Goal: Task Accomplishment & Management: Use online tool/utility

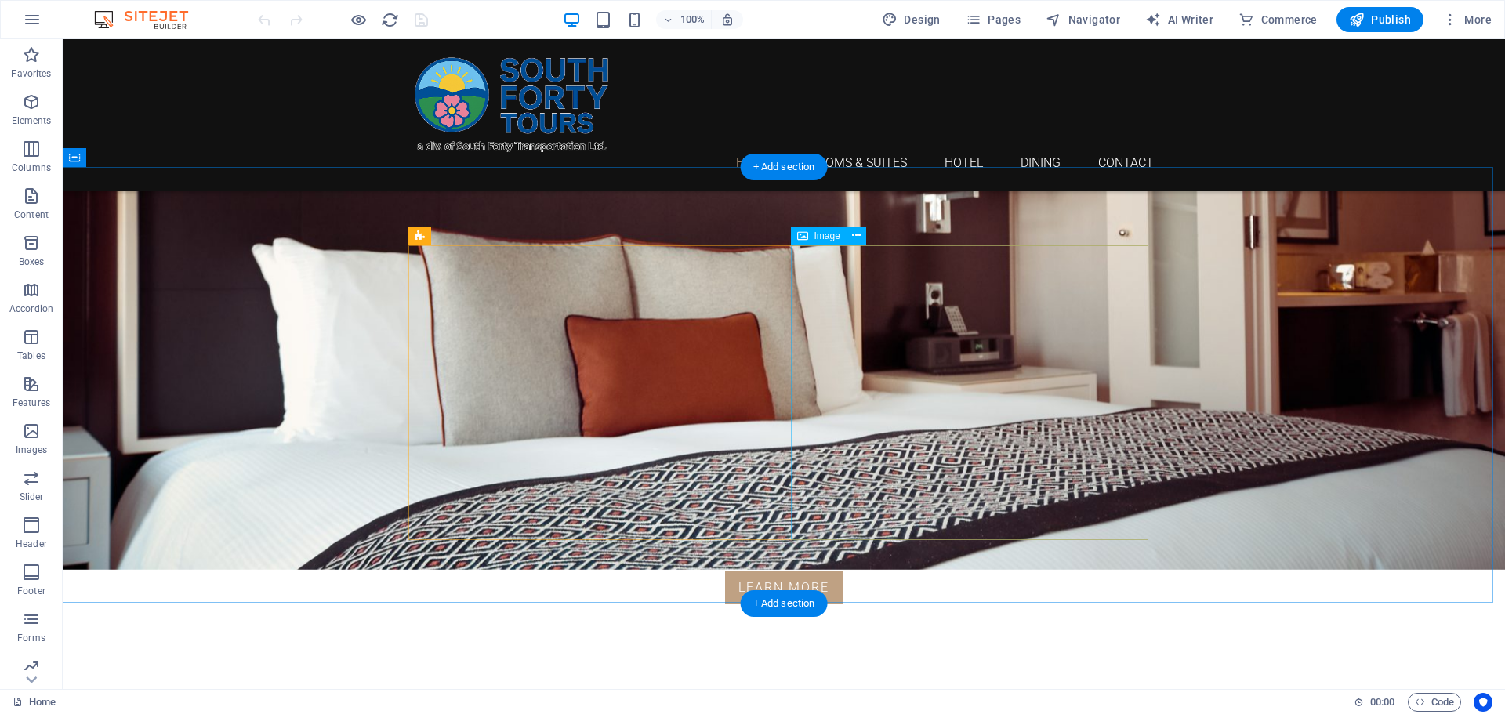
scroll to position [314, 0]
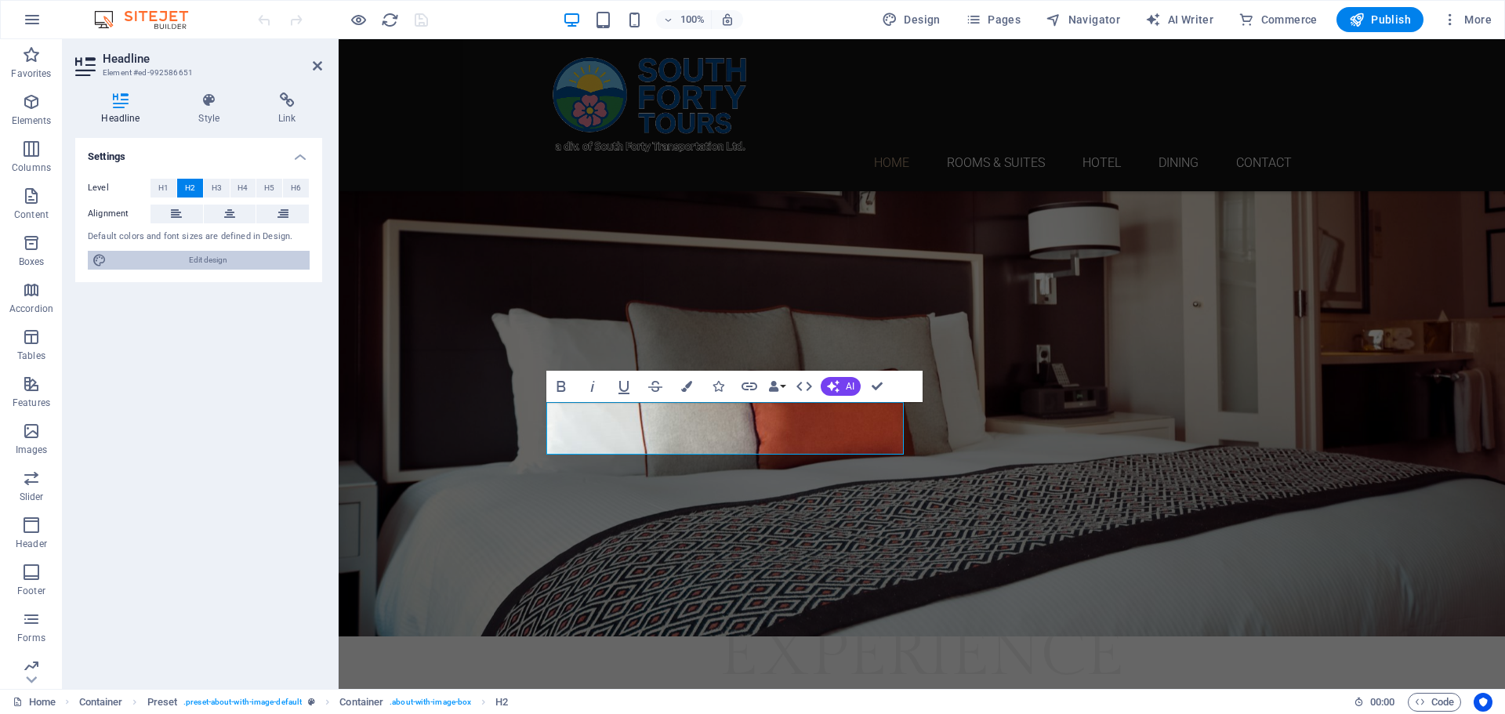
drag, startPoint x: 197, startPoint y: 256, endPoint x: 131, endPoint y: 194, distance: 90.4
click at [197, 256] on span "Edit design" at bounding box center [208, 260] width 194 height 19
select select "rem"
select select "300"
select select "px"
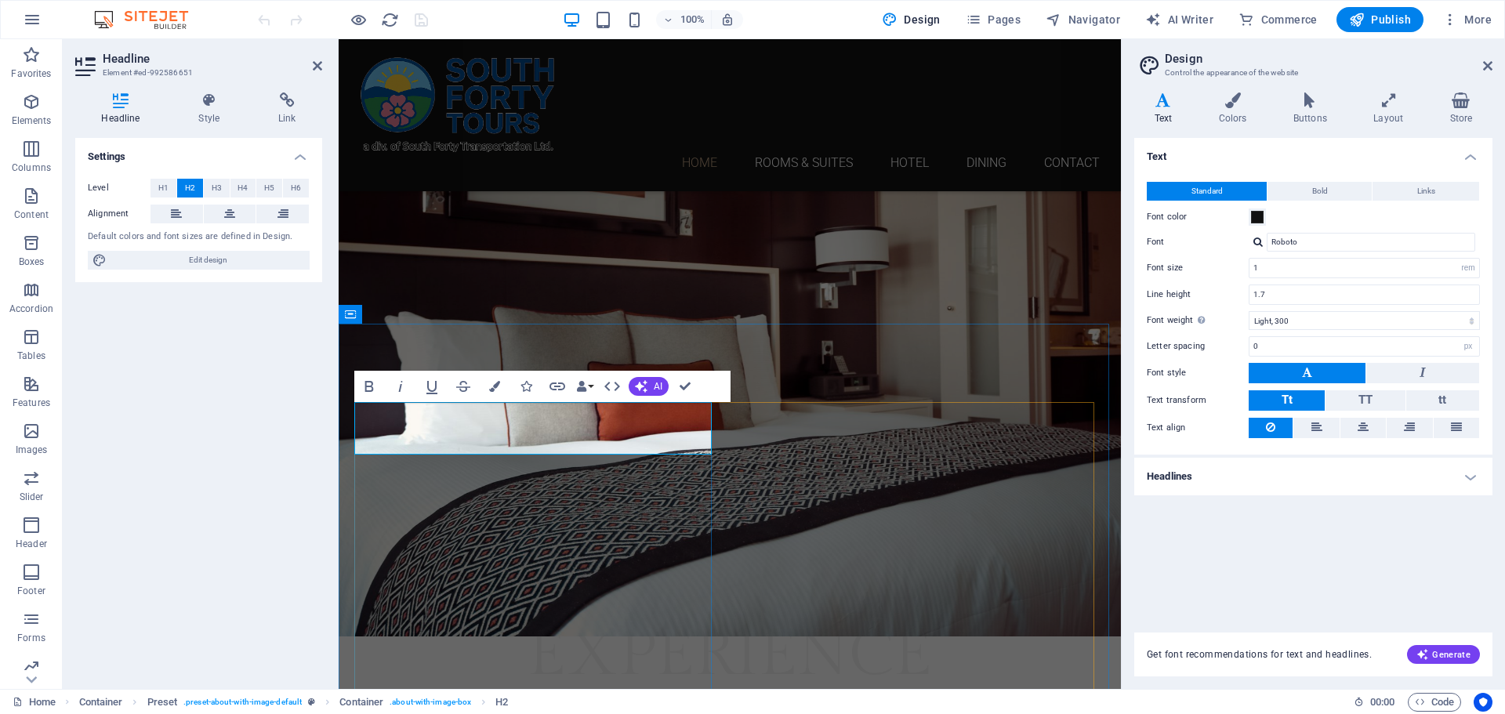
drag, startPoint x: 615, startPoint y: 432, endPoint x: 275, endPoint y: 430, distance: 340.2
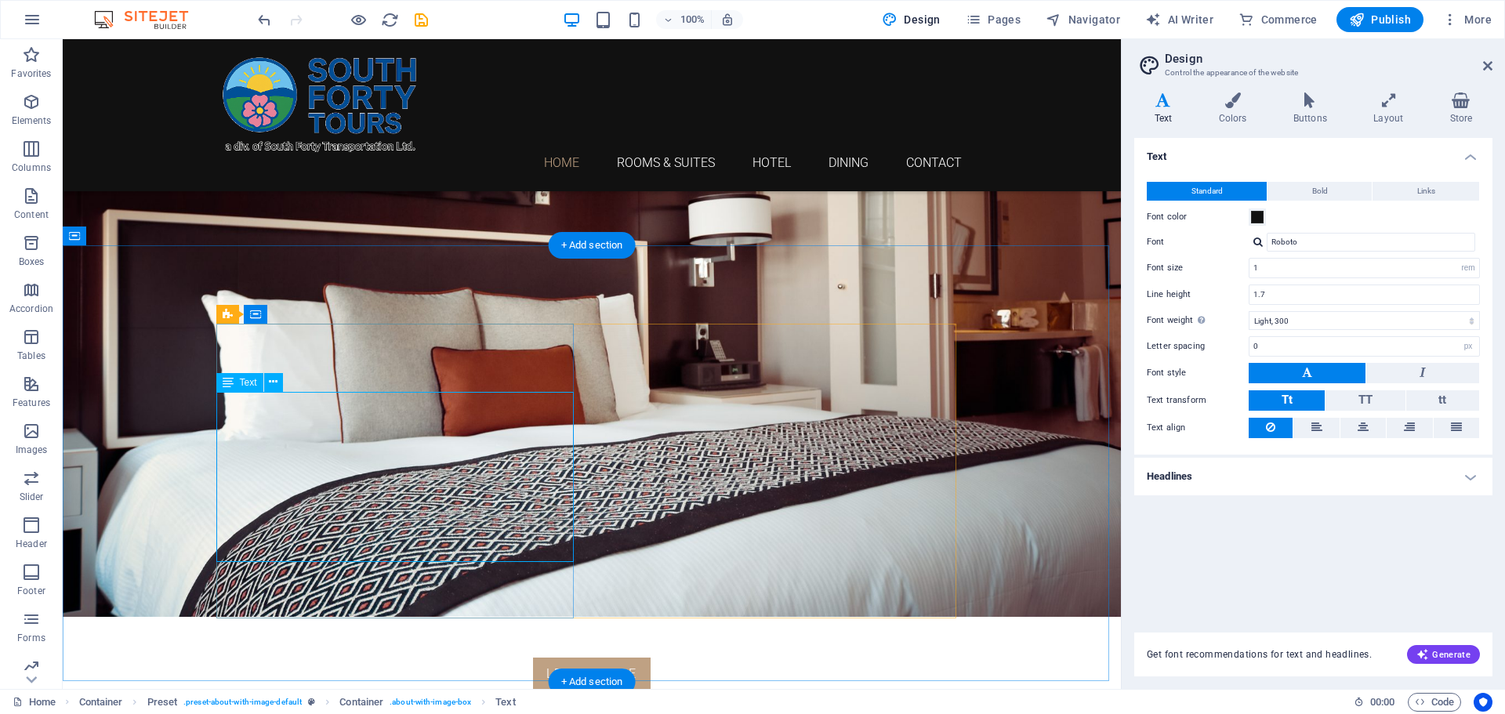
scroll to position [392, 0]
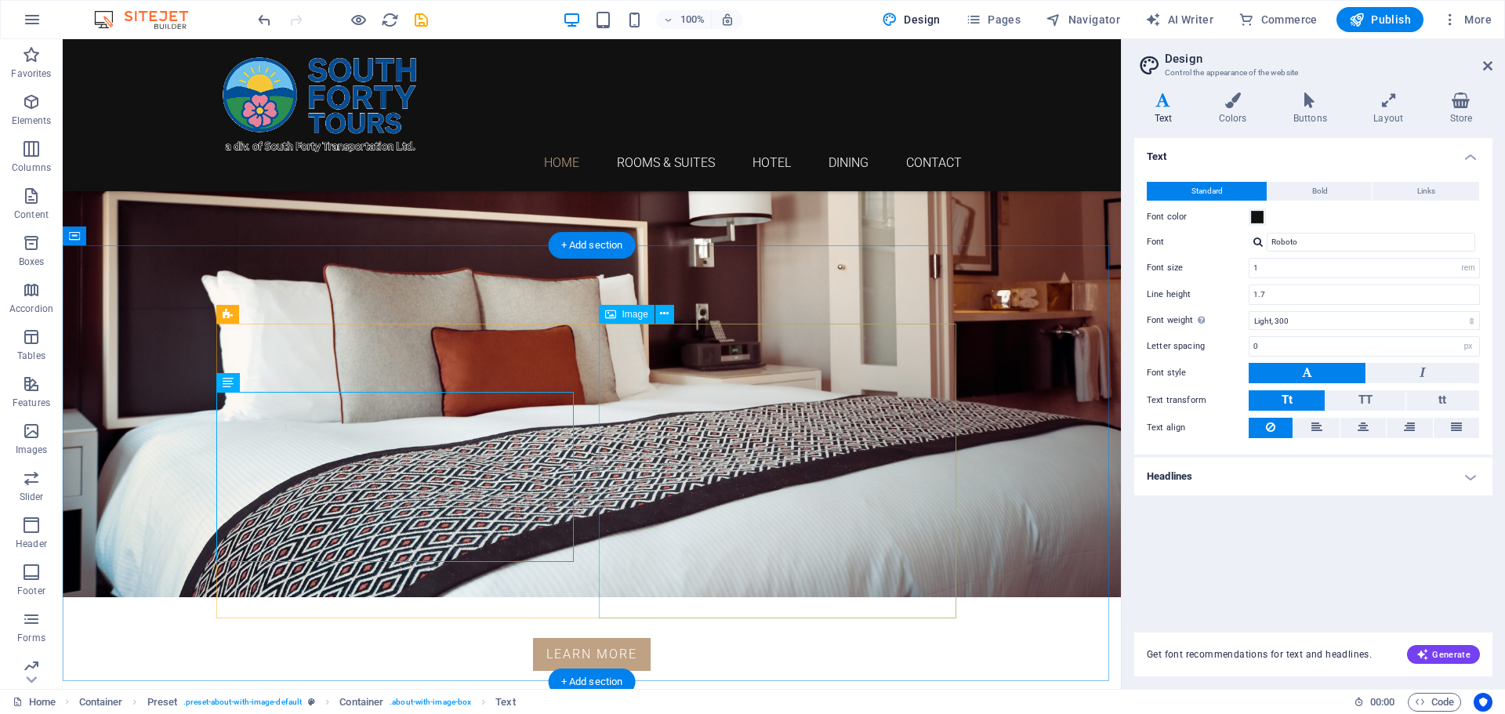
select select "%"
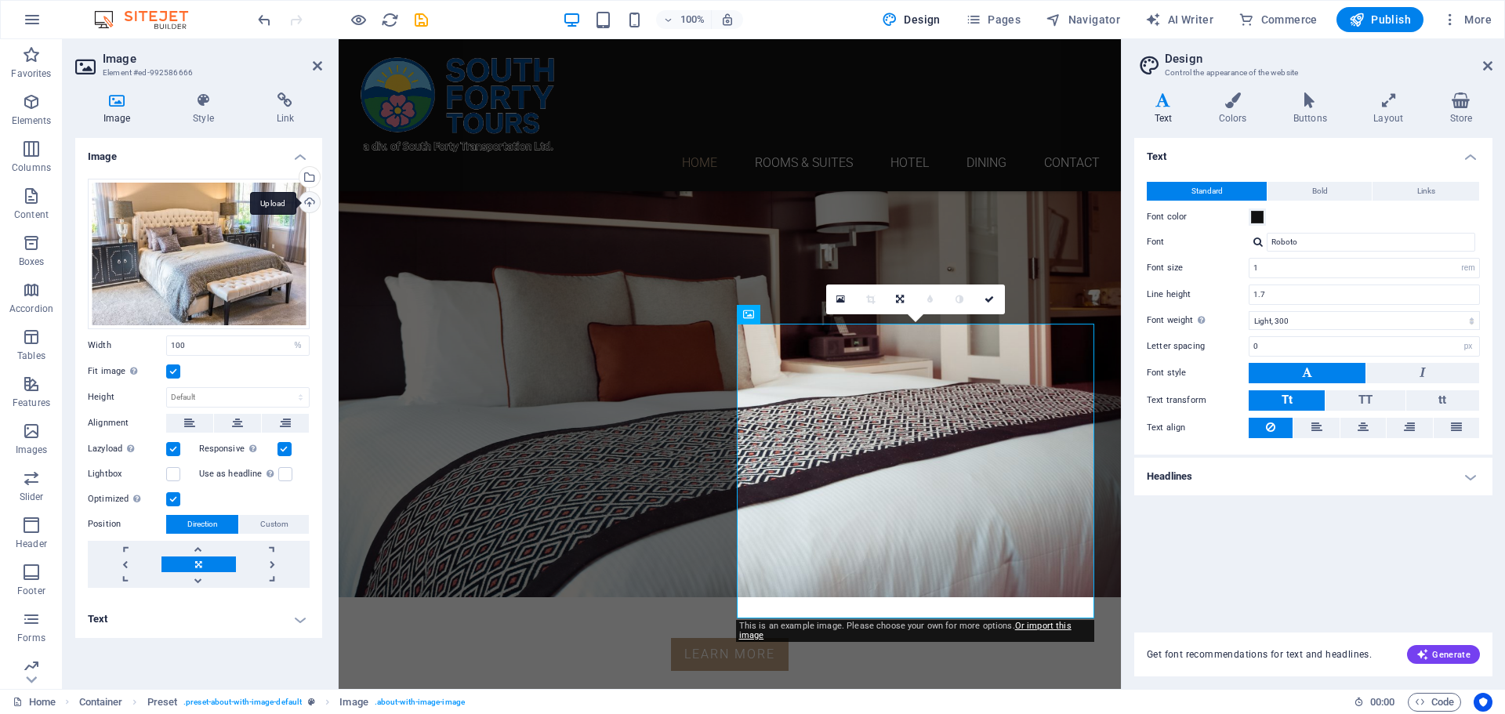
click at [311, 199] on div "Upload" at bounding box center [308, 204] width 24 height 24
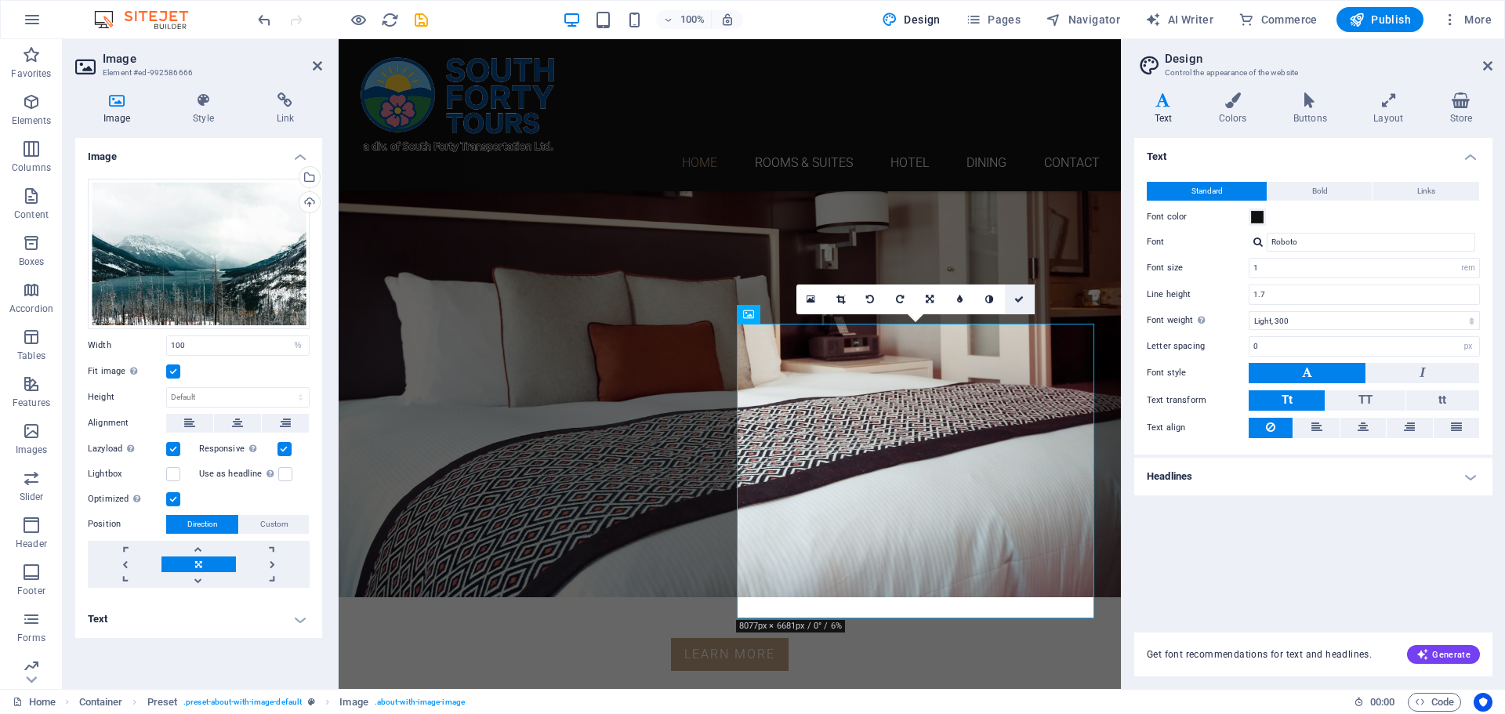
click at [1021, 299] on icon at bounding box center [1018, 299] width 9 height 9
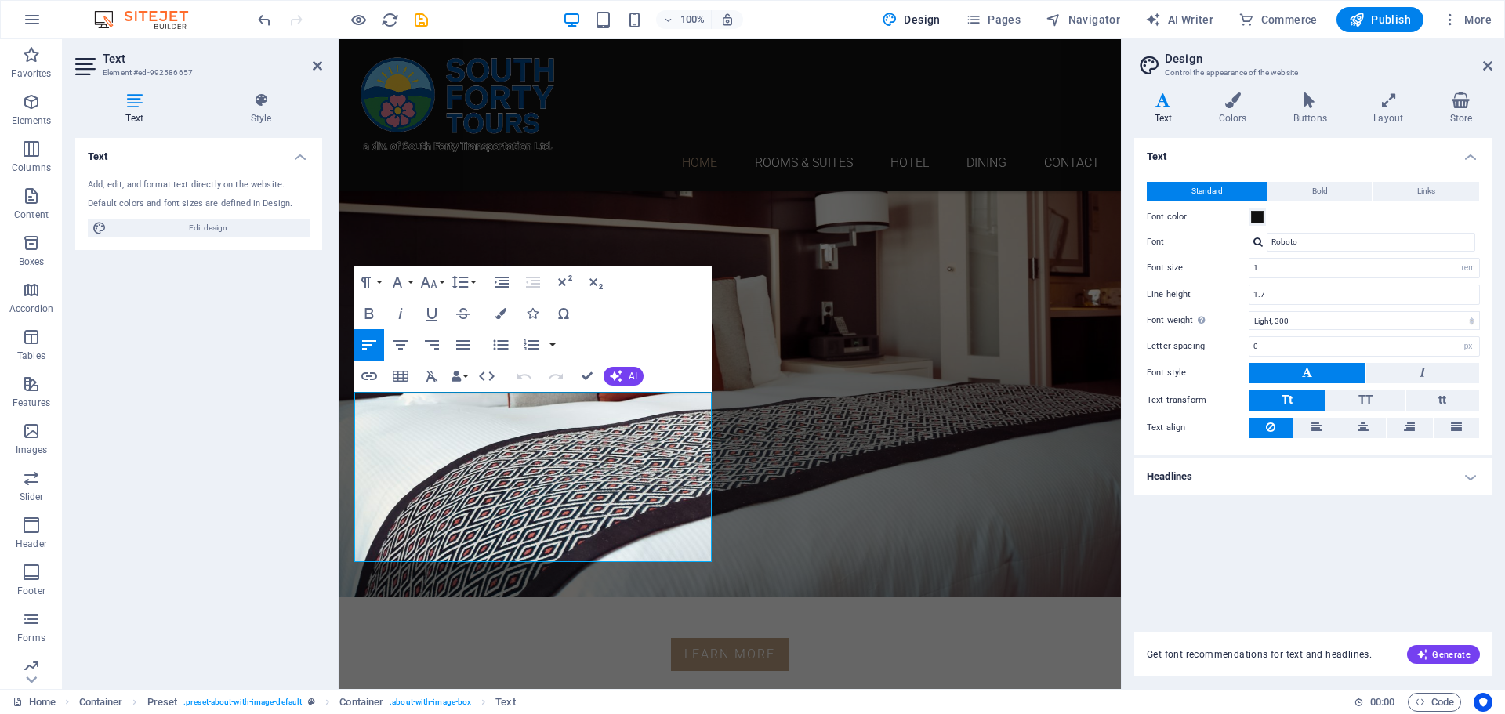
drag, startPoint x: 626, startPoint y: 460, endPoint x: 664, endPoint y: 433, distance: 46.1
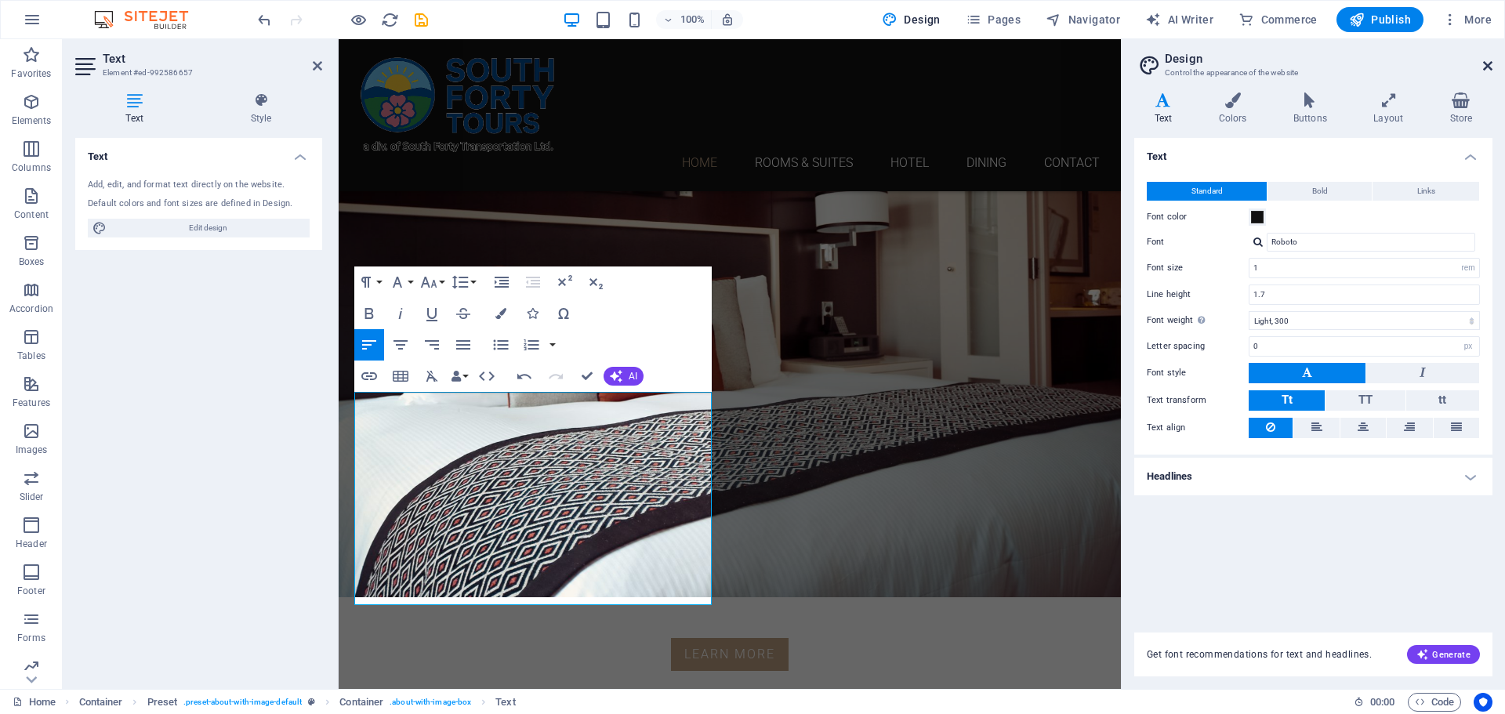
click at [1486, 70] on icon at bounding box center [1487, 66] width 9 height 13
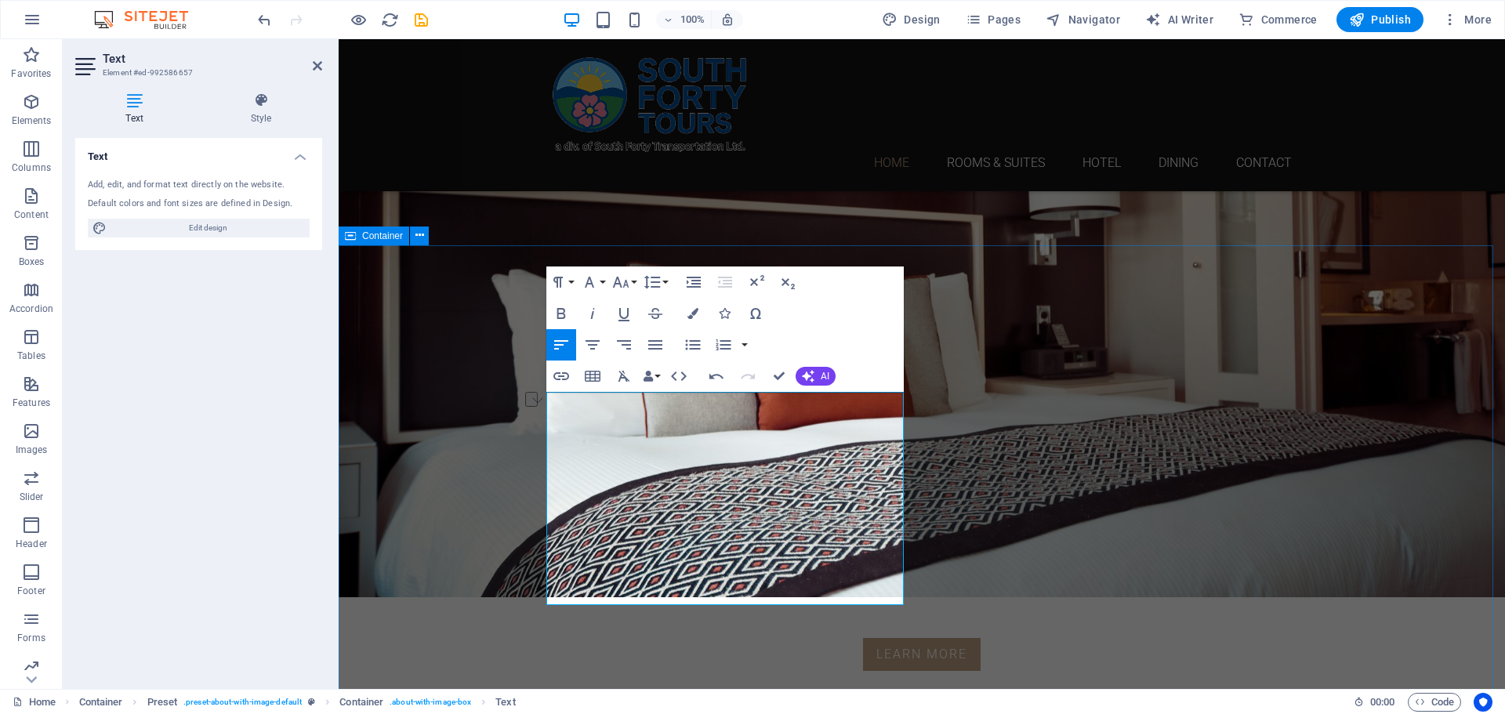
drag, startPoint x: 626, startPoint y: 405, endPoint x: 530, endPoint y: 405, distance: 96.4
drag, startPoint x: 756, startPoint y: 404, endPoint x: 627, endPoint y: 404, distance: 128.6
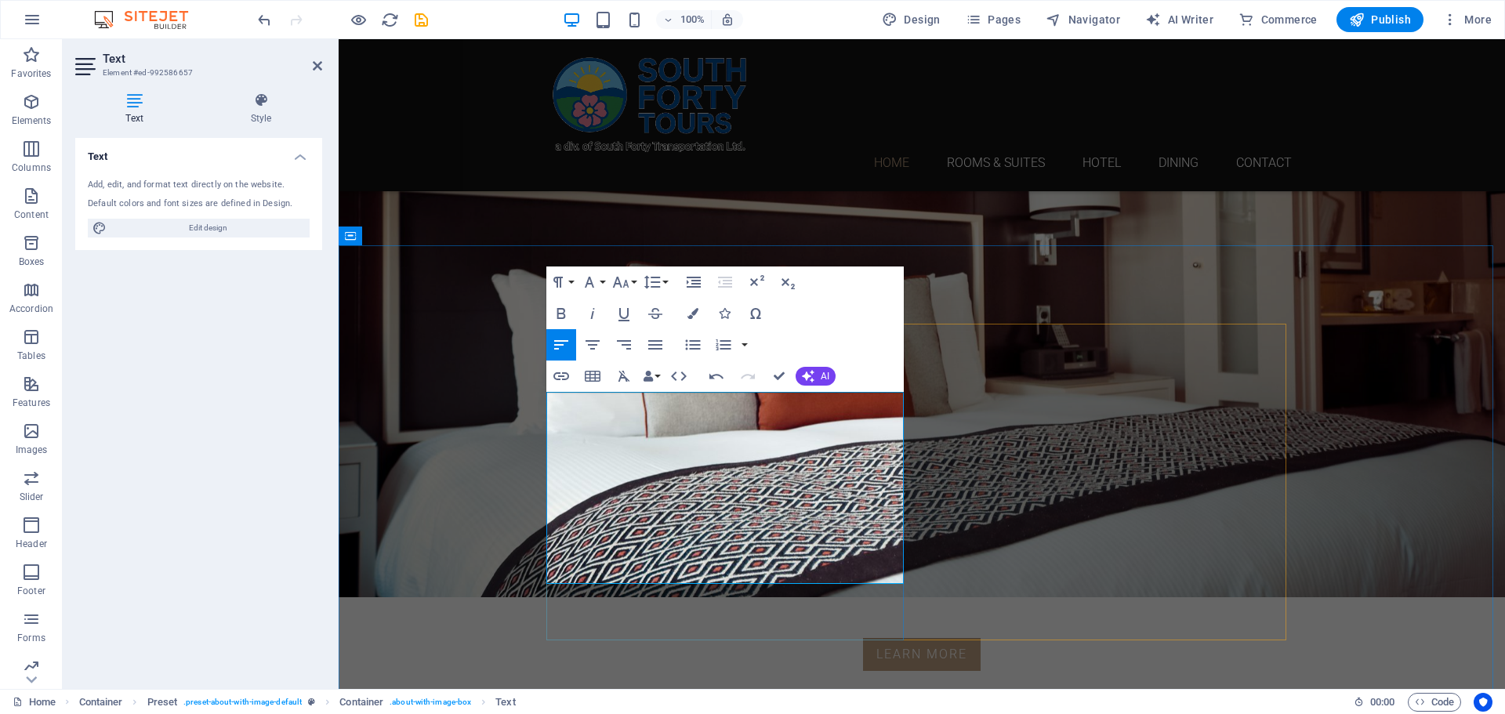
drag, startPoint x: 771, startPoint y: 506, endPoint x: 549, endPoint y: 503, distance: 221.8
drag, startPoint x: 837, startPoint y: 531, endPoint x: 560, endPoint y: 531, distance: 277.5
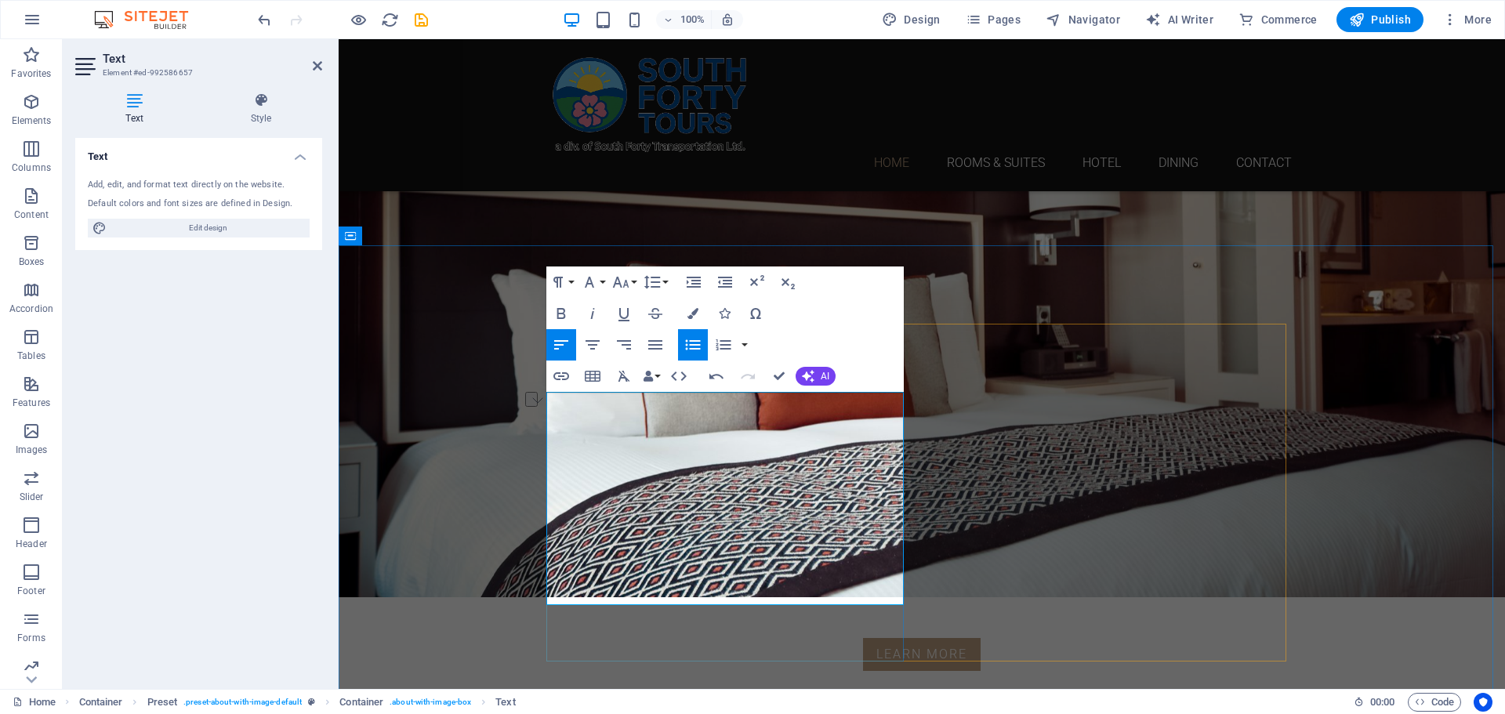
drag, startPoint x: 772, startPoint y: 570, endPoint x: 557, endPoint y: 571, distance: 214.8
drag, startPoint x: 764, startPoint y: 590, endPoint x: 556, endPoint y: 589, distance: 208.5
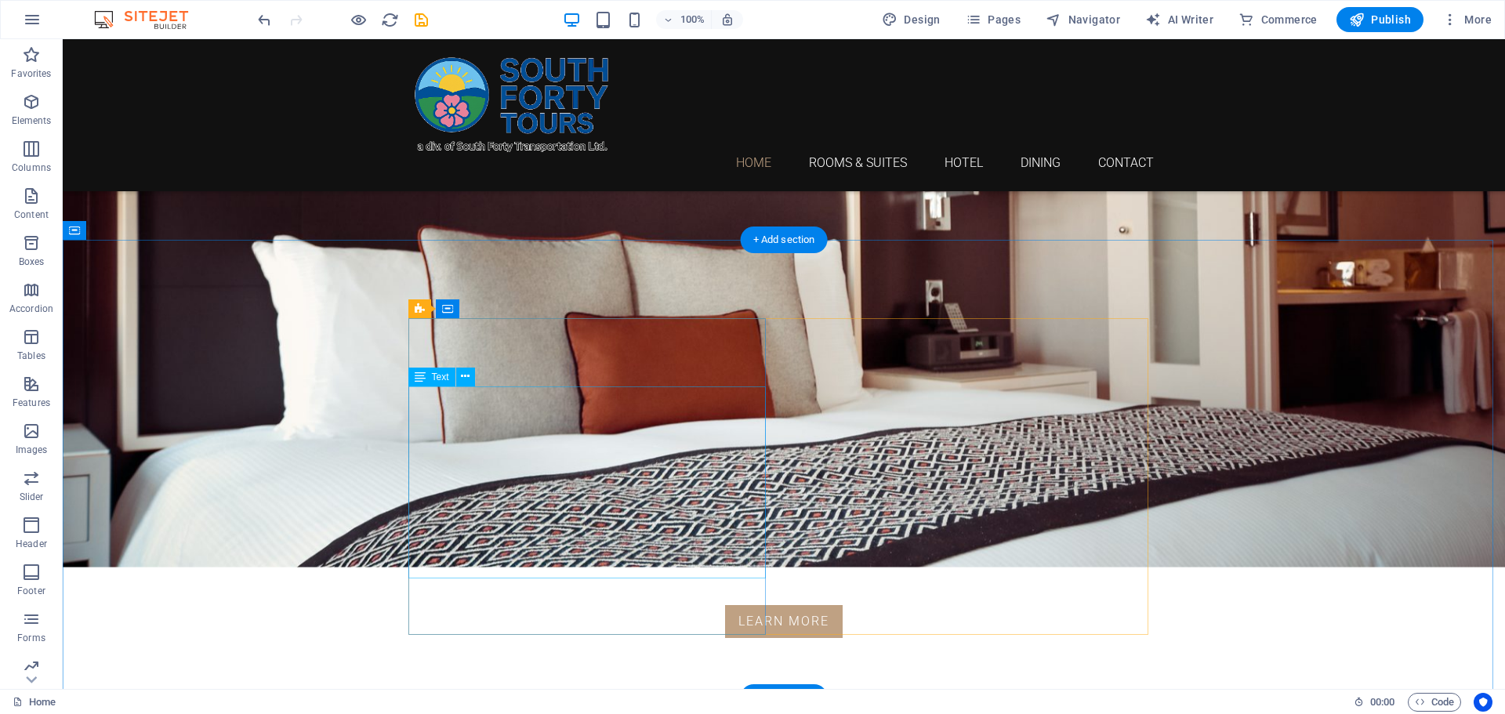
scroll to position [470, 0]
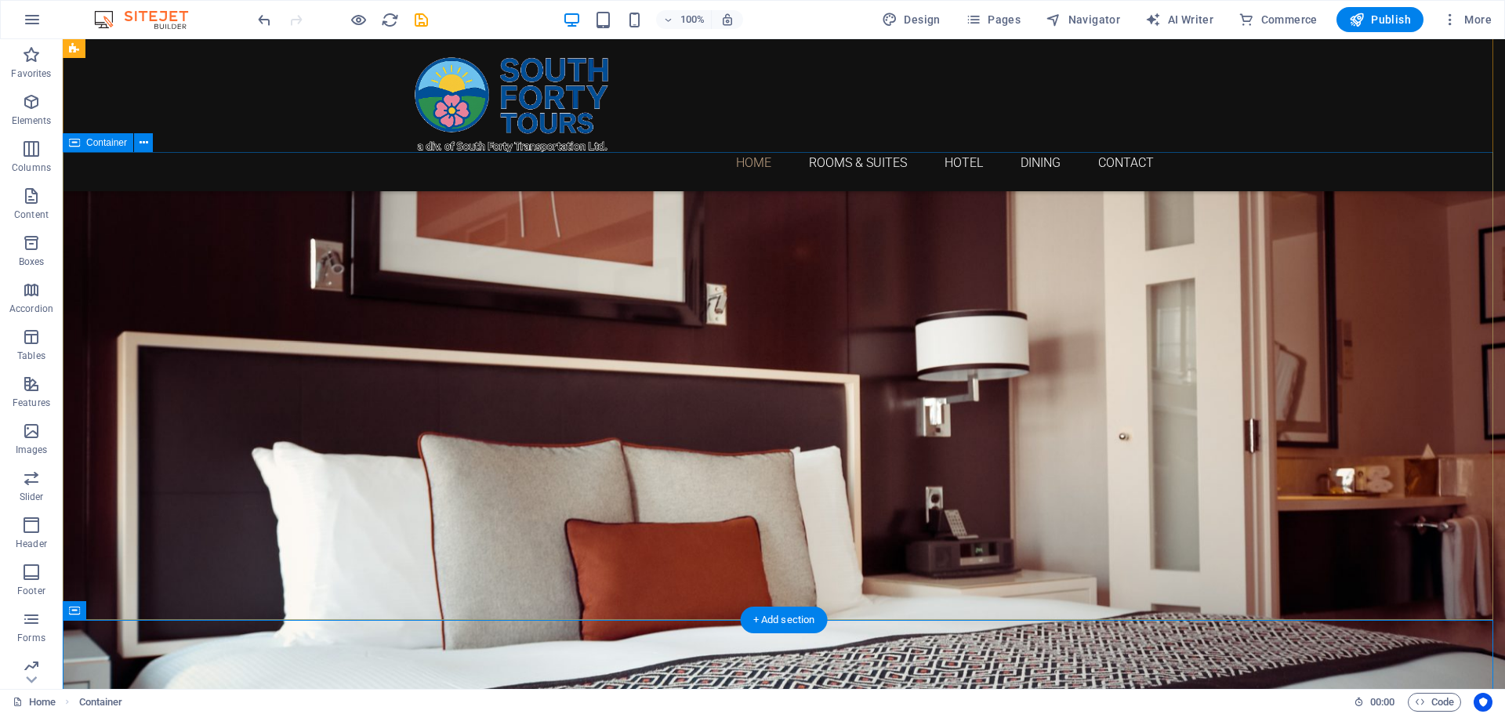
scroll to position [0, 0]
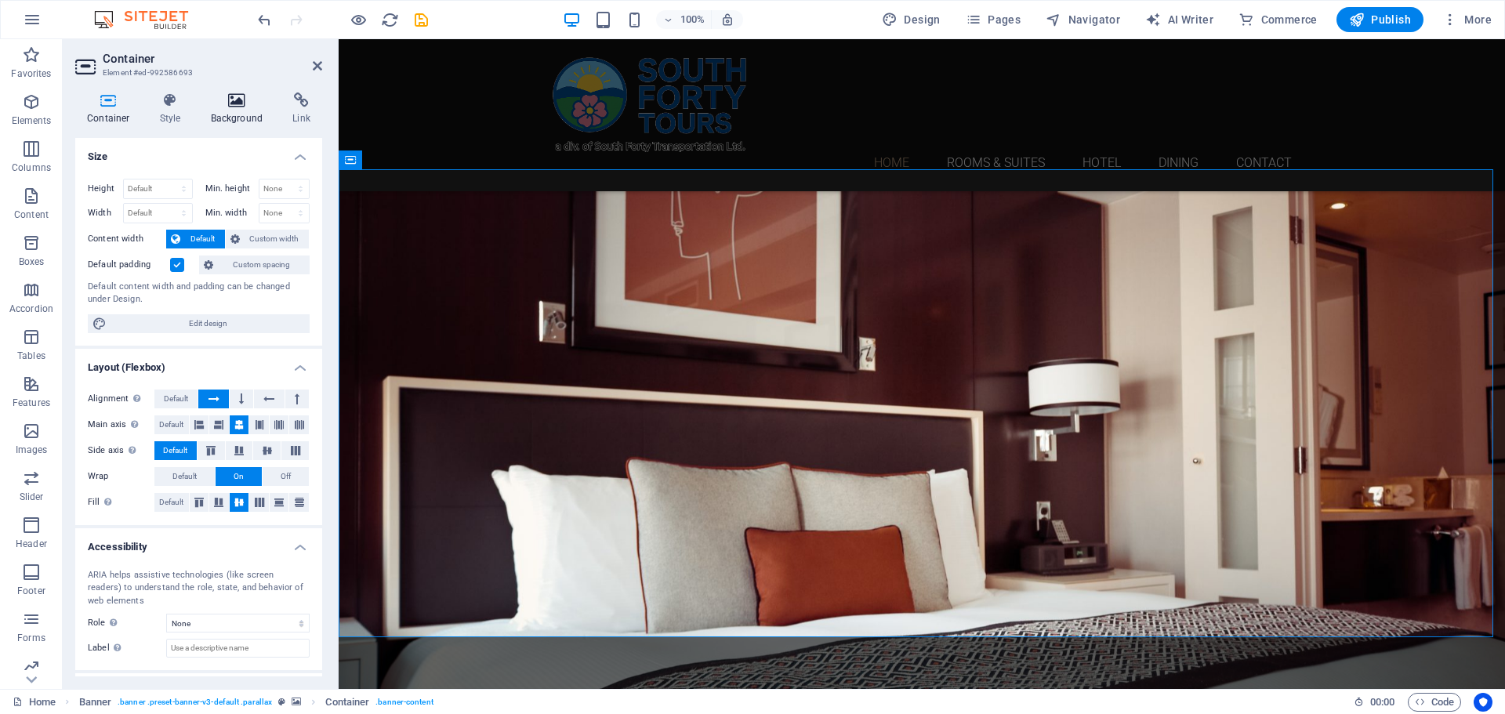
click at [231, 111] on h4 "Background" at bounding box center [240, 108] width 82 height 33
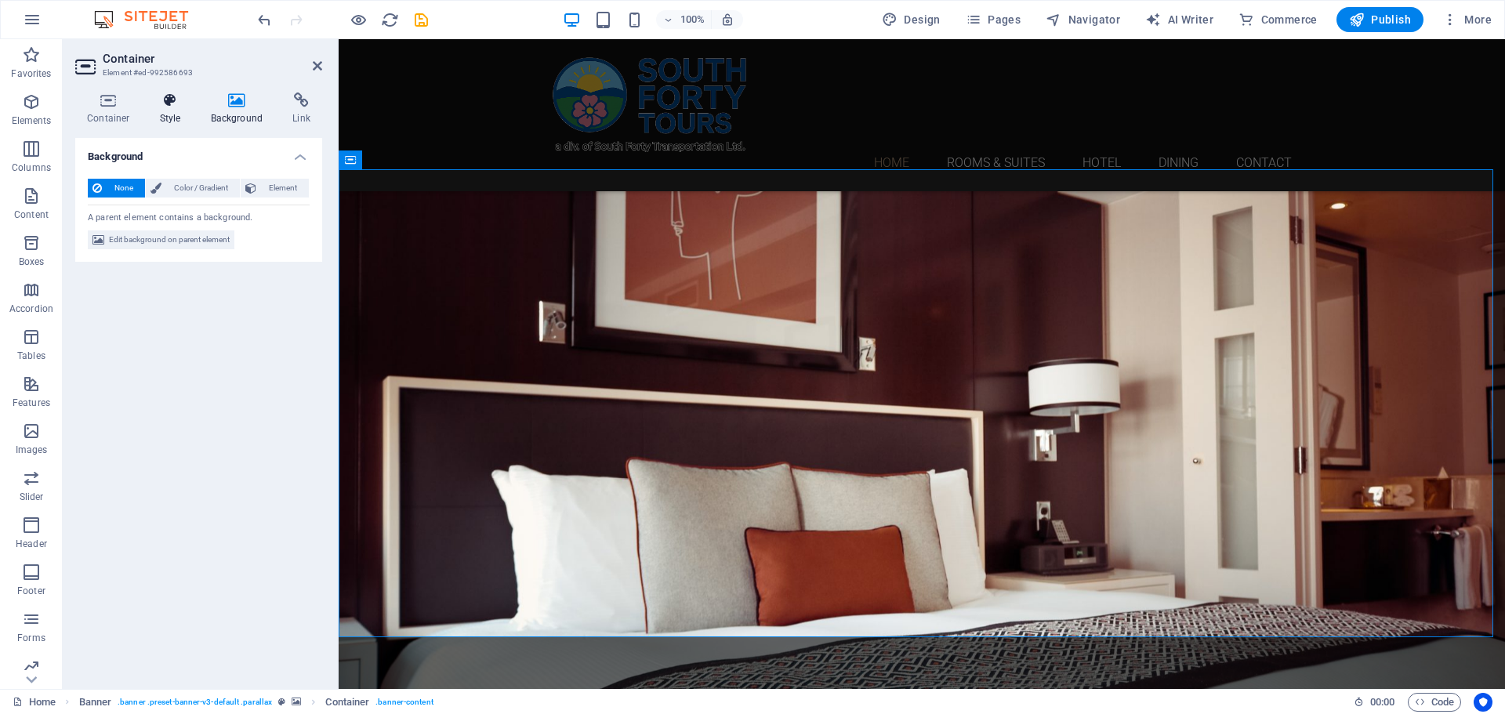
click at [169, 113] on h4 "Style" at bounding box center [173, 108] width 51 height 33
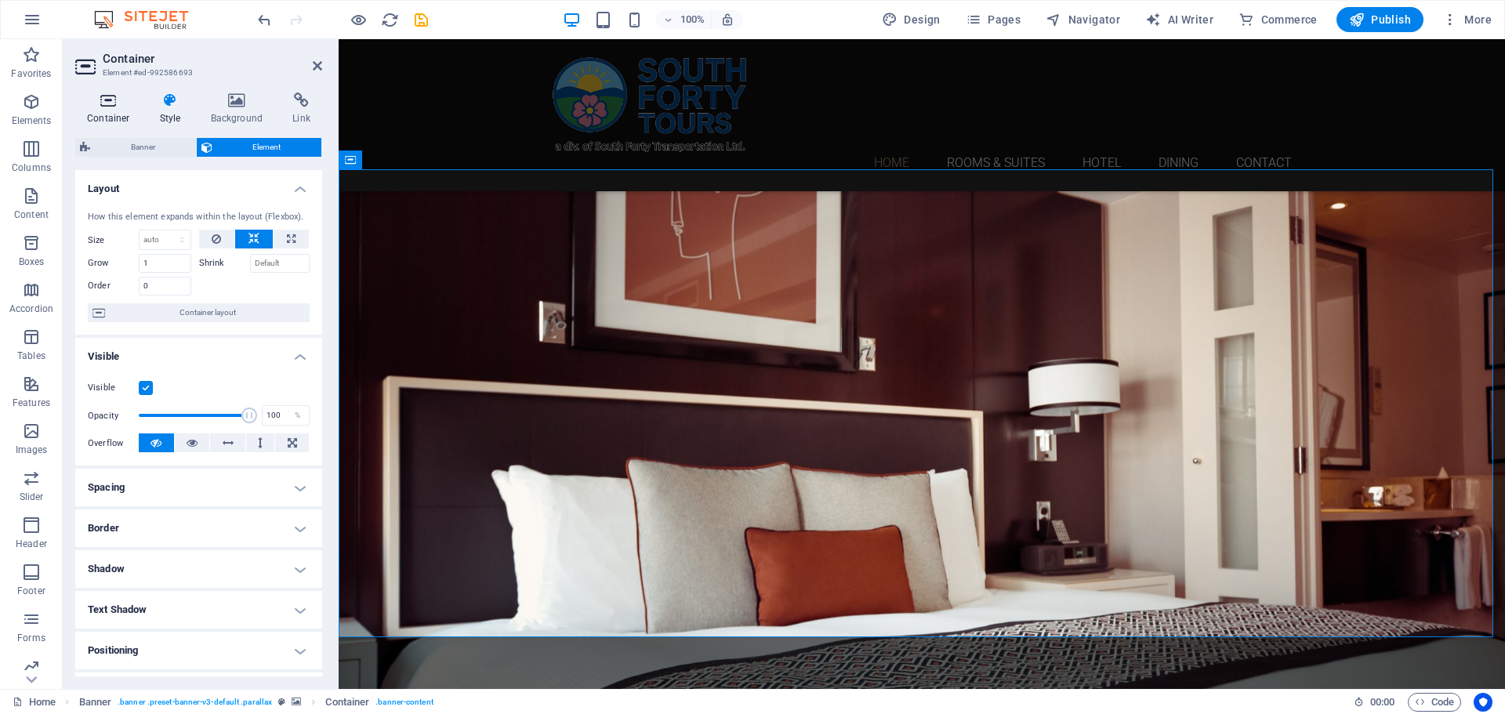
click at [101, 103] on icon at bounding box center [108, 100] width 67 height 16
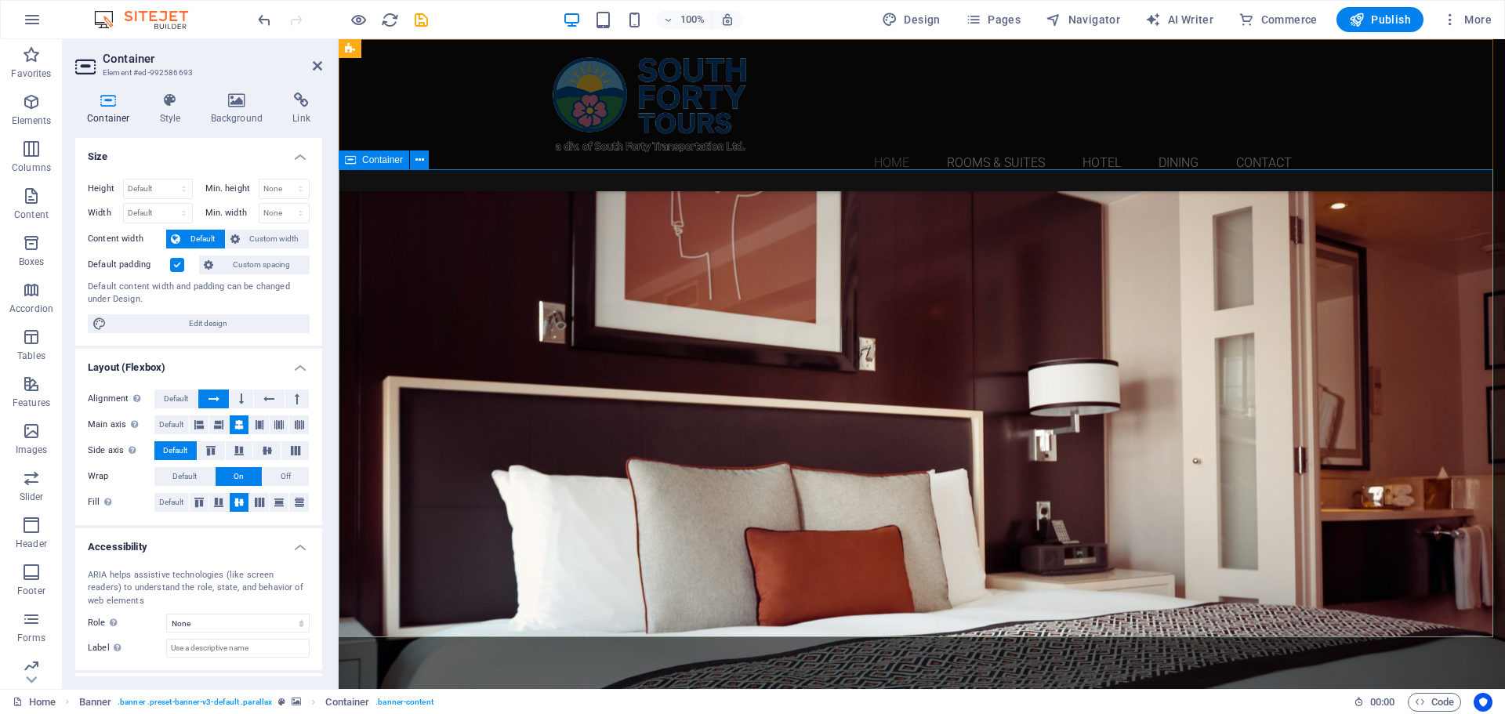
click at [241, 105] on icon at bounding box center [237, 100] width 76 height 16
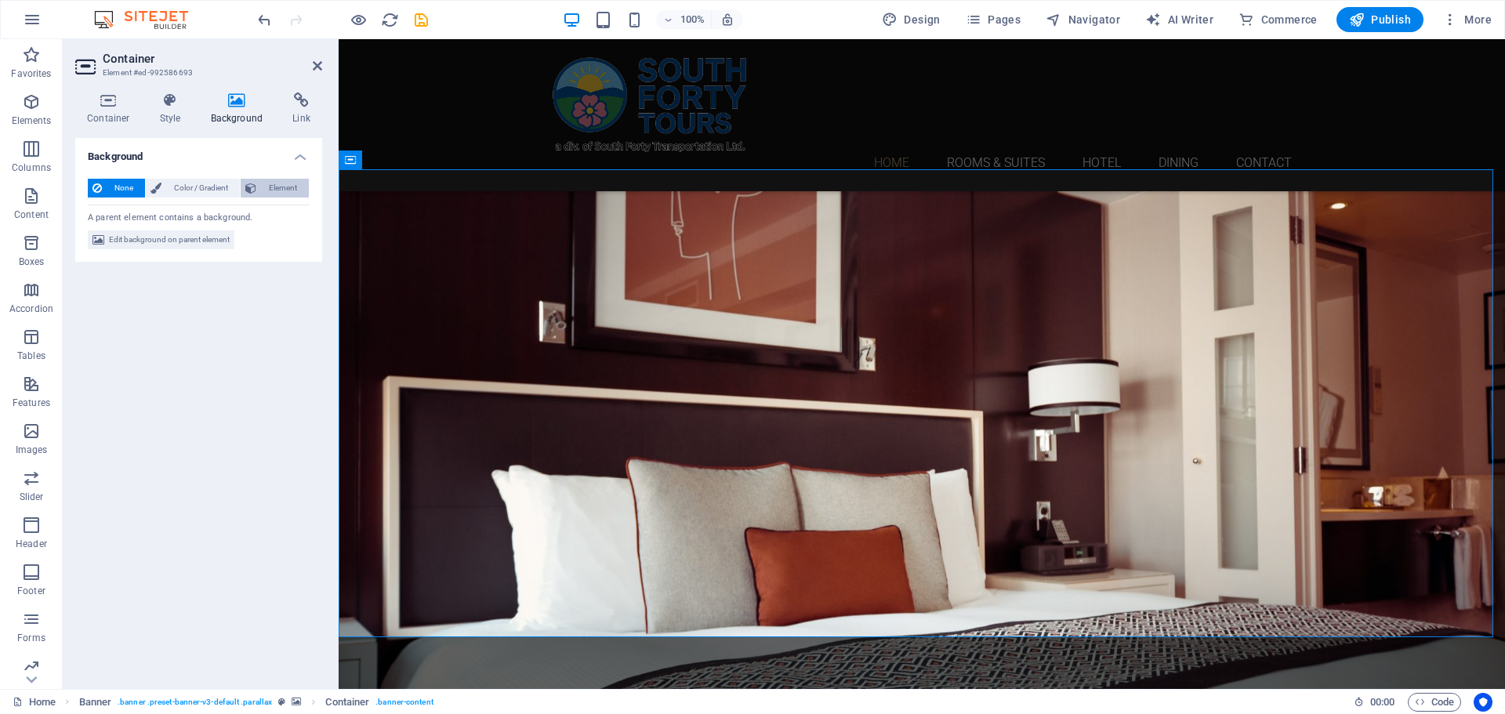
click at [296, 190] on span "Element" at bounding box center [282, 188] width 43 height 19
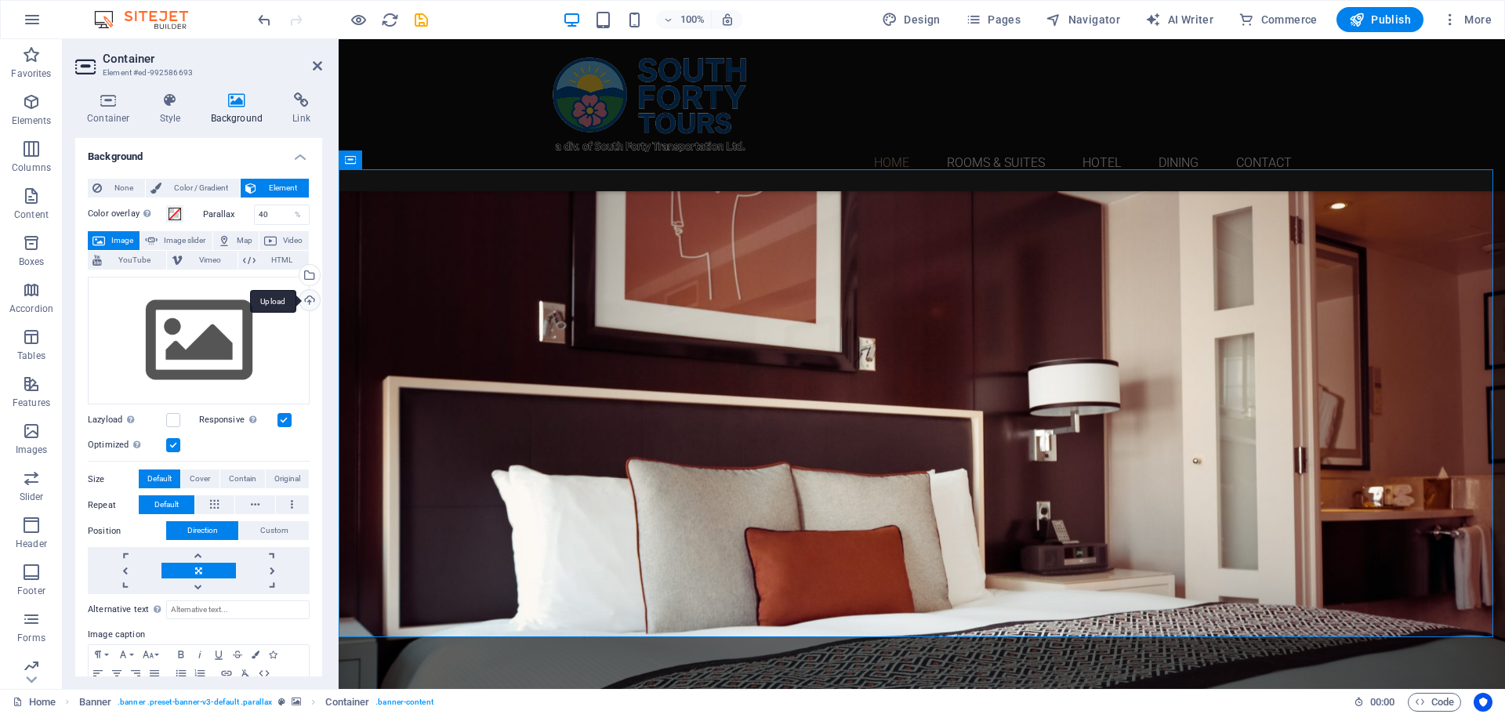
click at [311, 297] on div "Upload" at bounding box center [308, 302] width 24 height 24
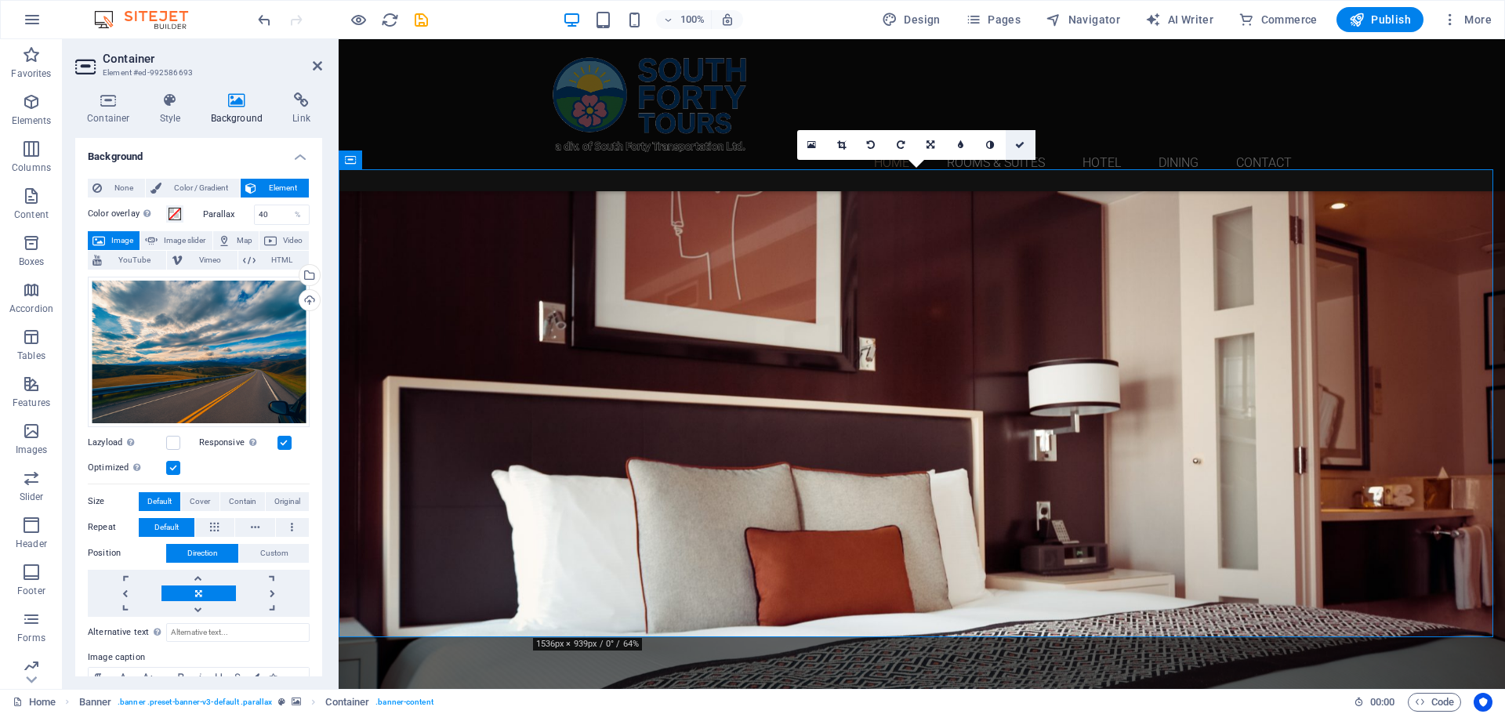
click at [1024, 140] on icon at bounding box center [1019, 144] width 9 height 9
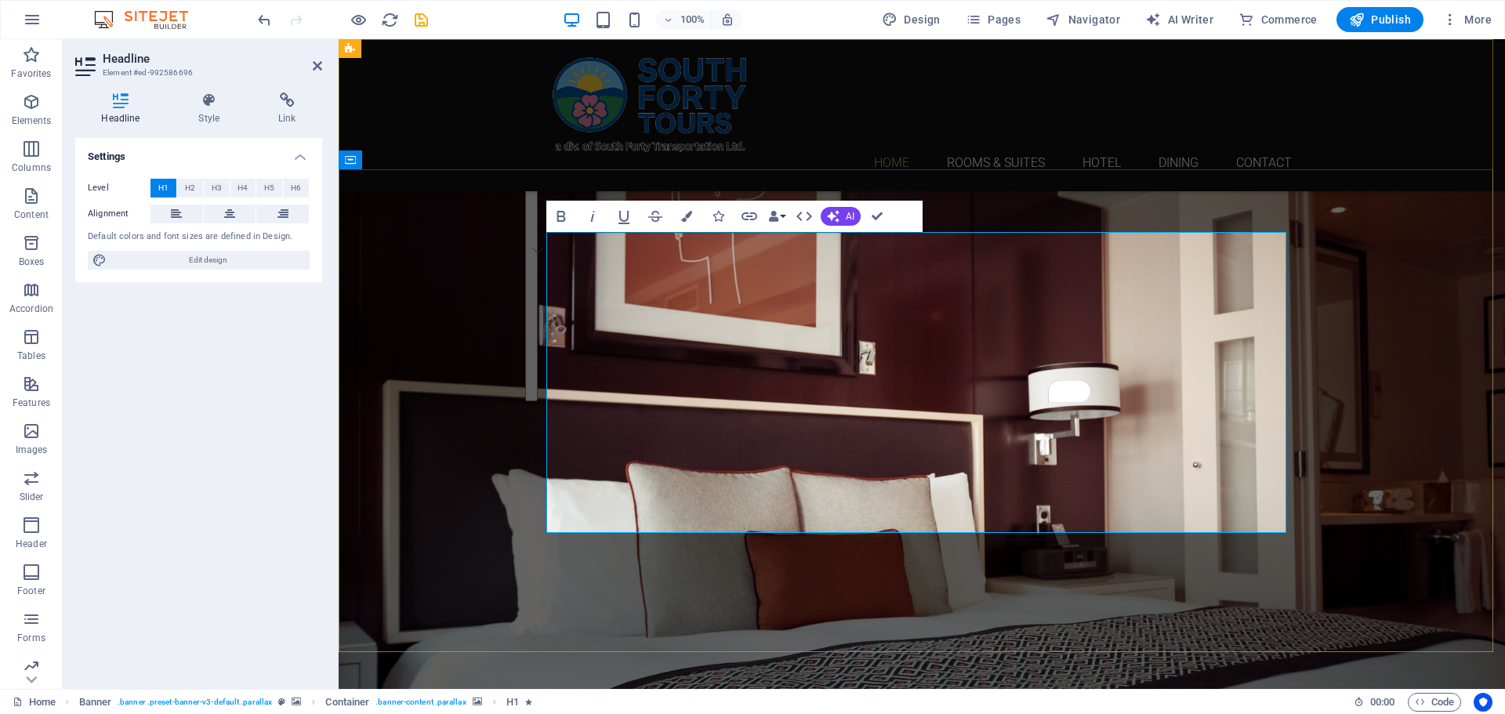
drag, startPoint x: 1088, startPoint y: 513, endPoint x: 678, endPoint y: 268, distance: 477.8
click at [193, 258] on span "Edit design" at bounding box center [208, 260] width 194 height 19
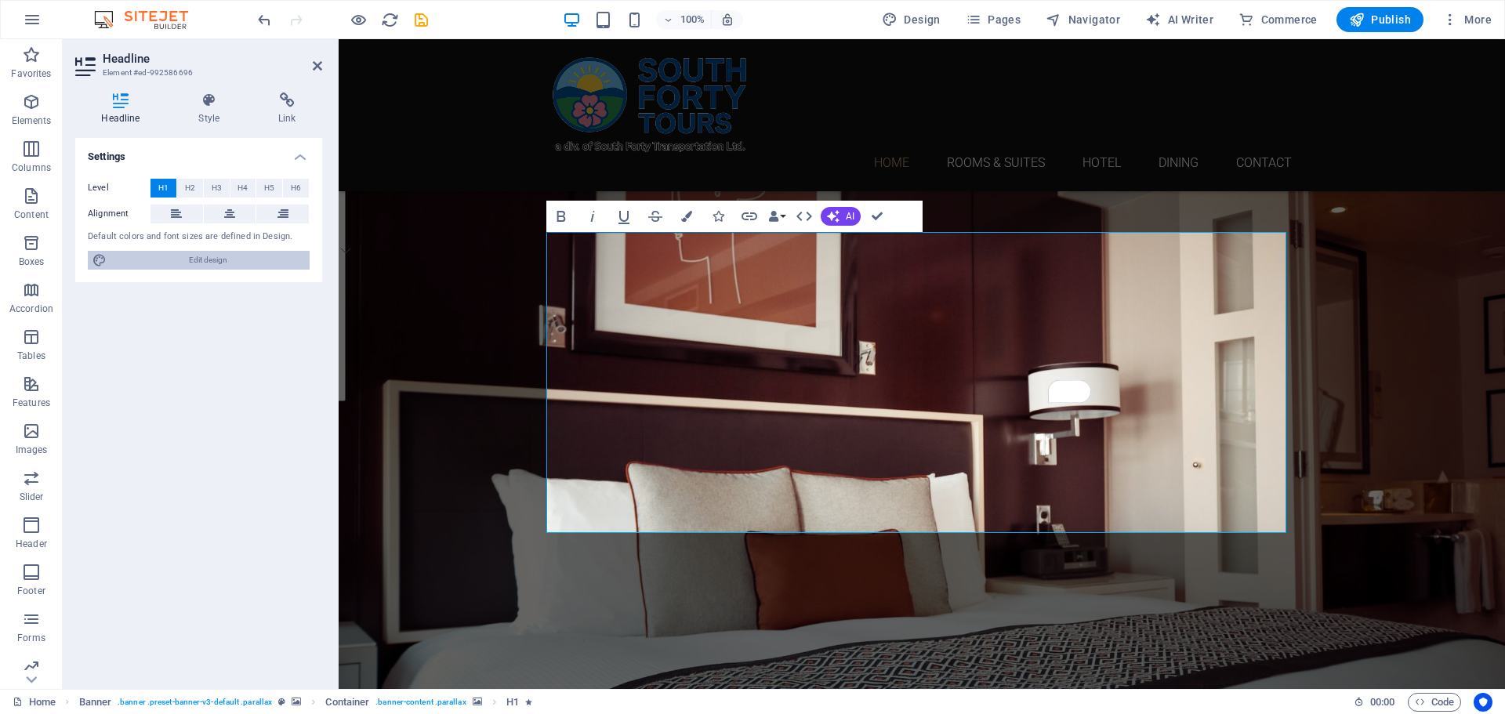
select select "rem"
select select "300"
select select "px"
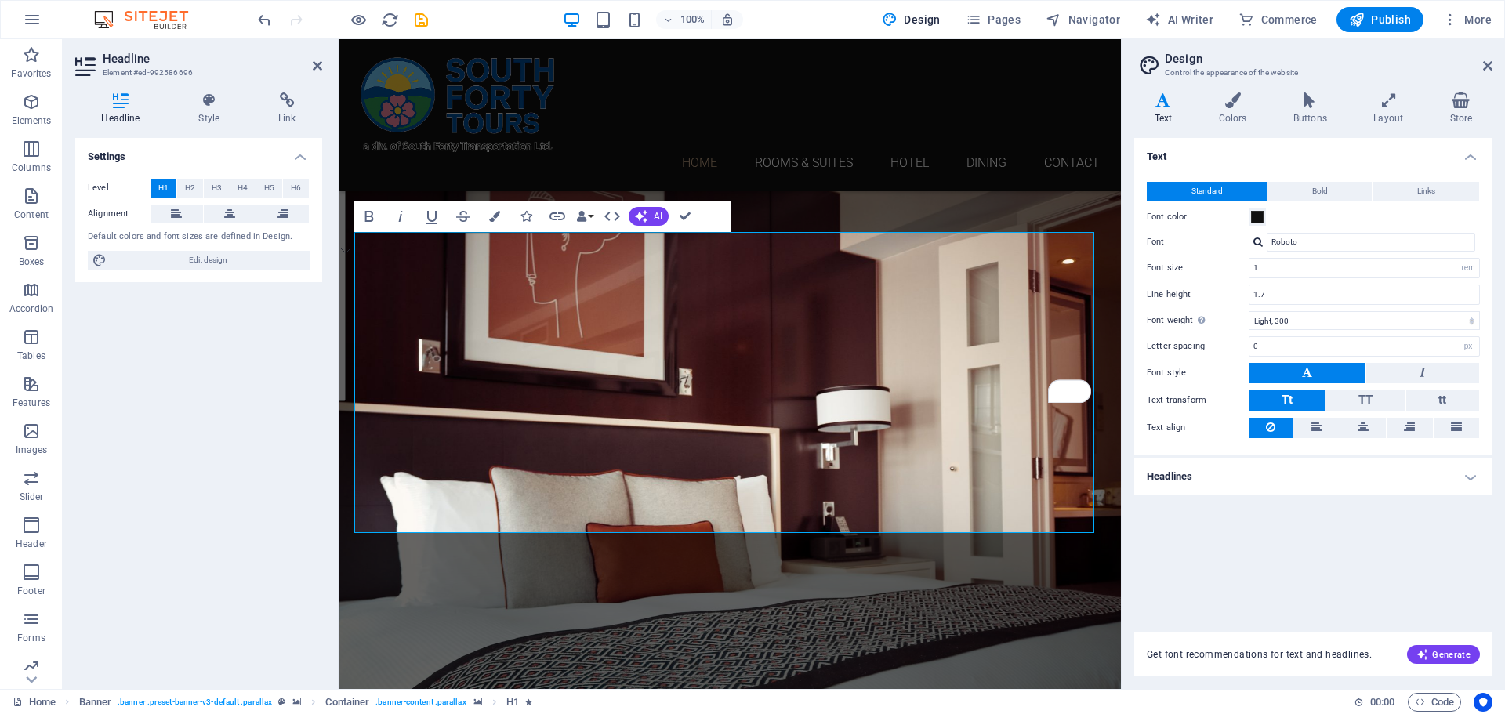
click at [1225, 473] on h4 "Headlines" at bounding box center [1313, 477] width 358 height 38
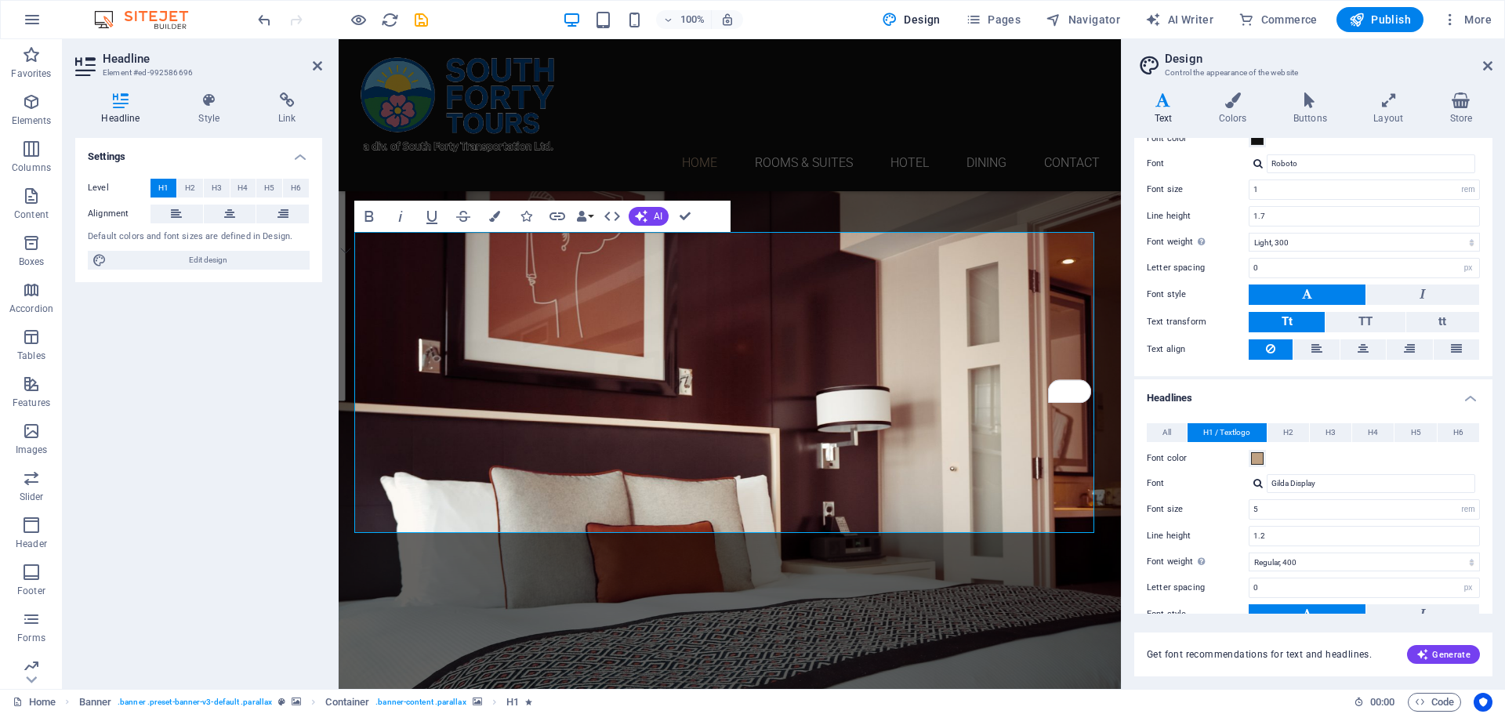
scroll to position [157, 0]
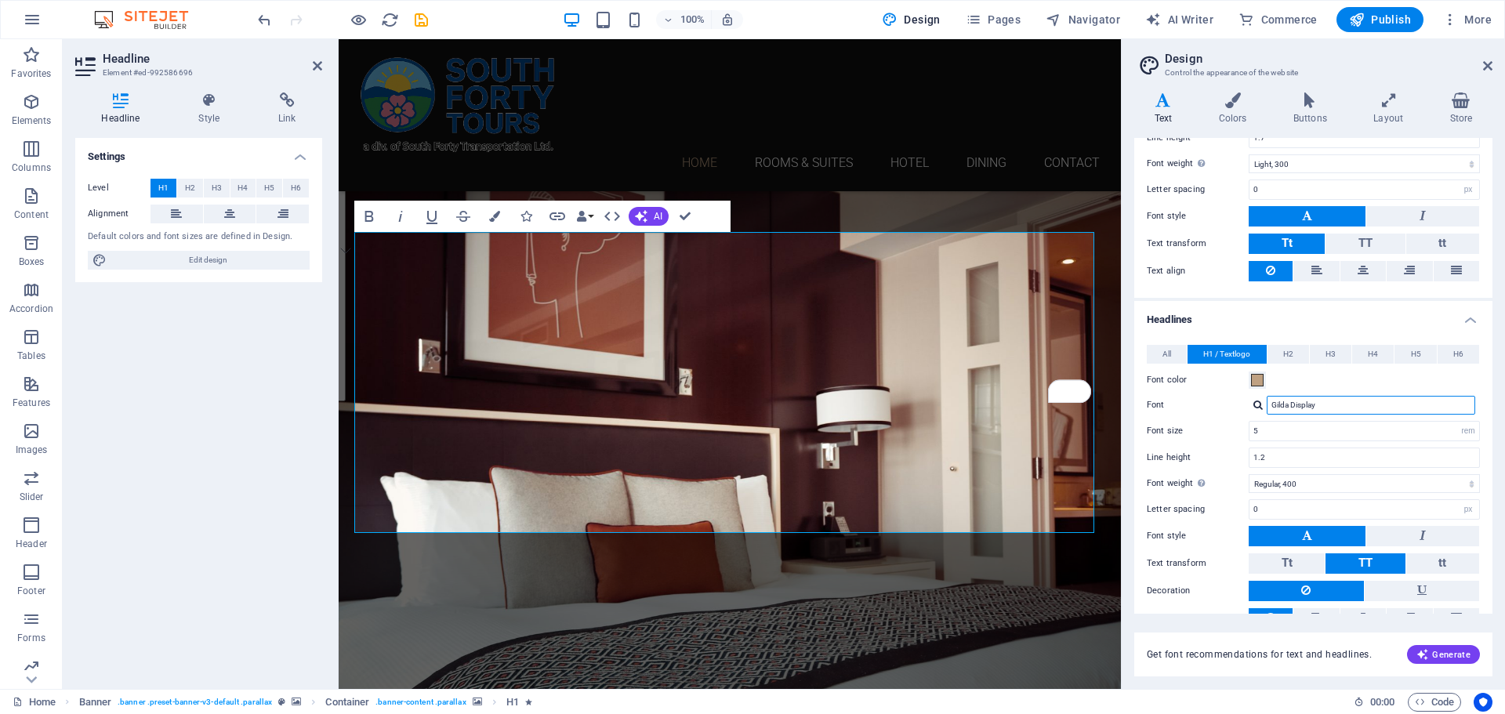
click at [1328, 402] on input "Gilda Display" at bounding box center [1371, 405] width 209 height 19
drag, startPoint x: 1391, startPoint y: 404, endPoint x: 1267, endPoint y: 405, distance: 123.1
click at [1267, 405] on input "Gilda Display" at bounding box center [1371, 405] width 209 height 19
type input "f"
click at [1333, 425] on div "Roboto" at bounding box center [1374, 426] width 207 height 16
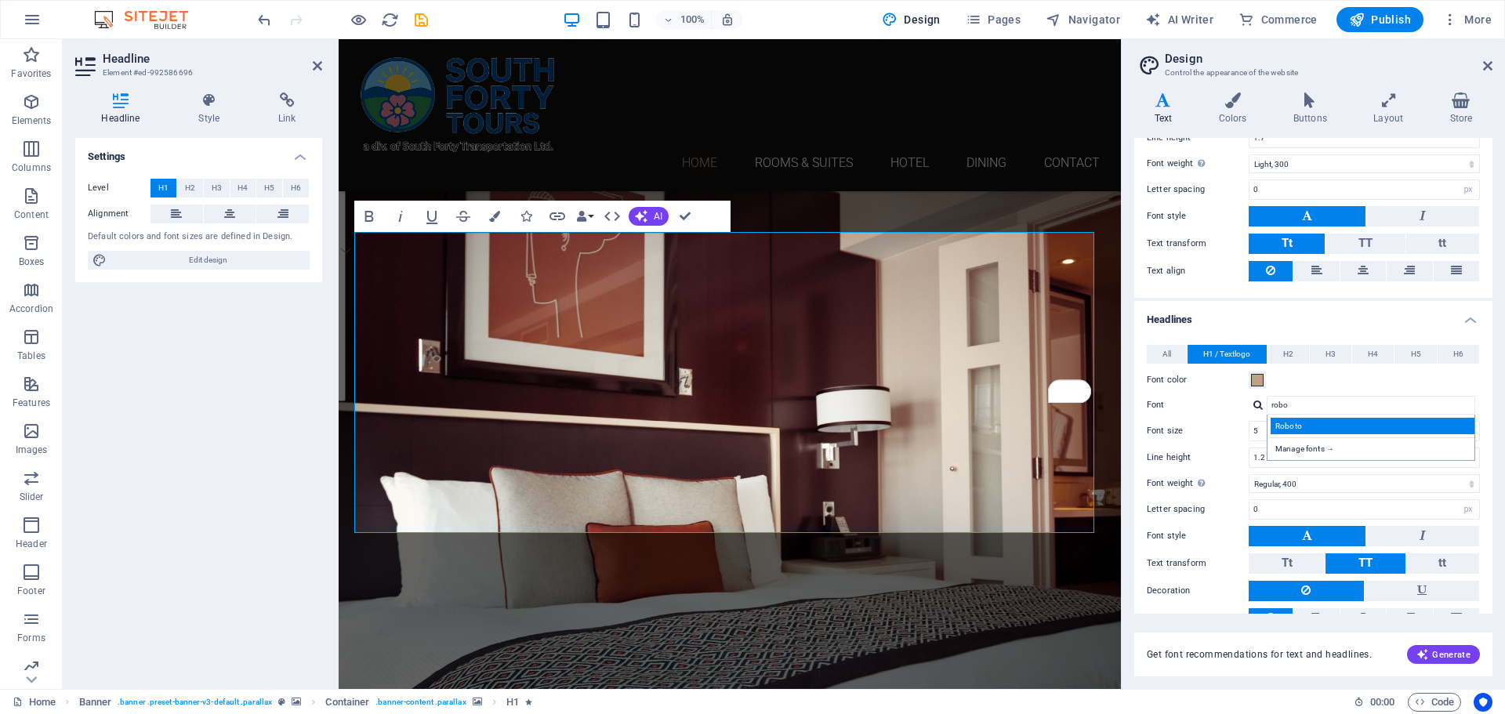
type input "Roboto"
click at [1332, 430] on input "5" at bounding box center [1364, 431] width 230 height 19
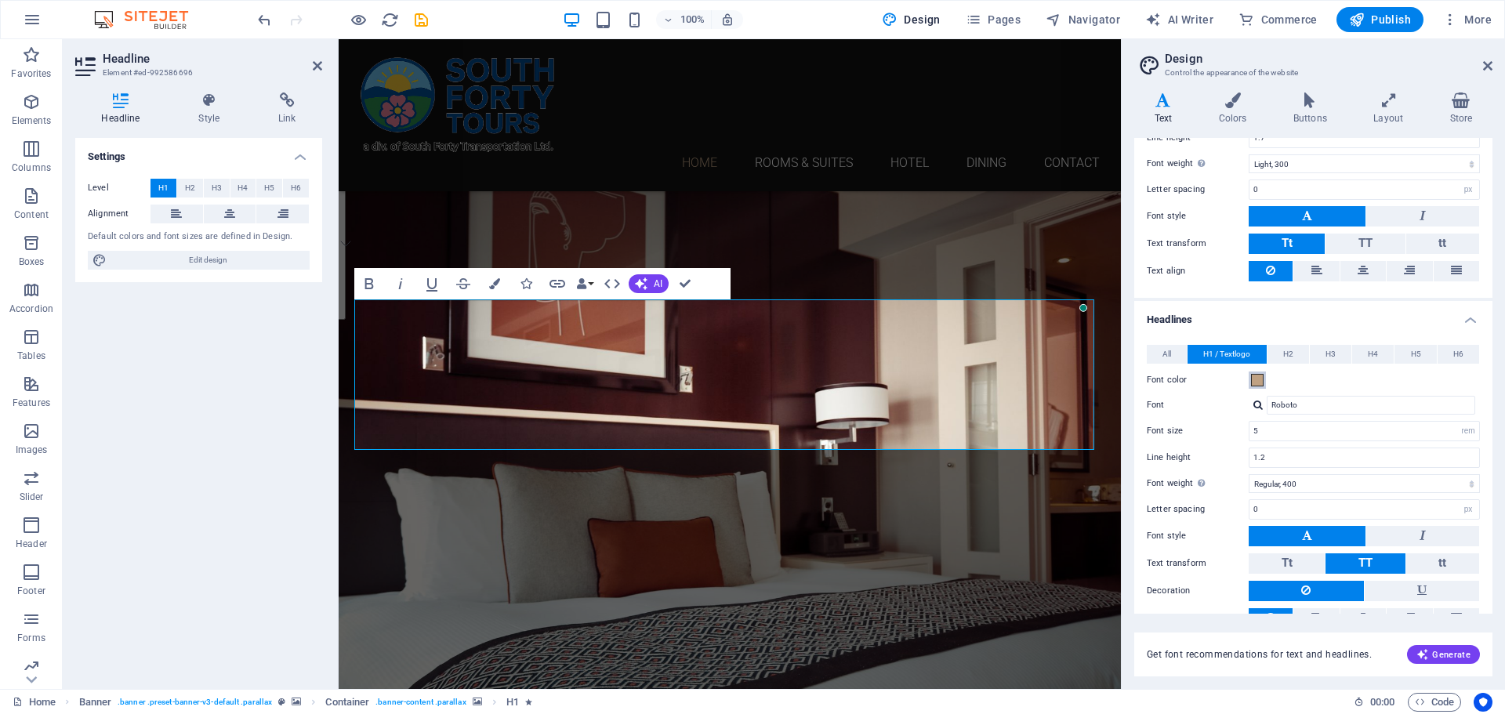
click at [1256, 382] on span at bounding box center [1257, 380] width 13 height 13
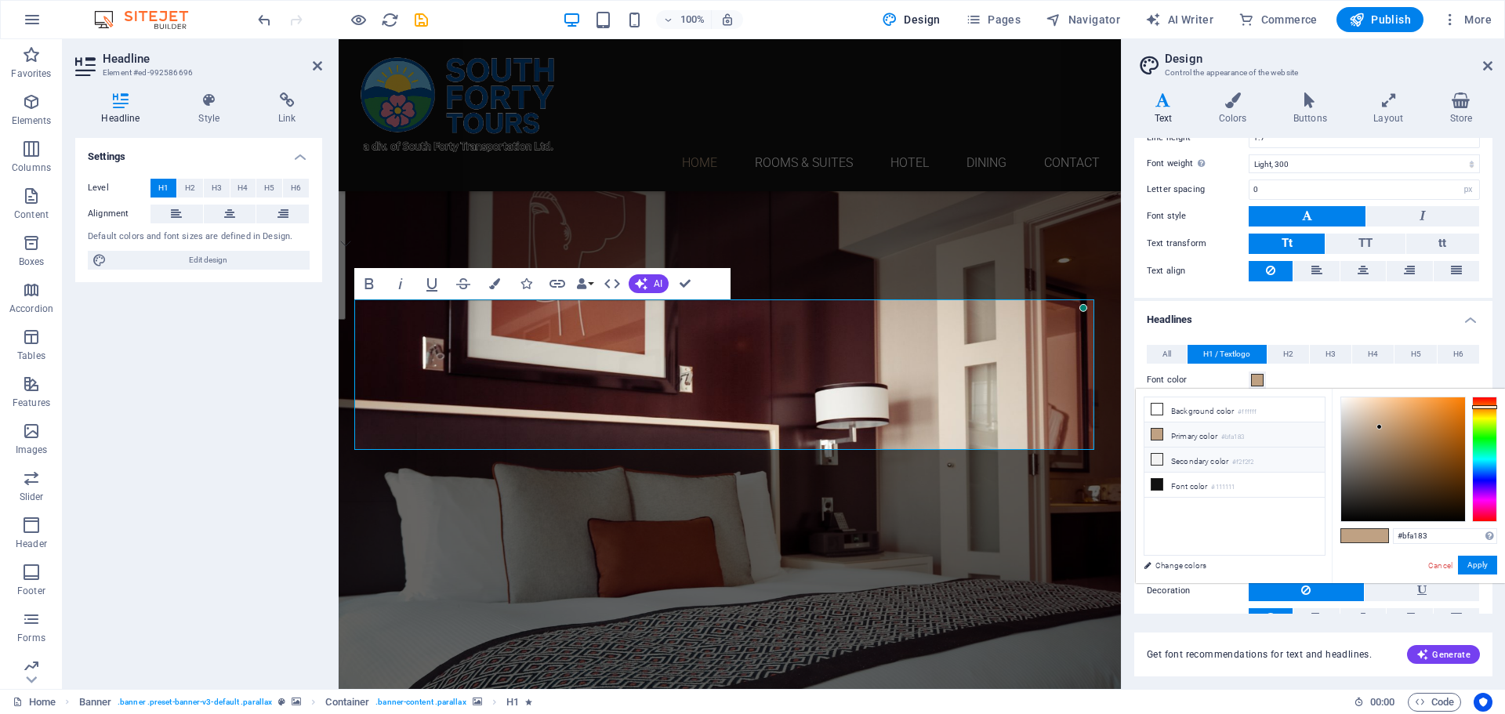
click at [1158, 461] on icon at bounding box center [1156, 459] width 11 height 11
click at [1160, 485] on icon at bounding box center [1156, 484] width 11 height 11
type input "#111111"
click at [1288, 321] on h4 "Headlines" at bounding box center [1313, 315] width 358 height 28
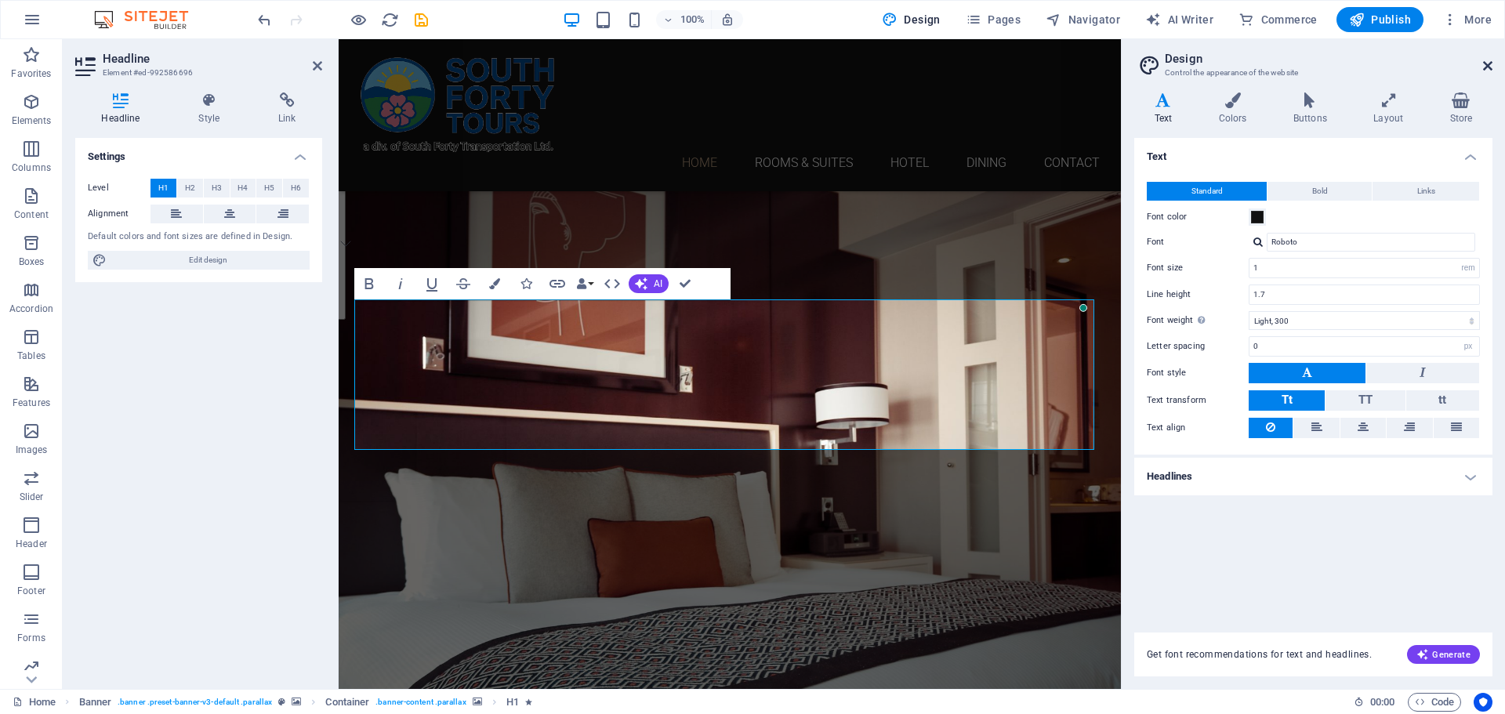
click at [1483, 68] on icon at bounding box center [1487, 66] width 9 height 13
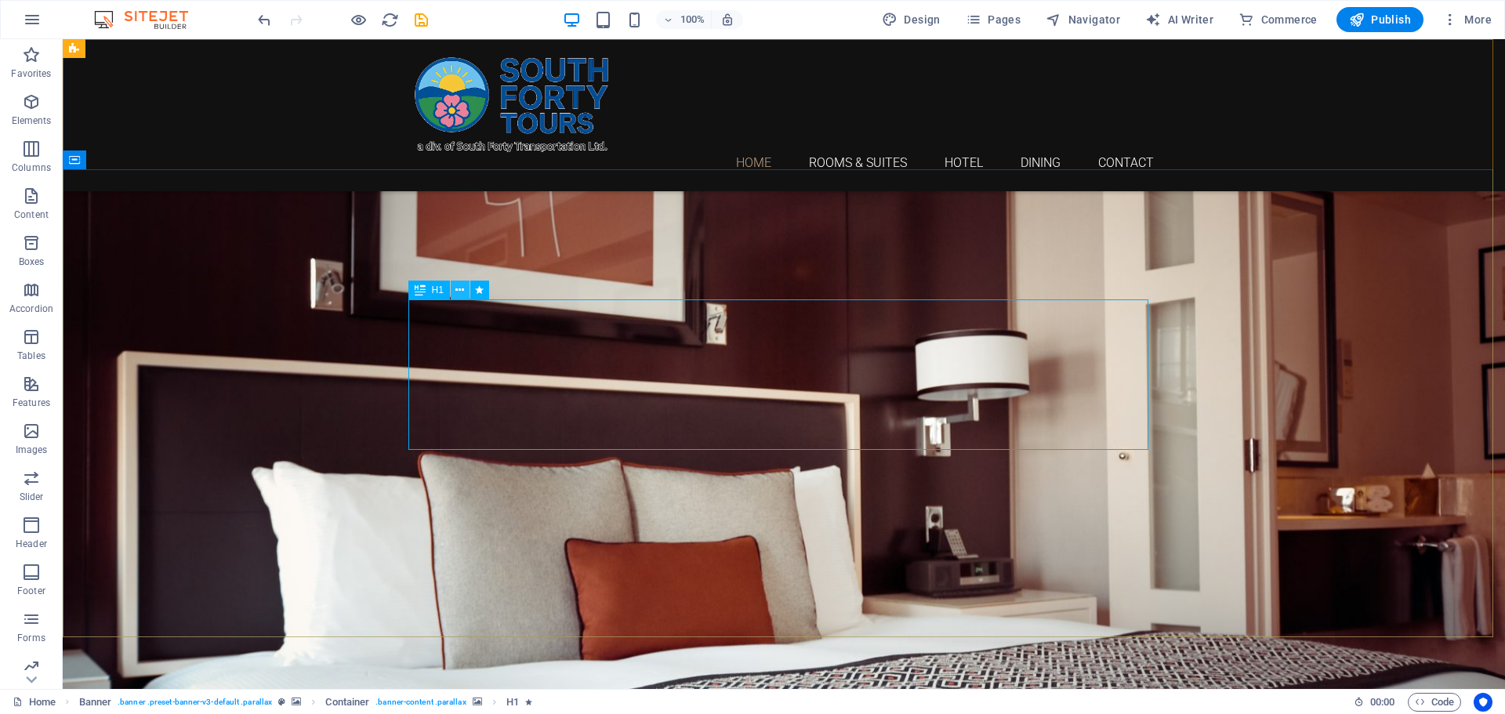
click at [458, 289] on icon at bounding box center [459, 290] width 9 height 16
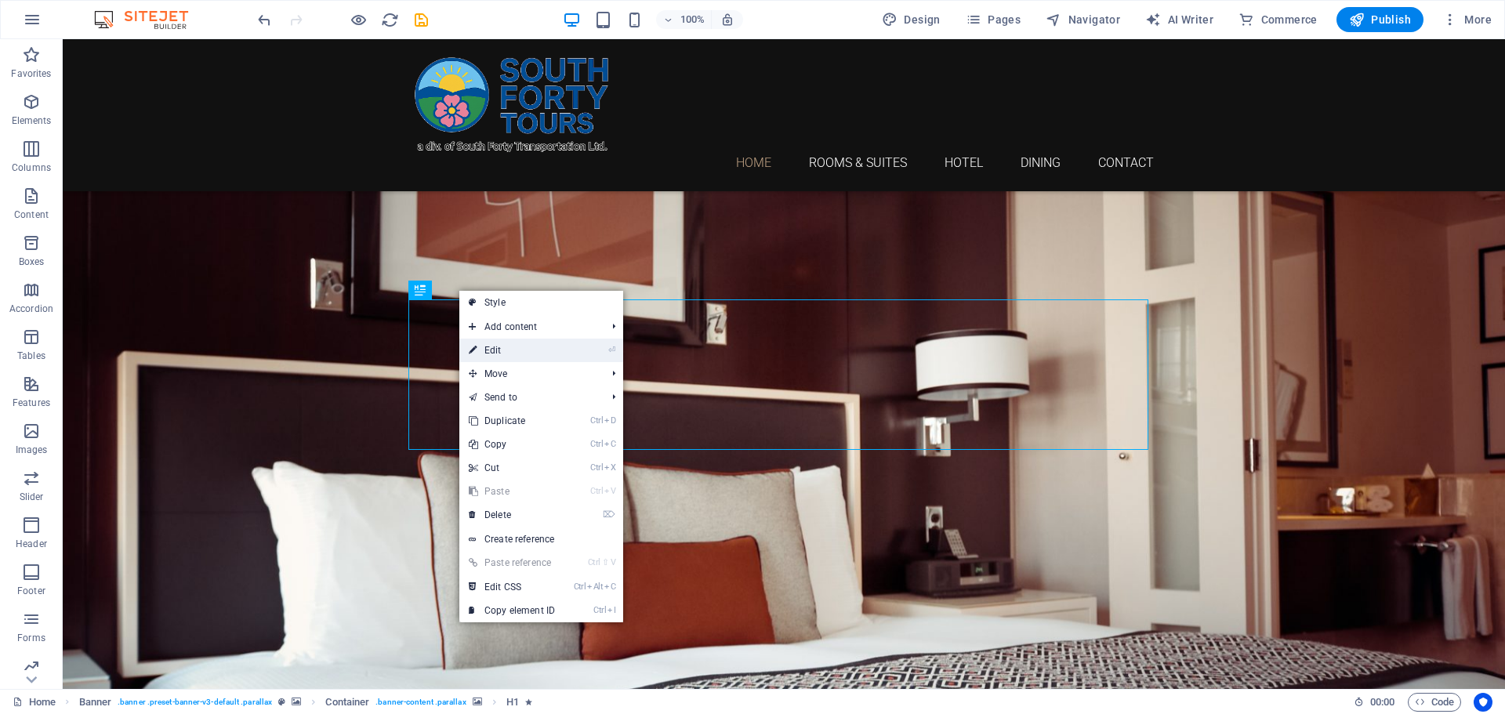
click at [532, 352] on link "⏎ Edit" at bounding box center [511, 351] width 105 height 24
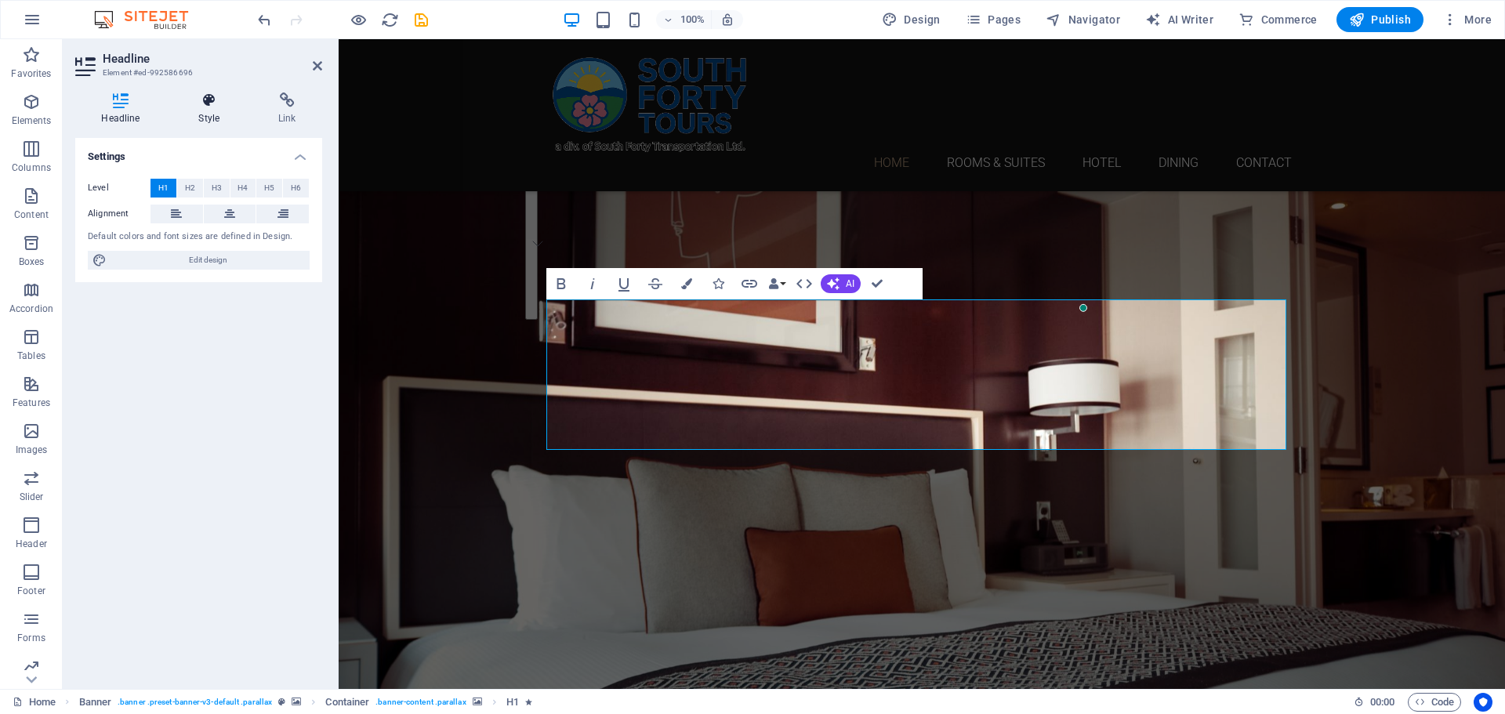
click at [222, 109] on h4 "Style" at bounding box center [212, 108] width 80 height 33
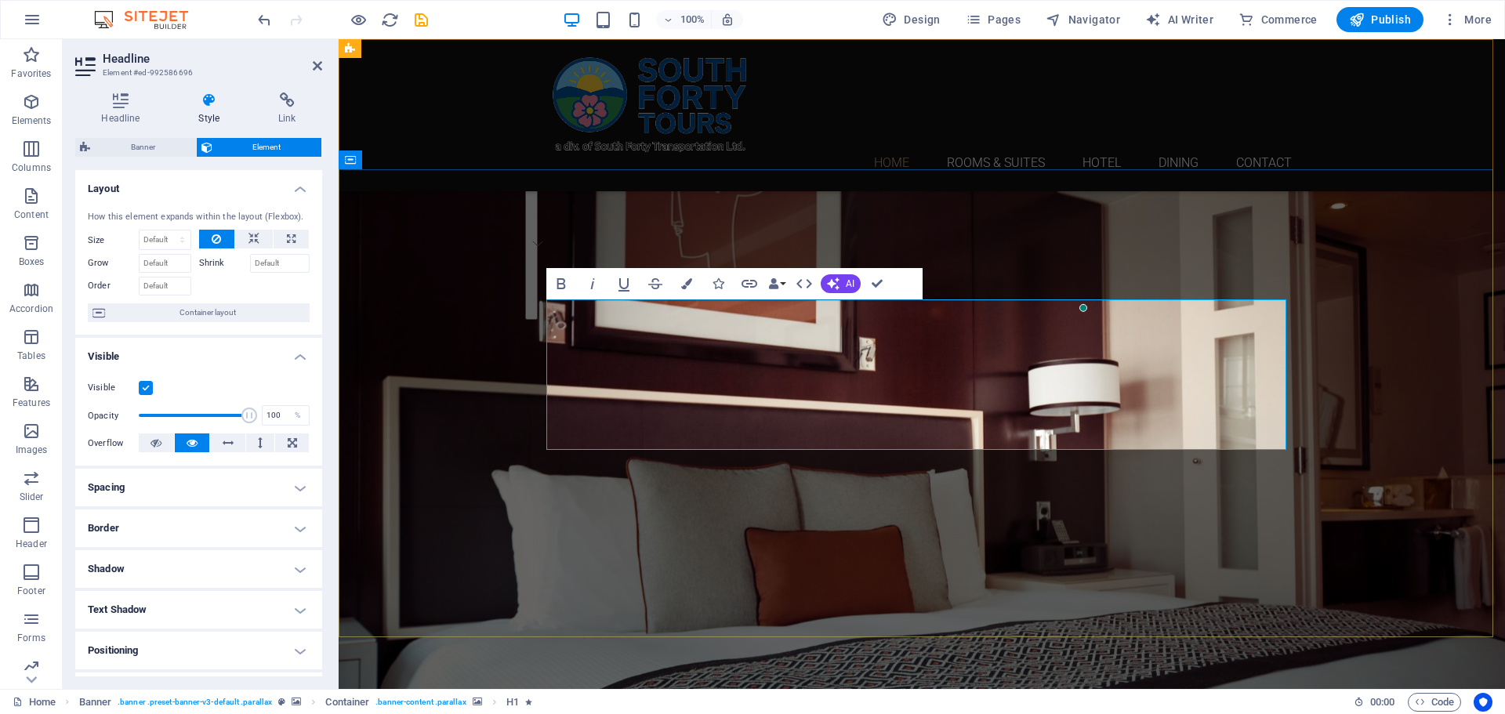
drag, startPoint x: 1260, startPoint y: 419, endPoint x: 451, endPoint y: 328, distance: 814.8
drag, startPoint x: 1264, startPoint y: 414, endPoint x: 568, endPoint y: 333, distance: 700.7
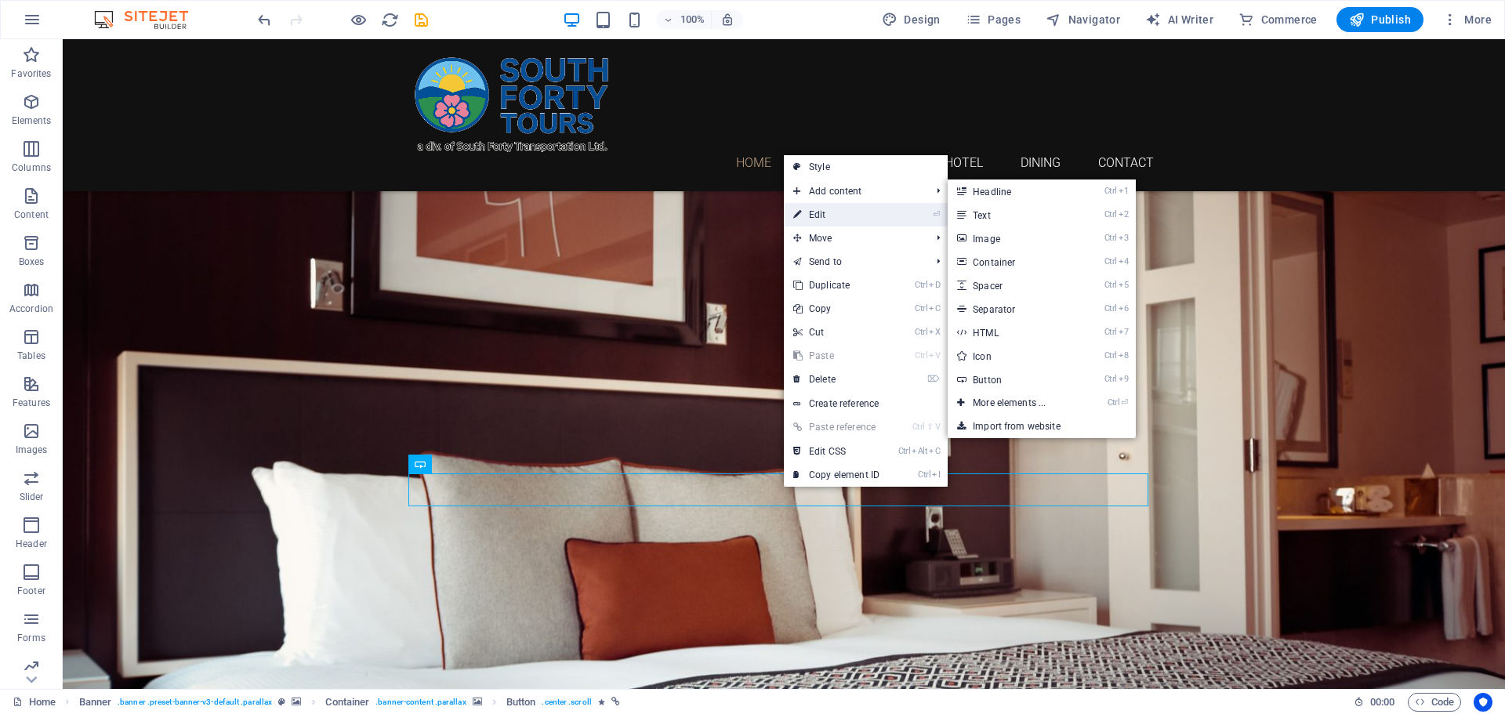
click at [825, 213] on link "⏎ Edit" at bounding box center [836, 215] width 105 height 24
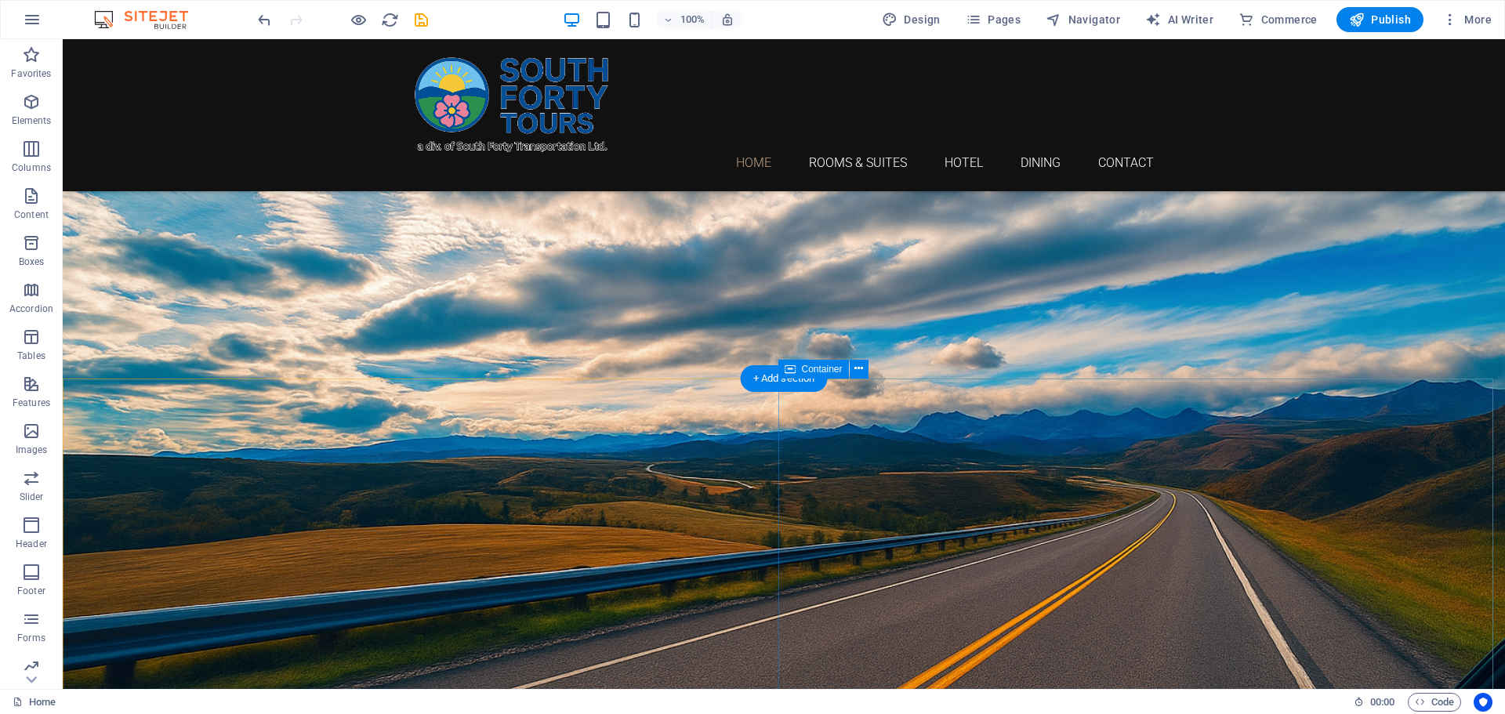
scroll to position [784, 0]
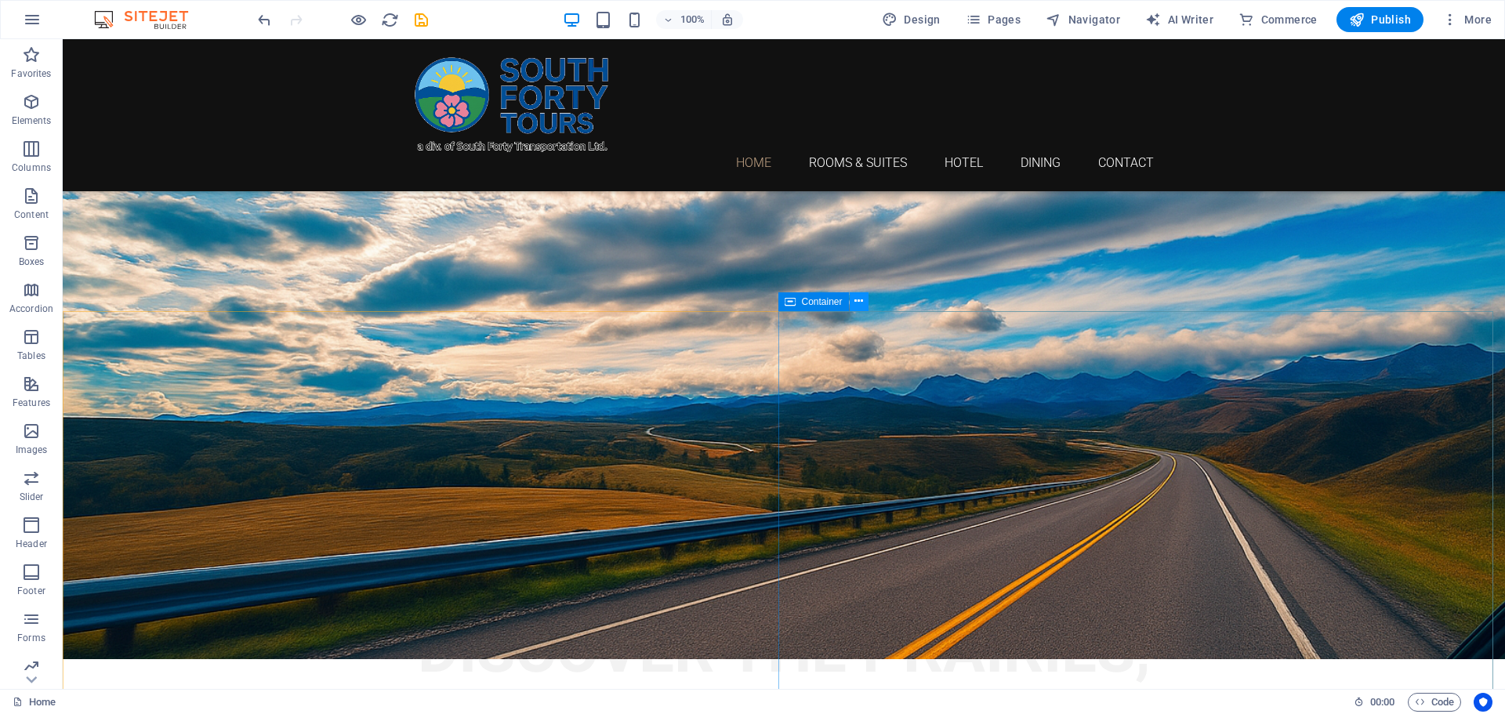
click at [860, 301] on icon at bounding box center [858, 301] width 9 height 16
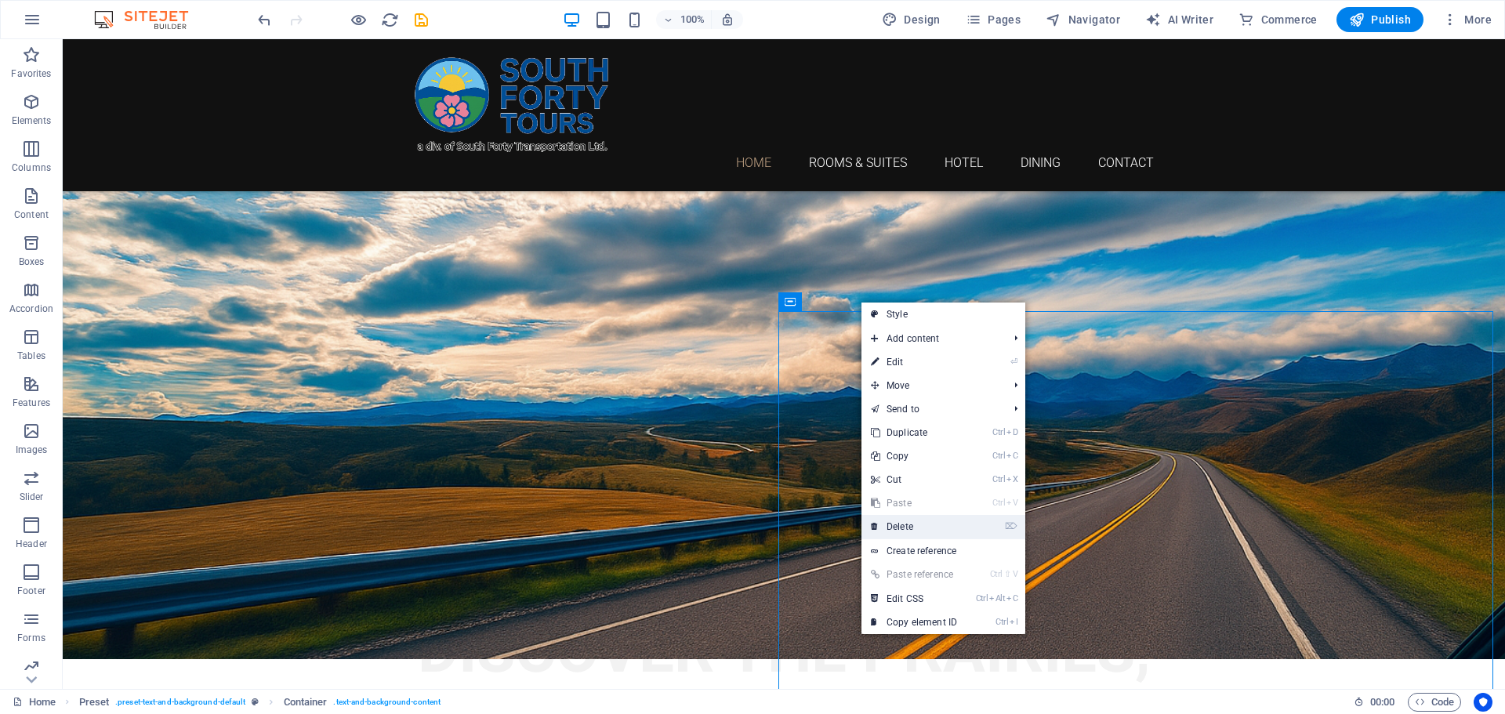
click at [912, 525] on link "⌦ Delete" at bounding box center [913, 527] width 105 height 24
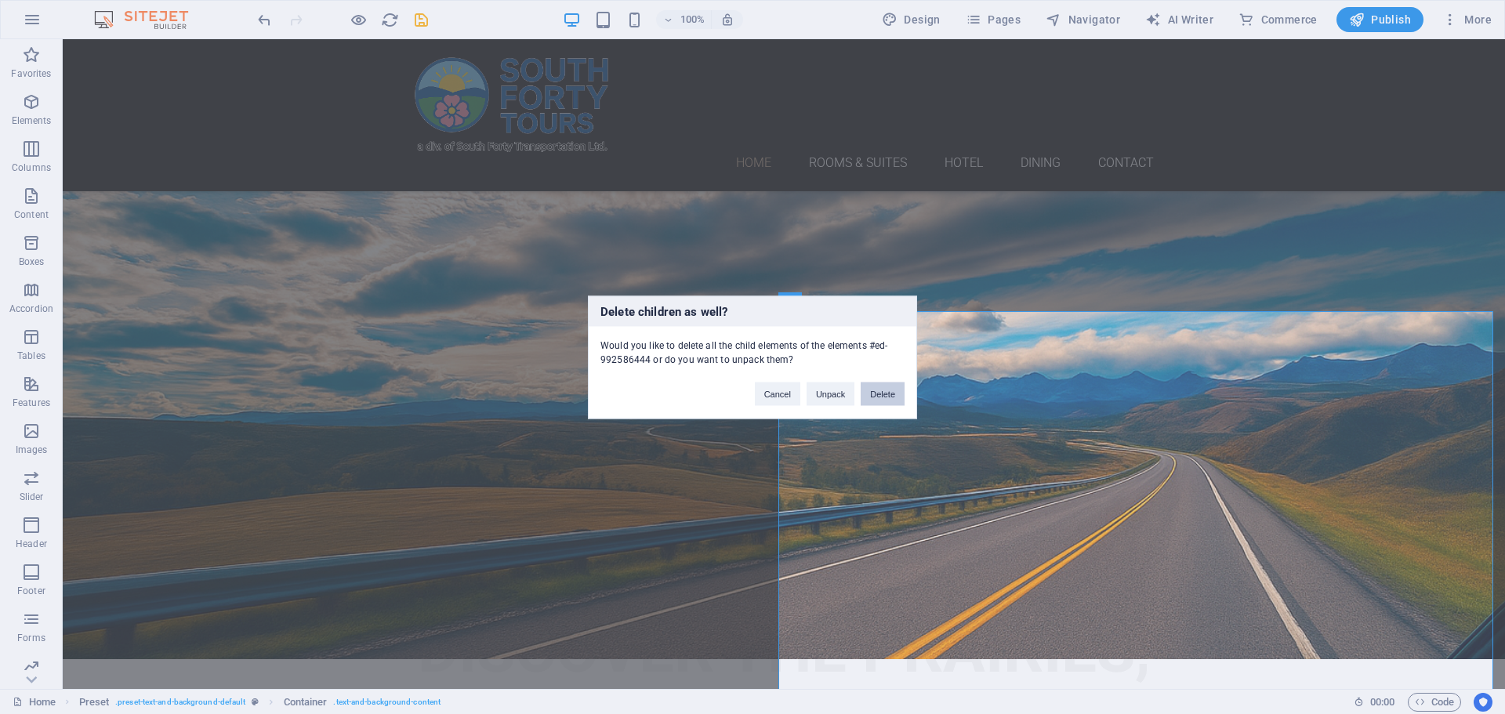
click at [883, 397] on button "Delete" at bounding box center [883, 394] width 44 height 24
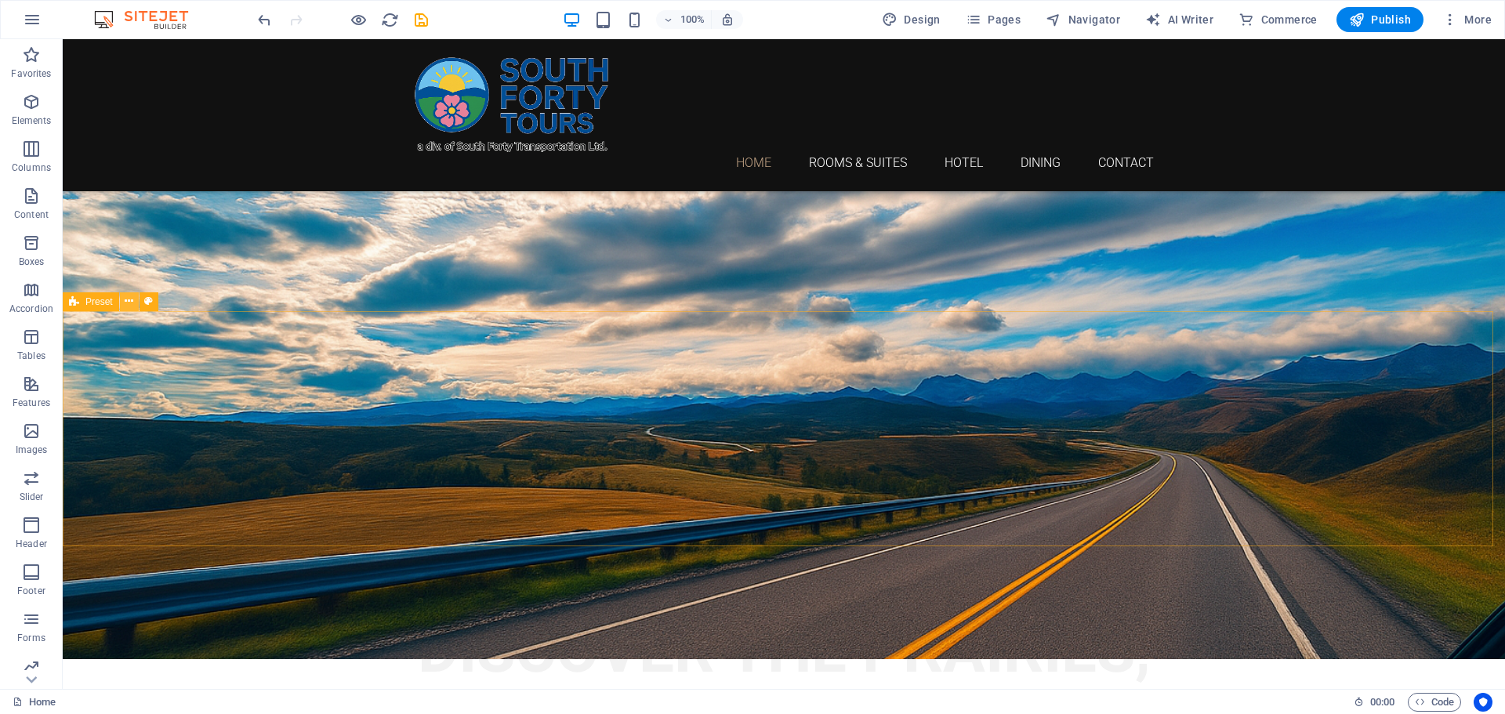
click at [132, 301] on icon at bounding box center [129, 301] width 9 height 16
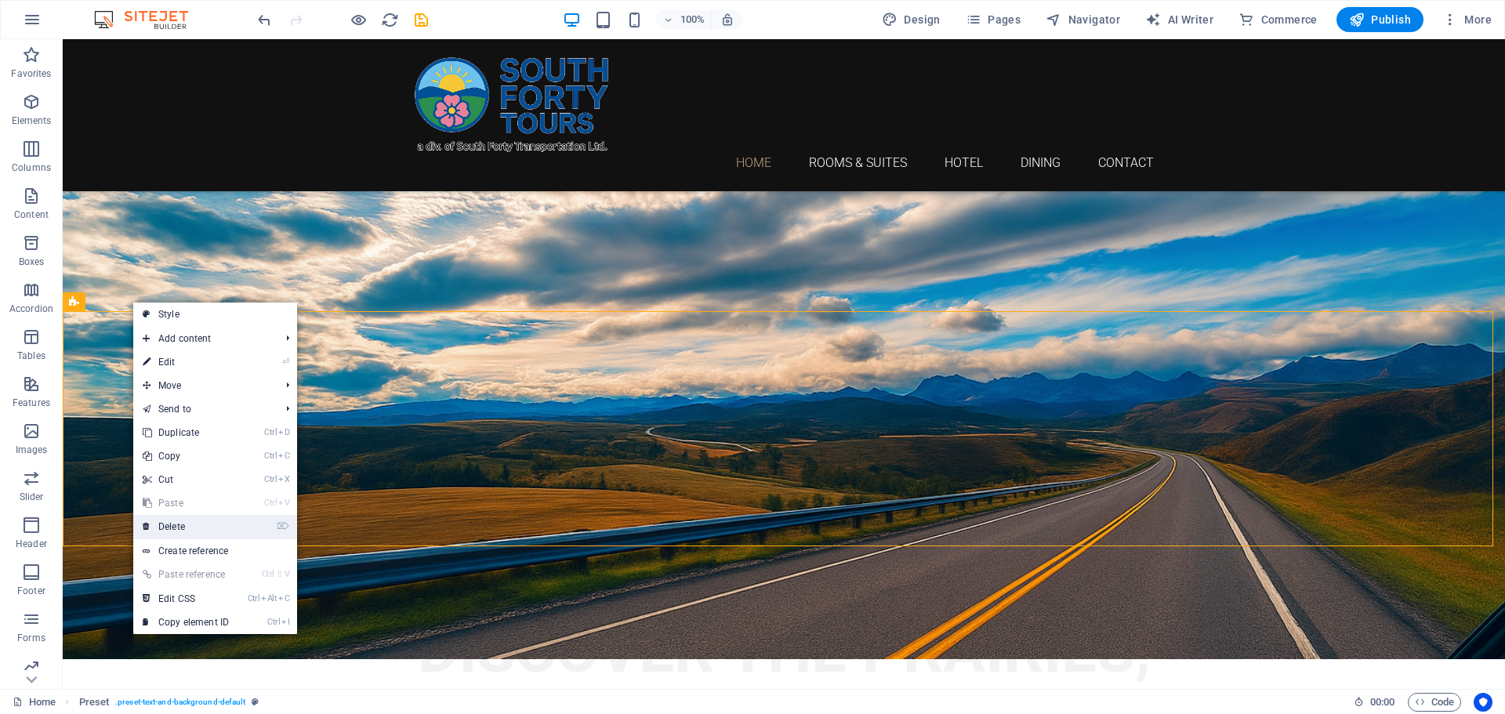
click at [203, 521] on link "⌦ Delete" at bounding box center [185, 527] width 105 height 24
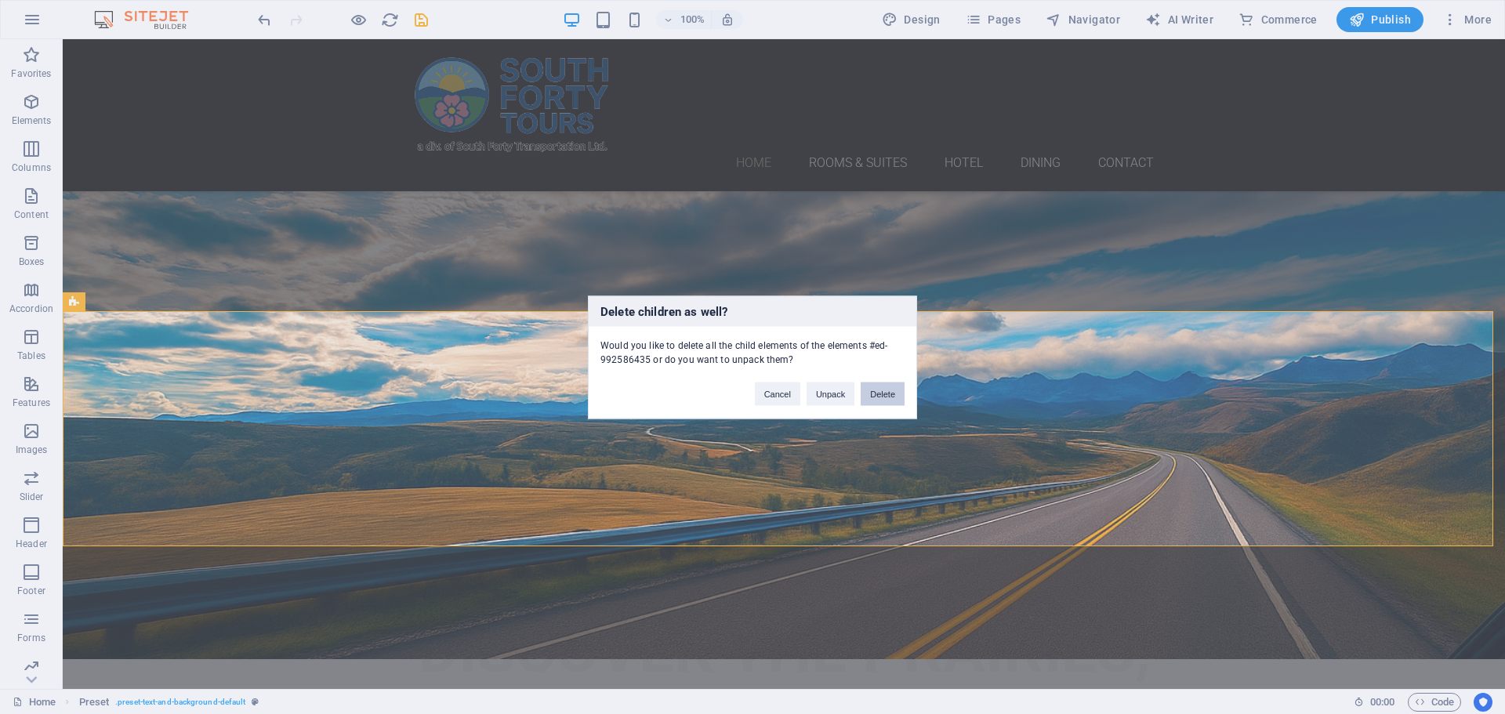
click at [884, 387] on button "Delete" at bounding box center [883, 394] width 44 height 24
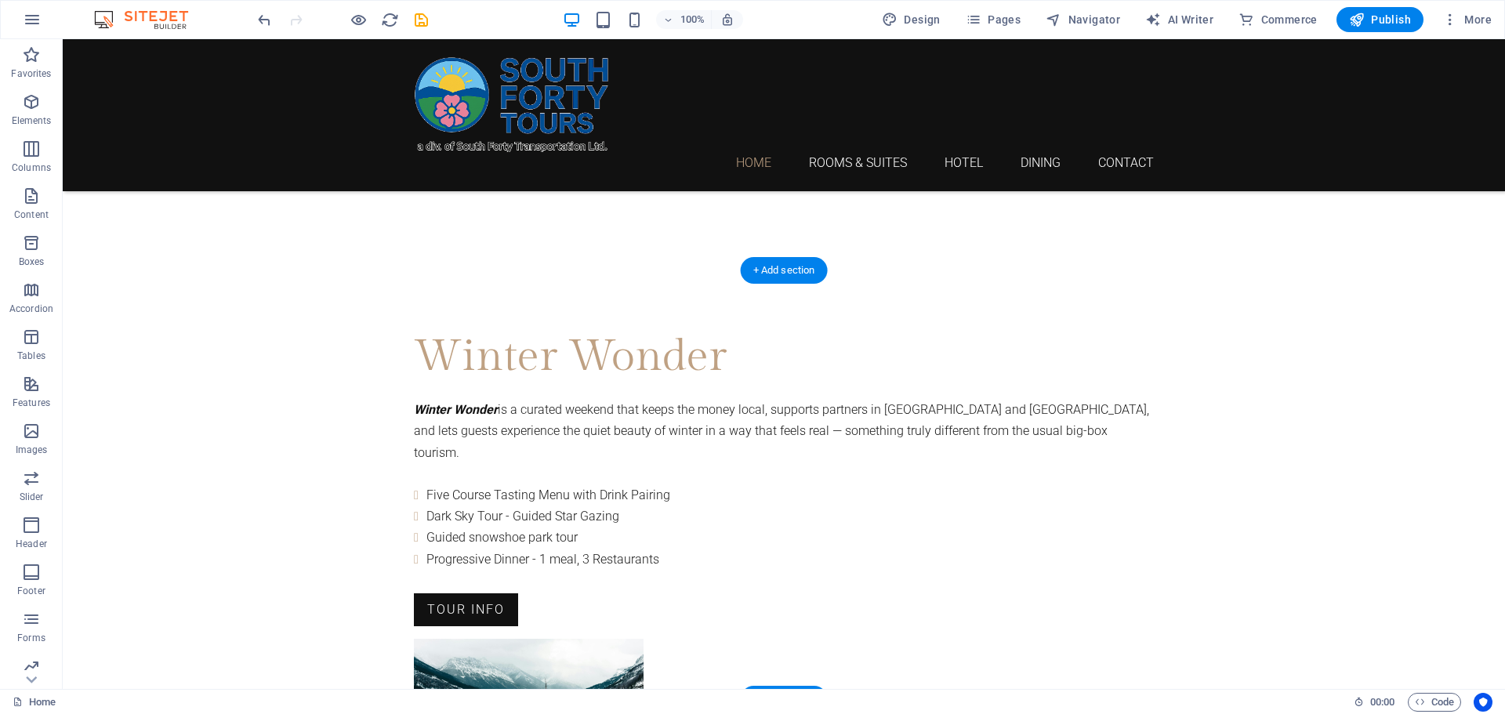
scroll to position [1333, 0]
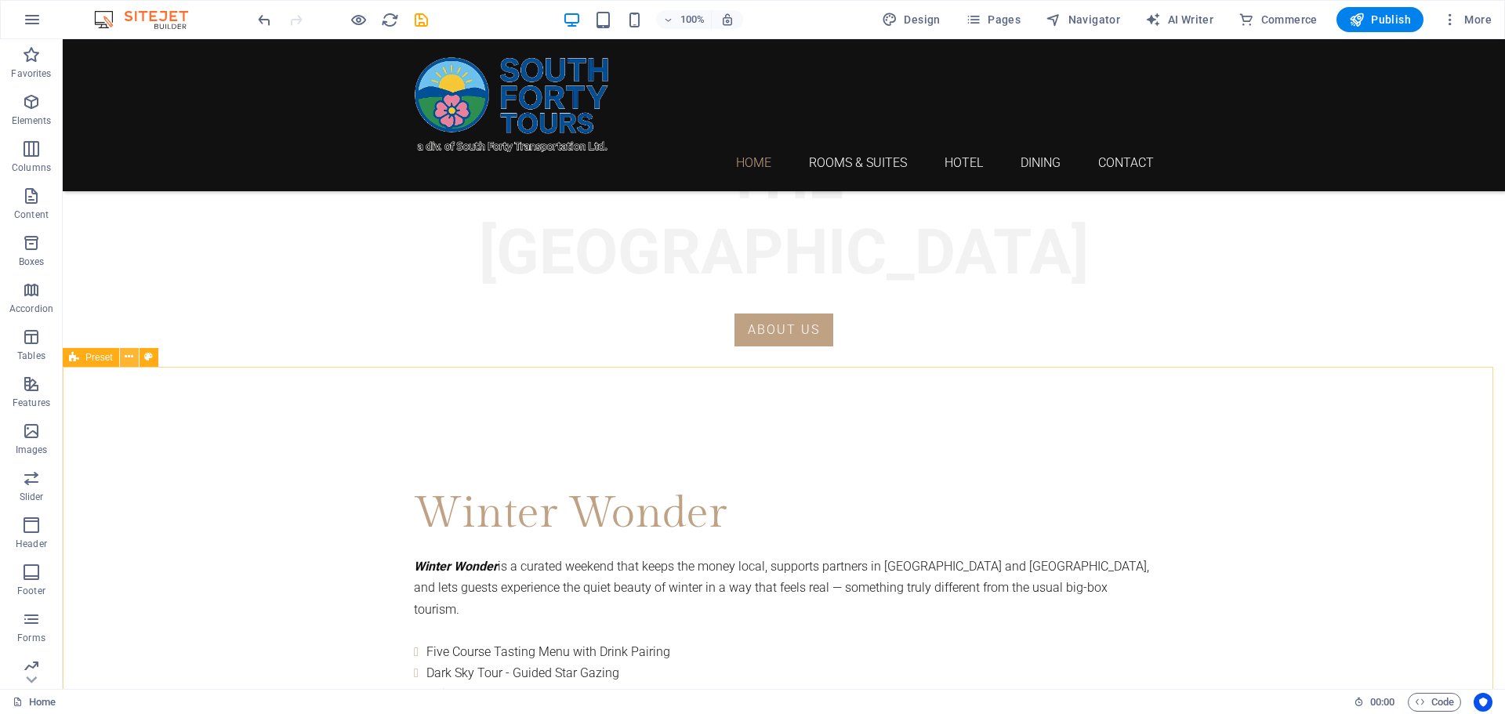
click at [132, 361] on icon at bounding box center [129, 357] width 9 height 16
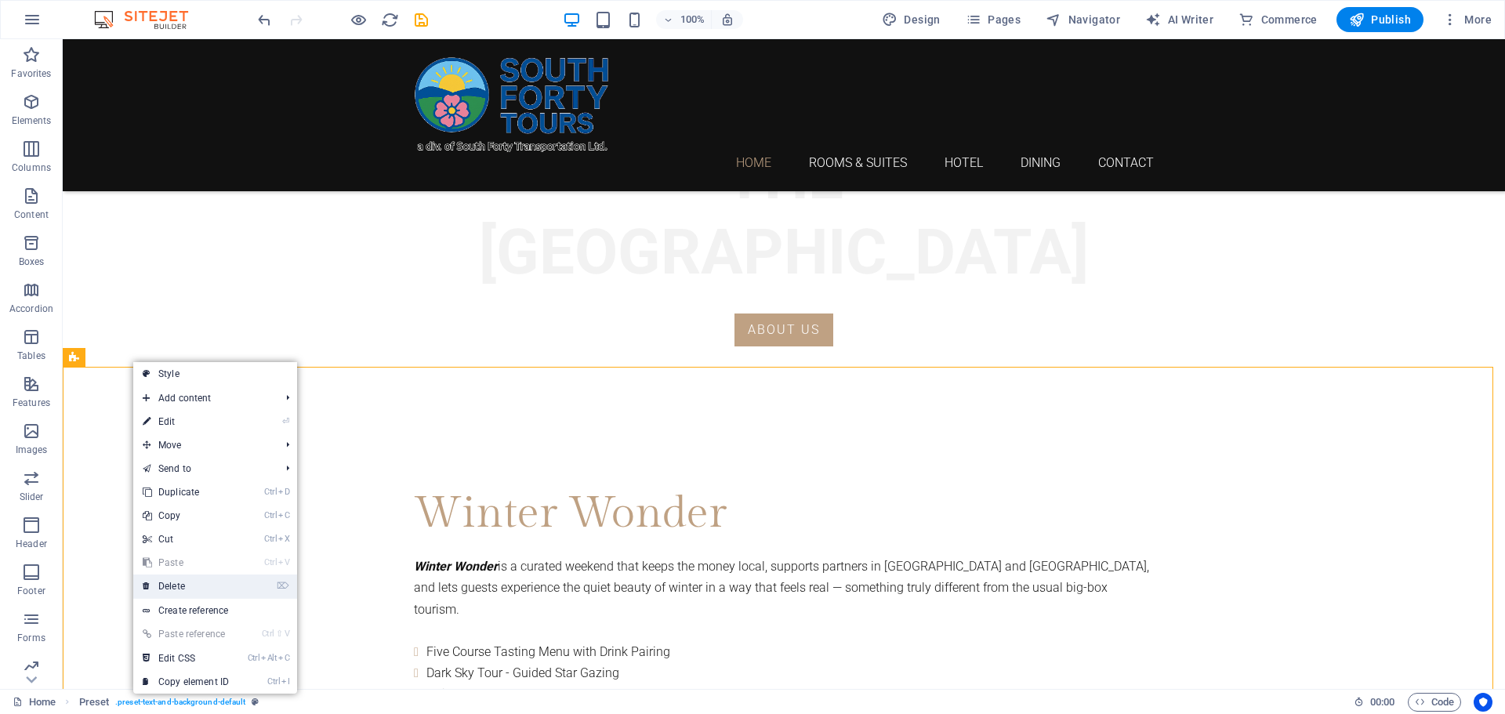
click at [188, 585] on link "⌦ Delete" at bounding box center [185, 587] width 105 height 24
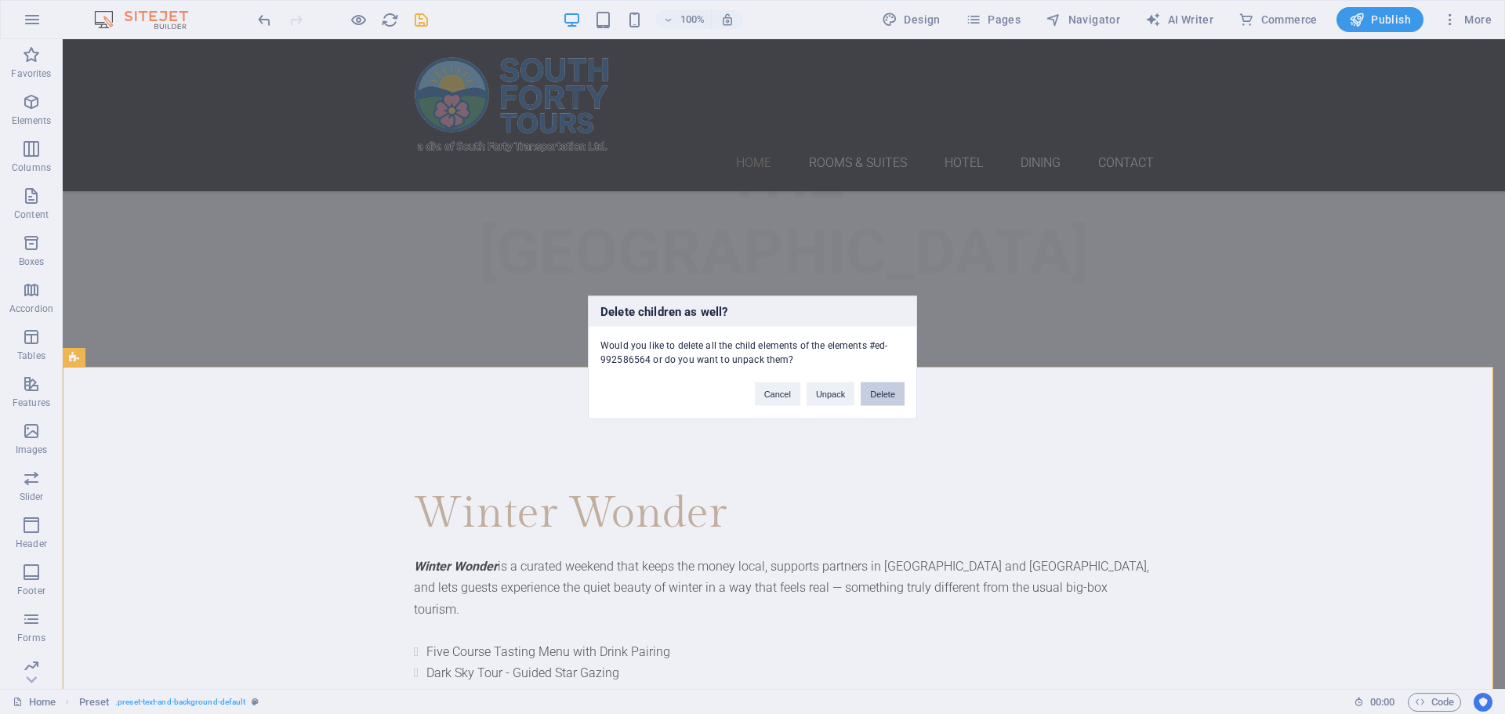
click at [879, 394] on button "Delete" at bounding box center [883, 394] width 44 height 24
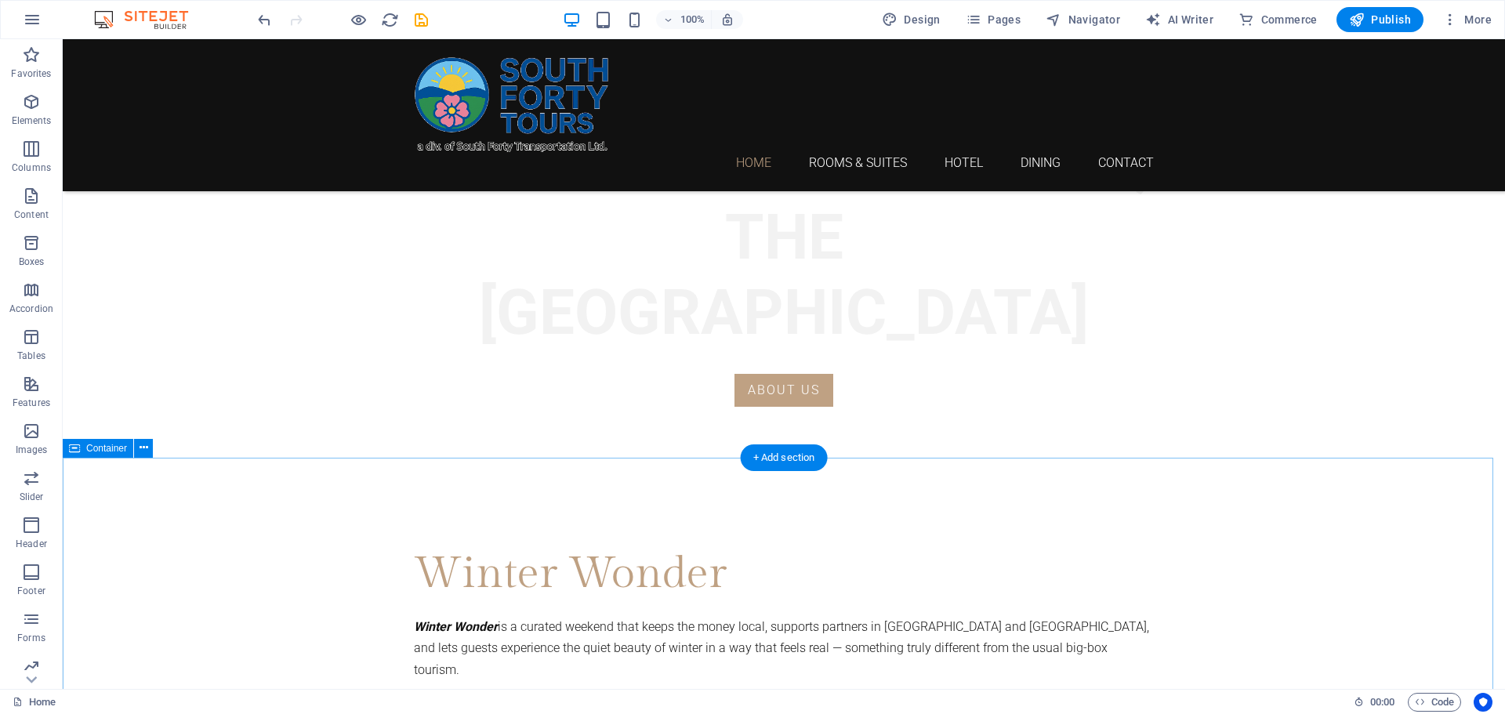
scroll to position [1194, 0]
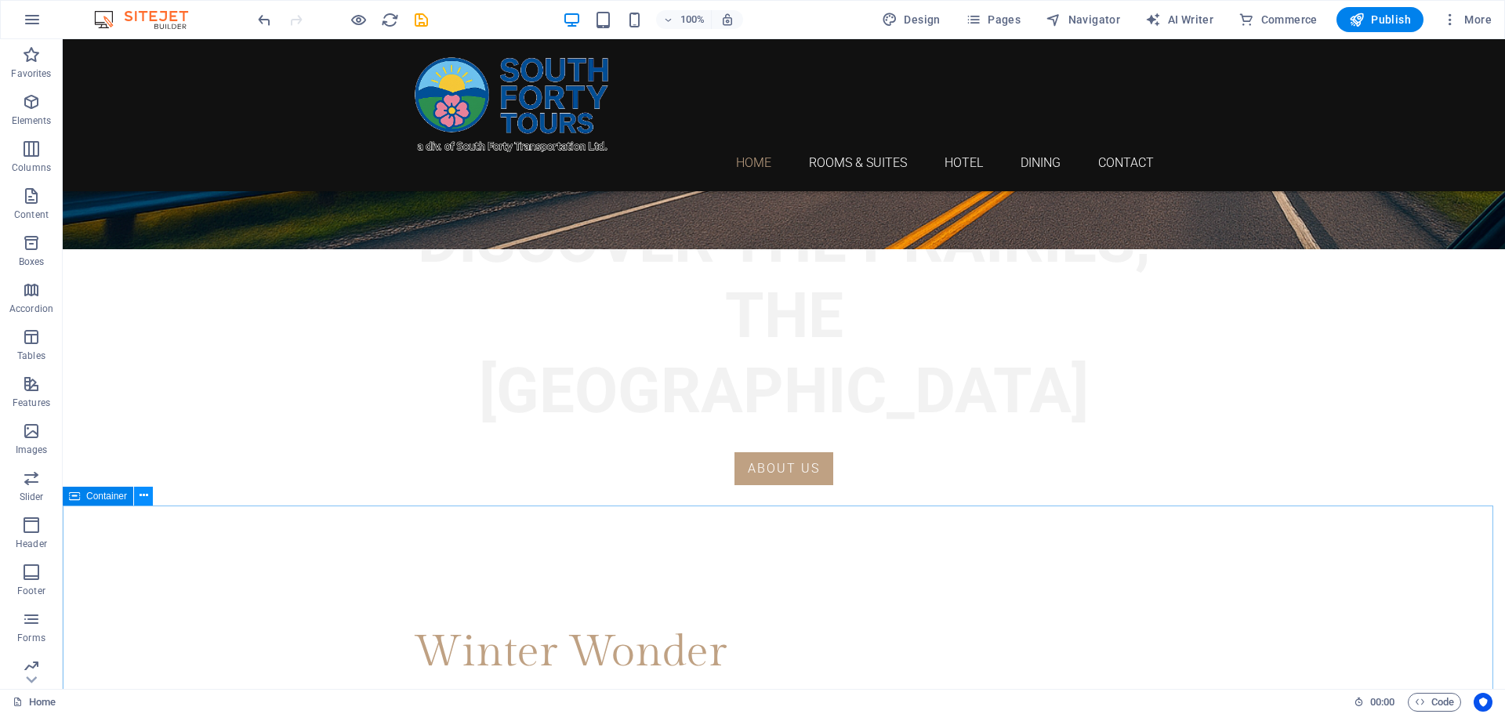
click at [143, 495] on icon at bounding box center [144, 496] width 9 height 16
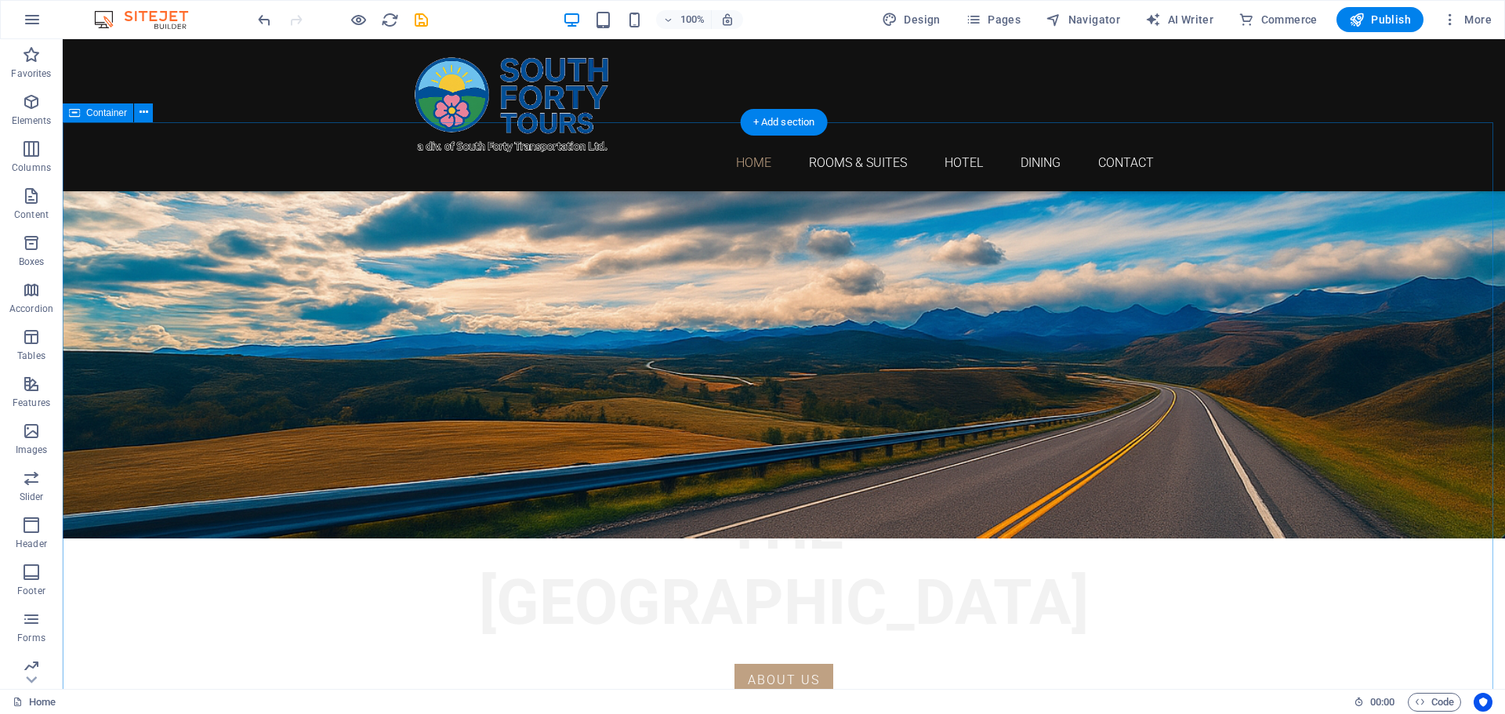
scroll to position [959, 0]
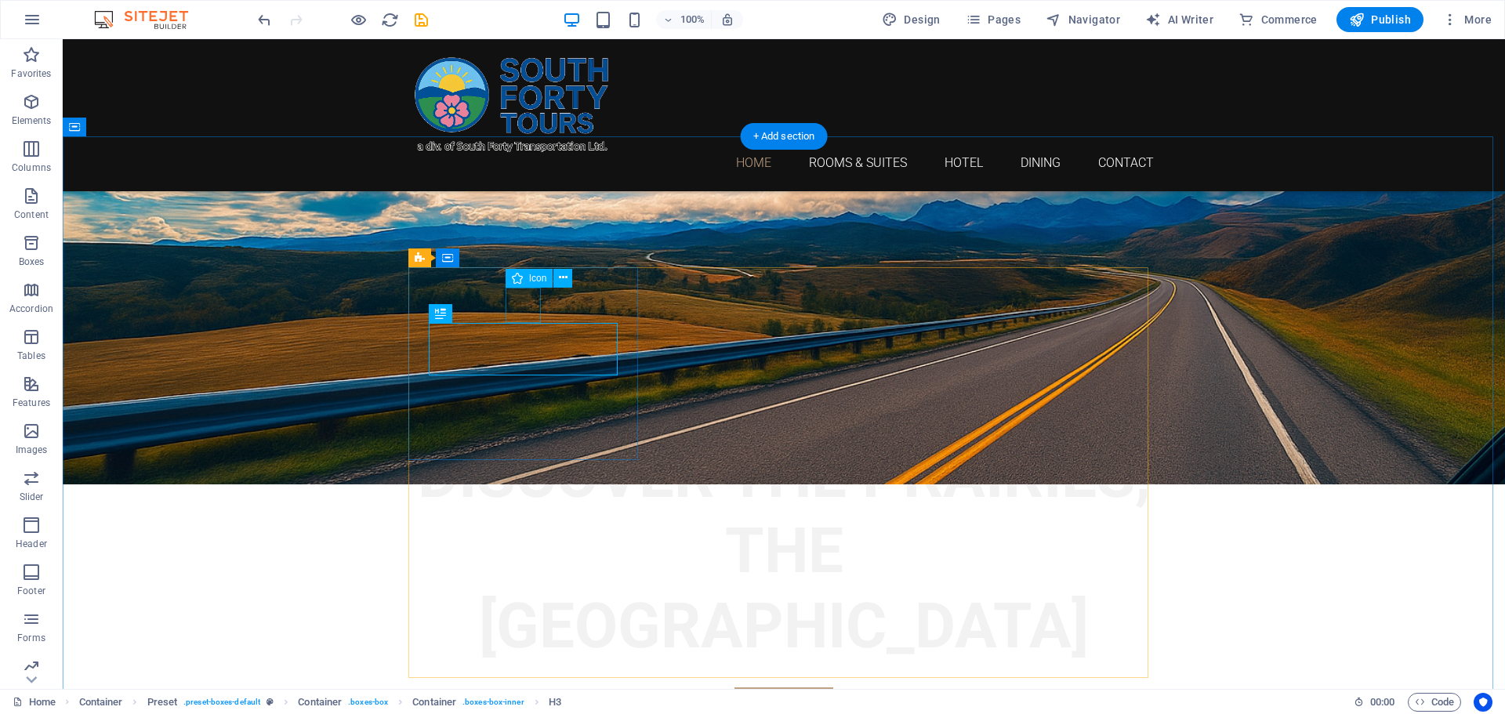
select select "xMidYMid"
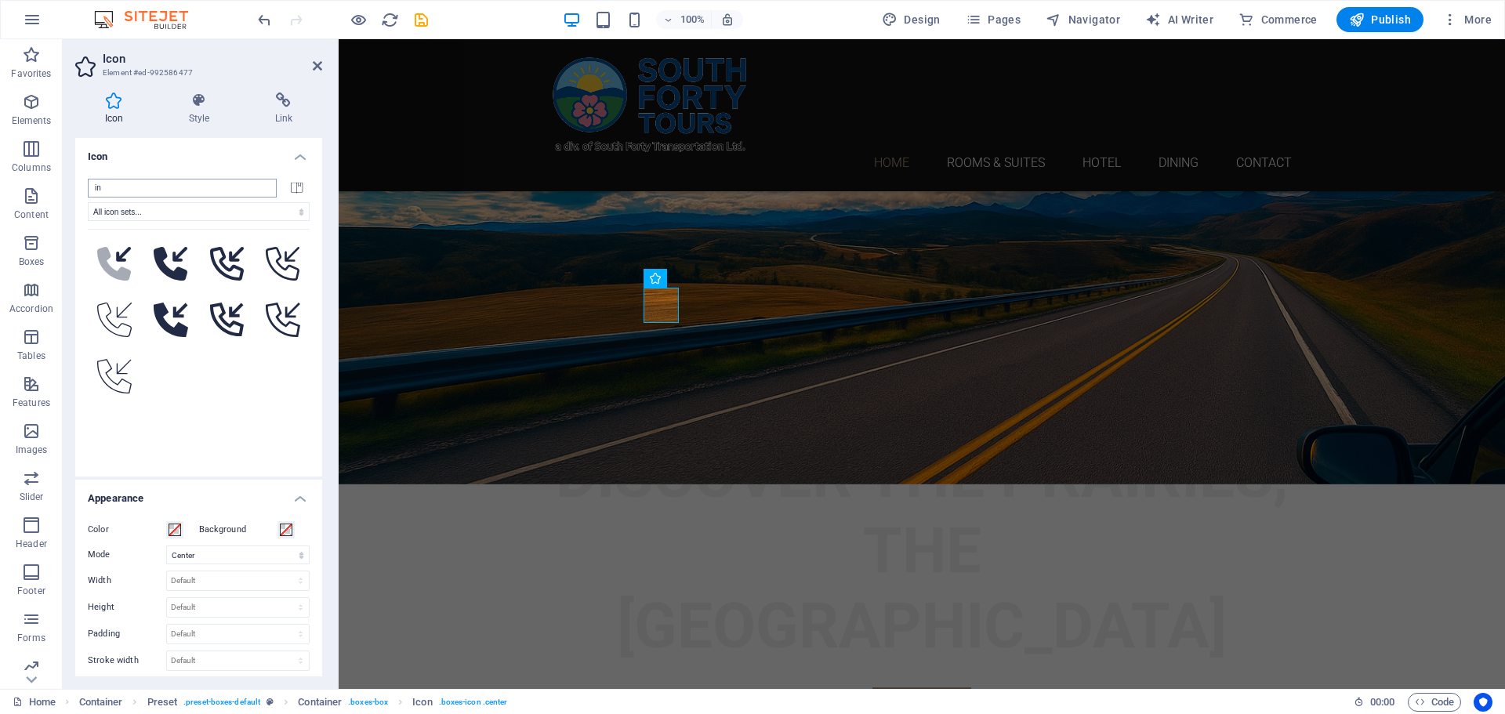
type input "i"
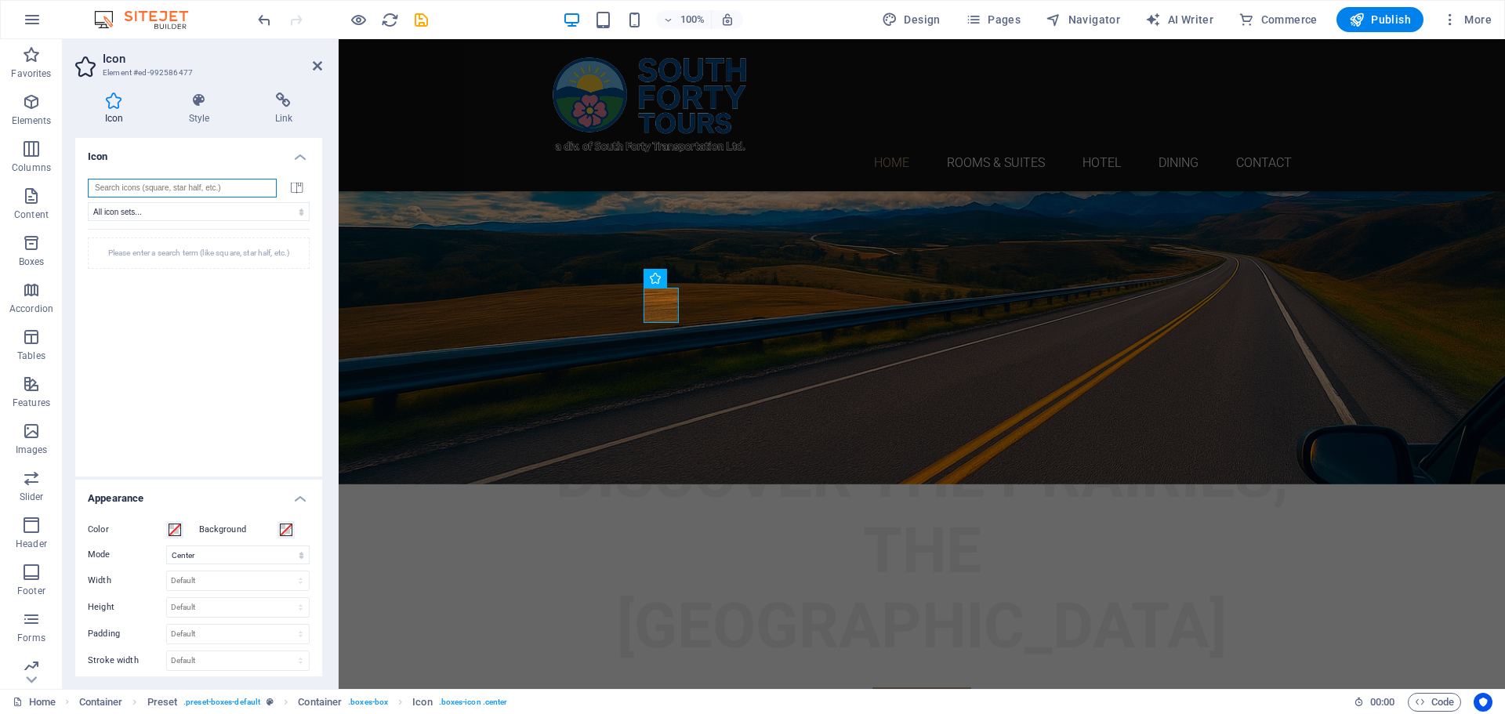
click at [173, 191] on input "search" at bounding box center [182, 188] width 189 height 19
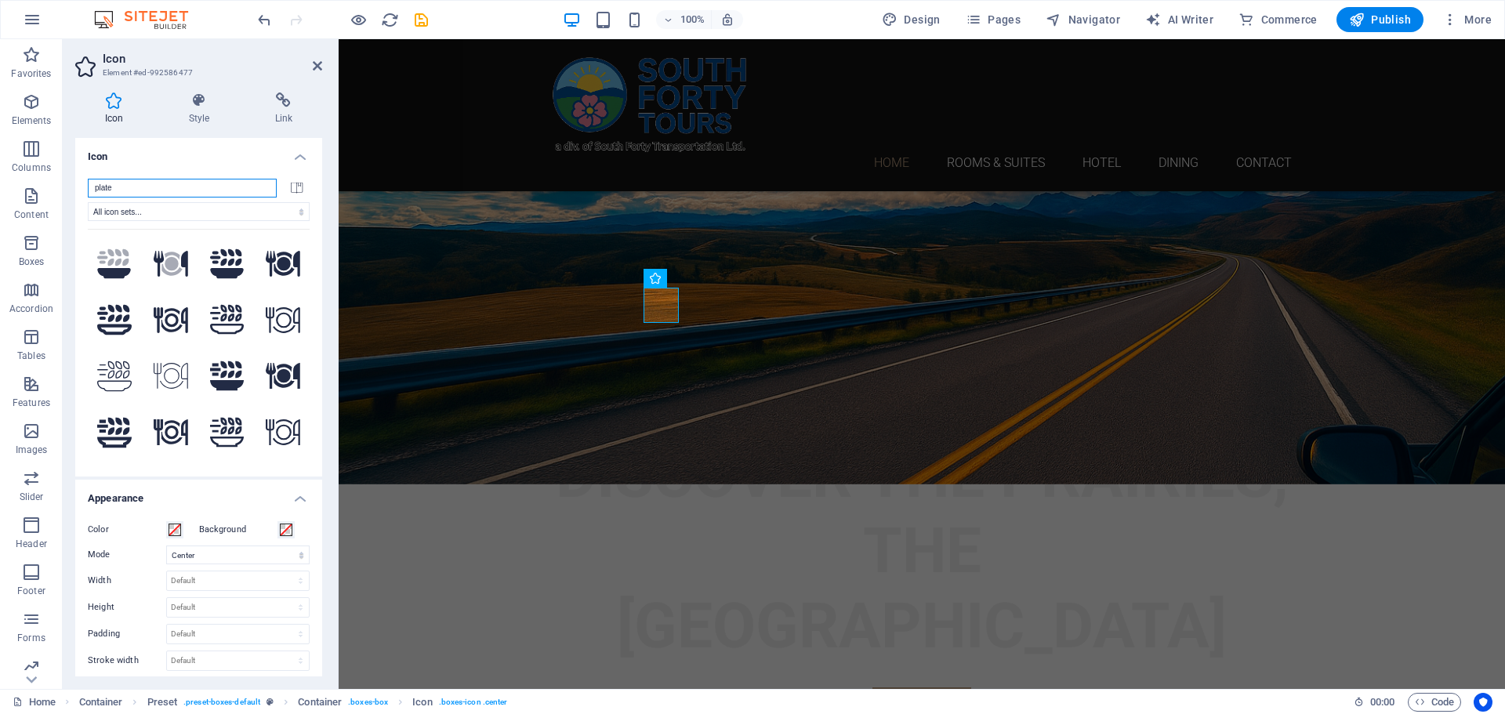
drag, startPoint x: 135, startPoint y: 188, endPoint x: 81, endPoint y: 188, distance: 54.1
click at [81, 188] on div "plate All icon sets... IcoFont Ionicons FontAwesome Brands FontAwesome Duotone …" at bounding box center [198, 321] width 247 height 310
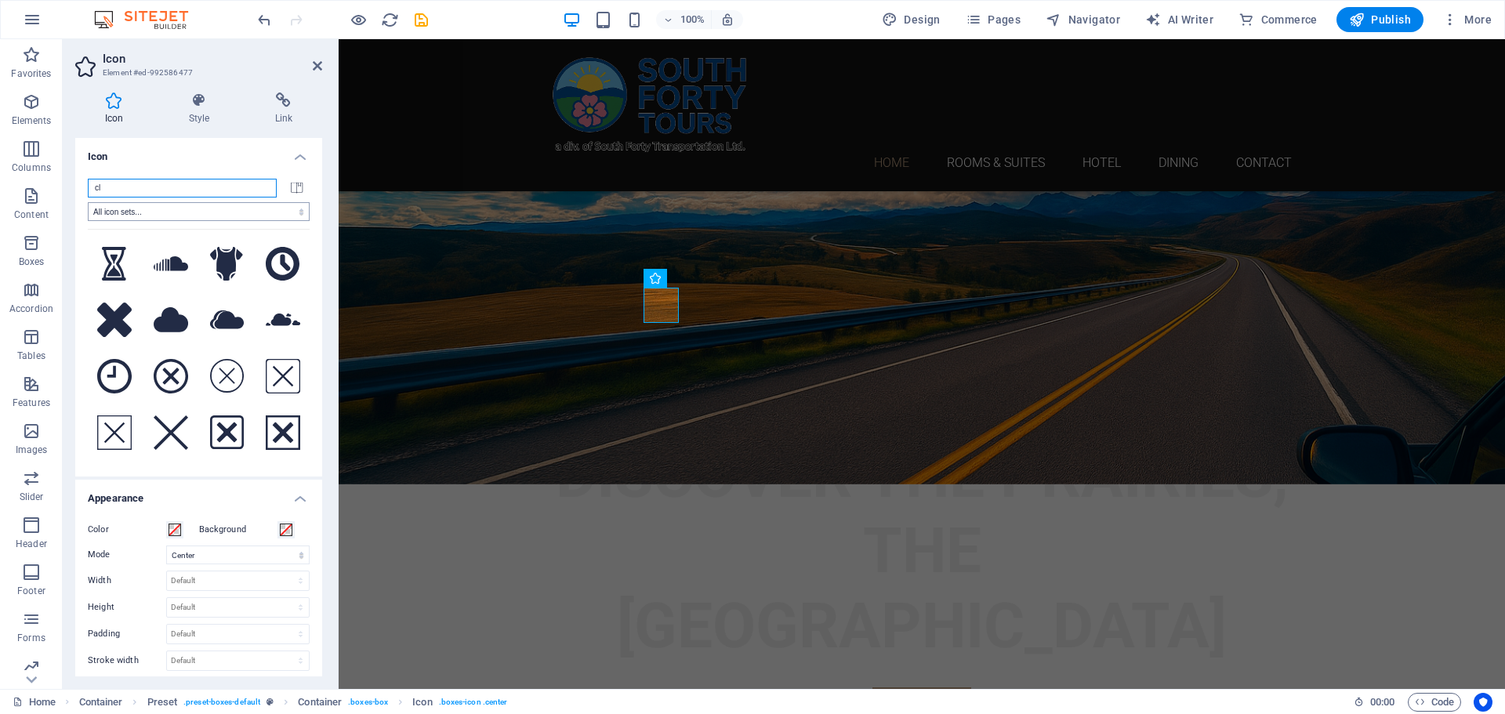
type input "c"
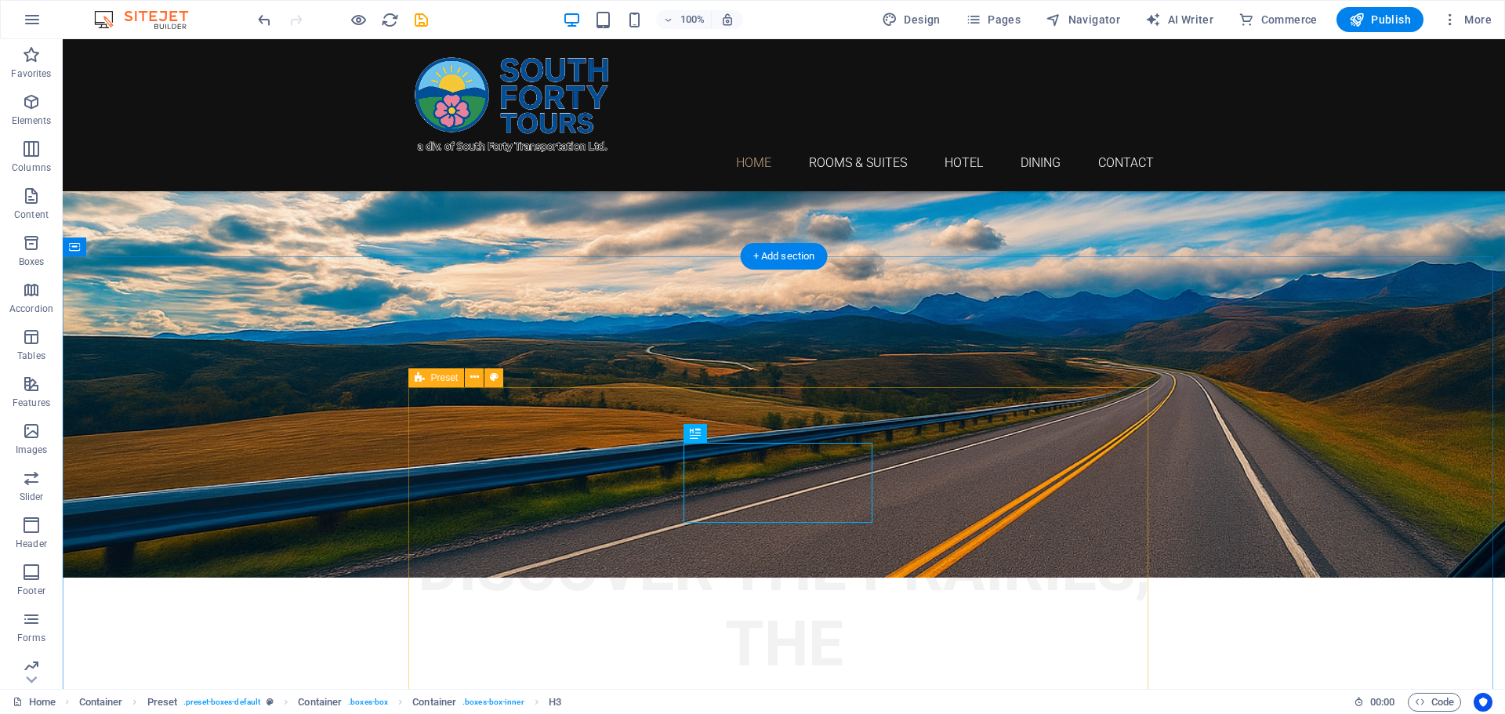
scroll to position [870, 0]
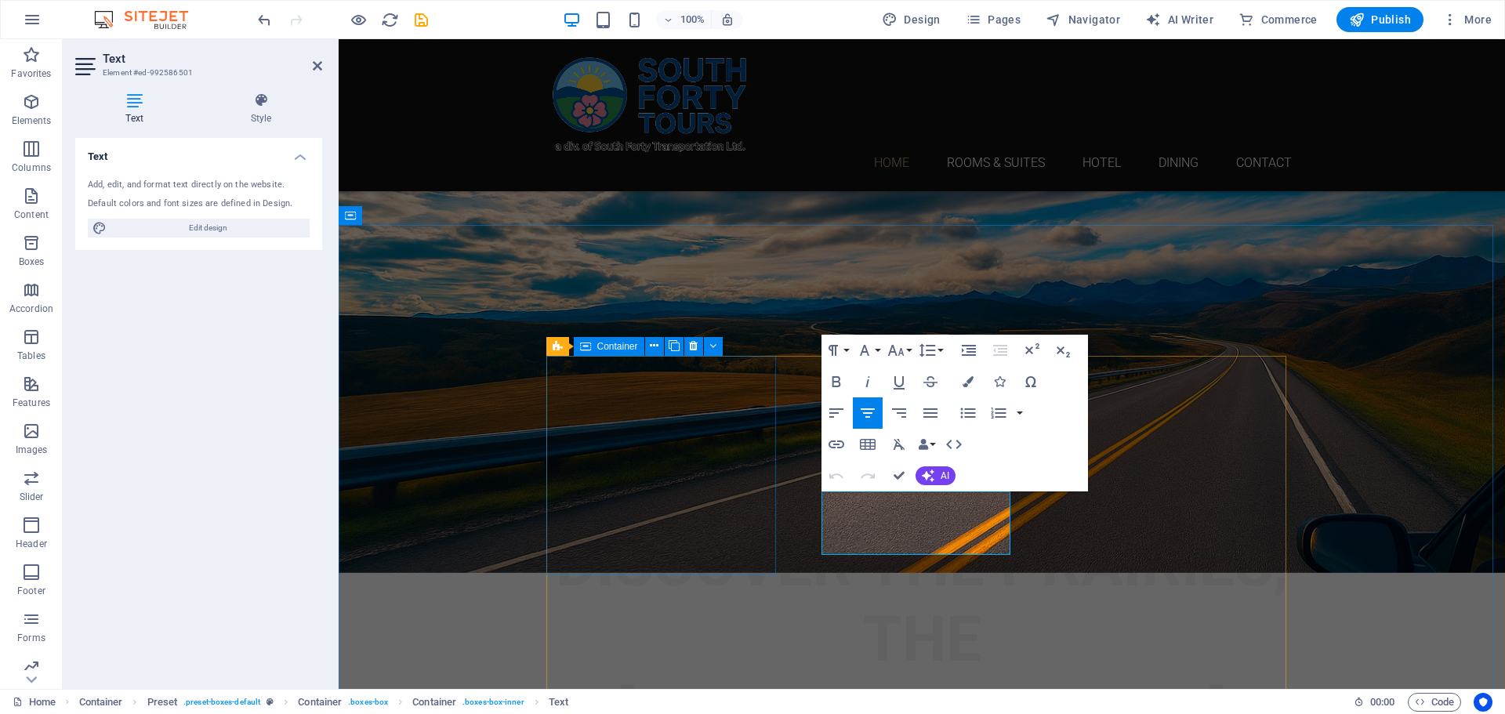
drag, startPoint x: 988, startPoint y: 548, endPoint x: 770, endPoint y: 495, distance: 224.9
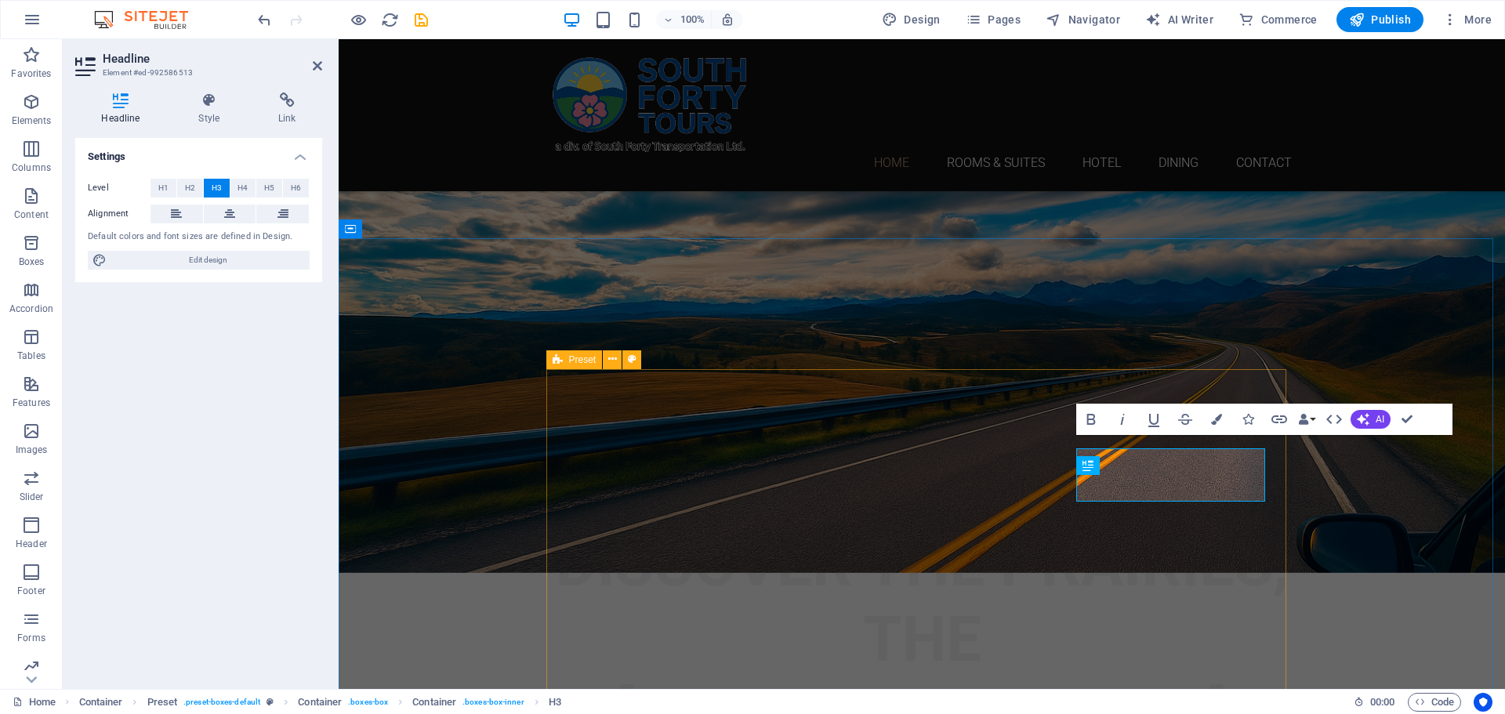
scroll to position [857, 0]
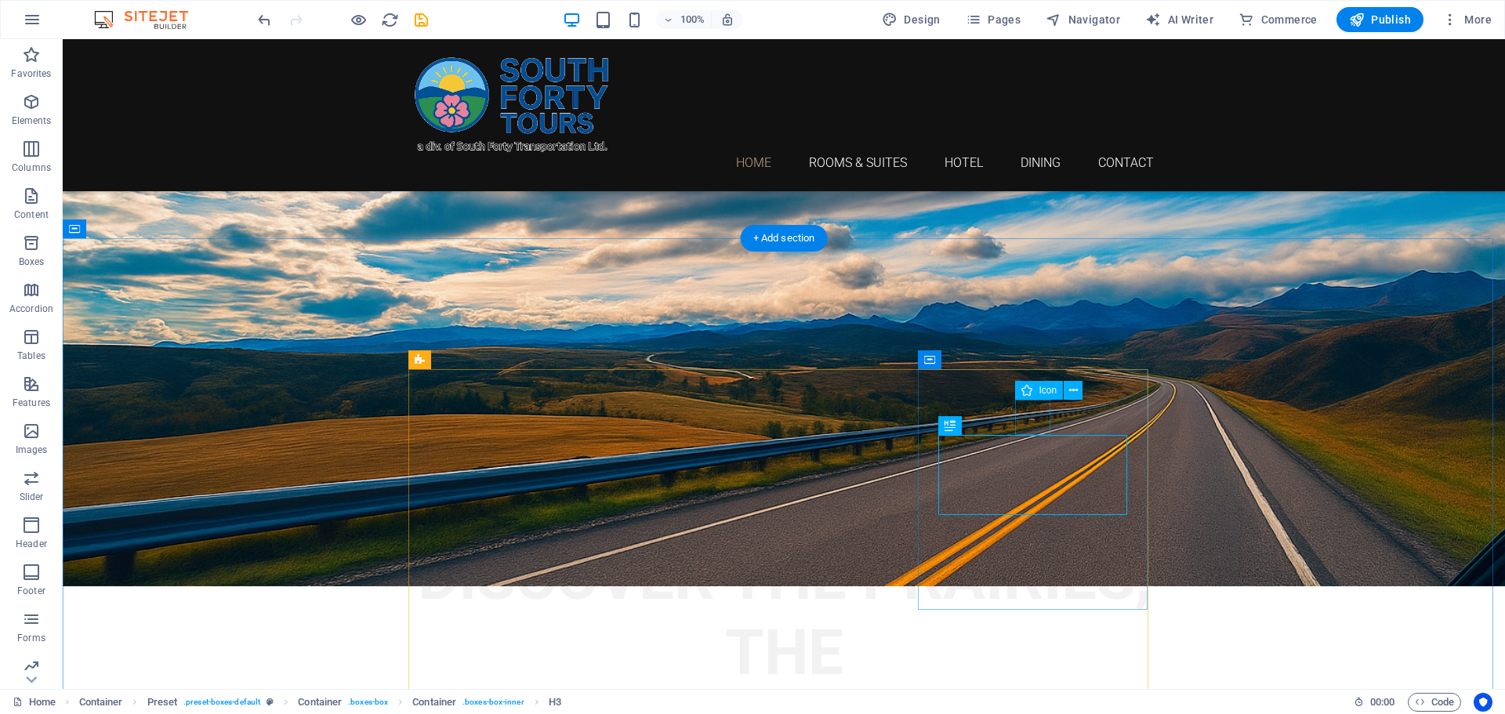
select select "xMidYMid"
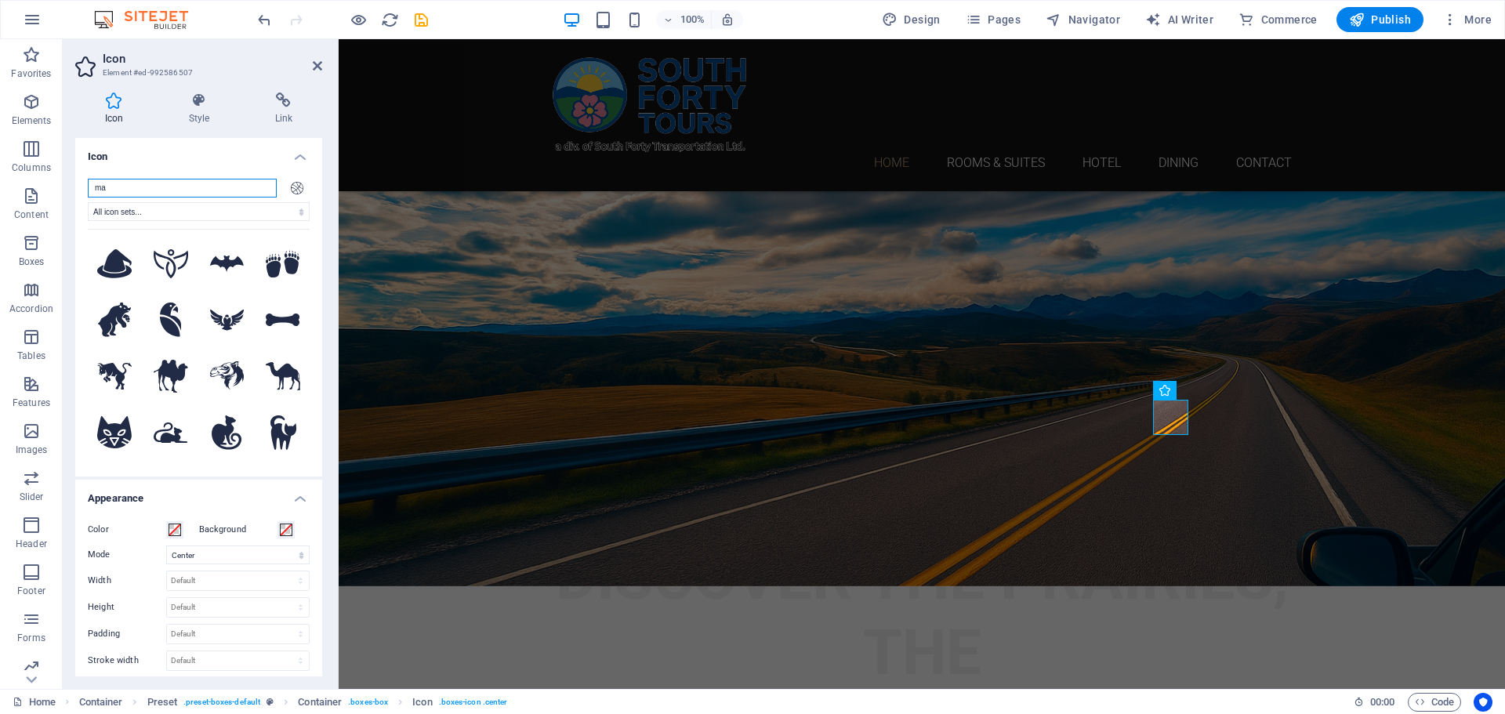
type input "m"
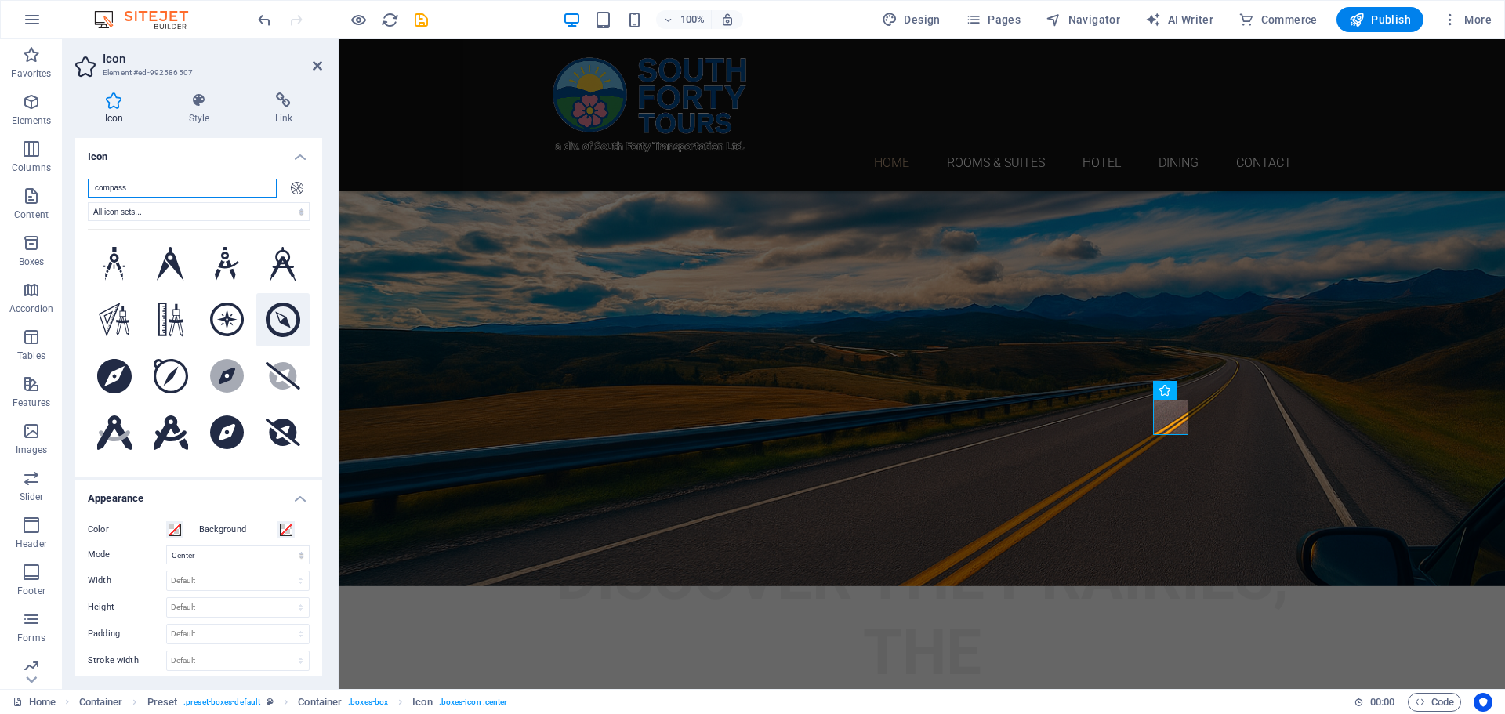
type input "compass"
click at [272, 320] on icon at bounding box center [283, 320] width 34 height 34
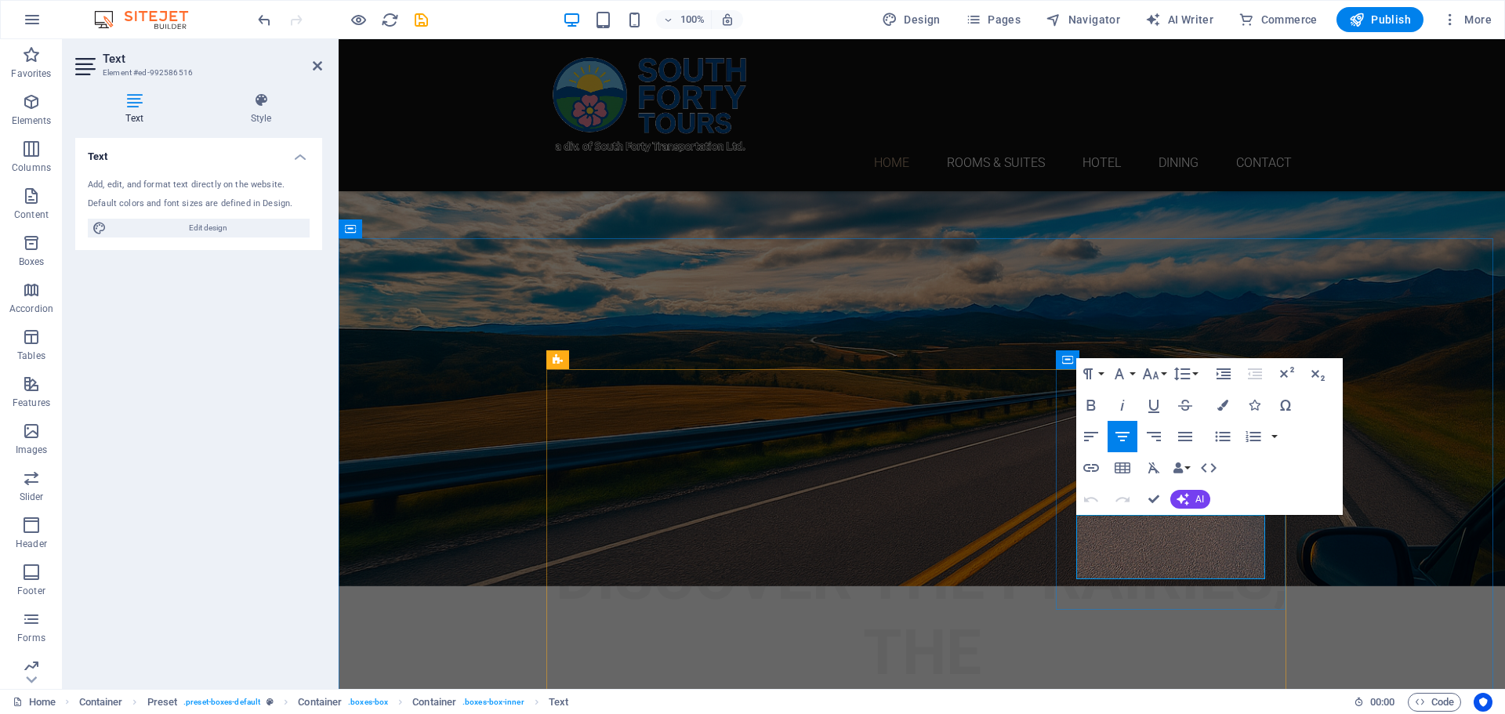
drag, startPoint x: 1242, startPoint y: 566, endPoint x: 1086, endPoint y: 528, distance: 160.5
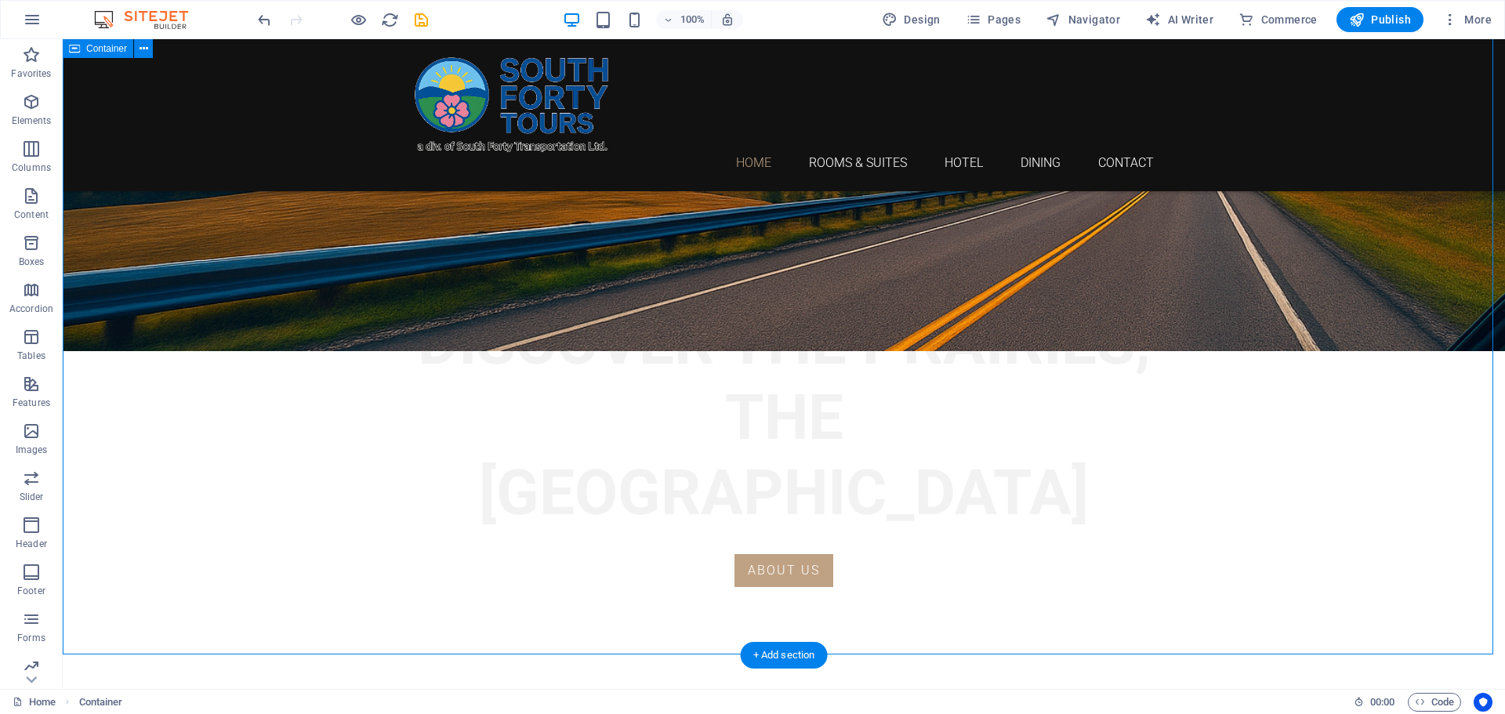
scroll to position [1170, 0]
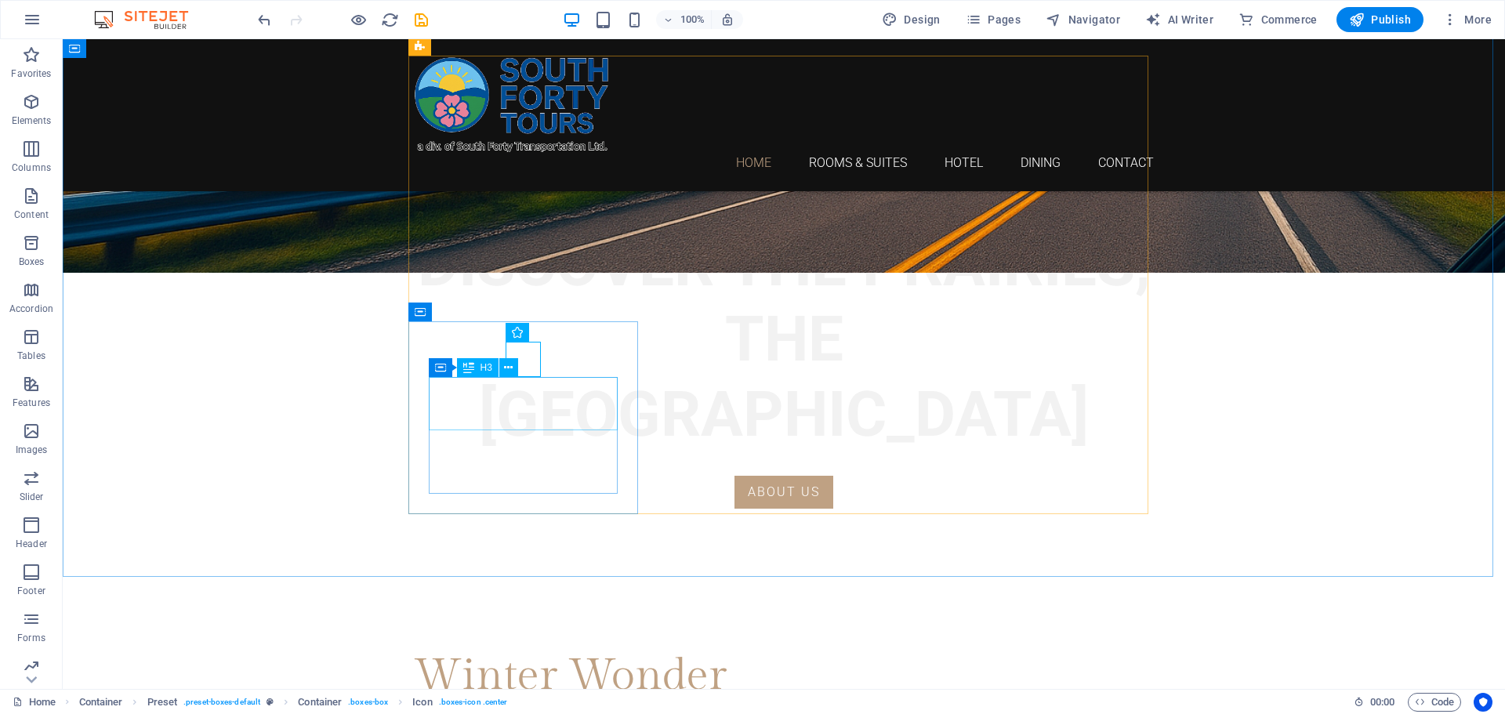
click at [524, 359] on div "Container H3" at bounding box center [479, 368] width 100 height 20
select select "xMidYMid"
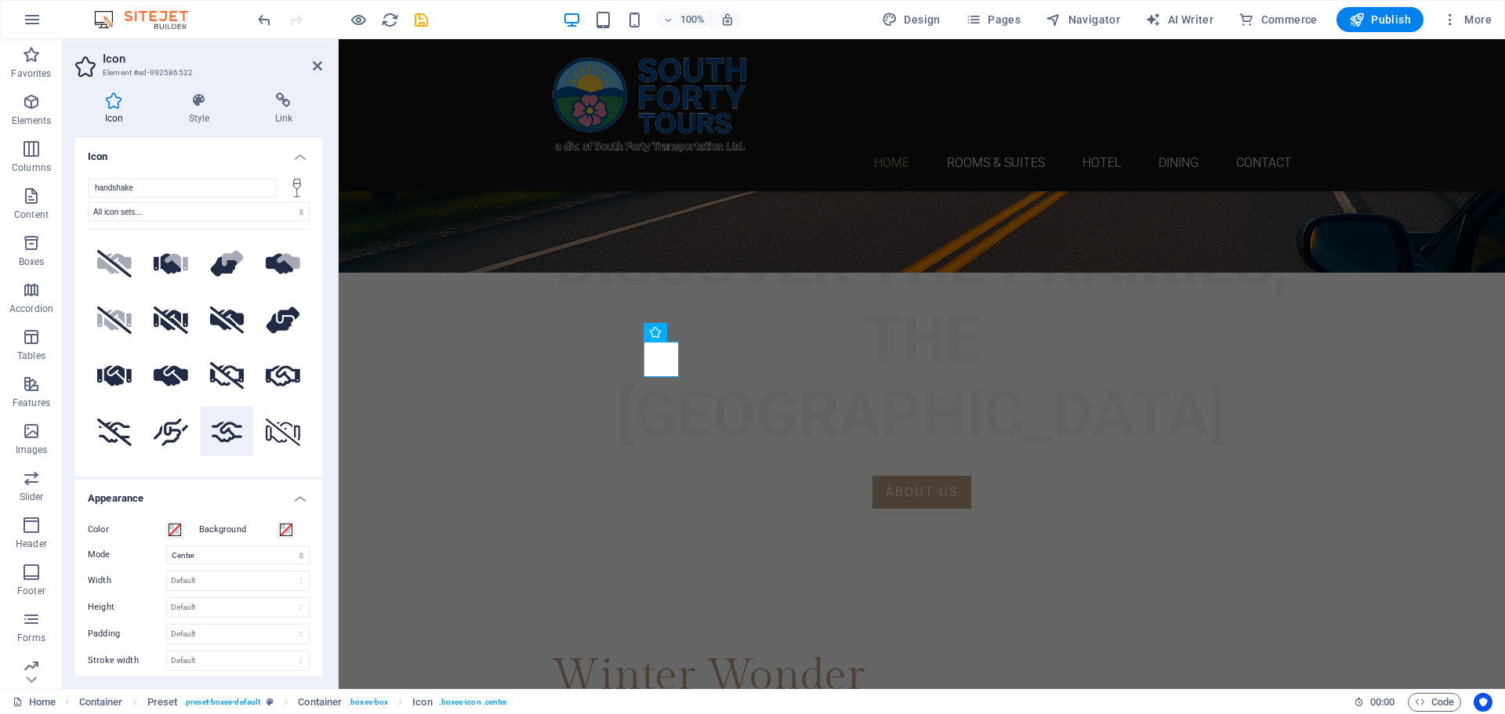
type input "handshake"
click at [216, 432] on icon at bounding box center [227, 432] width 34 height 27
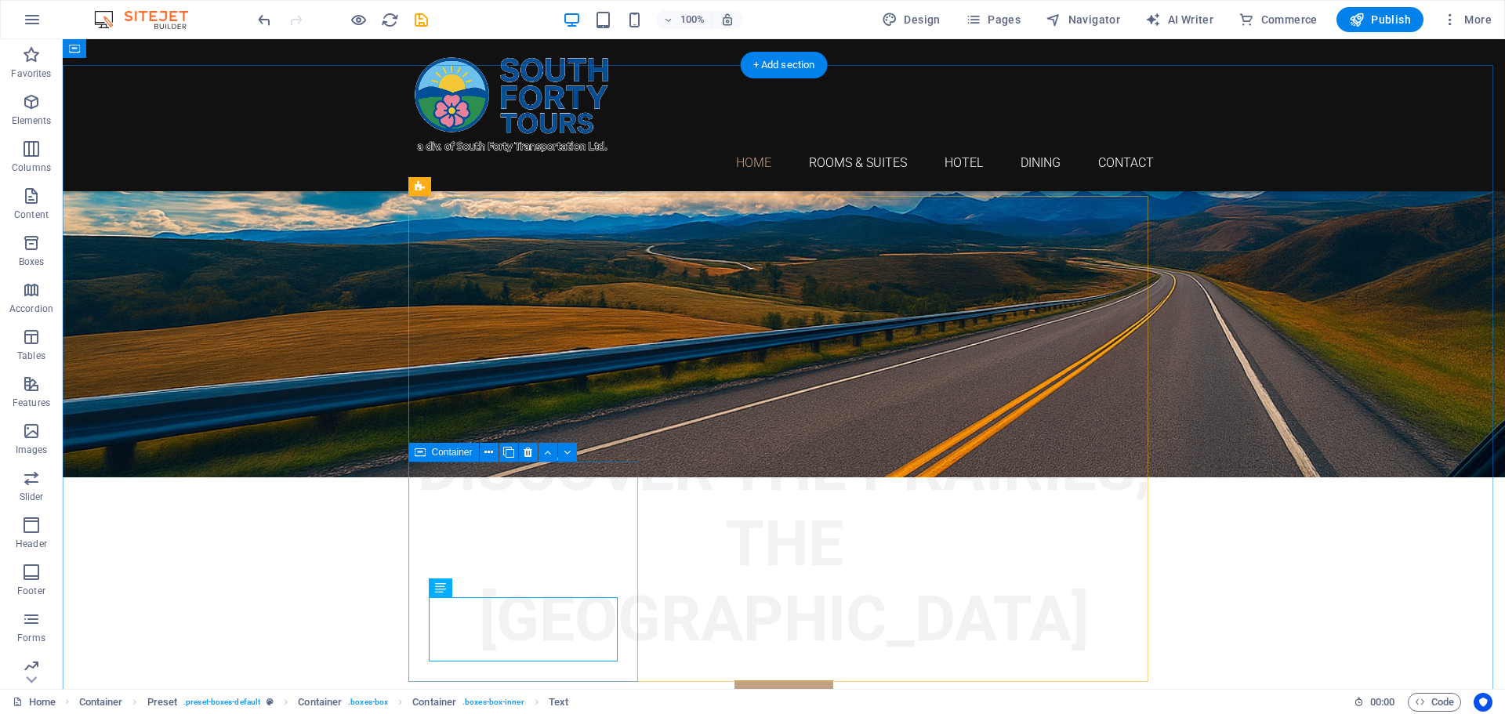
scroll to position [778, 0]
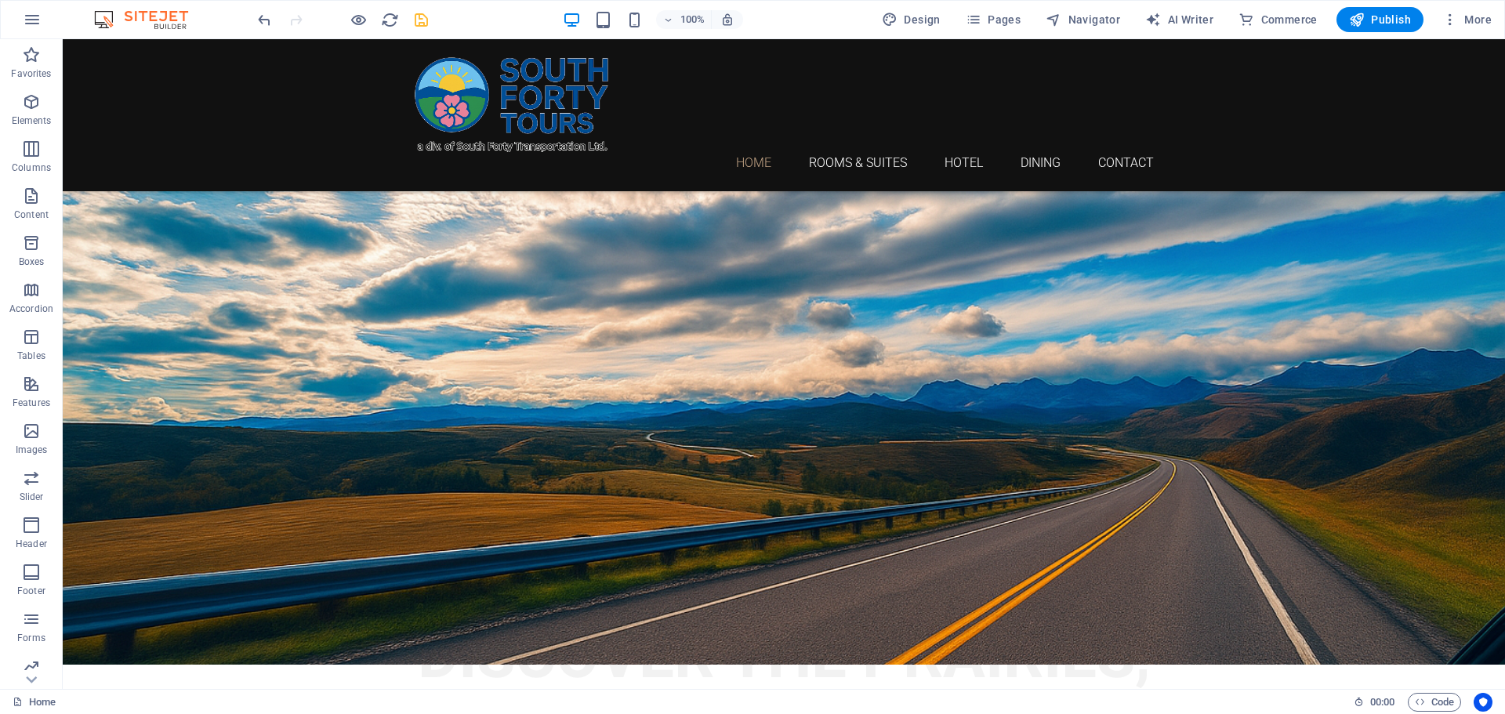
click at [425, 27] on icon "save" at bounding box center [421, 20] width 18 height 18
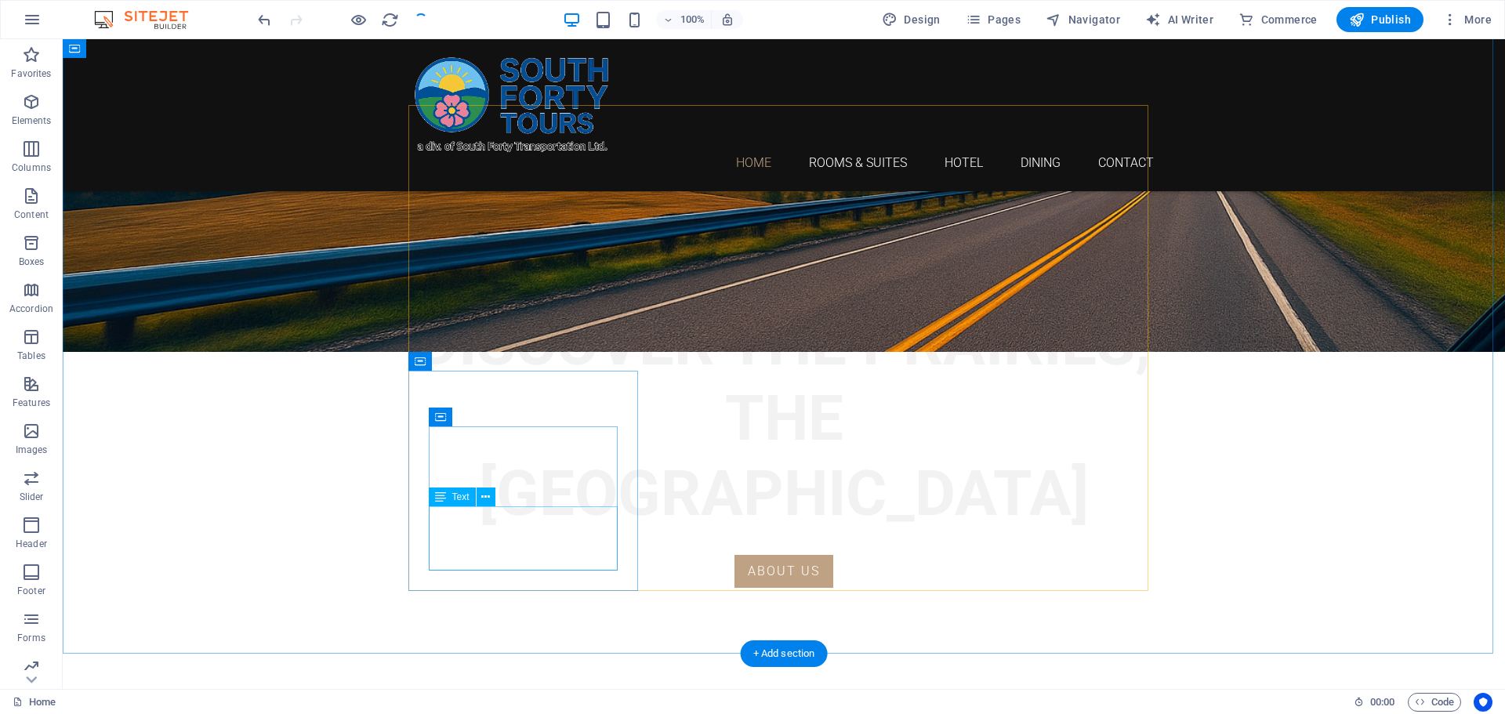
scroll to position [1249, 0]
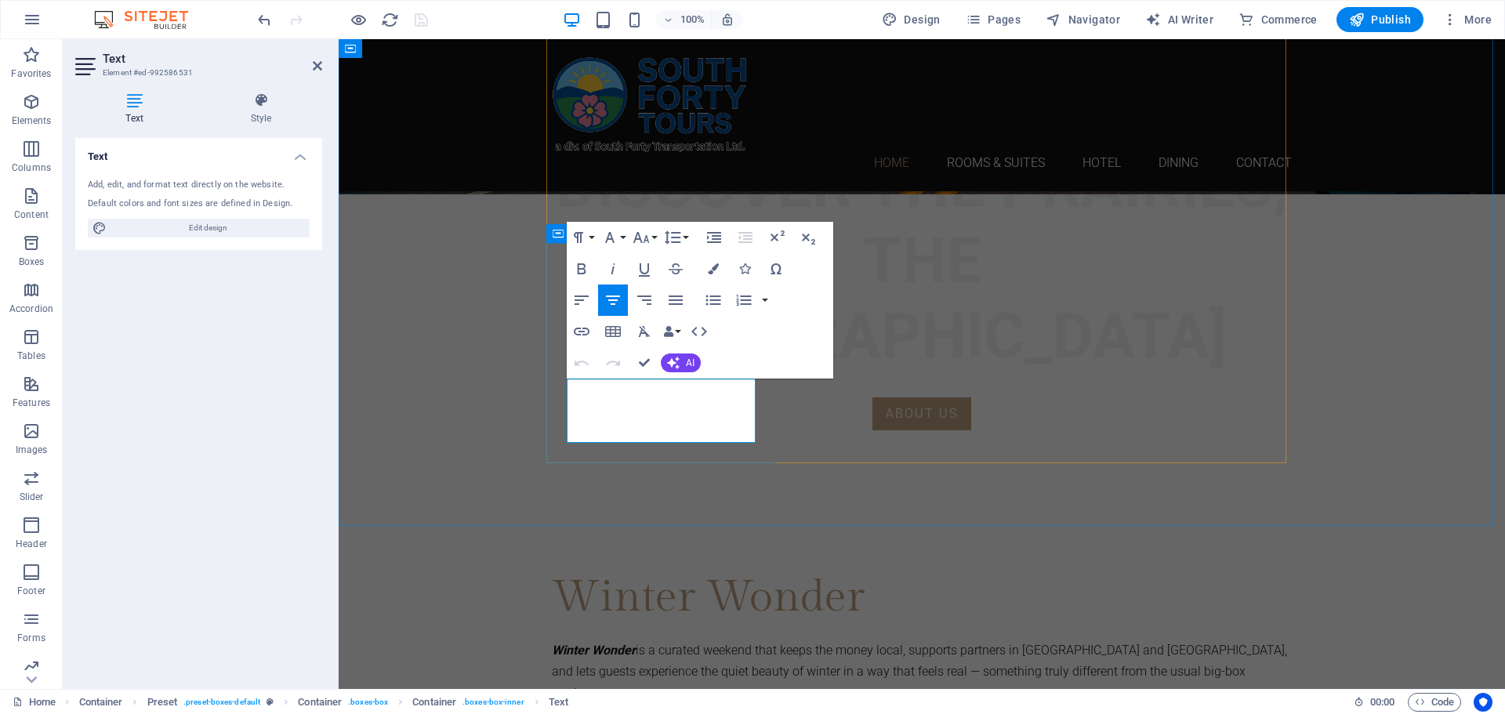
drag, startPoint x: 716, startPoint y: 433, endPoint x: 576, endPoint y: 391, distance: 145.6
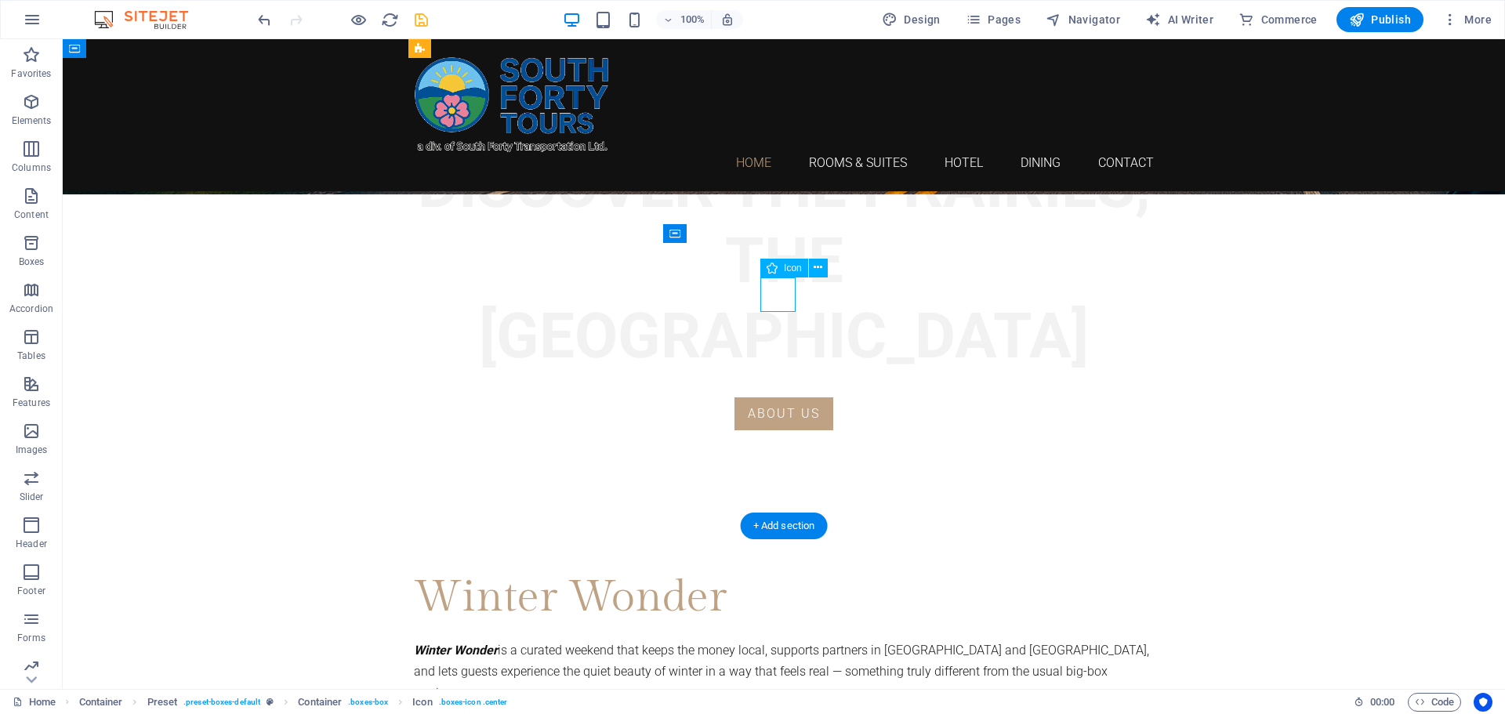
select select "xMidYMid"
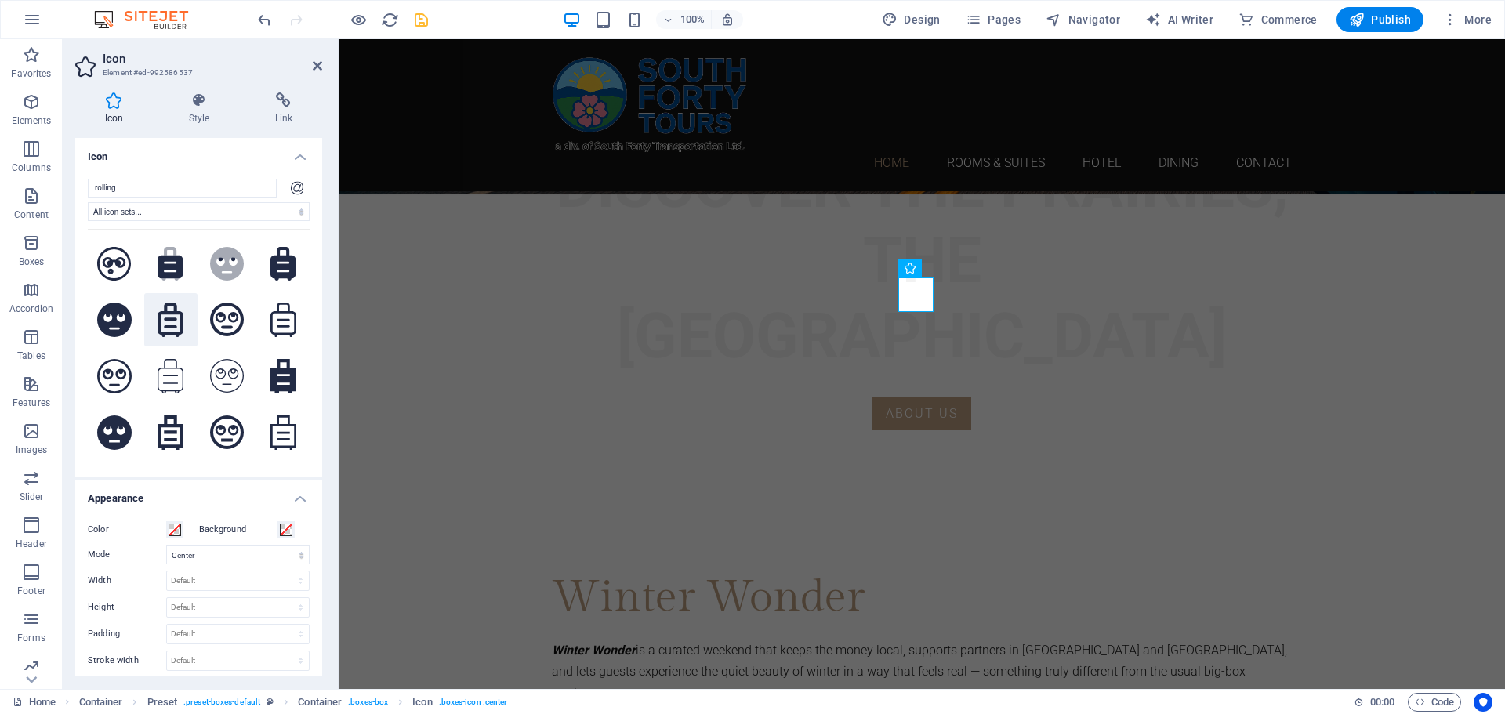
type input "rolling"
click at [177, 325] on icon at bounding box center [171, 320] width 26 height 34
click at [288, 321] on icon at bounding box center [283, 320] width 26 height 34
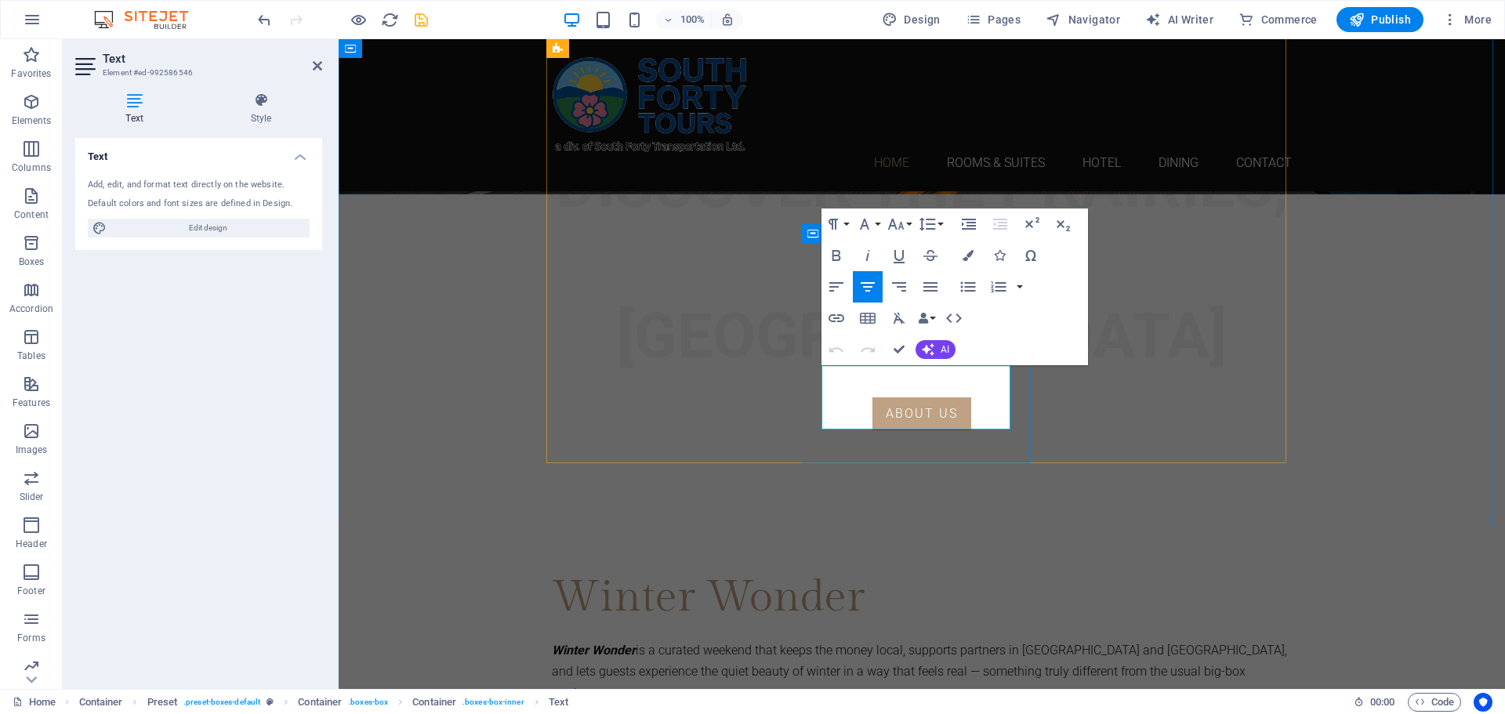
drag, startPoint x: 983, startPoint y: 419, endPoint x: 835, endPoint y: 379, distance: 153.2
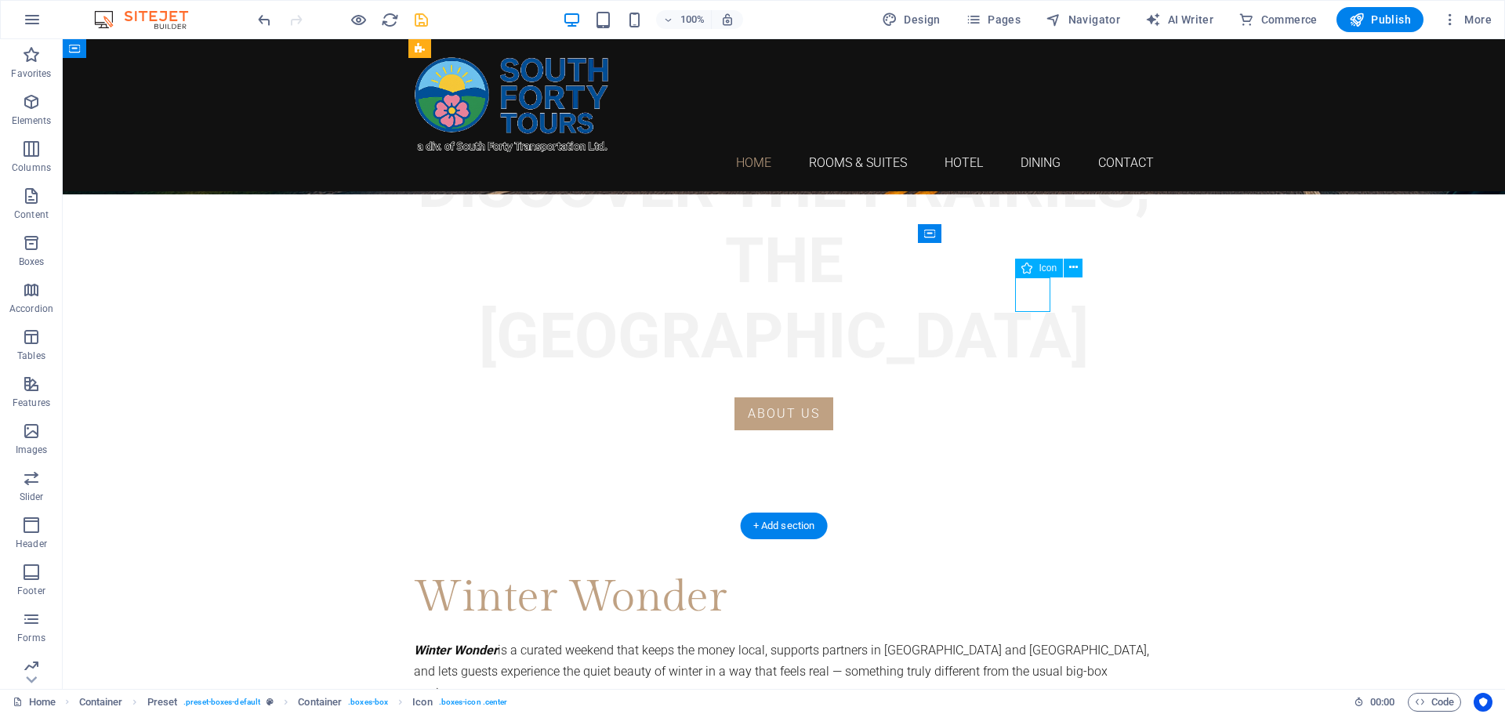
select select "xMidYMid"
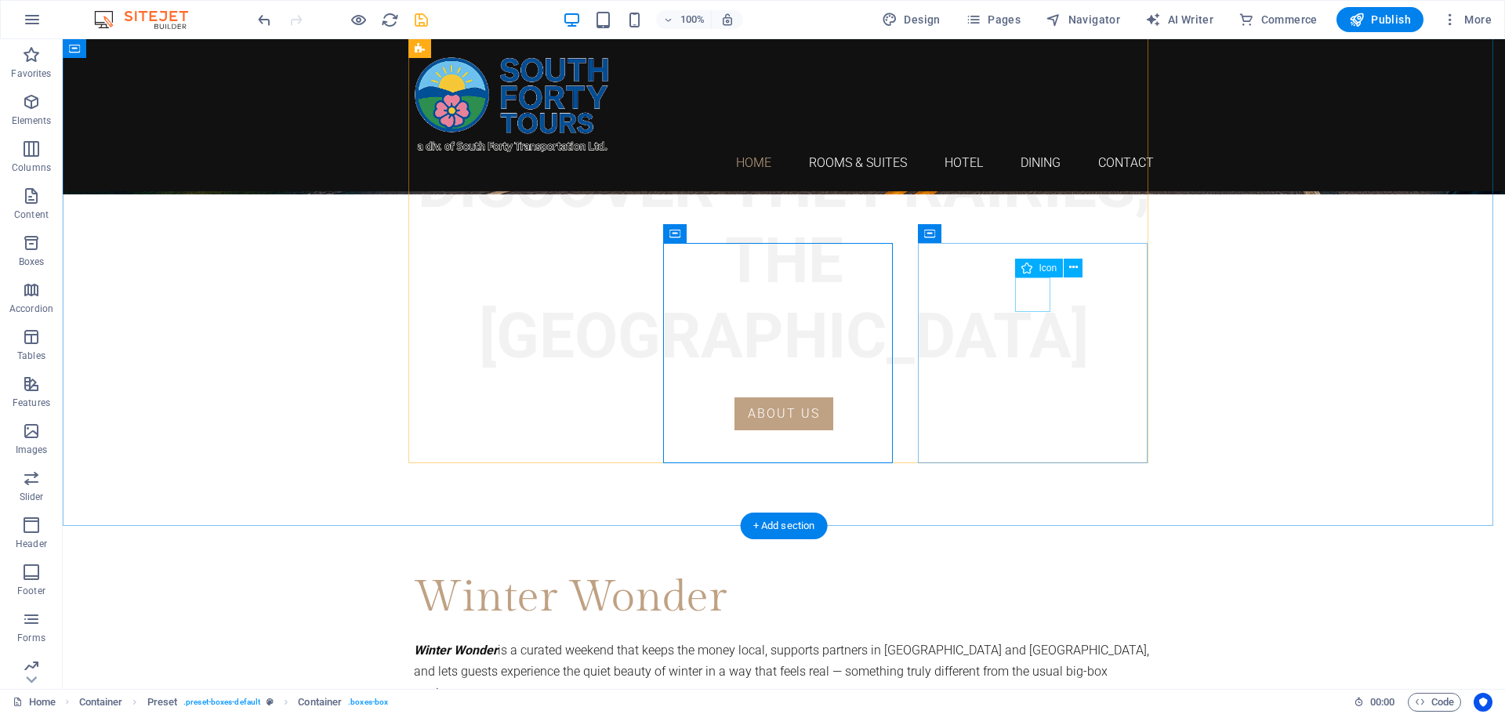
select select "xMidYMid"
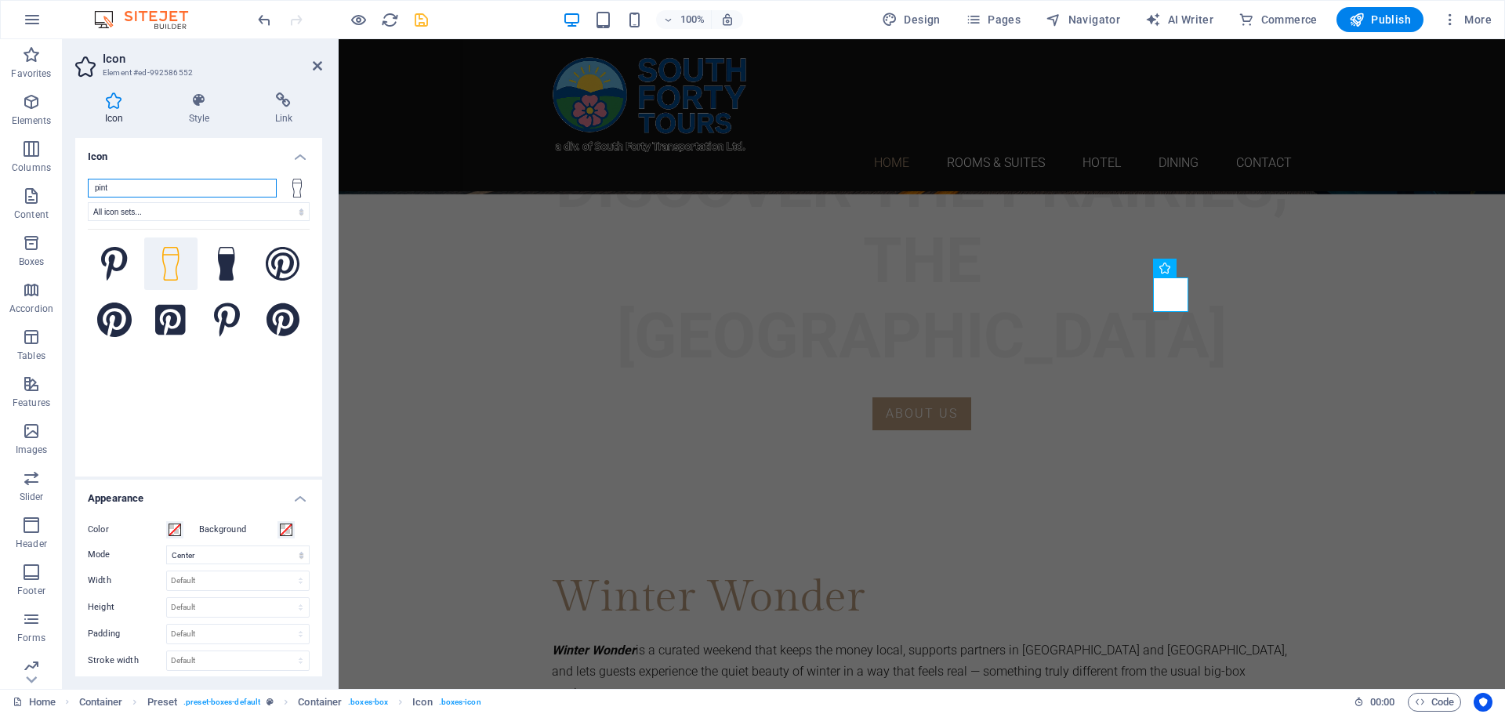
click at [145, 189] on input "pint" at bounding box center [182, 188] width 189 height 19
drag, startPoint x: 145, startPoint y: 189, endPoint x: 20, endPoint y: 187, distance: 124.7
click at [20, 187] on section "Favorites Elements Columns Content Boxes Accordion Tables Features Images Slide…" at bounding box center [752, 364] width 1505 height 650
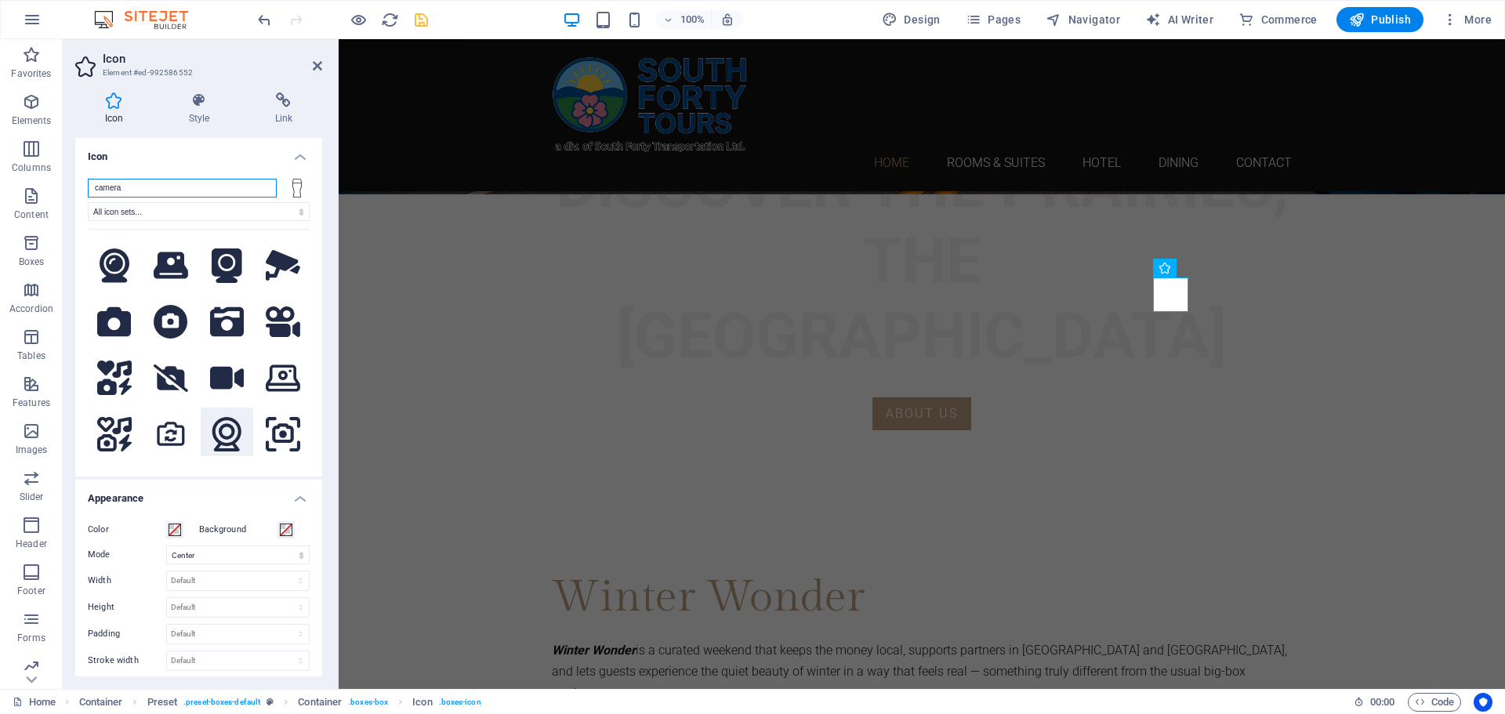
scroll to position [470, 0]
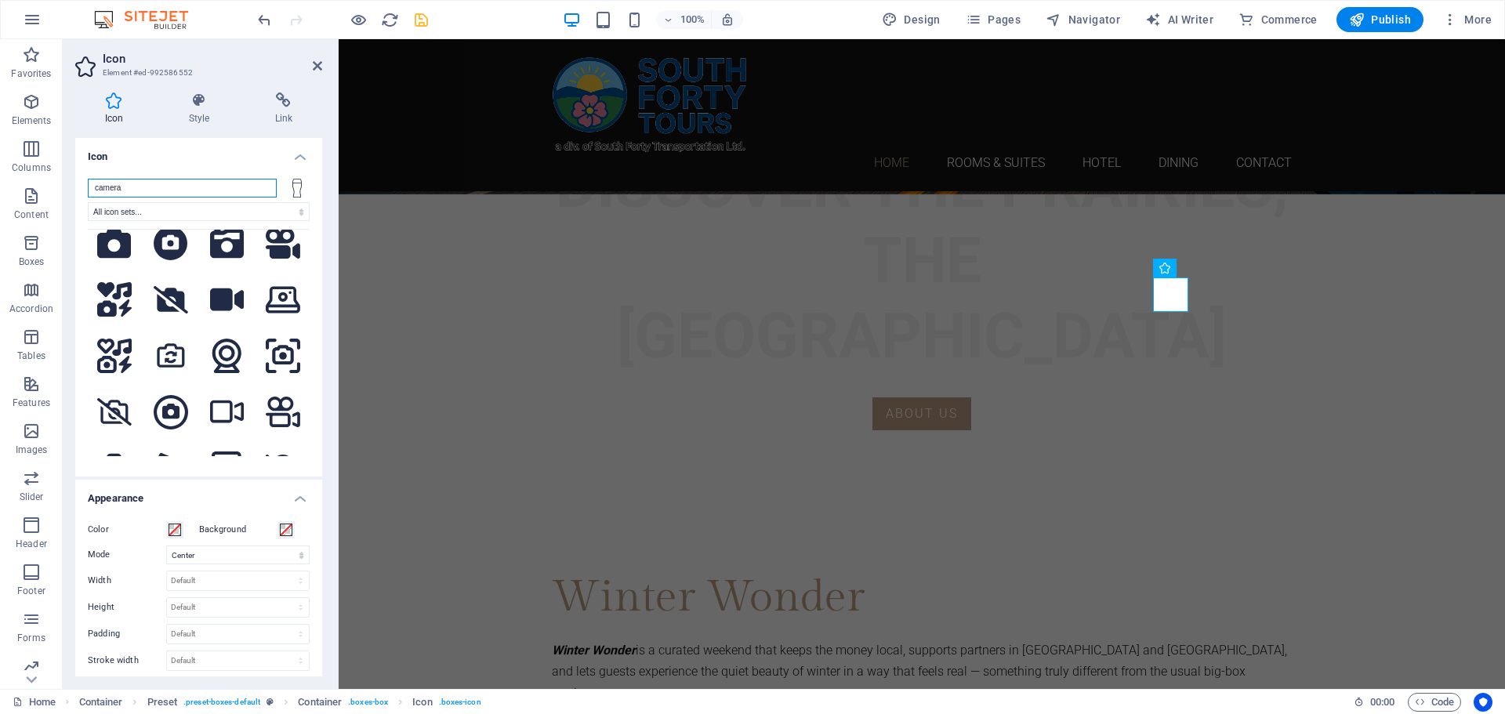
drag, startPoint x: 183, startPoint y: 190, endPoint x: 96, endPoint y: 186, distance: 87.1
click at [96, 186] on input "camera" at bounding box center [182, 188] width 189 height 19
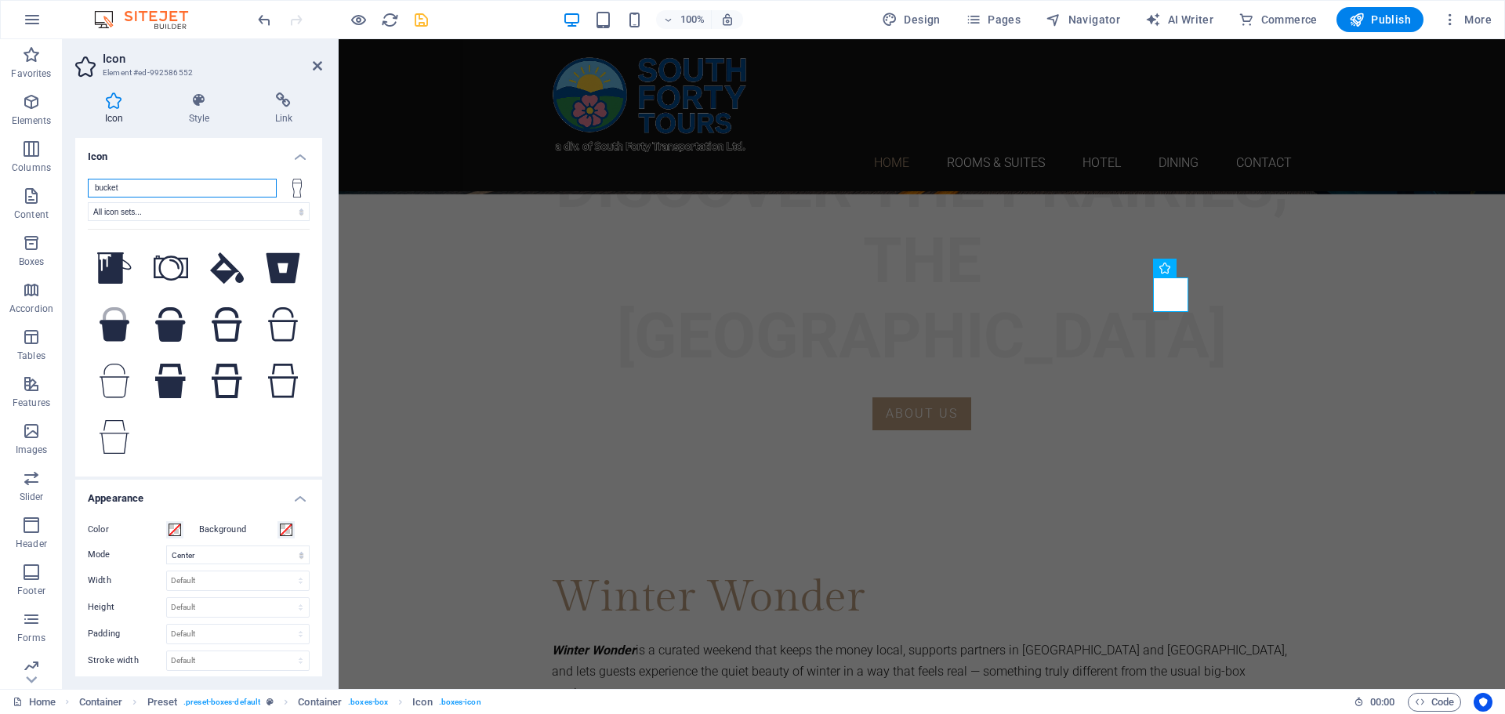
scroll to position [0, 0]
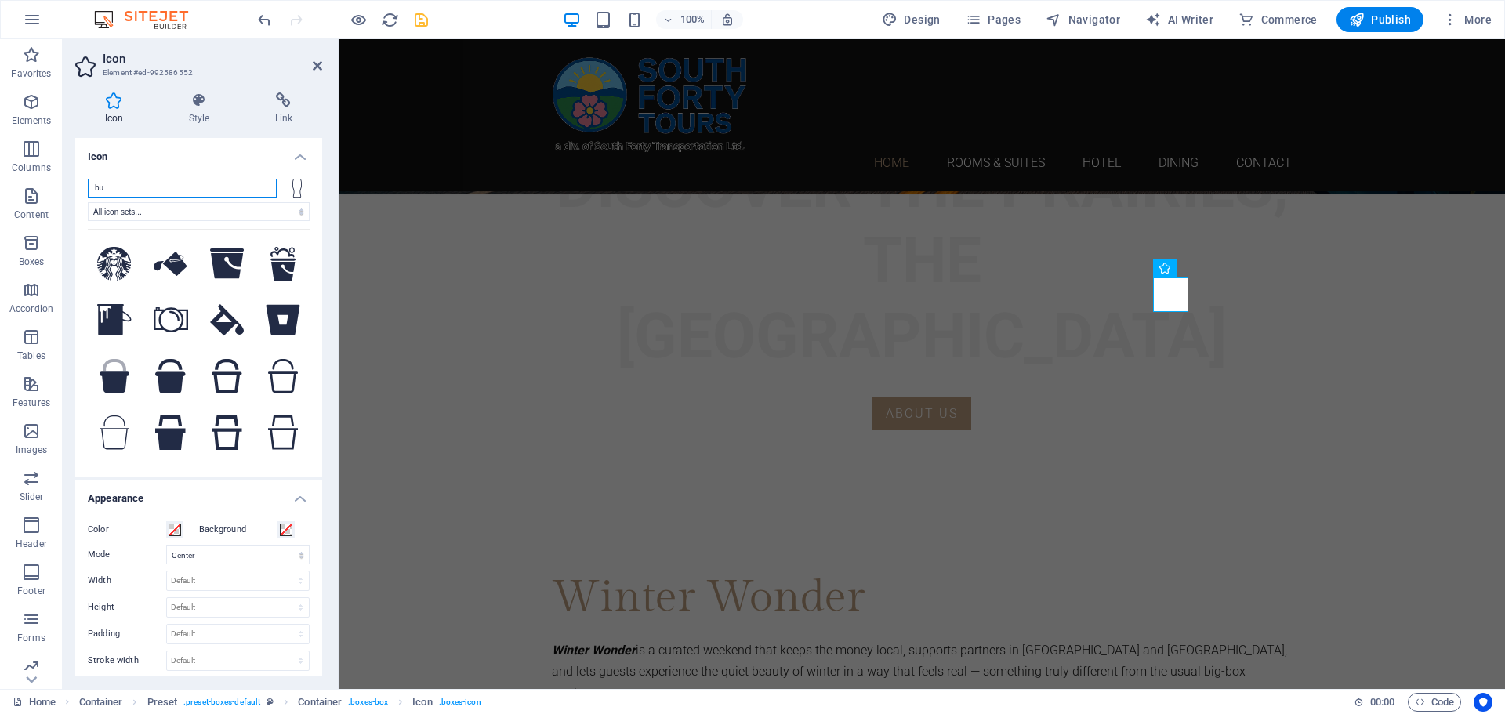
type input "b"
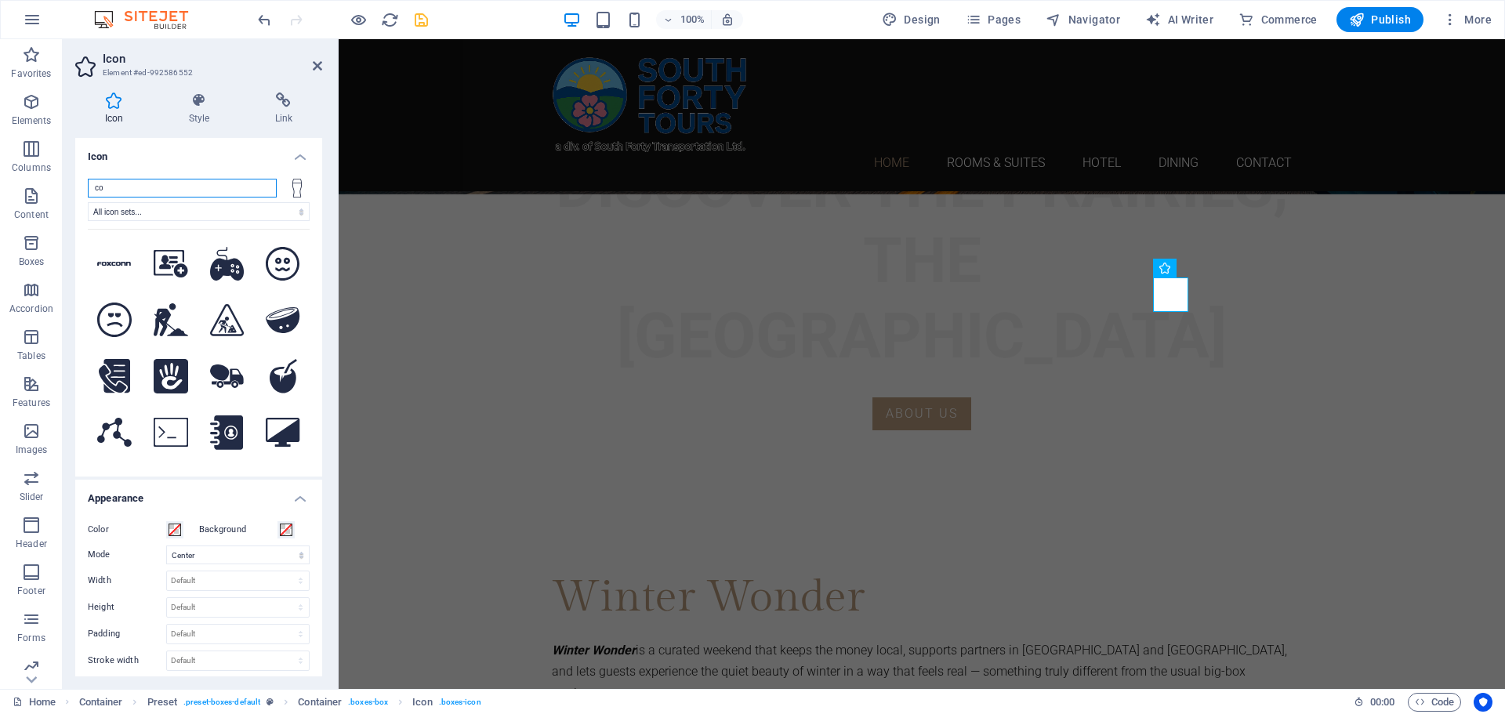
type input "c"
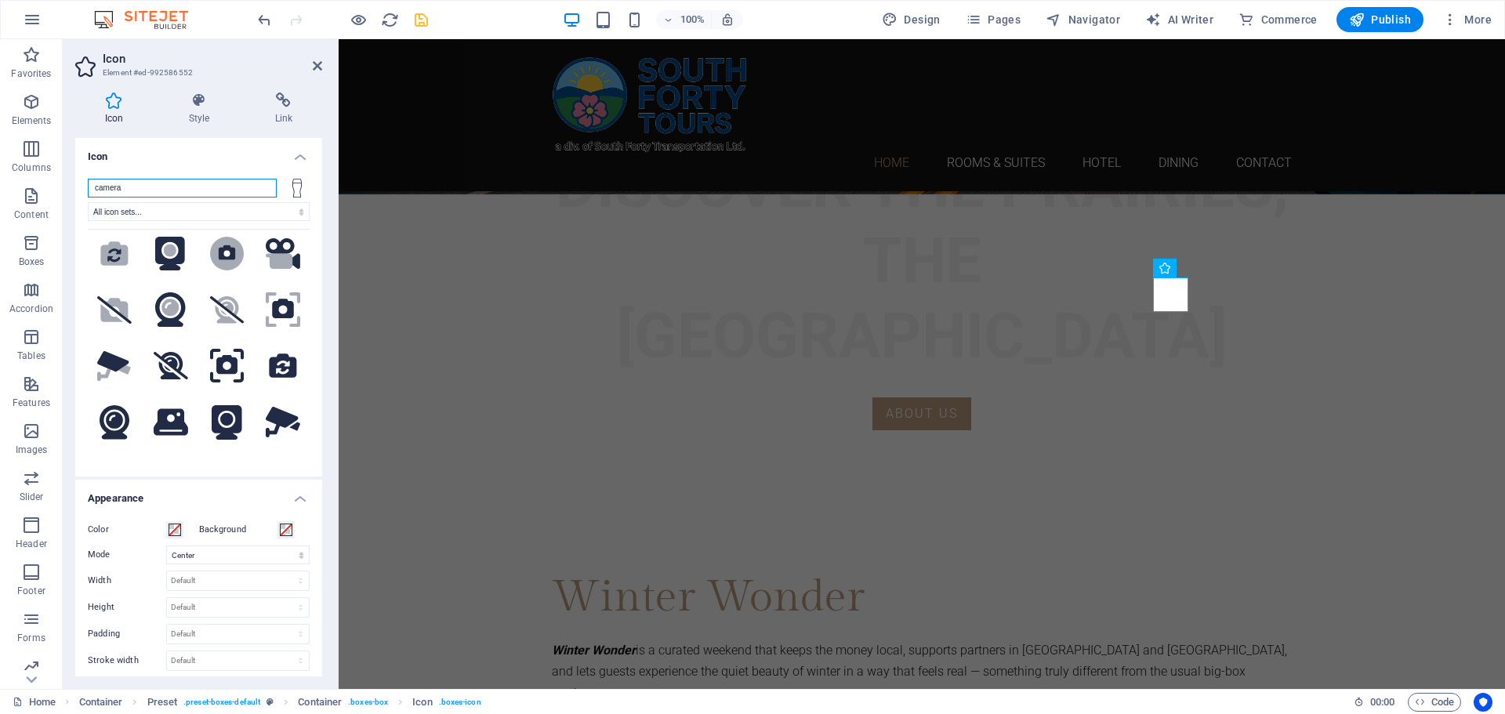
scroll to position [314, 0]
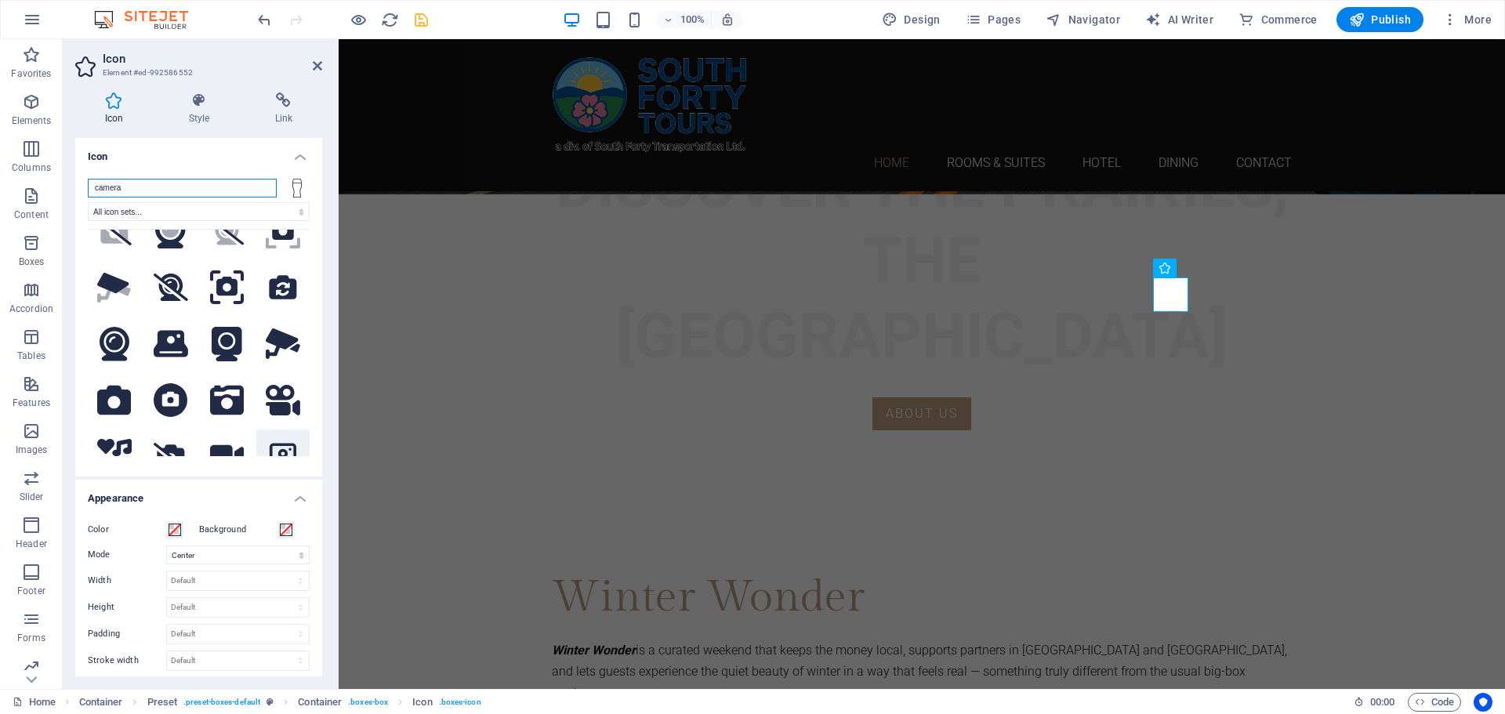
type input "camera"
click at [285, 445] on icon at bounding box center [283, 456] width 34 height 31
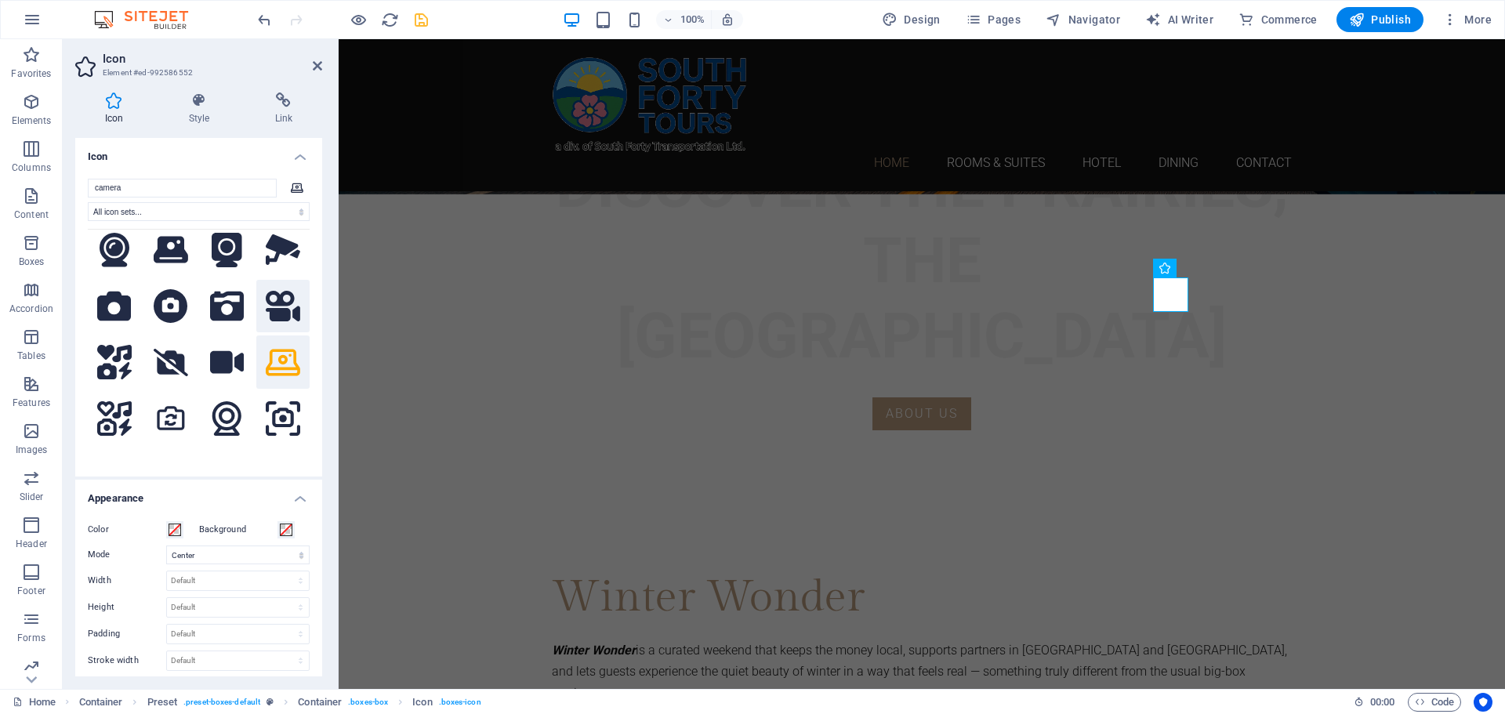
scroll to position [549, 0]
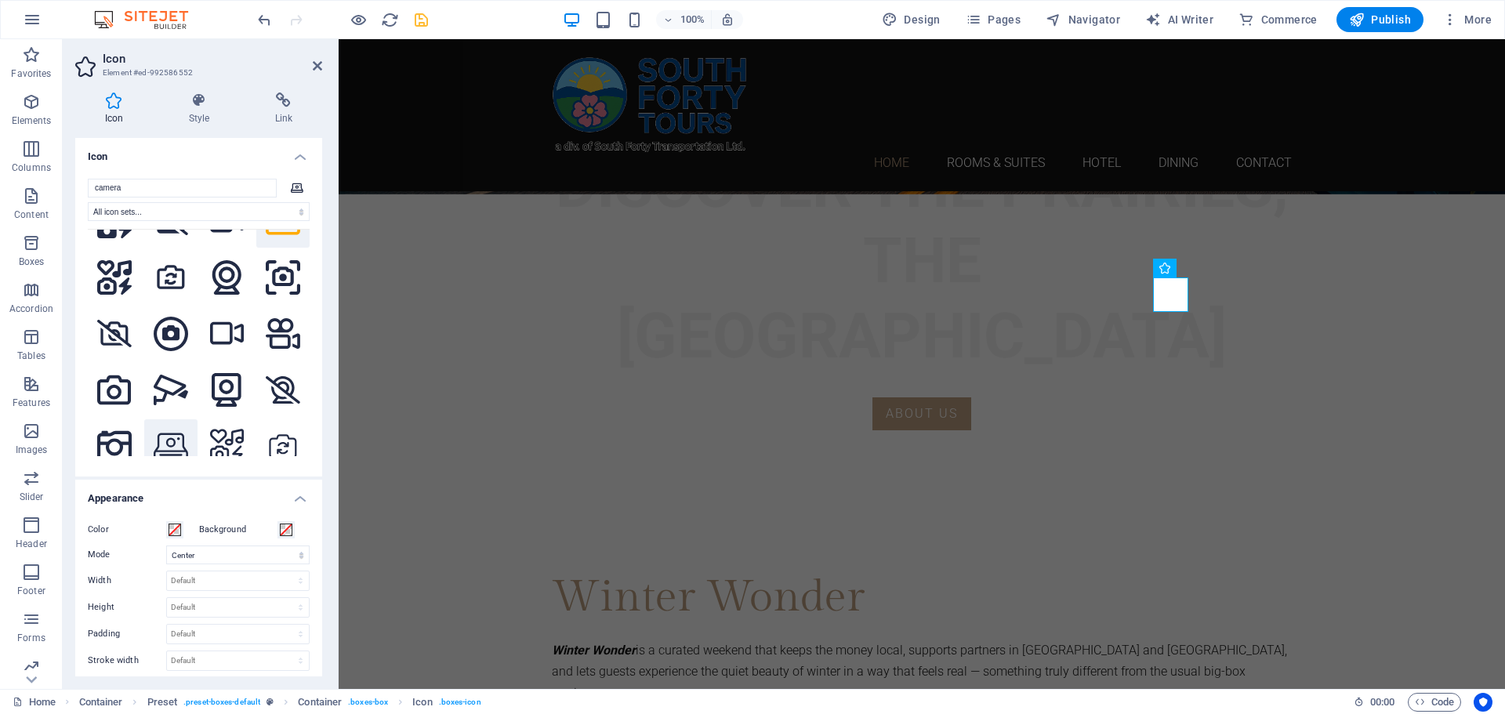
click at [177, 433] on icon at bounding box center [171, 446] width 34 height 27
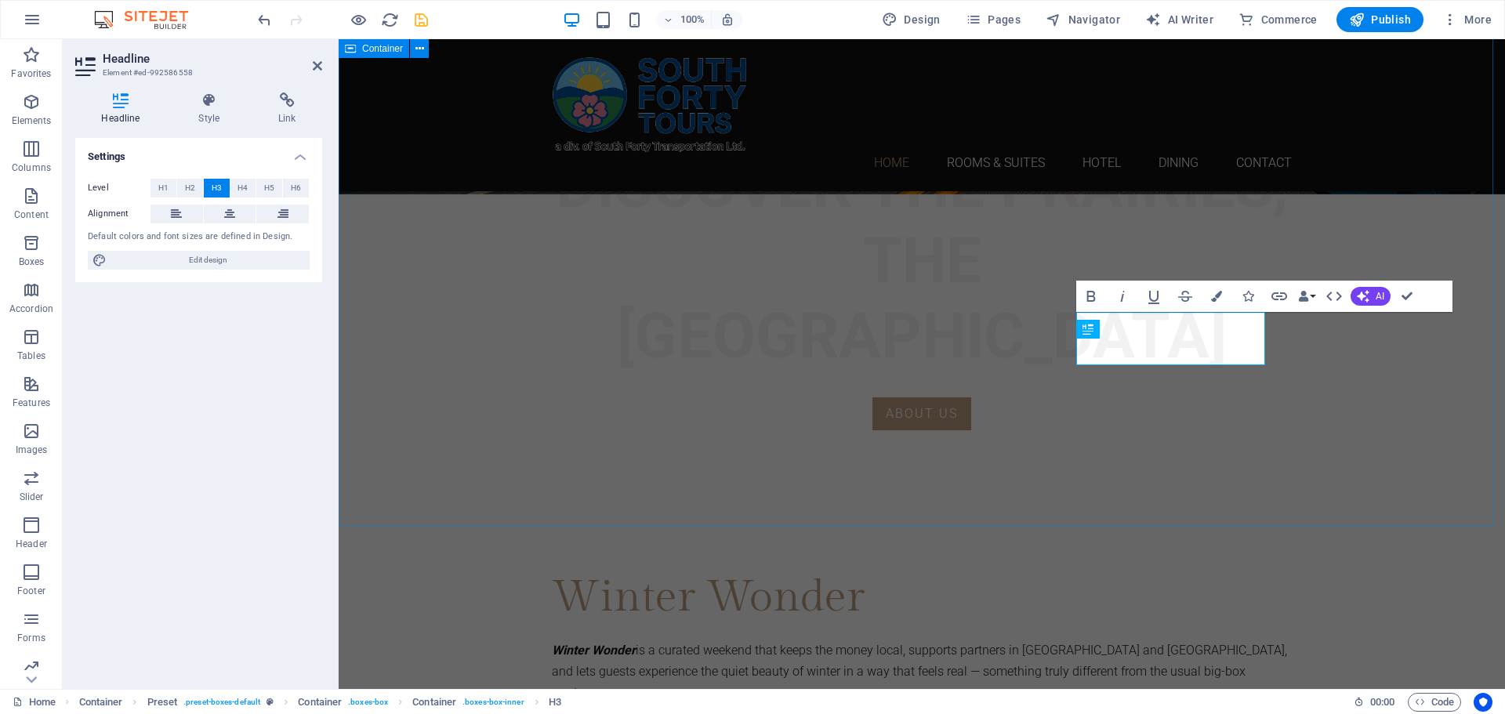
scroll to position [1235, 0]
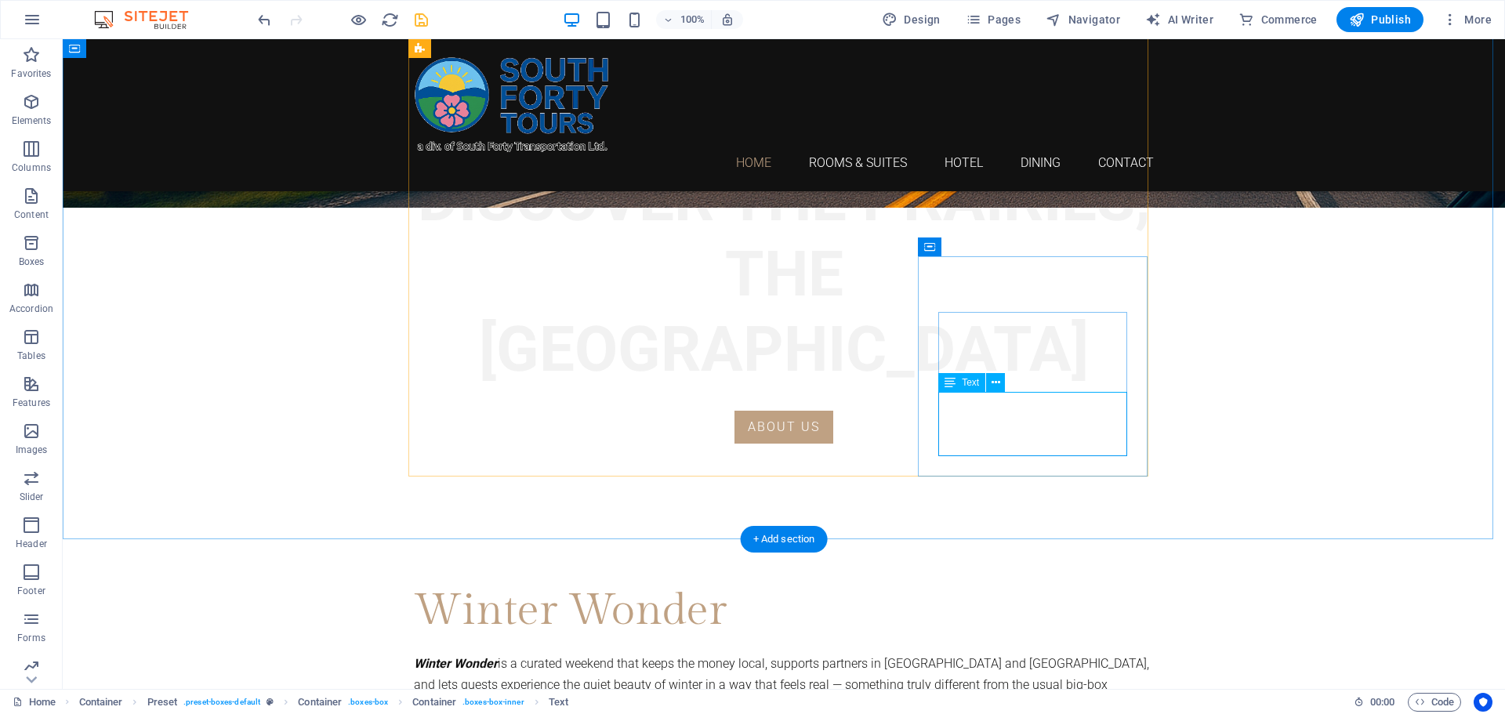
drag, startPoint x: 1099, startPoint y: 443, endPoint x: 963, endPoint y: 420, distance: 137.5
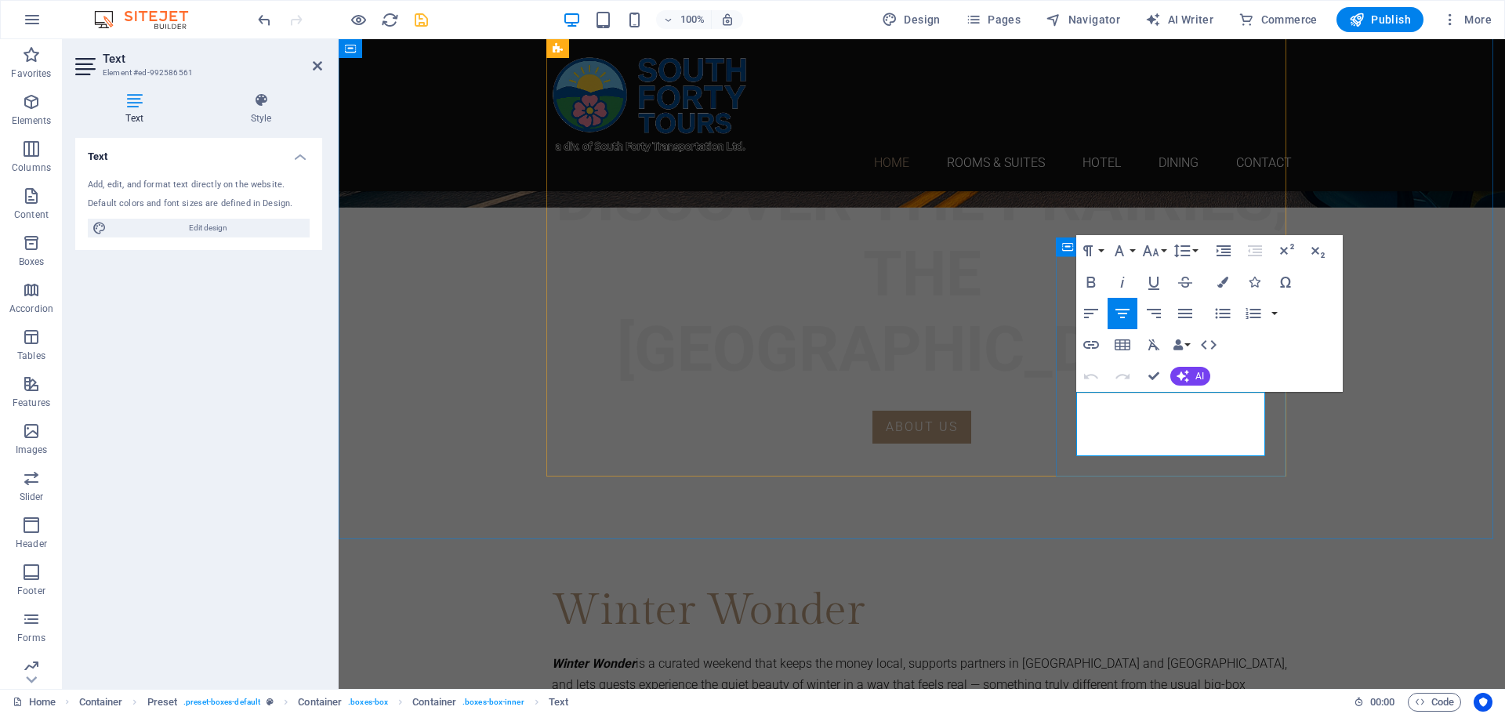
drag, startPoint x: 1240, startPoint y: 444, endPoint x: 1078, endPoint y: 402, distance: 167.5
drag, startPoint x: 1224, startPoint y: 445, endPoint x: 1092, endPoint y: 404, distance: 138.6
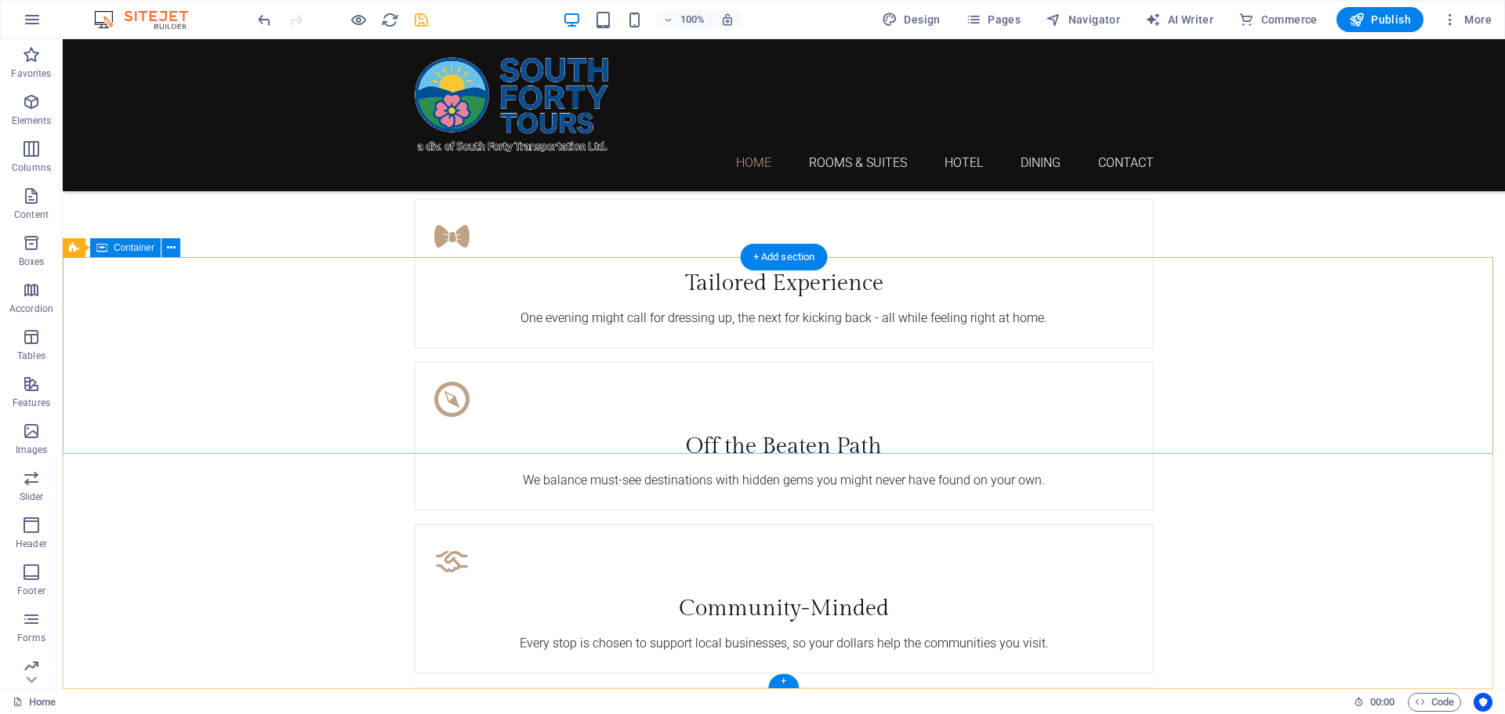
scroll to position [2366, 0]
click at [125, 446] on button at bounding box center [120, 444] width 19 height 19
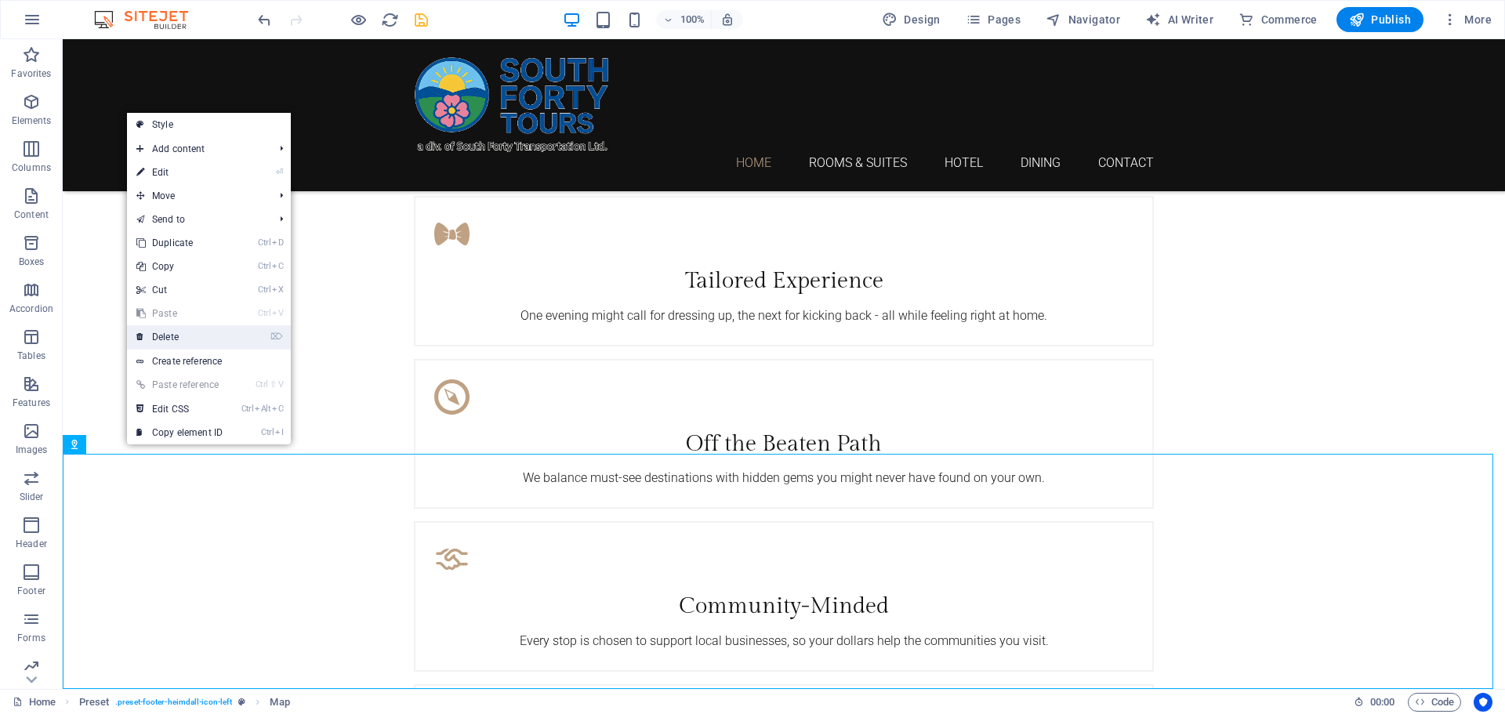
click at [165, 335] on link "⌦ Delete" at bounding box center [179, 337] width 105 height 24
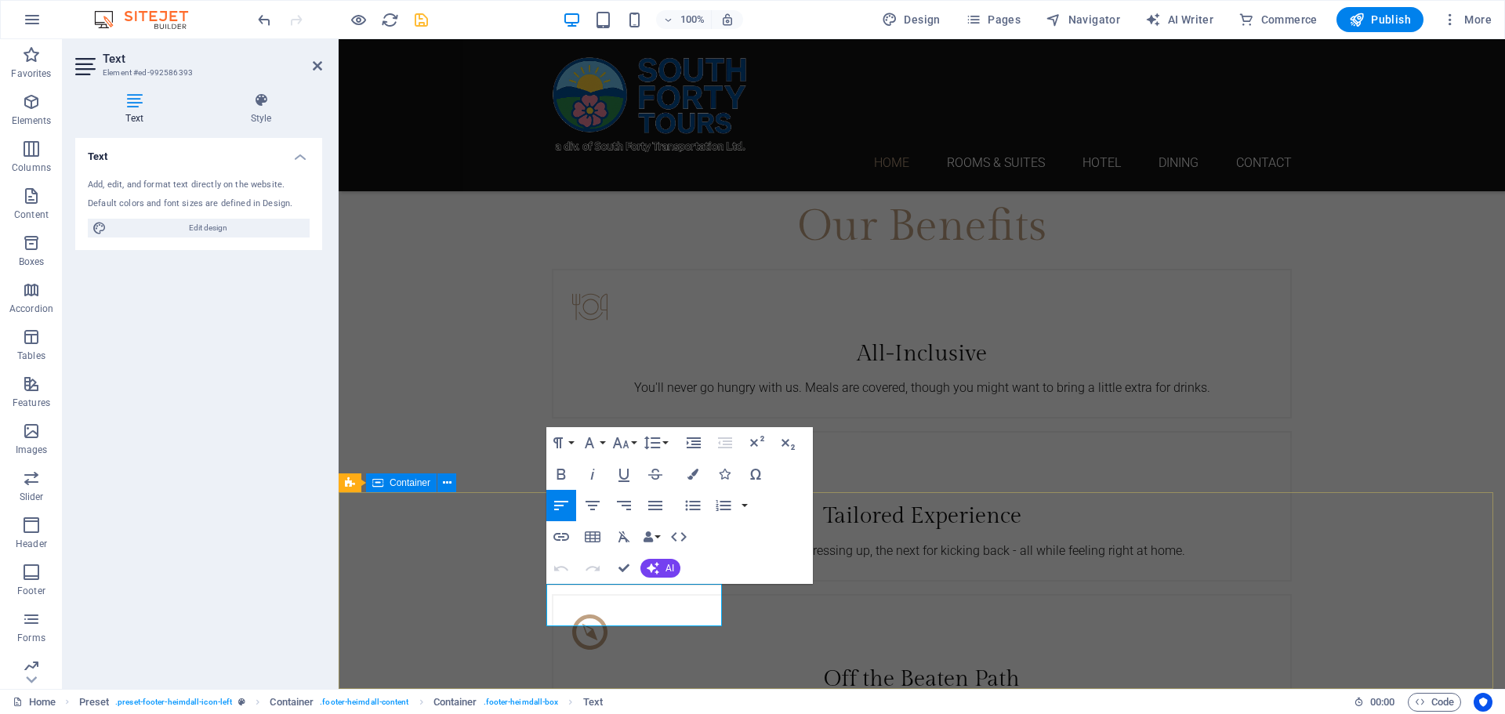
drag, startPoint x: 665, startPoint y: 619, endPoint x: 533, endPoint y: 593, distance: 135.0
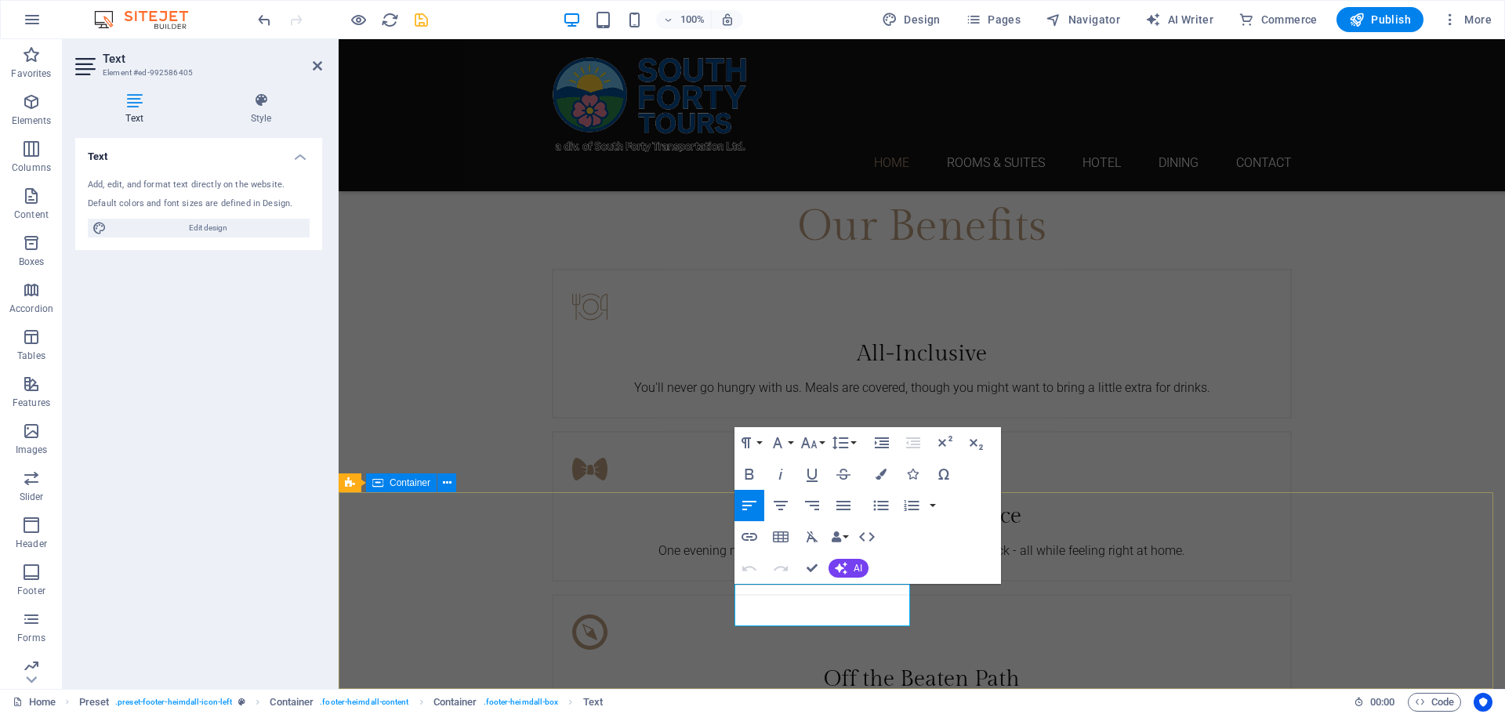
drag, startPoint x: 817, startPoint y: 615, endPoint x: 729, endPoint y: 617, distance: 87.8
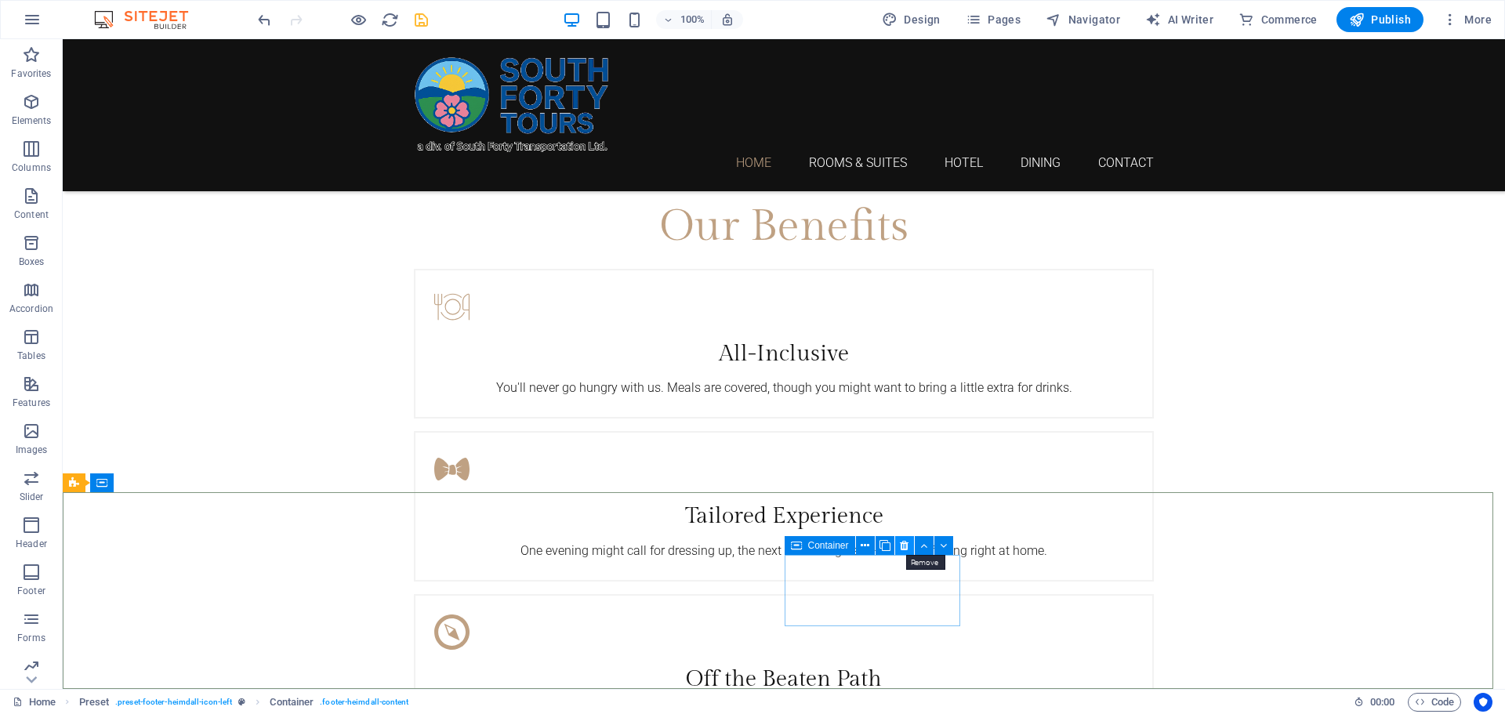
click at [912, 543] on button at bounding box center [904, 545] width 19 height 19
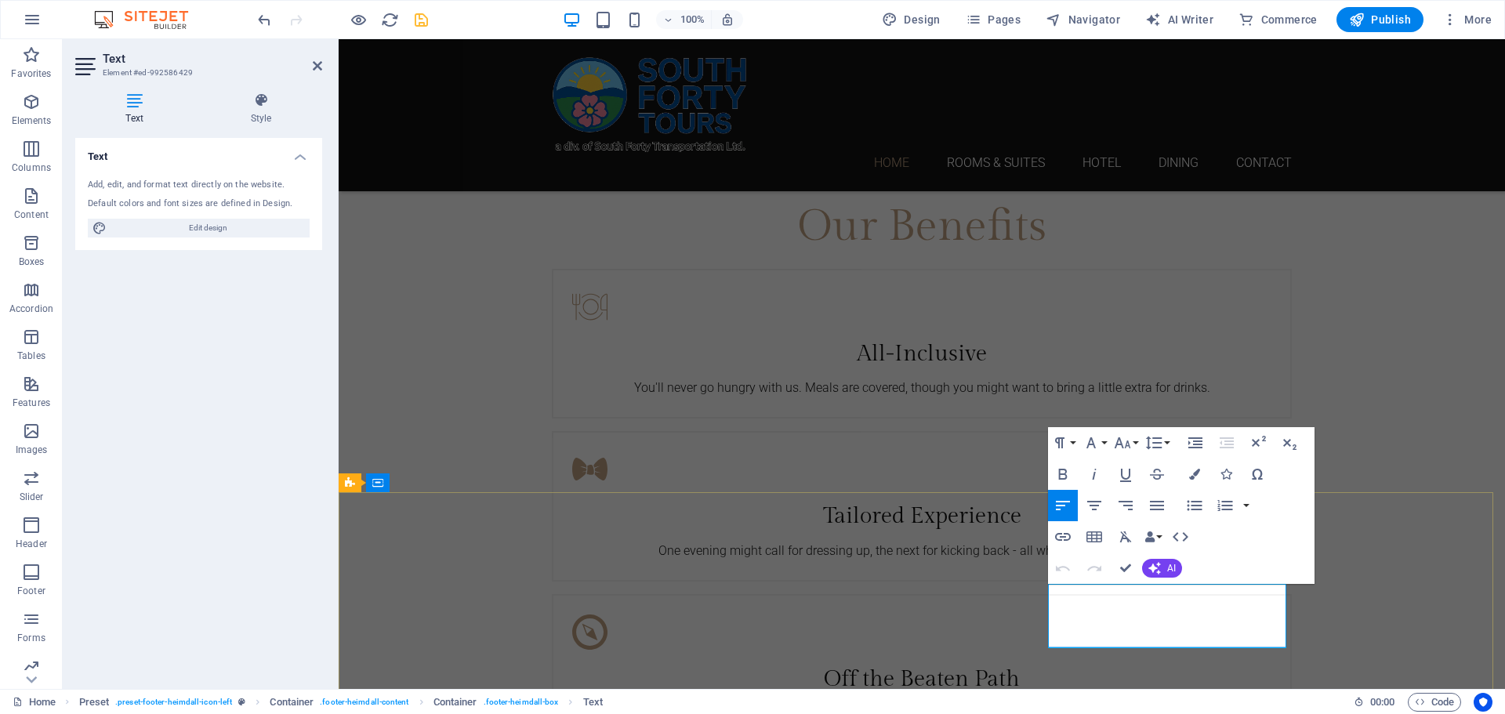
drag, startPoint x: 1090, startPoint y: 616, endPoint x: 1053, endPoint y: 594, distance: 42.2
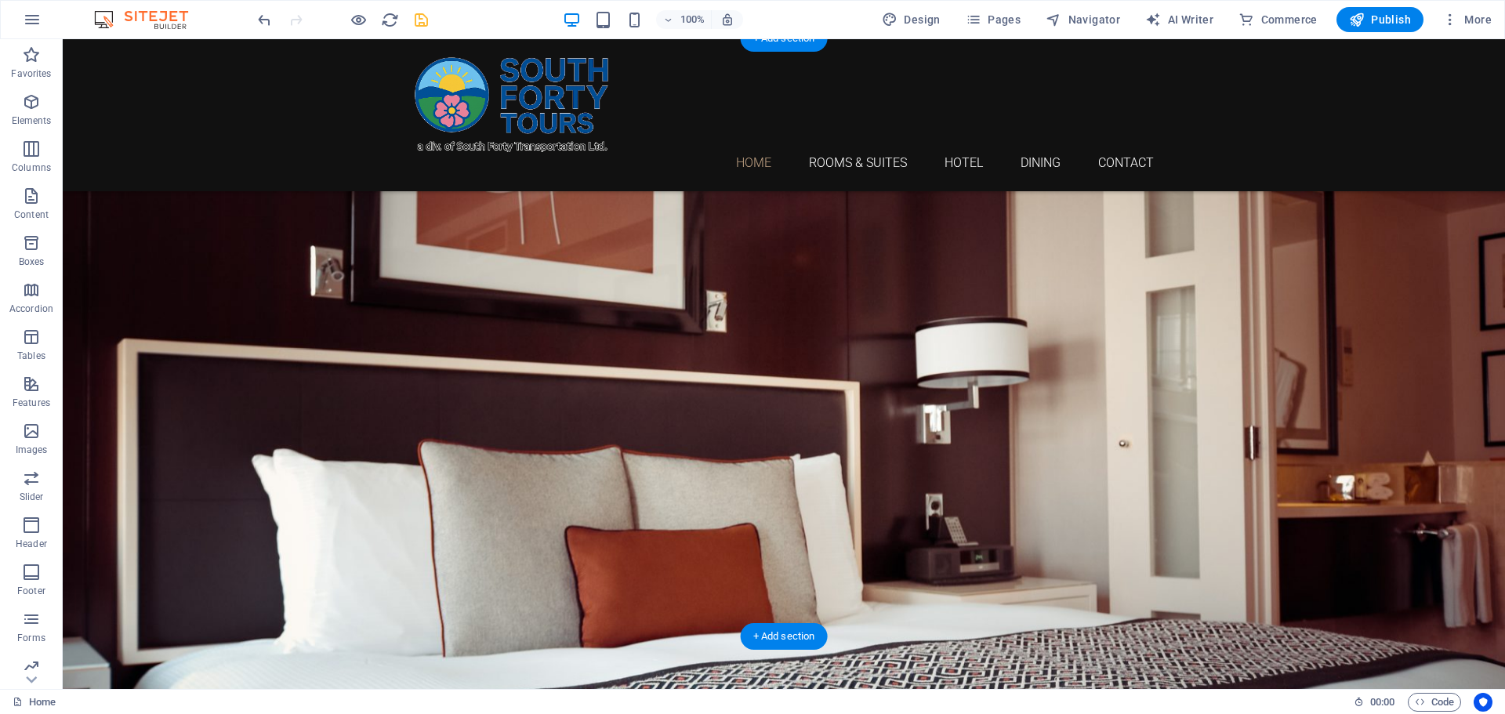
scroll to position [0, 0]
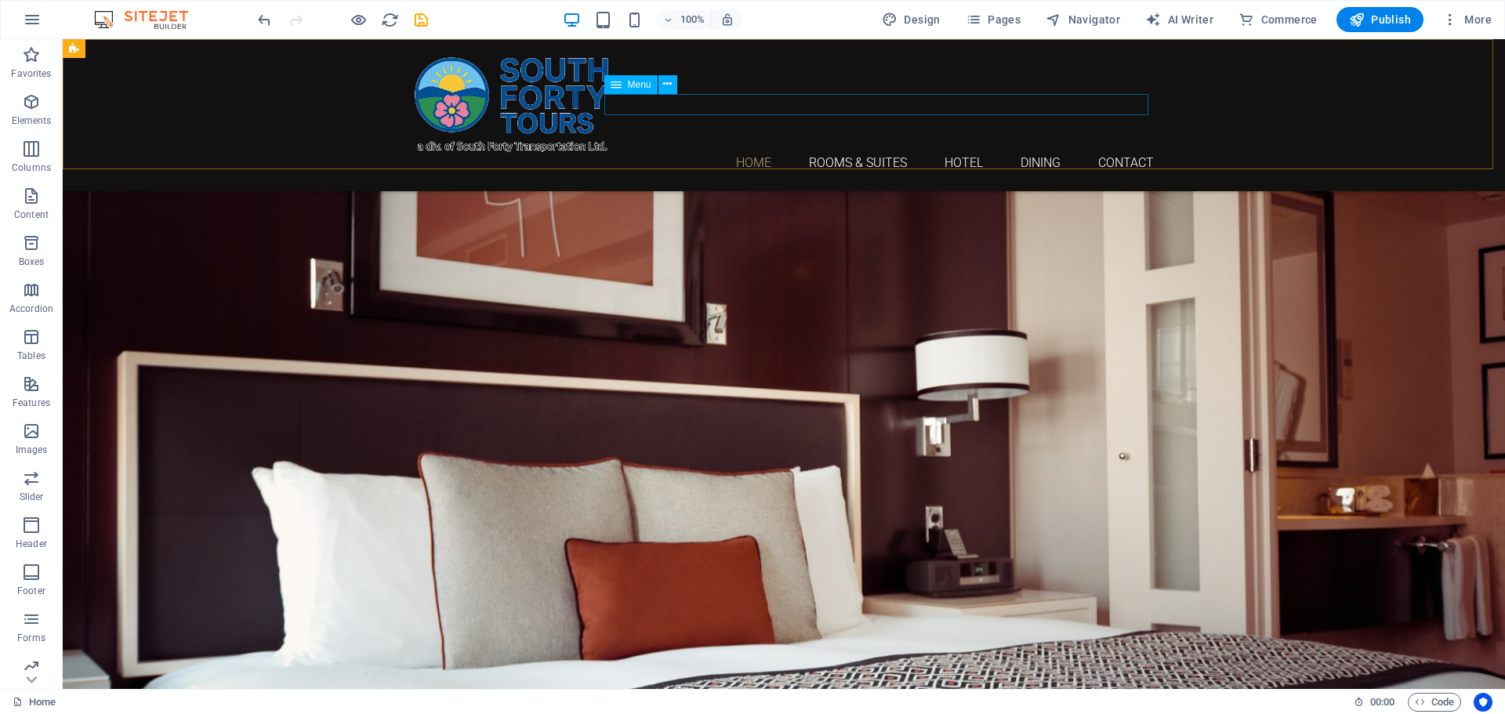
click at [841, 152] on nav "Home Rooms & Suites Hotel Dining Contact" at bounding box center [784, 162] width 740 height 21
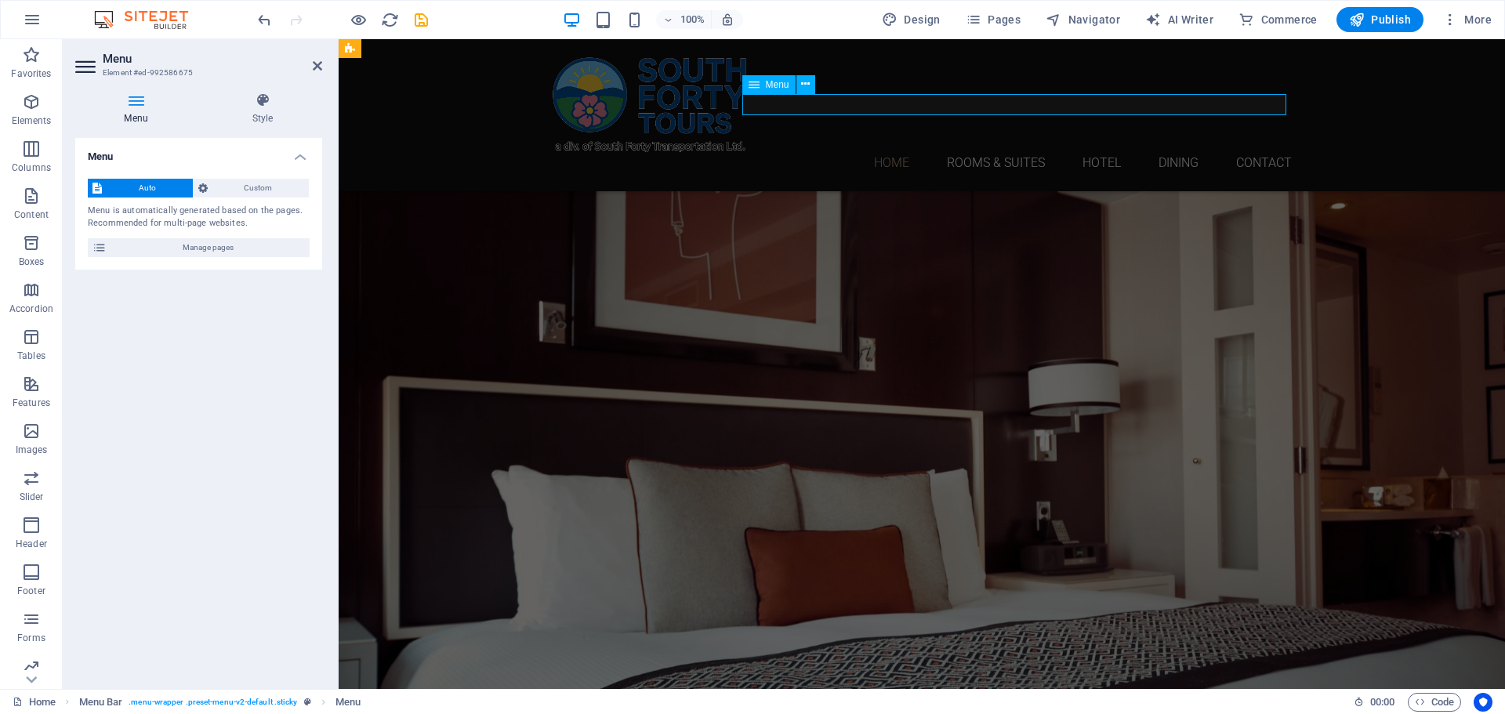
click at [1017, 152] on nav "Home Rooms & Suites Hotel Dining Contact" at bounding box center [922, 162] width 740 height 21
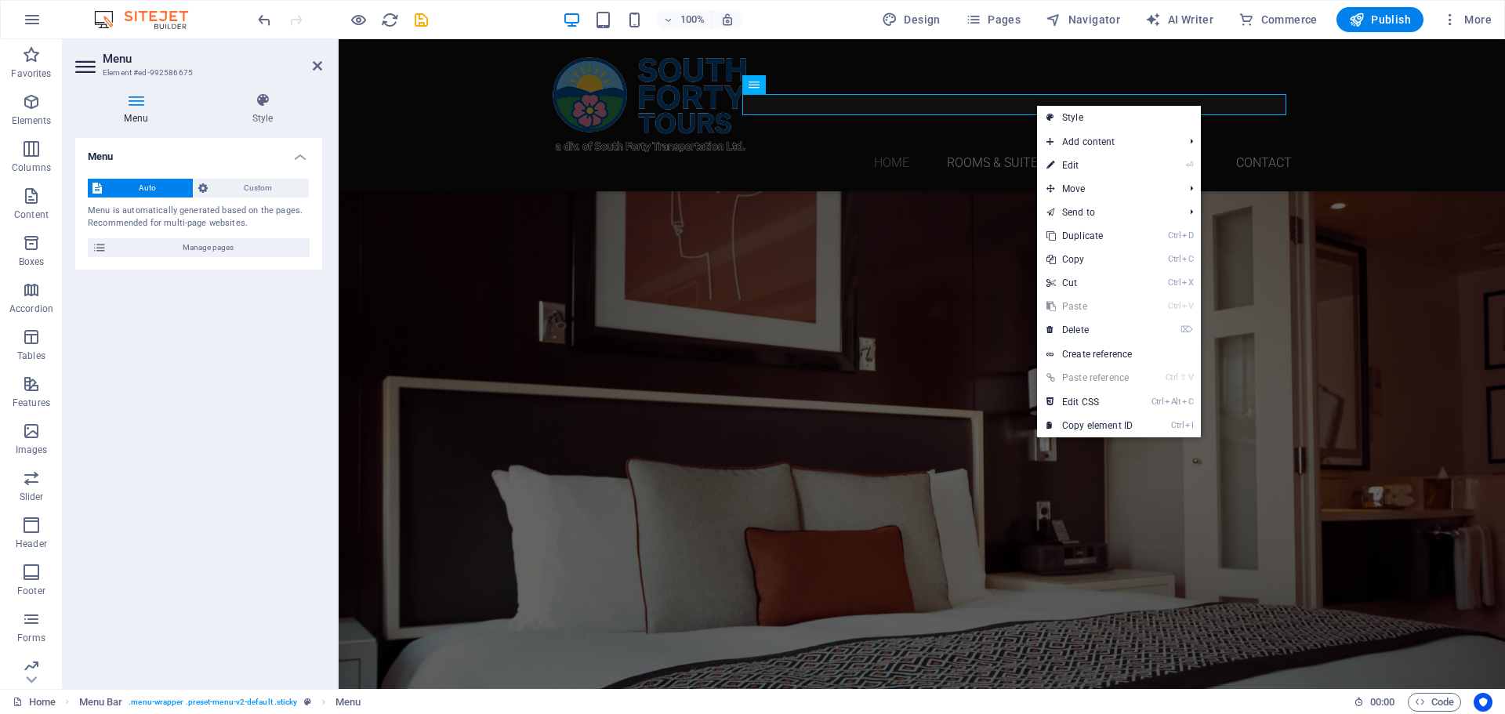
click at [834, 19] on div "100% Design Pages Navigator AI Writer Commerce Publish More" at bounding box center [876, 19] width 1243 height 25
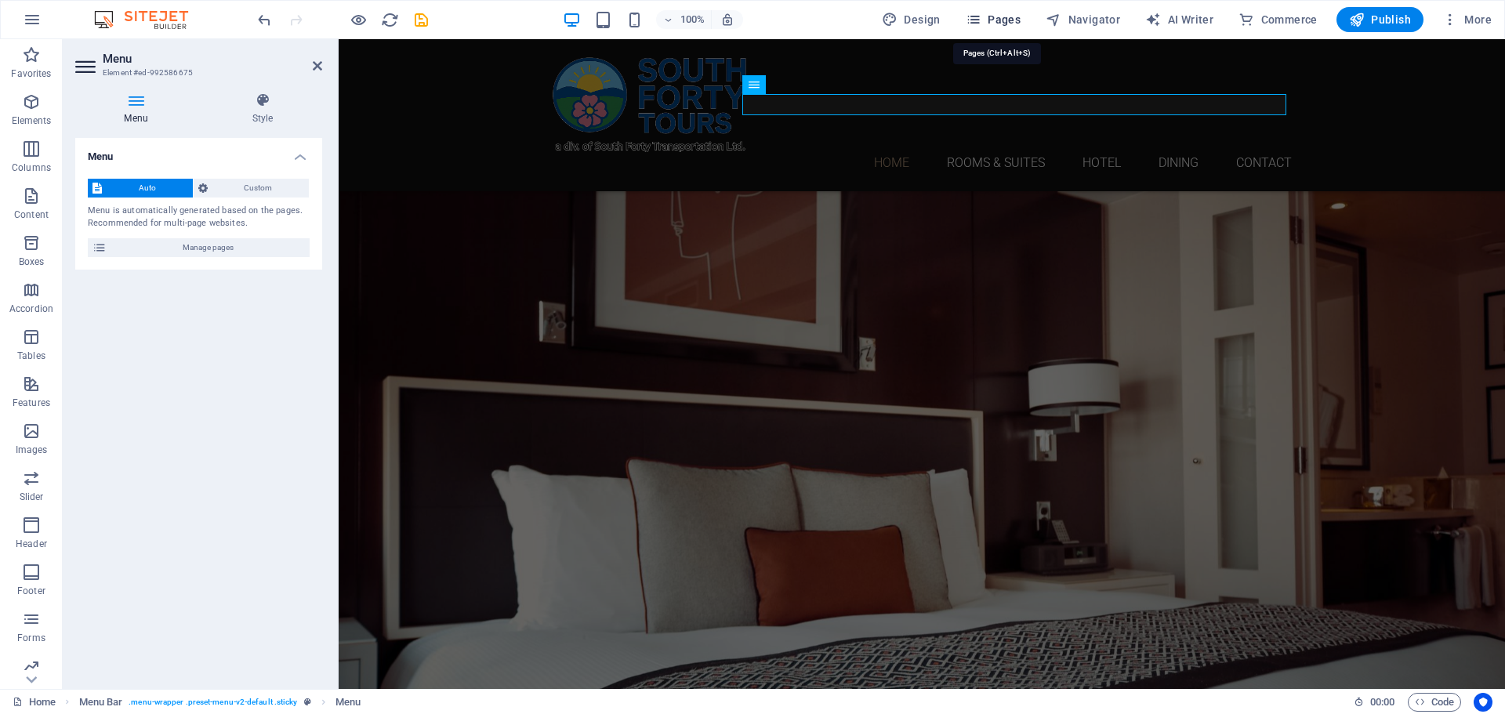
click at [995, 23] on span "Pages" at bounding box center [993, 20] width 55 height 16
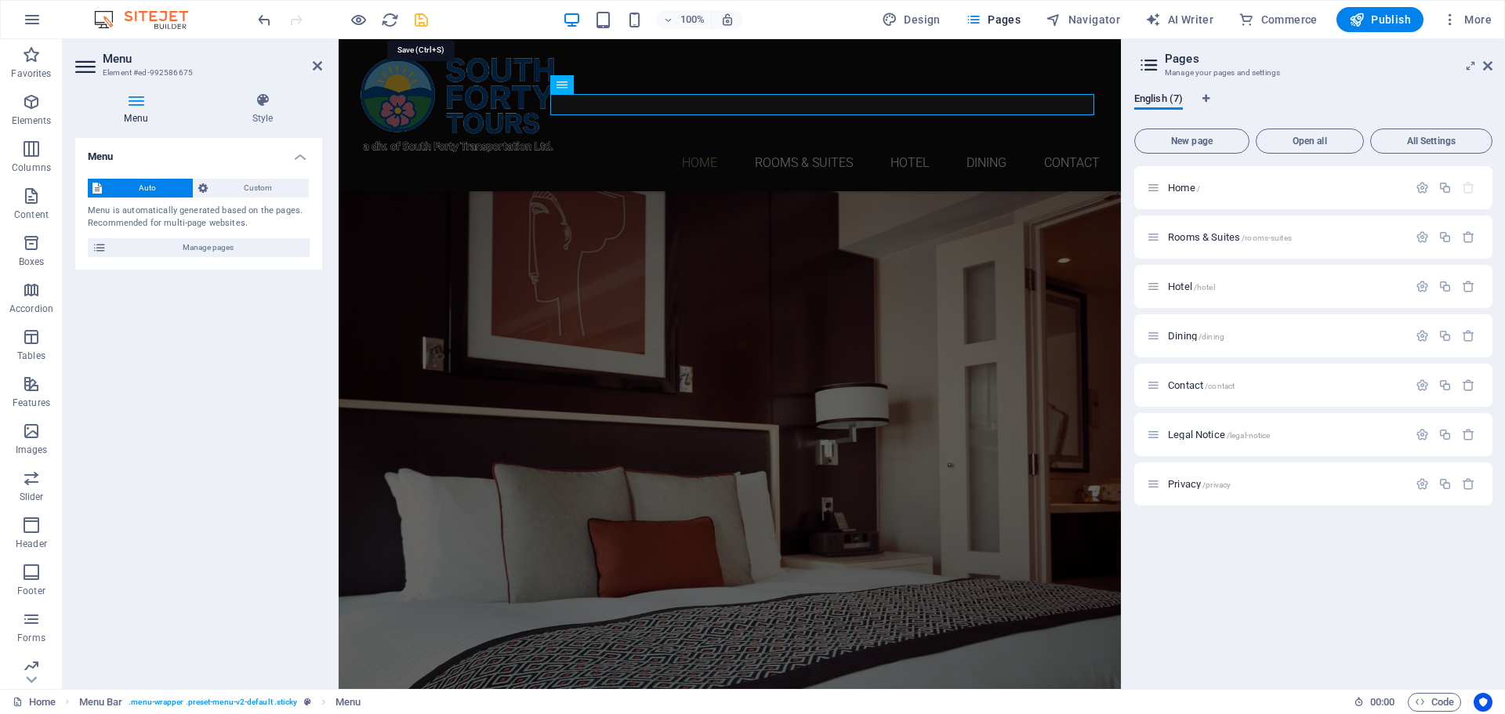
click at [421, 21] on icon "save" at bounding box center [421, 20] width 18 height 18
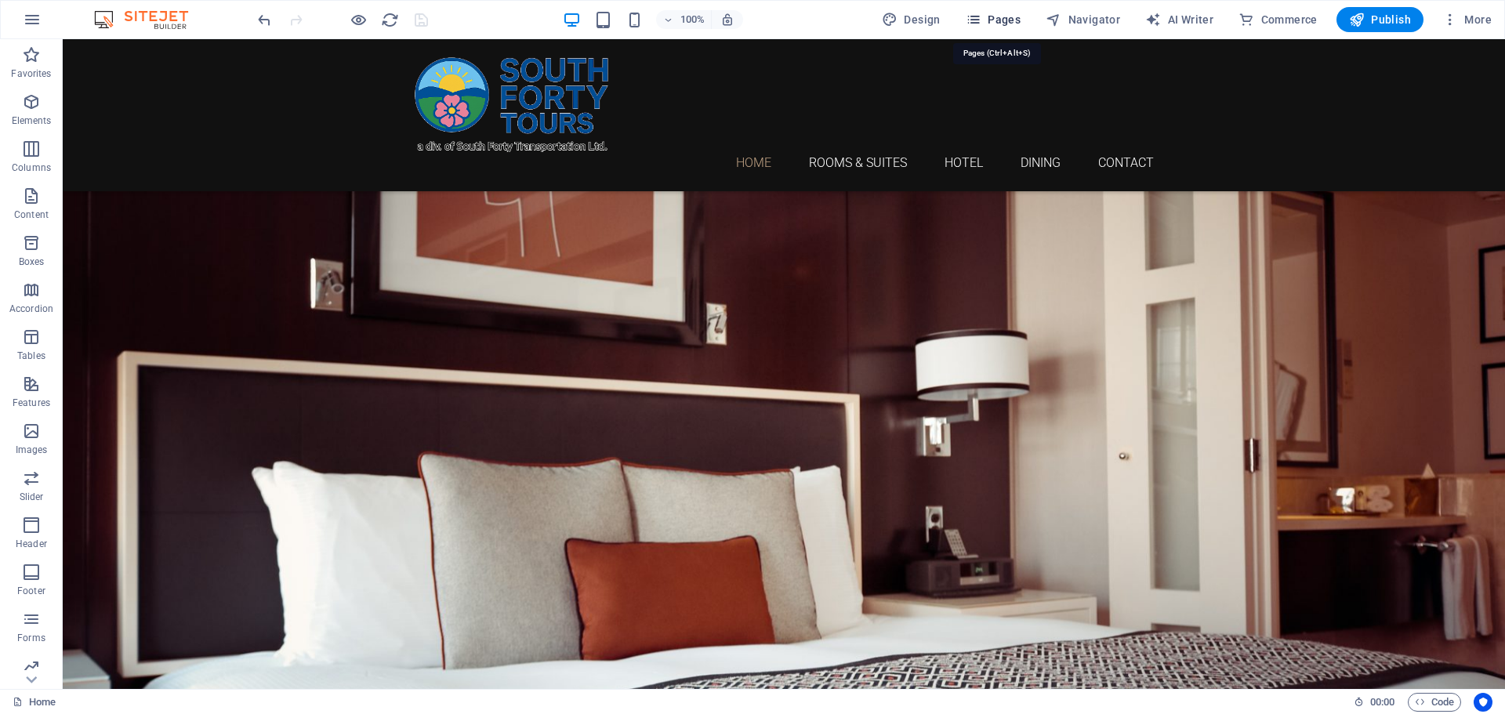
click at [994, 17] on span "Pages" at bounding box center [993, 20] width 55 height 16
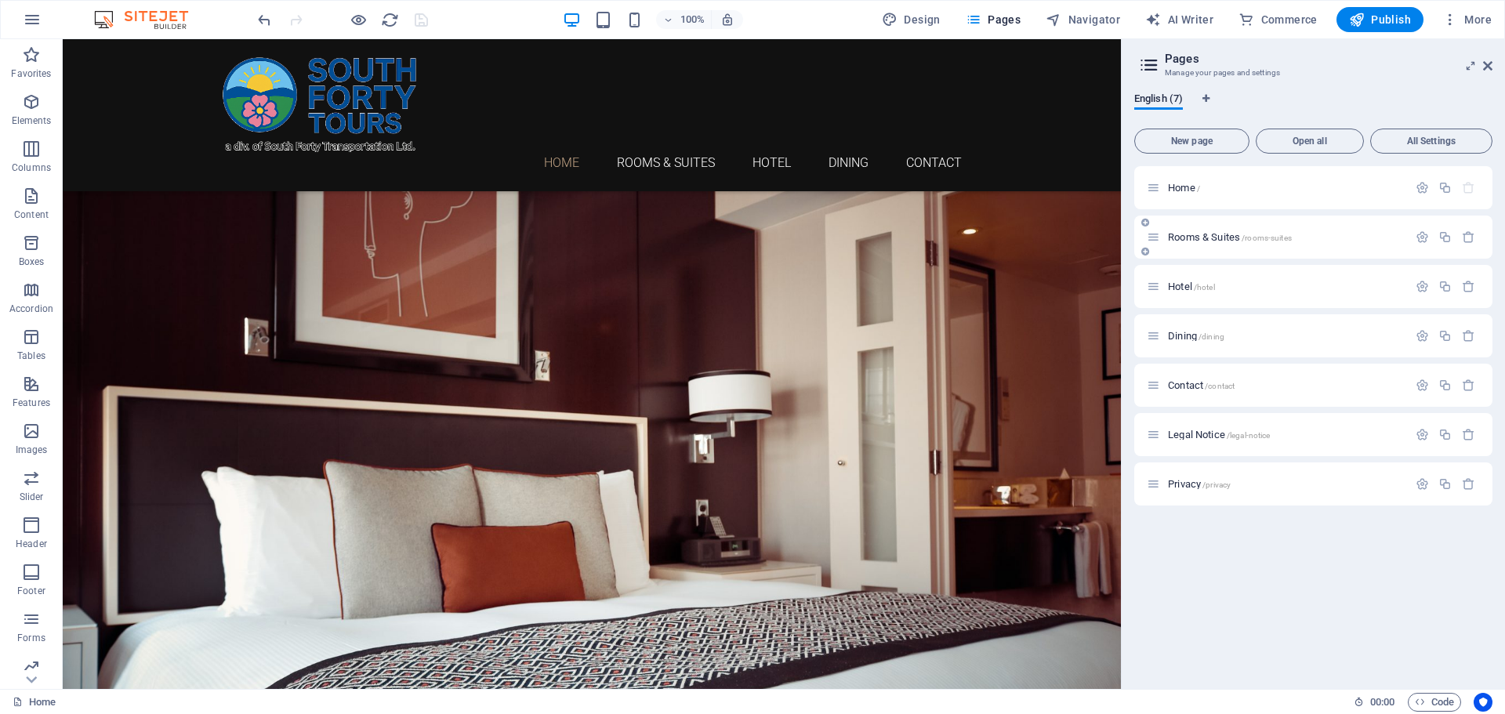
click at [1279, 227] on div "Rooms & Suites /rooms-suites" at bounding box center [1313, 237] width 358 height 43
click at [1205, 237] on span "Rooms & Suites /rooms-suites" at bounding box center [1230, 237] width 124 height 12
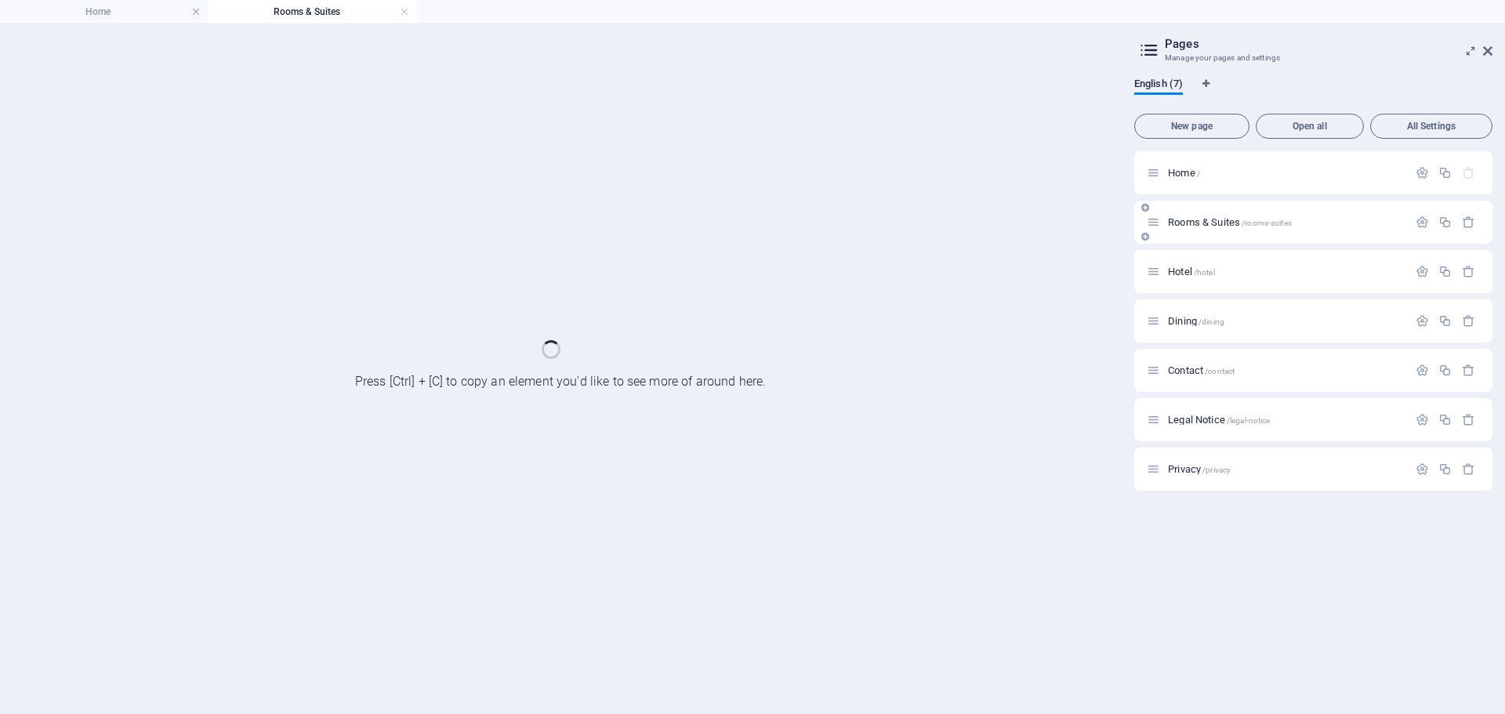
click at [1205, 237] on div "Rooms & Suites /rooms-suites" at bounding box center [1313, 222] width 358 height 43
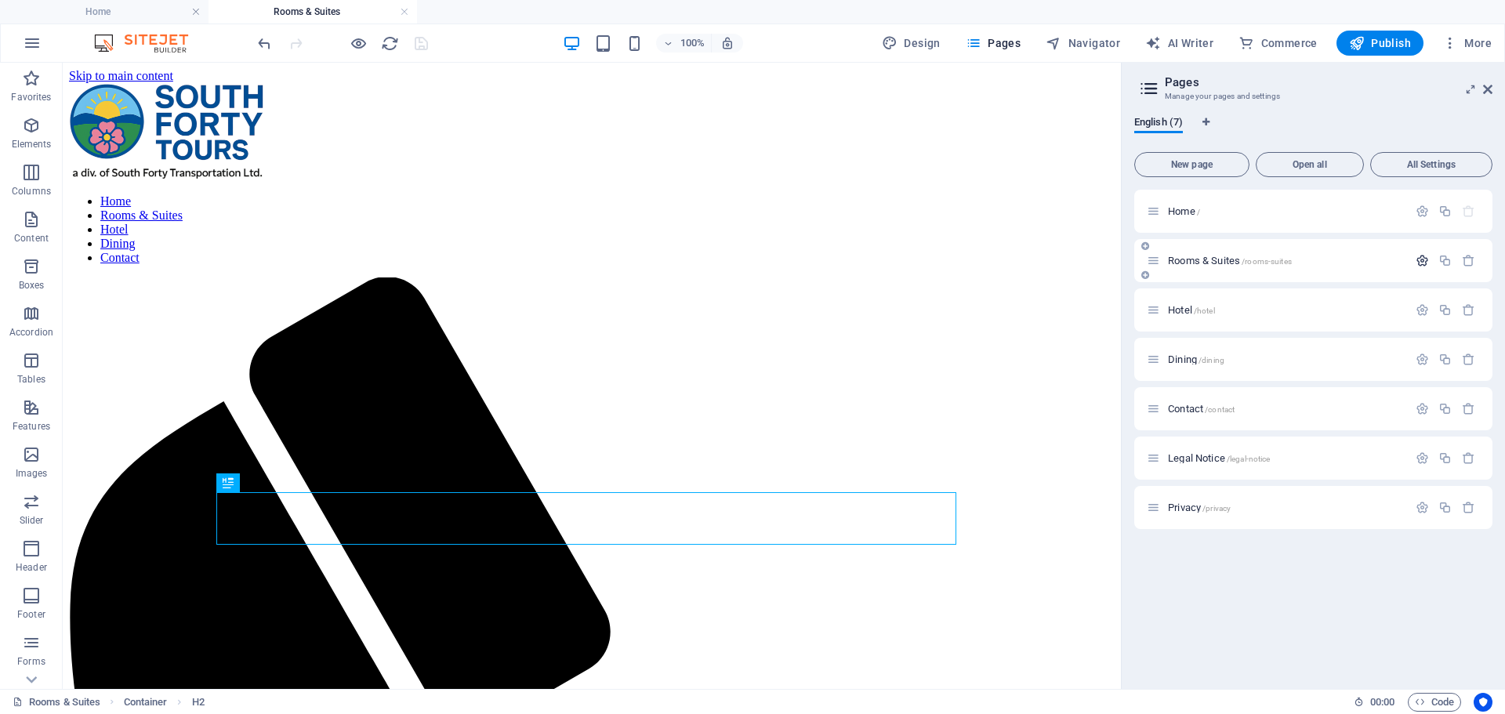
click at [1428, 261] on icon "button" at bounding box center [1422, 260] width 13 height 13
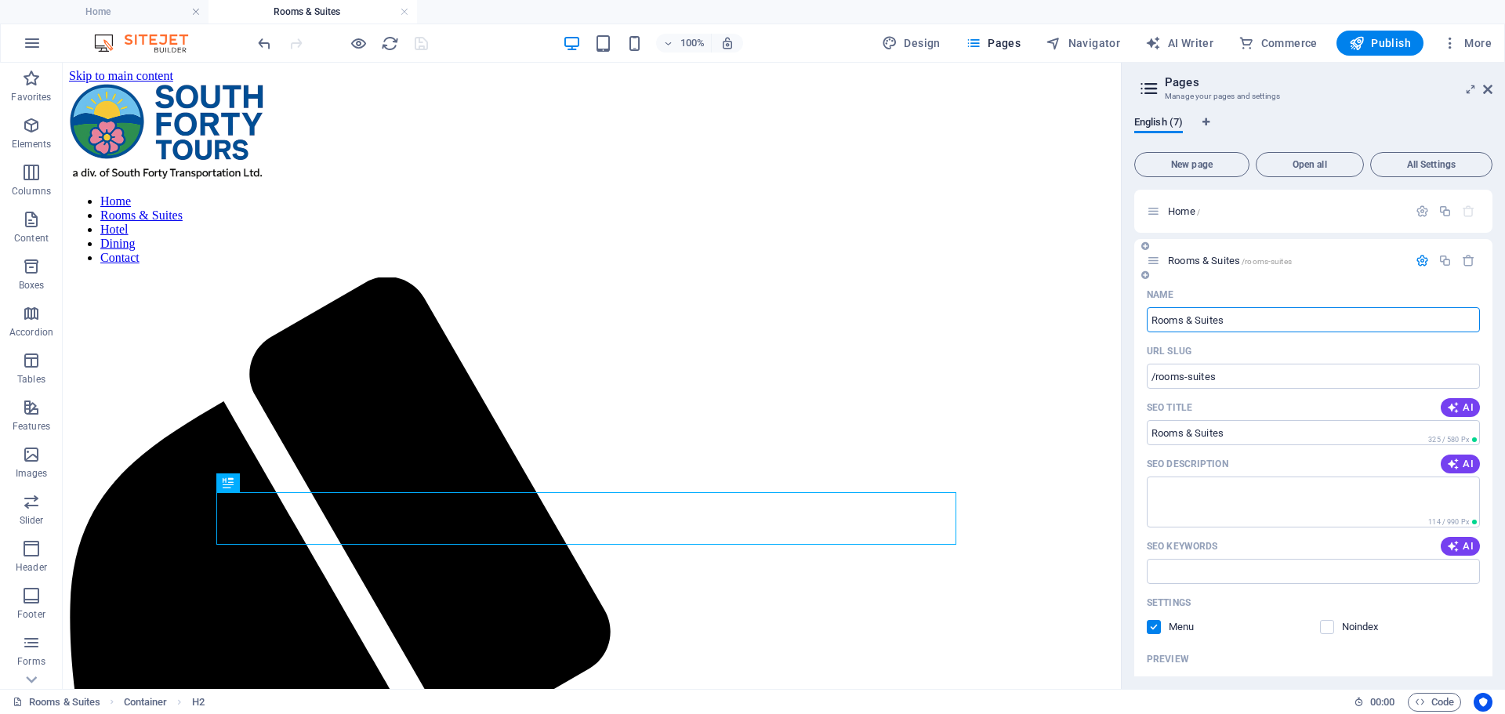
drag, startPoint x: 1249, startPoint y: 317, endPoint x: 1138, endPoint y: 321, distance: 111.4
click at [1138, 321] on div "Name Rooms & Suites ​ URL SLUG /rooms-suites ​ SEO Title AI Rooms & Suites ​ 32…" at bounding box center [1313, 585] width 358 height 606
type input "Tours"
type input "/tours"
type input "Tours"
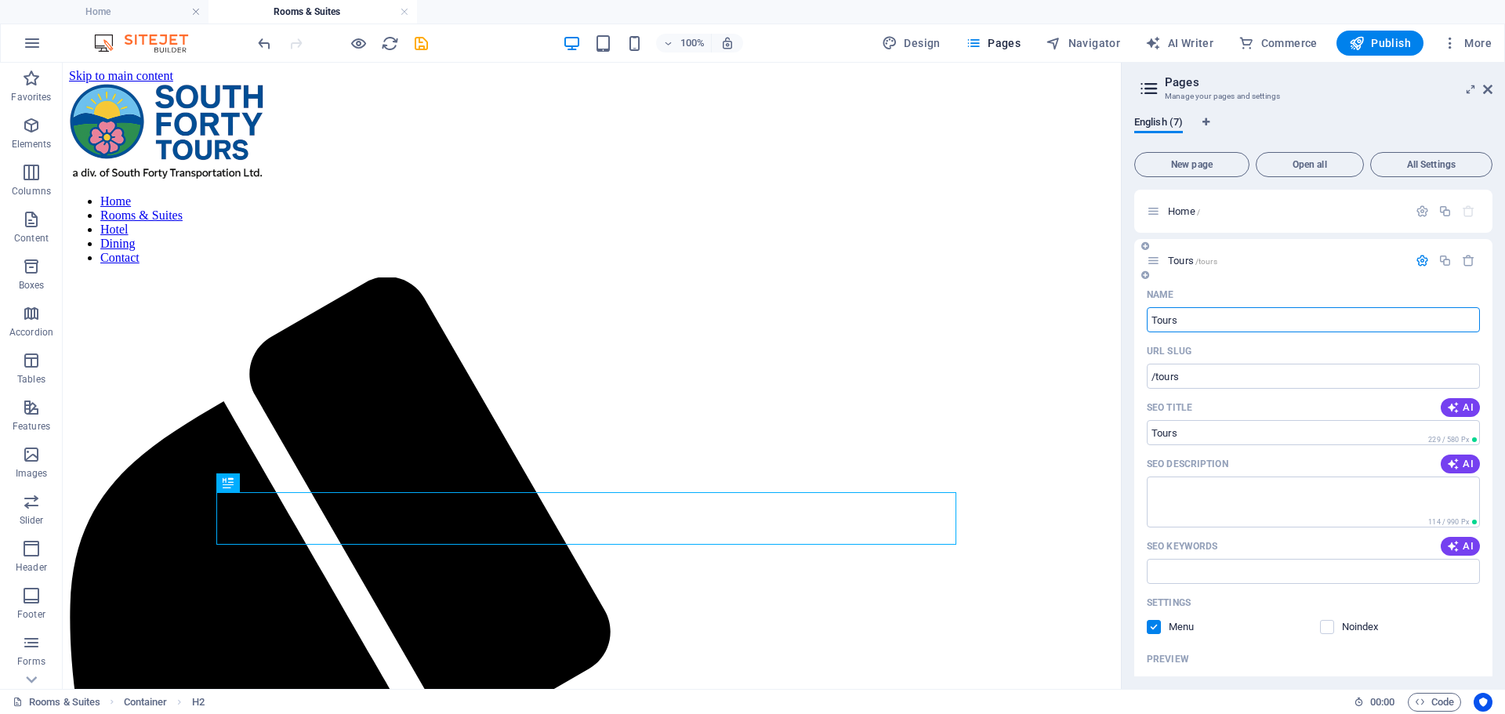
click at [1152, 263] on icon at bounding box center [1153, 260] width 13 height 13
type input "Tours"
click at [1419, 262] on icon "button" at bounding box center [1422, 260] width 13 height 13
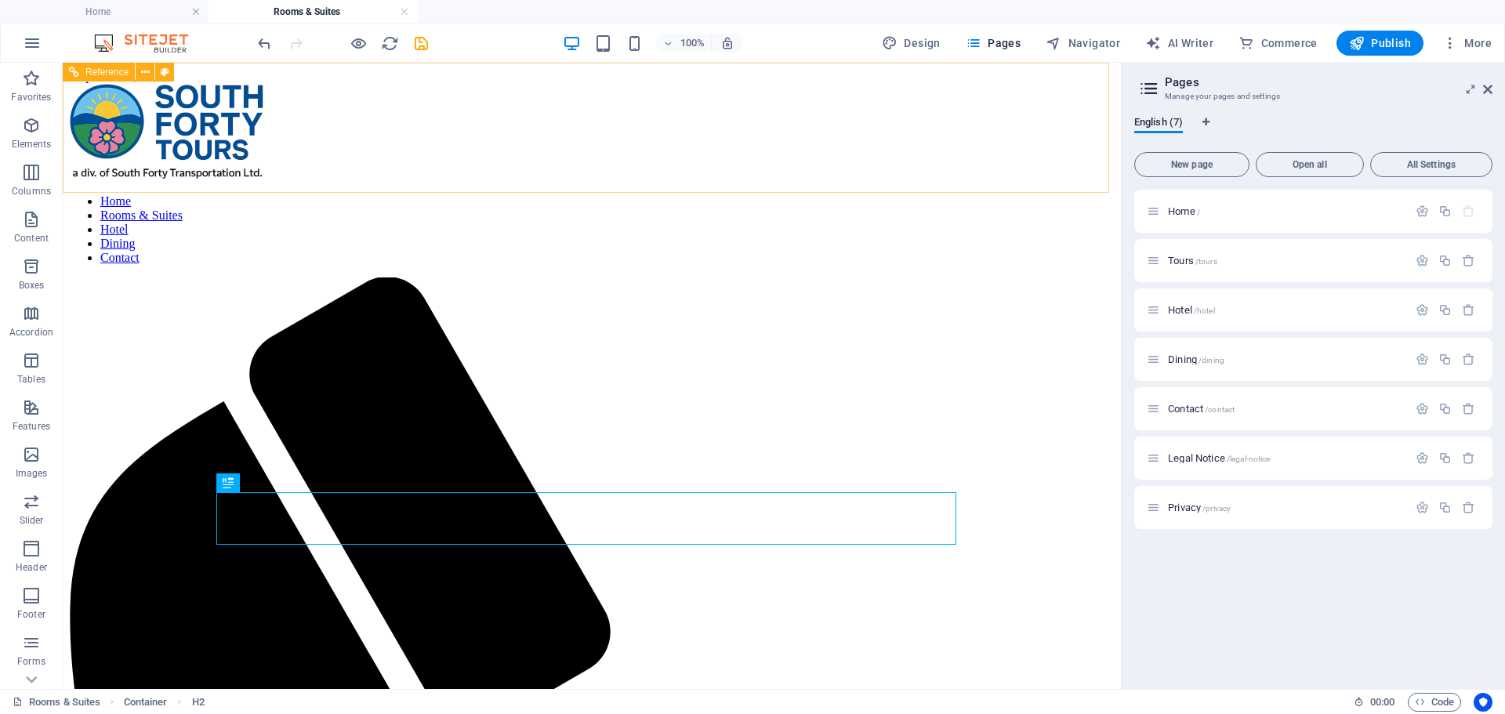
click at [555, 194] on nav "Home Rooms & Suites Hotel Dining Contact" at bounding box center [592, 229] width 1046 height 71
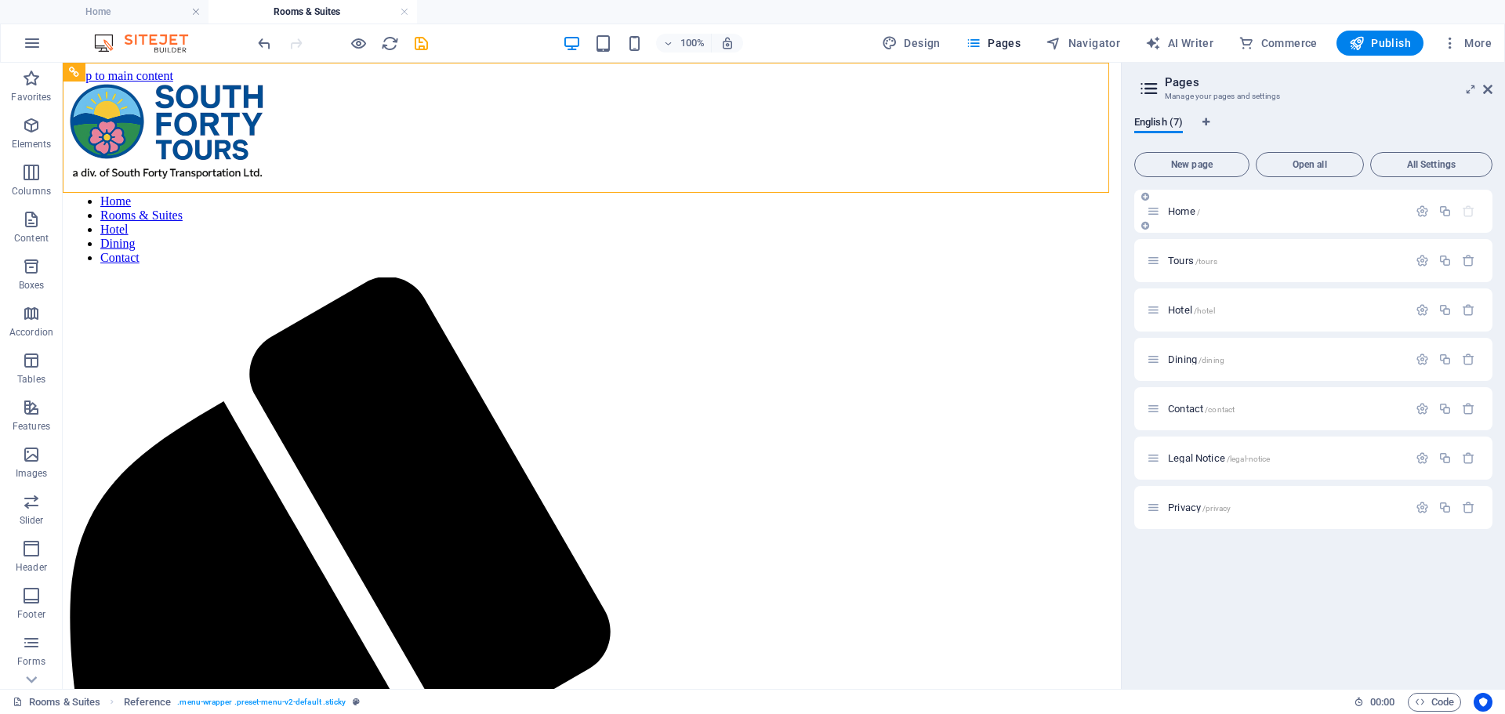
click at [1209, 215] on p "Home /" at bounding box center [1285, 211] width 235 height 10
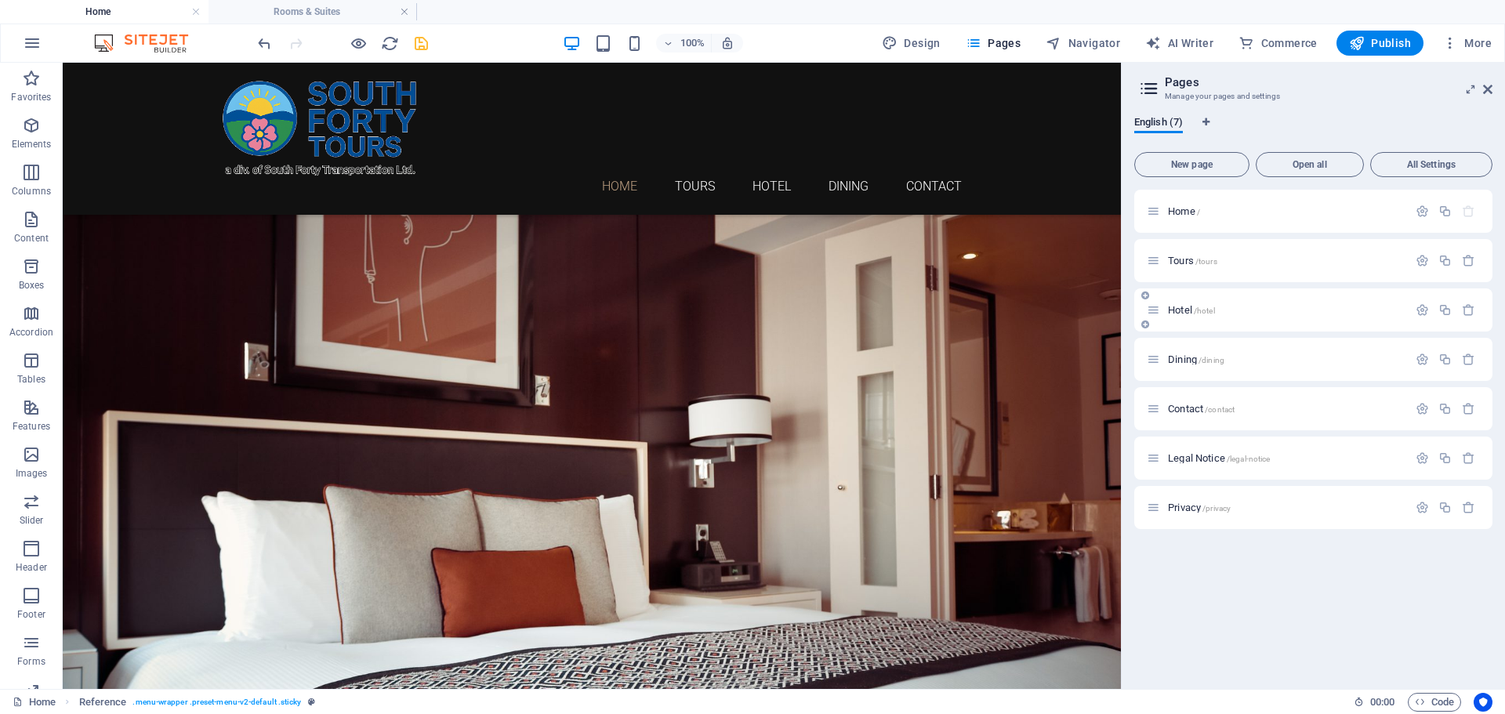
click at [1191, 308] on span "Hotel /hotel" at bounding box center [1191, 310] width 47 height 12
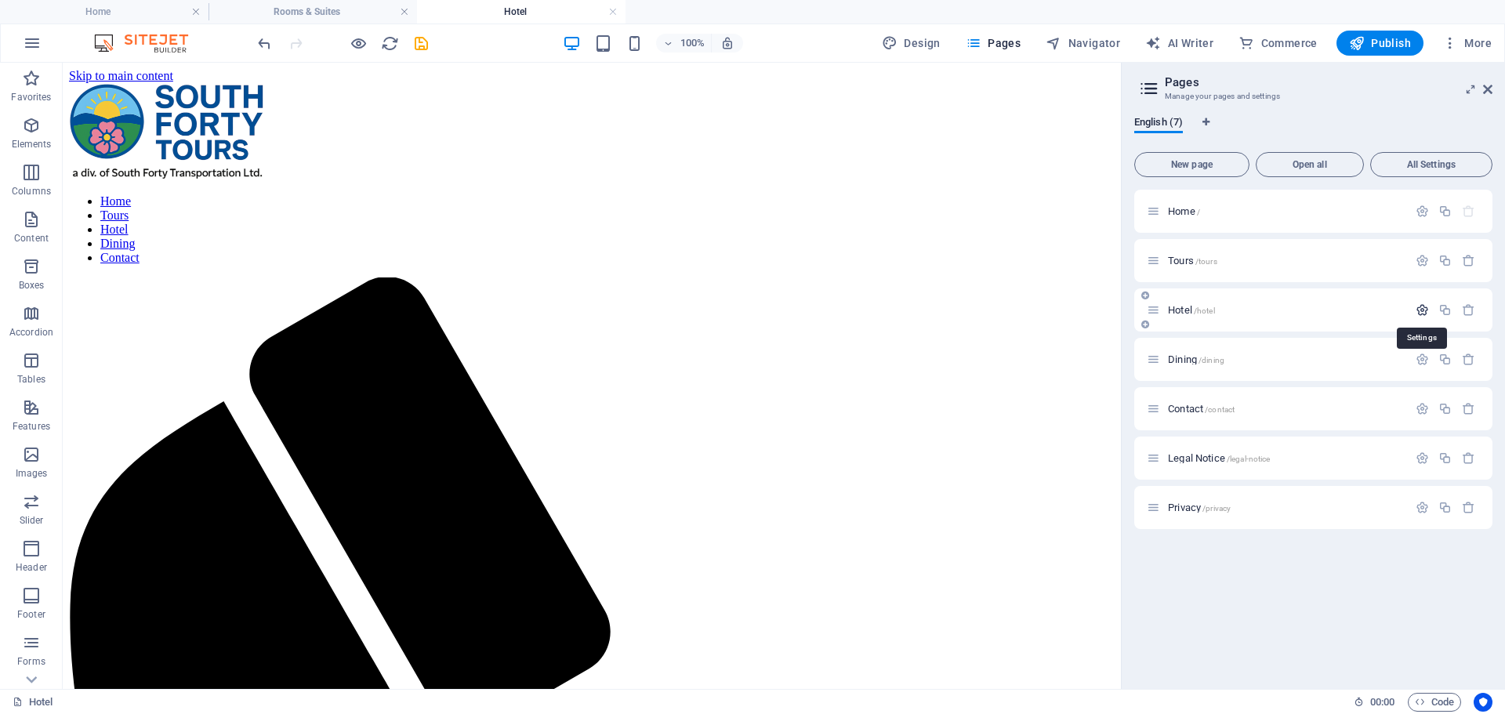
click at [1419, 310] on icon "button" at bounding box center [1422, 309] width 13 height 13
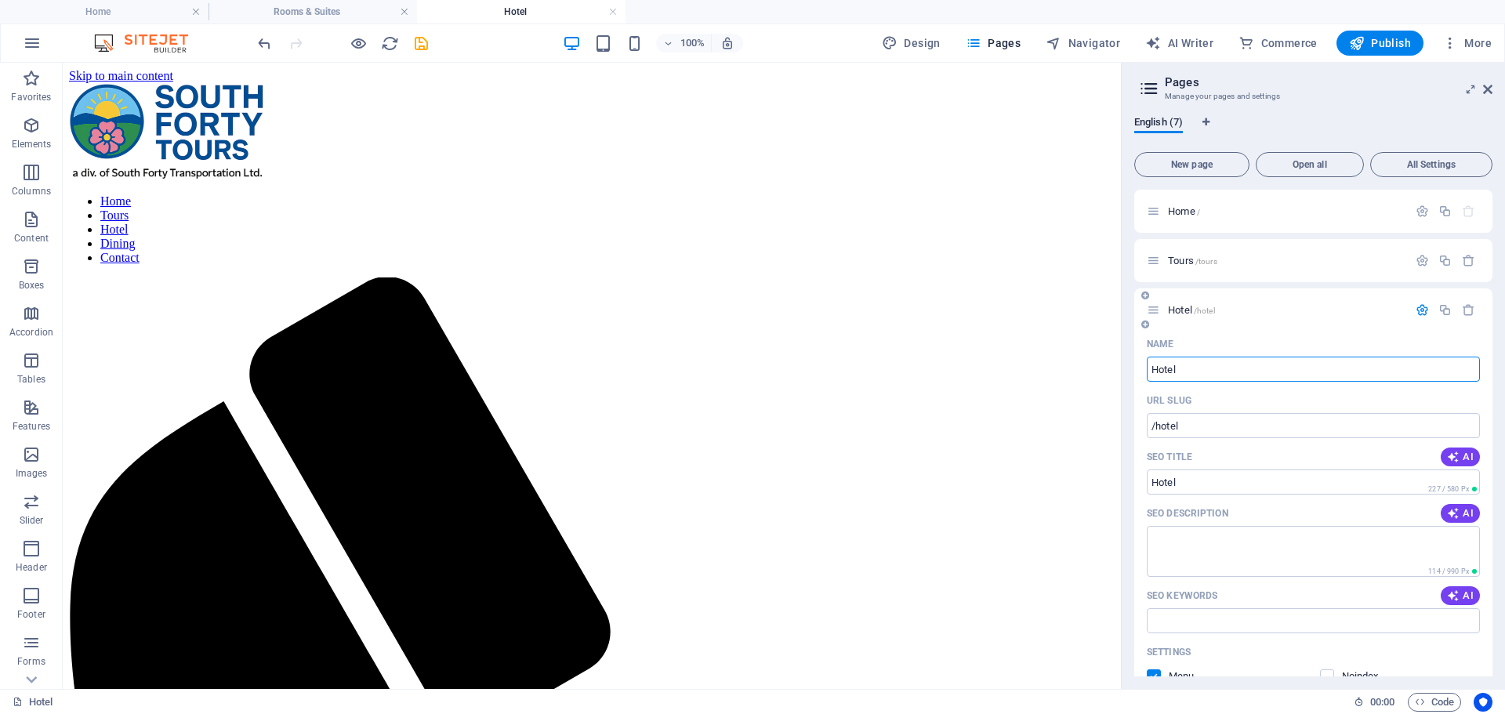
drag, startPoint x: 1213, startPoint y: 368, endPoint x: 1138, endPoint y: 373, distance: 74.7
click at [1138, 375] on div "Name Hotel ​ URL SLUG /hotel ​ SEO Title AI Hotel ​ 227 / 580 Px SEO Descriptio…" at bounding box center [1313, 624] width 358 height 584
type input "Abou"
type input "/abour"
type input "Abour"
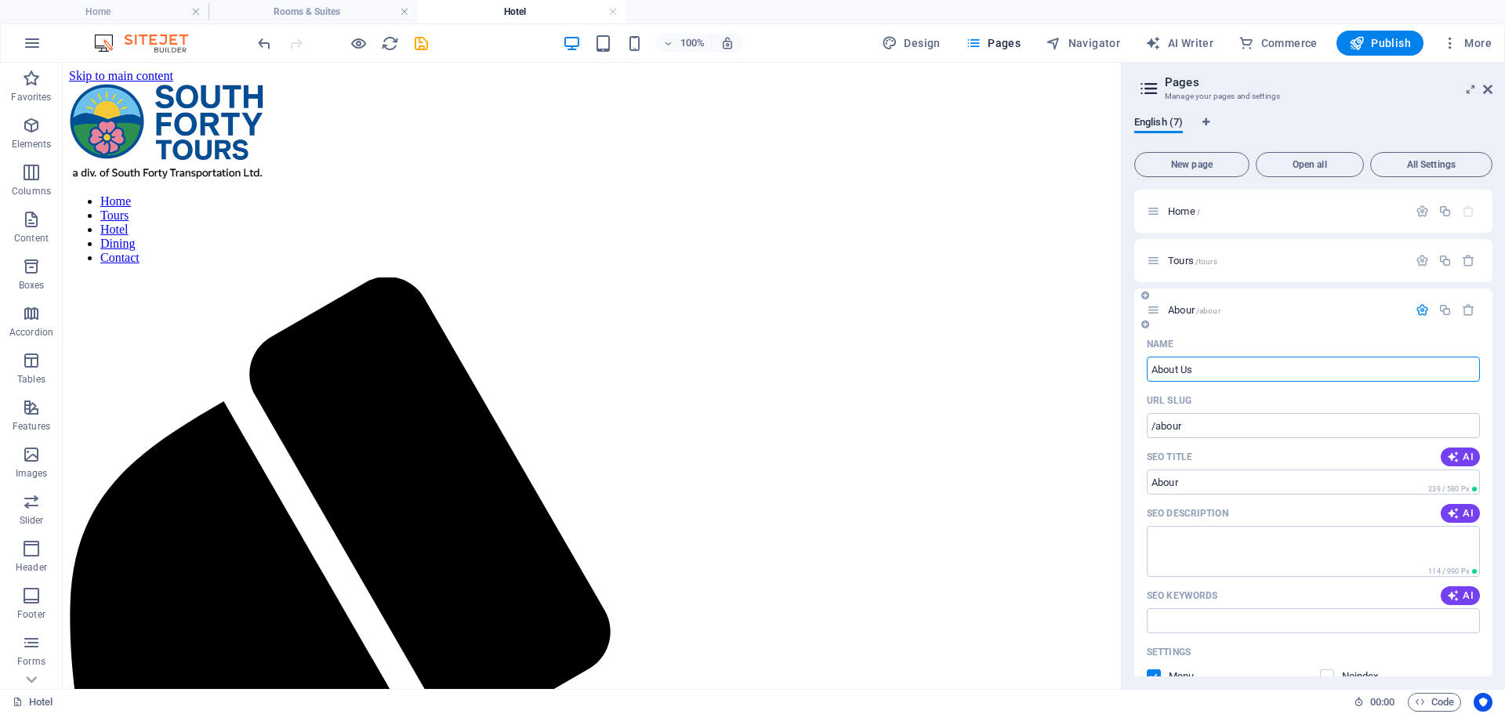
type input "About Us"
type input "/about-us"
type input "About Us"
click at [1420, 308] on icon "button" at bounding box center [1422, 309] width 13 height 13
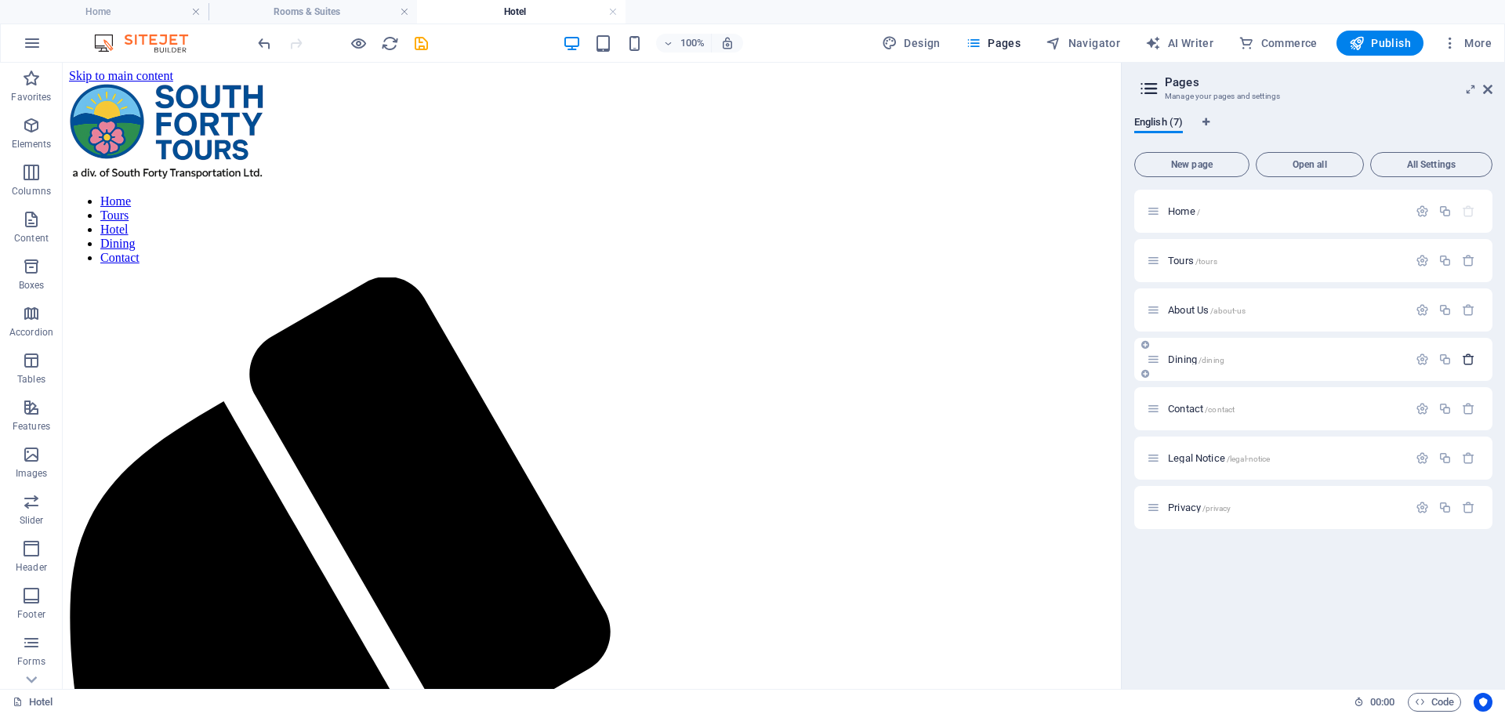
click at [1475, 361] on button "button" at bounding box center [1468, 359] width 23 height 13
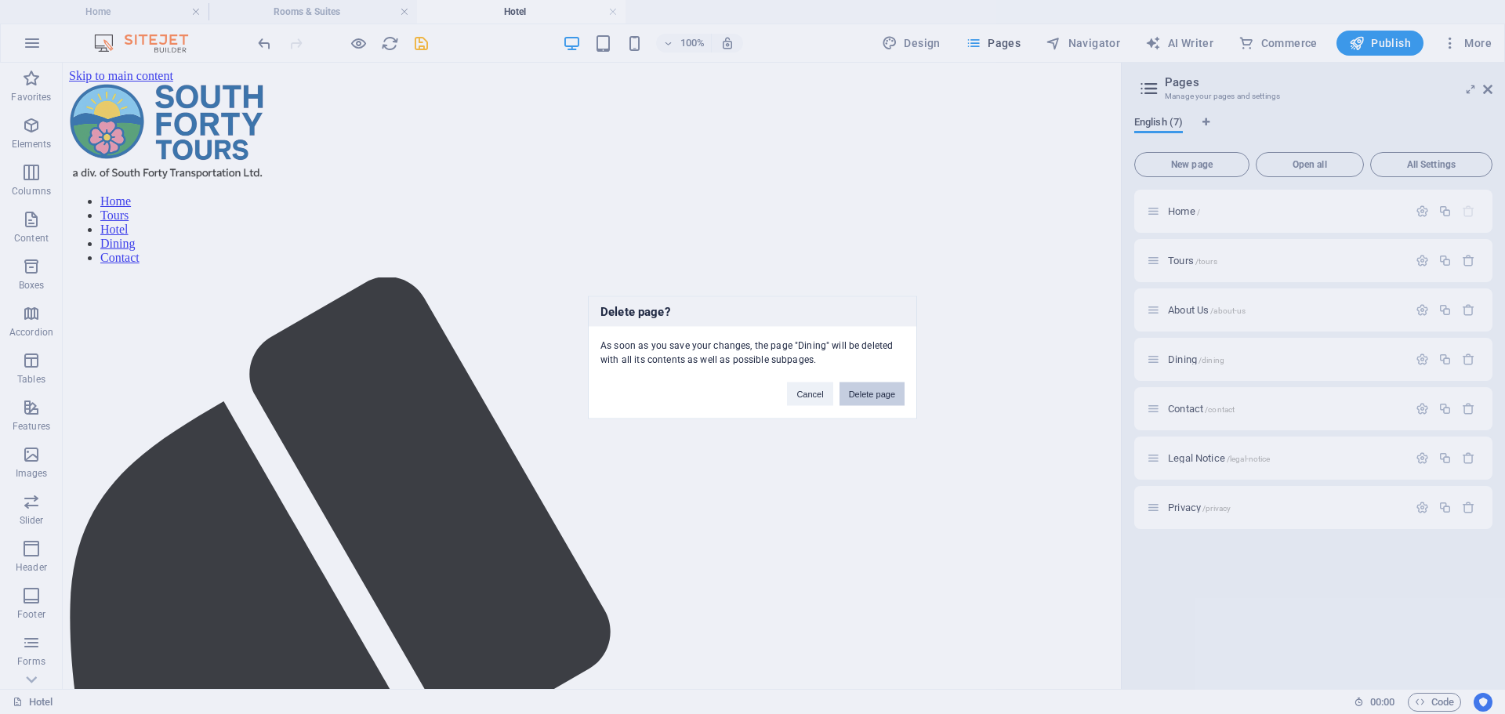
click at [869, 391] on button "Delete page" at bounding box center [872, 394] width 65 height 24
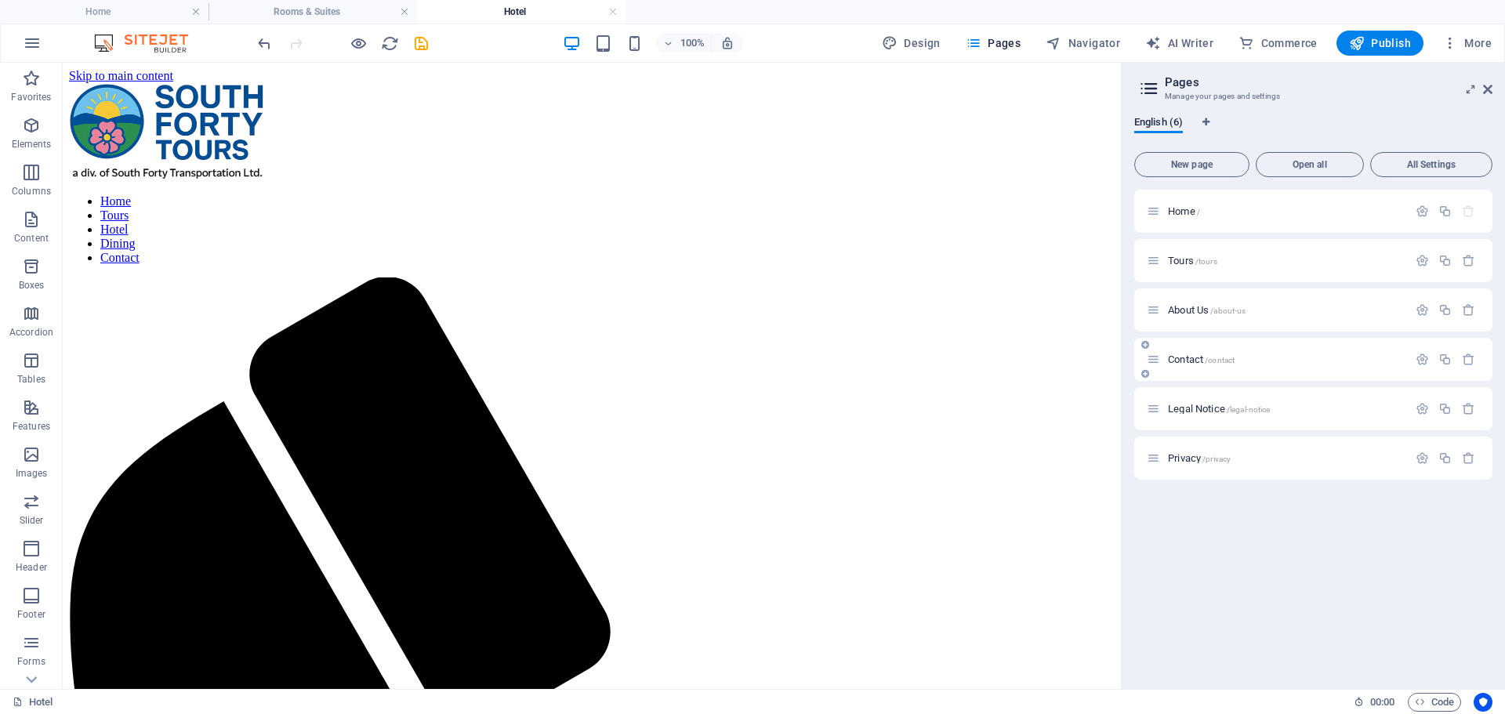
click at [1192, 361] on span "Contact /contact" at bounding box center [1201, 360] width 67 height 12
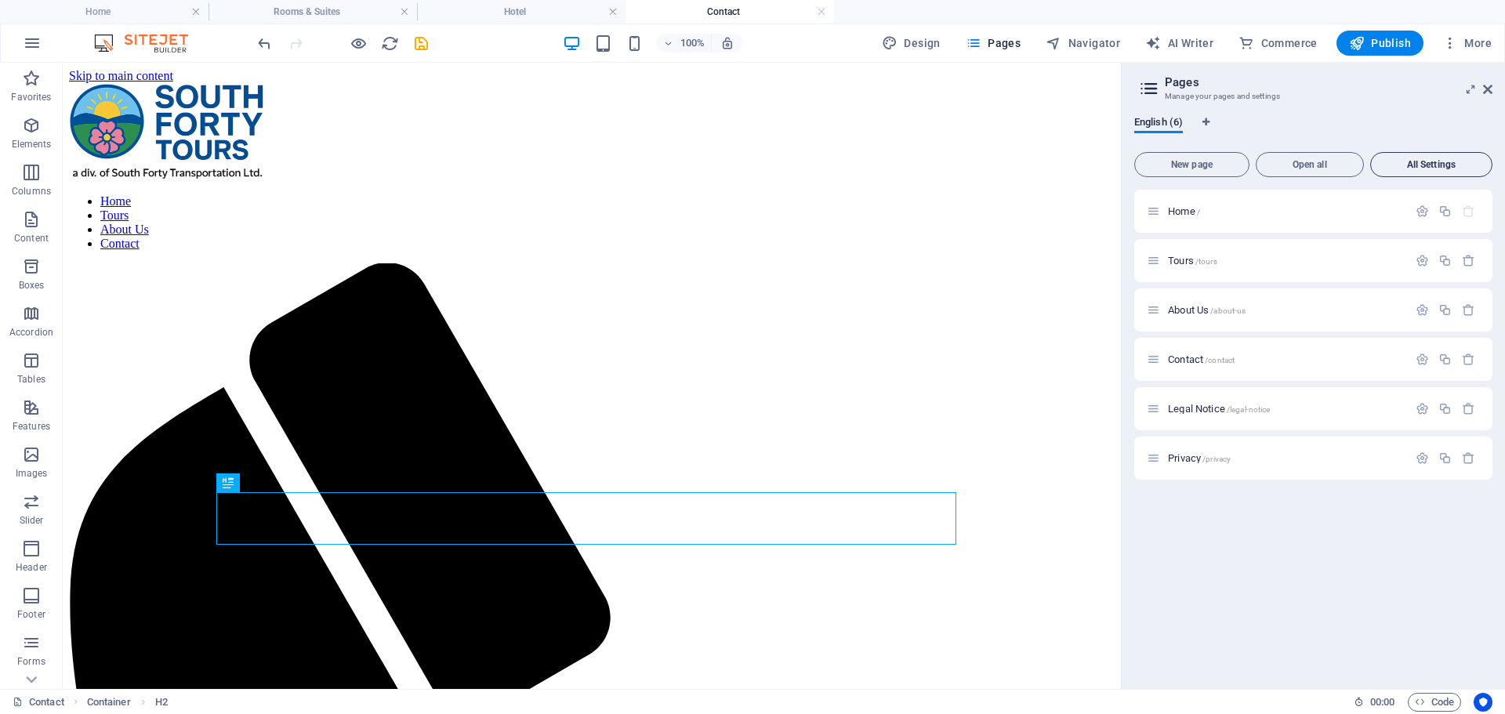
click at [1431, 168] on span "All Settings" at bounding box center [1431, 164] width 108 height 9
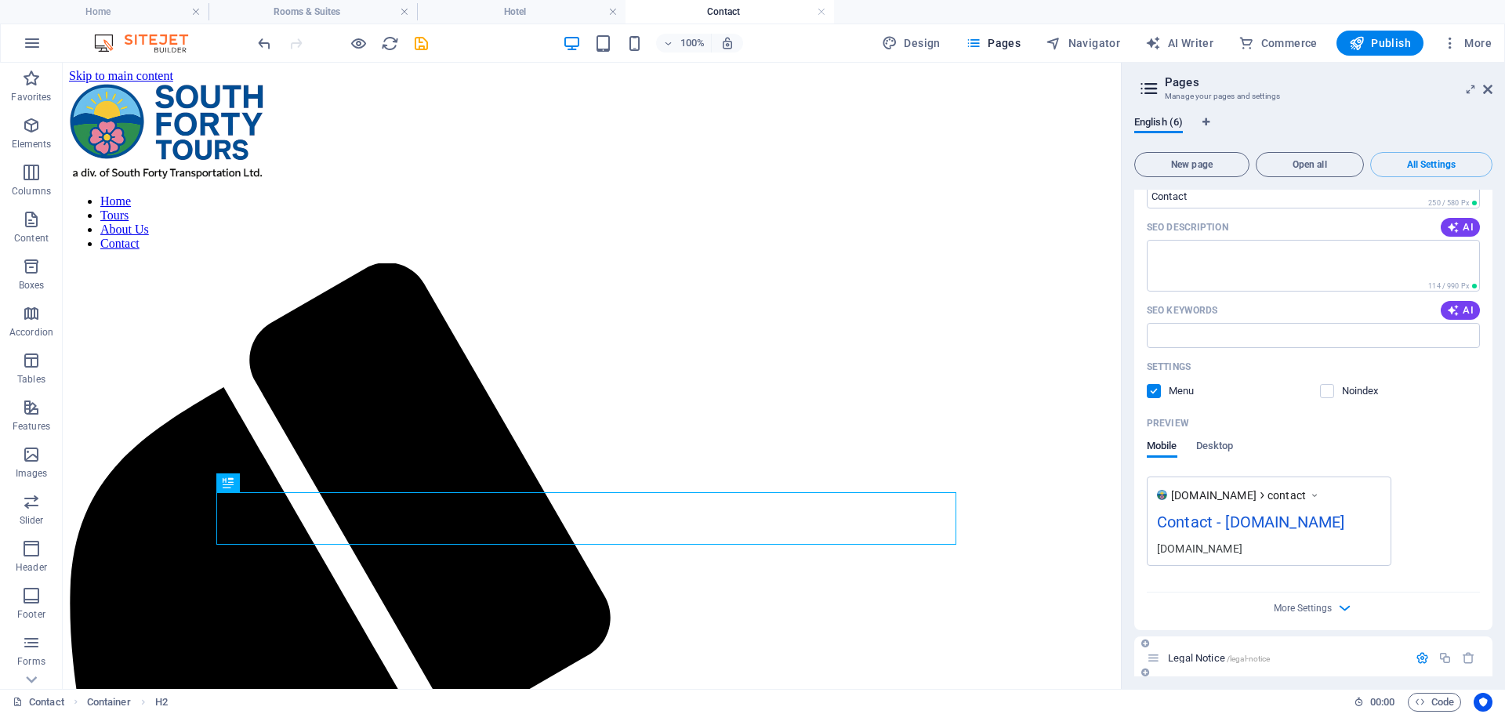
scroll to position [2087, 0]
click at [1312, 609] on span "More Settings" at bounding box center [1303, 609] width 58 height 11
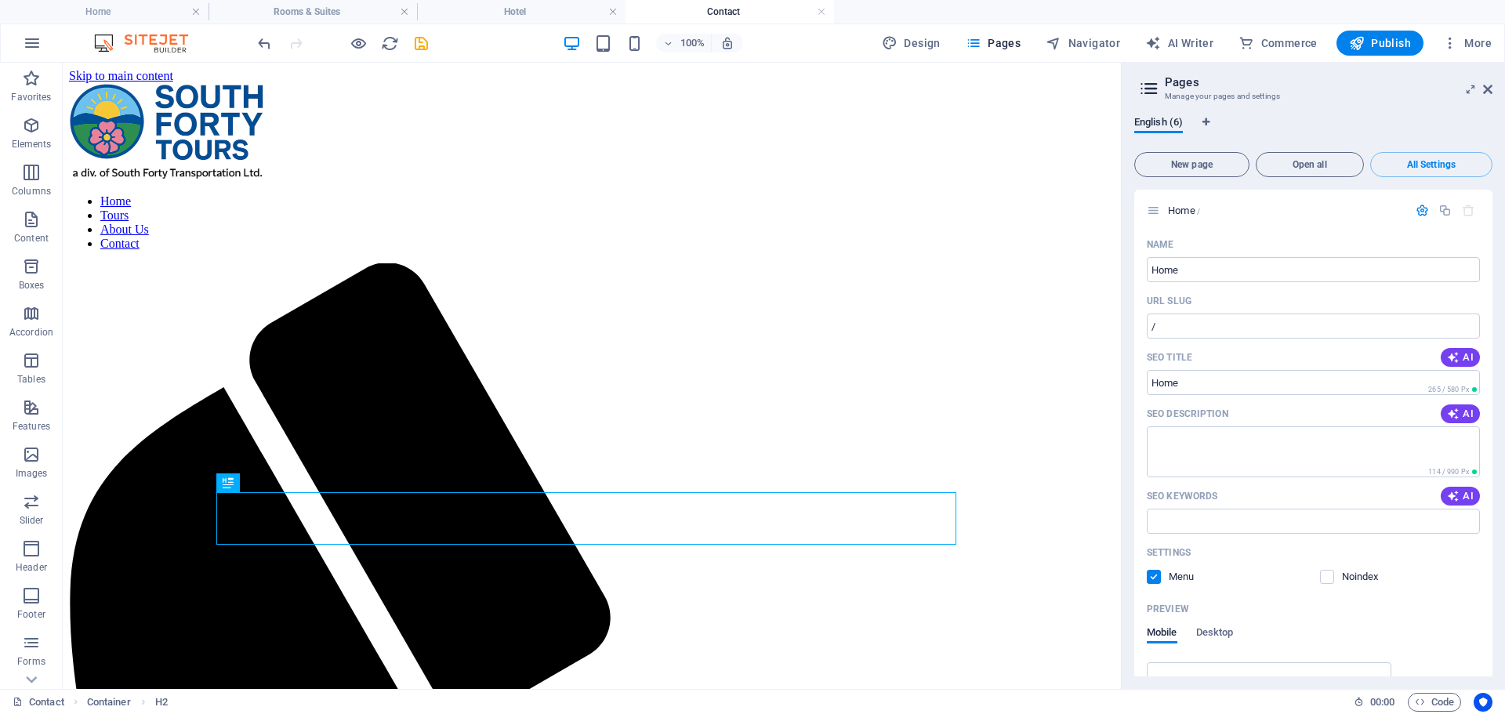
scroll to position [0, 0]
click at [1488, 87] on icon at bounding box center [1487, 89] width 9 height 13
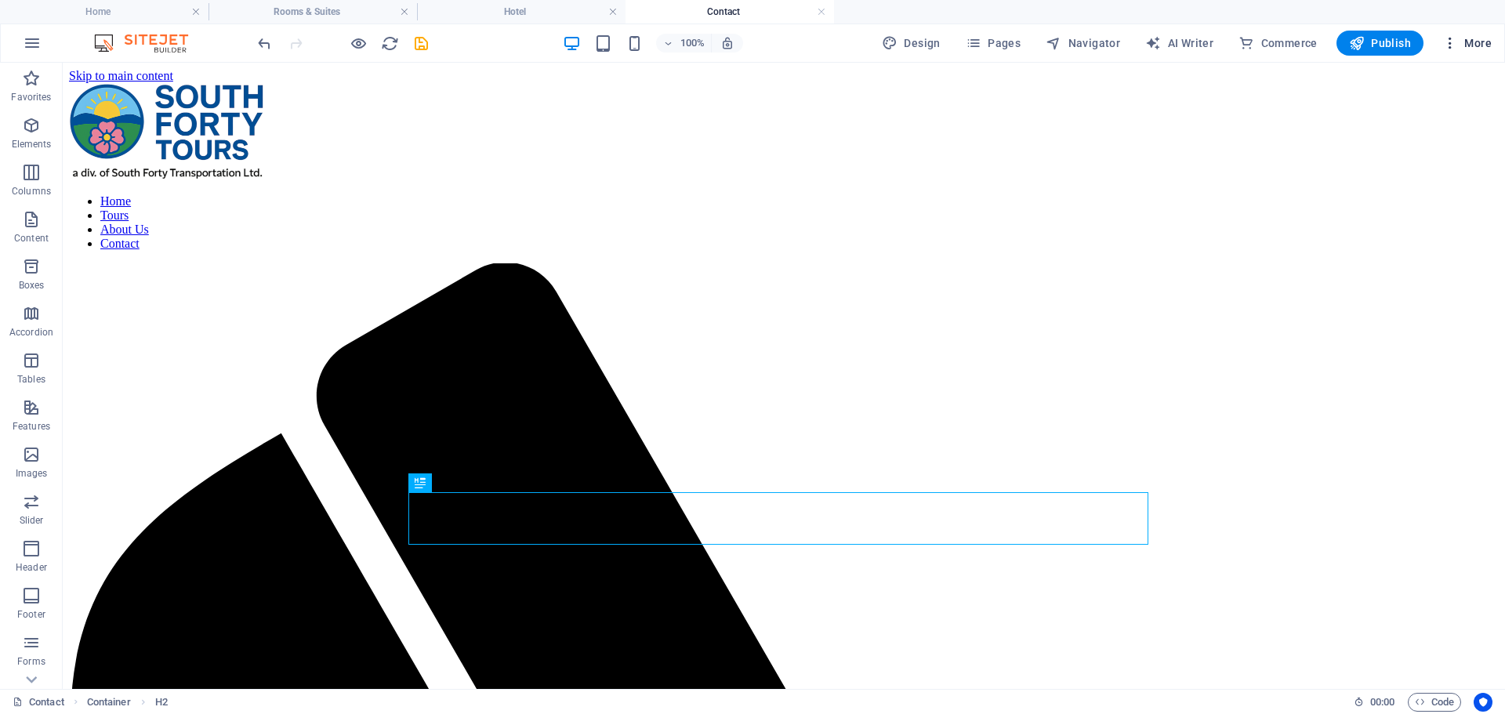
click at [1482, 42] on span "More" at bounding box center [1466, 43] width 49 height 16
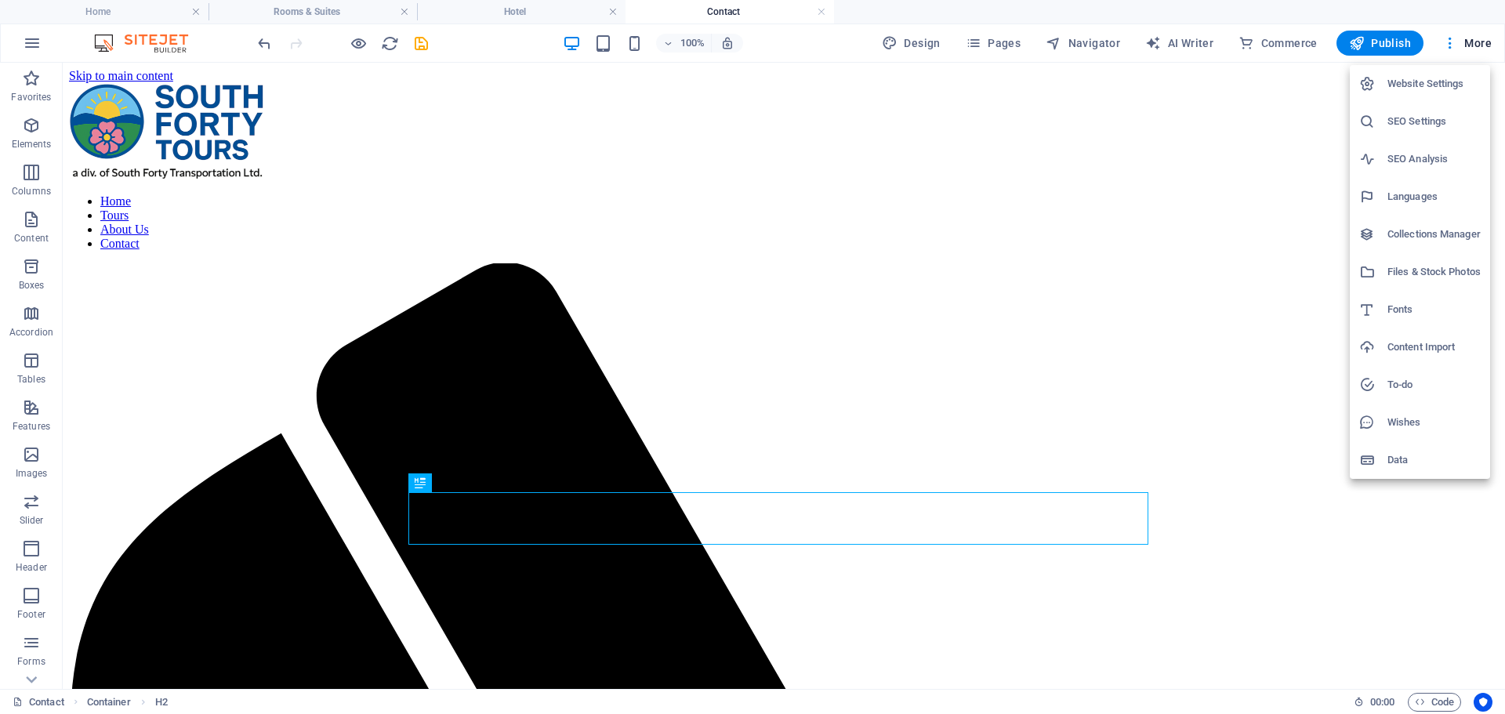
click at [1423, 81] on h6 "Website Settings" at bounding box center [1433, 83] width 93 height 19
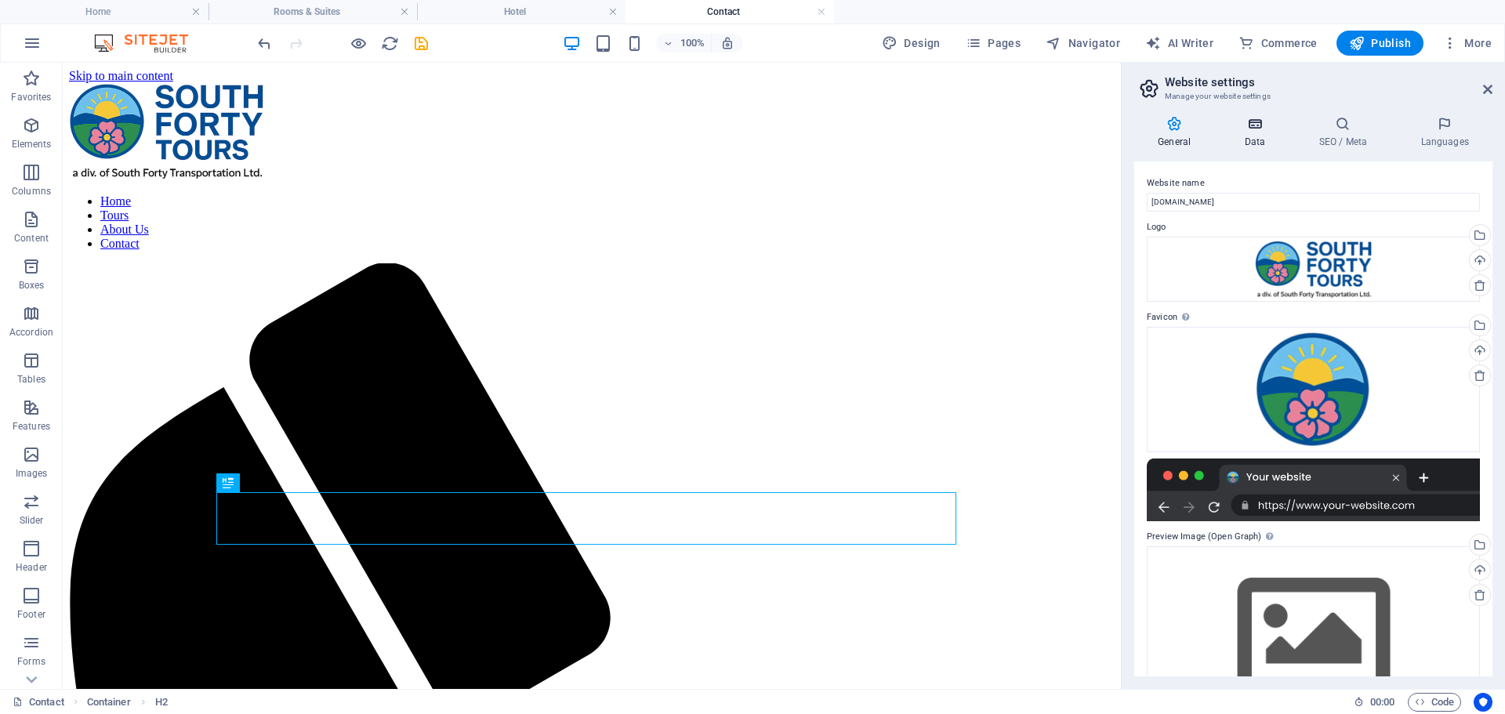
click at [1263, 135] on h4 "Data" at bounding box center [1257, 132] width 74 height 33
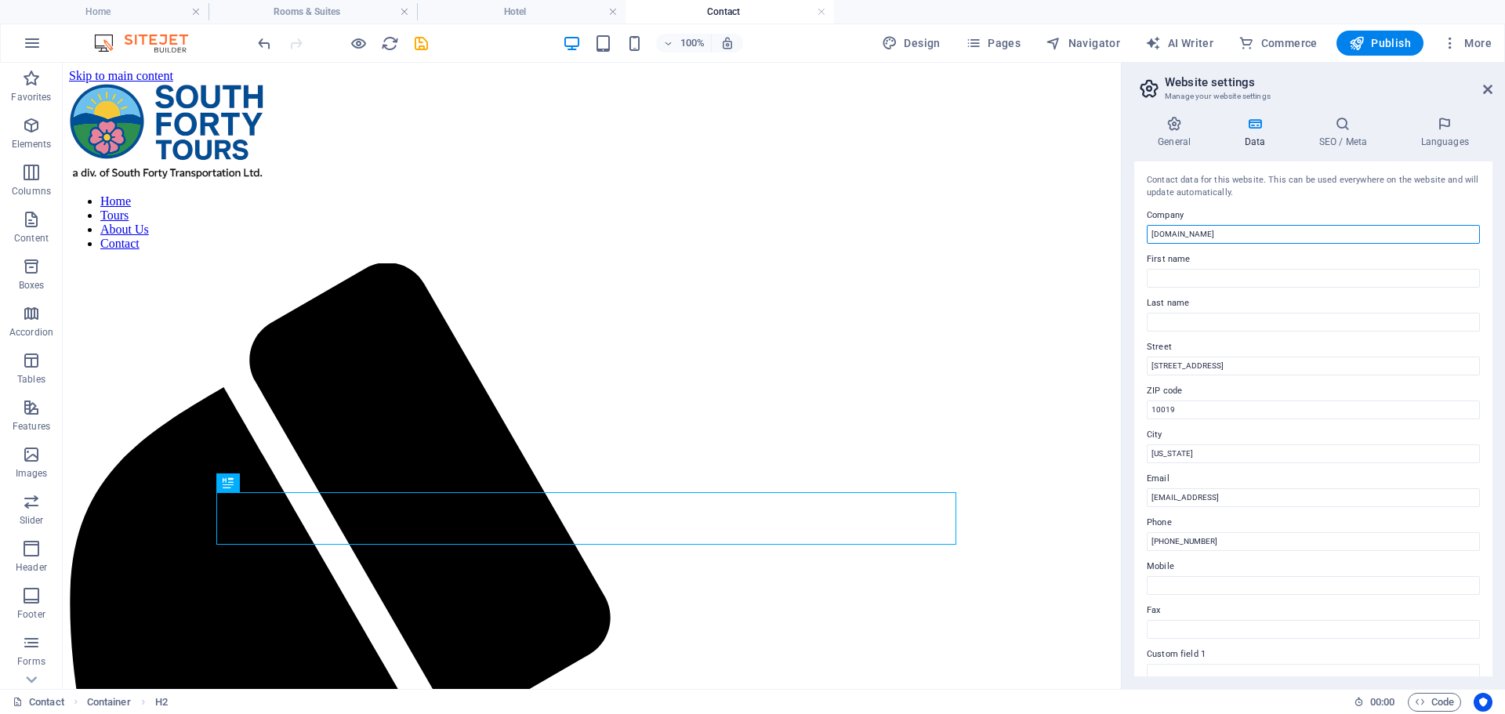
drag, startPoint x: 1224, startPoint y: 234, endPoint x: 1133, endPoint y: 235, distance: 90.9
click at [1133, 235] on div "General Data SEO / Meta Languages Website name southfortytours.ca Logo Drag fil…" at bounding box center [1313, 396] width 383 height 586
type input "South Forty Tours"
drag, startPoint x: 1206, startPoint y: 365, endPoint x: 1129, endPoint y: 371, distance: 77.8
click at [1129, 371] on div "General Data SEO / Meta Languages Website name southfortytours.ca Logo Drag fil…" at bounding box center [1313, 396] width 383 height 586
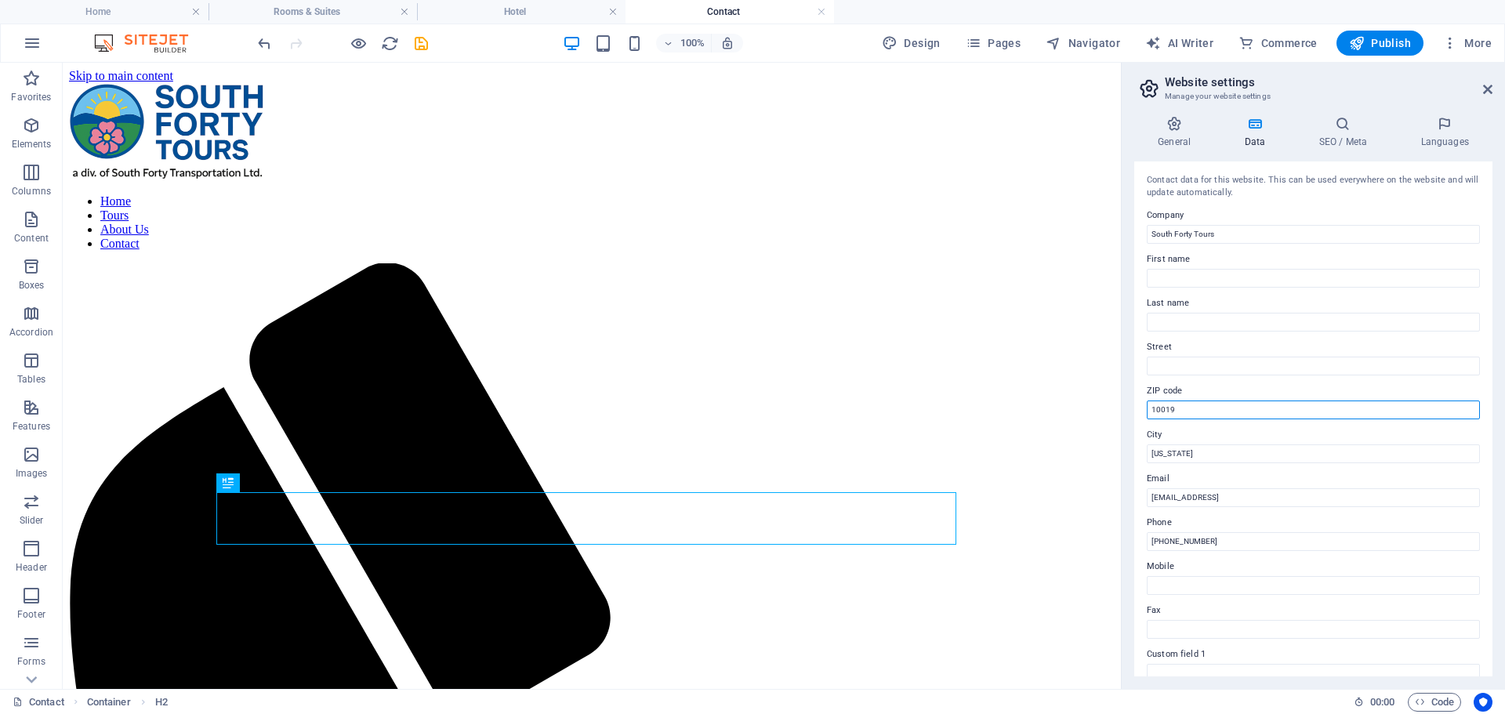
drag, startPoint x: 1188, startPoint y: 406, endPoint x: 1146, endPoint y: 406, distance: 42.3
click at [1146, 406] on div "Contact data for this website. This can be used everywhere on the website and w…" at bounding box center [1313, 418] width 358 height 515
type input "T0K 0W0"
drag, startPoint x: 1194, startPoint y: 459, endPoint x: 1149, endPoint y: 454, distance: 45.0
click at [1149, 454] on input "New York" at bounding box center [1313, 453] width 333 height 19
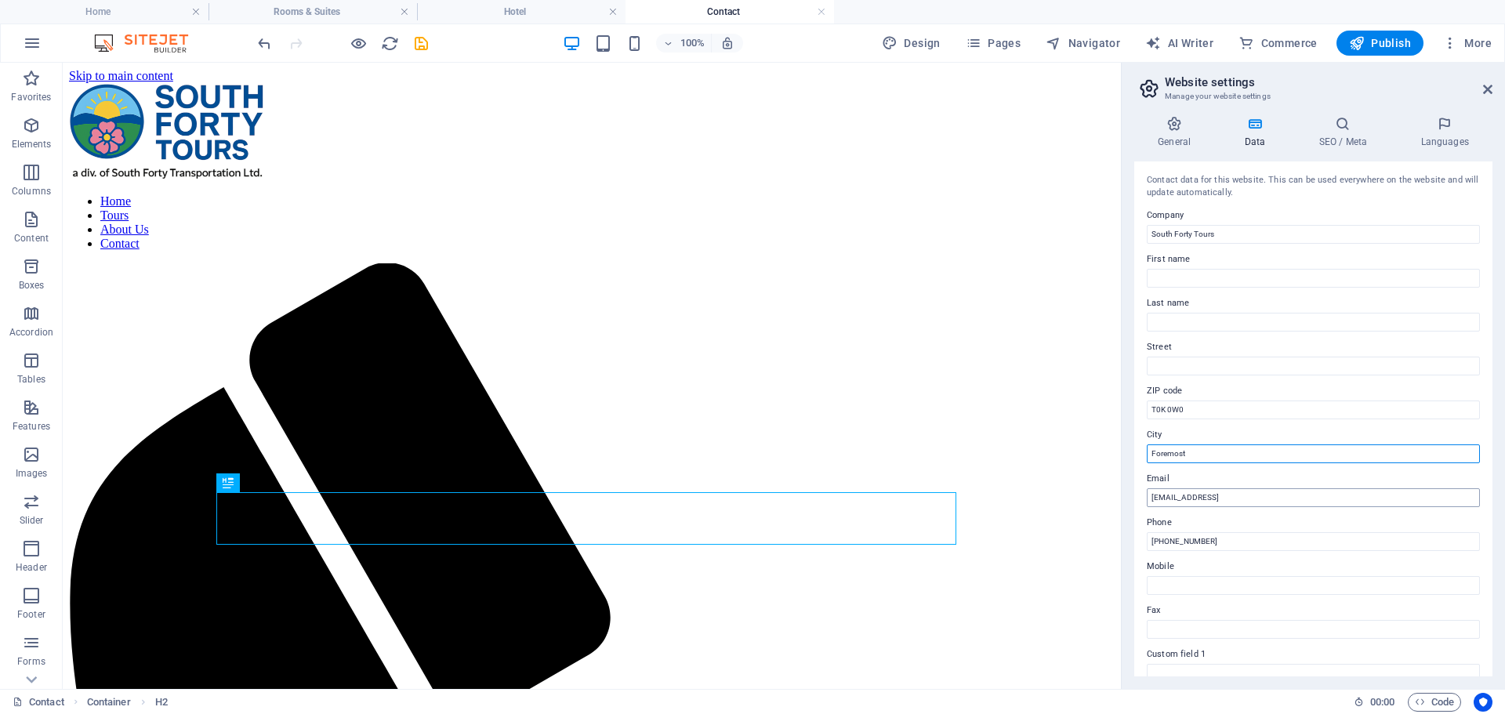
type input "Foremost"
click at [1373, 492] on input "b4f5f91e3c306fac7e3e7a93c62c74@cpanel.local" at bounding box center [1313, 497] width 333 height 19
drag, startPoint x: 1429, startPoint y: 559, endPoint x: 1083, endPoint y: 497, distance: 352.0
type input "M"
type input "[EMAIL_ADDRESS][DOMAIN_NAME]"
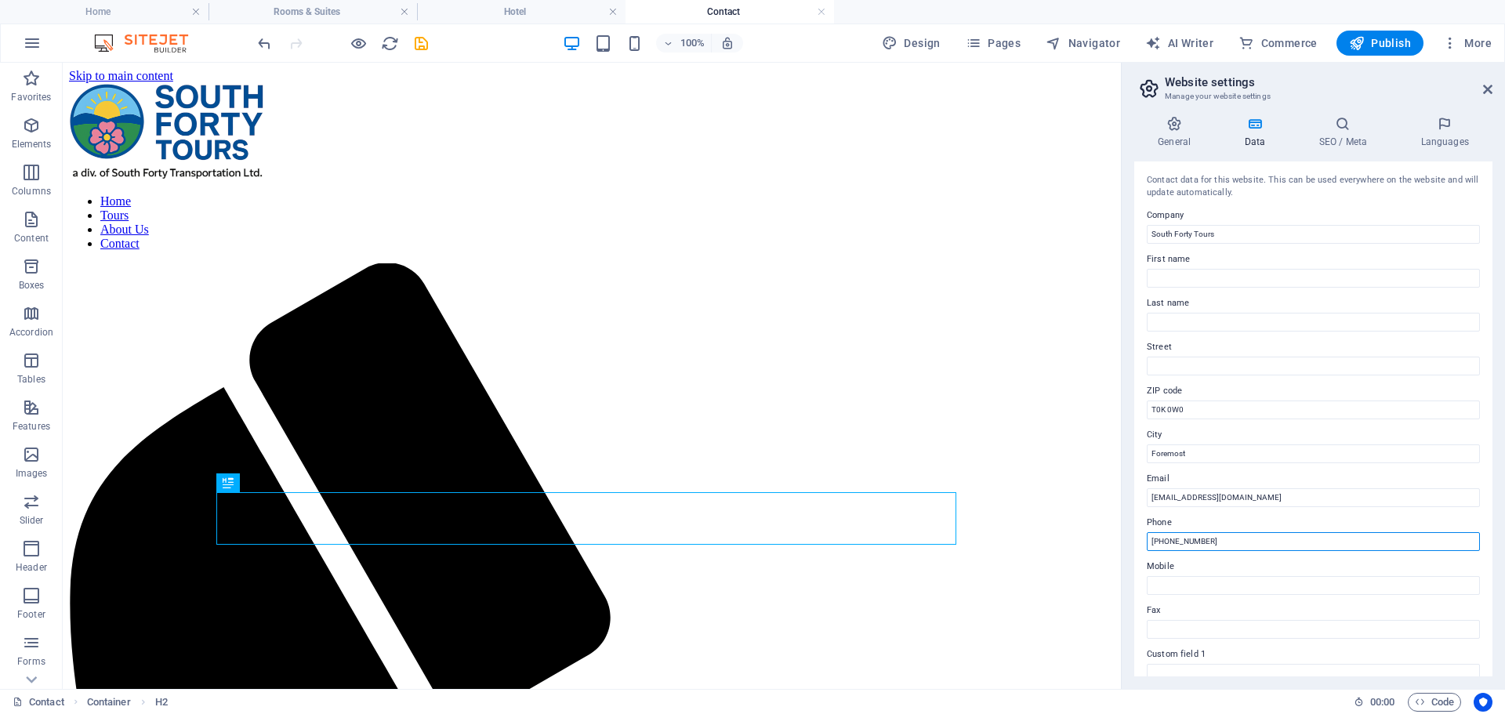
click at [1210, 543] on input "+1 1234 56789" at bounding box center [1313, 541] width 333 height 19
drag, startPoint x: 1273, startPoint y: 606, endPoint x: 1089, endPoint y: 535, distance: 197.5
type input "[PHONE_NUMBER]"
click at [1330, 136] on h4 "SEO / Meta" at bounding box center [1346, 132] width 102 height 33
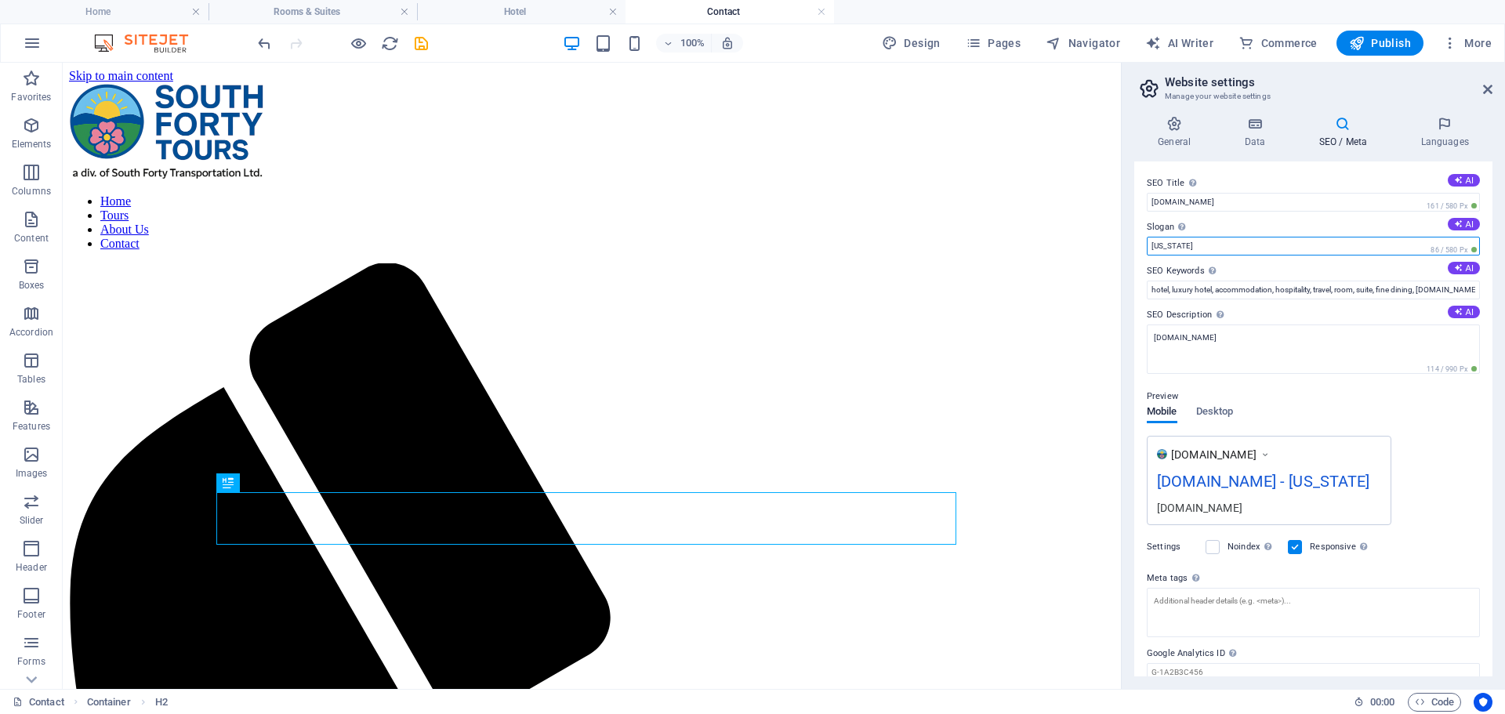
click at [1208, 248] on input "New York" at bounding box center [1313, 246] width 333 height 19
click at [673, 194] on nav "Home Tours About Us Contact" at bounding box center [592, 222] width 1046 height 56
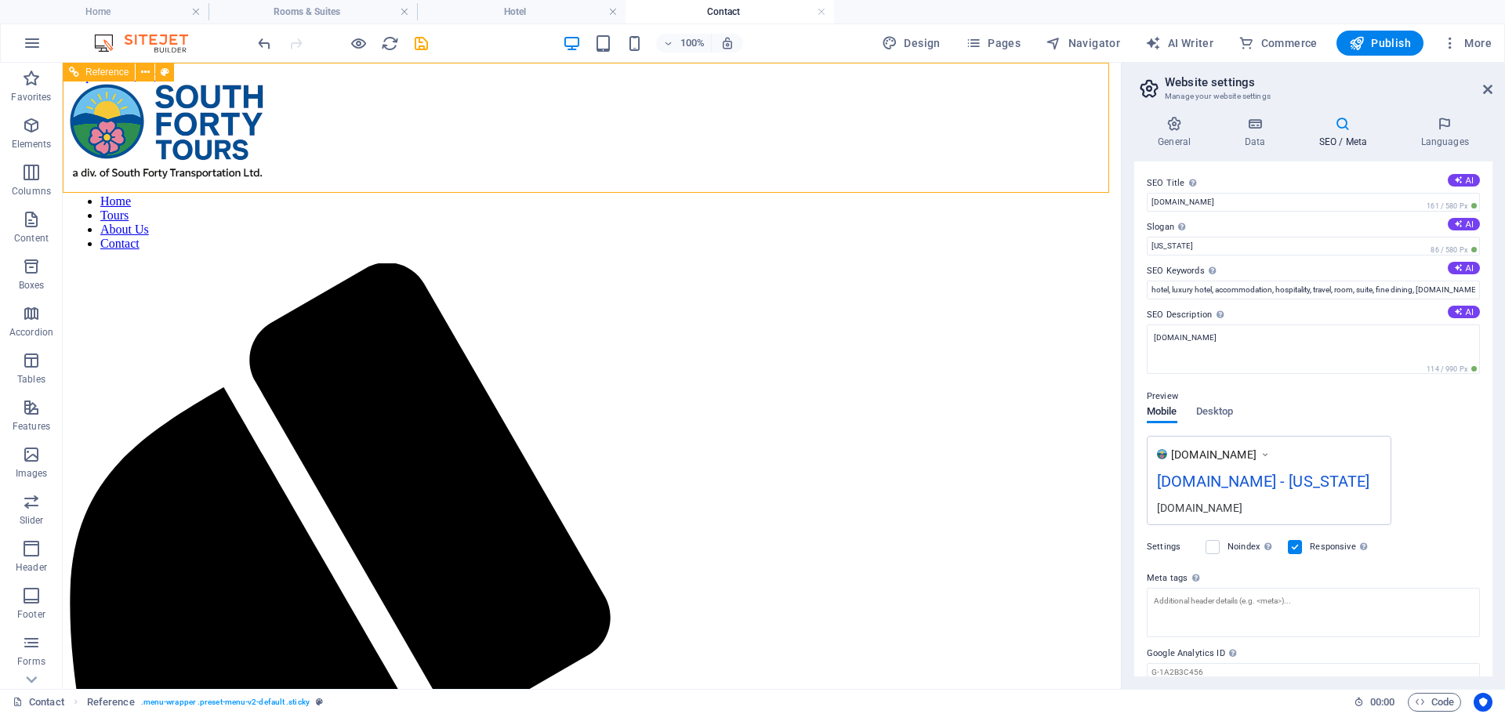
click at [673, 194] on nav "Home Tours About Us Contact" at bounding box center [592, 222] width 1046 height 56
click at [144, 13] on h4 "Home" at bounding box center [104, 11] width 209 height 17
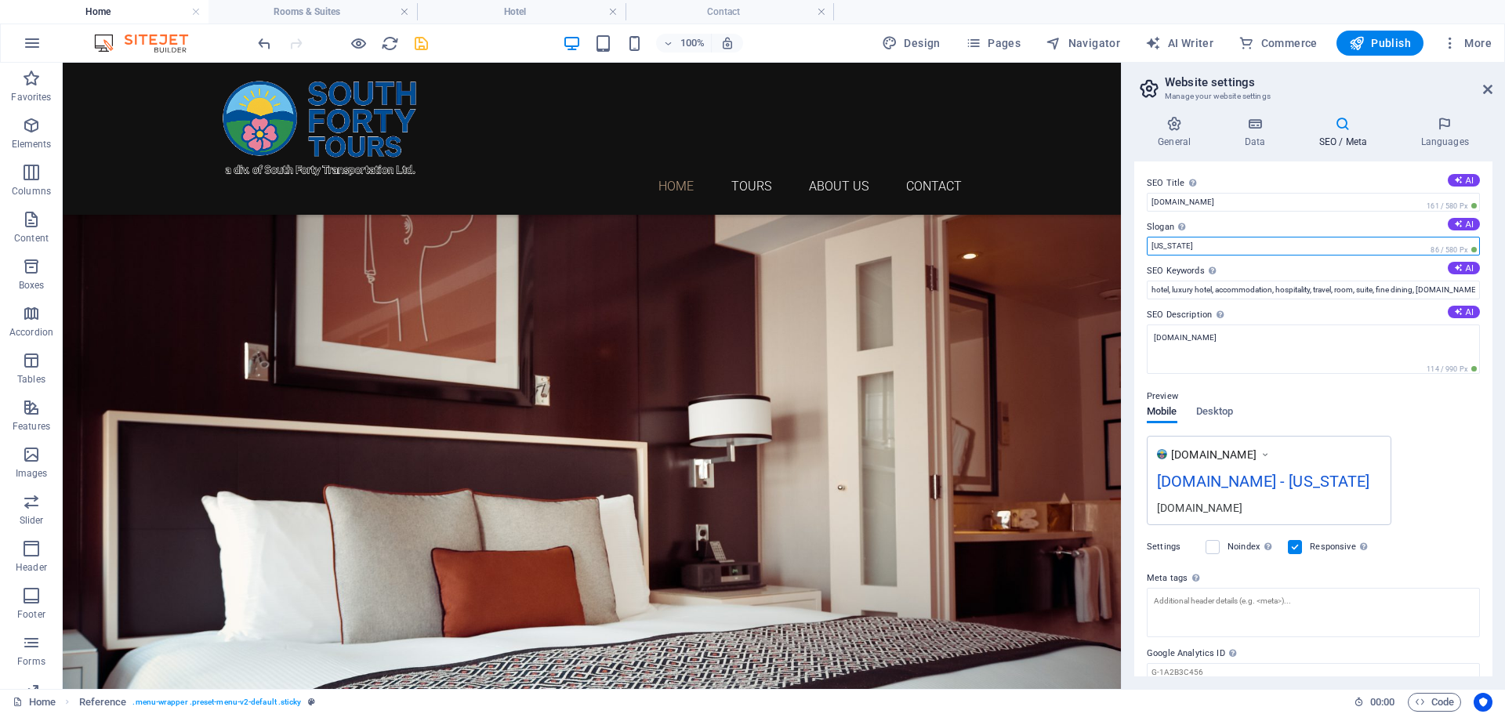
click at [1224, 245] on input "New York" at bounding box center [1313, 246] width 333 height 19
drag, startPoint x: 1224, startPoint y: 245, endPoint x: 1133, endPoint y: 245, distance: 90.9
click at [1133, 245] on div "General Data SEO / Meta Languages Website name southfortytours.ca Logo Drag fil…" at bounding box center [1313, 396] width 383 height 586
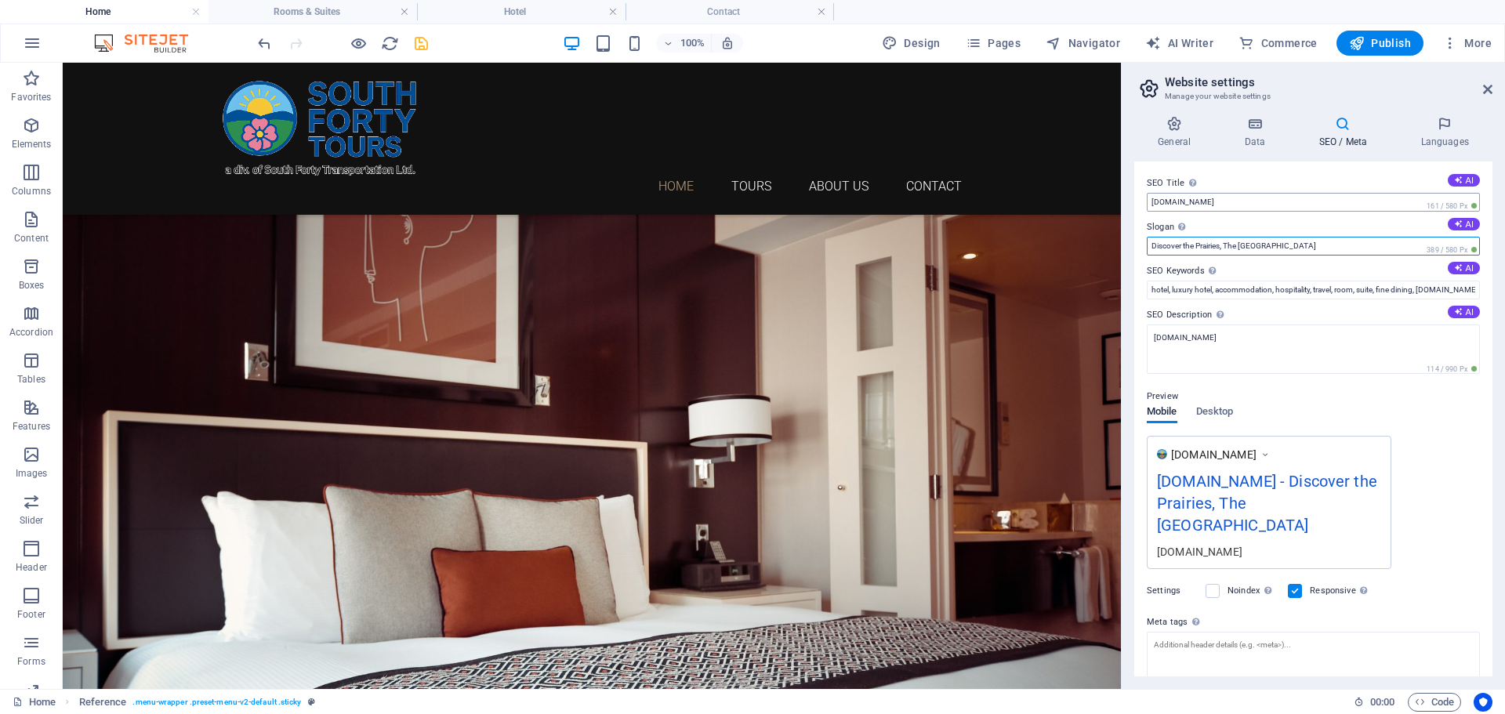
type input "Discover the Prairies, The South Forty Way"
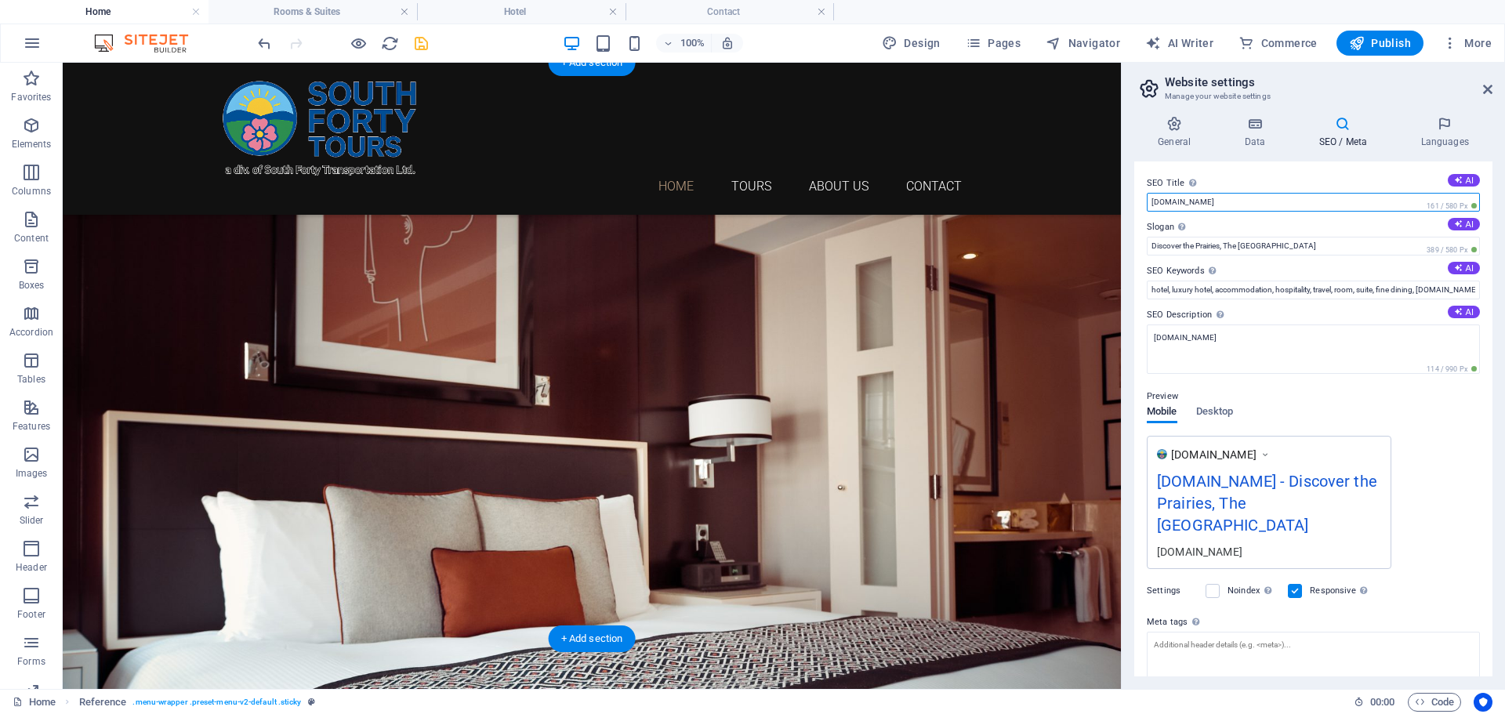
drag, startPoint x: 1288, startPoint y: 265, endPoint x: 1097, endPoint y: 201, distance: 200.8
type input "South Forty Tours"
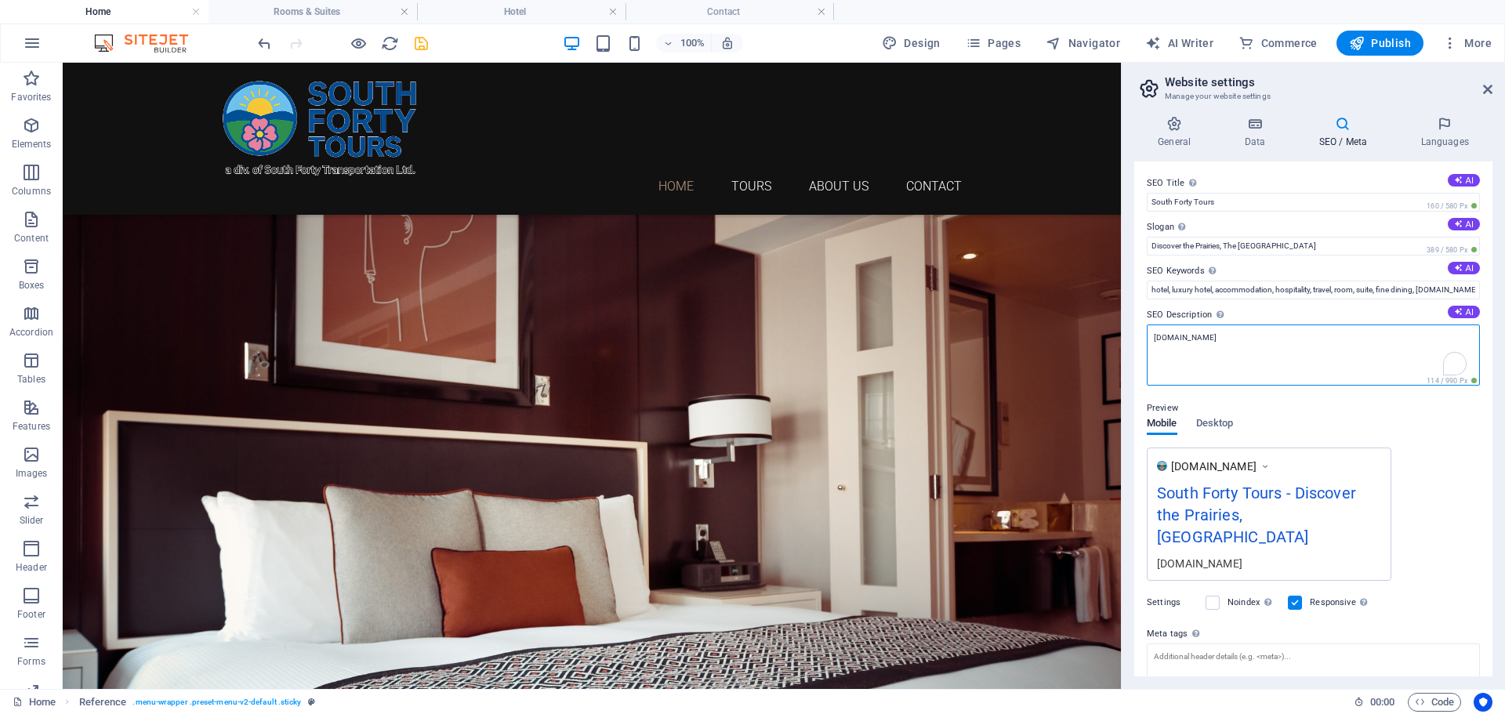
drag, startPoint x: 1242, startPoint y: 334, endPoint x: 1142, endPoint y: 337, distance: 100.4
click at [1142, 337] on div "SEO Title The title of your website - make it something that stands out in sear…" at bounding box center [1313, 418] width 358 height 515
paste textarea "South Forty Tours offers all-inclusive, community-minded adventures across Albe…"
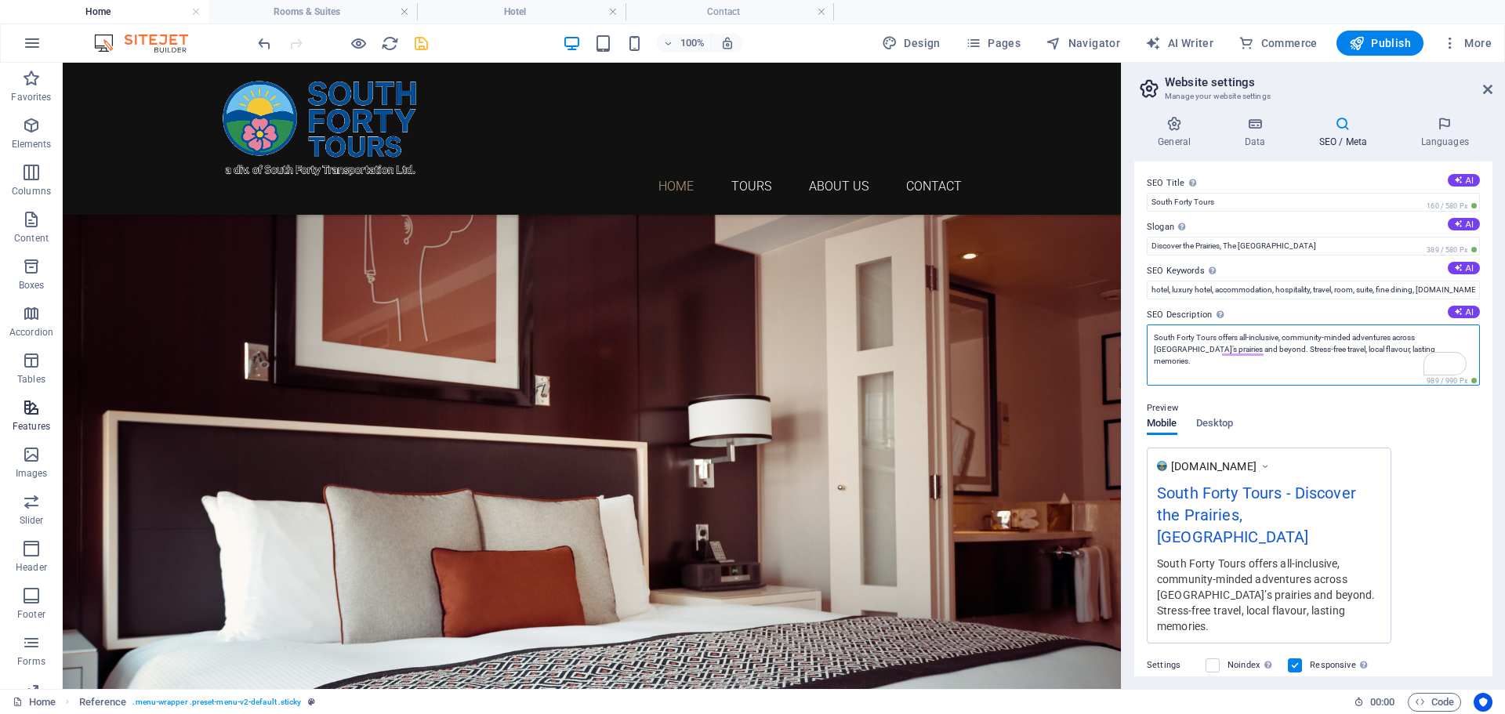
type textarea "South Forty Tours offers all-inclusive, community-minded adventures across Albe…"
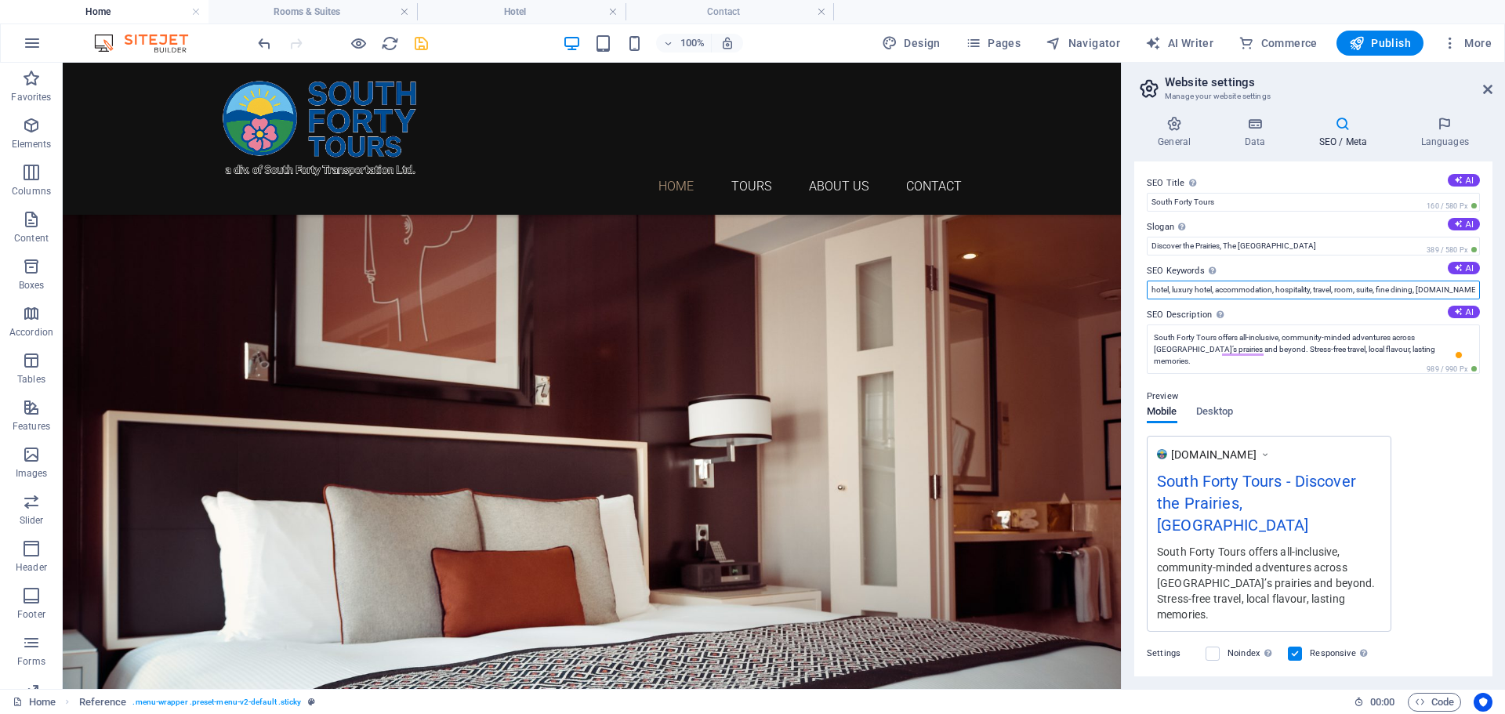
click at [1250, 289] on input "hotel, luxury hotel, accommodation, hospitality, travel, room, suite, fine dini…" at bounding box center [1313, 290] width 333 height 19
paste input "Alberta tours Prairie tours Alberta All-inclusive bus tours Guided tours Albert…"
type input "Alberta tours Prairie tours Alberta All-inclusive bus tours Guided tours Albert…"
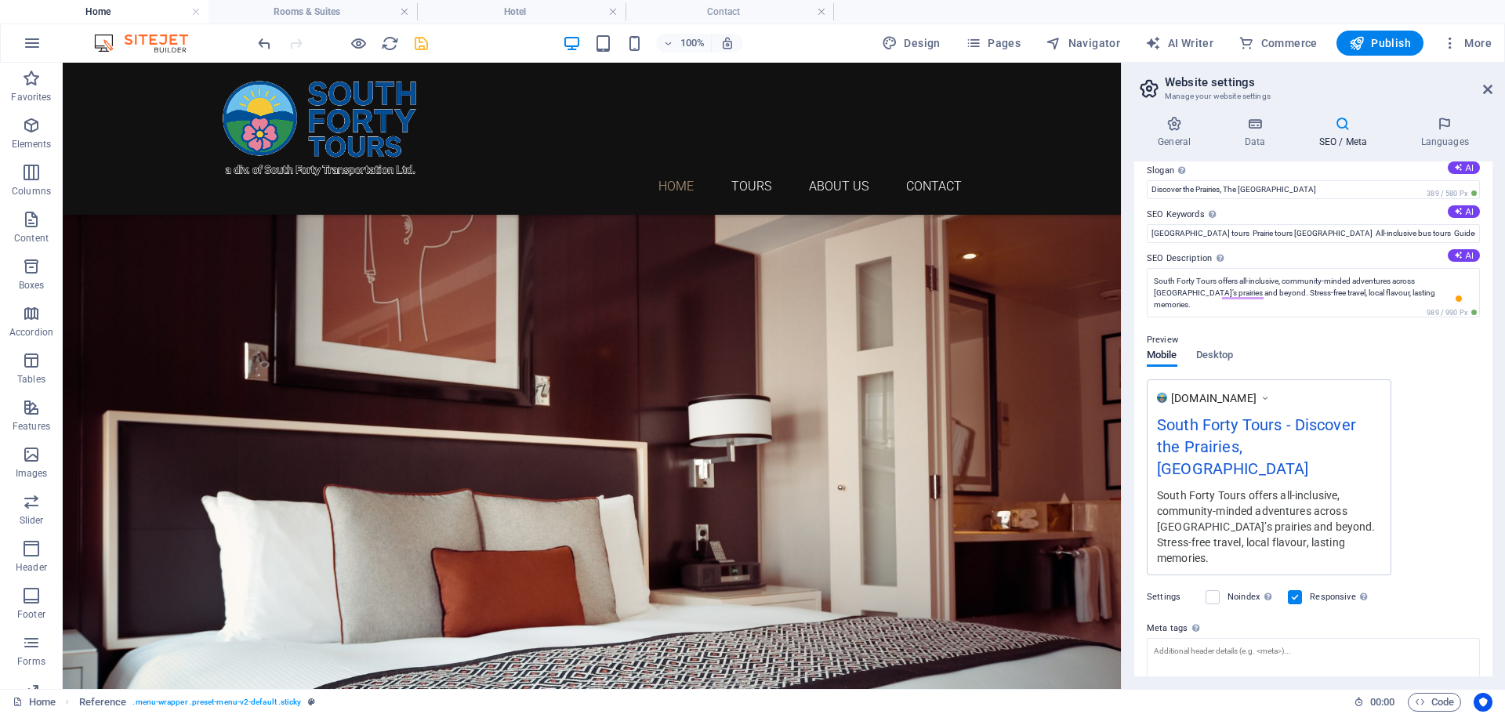
scroll to position [0, 0]
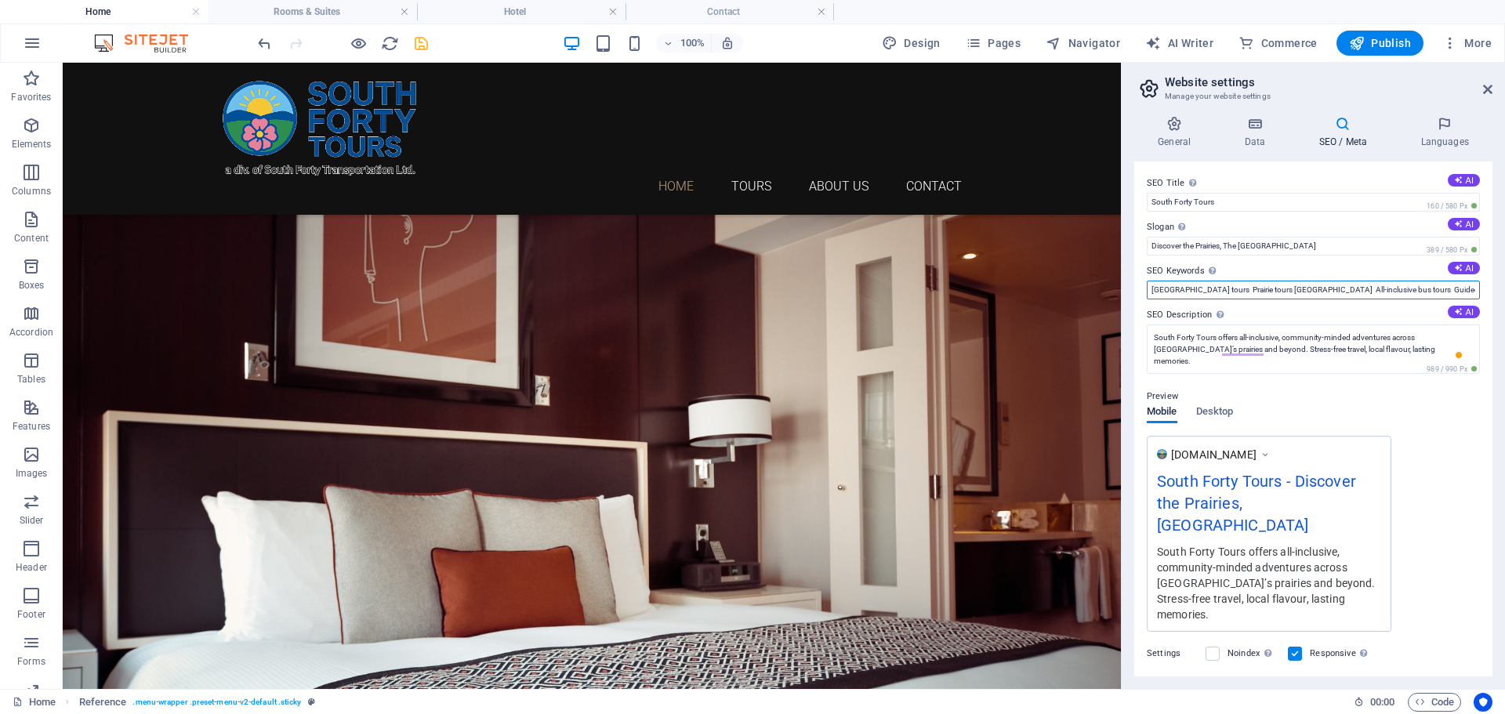
click at [1474, 289] on input "Alberta tours Prairie tours Alberta All-inclusive bus tours Guided tours Albert…" at bounding box center [1313, 290] width 333 height 19
click at [1344, 292] on input "Alberta tours Prairie tours Alberta All-inclusive bus tours Guided tours Albert…" at bounding box center [1313, 290] width 333 height 19
click at [1240, 285] on input "SEO Keywords Comma-separated list of keywords representing your website. AI" at bounding box center [1313, 290] width 333 height 19
paste input "Primary Keywords,Alberta tours Primary Keywords,Prairie tours Alberta Primary K…"
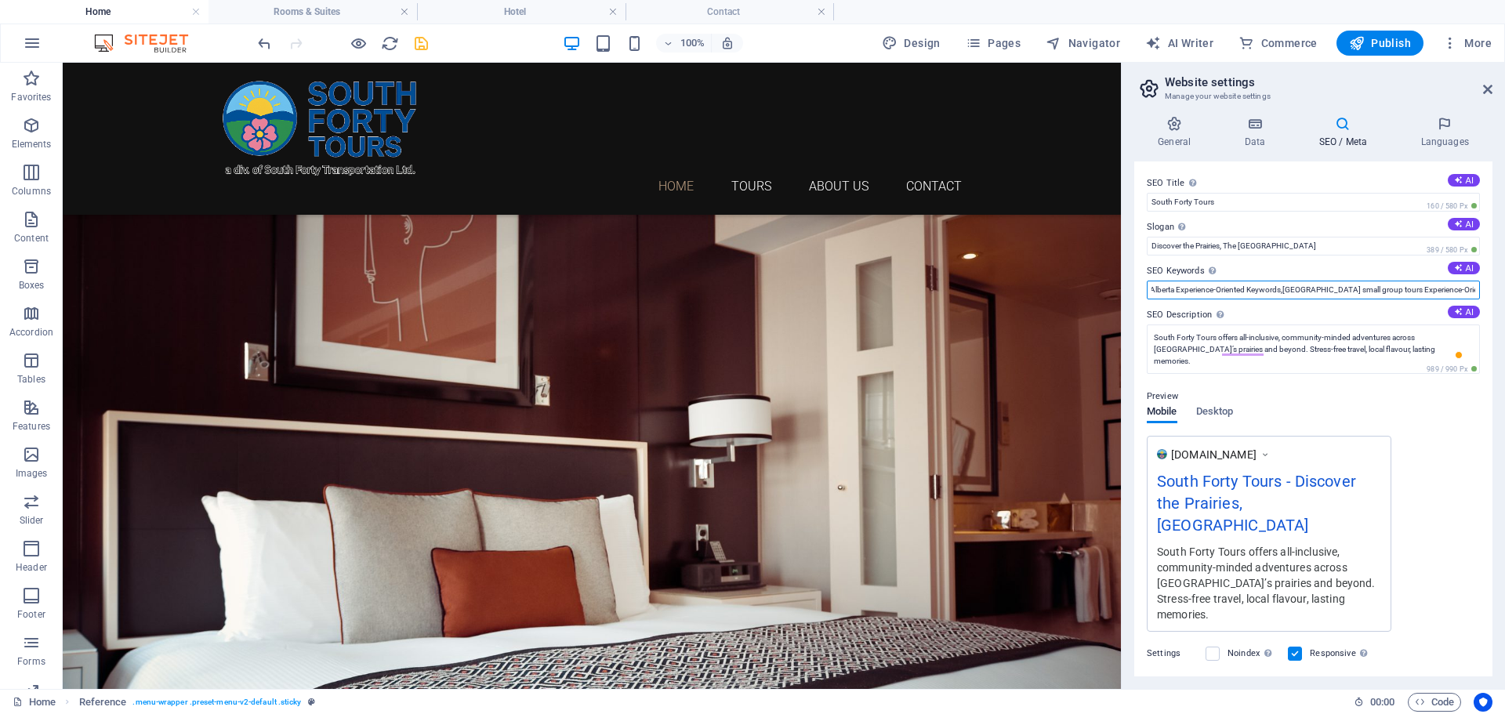
type input "Primary Keywords,Alberta tours Primary Keywords,Prairie tours Alberta Primary K…"
click at [1414, 447] on div "www.example.com South Forty Tours - Discover the Prairies, The South Forty Way …" at bounding box center [1313, 534] width 333 height 196
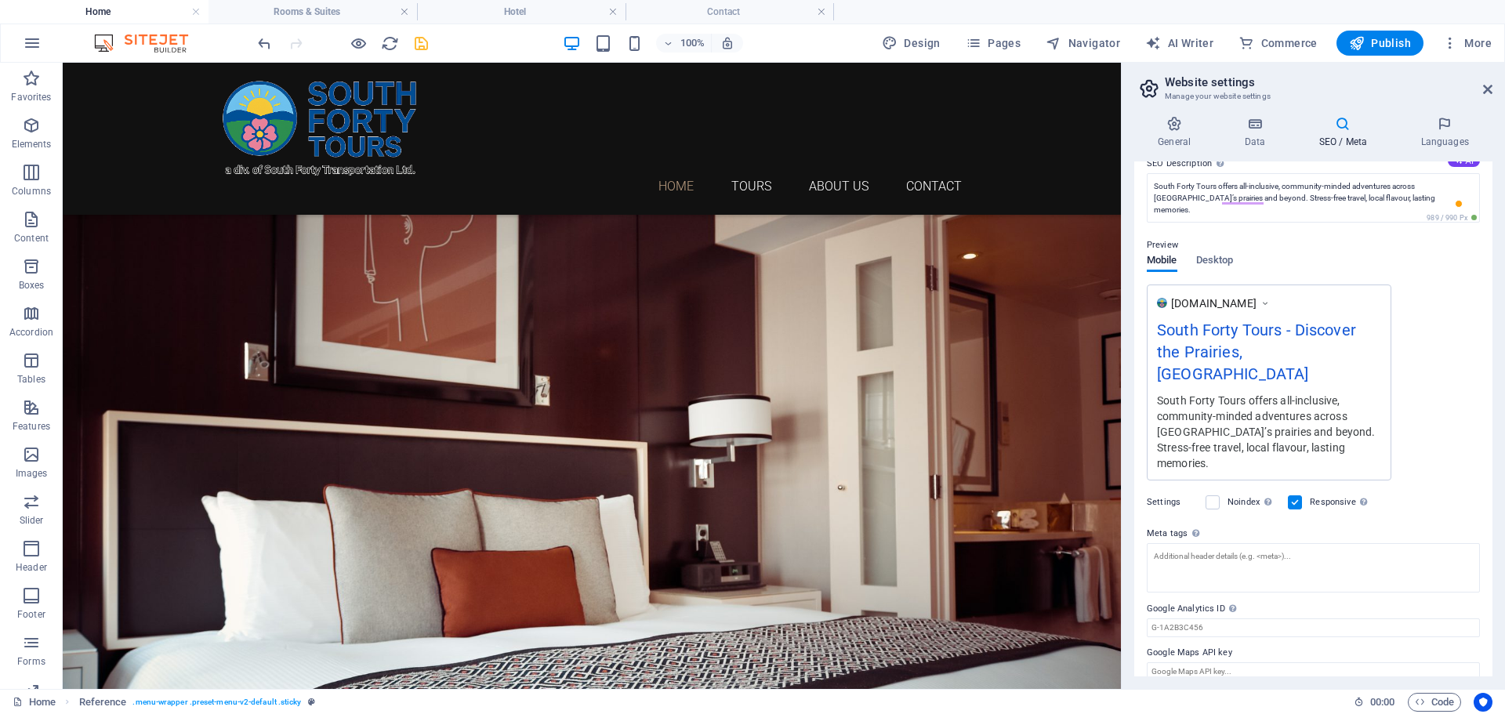
scroll to position [153, 0]
click at [1192, 549] on textarea "Meta tags Enter HTML code here that will be placed inside the tags of your webs…" at bounding box center [1313, 566] width 333 height 49
paste textarea "<meta name="keywords" content="Alberta tours, Prairie tours Alberta, All-inclus…"
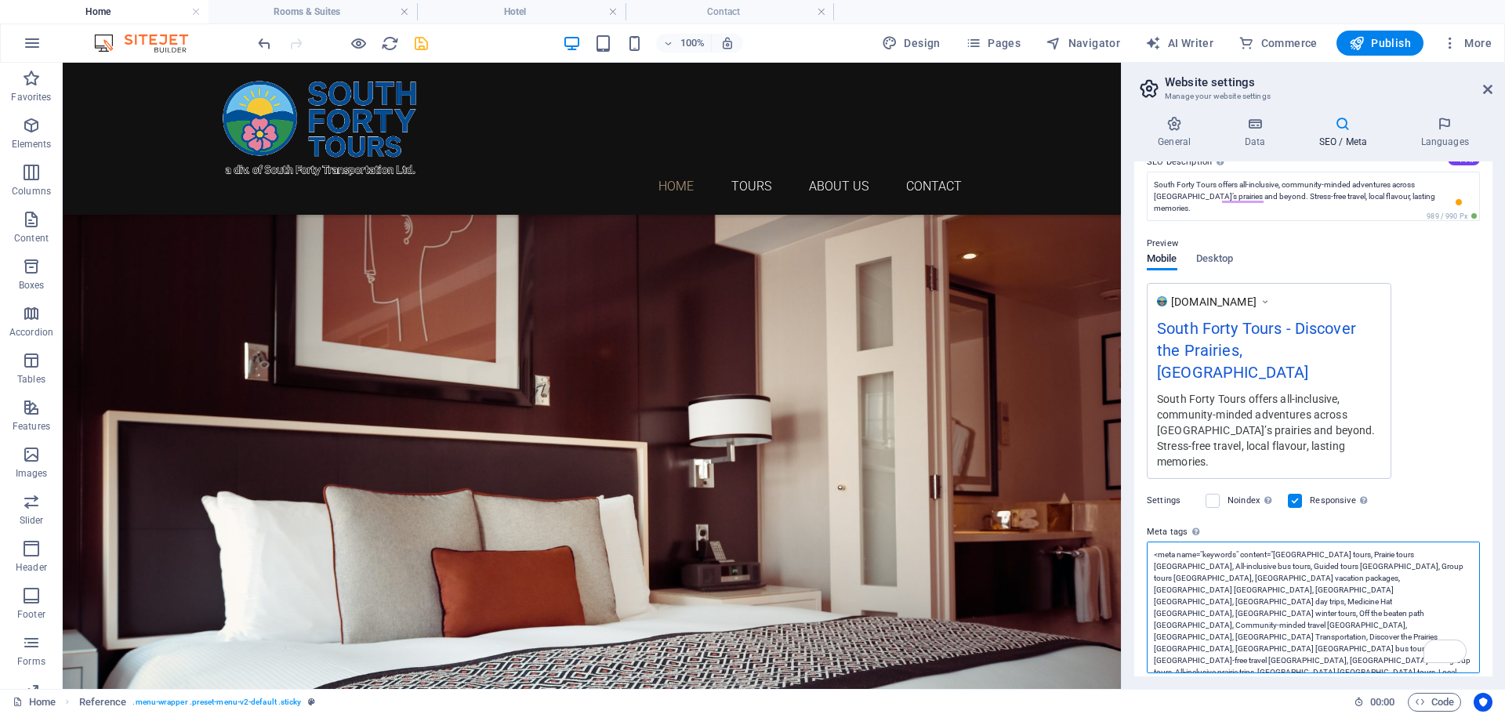
scroll to position [235, 0]
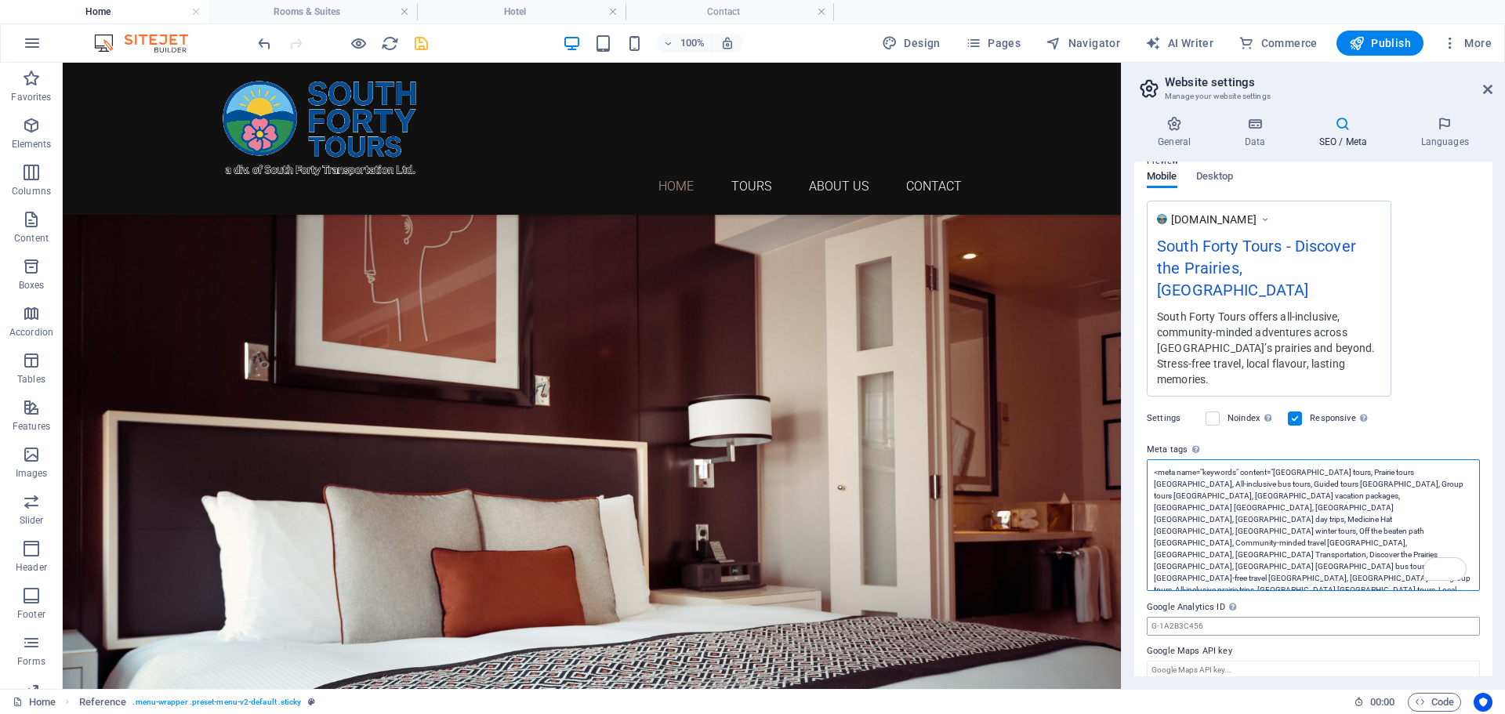
type textarea "<meta name="keywords" content="Alberta tours, Prairie tours Alberta, All-inclus…"
click at [1246, 619] on input "Google Analytics ID Please only add the Google Analytics ID. We automatically i…" at bounding box center [1313, 626] width 333 height 19
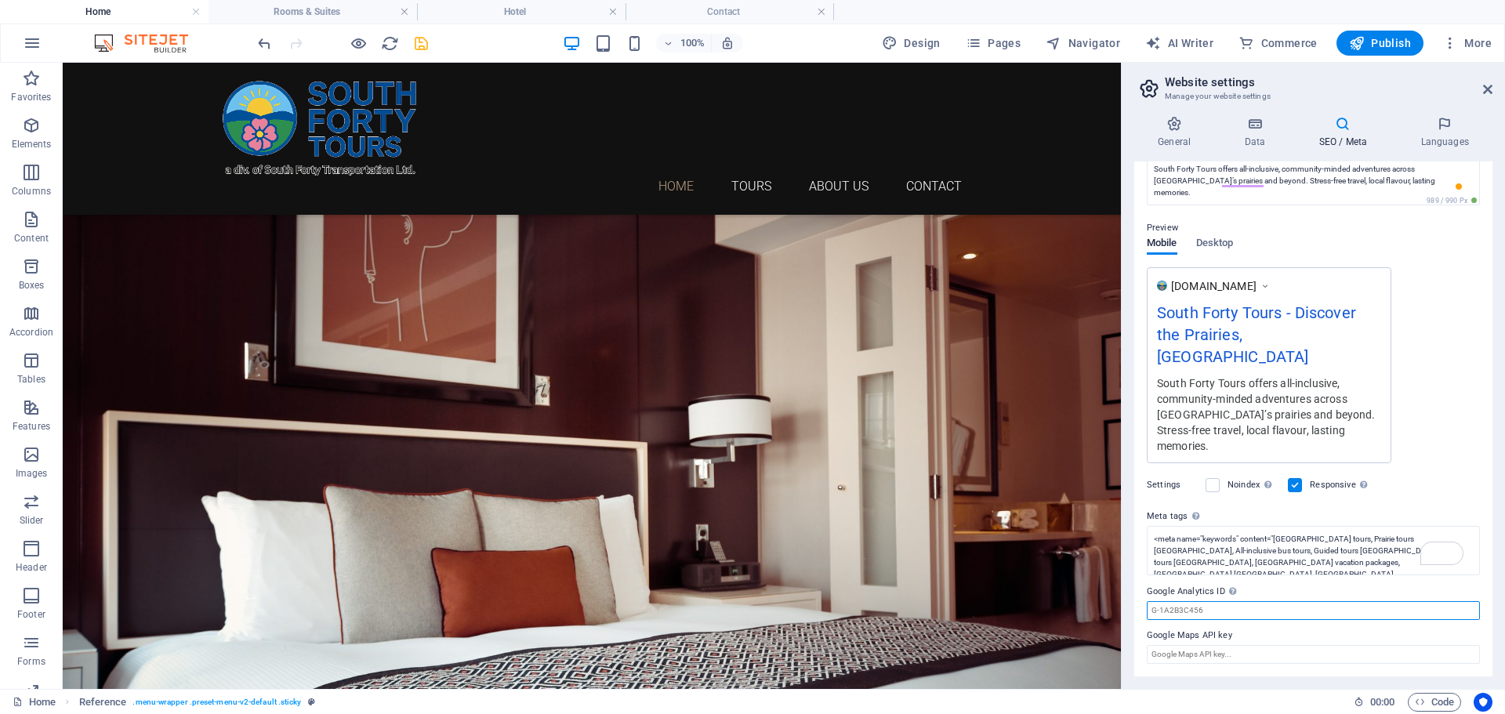
scroll to position [153, 0]
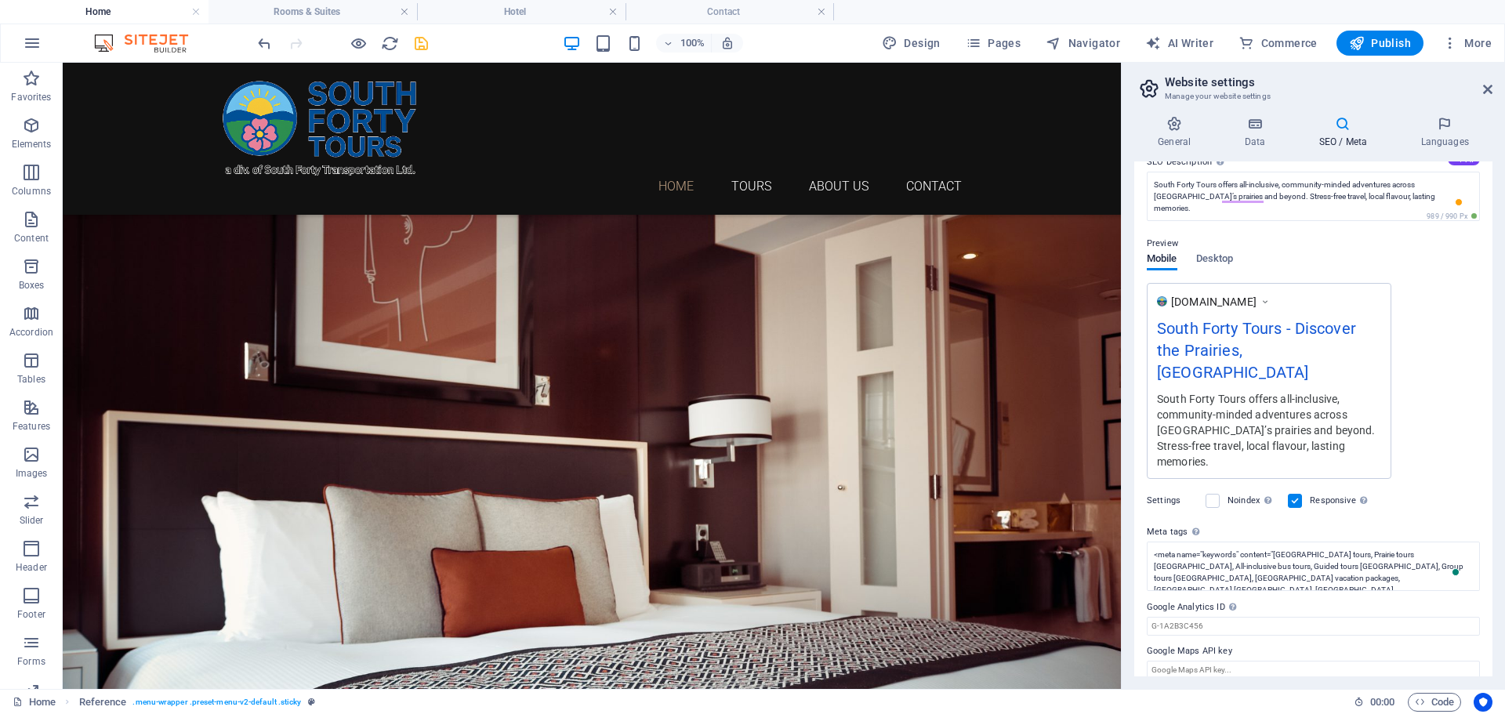
click at [1476, 523] on label "Meta tags Enter HTML code here that will be placed inside the tags of your webs…" at bounding box center [1313, 532] width 333 height 19
click at [1476, 542] on textarea "<meta name="keywords" content="Alberta tours, Prairie tours Alberta, All-inclus…" at bounding box center [1313, 566] width 333 height 49
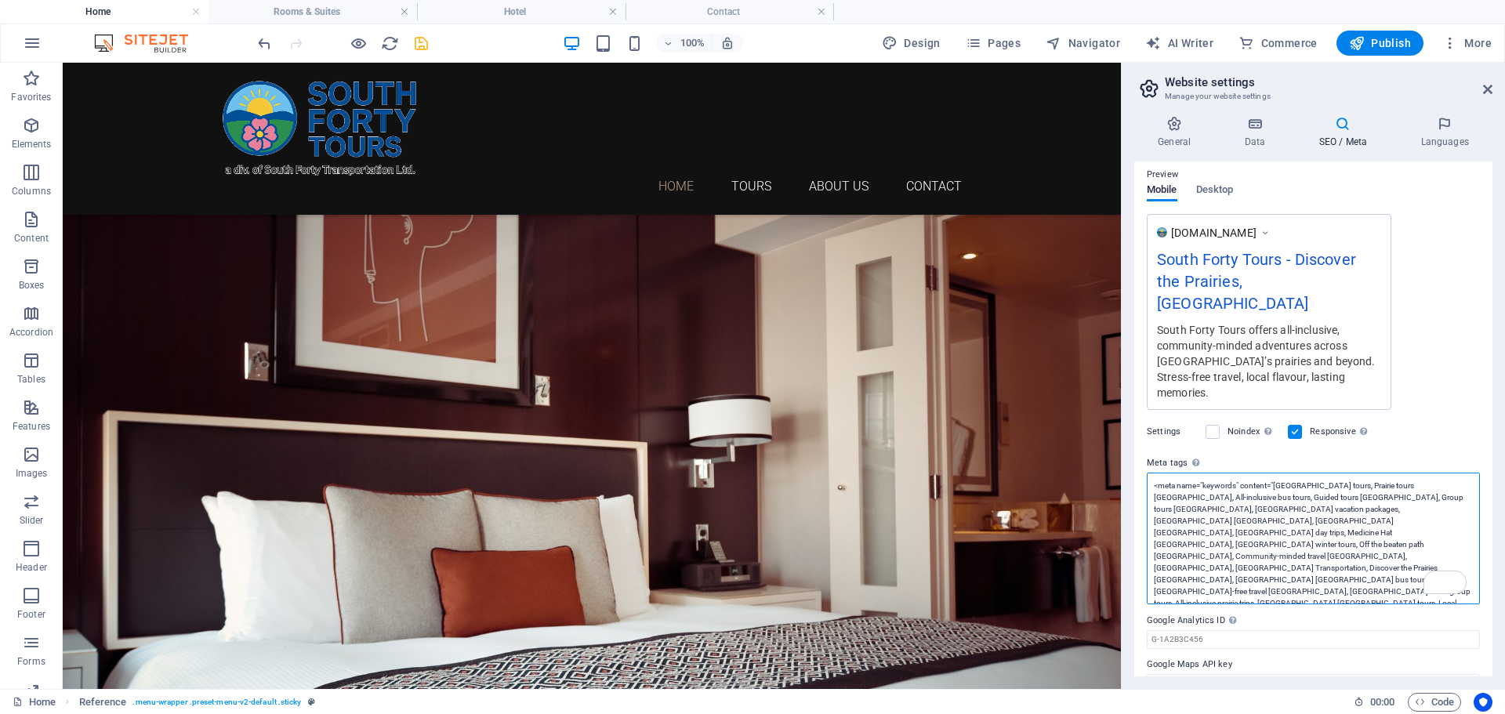
scroll to position [235, 0]
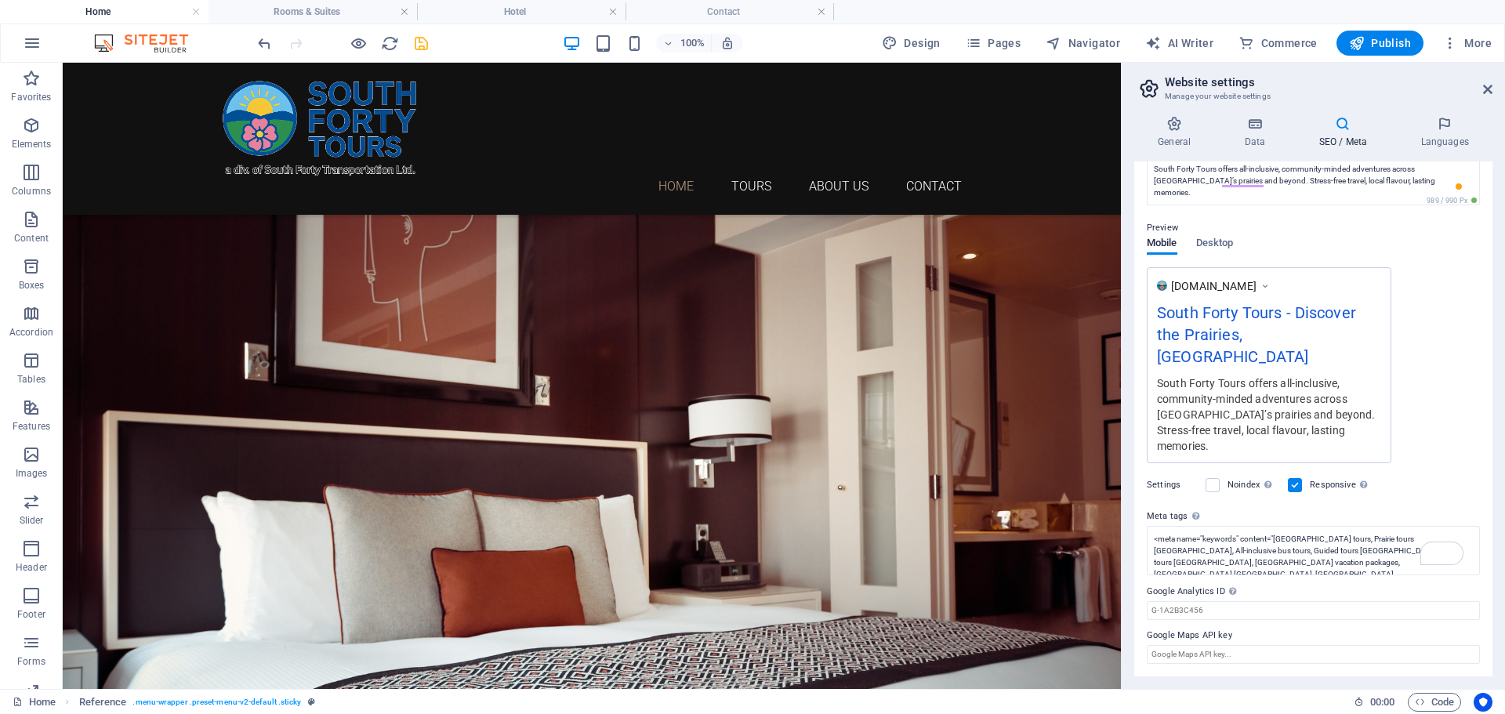
click at [1431, 397] on div "SEO Title The title of your website - make it something that stands out in sear…" at bounding box center [1313, 418] width 358 height 515
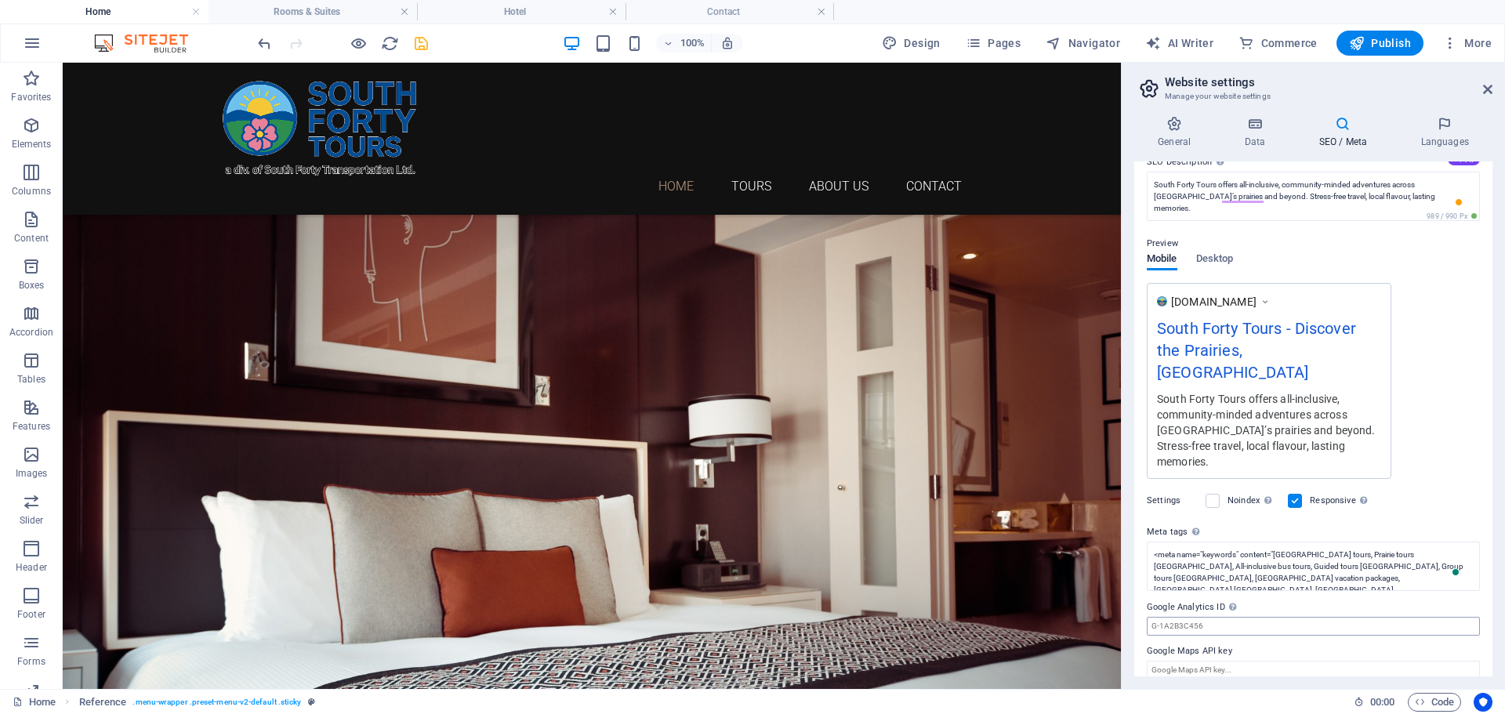
scroll to position [0, 0]
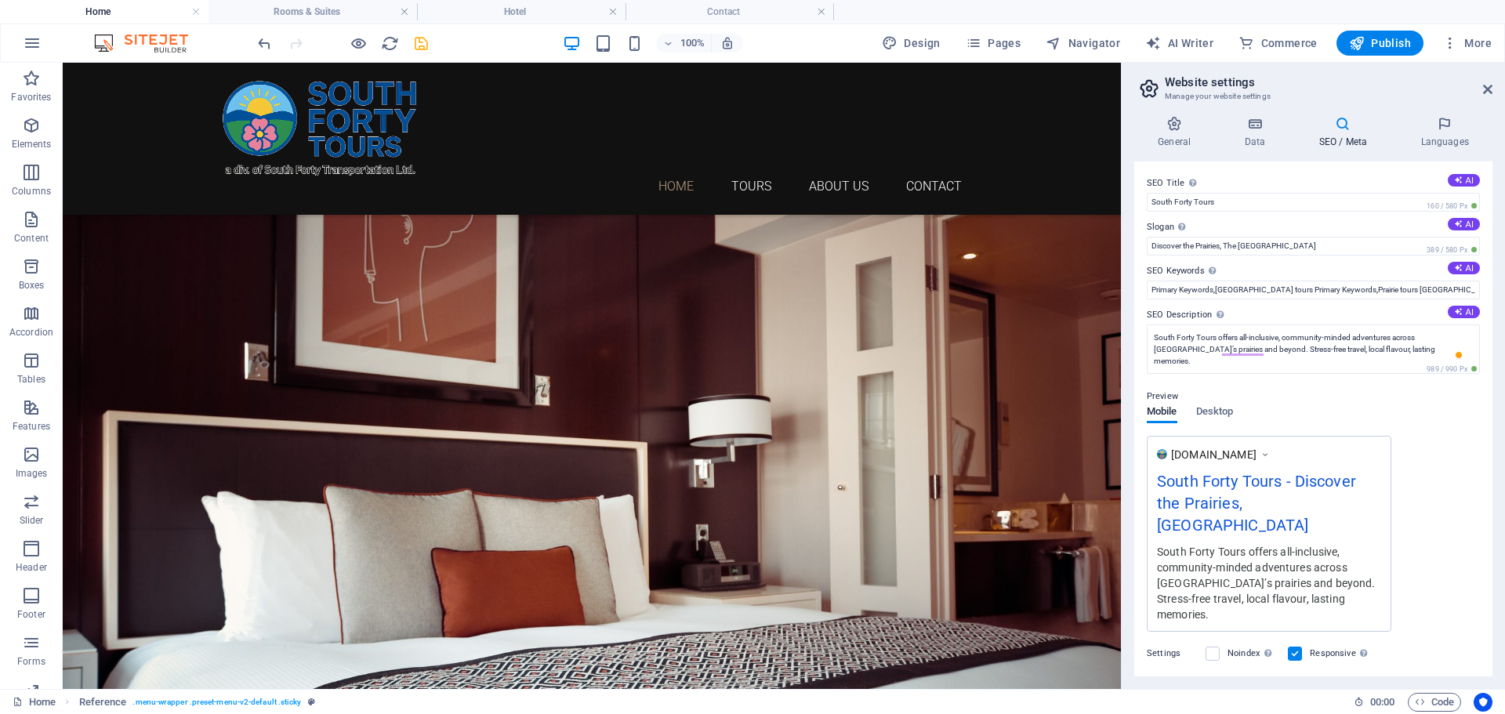
click at [1271, 452] on icon at bounding box center [1265, 455] width 11 height 16
click at [1227, 413] on span "Desktop" at bounding box center [1215, 413] width 38 height 22
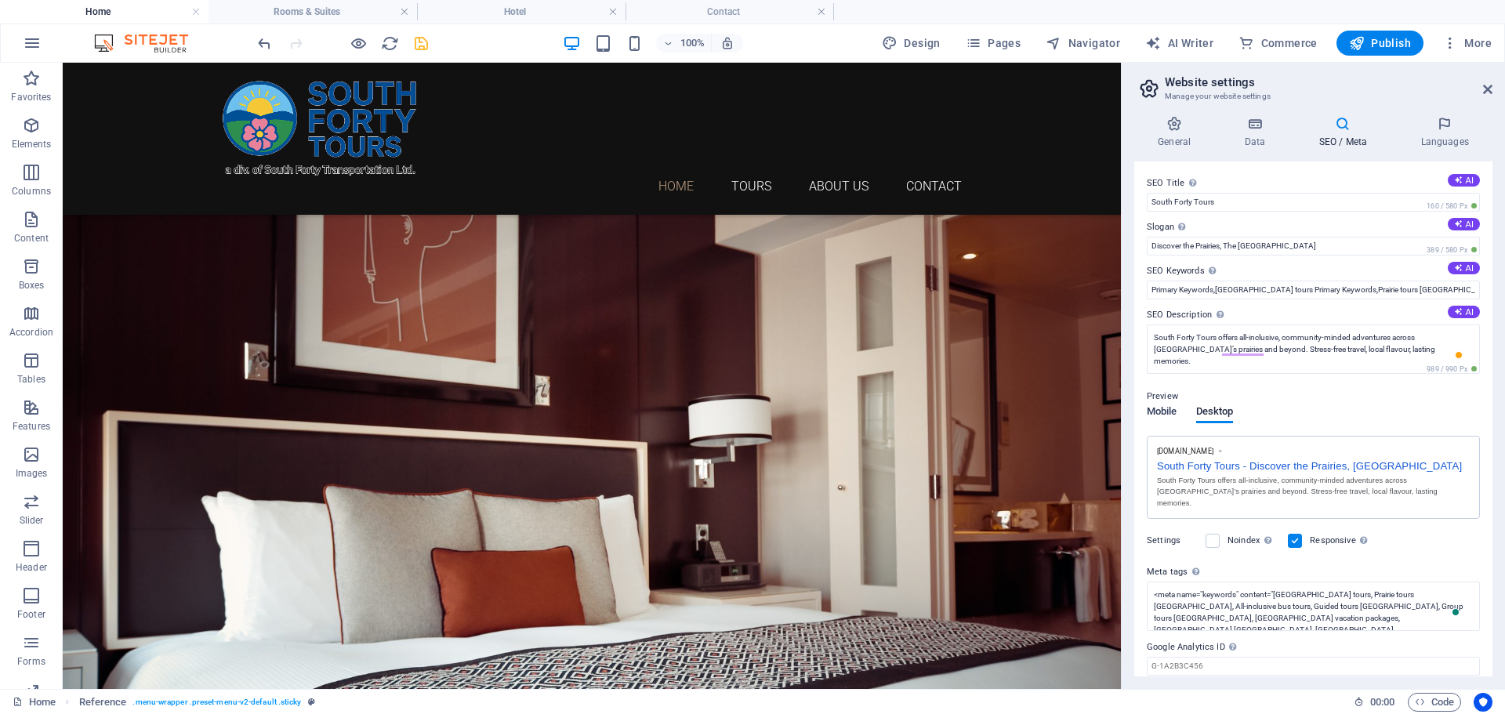
click at [1162, 413] on span "Mobile" at bounding box center [1162, 413] width 31 height 22
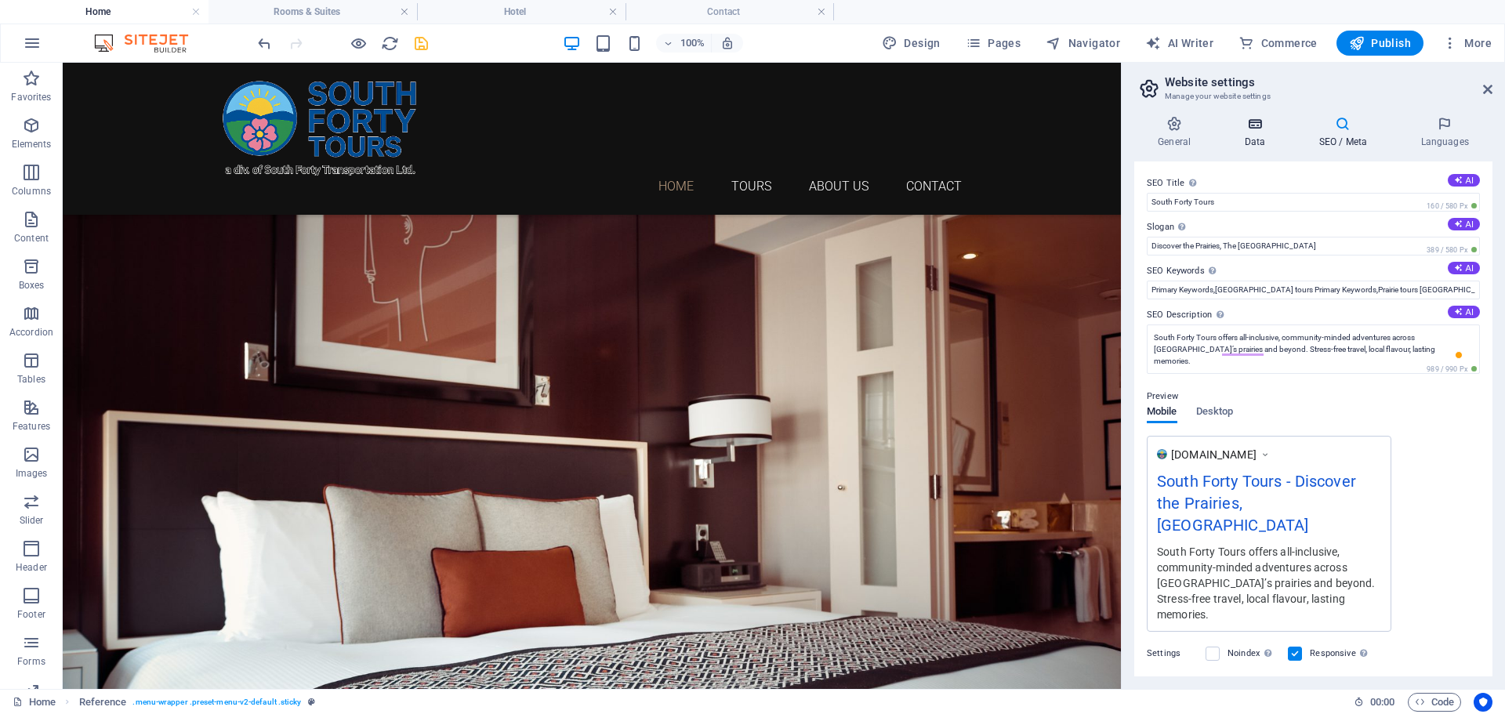
click at [1246, 132] on h4 "Data" at bounding box center [1257, 132] width 74 height 33
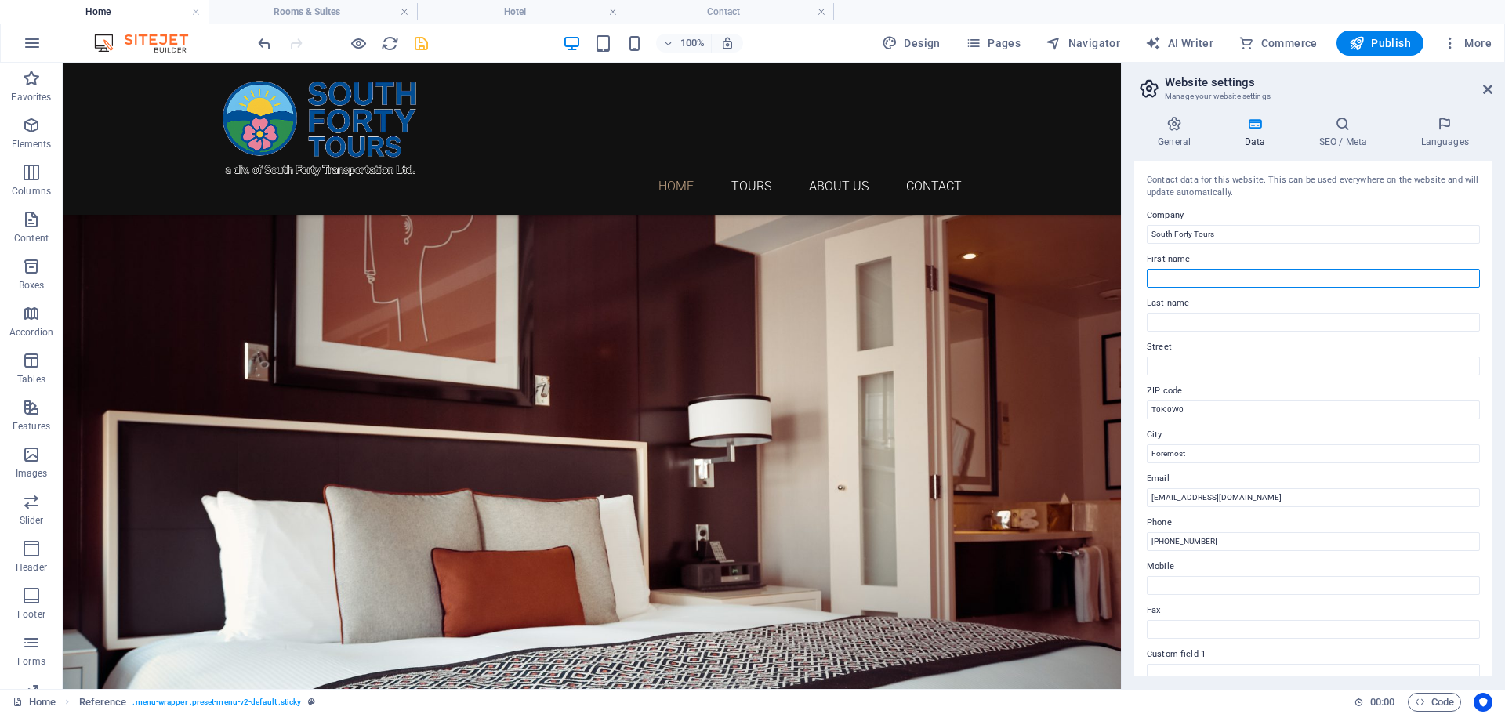
click at [1184, 277] on input "First name" at bounding box center [1313, 278] width 333 height 19
type input "S"
click at [1170, 129] on icon at bounding box center [1174, 124] width 80 height 16
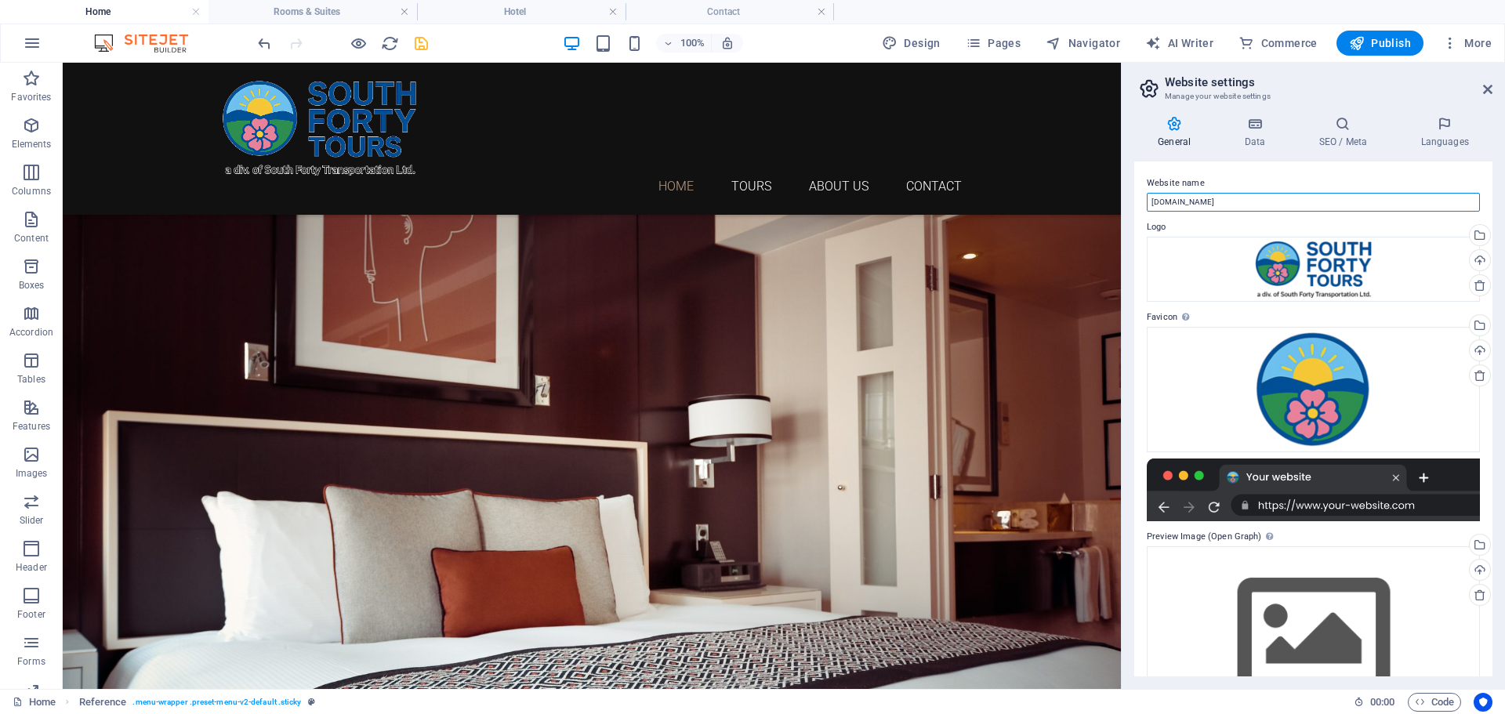
drag, startPoint x: 1286, startPoint y: 263, endPoint x: 1098, endPoint y: 200, distance: 198.6
type input "South Forty Tours"
click at [1236, 176] on label "Website name" at bounding box center [1313, 183] width 333 height 19
click at [1236, 193] on input "South Forty Tours" at bounding box center [1313, 202] width 333 height 19
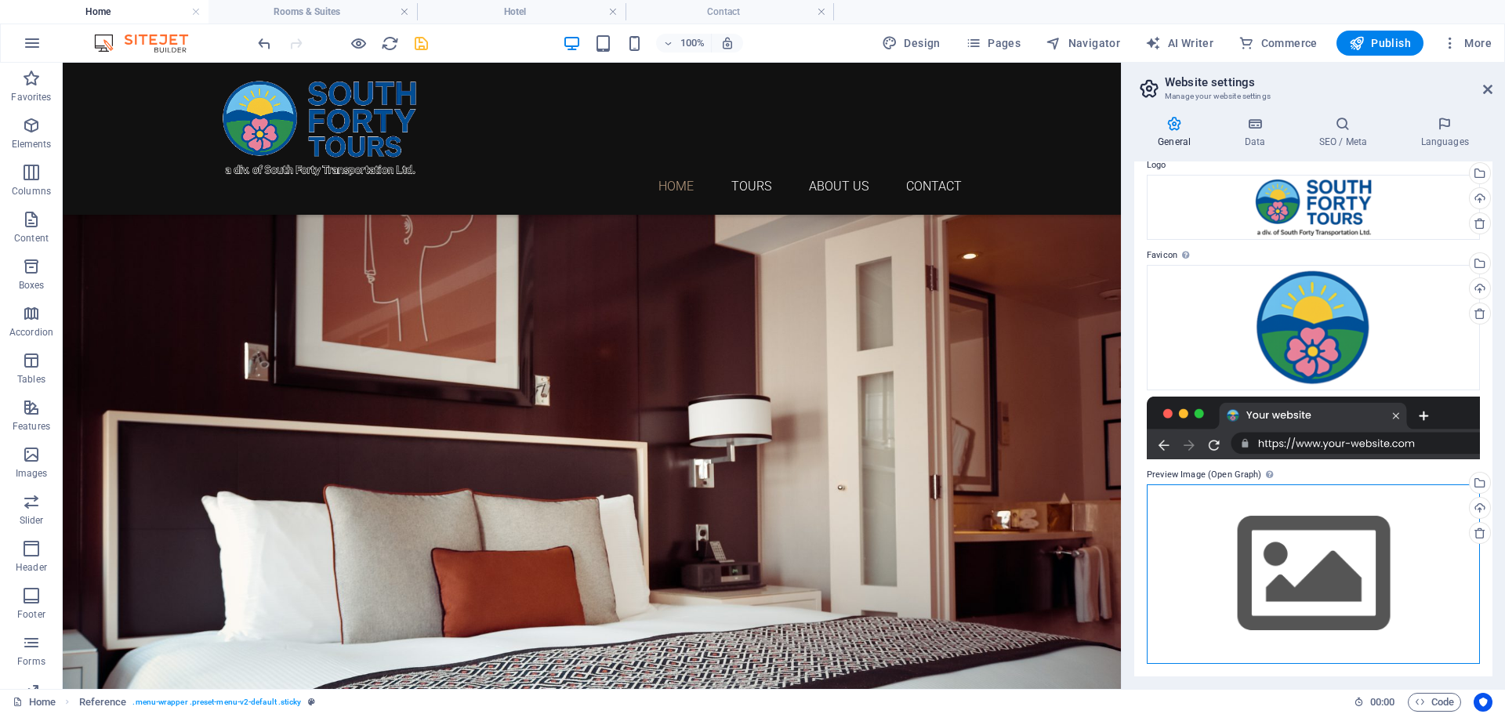
click at [1344, 528] on div "Drag files here, click to choose files or select files from Files or our free s…" at bounding box center [1313, 574] width 333 height 180
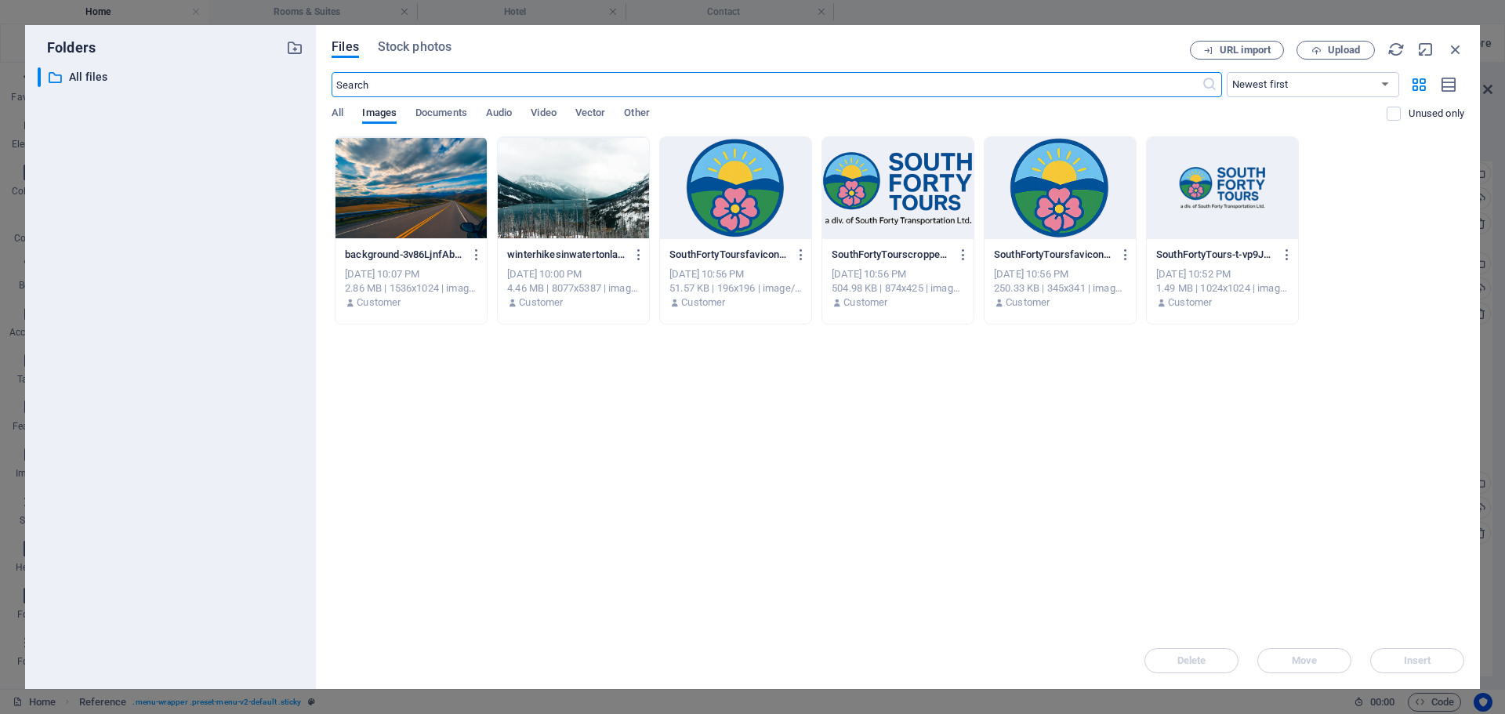
click at [924, 201] on div at bounding box center [897, 188] width 151 height 102
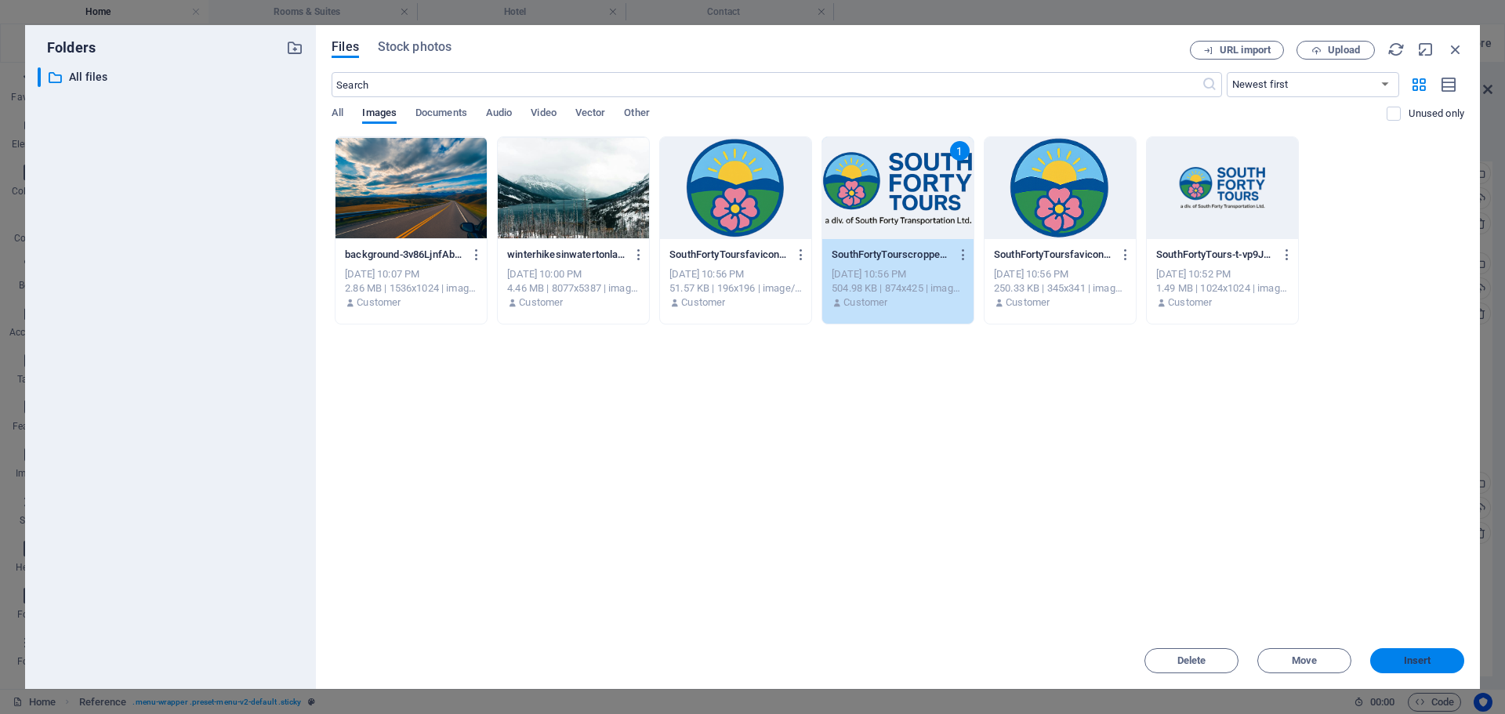
click at [1423, 659] on span "Insert" at bounding box center [1417, 660] width 27 height 9
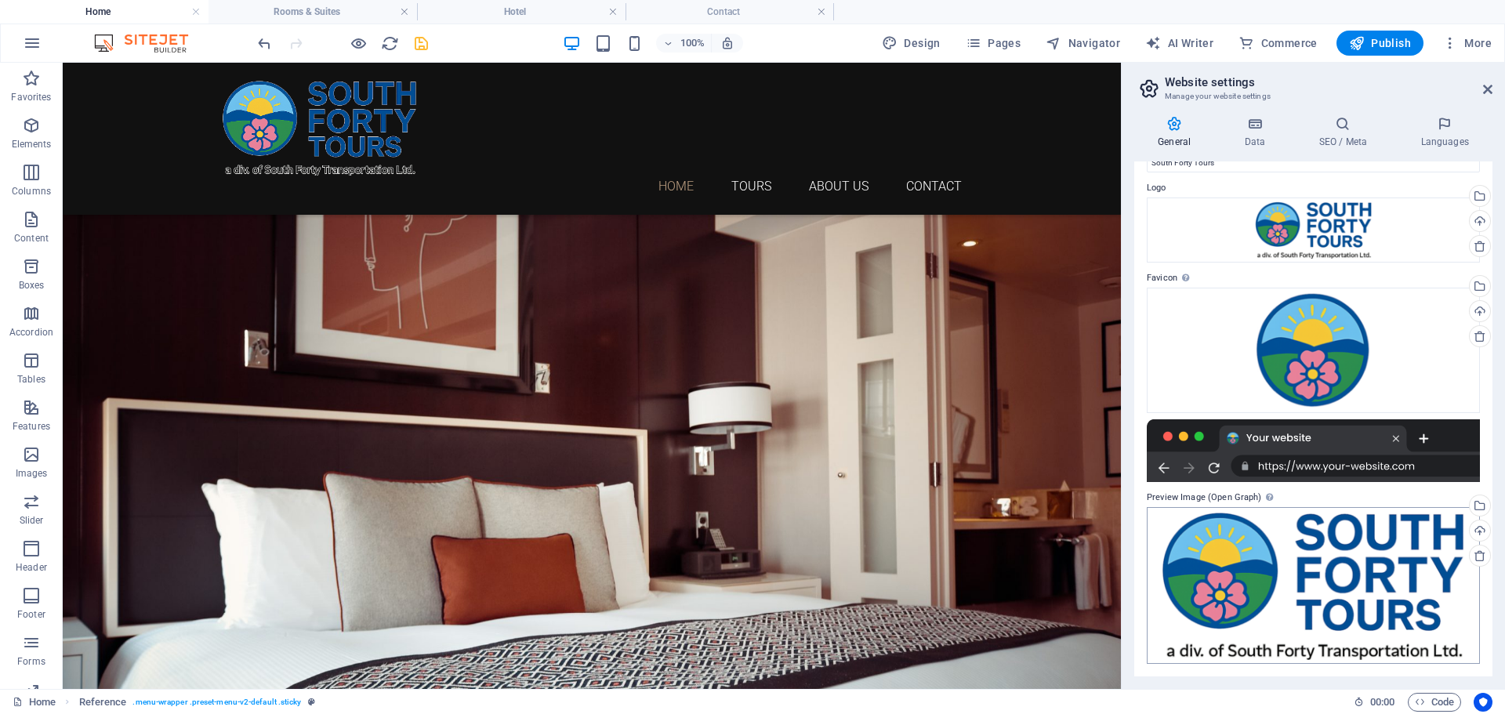
scroll to position [39, 0]
click at [1283, 451] on div at bounding box center [1313, 450] width 333 height 63
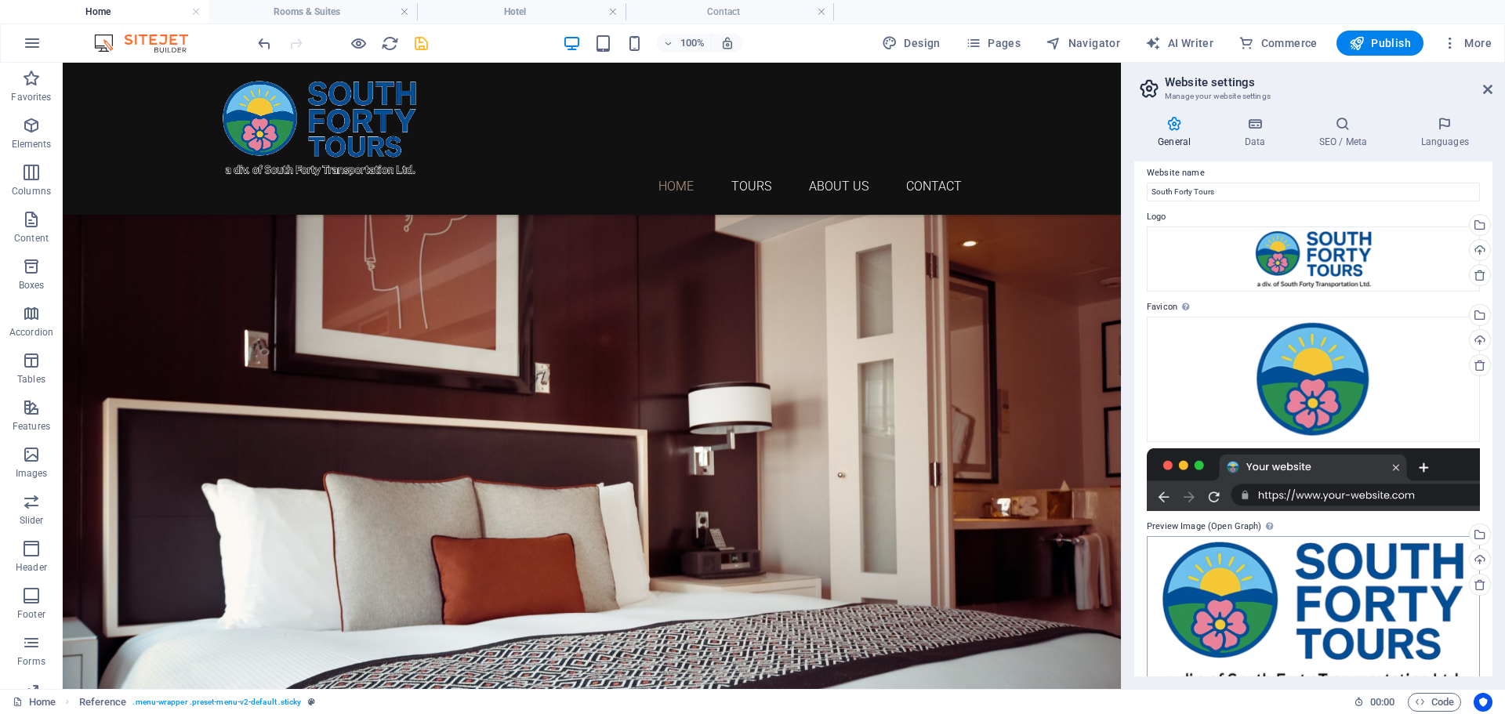
scroll to position [0, 0]
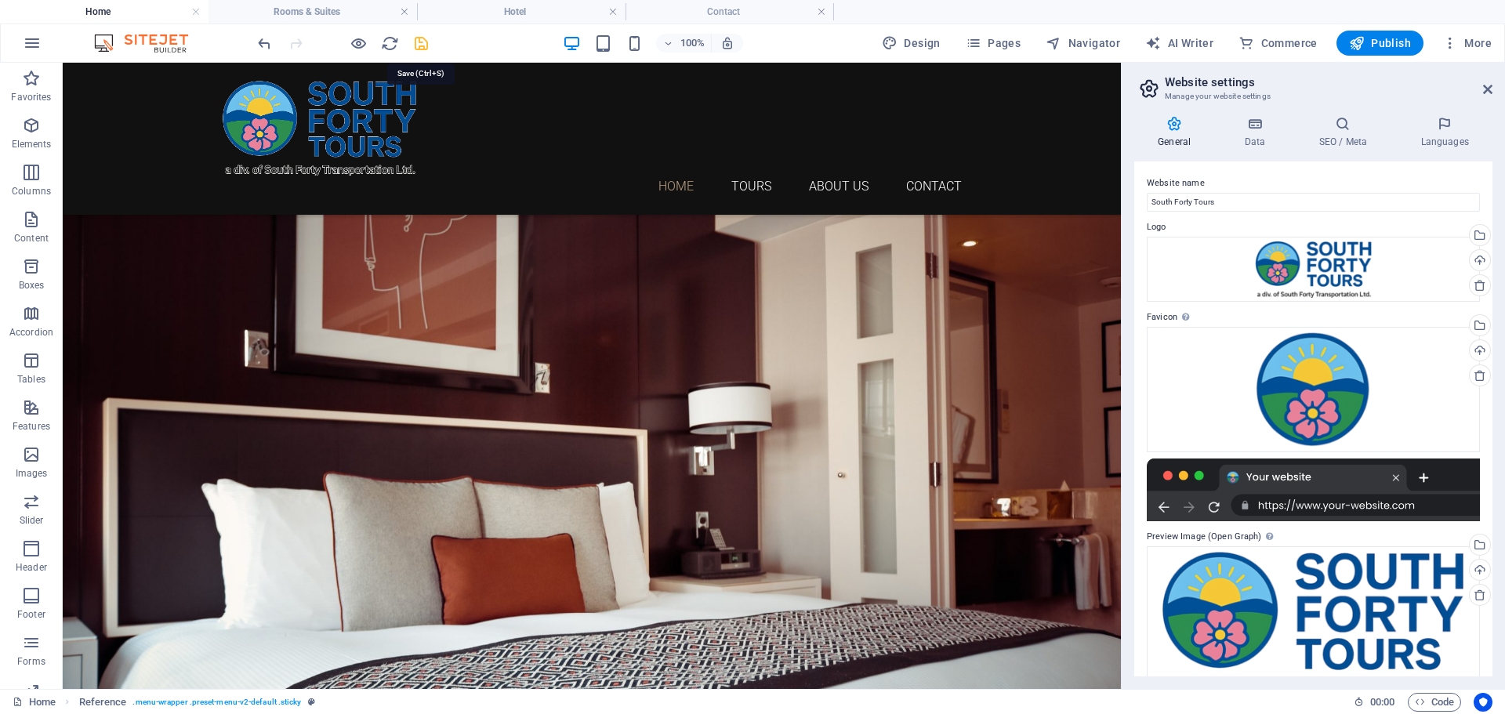
click at [416, 42] on icon "save" at bounding box center [421, 43] width 18 height 18
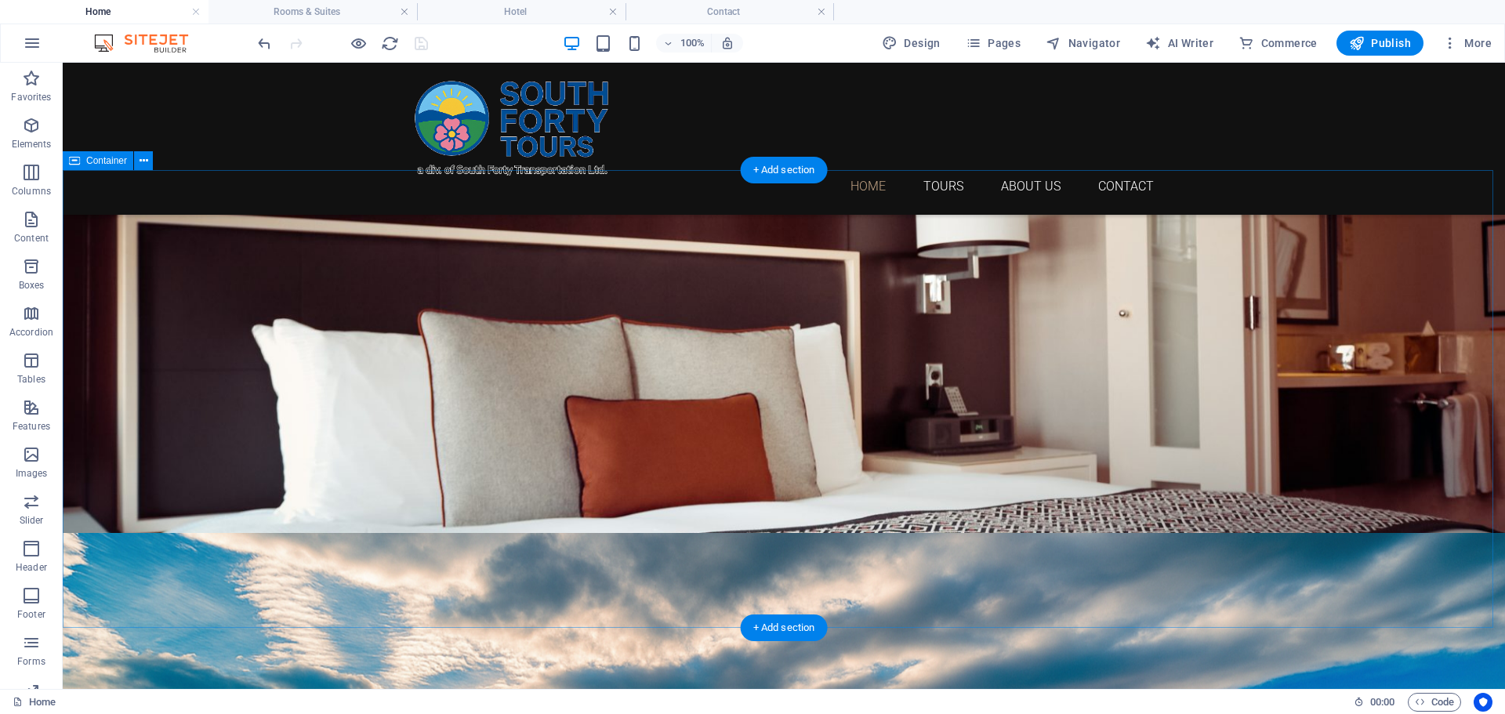
scroll to position [549, 0]
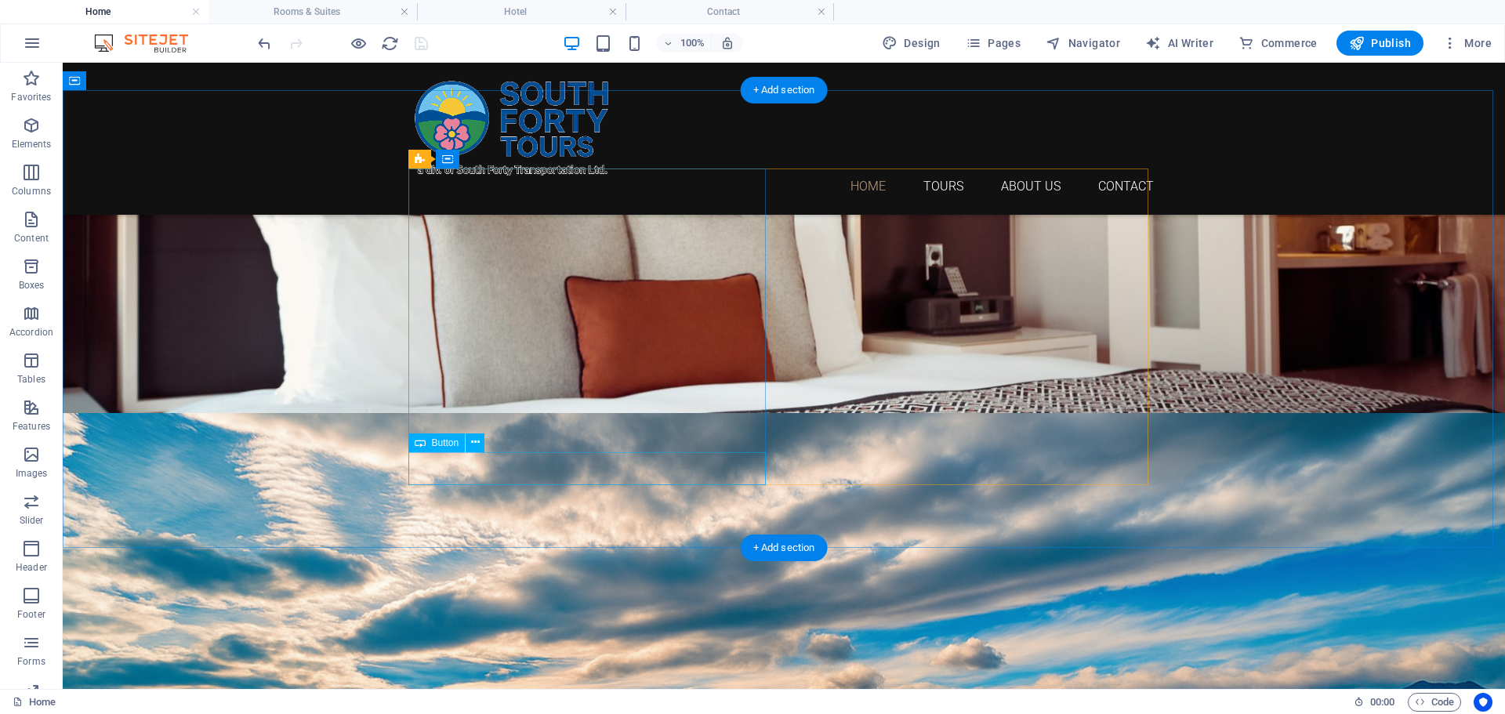
select select "1"
select select
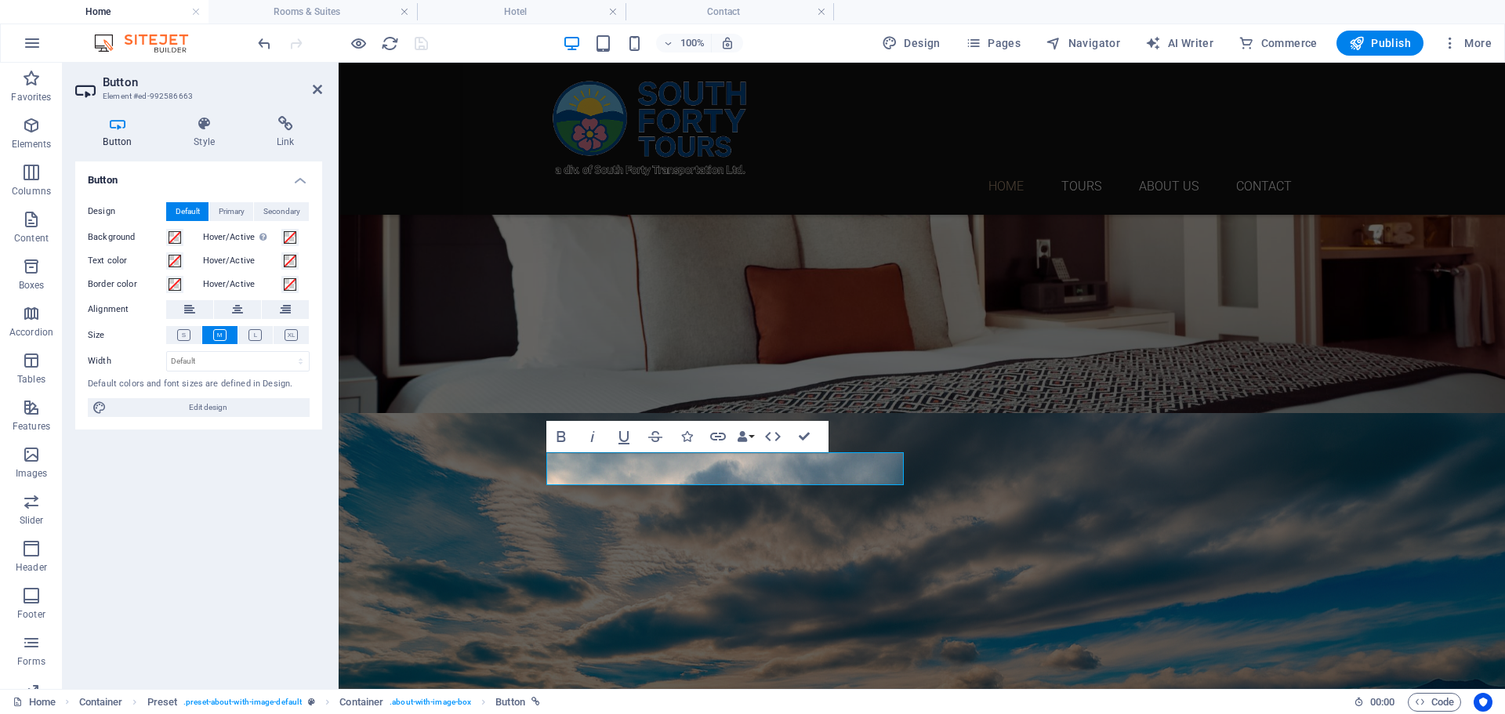
click at [295, 110] on div "Button Style Link Button Design Default Primary Secondary Background Hover/Acti…" at bounding box center [199, 396] width 272 height 586
click at [295, 123] on icon at bounding box center [285, 124] width 74 height 16
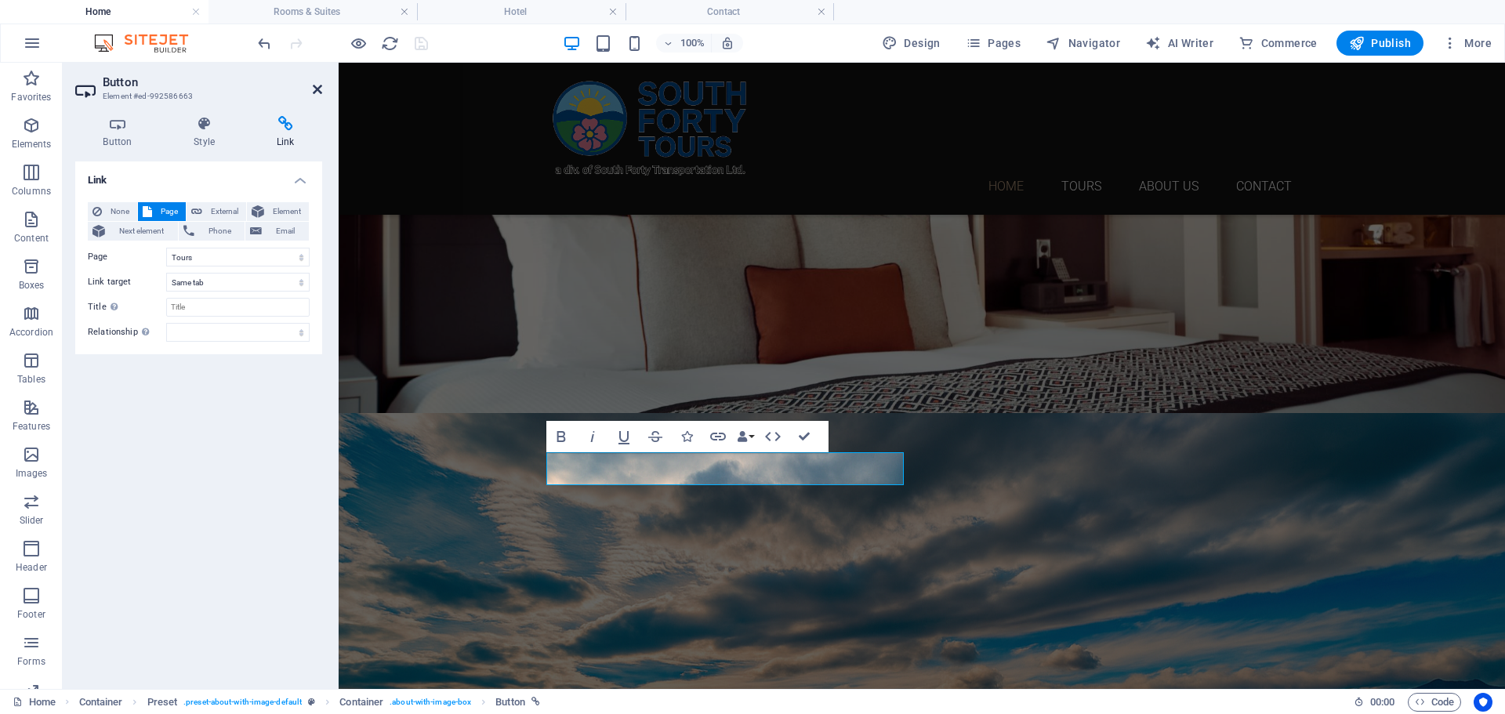
click at [321, 87] on icon at bounding box center [317, 89] width 9 height 13
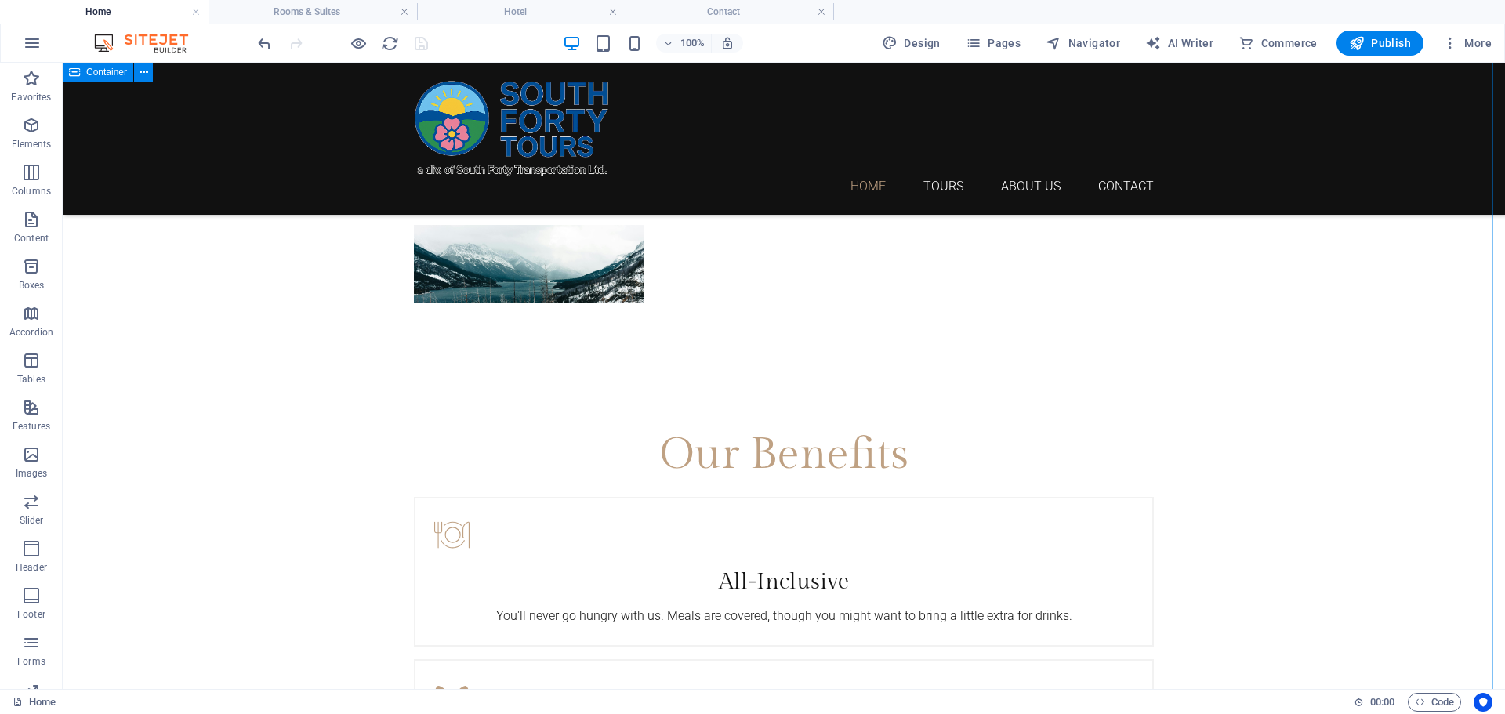
scroll to position [2134, 0]
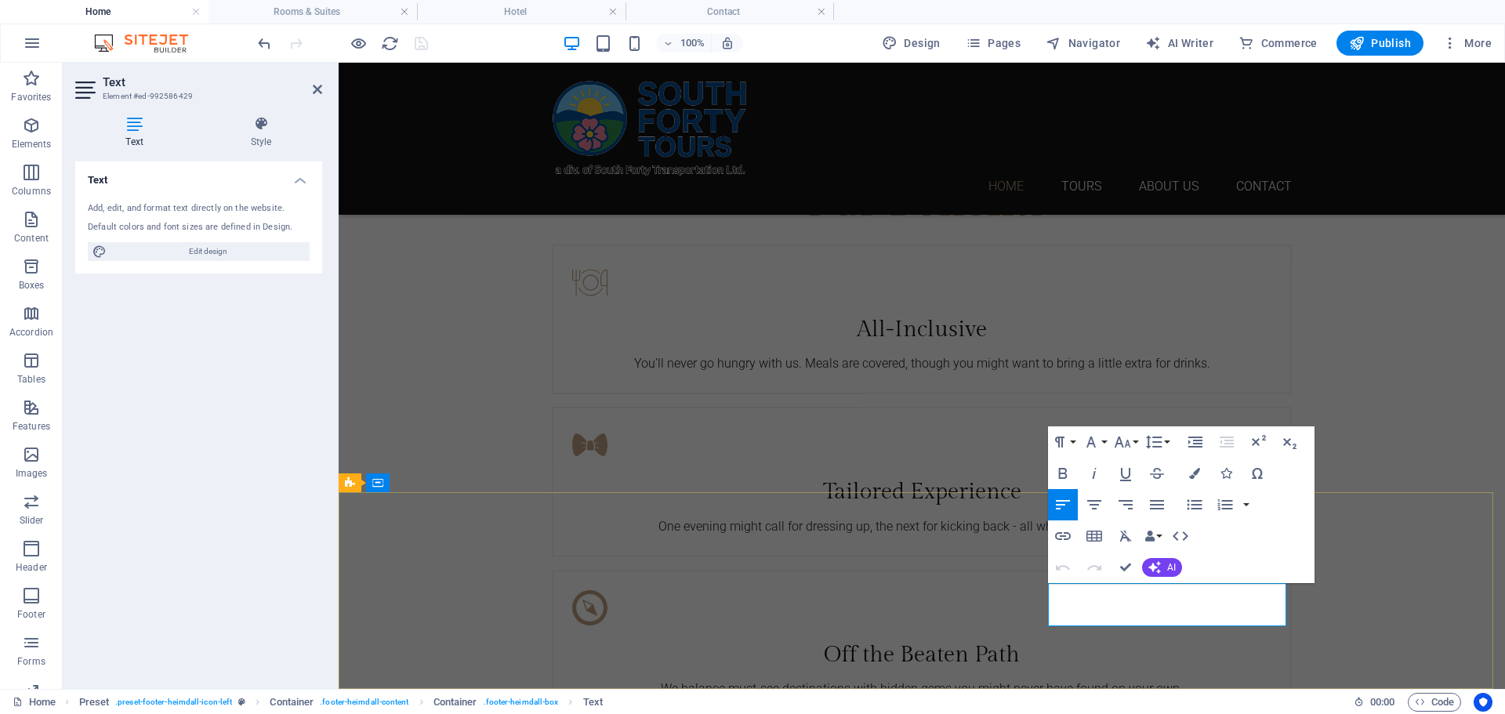
drag, startPoint x: 1277, startPoint y: 594, endPoint x: 1160, endPoint y: 589, distance: 116.9
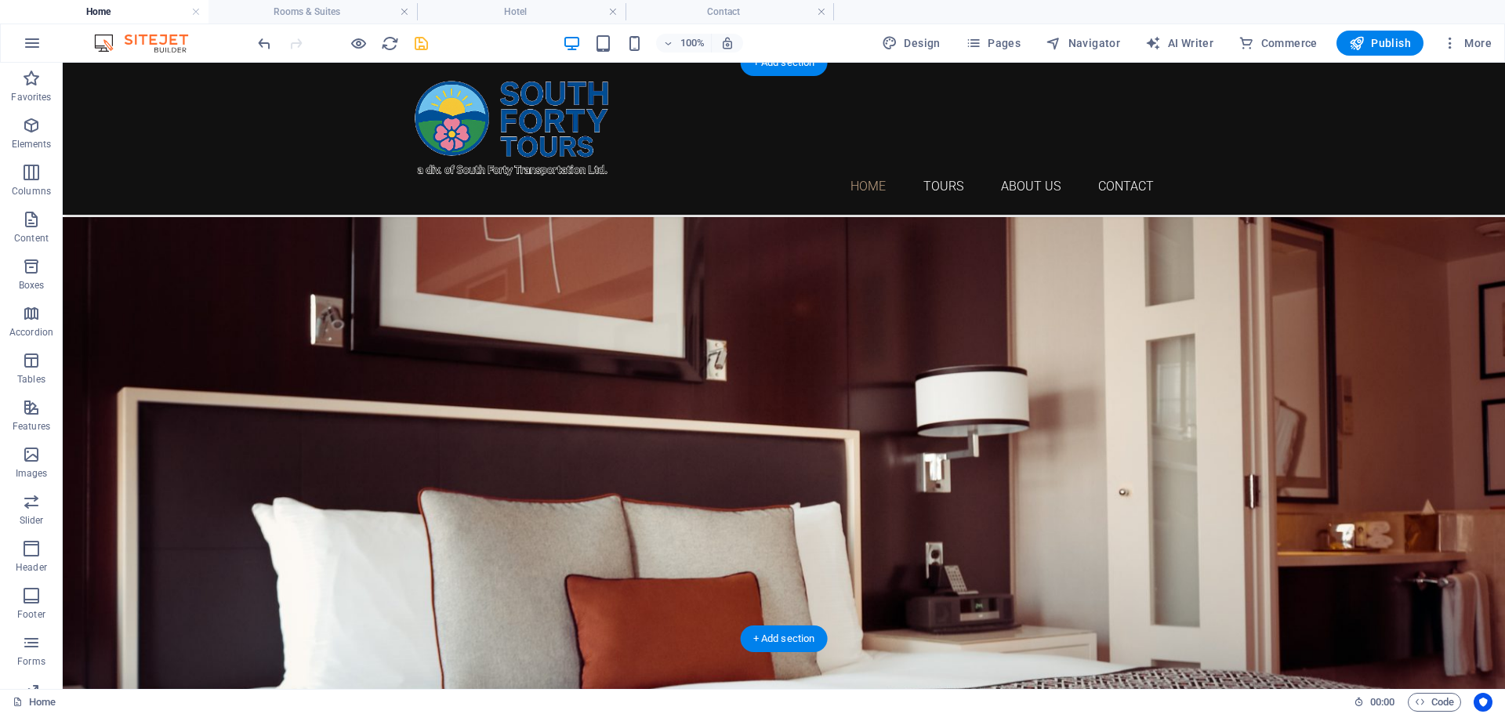
scroll to position [0, 0]
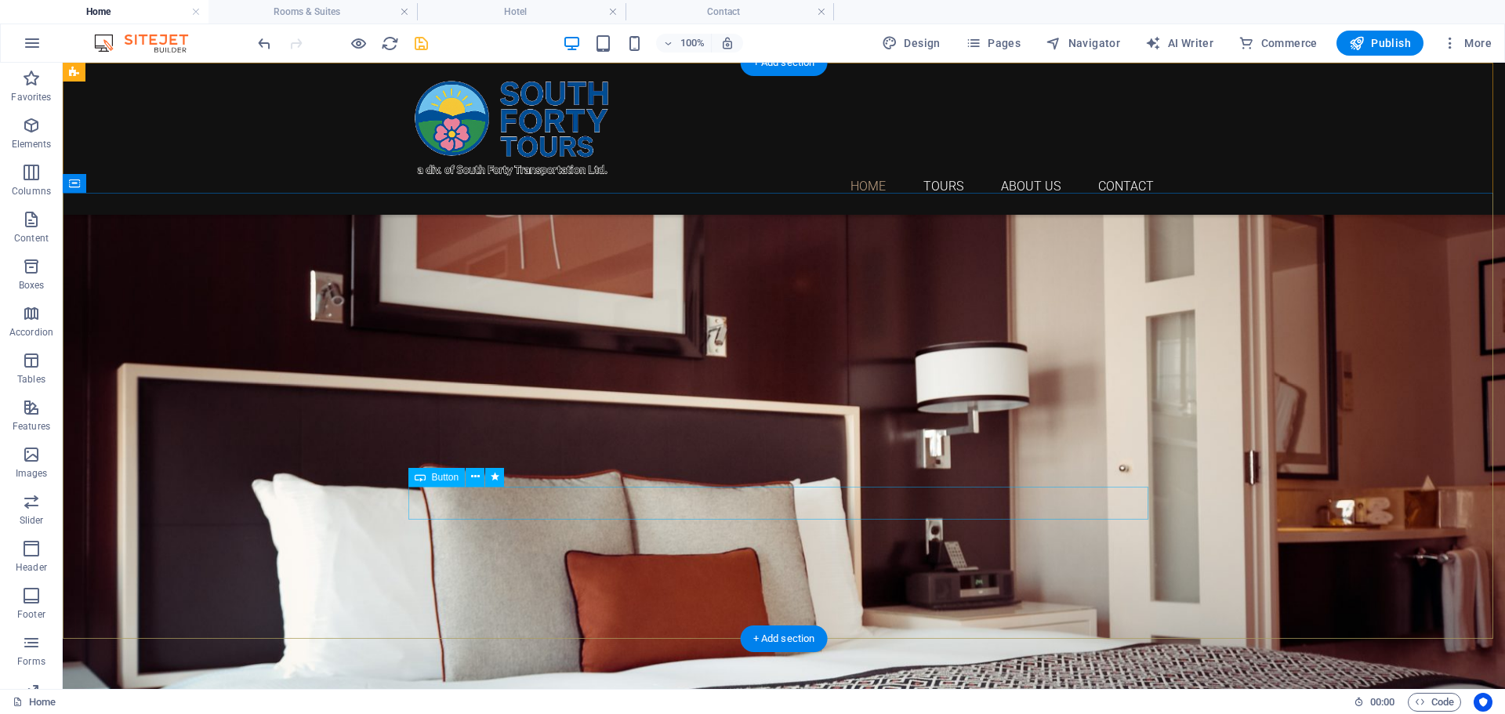
select select
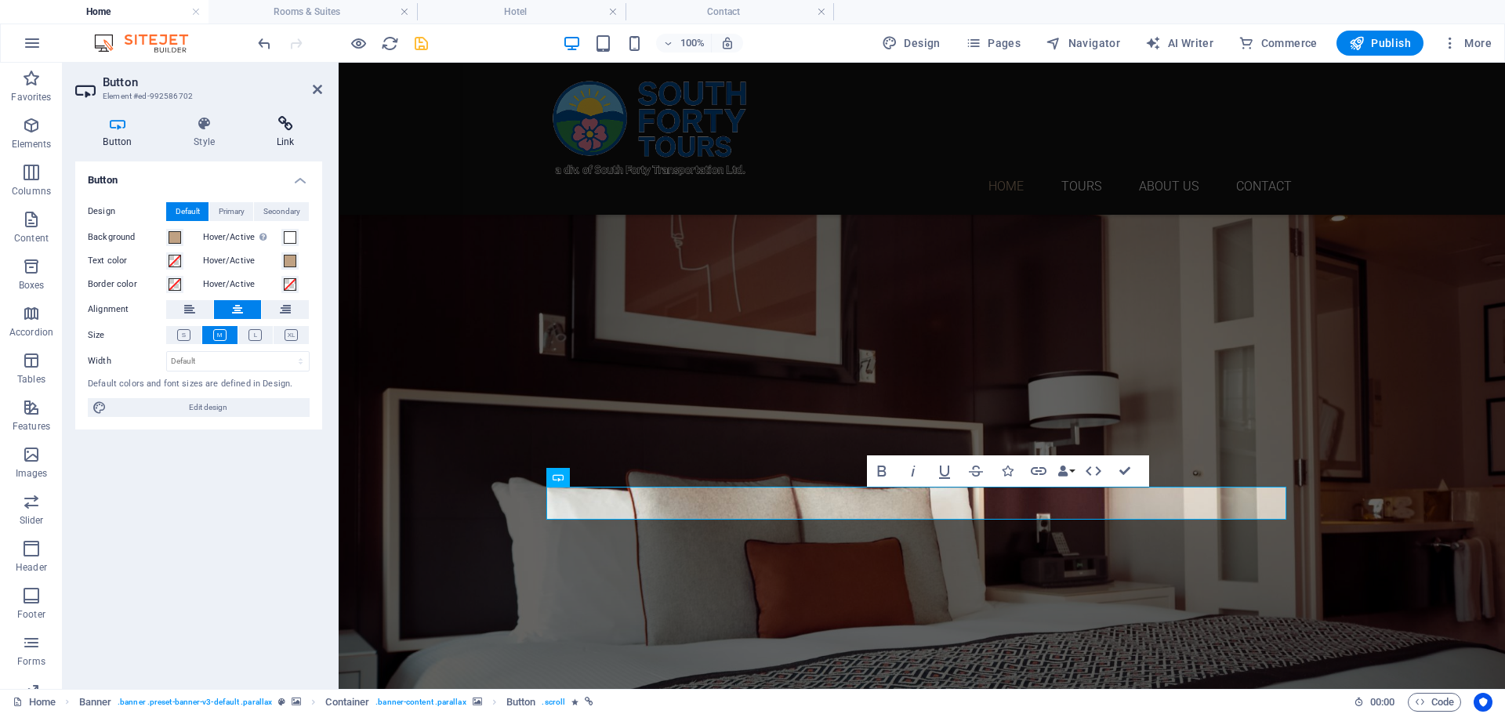
click at [291, 118] on icon at bounding box center [285, 124] width 74 height 16
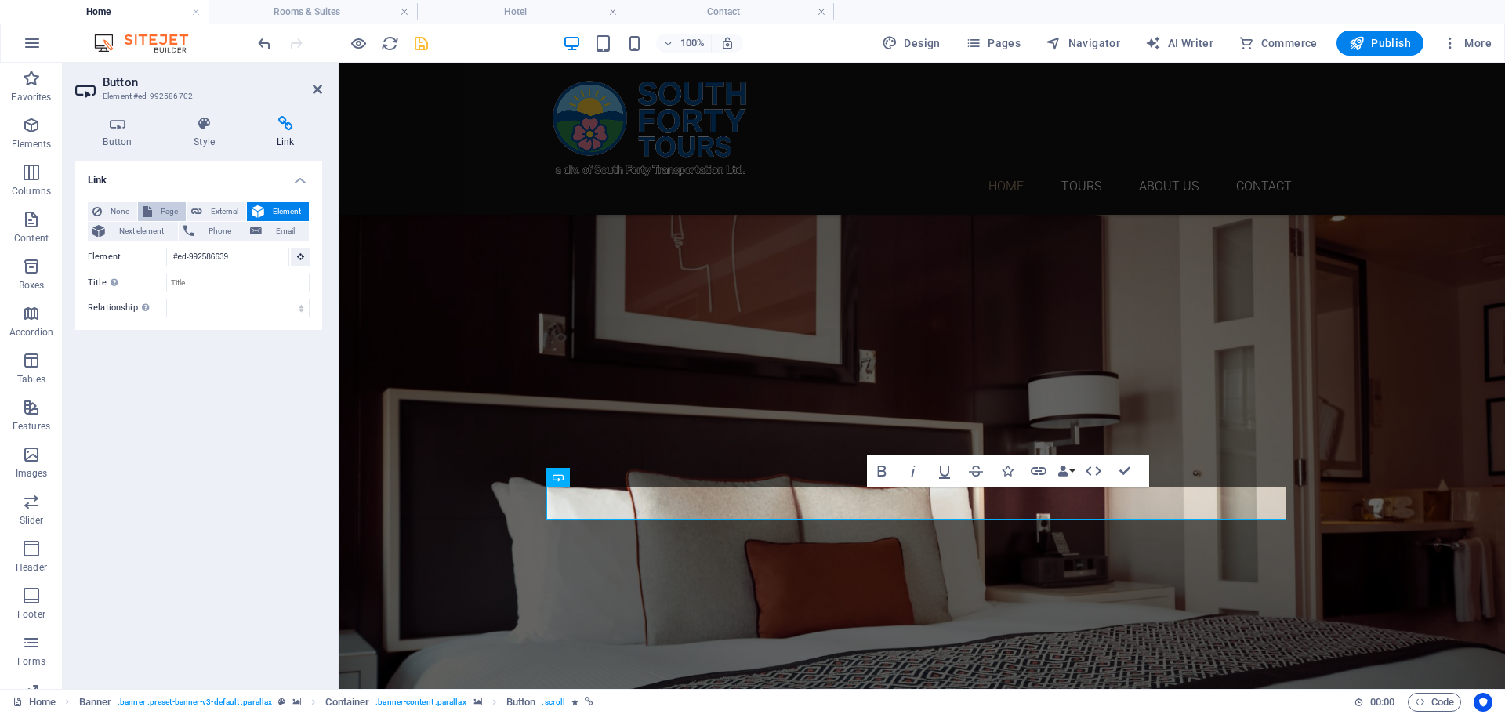
click at [155, 211] on button "Page" at bounding box center [162, 211] width 48 height 19
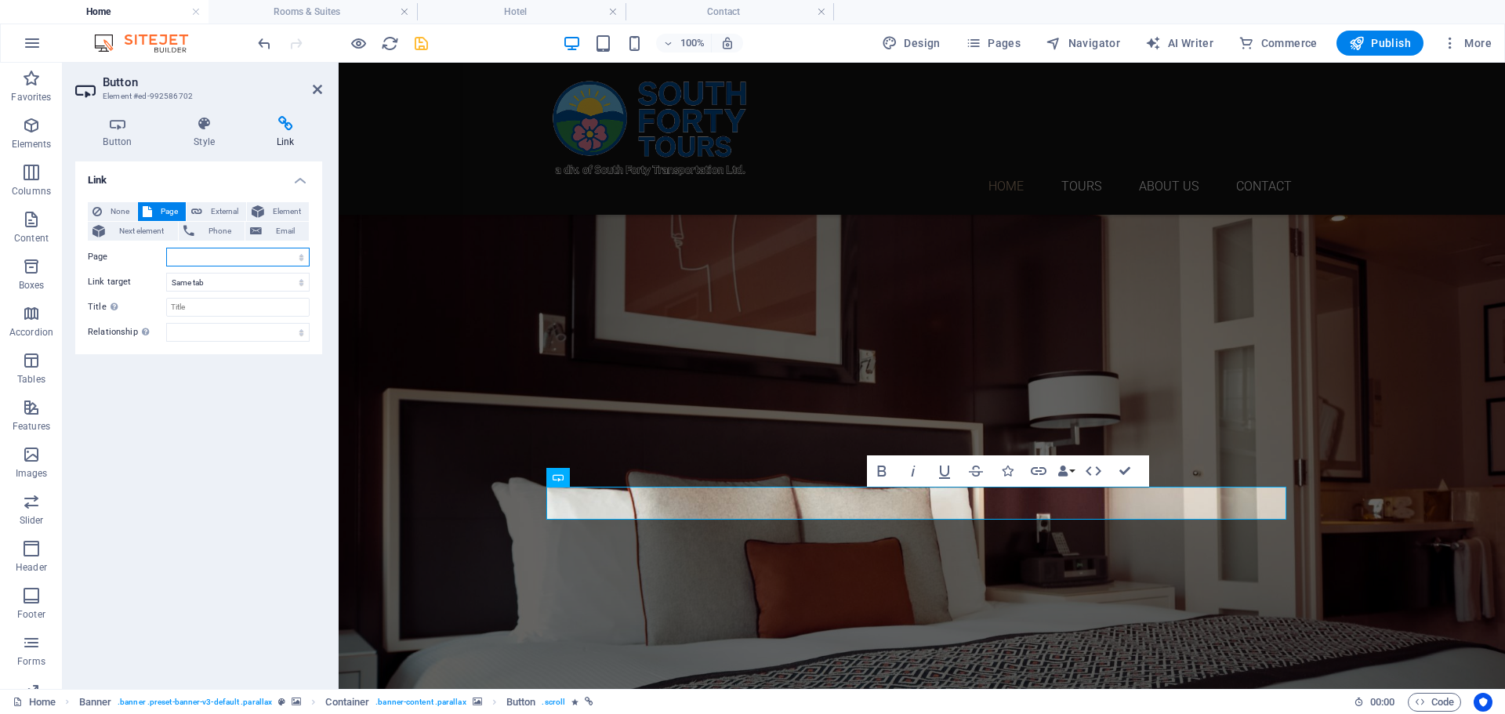
click at [241, 259] on select "Home Tours About Us Contact Legal Notice Privacy" at bounding box center [237, 257] width 143 height 19
select select "2"
click at [166, 248] on select "Home Tours About Us Contact Legal Notice Privacy" at bounding box center [237, 257] width 143 height 19
click at [320, 86] on icon at bounding box center [317, 89] width 9 height 13
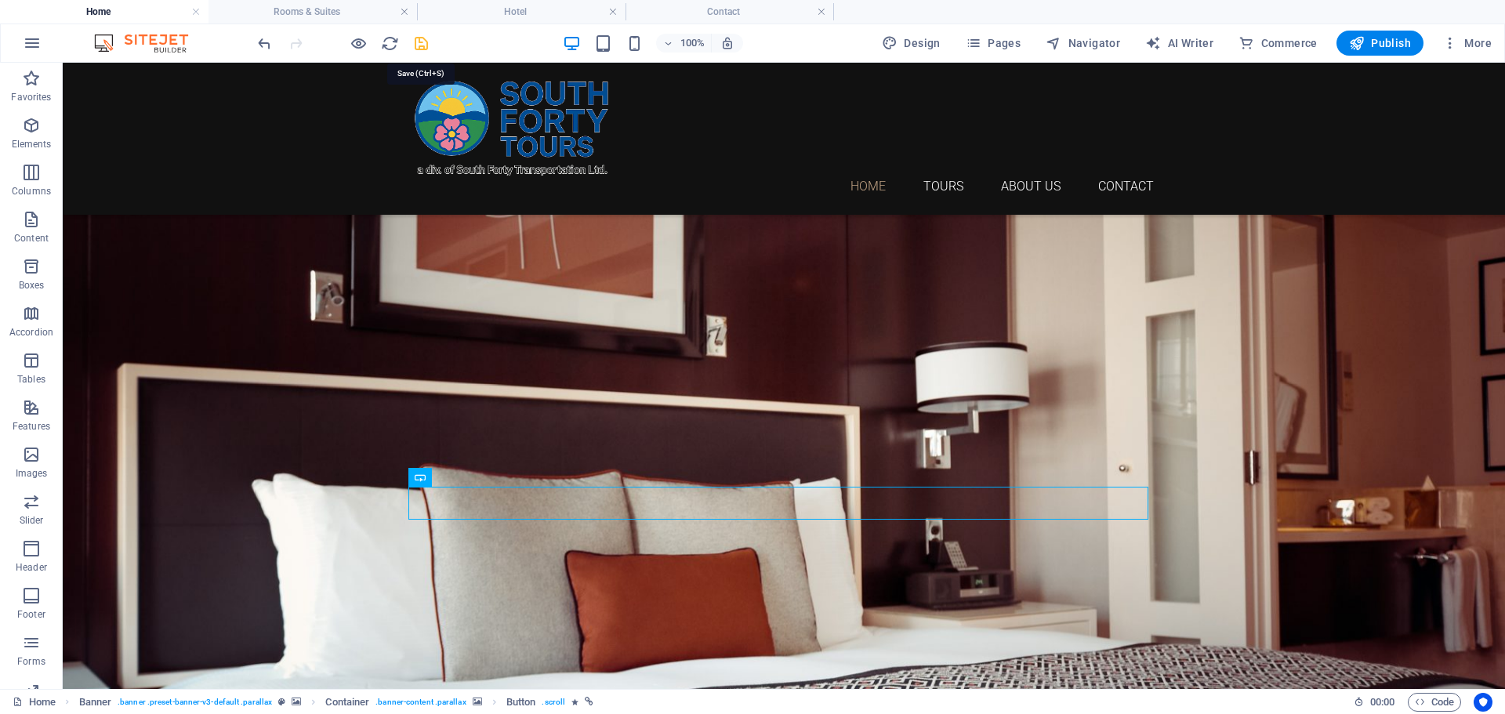
click at [425, 45] on icon "save" at bounding box center [421, 43] width 18 height 18
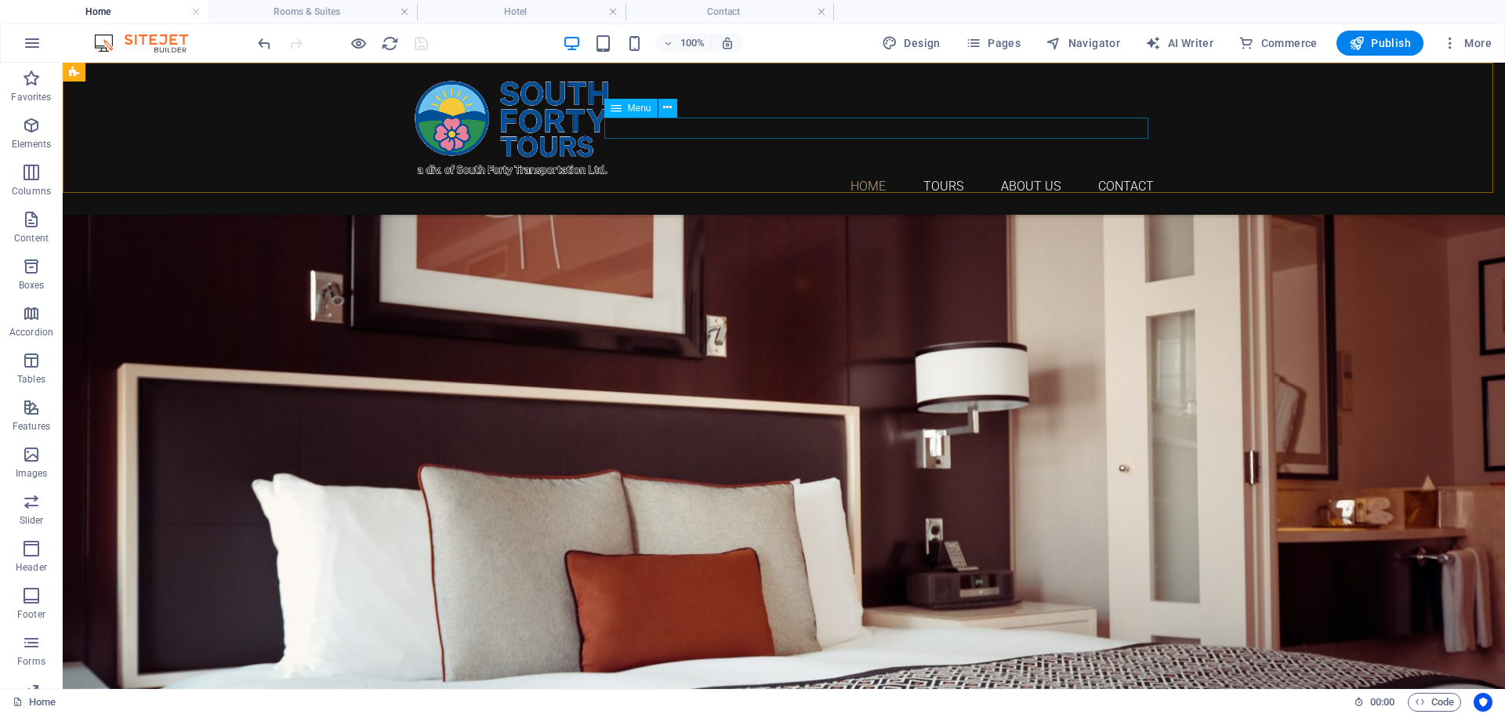
click at [952, 176] on nav "Home Tours About Us Contact" at bounding box center [784, 186] width 740 height 21
click at [332, 16] on h4 "Rooms & Suites" at bounding box center [313, 11] width 209 height 17
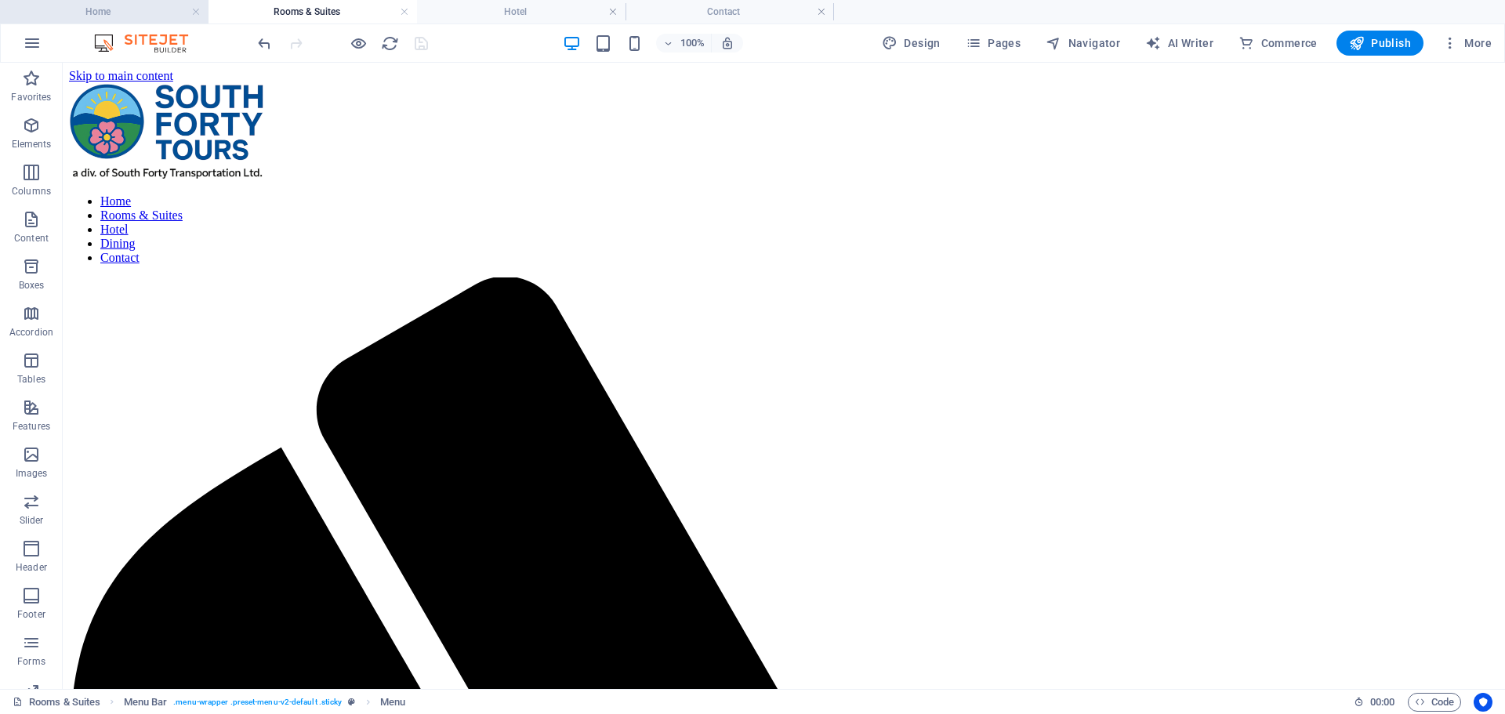
click at [161, 13] on h4 "Home" at bounding box center [104, 11] width 209 height 17
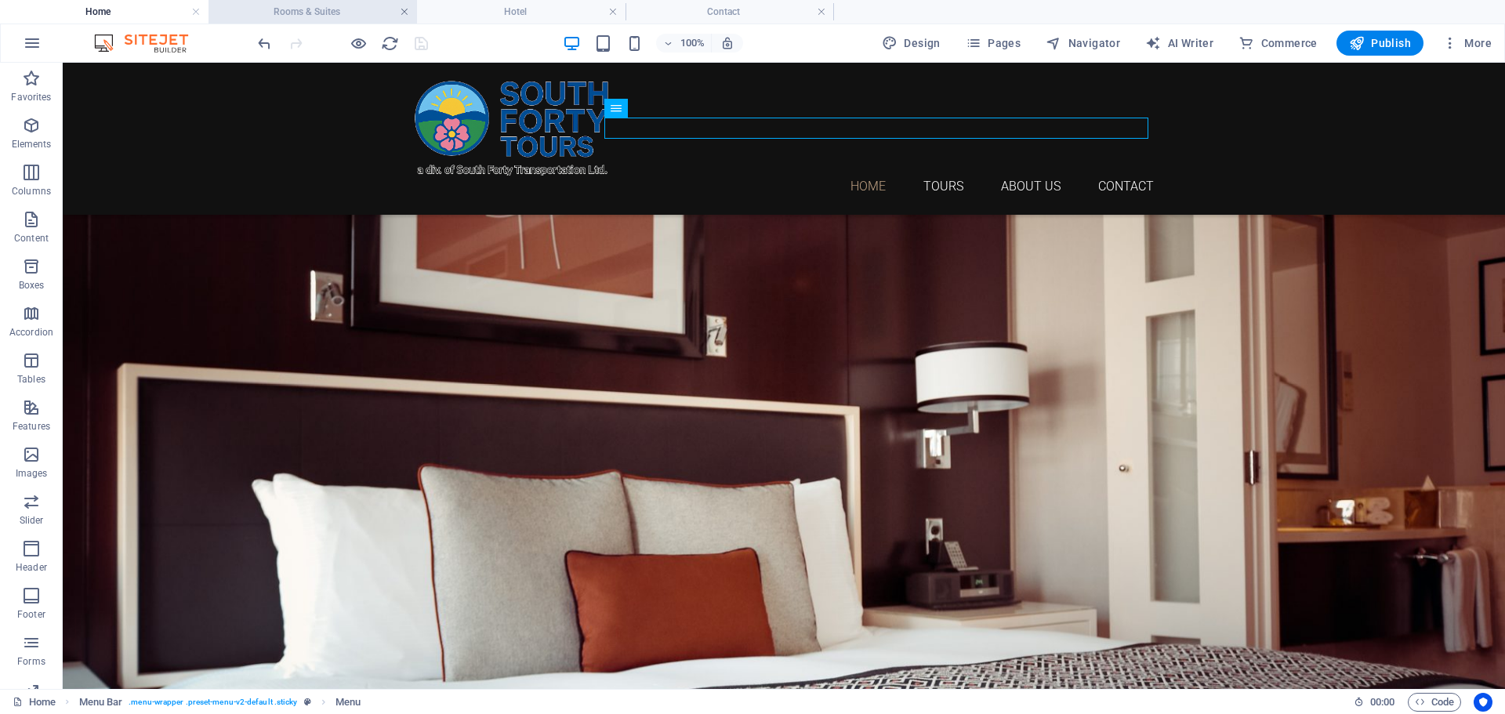
click at [404, 10] on link at bounding box center [404, 12] width 9 height 15
click at [403, 13] on link at bounding box center [404, 12] width 9 height 15
click at [408, 13] on link at bounding box center [404, 12] width 9 height 15
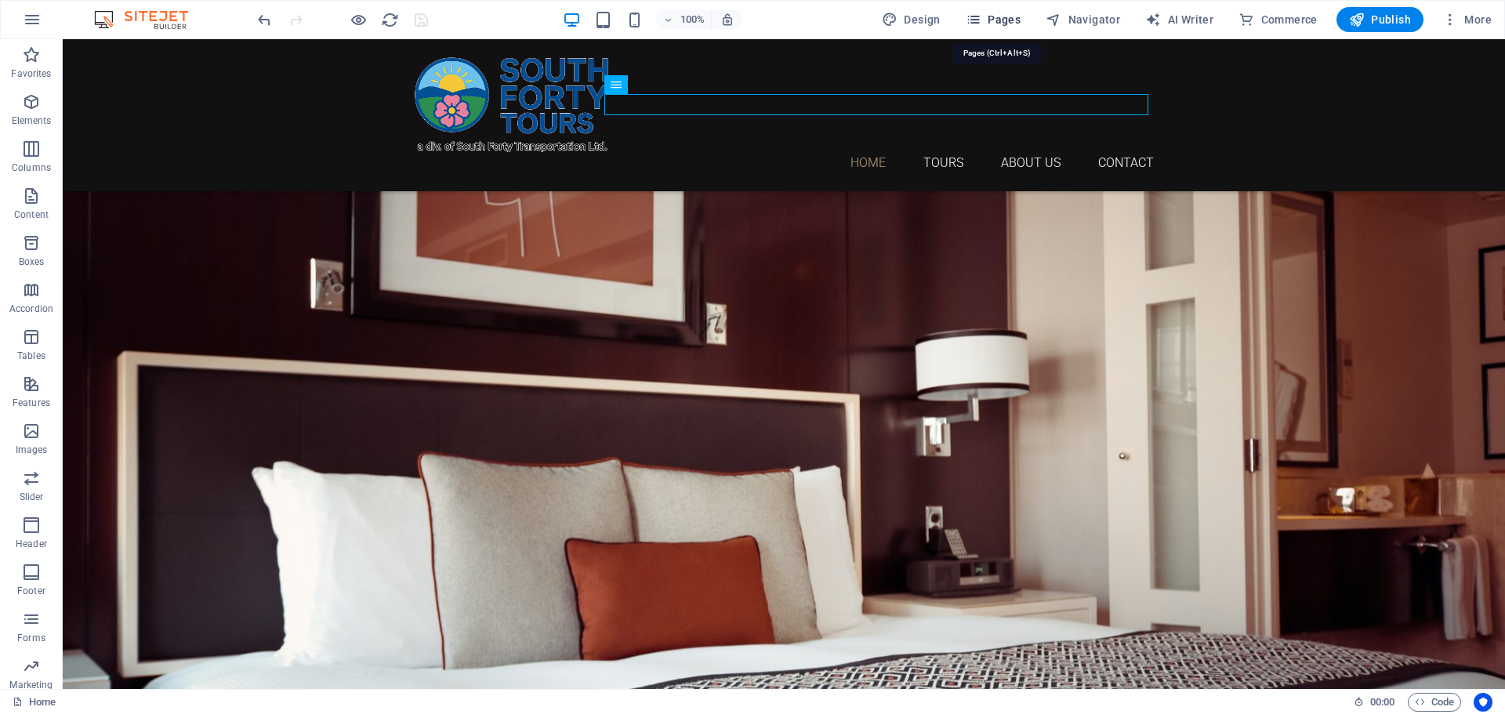
click at [994, 18] on span "Pages" at bounding box center [993, 20] width 55 height 16
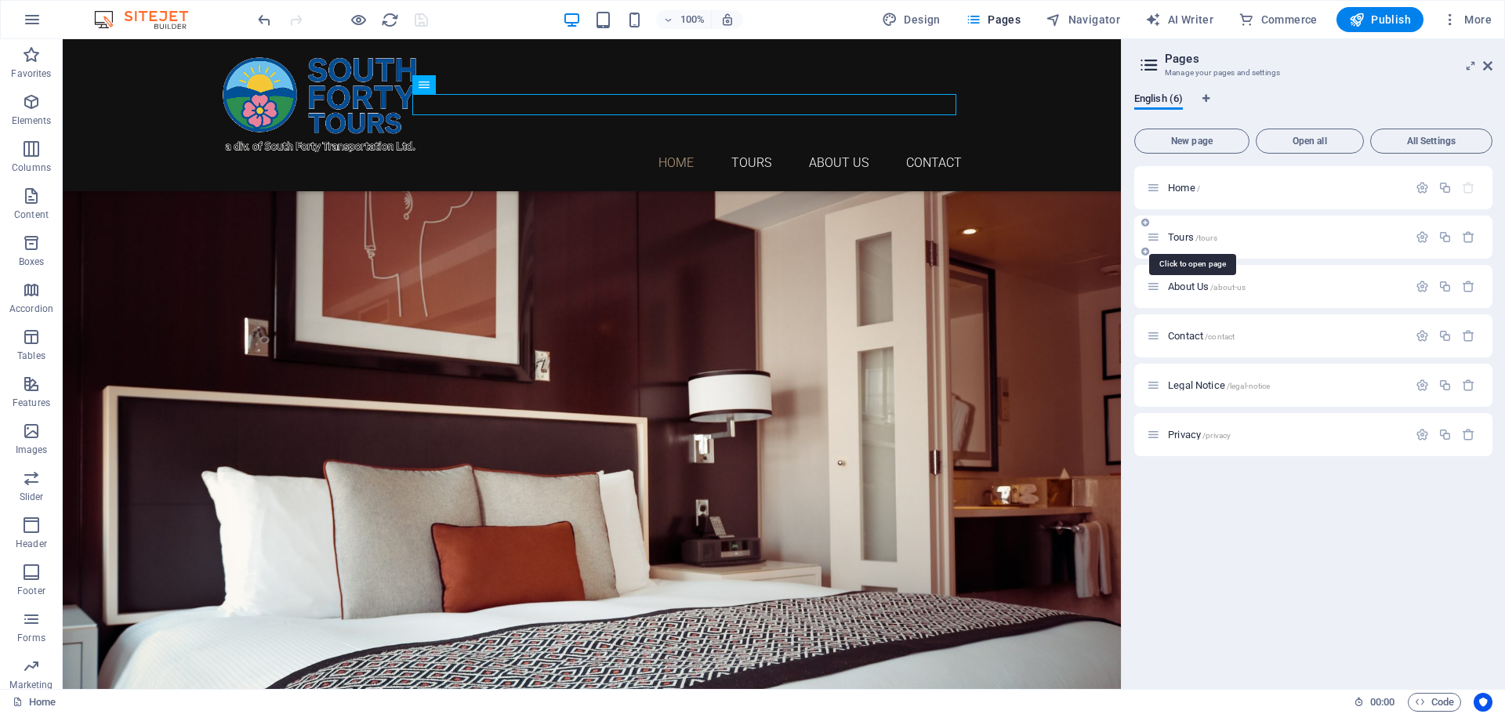
click at [1186, 241] on span "Tours /tours" at bounding box center [1192, 237] width 49 height 12
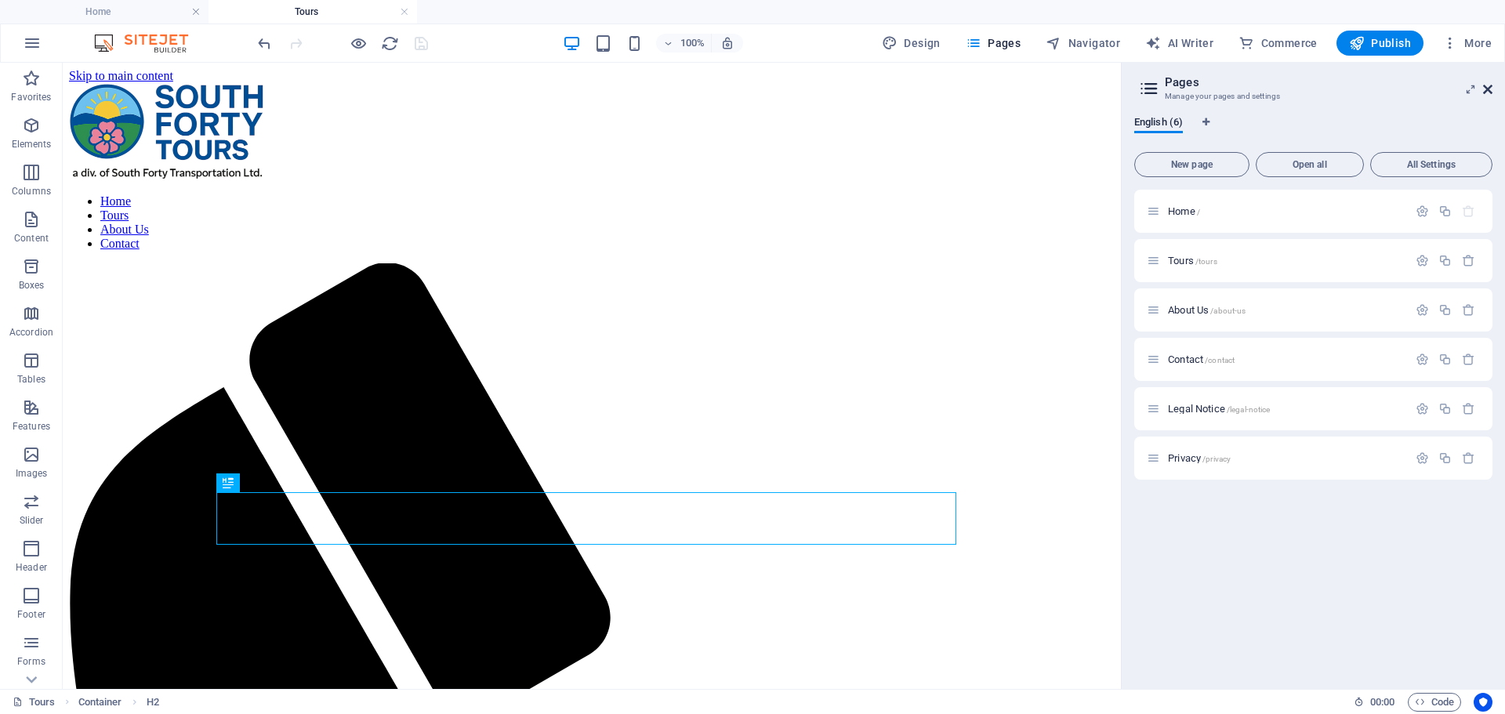
click at [1490, 92] on icon at bounding box center [1487, 89] width 9 height 13
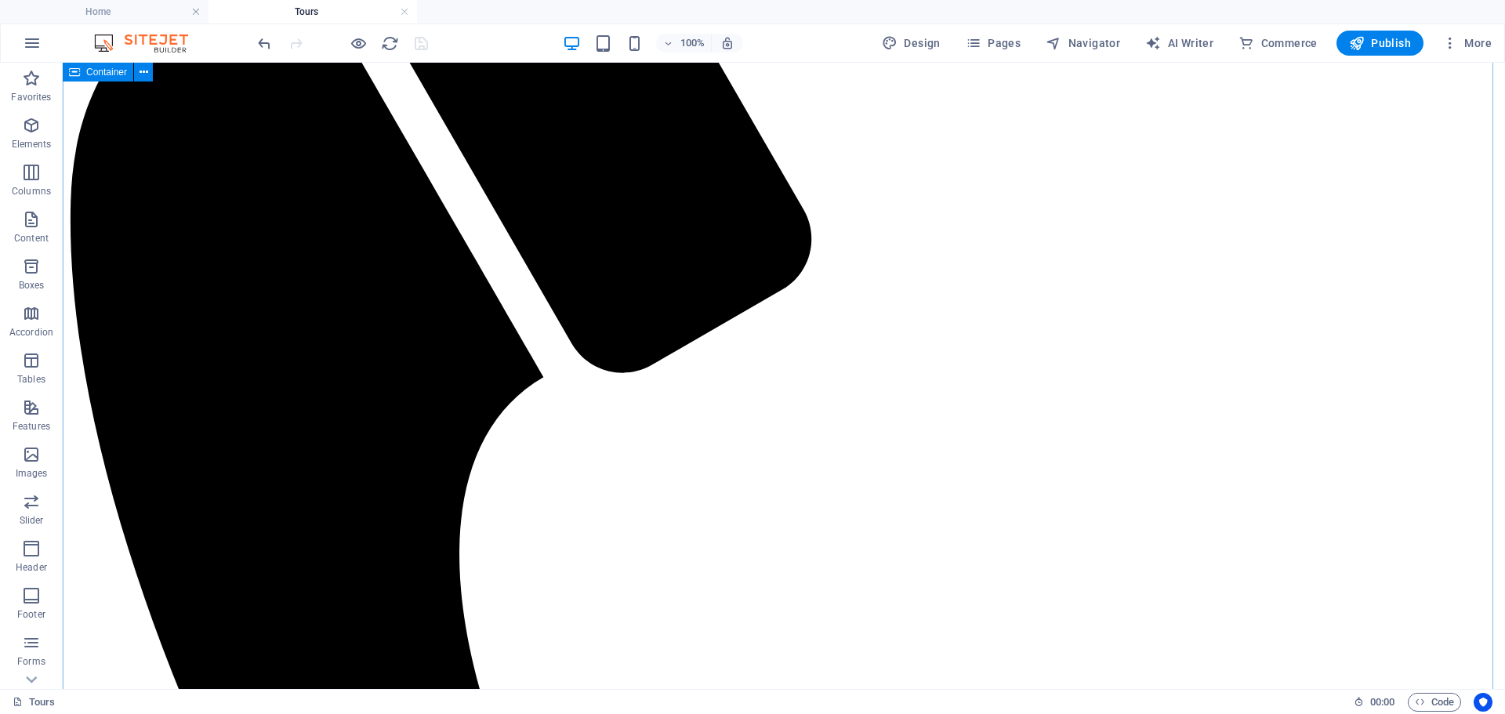
scroll to position [392, 0]
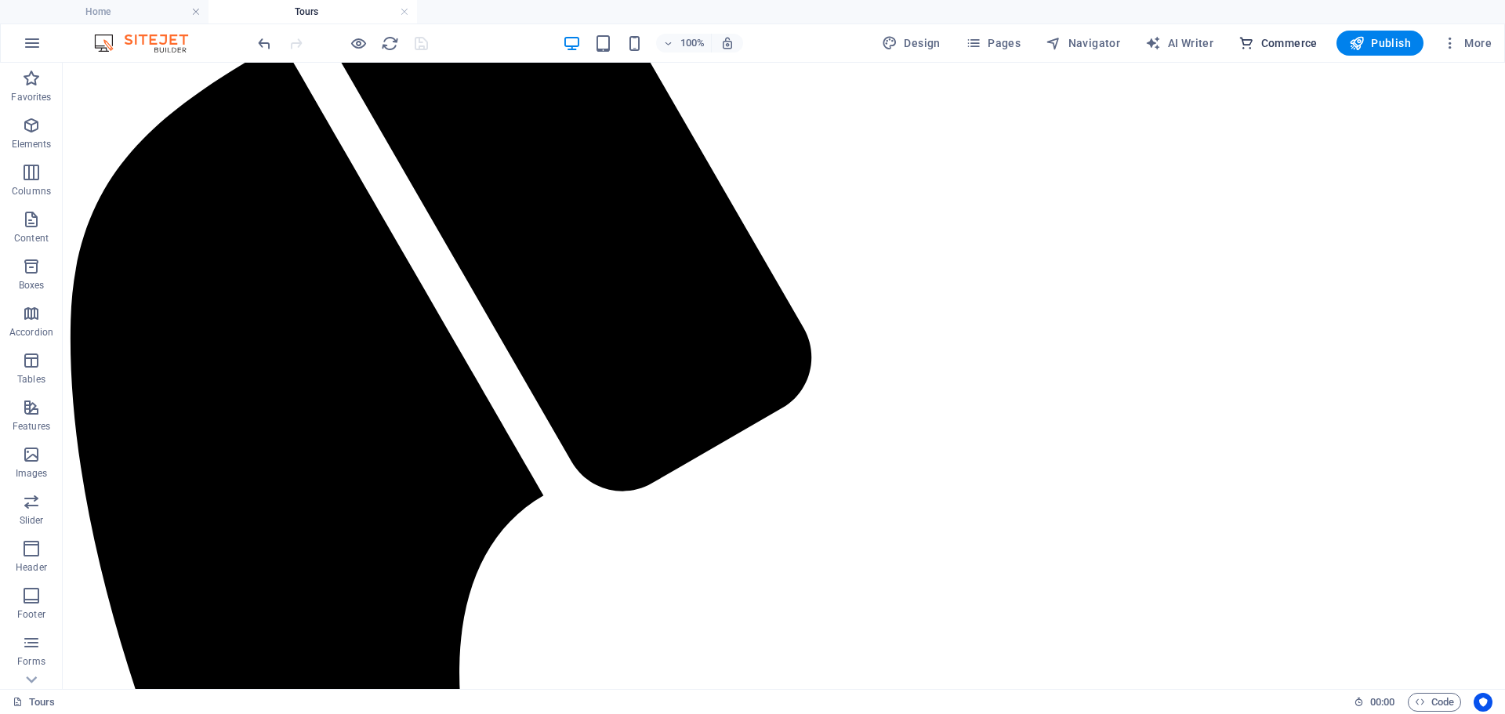
click at [1286, 42] on span "Commerce" at bounding box center [1277, 43] width 79 height 16
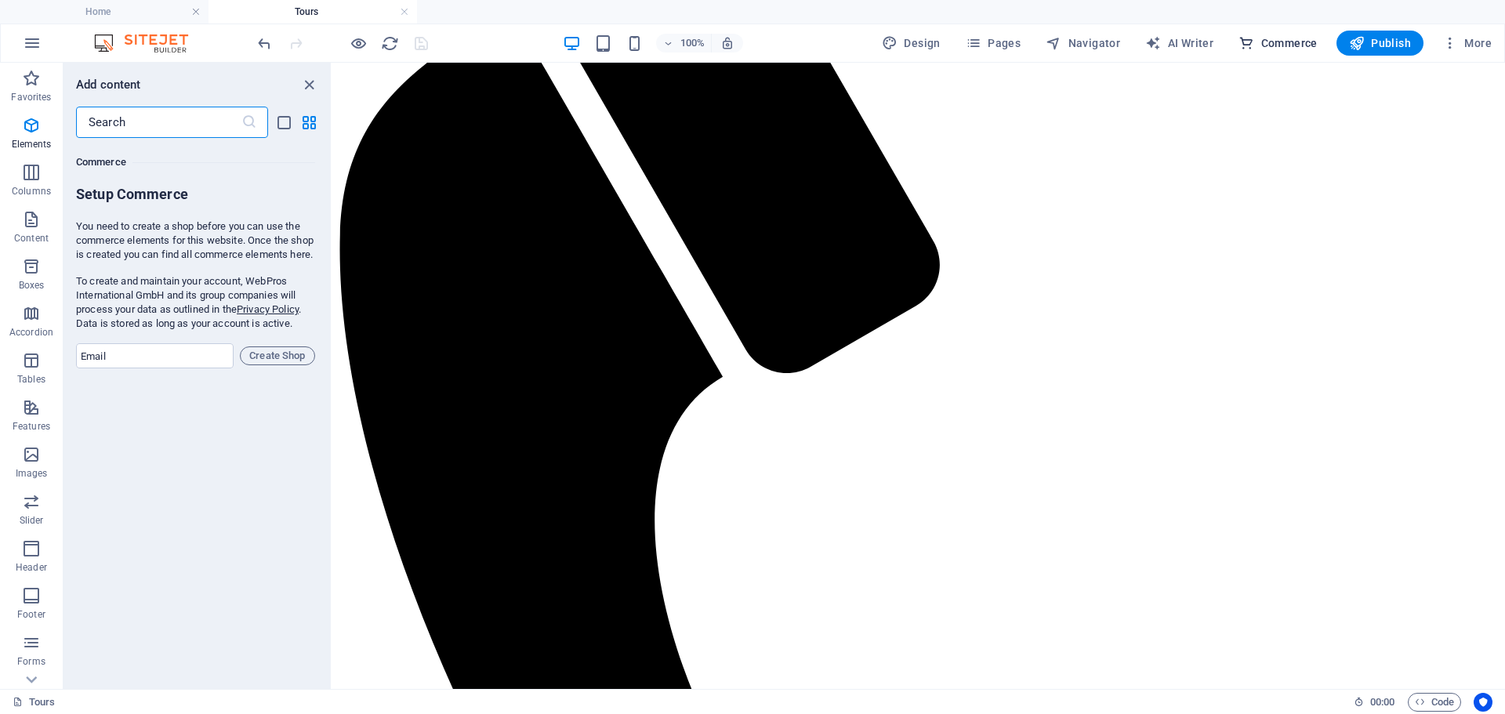
scroll to position [15106, 0]
drag, startPoint x: 85, startPoint y: 228, endPoint x: 314, endPoint y: 333, distance: 251.1
click at [314, 328] on div "You need to create a shop before you can use the commerce elements for this web…" at bounding box center [195, 272] width 239 height 111
click at [100, 291] on p "To create and maintain your account, WebPros International GmbH and its group c…" at bounding box center [195, 300] width 239 height 56
drag, startPoint x: 97, startPoint y: 306, endPoint x: 314, endPoint y: 341, distance: 219.1
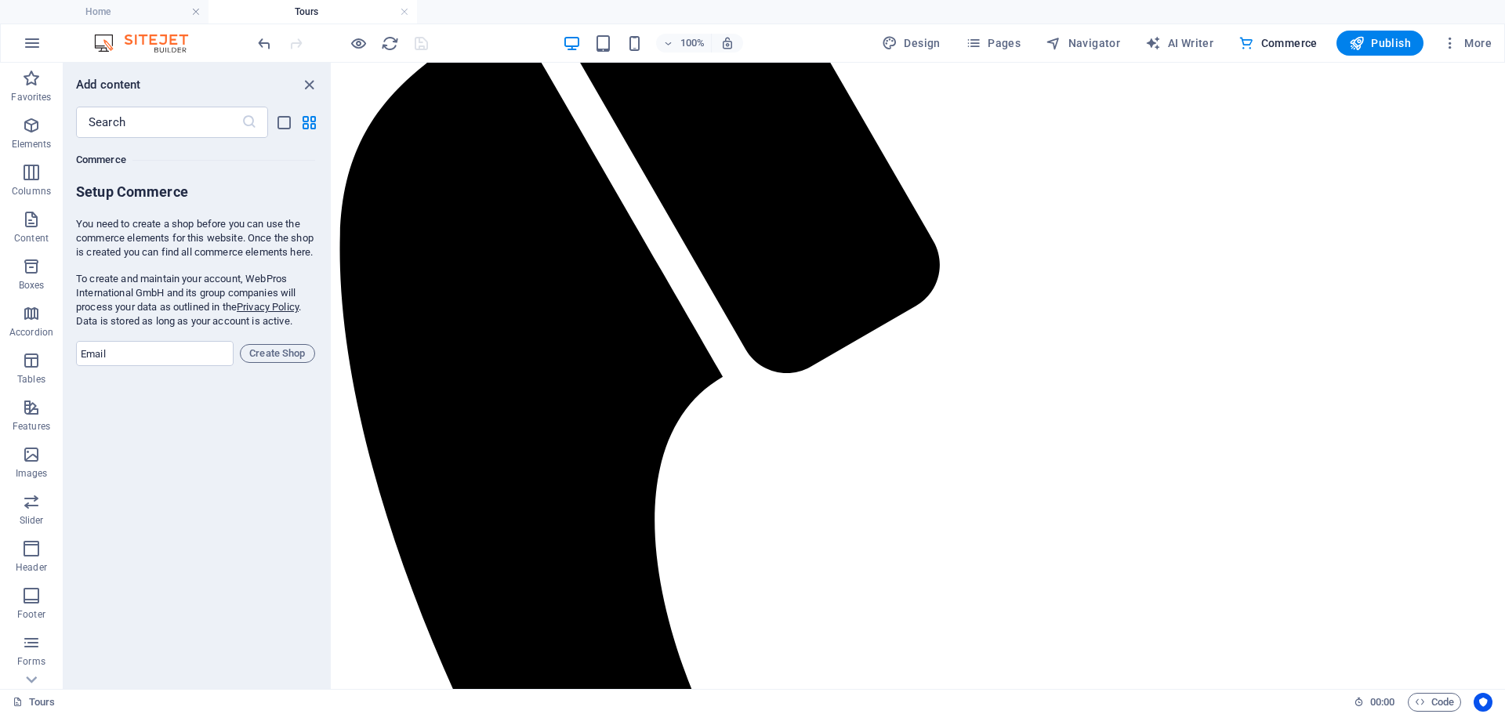
click at [314, 328] on p "To create and maintain your account, WebPros International GmbH and its group c…" at bounding box center [195, 300] width 239 height 56
click at [314, 346] on form "Setup Commerce You need to create a shop before you can use the commerce elemen…" at bounding box center [195, 274] width 239 height 183
click at [190, 366] on input "email" at bounding box center [155, 353] width 158 height 25
type input "[EMAIL_ADDRESS][DOMAIN_NAME]"
click at [286, 363] on span "Create Shop" at bounding box center [277, 353] width 61 height 19
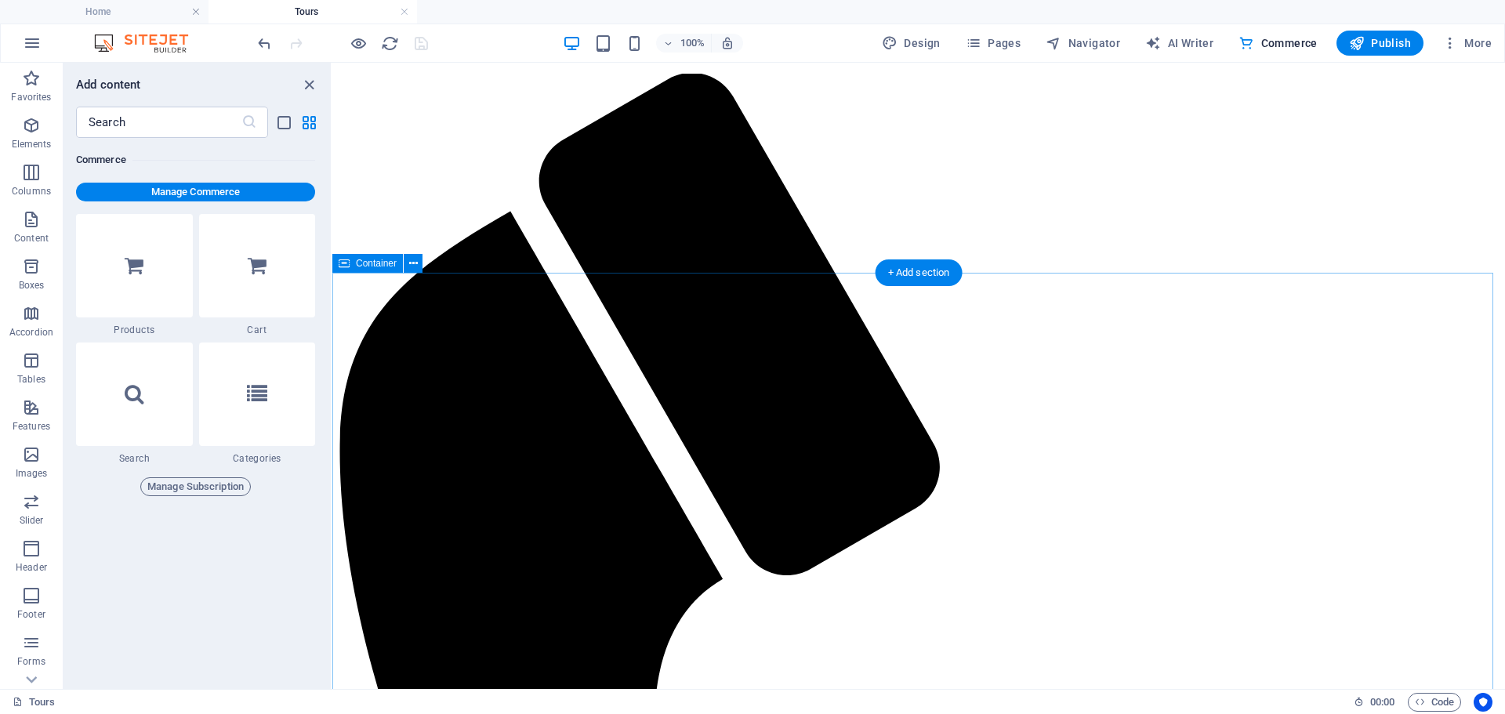
scroll to position [157, 0]
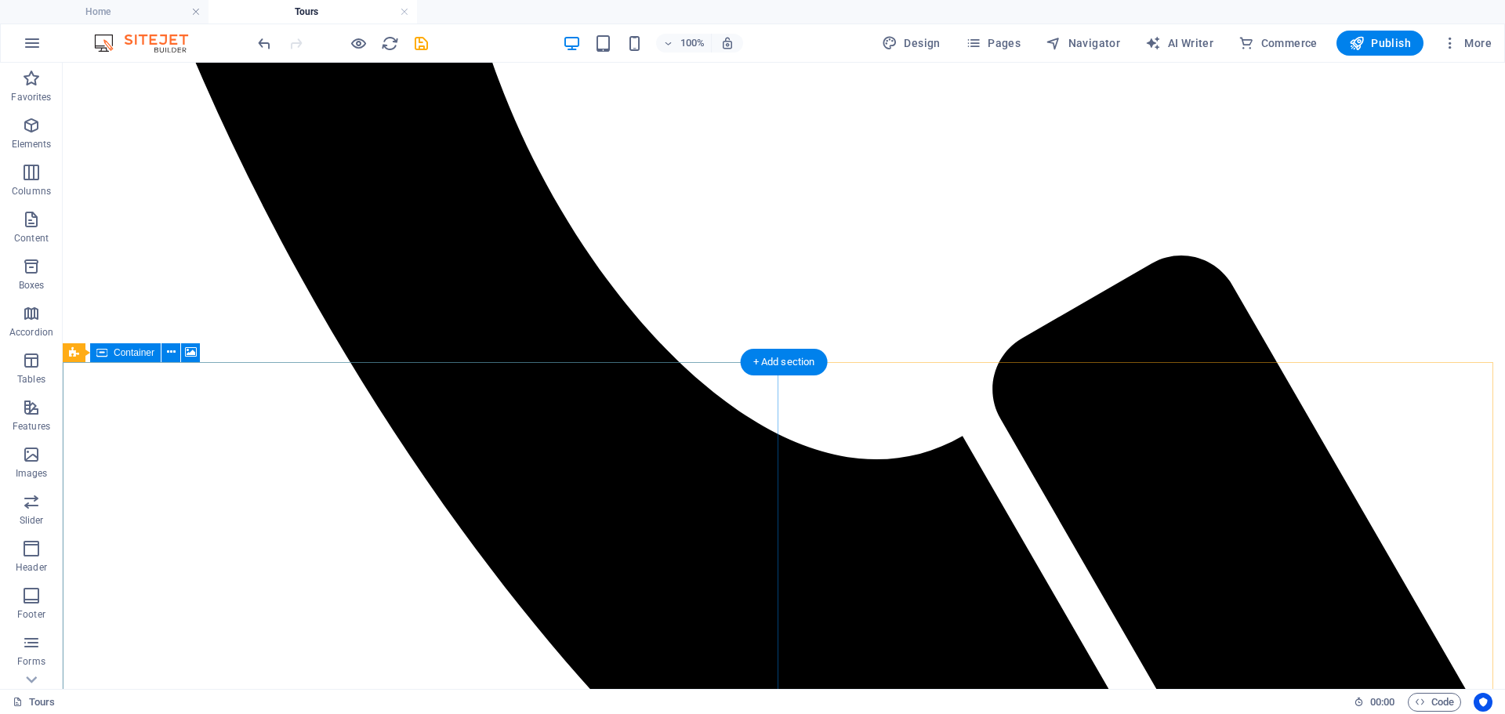
scroll to position [1176, 0]
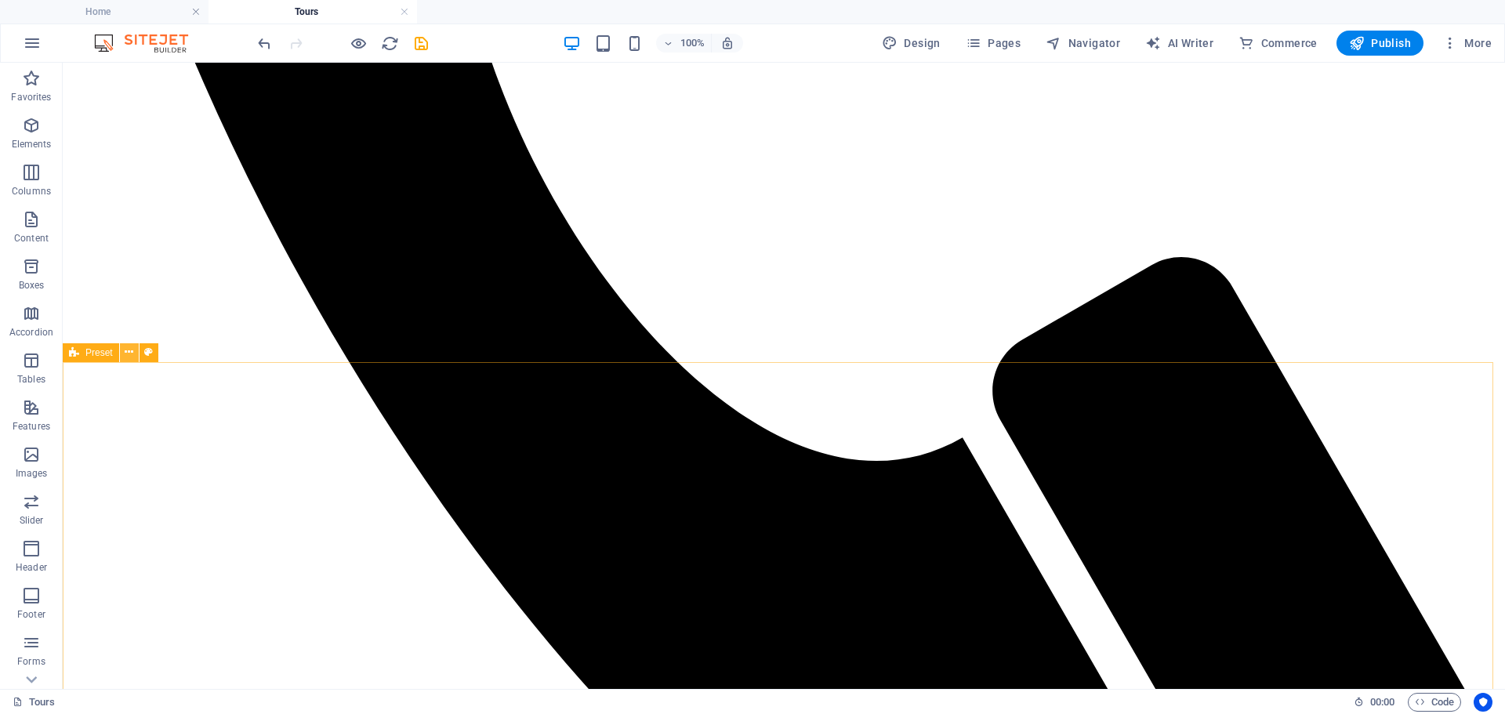
click at [129, 352] on icon at bounding box center [129, 352] width 9 height 16
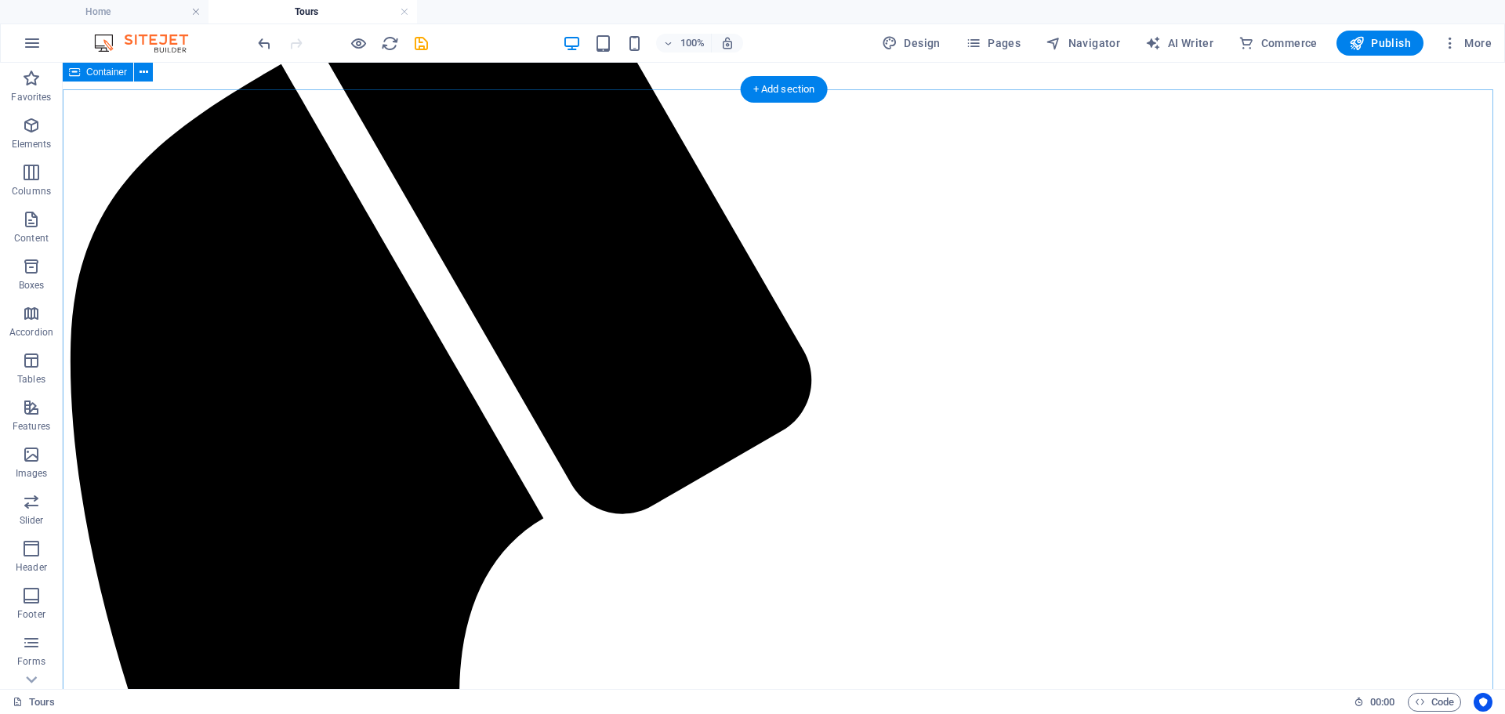
scroll to position [157, 0]
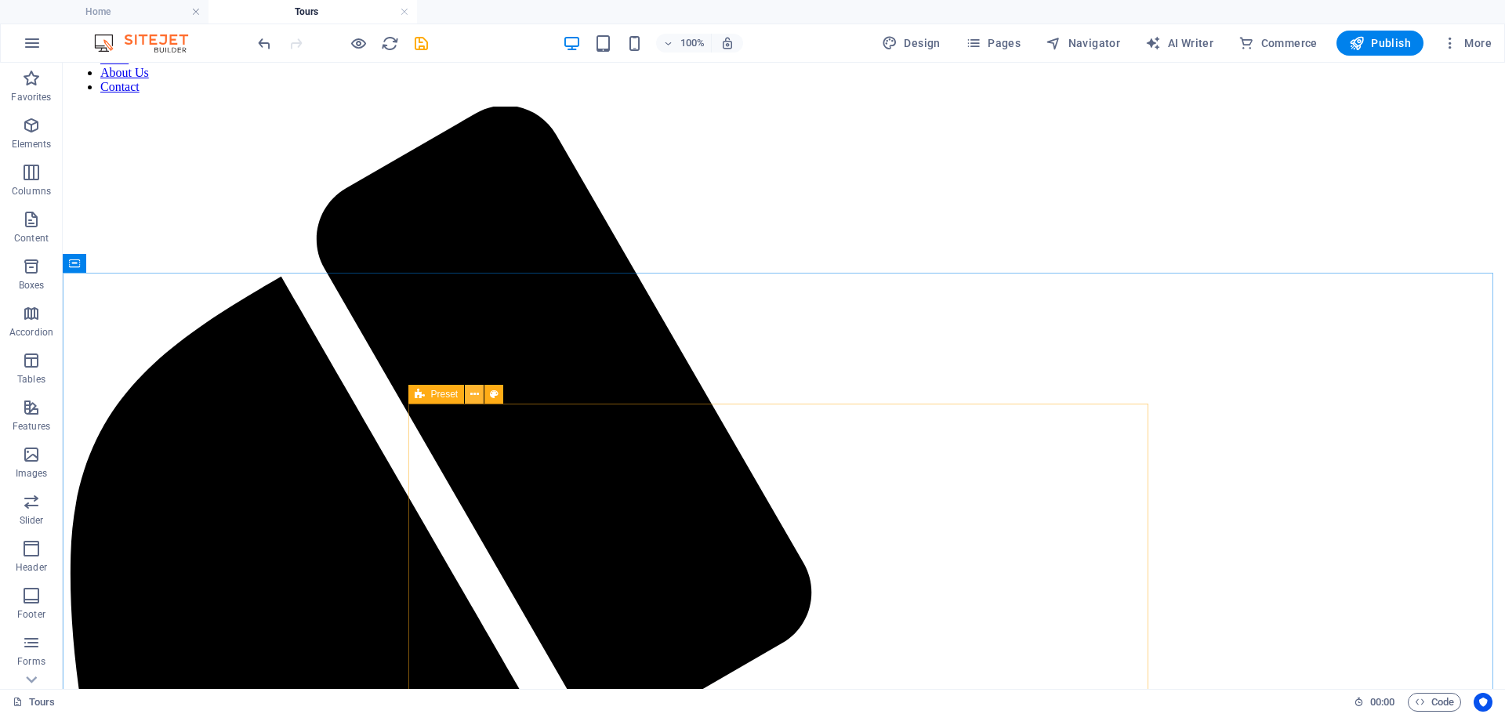
click at [472, 393] on icon at bounding box center [474, 394] width 9 height 16
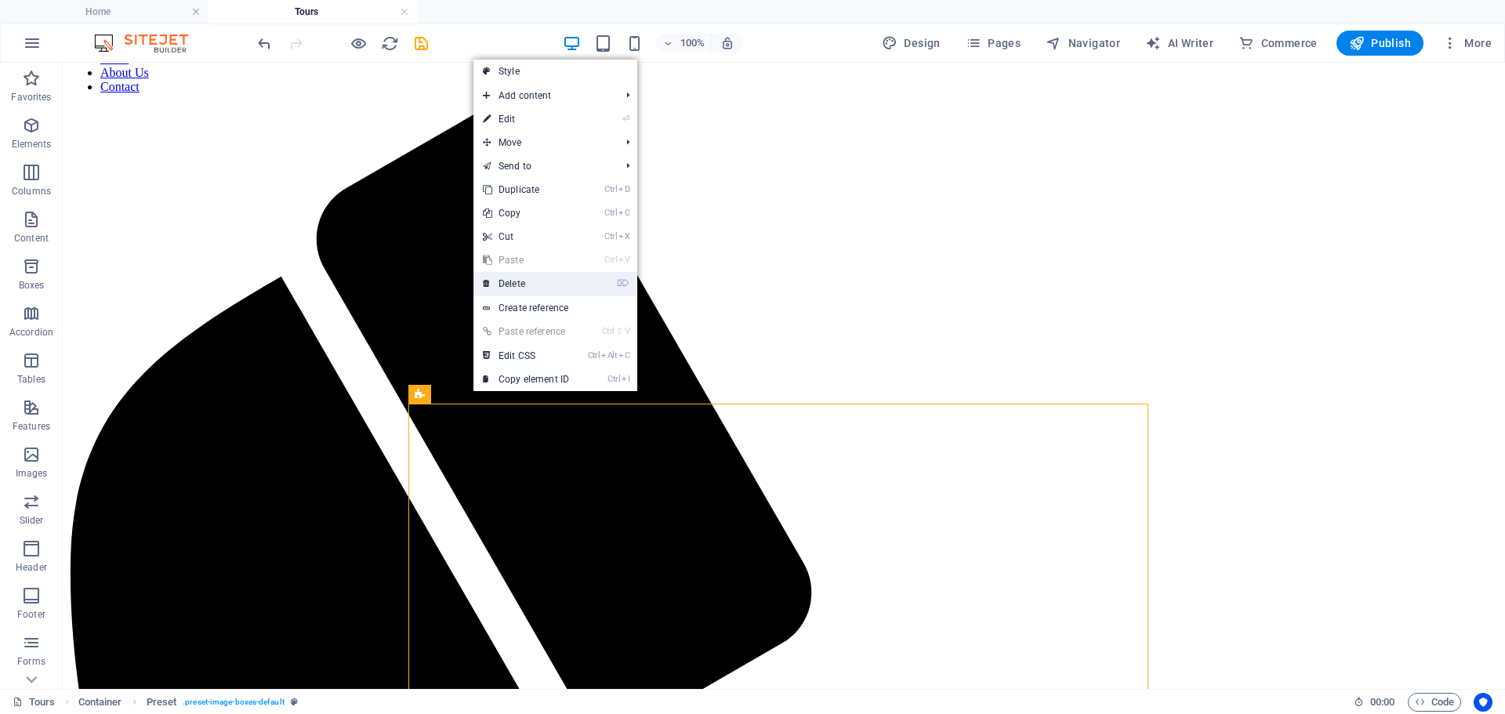
click at [512, 282] on link "⌦ Delete" at bounding box center [525, 284] width 105 height 24
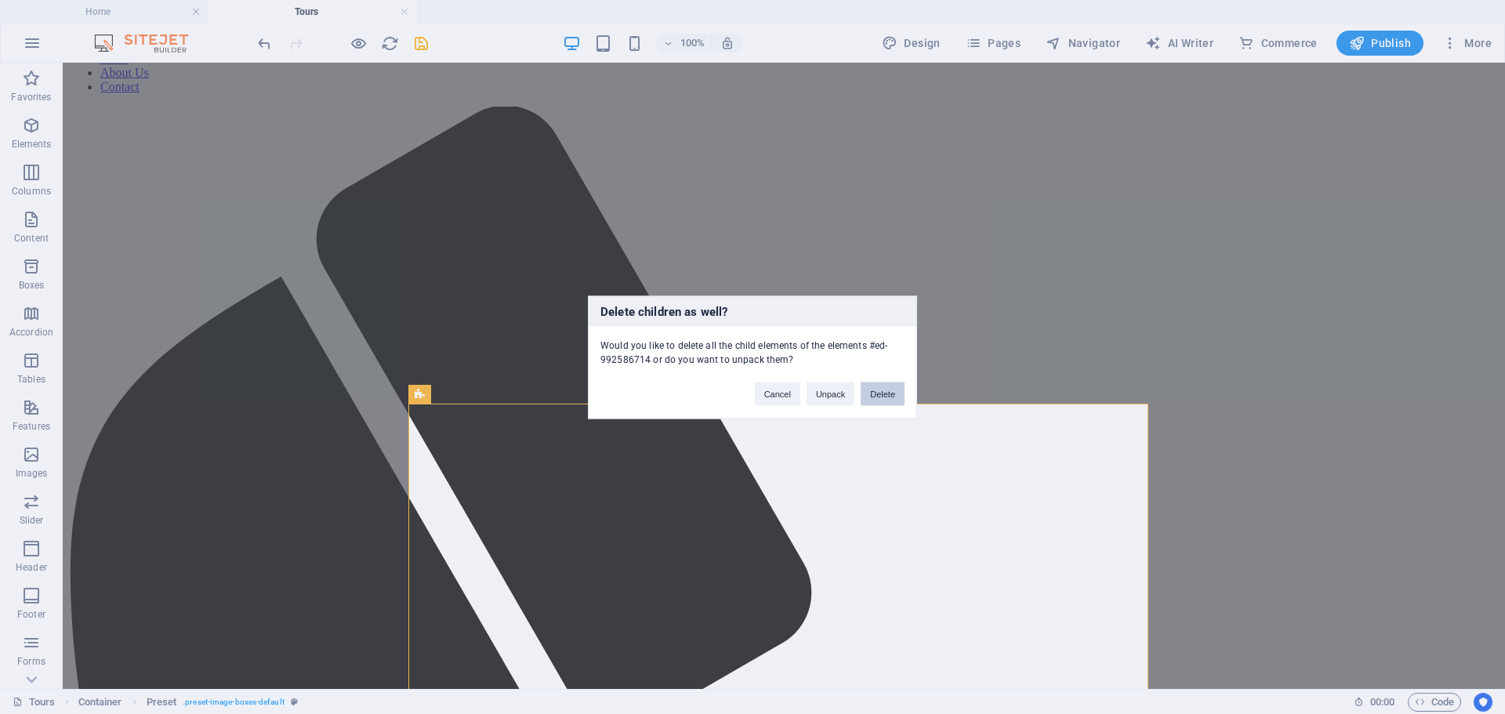
click at [895, 393] on button "Delete" at bounding box center [883, 394] width 44 height 24
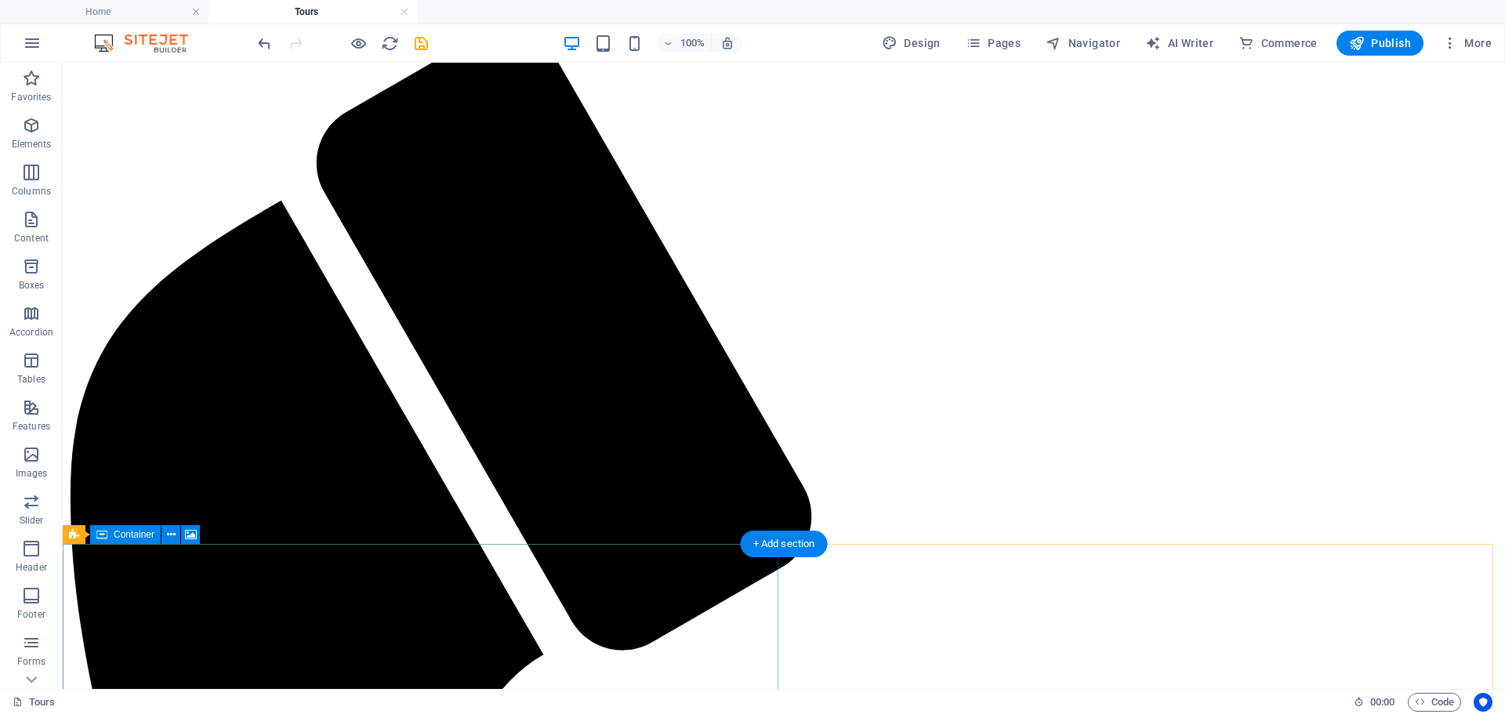
scroll to position [78, 0]
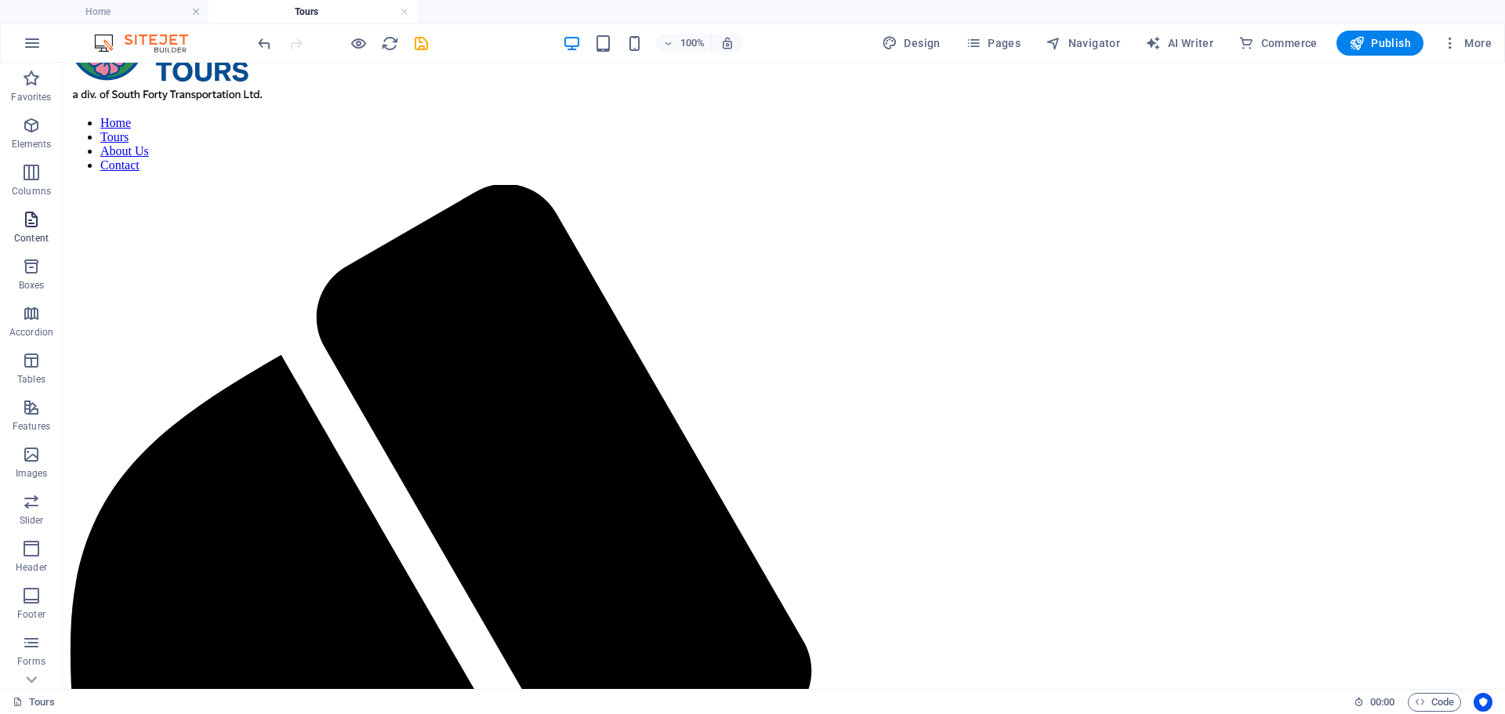
click at [24, 224] on icon "button" at bounding box center [31, 219] width 19 height 19
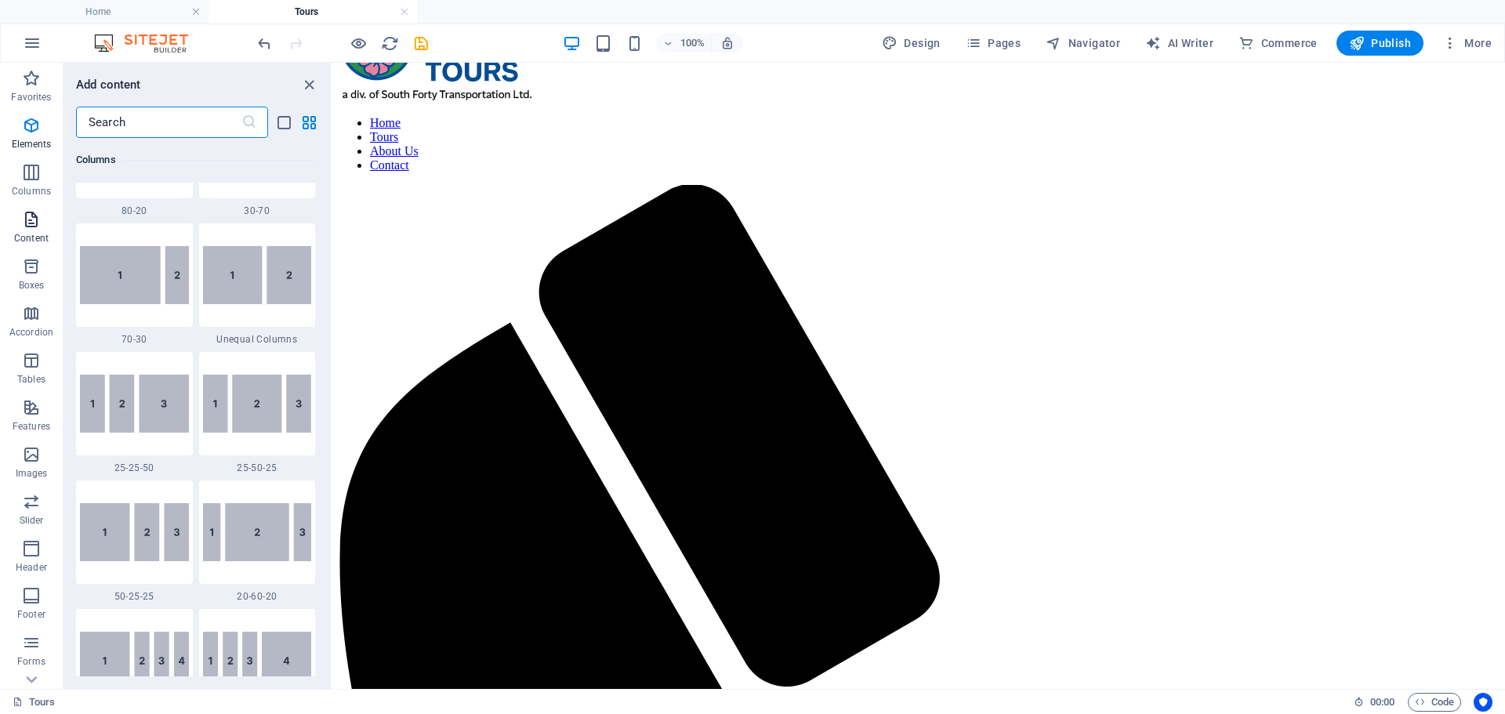
scroll to position [2743, 0]
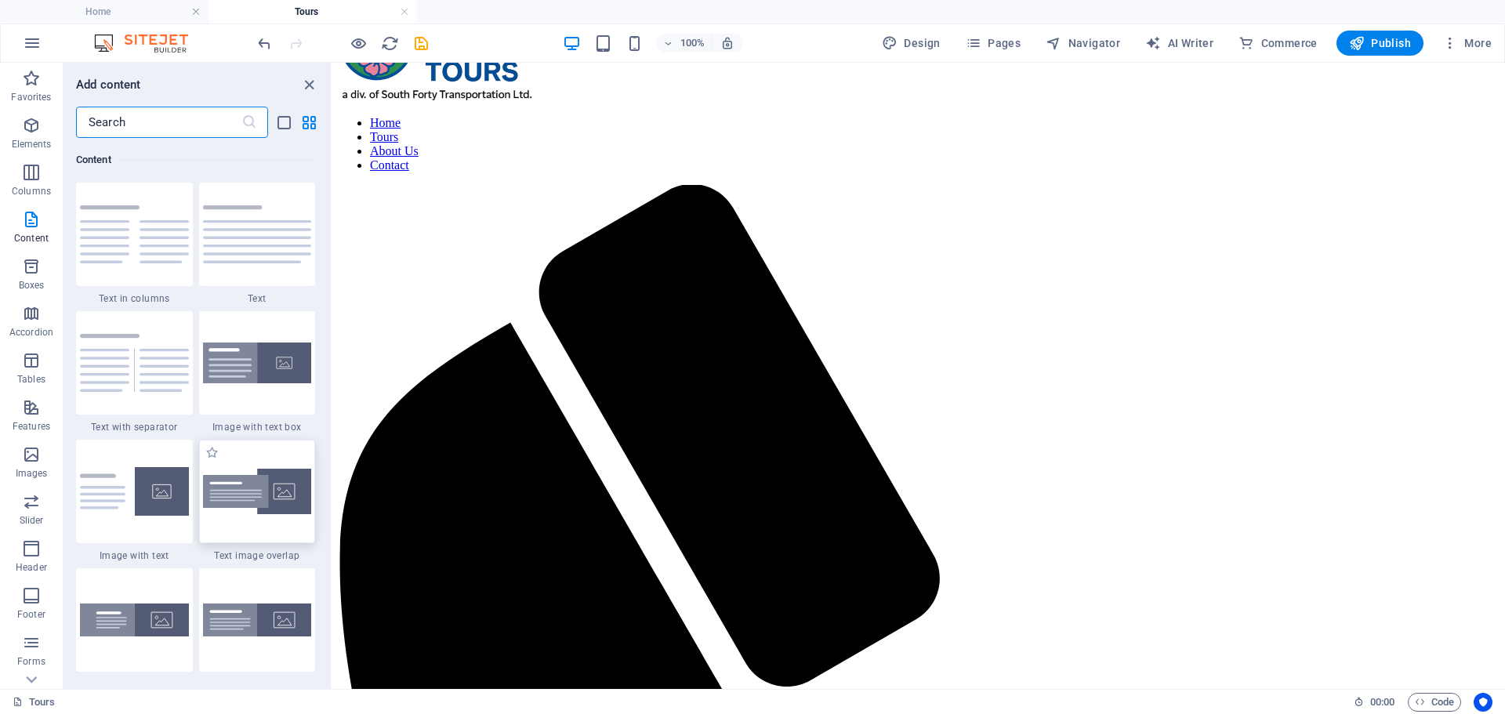
click at [268, 501] on img at bounding box center [257, 492] width 109 height 46
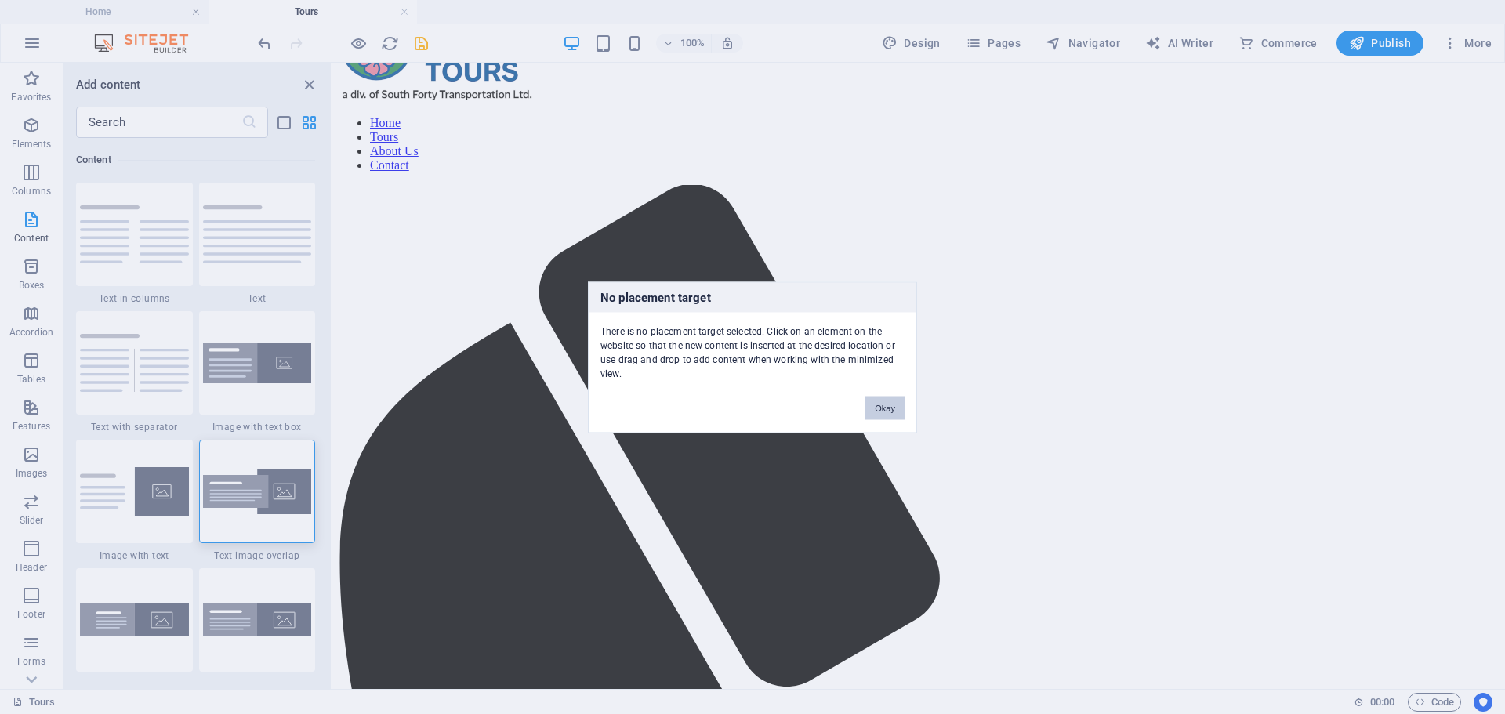
click at [882, 404] on button "Okay" at bounding box center [884, 408] width 39 height 24
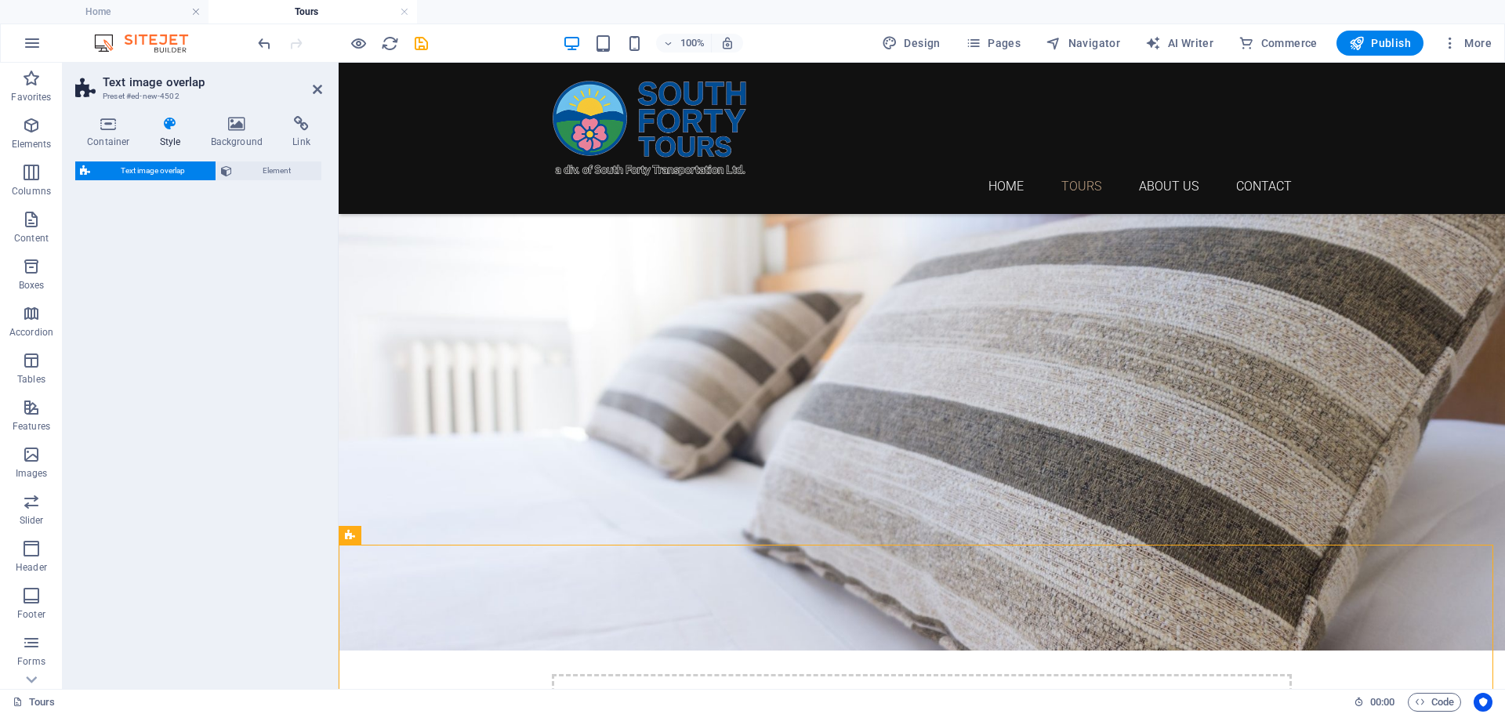
select select "rem"
select select "px"
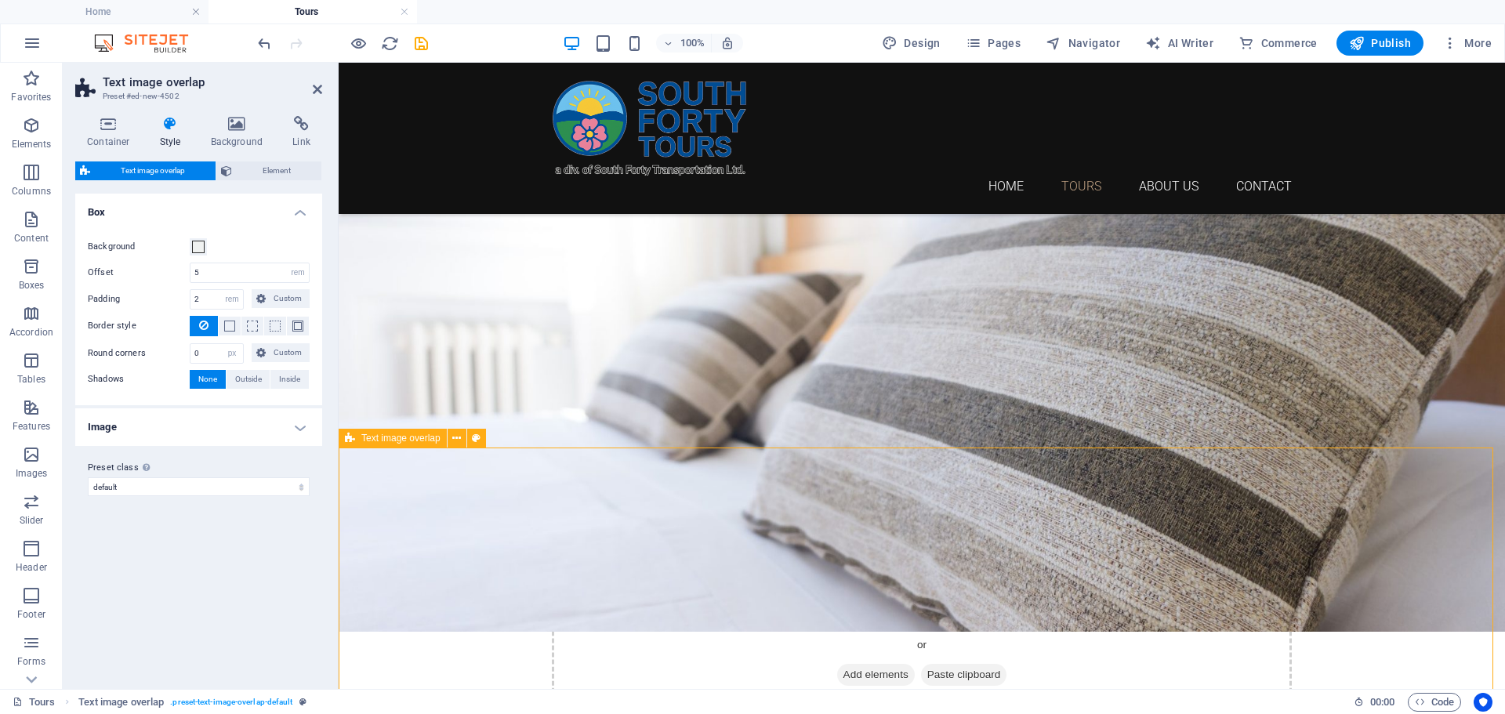
scroll to position [235, 0]
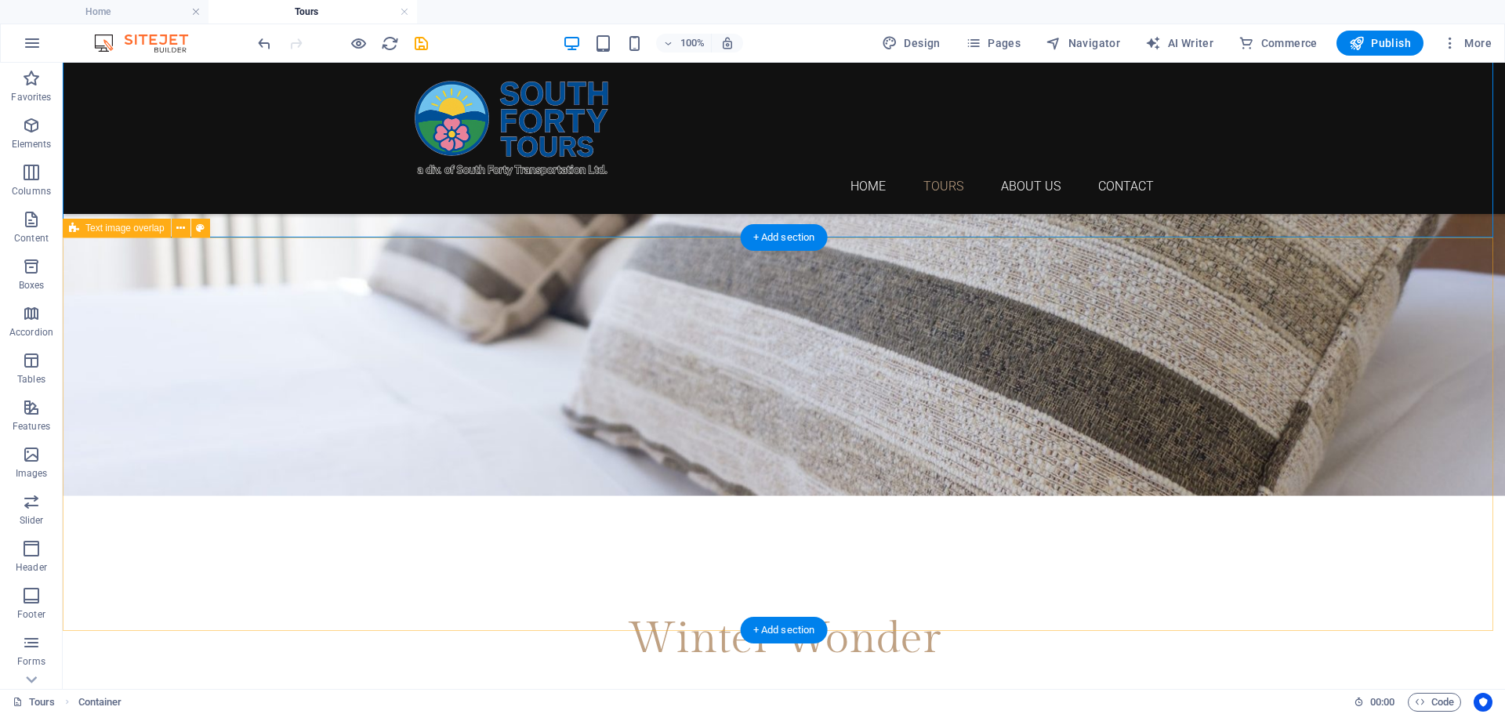
scroll to position [392, 0]
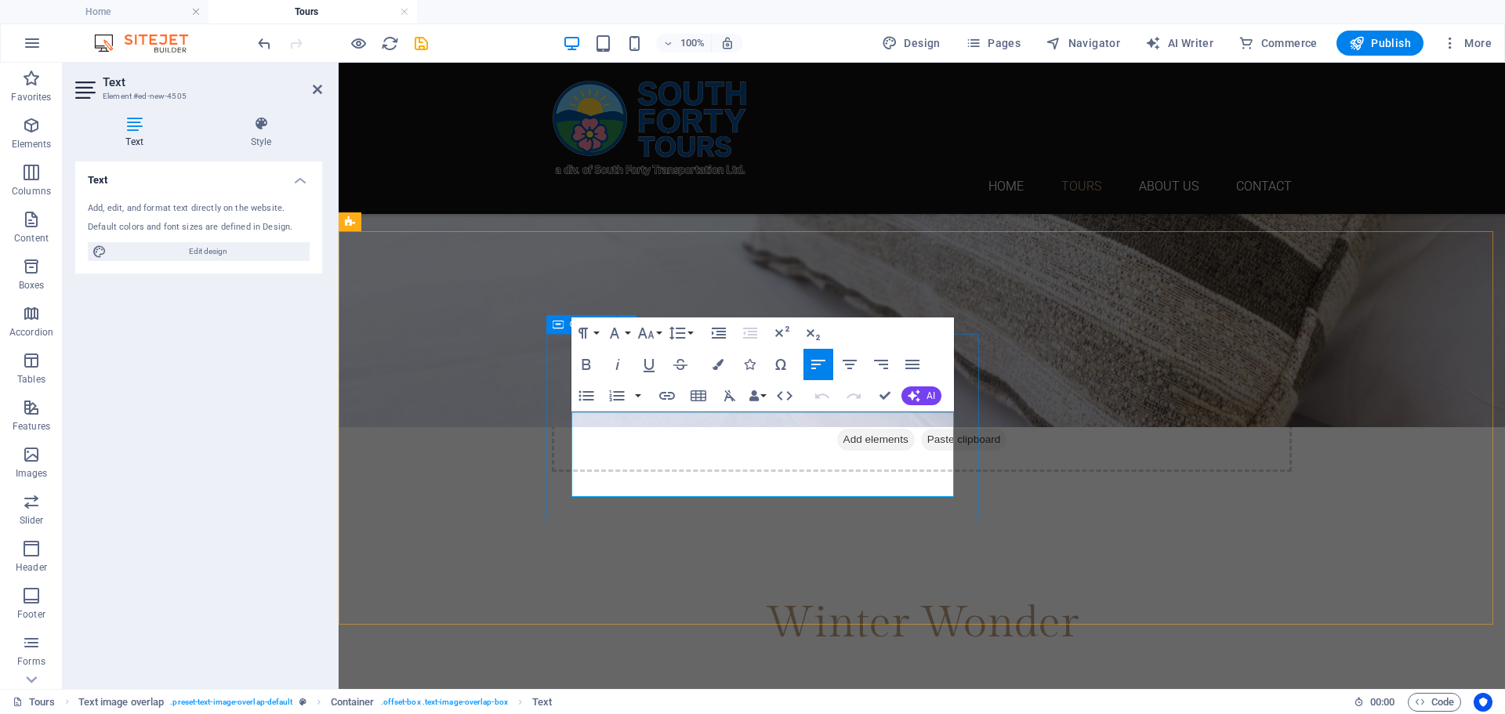
drag, startPoint x: 878, startPoint y: 482, endPoint x: 561, endPoint y: 418, distance: 323.1
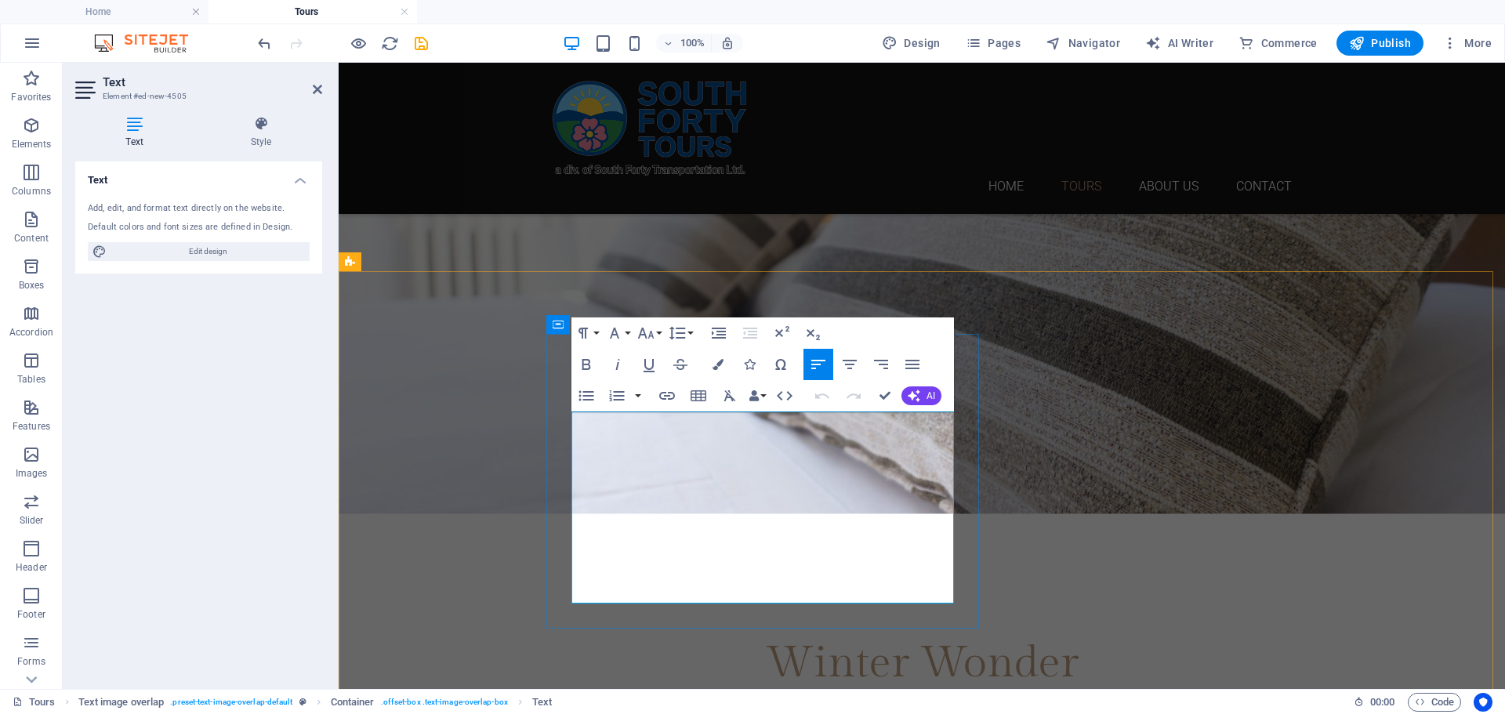
drag, startPoint x: 761, startPoint y: 594, endPoint x: 577, endPoint y: 419, distance: 253.9
drag, startPoint x: 750, startPoint y: 593, endPoint x: 573, endPoint y: 421, distance: 246.7
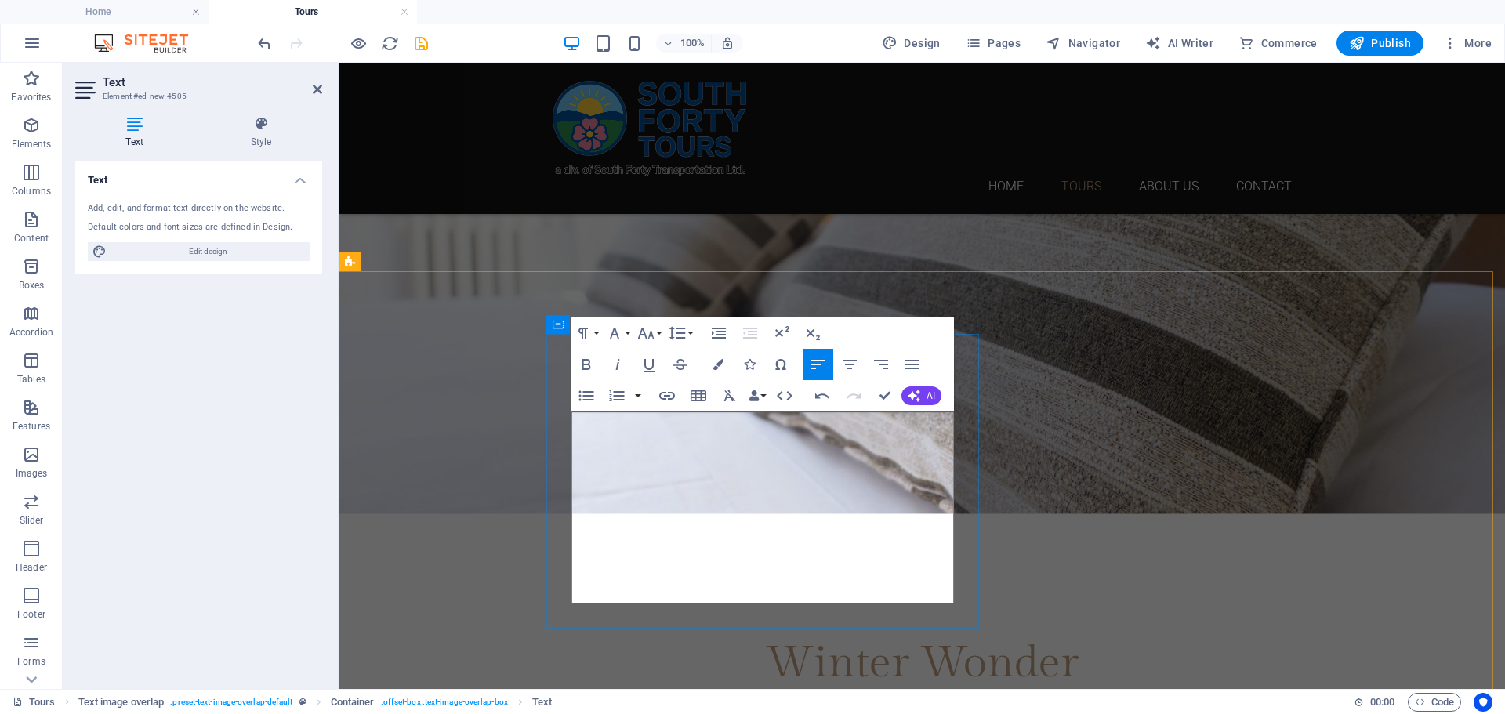
copy p "Your Winter Wonder begins with a comfortable coach departure from Medicine Hat …"
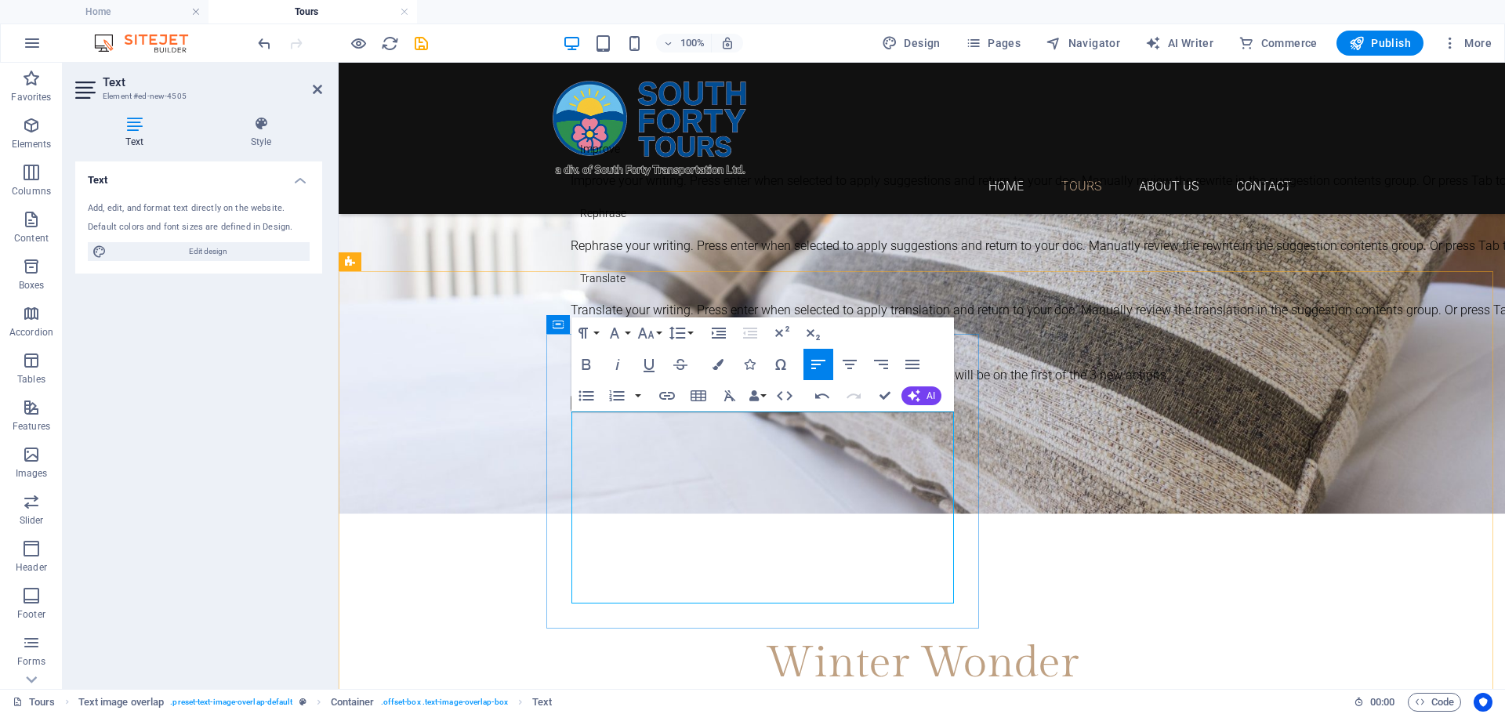
drag, startPoint x: 697, startPoint y: 446, endPoint x: 587, endPoint y: 427, distance: 111.3
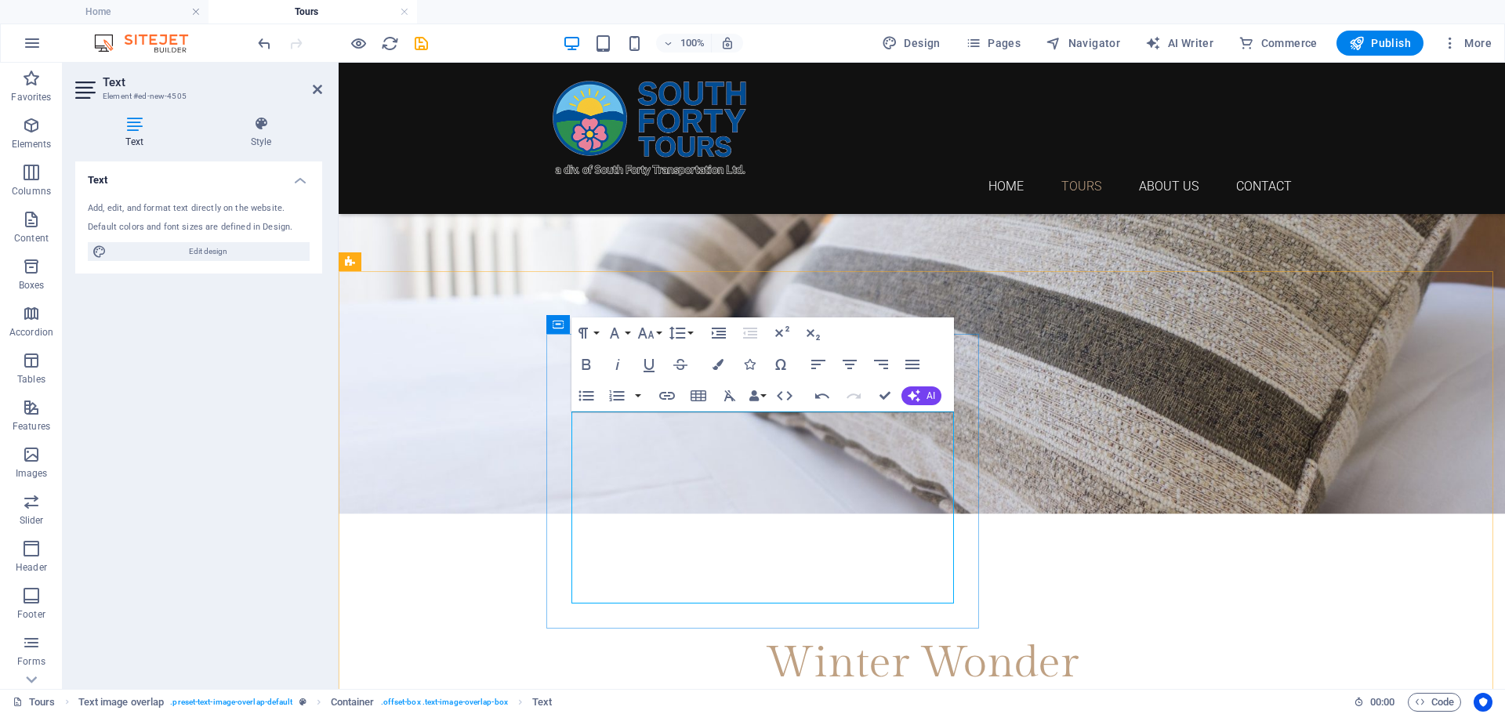
drag, startPoint x: 696, startPoint y: 448, endPoint x: 588, endPoint y: 421, distance: 111.6
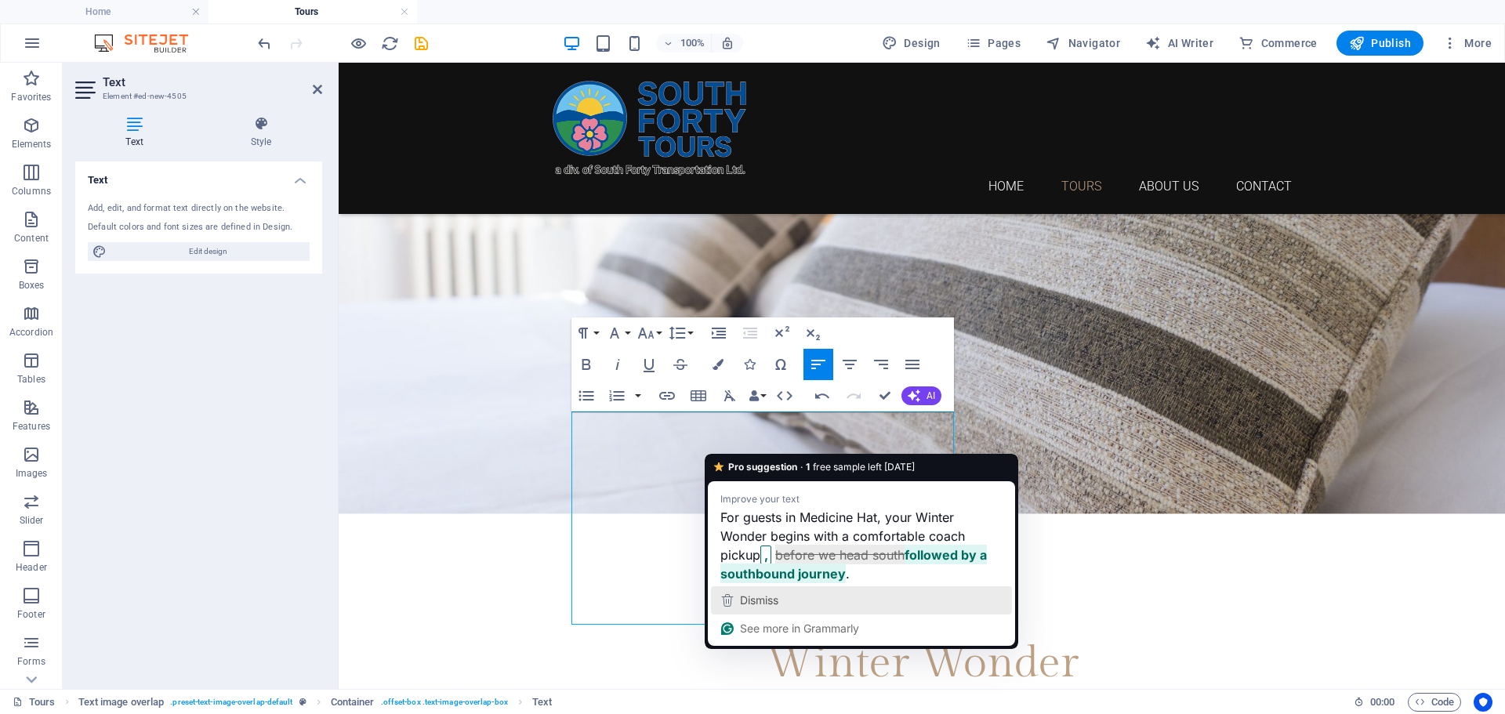
drag, startPoint x: 774, startPoint y: 600, endPoint x: 435, endPoint y: 538, distance: 344.4
click at [774, 600] on span "Dismiss" at bounding box center [759, 599] width 38 height 13
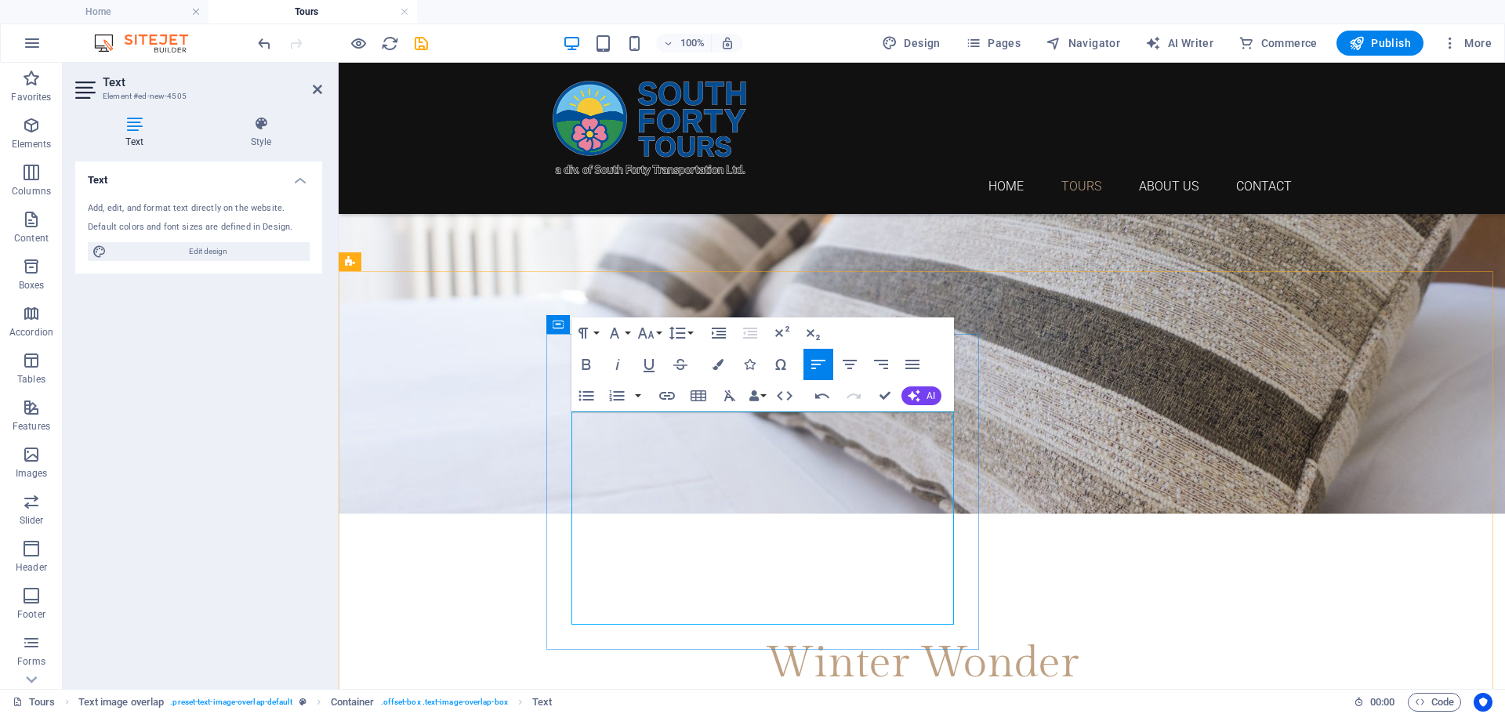
drag, startPoint x: 683, startPoint y: 615, endPoint x: 865, endPoint y: 600, distance: 183.2
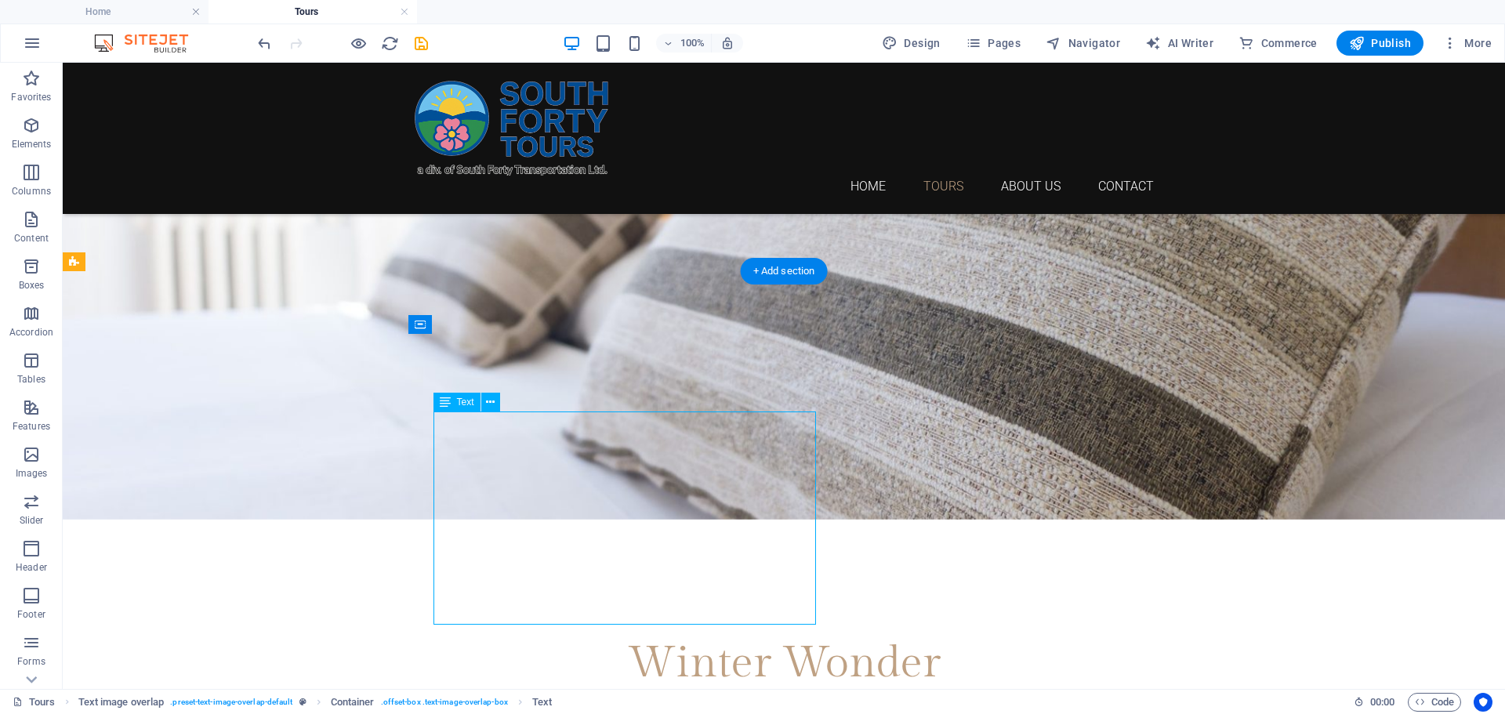
scroll to position [384, 0]
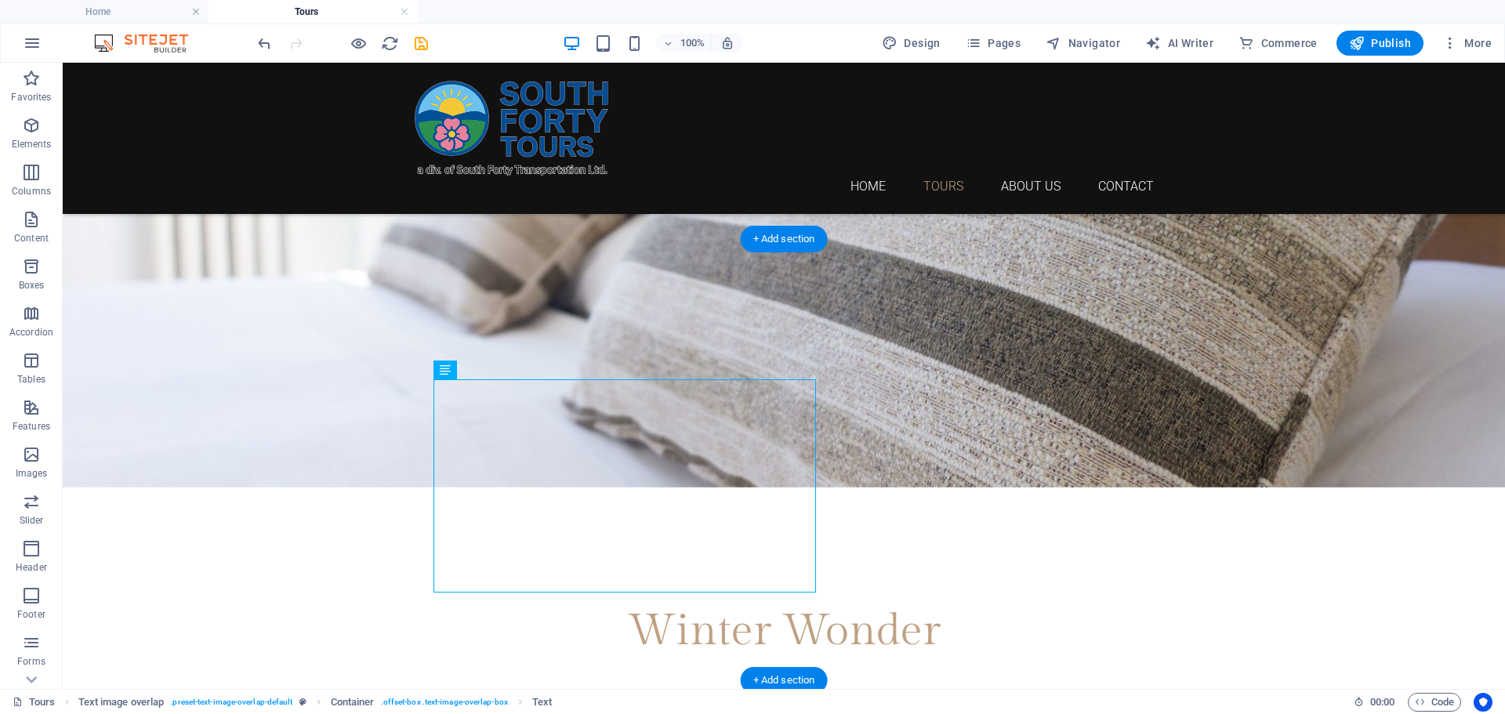
drag, startPoint x: 527, startPoint y: 616, endPoint x: 484, endPoint y: 517, distance: 108.5
drag, startPoint x: 521, startPoint y: 577, endPoint x: 470, endPoint y: 533, distance: 67.3
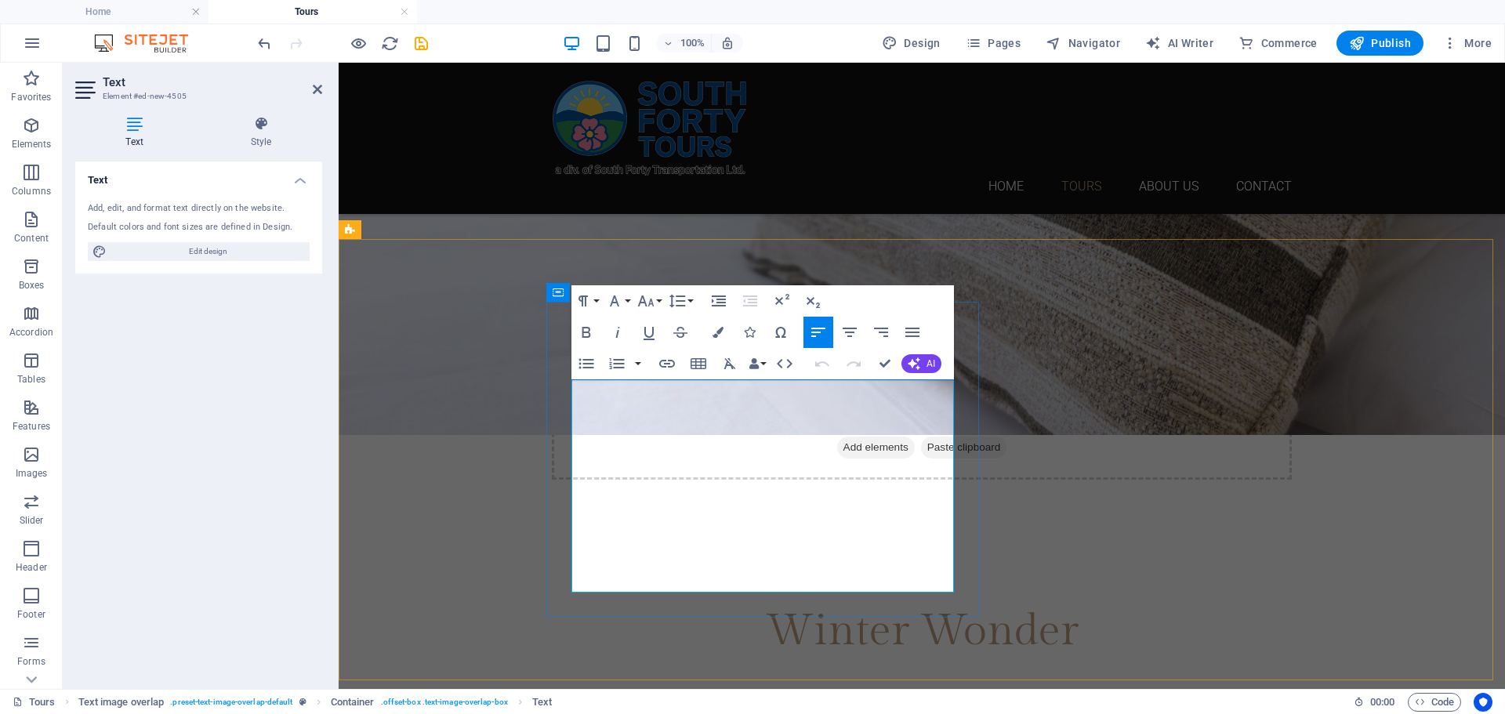
drag, startPoint x: 668, startPoint y: 582, endPoint x: 574, endPoint y: 395, distance: 209.6
copy p "For guests in Medicine Hat, your Winter Wonder begins with a comfortable coach …"
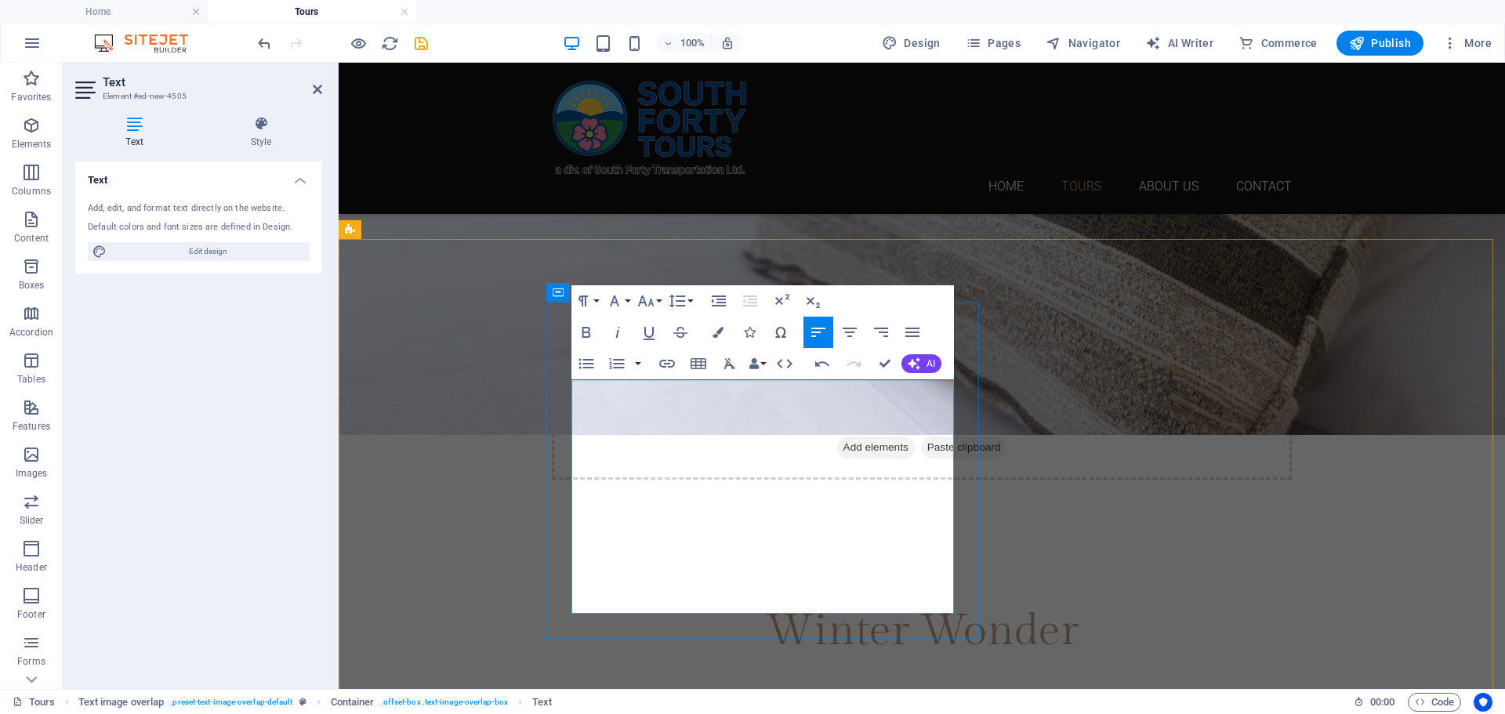
drag, startPoint x: 681, startPoint y: 459, endPoint x: 836, endPoint y: 432, distance: 157.6
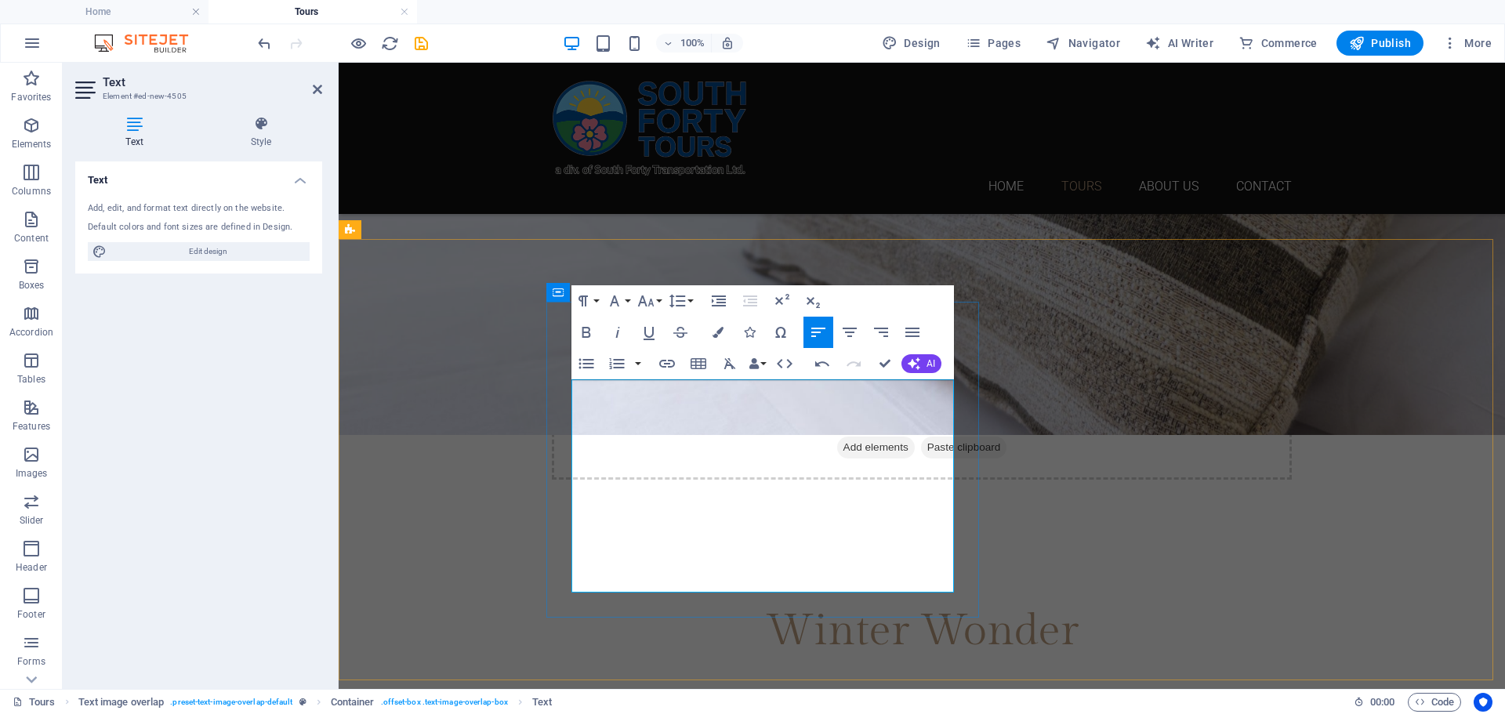
drag, startPoint x: 831, startPoint y: 384, endPoint x: 751, endPoint y: 383, distance: 80.0
drag, startPoint x: 865, startPoint y: 496, endPoint x: 802, endPoint y: 494, distance: 63.5
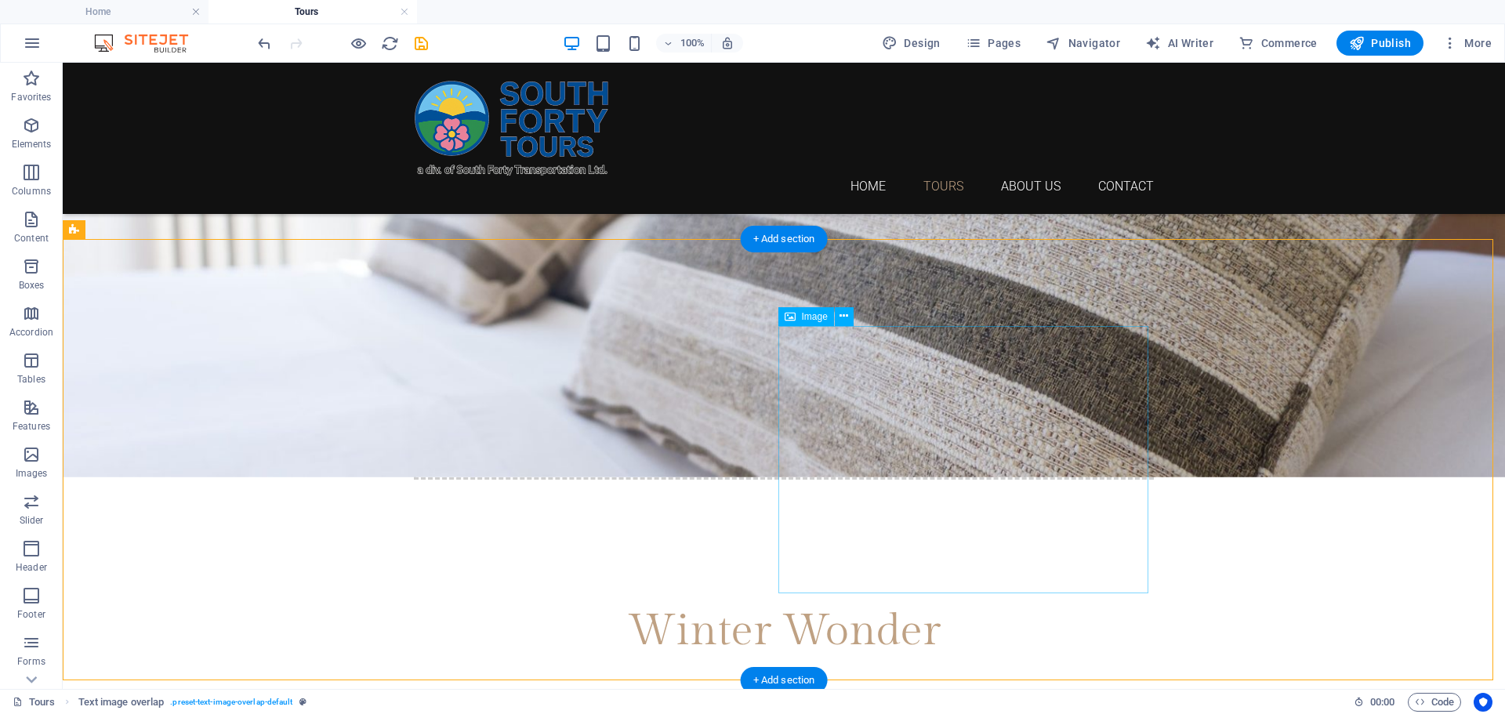
select select "%"
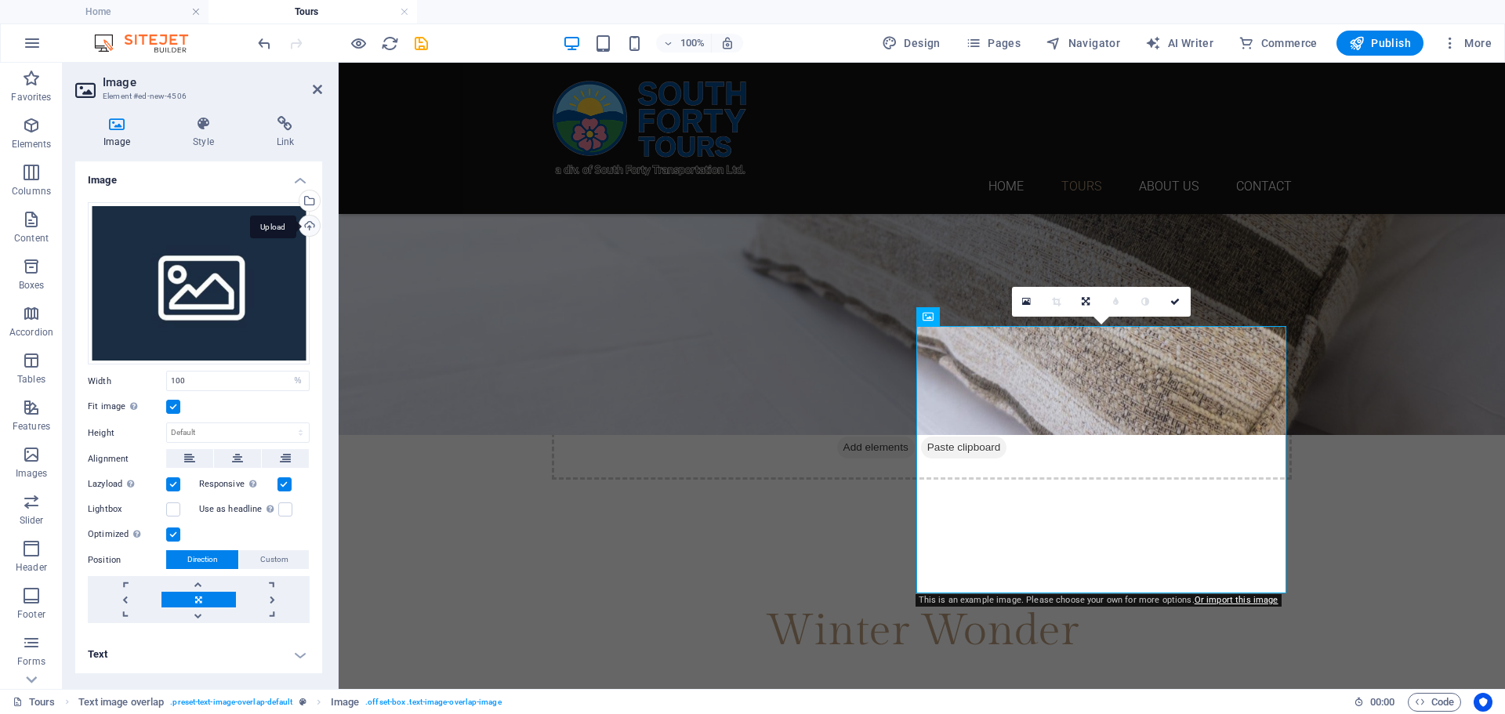
click at [314, 222] on div "Upload" at bounding box center [308, 228] width 24 height 24
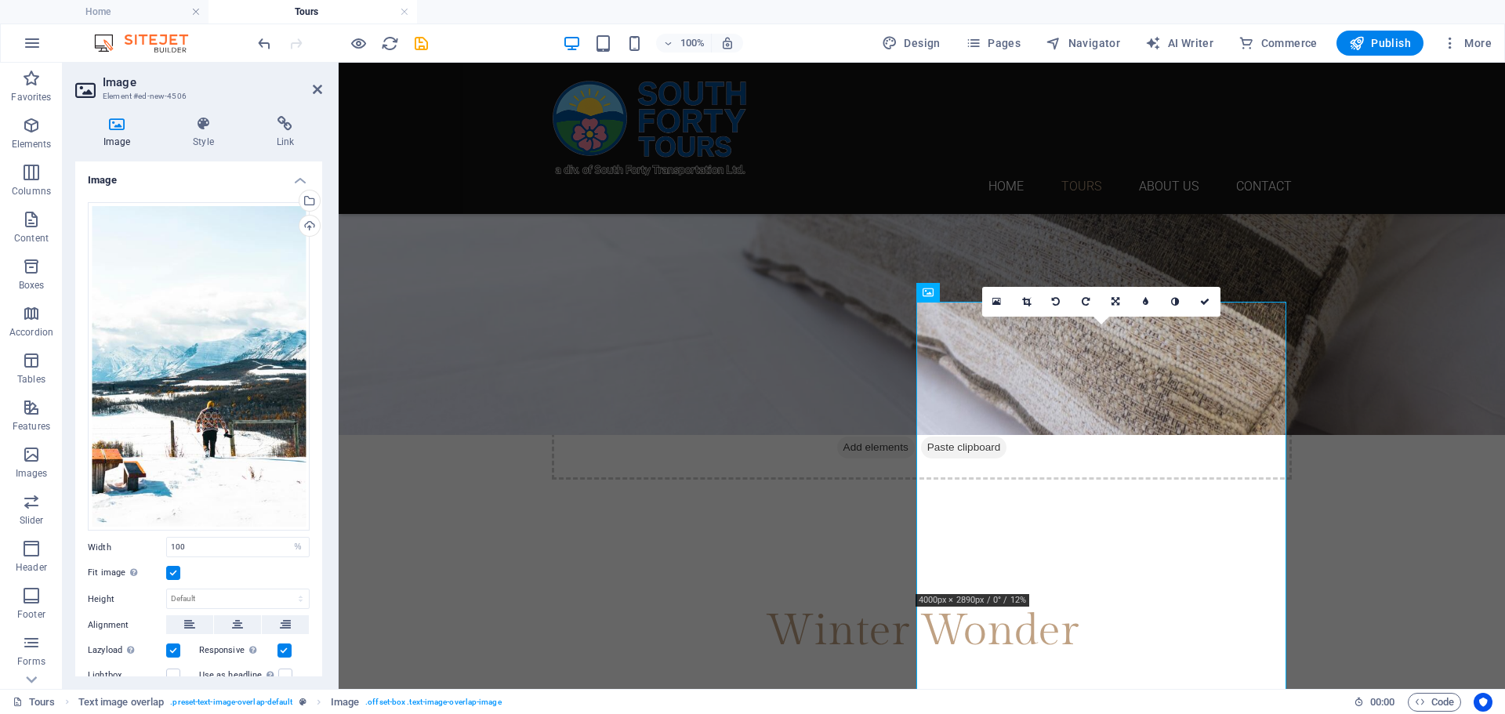
click at [172, 569] on label at bounding box center [173, 573] width 14 height 14
click at [0, 0] on input "Fit image Automatically fit image to a fixed width and height" at bounding box center [0, 0] width 0 height 0
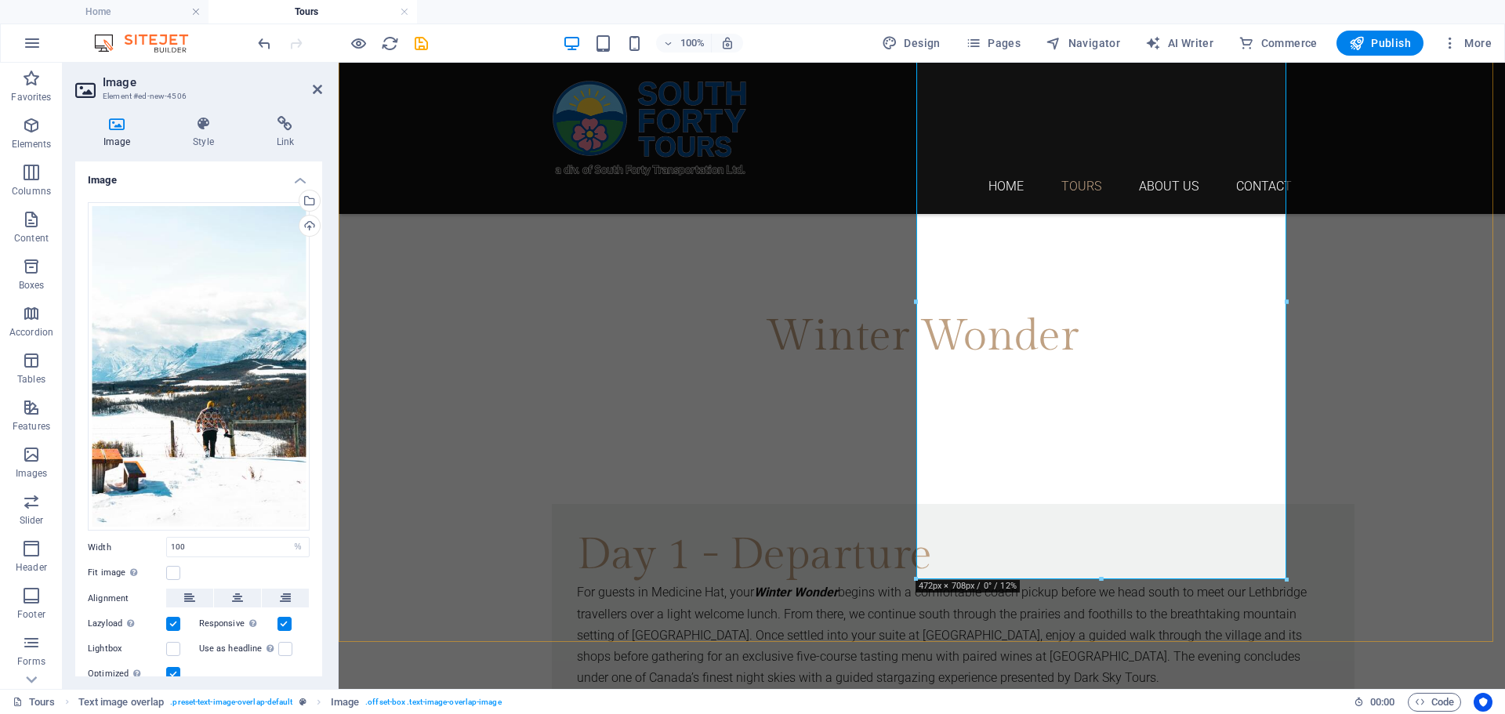
scroll to position [698, 0]
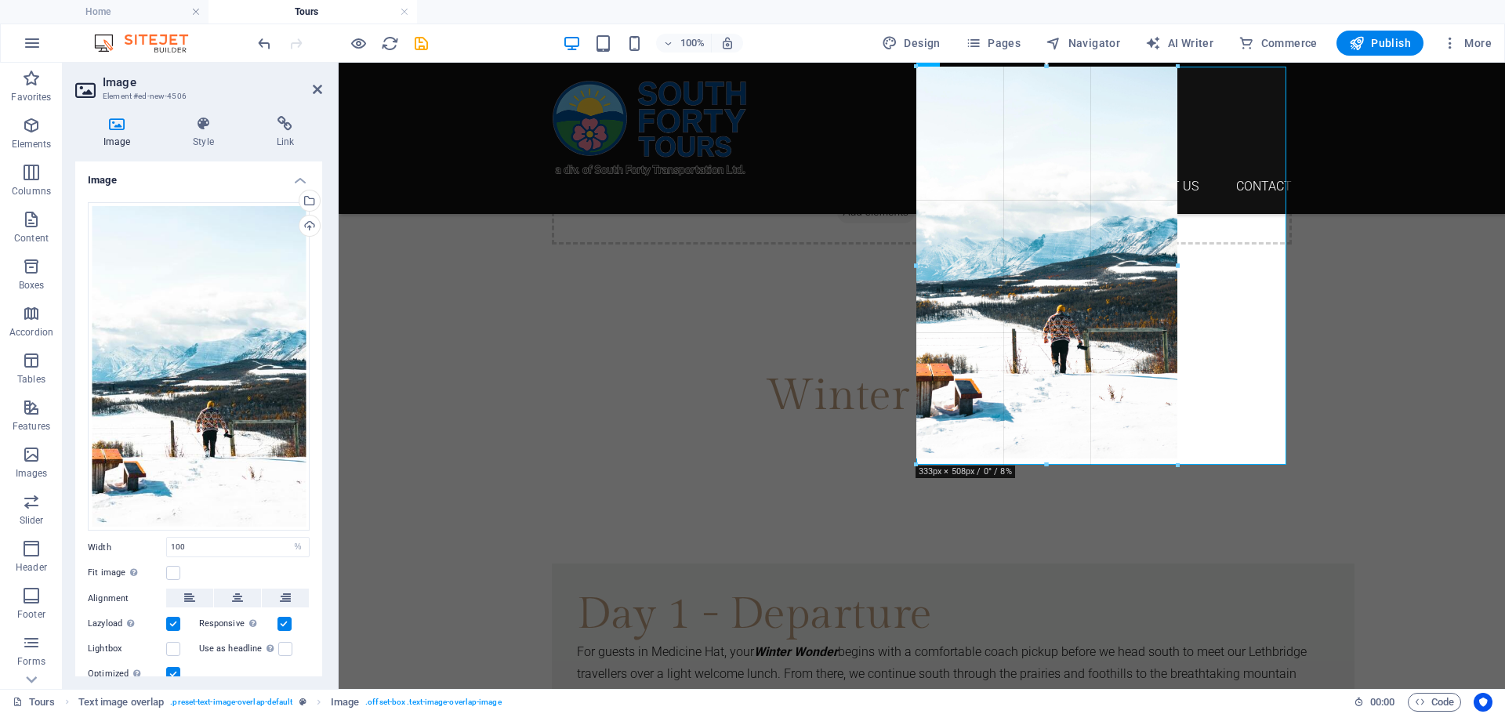
drag, startPoint x: 1103, startPoint y: 543, endPoint x: 1089, endPoint y: 386, distance: 157.4
type input "333"
select select "px"
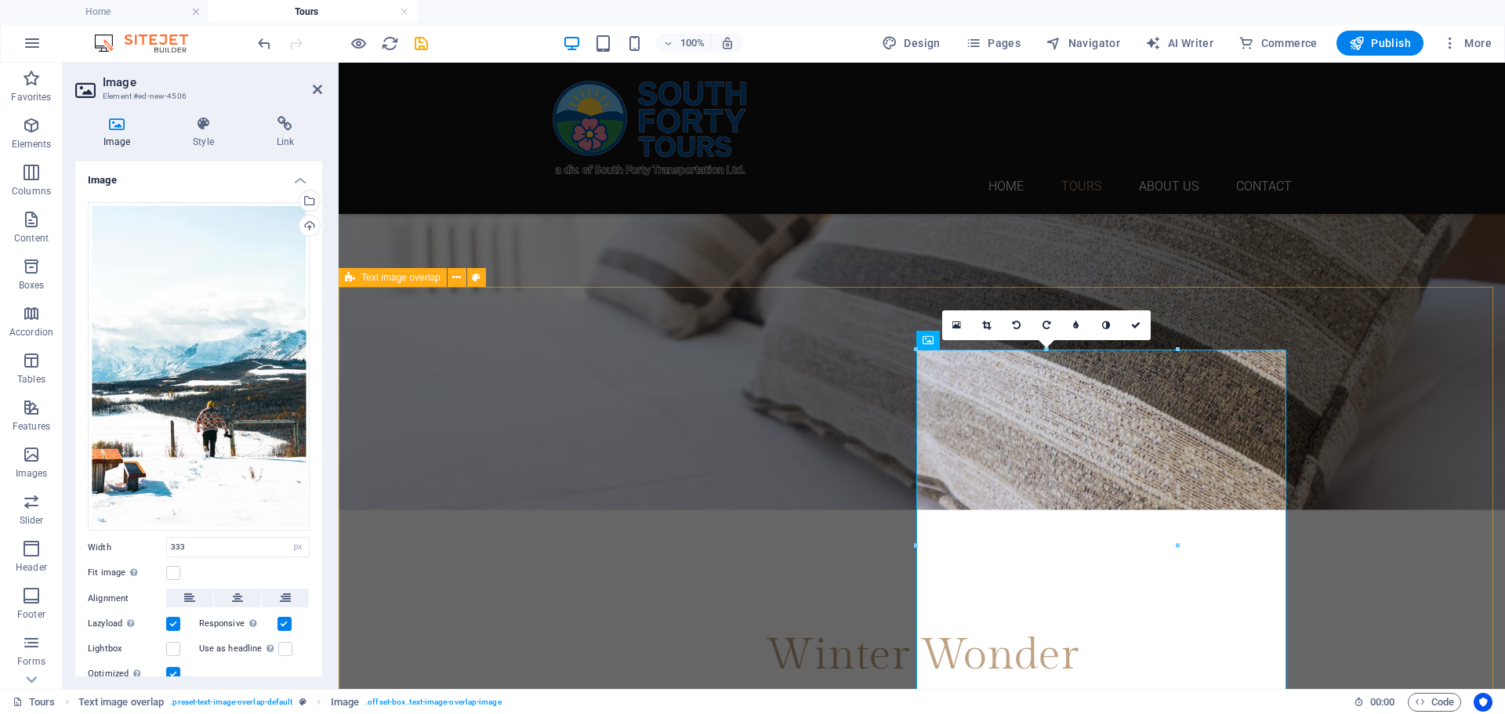
scroll to position [380, 0]
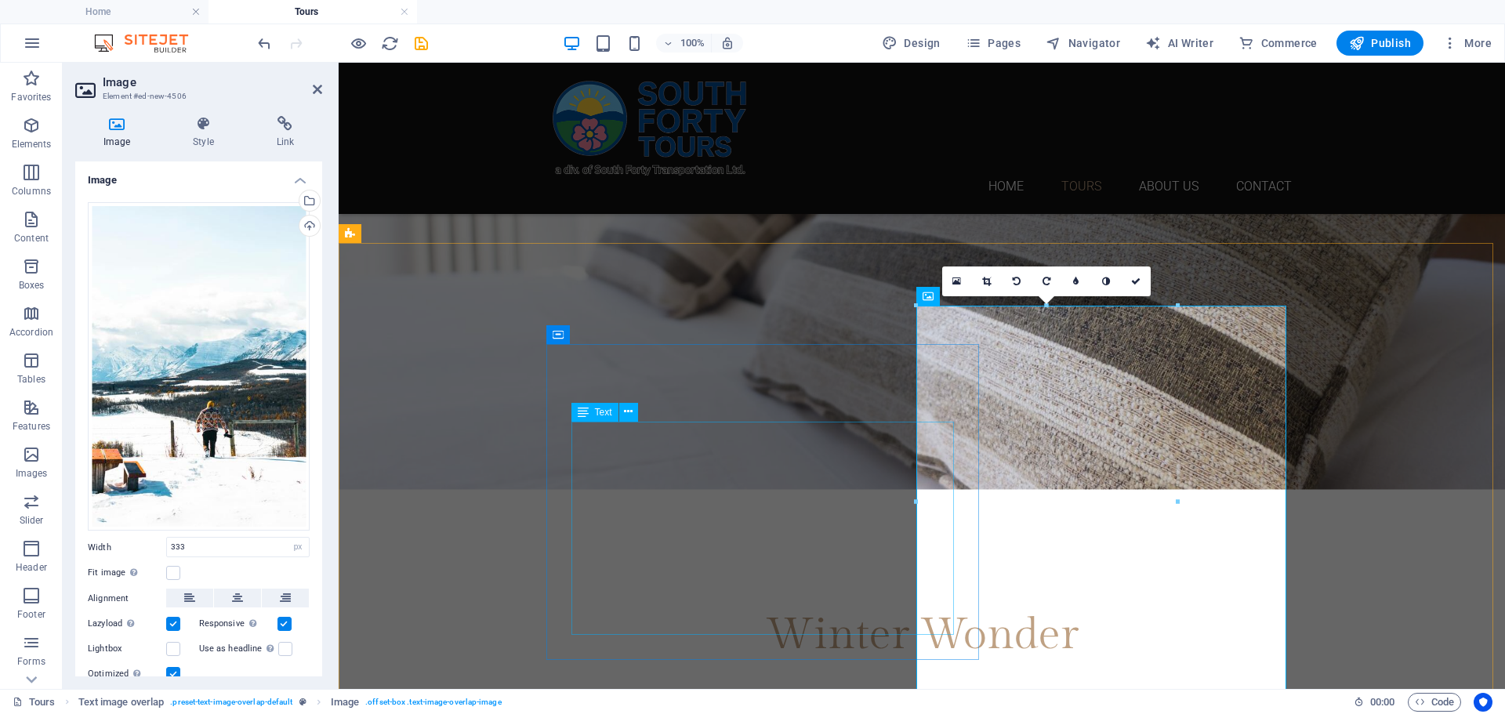
type input "100"
select select "%"
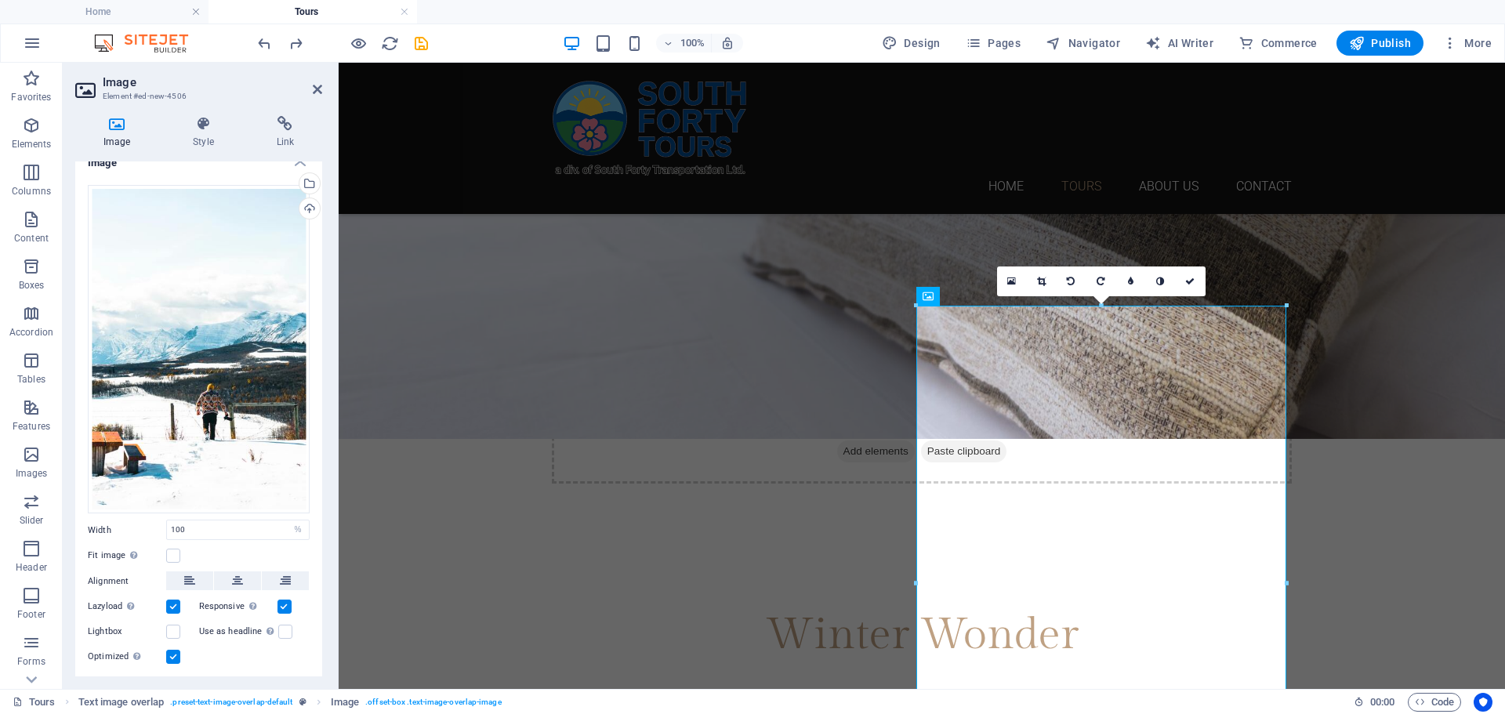
scroll to position [0, 0]
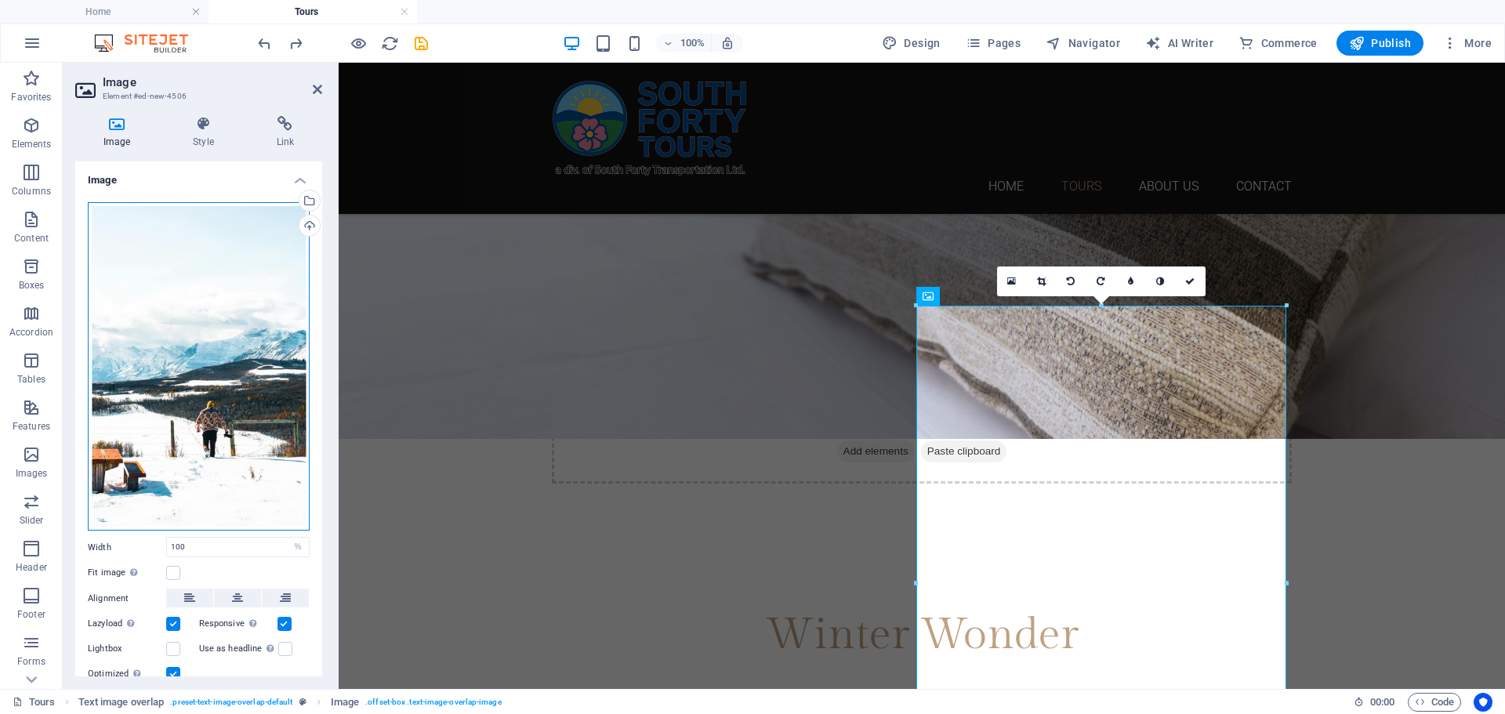
click at [237, 438] on div "Drag files here, click to choose files or select files from Files or our free s…" at bounding box center [199, 366] width 222 height 329
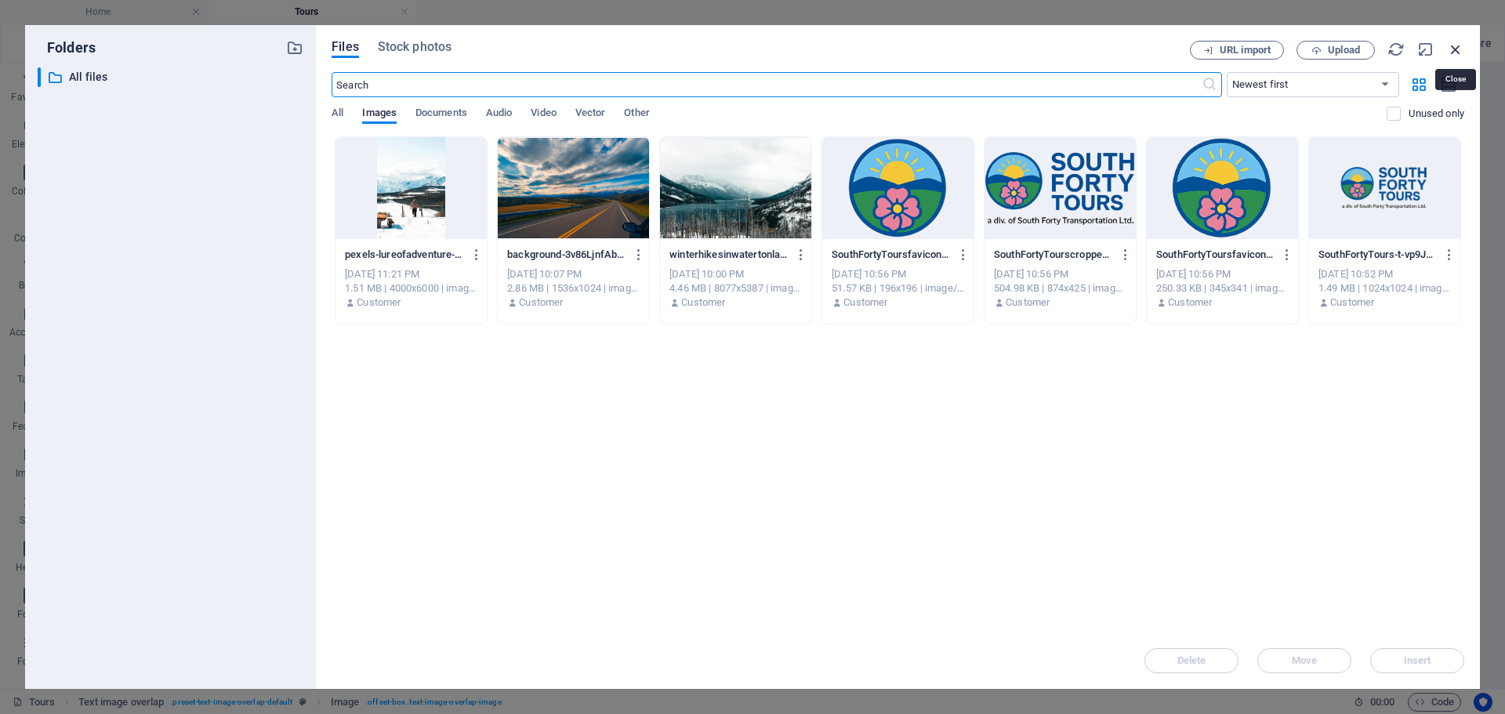
click at [1458, 46] on icon "button" at bounding box center [1455, 49] width 17 height 17
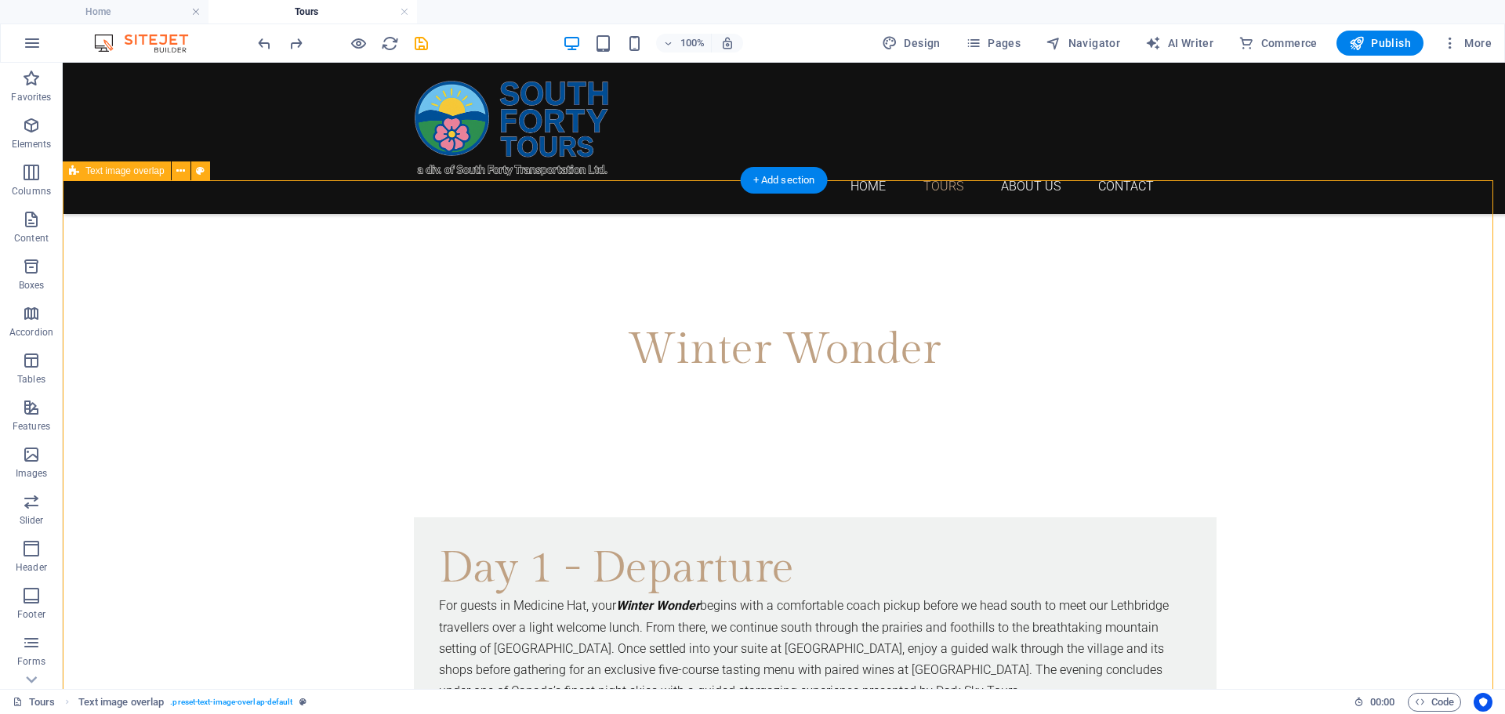
scroll to position [772, 0]
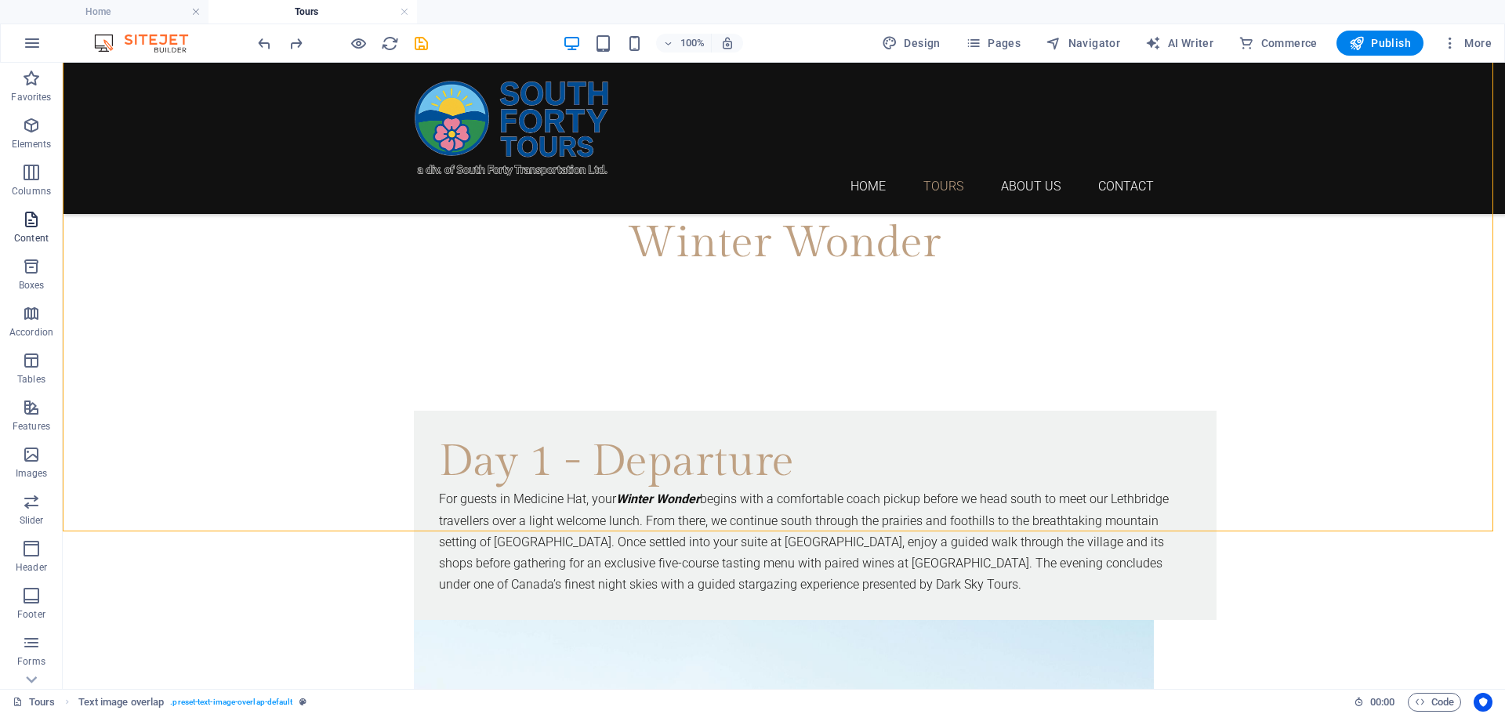
click at [31, 230] on span "Content" at bounding box center [31, 229] width 63 height 38
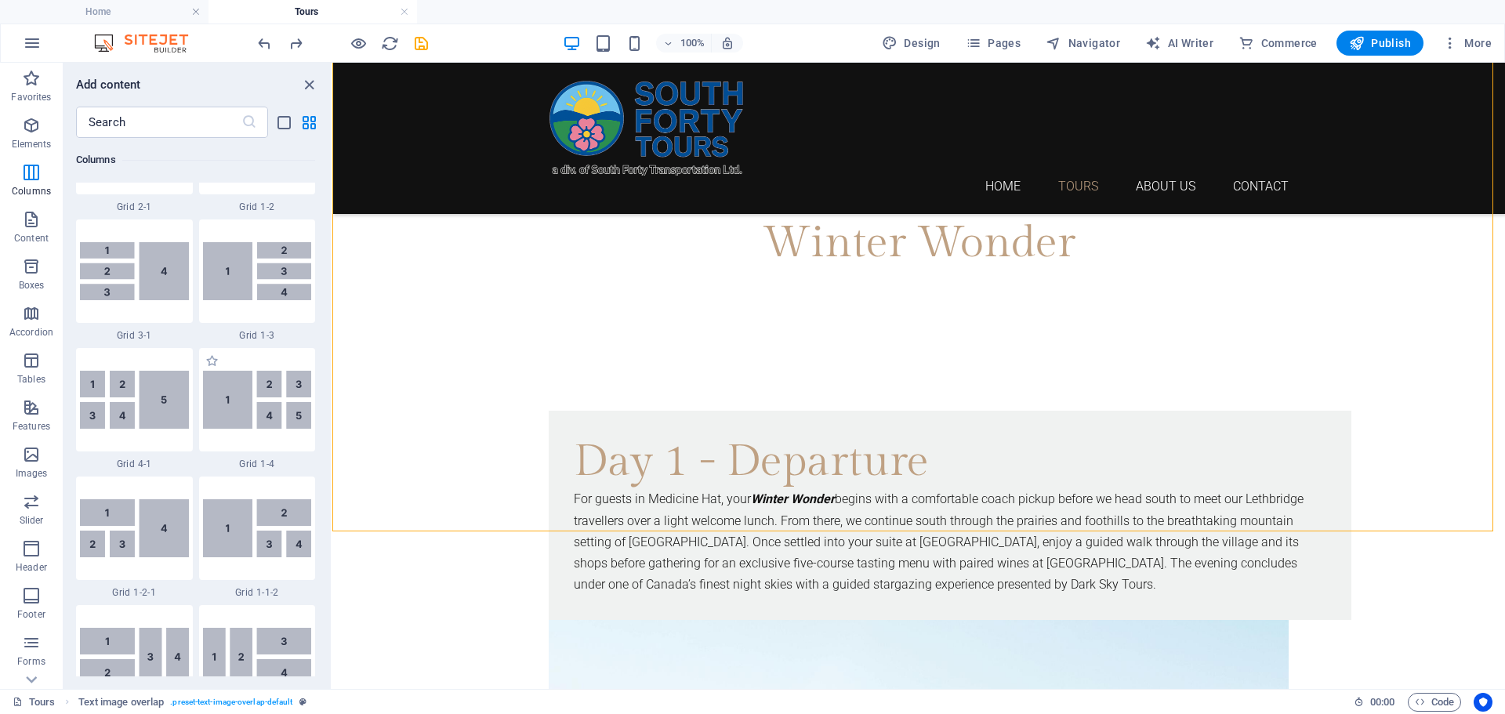
scroll to position [2038, 0]
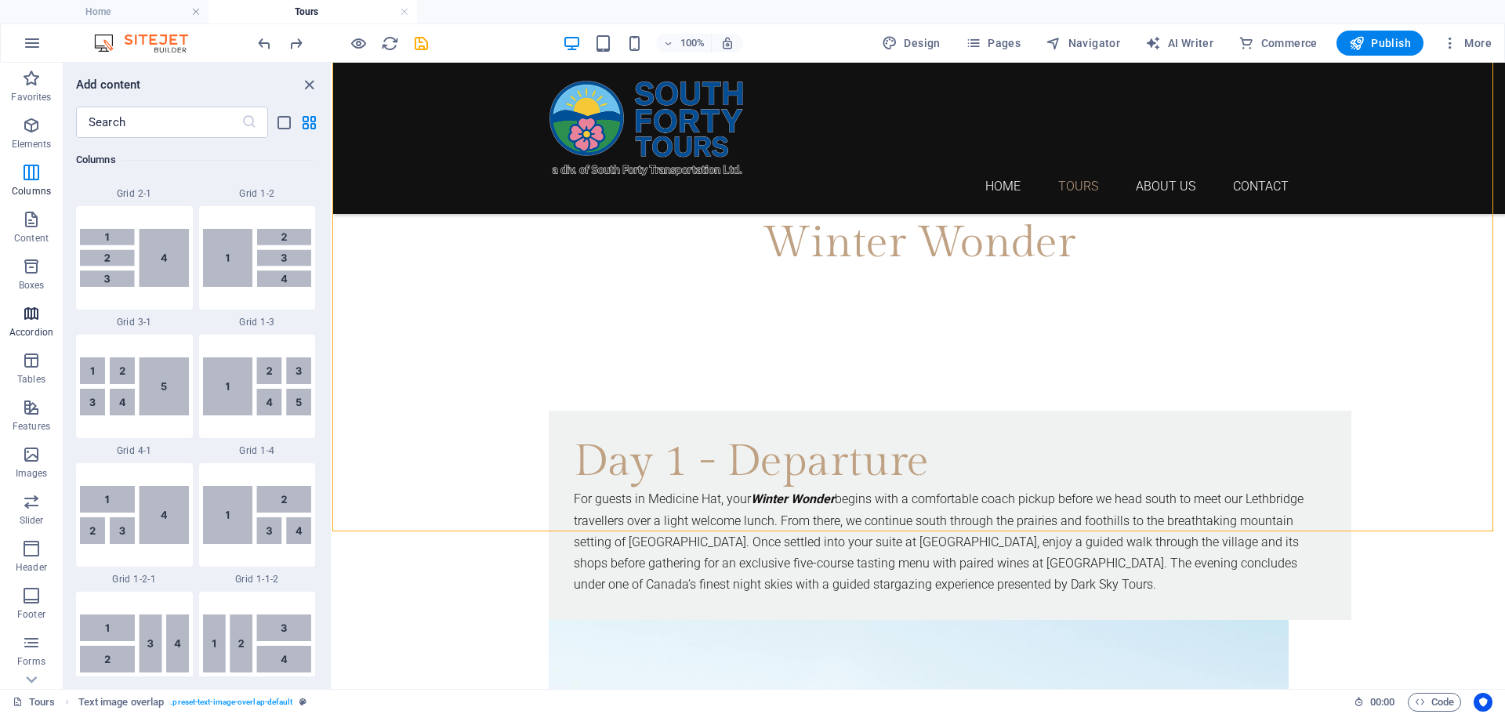
click at [27, 310] on icon "button" at bounding box center [31, 313] width 19 height 19
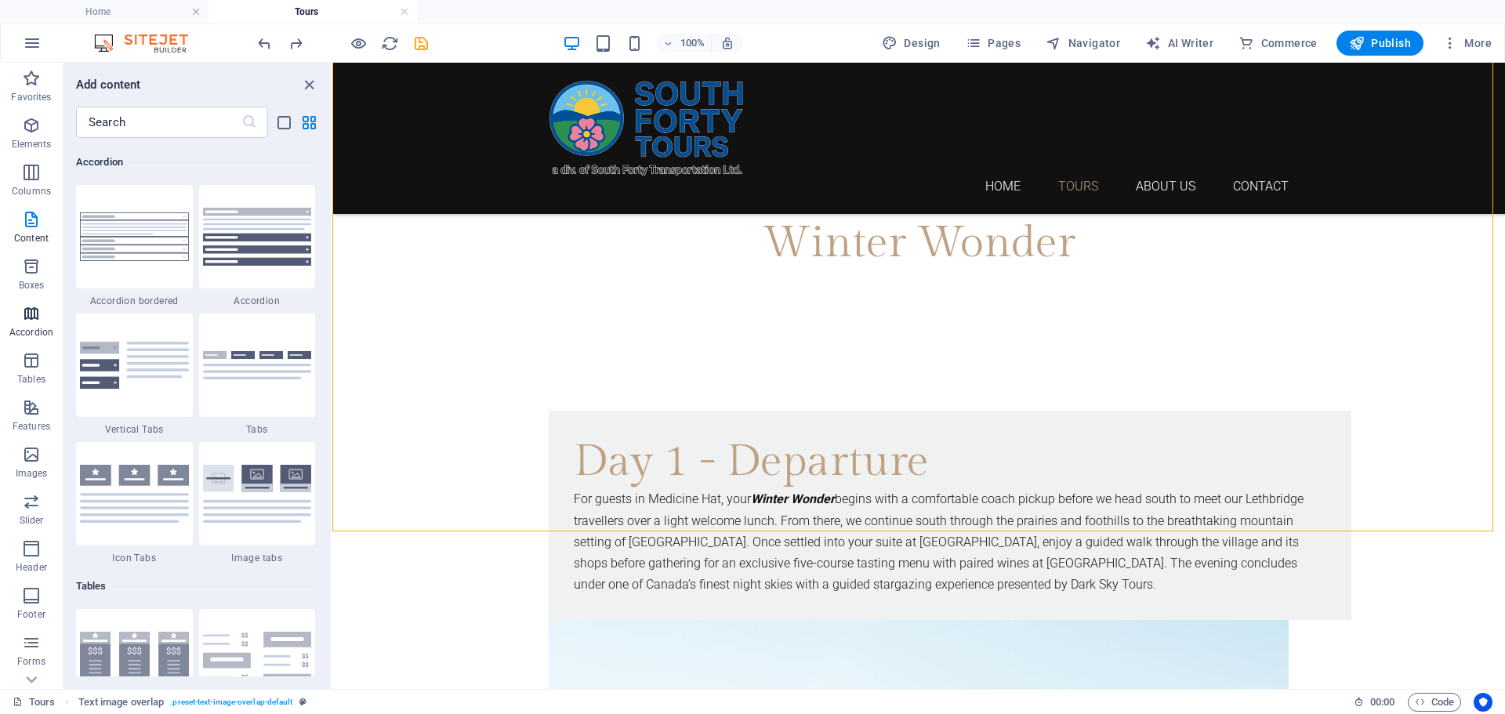
scroll to position [5005, 0]
click at [35, 230] on span "Content" at bounding box center [31, 229] width 63 height 38
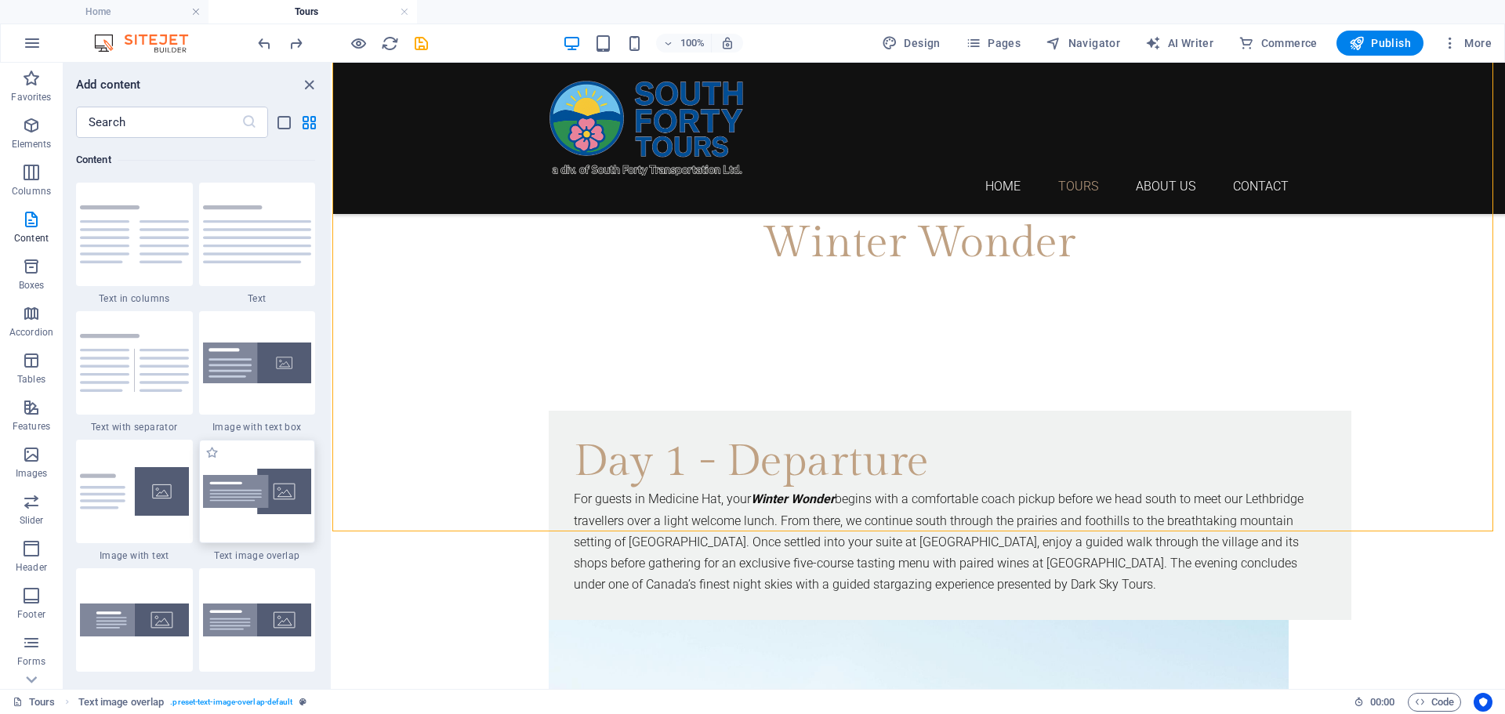
scroll to position [2821, 0]
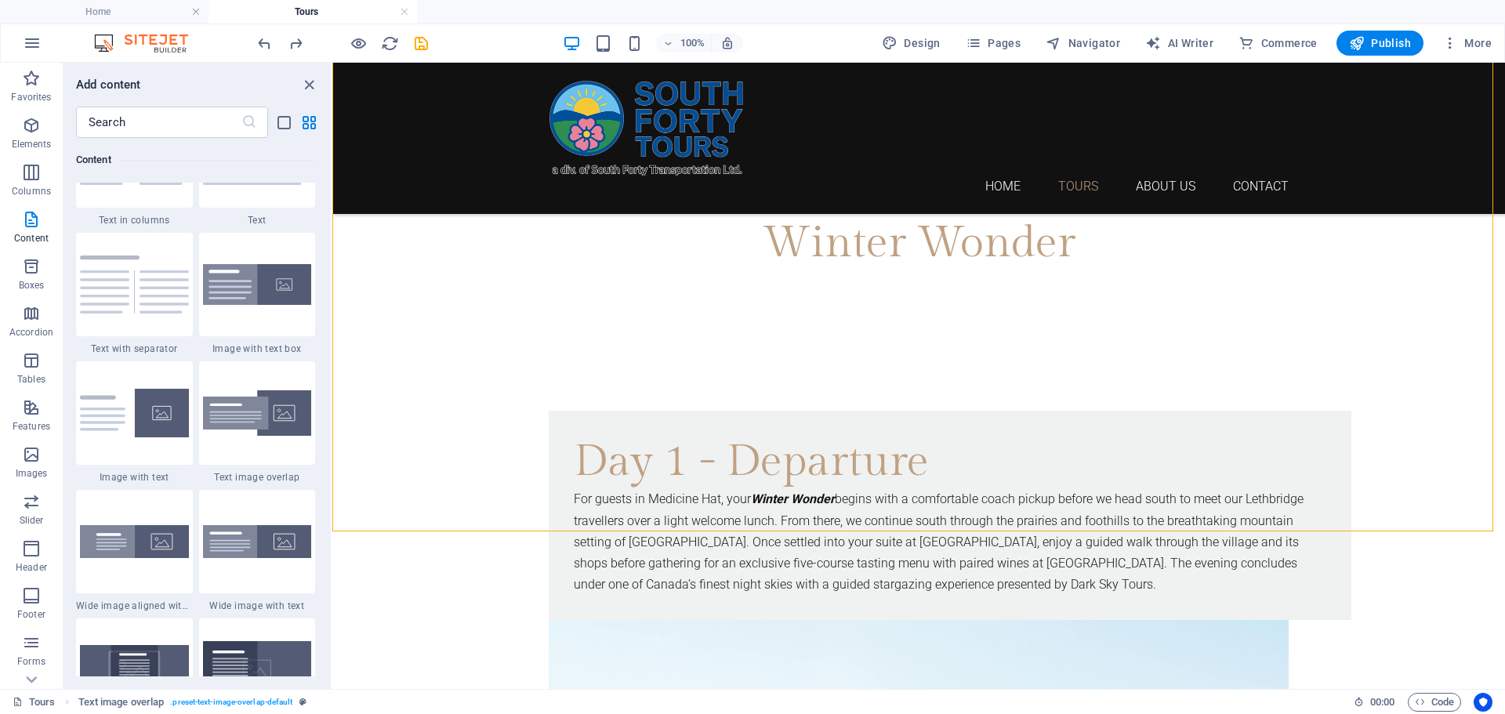
drag, startPoint x: 149, startPoint y: 521, endPoint x: 141, endPoint y: 535, distance: 16.1
click at [141, 535] on img at bounding box center [134, 541] width 109 height 33
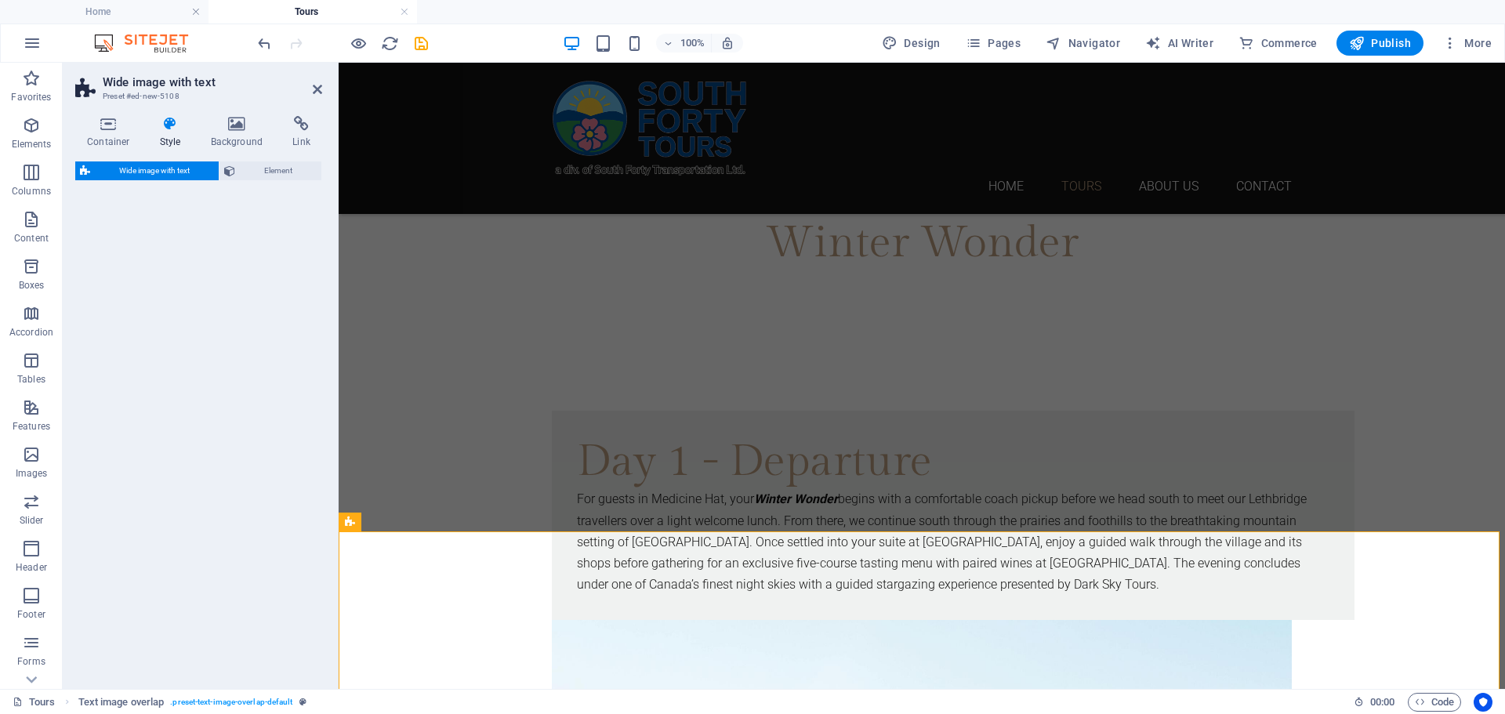
select select "%"
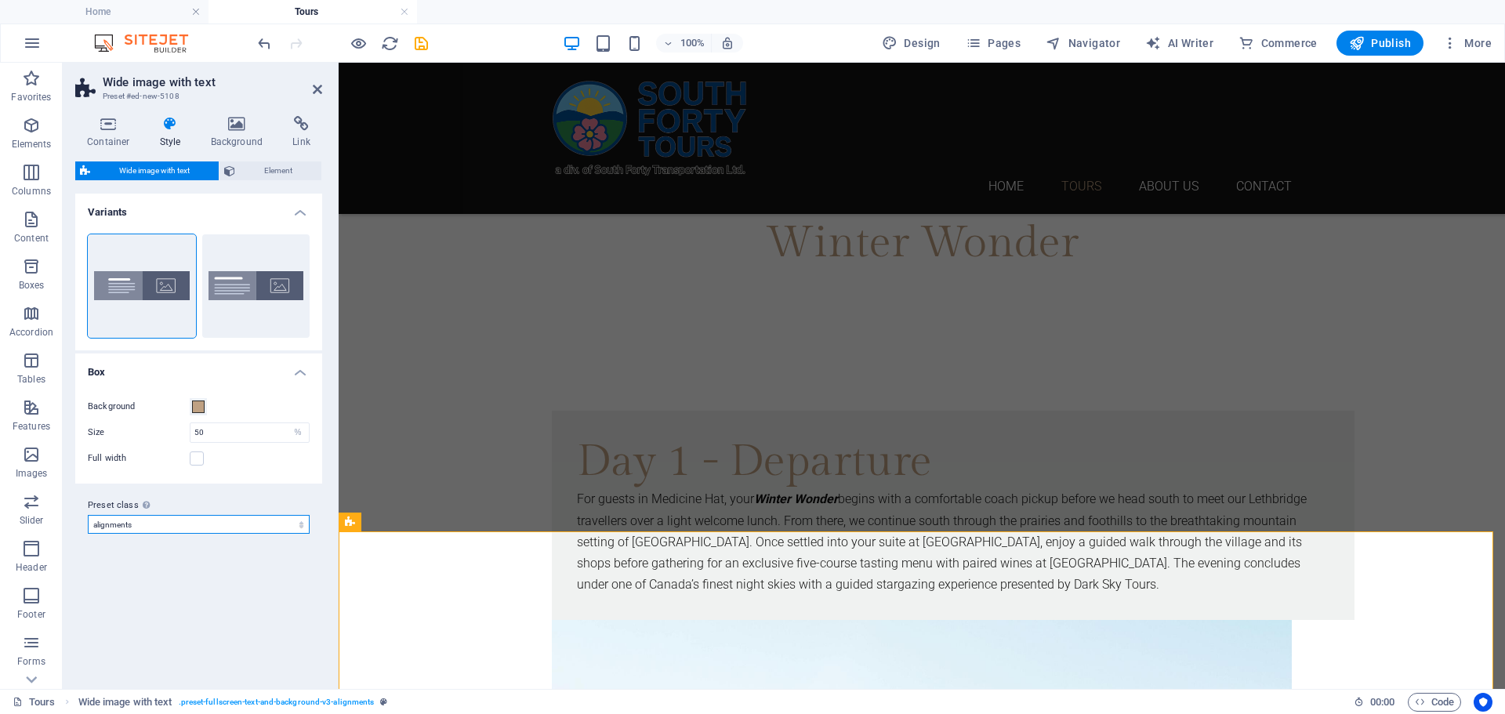
click at [300, 524] on select "alignments Add preset class" at bounding box center [199, 524] width 222 height 19
click at [319, 76] on h2 "Wide image with text" at bounding box center [212, 82] width 219 height 14
click at [319, 87] on icon at bounding box center [317, 89] width 9 height 13
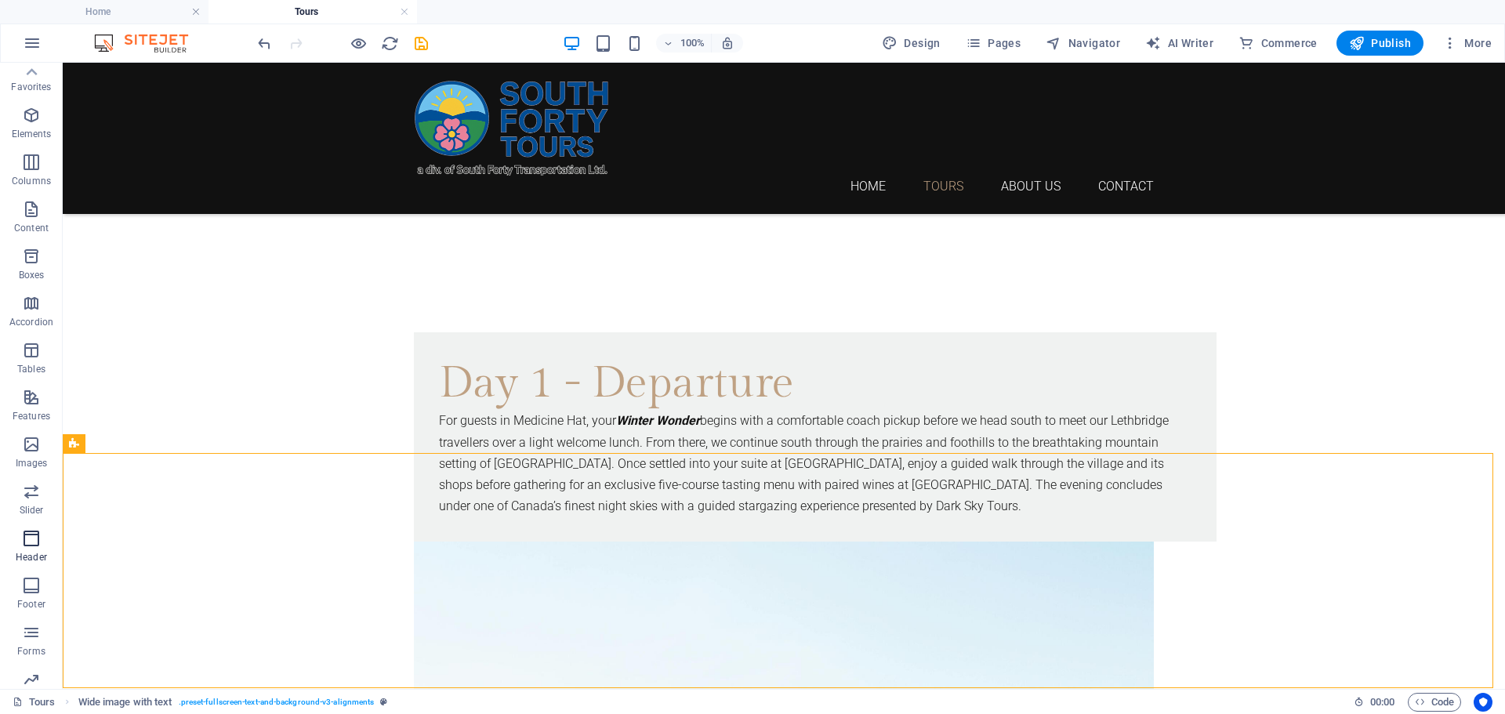
scroll to position [0, 0]
click at [22, 455] on icon "button" at bounding box center [31, 454] width 19 height 19
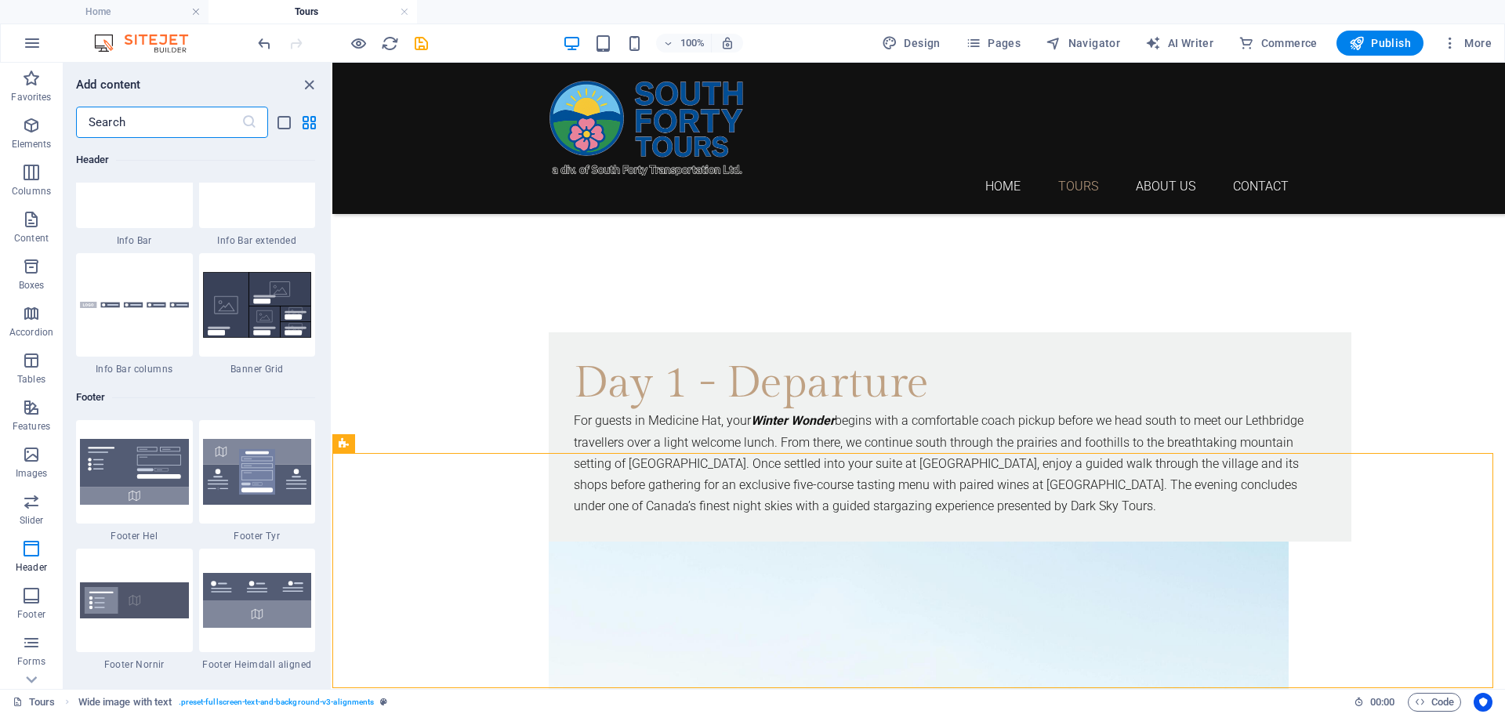
scroll to position [10143, 0]
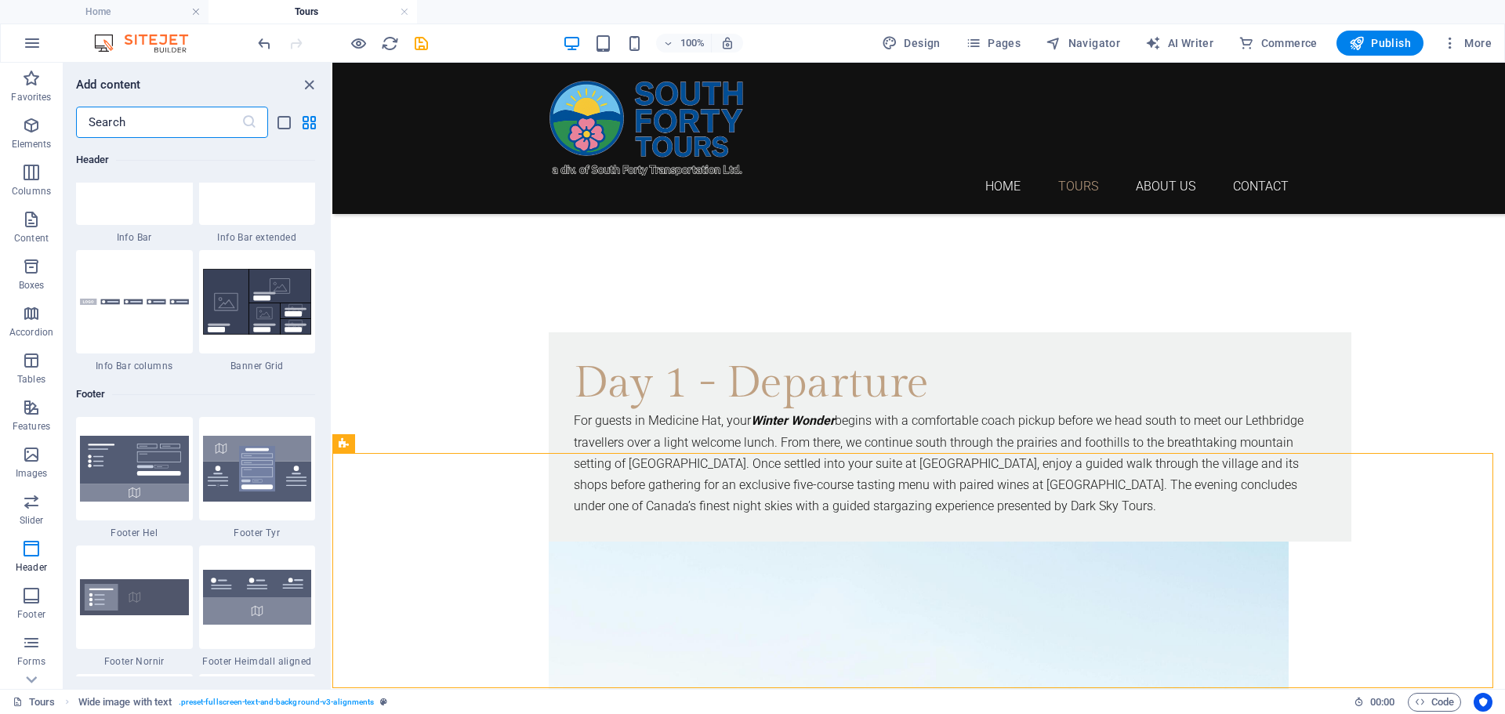
click at [156, 118] on input "text" at bounding box center [158, 122] width 165 height 31
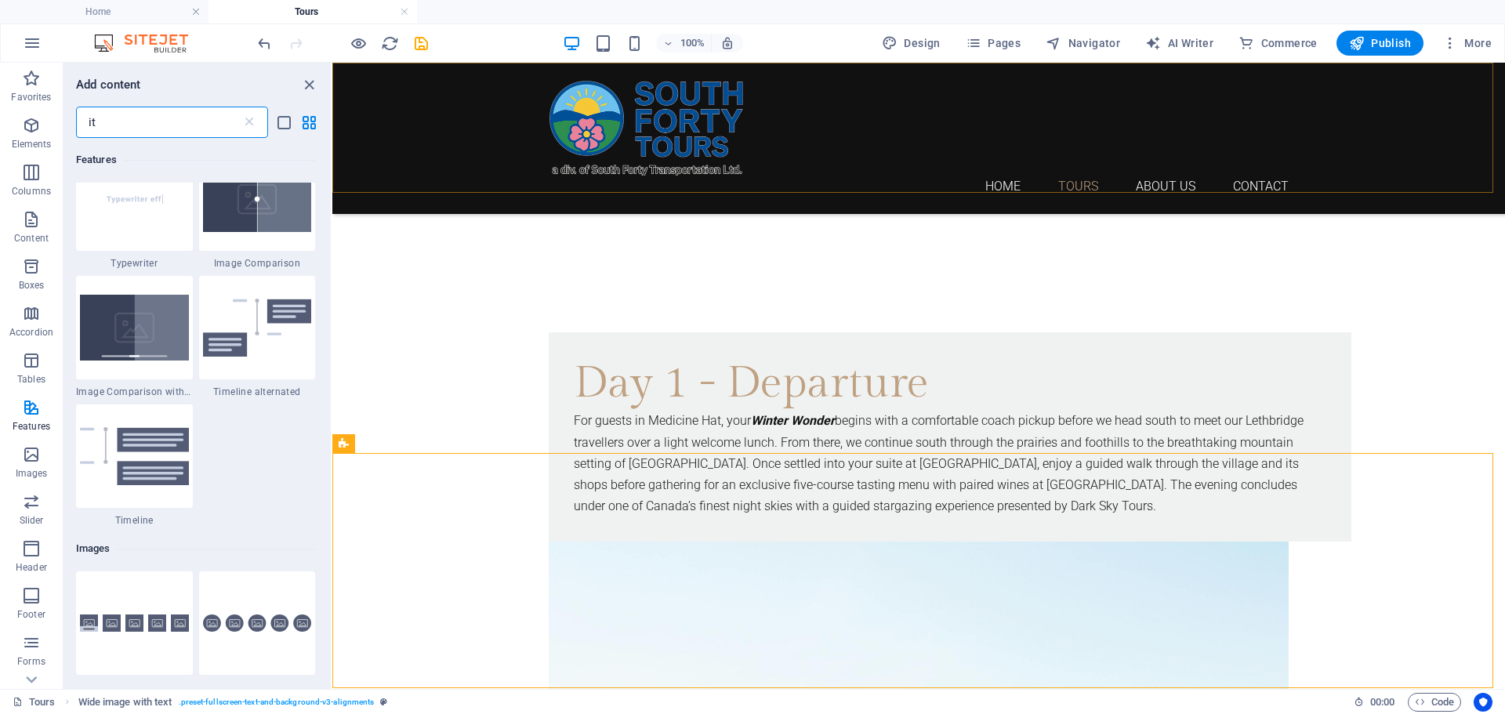
type input "i"
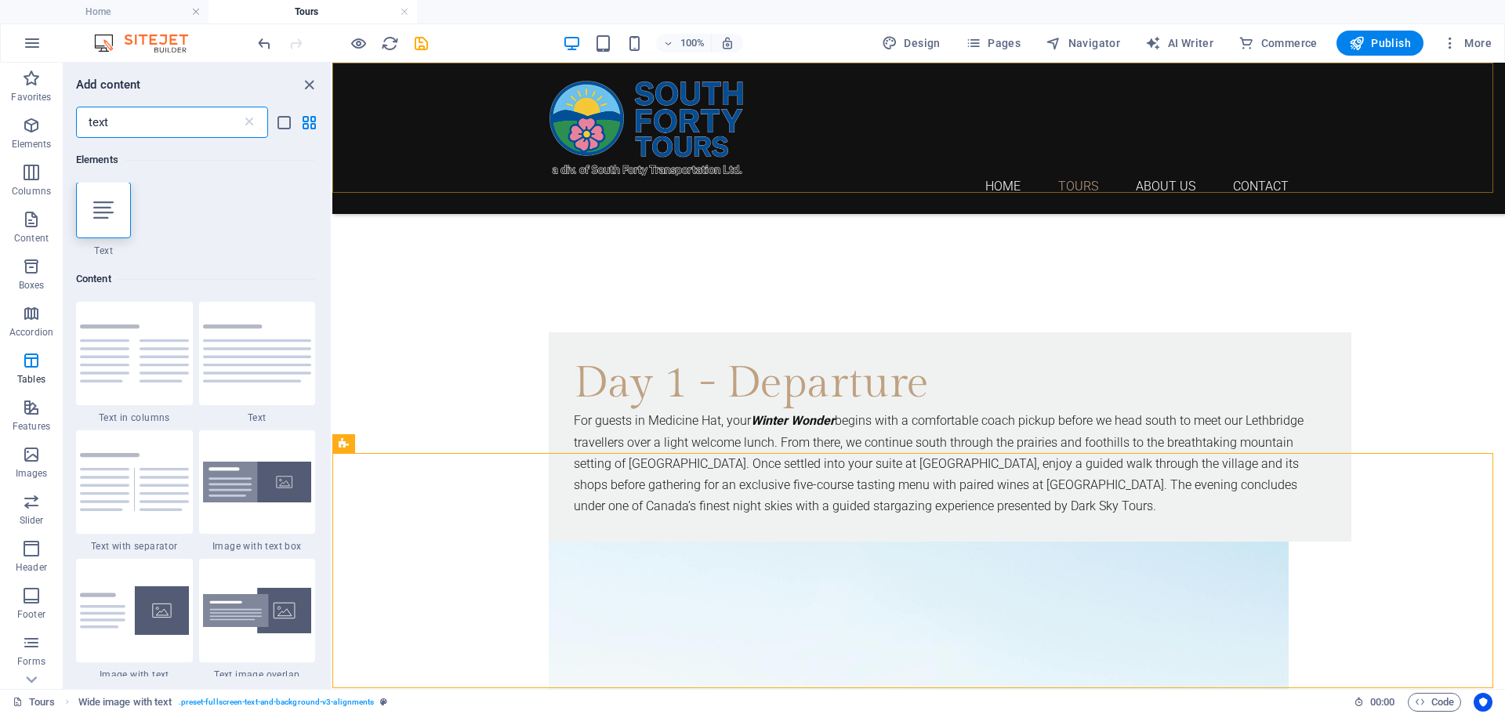
scroll to position [0, 0]
type input "text"
click at [148, 608] on img at bounding box center [134, 611] width 109 height 49
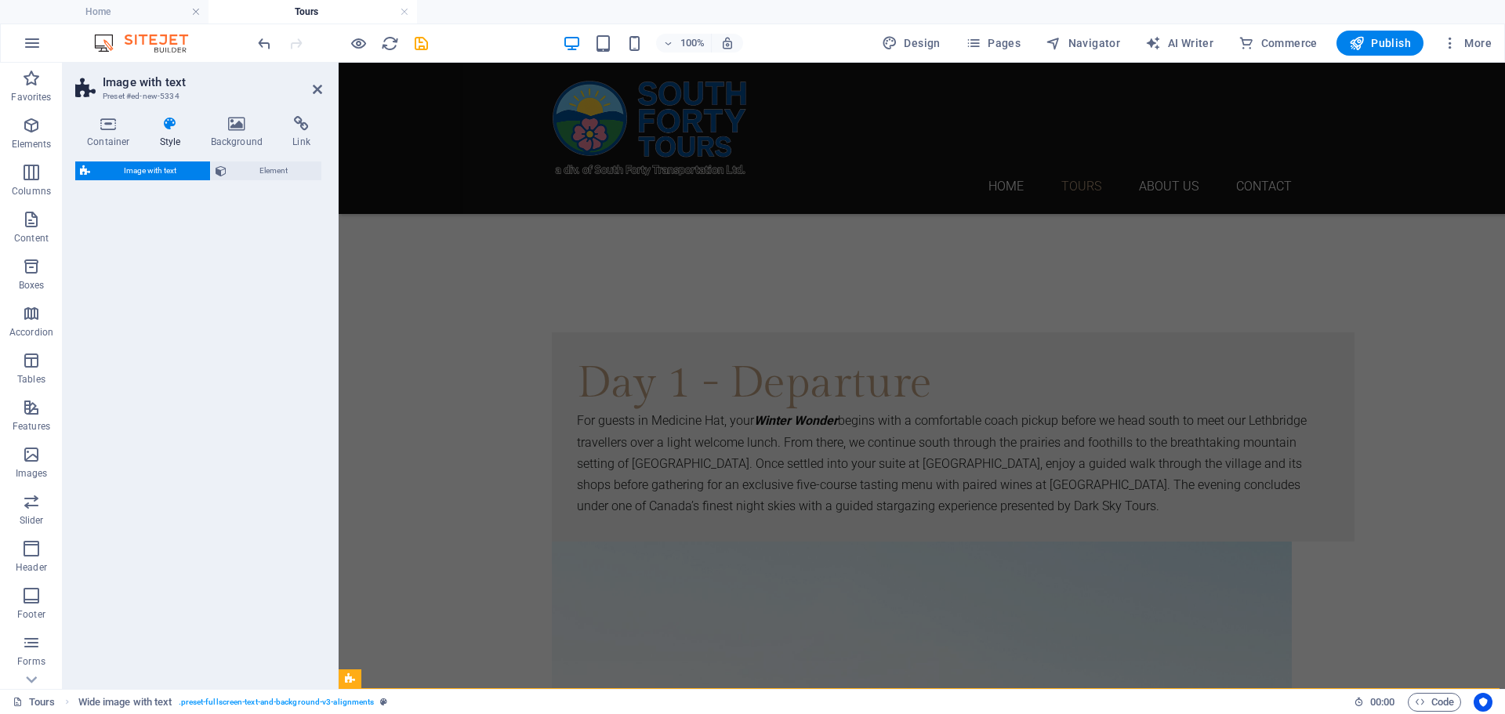
select select "rem"
select select "px"
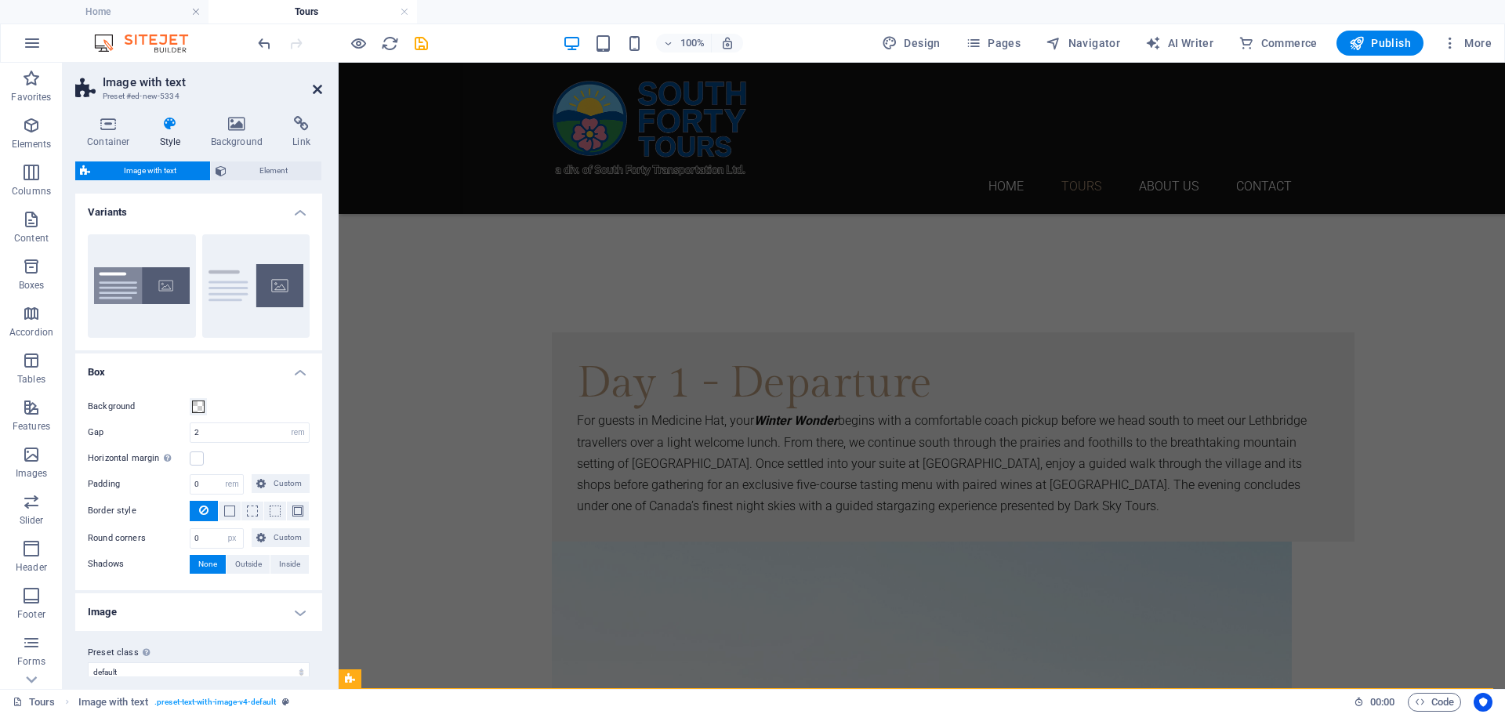
click at [317, 87] on icon at bounding box center [317, 89] width 9 height 13
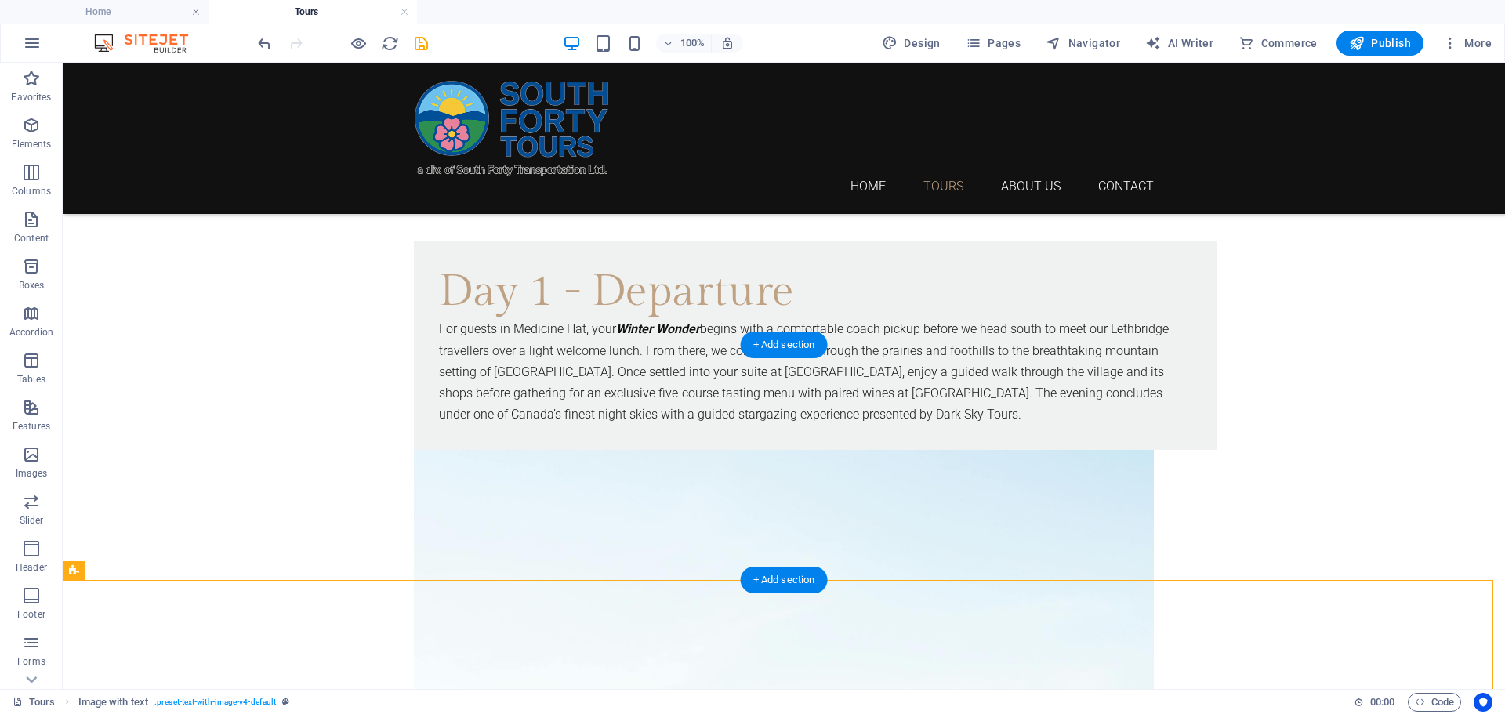
scroll to position [929, 0]
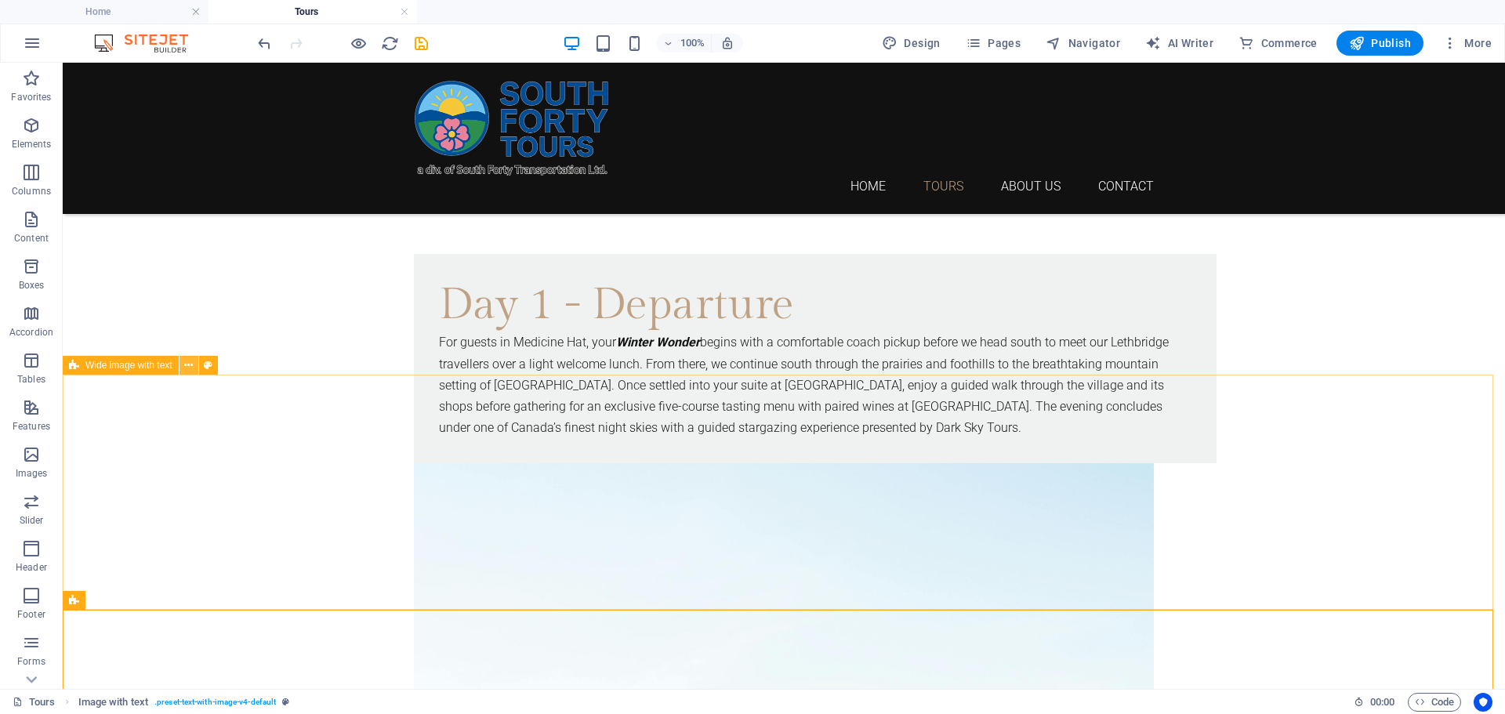
click at [187, 364] on icon at bounding box center [188, 365] width 9 height 16
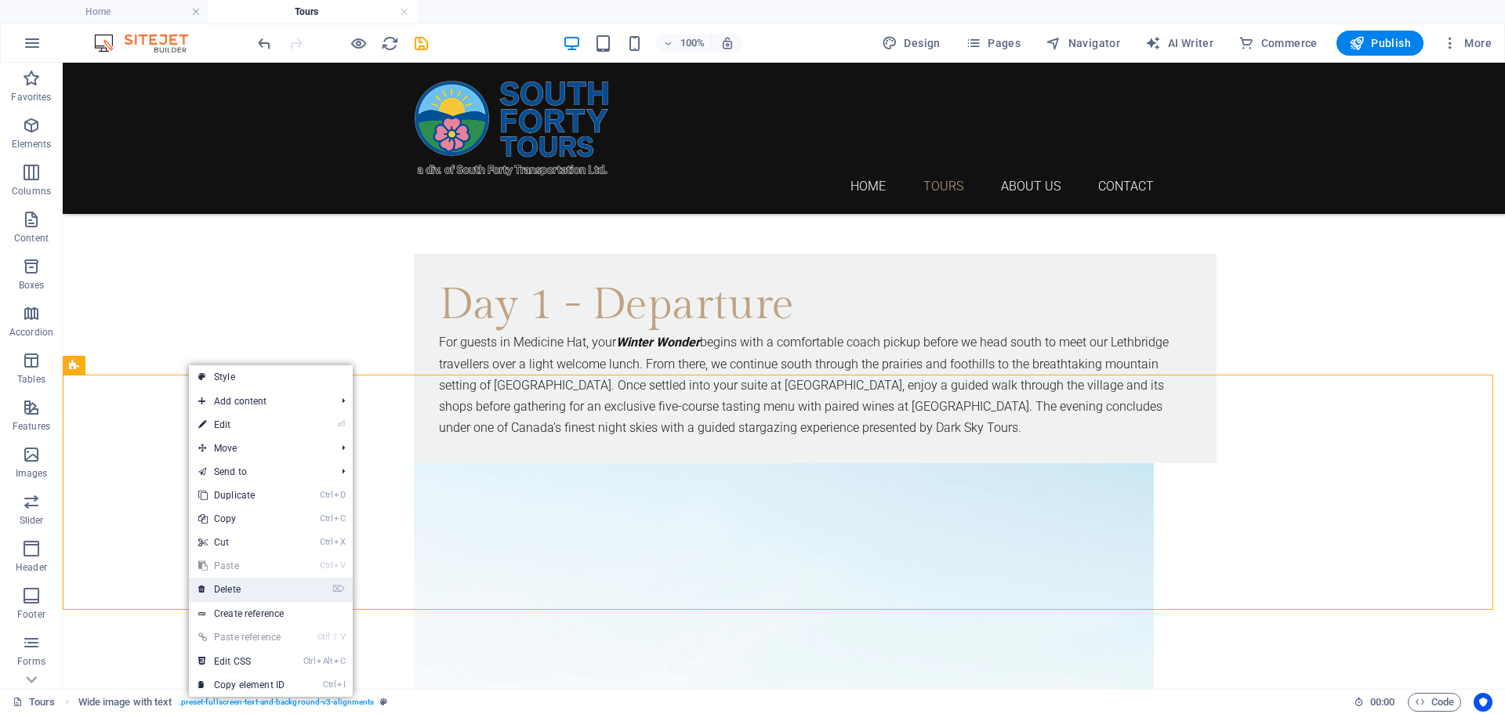
click at [241, 589] on link "⌦ Delete" at bounding box center [241, 590] width 105 height 24
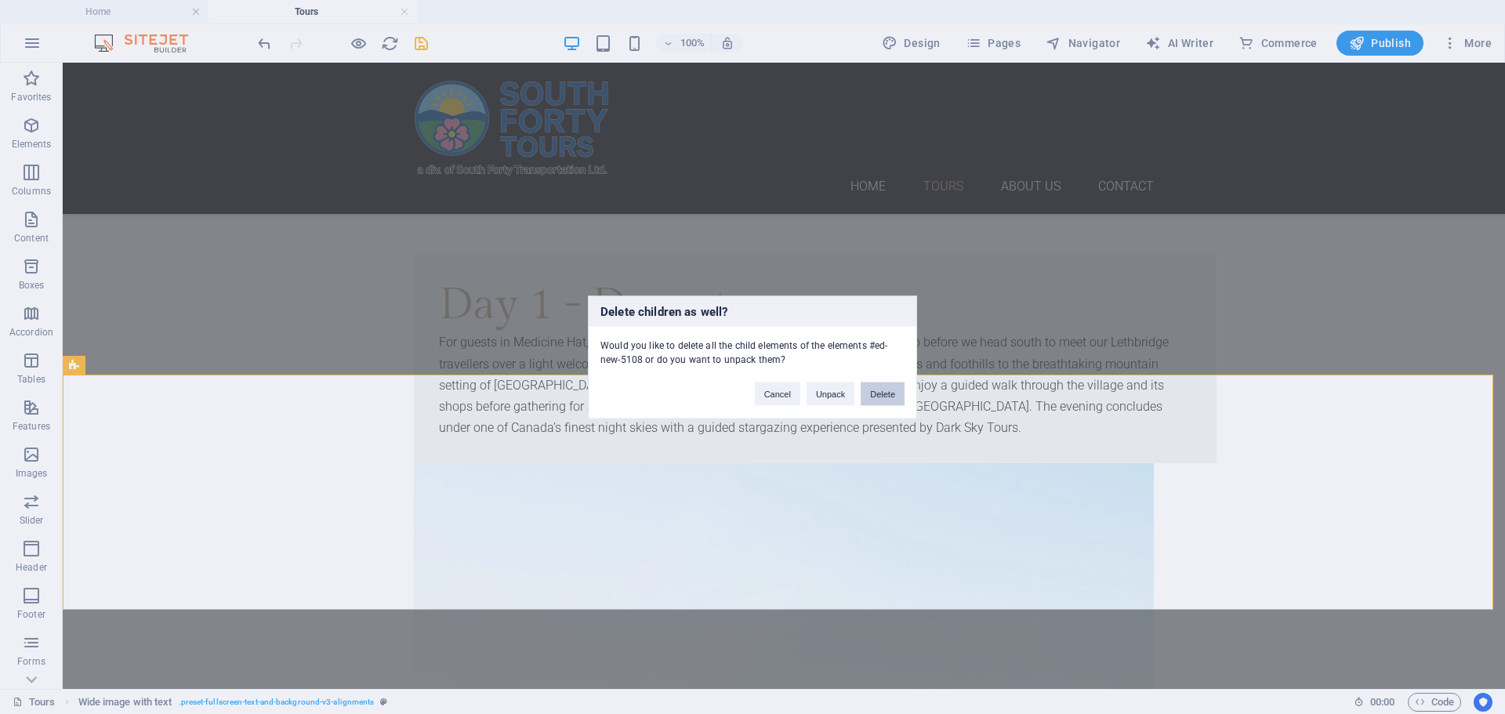
click at [898, 399] on button "Delete" at bounding box center [883, 394] width 44 height 24
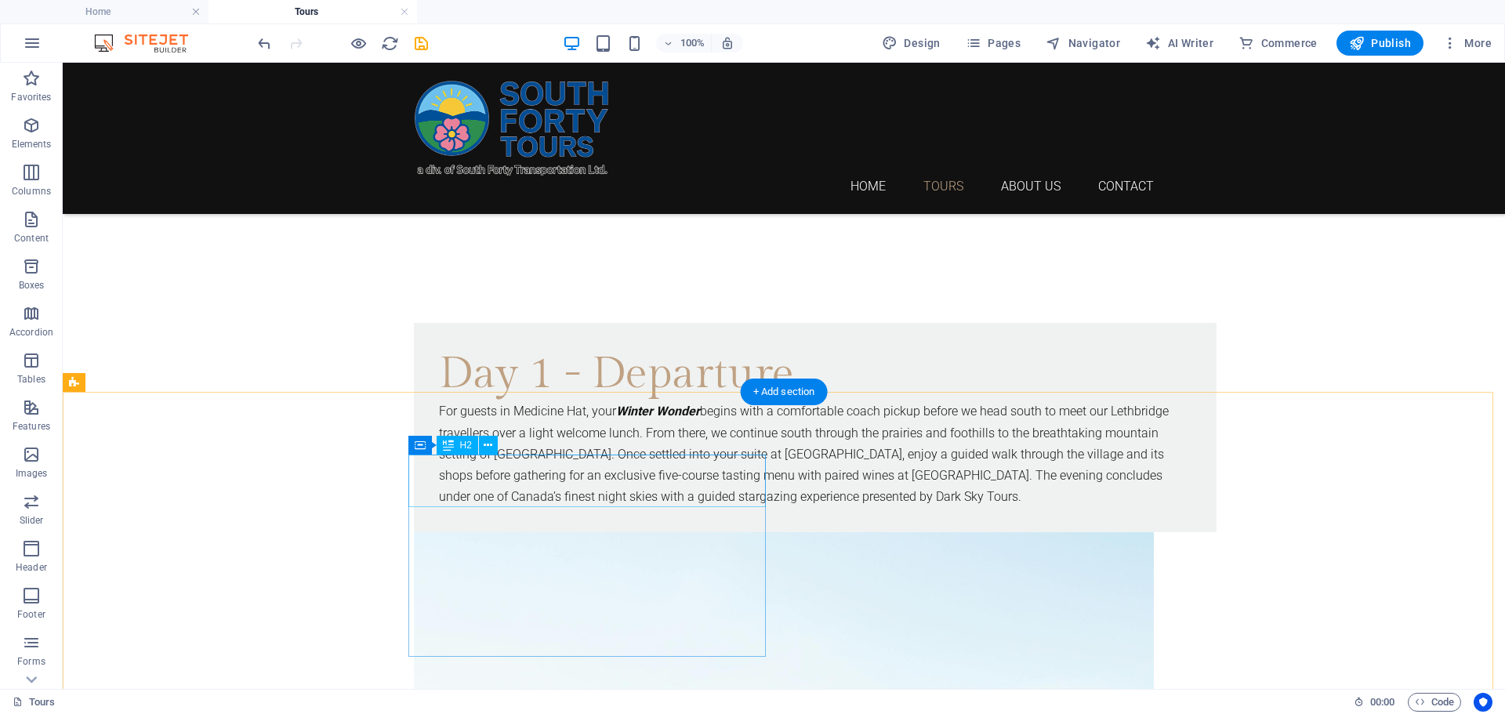
scroll to position [850, 0]
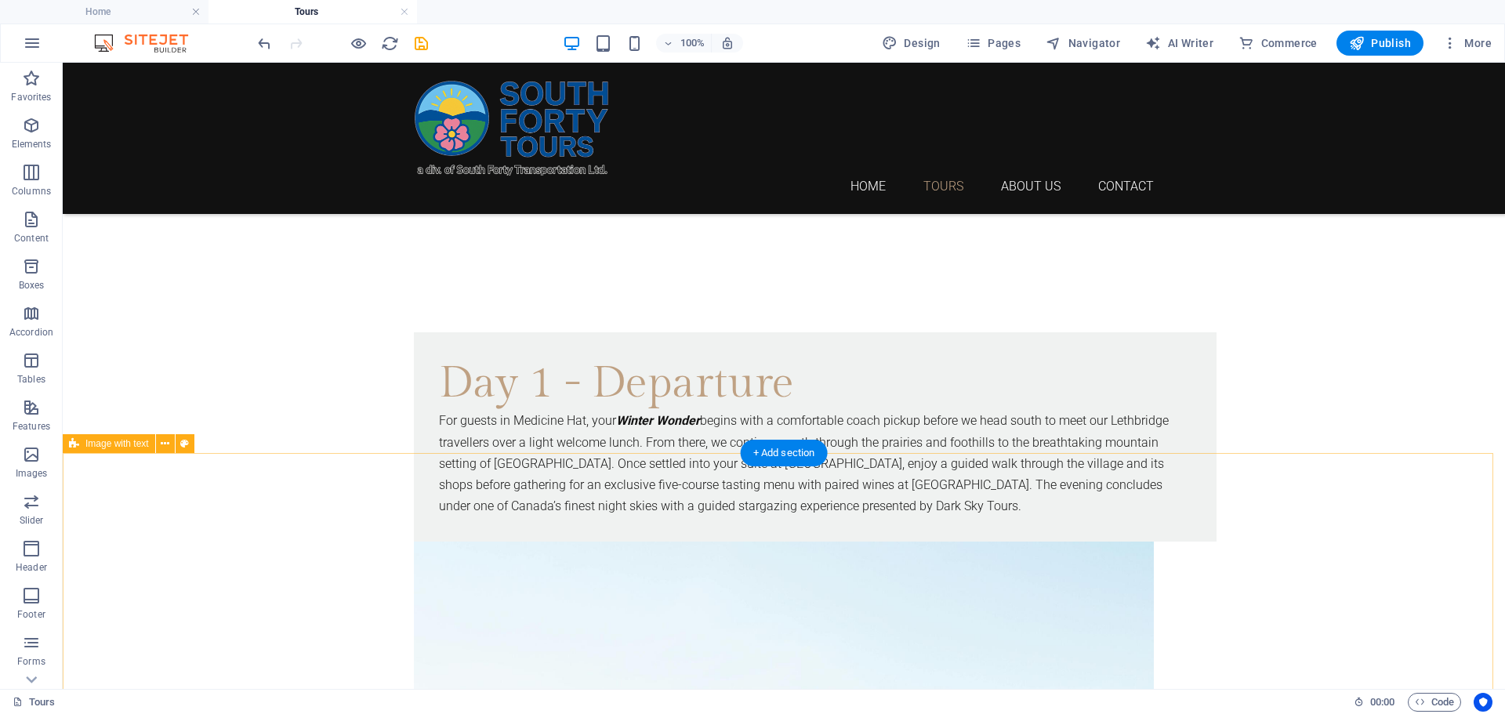
click at [170, 443] on button at bounding box center [165, 443] width 19 height 19
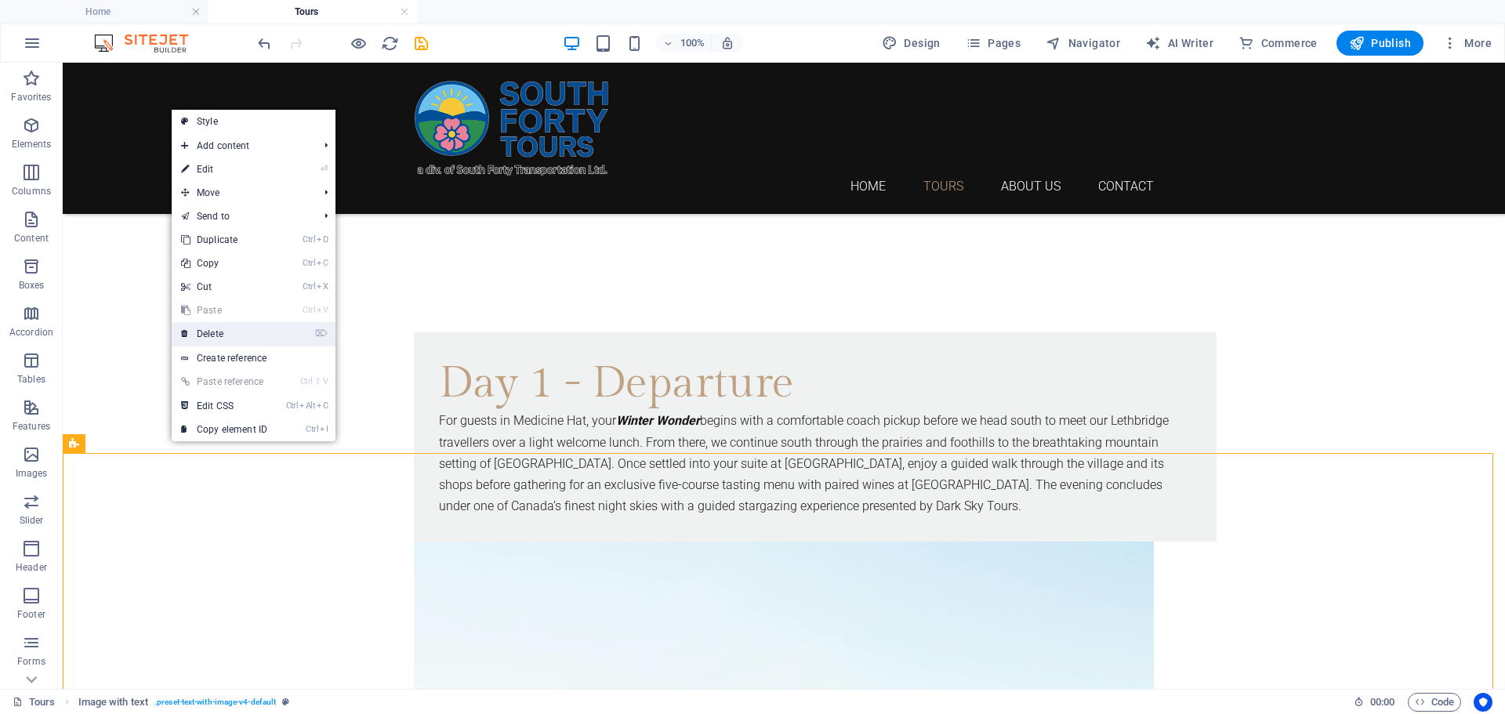
click at [224, 332] on link "⌦ Delete" at bounding box center [224, 334] width 105 height 24
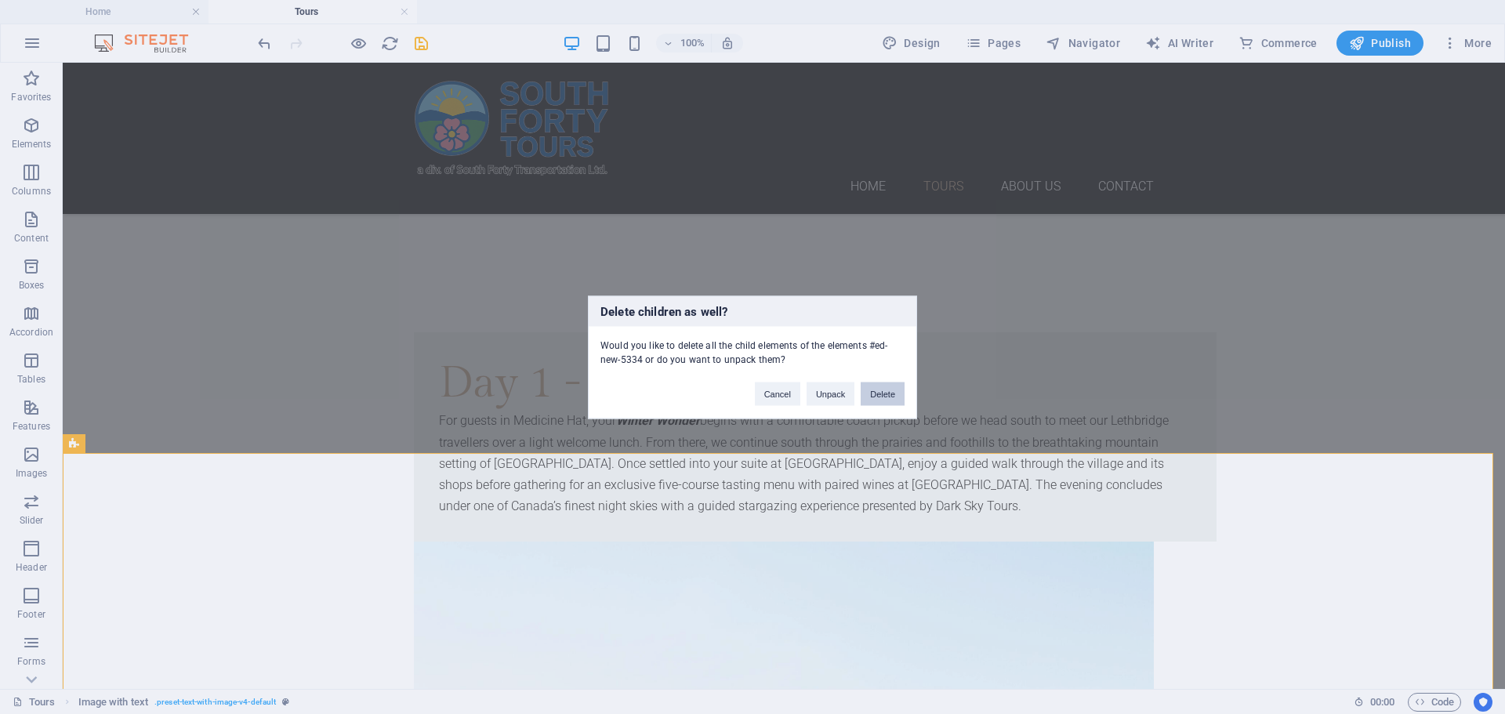
click at [885, 397] on button "Delete" at bounding box center [883, 394] width 44 height 24
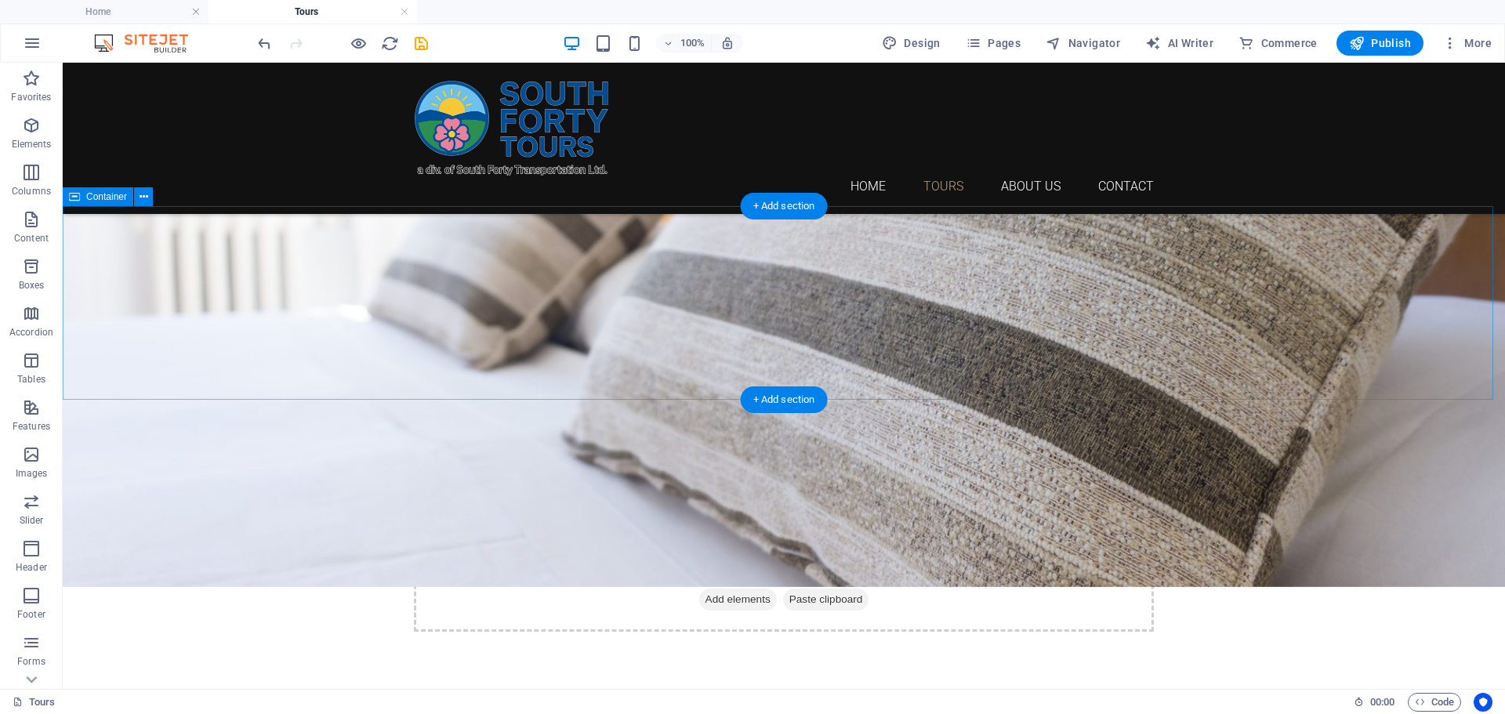
scroll to position [223, 0]
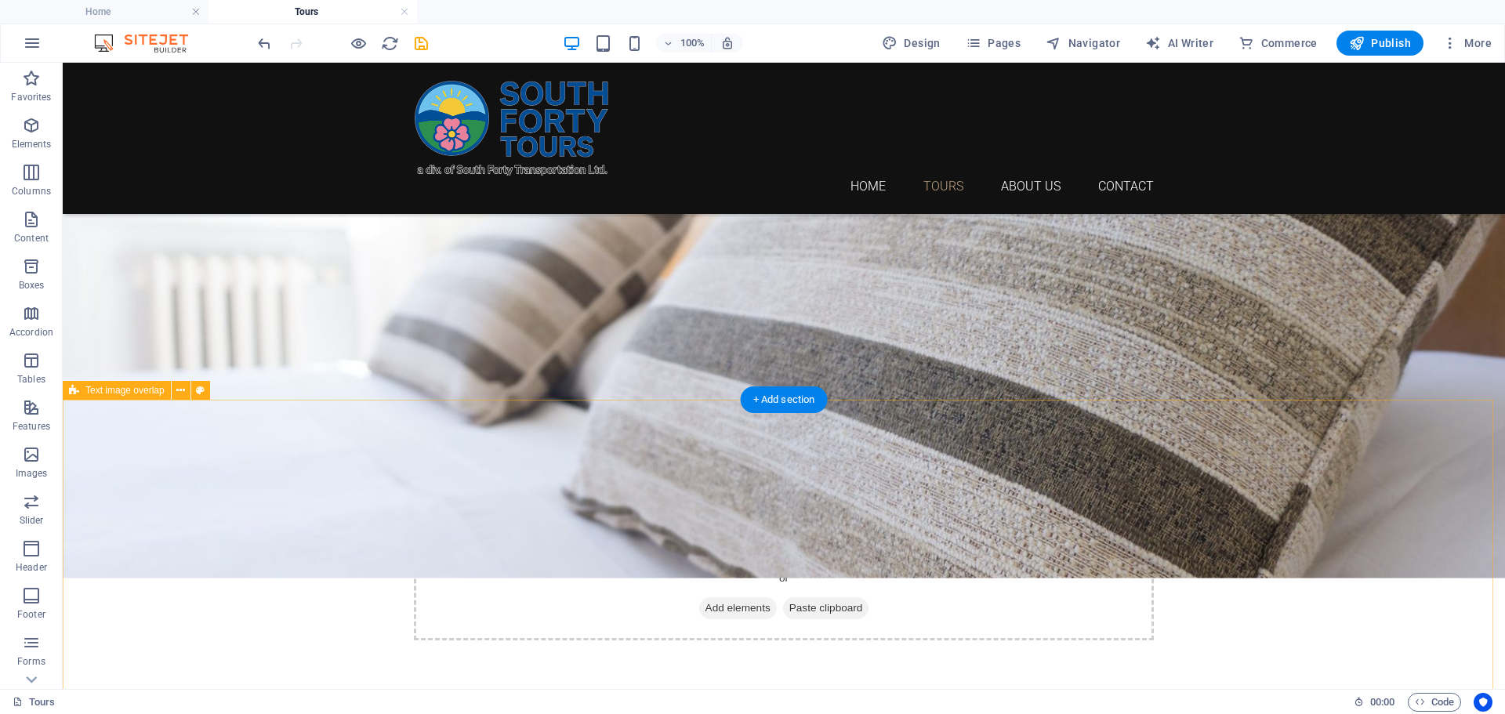
click at [180, 393] on icon at bounding box center [180, 391] width 9 height 16
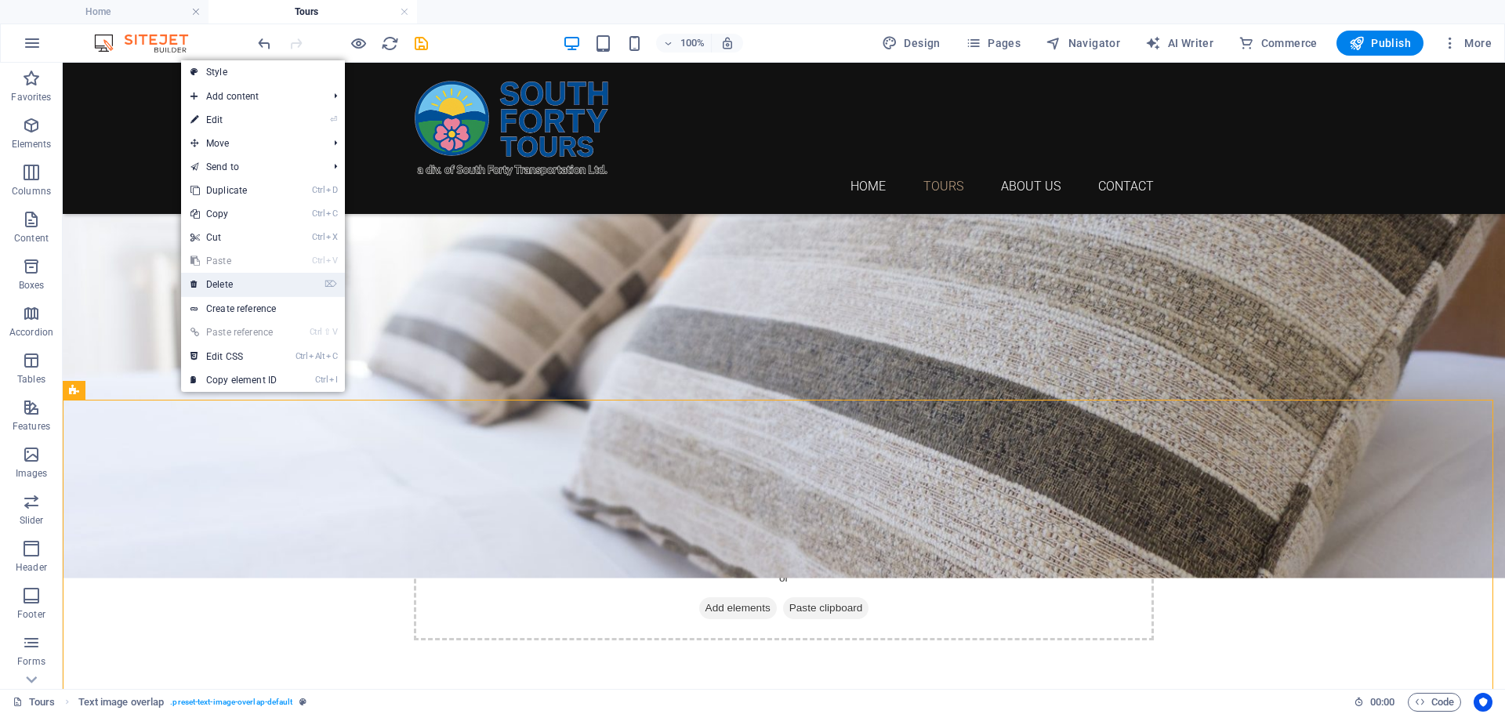
click at [230, 282] on link "⌦ Delete" at bounding box center [233, 285] width 105 height 24
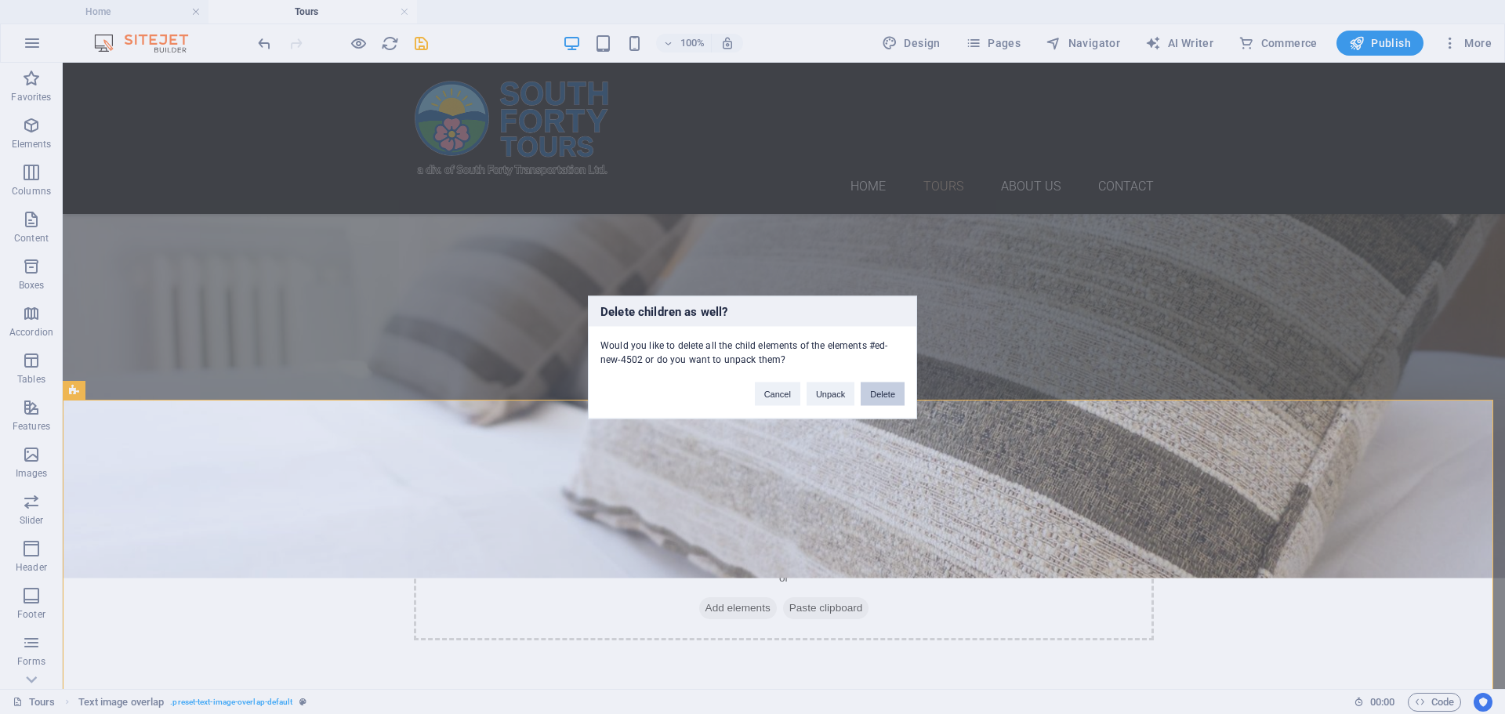
click at [894, 392] on button "Delete" at bounding box center [883, 394] width 44 height 24
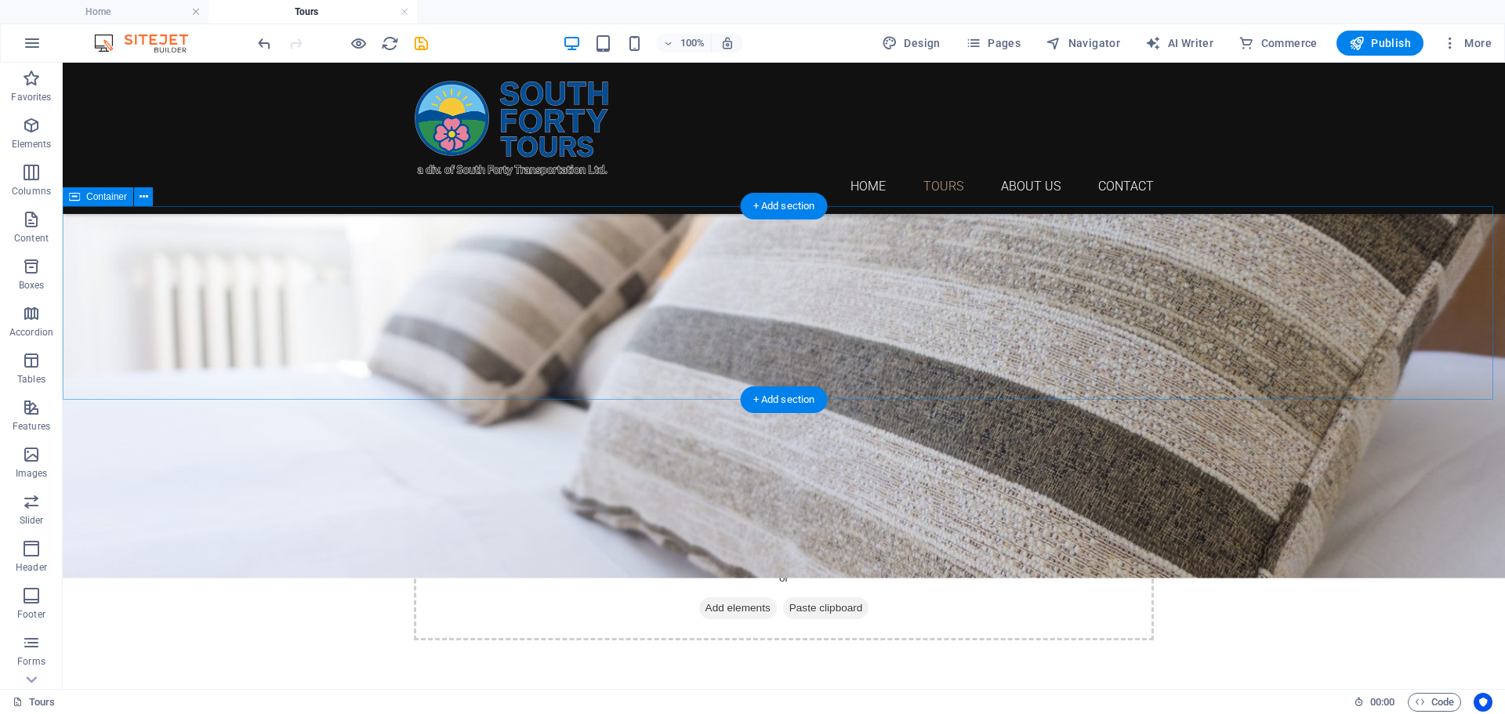
click at [31, 136] on span "Elements" at bounding box center [31, 135] width 63 height 38
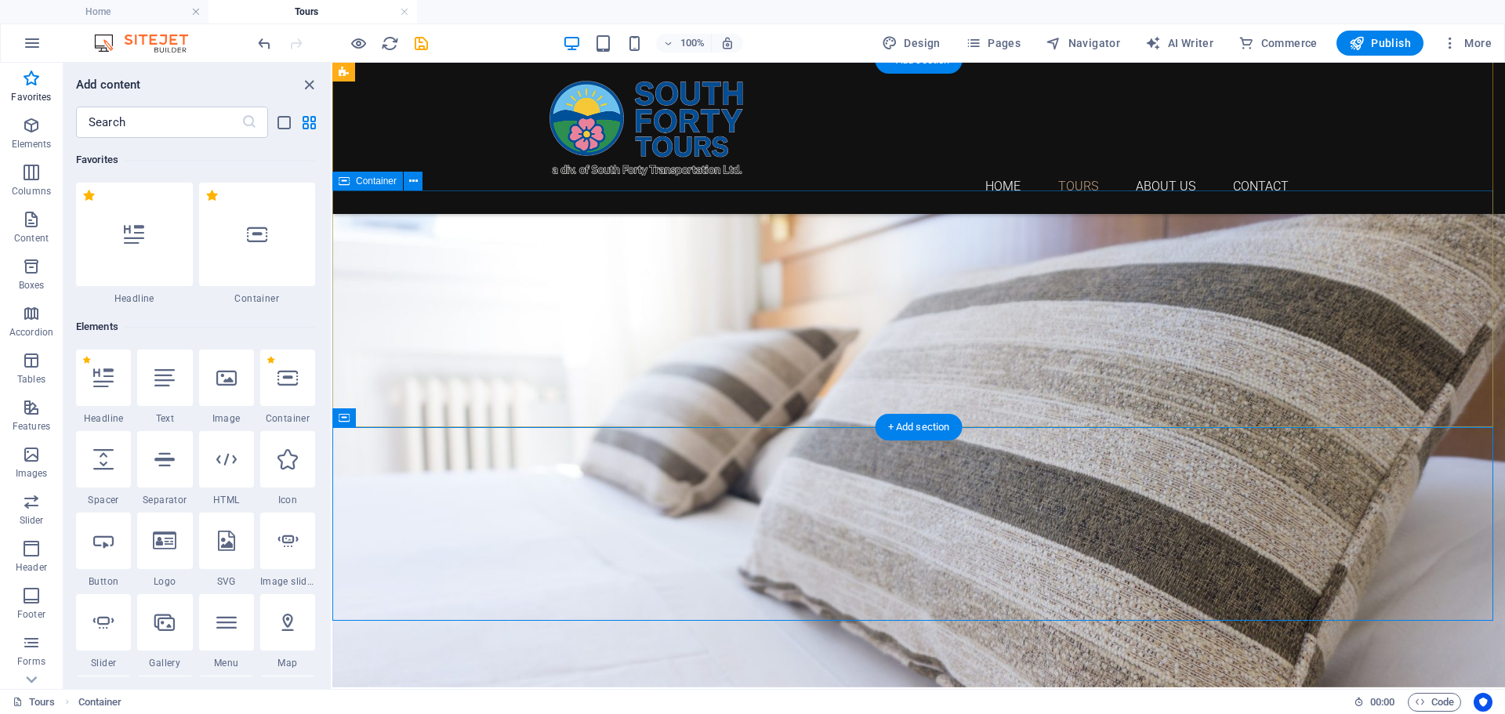
scroll to position [0, 0]
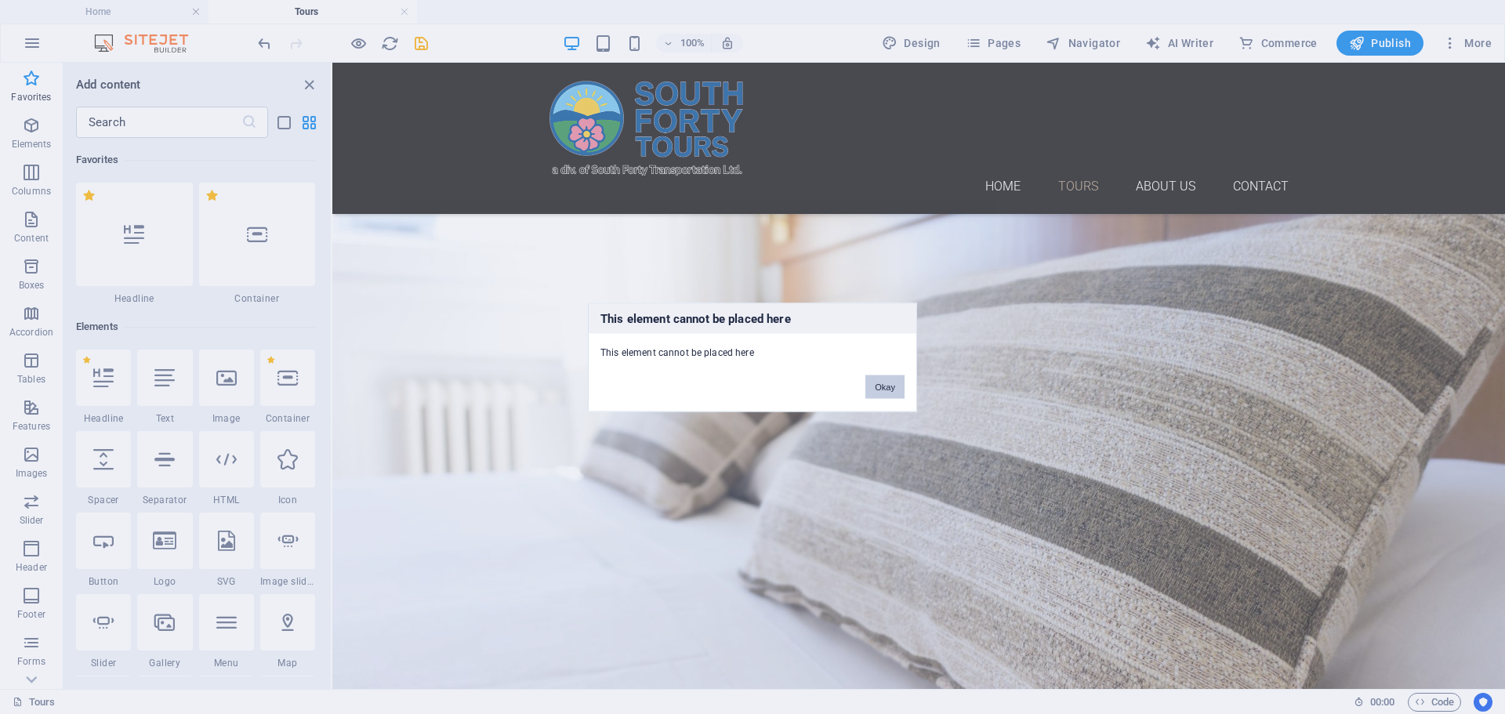
click at [879, 379] on button "Okay" at bounding box center [884, 387] width 39 height 24
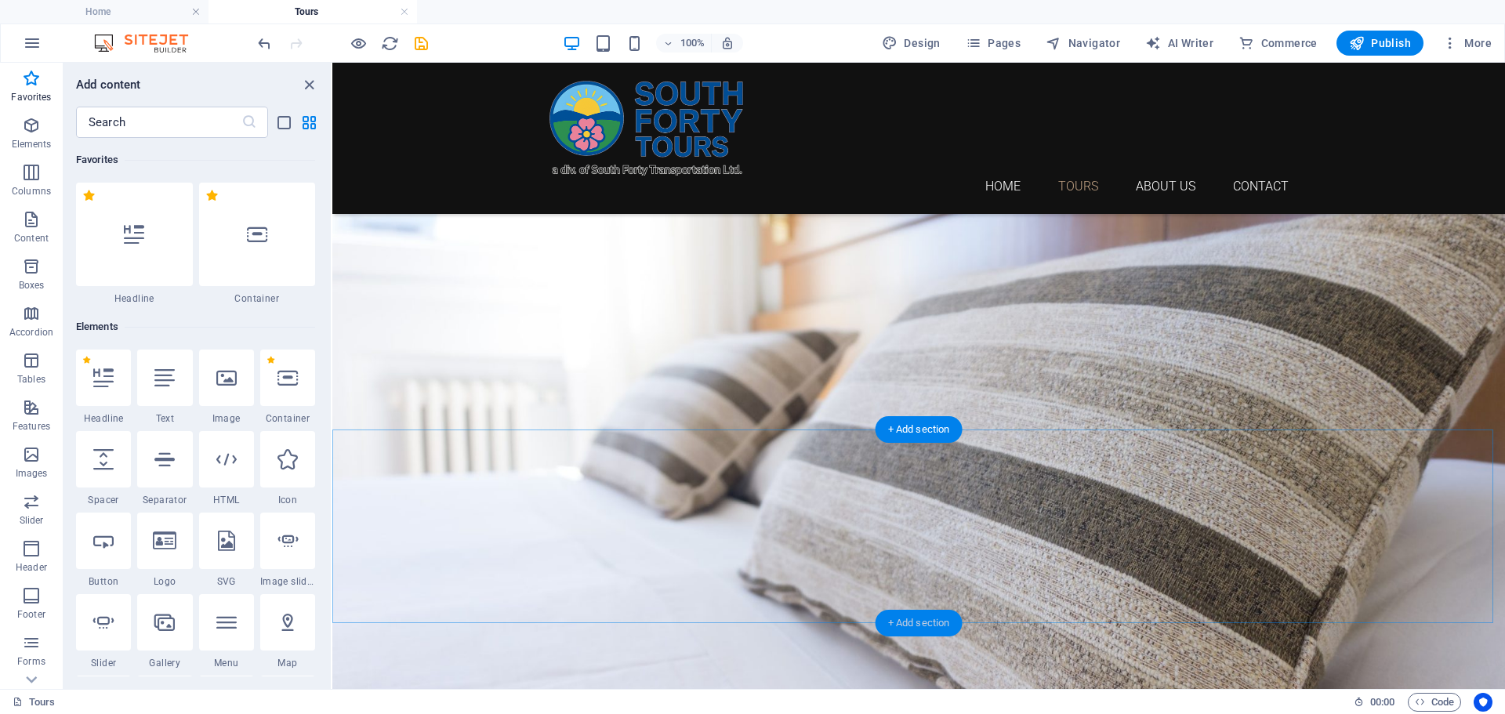
click at [918, 618] on div "+ Add section" at bounding box center [919, 623] width 87 height 27
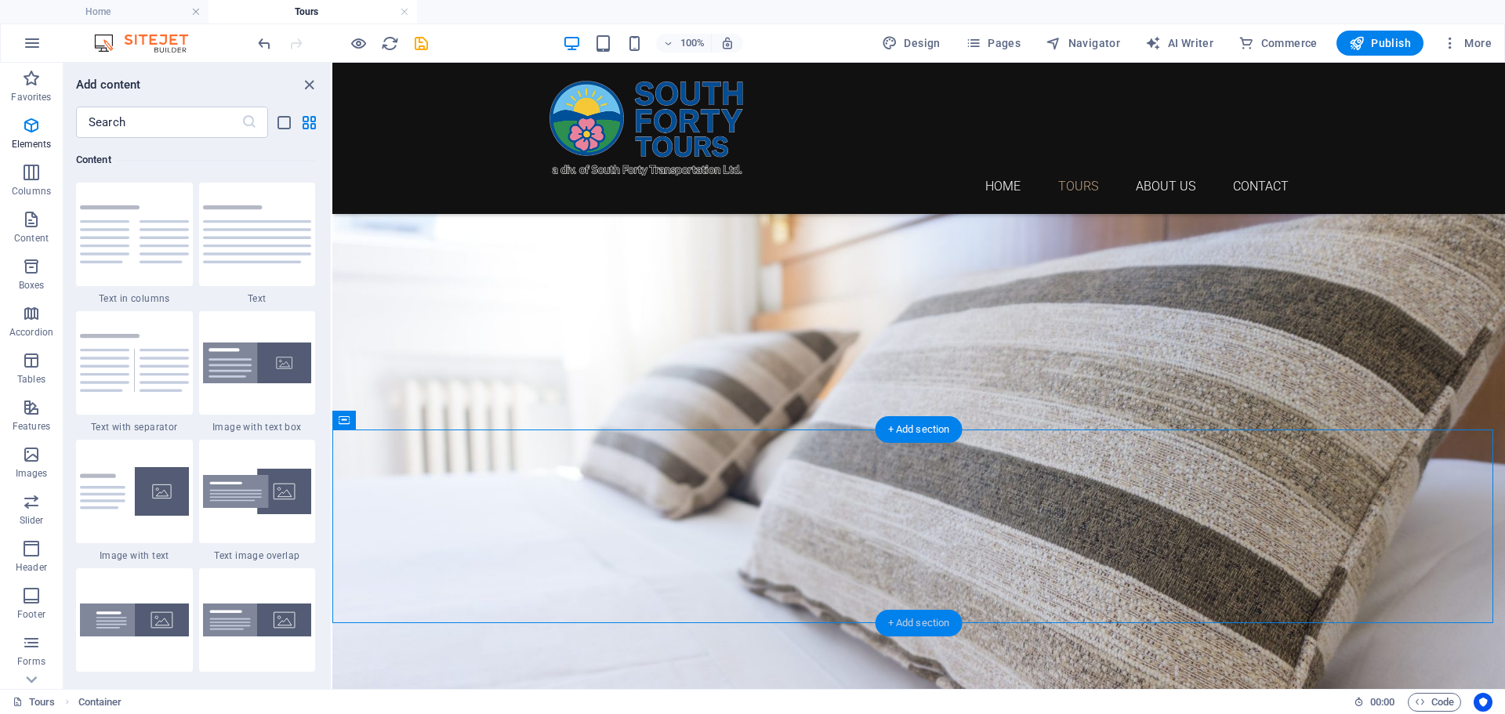
scroll to position [2743, 0]
click at [32, 92] on p "Favorites" at bounding box center [31, 97] width 40 height 13
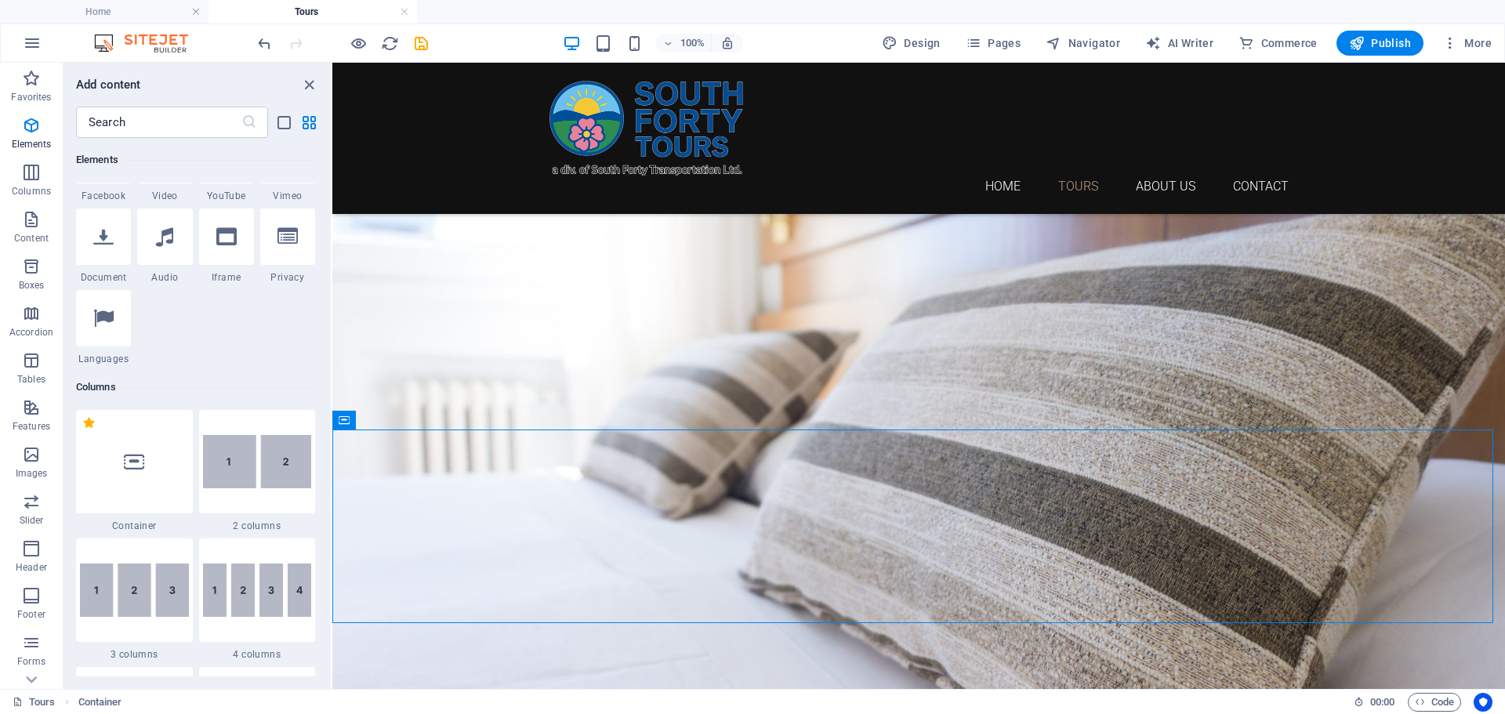
scroll to position [0, 0]
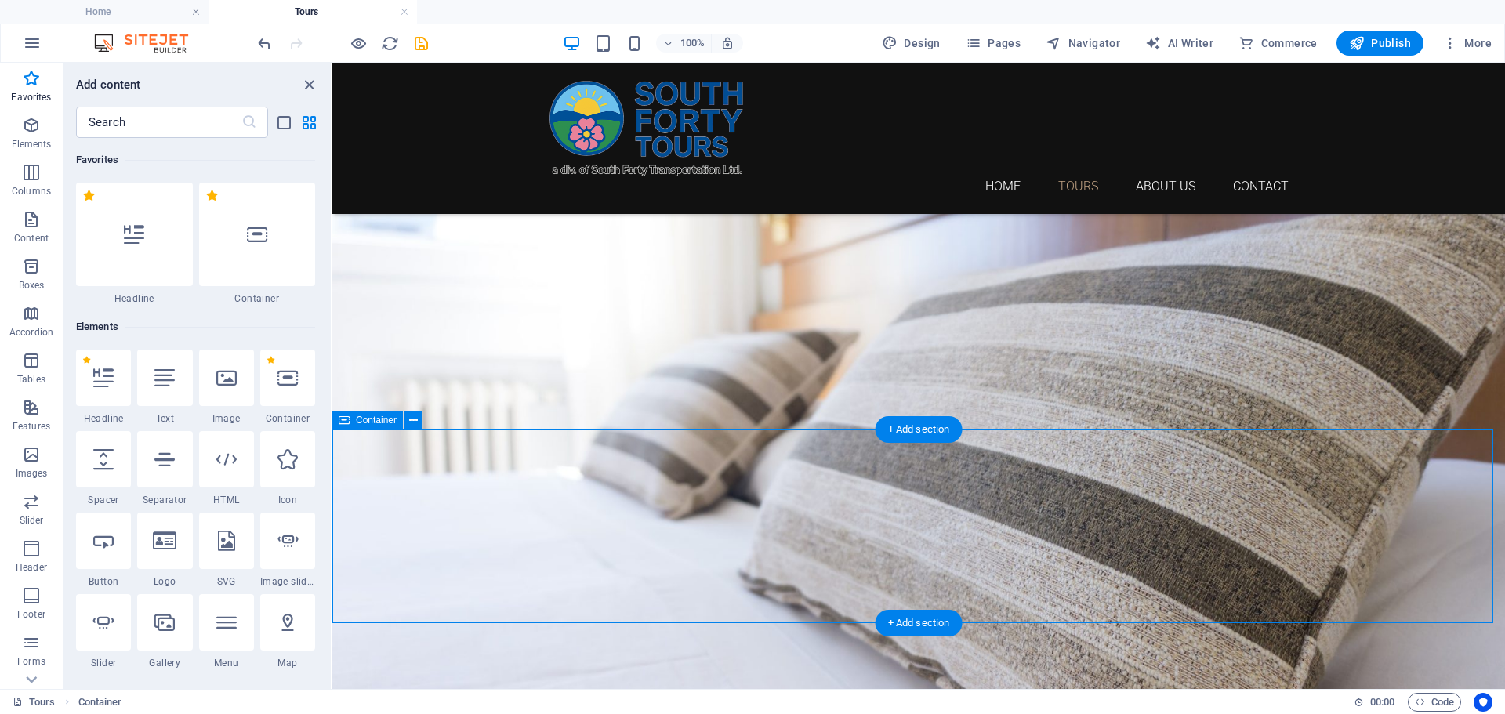
click at [151, 121] on input "text" at bounding box center [158, 122] width 165 height 31
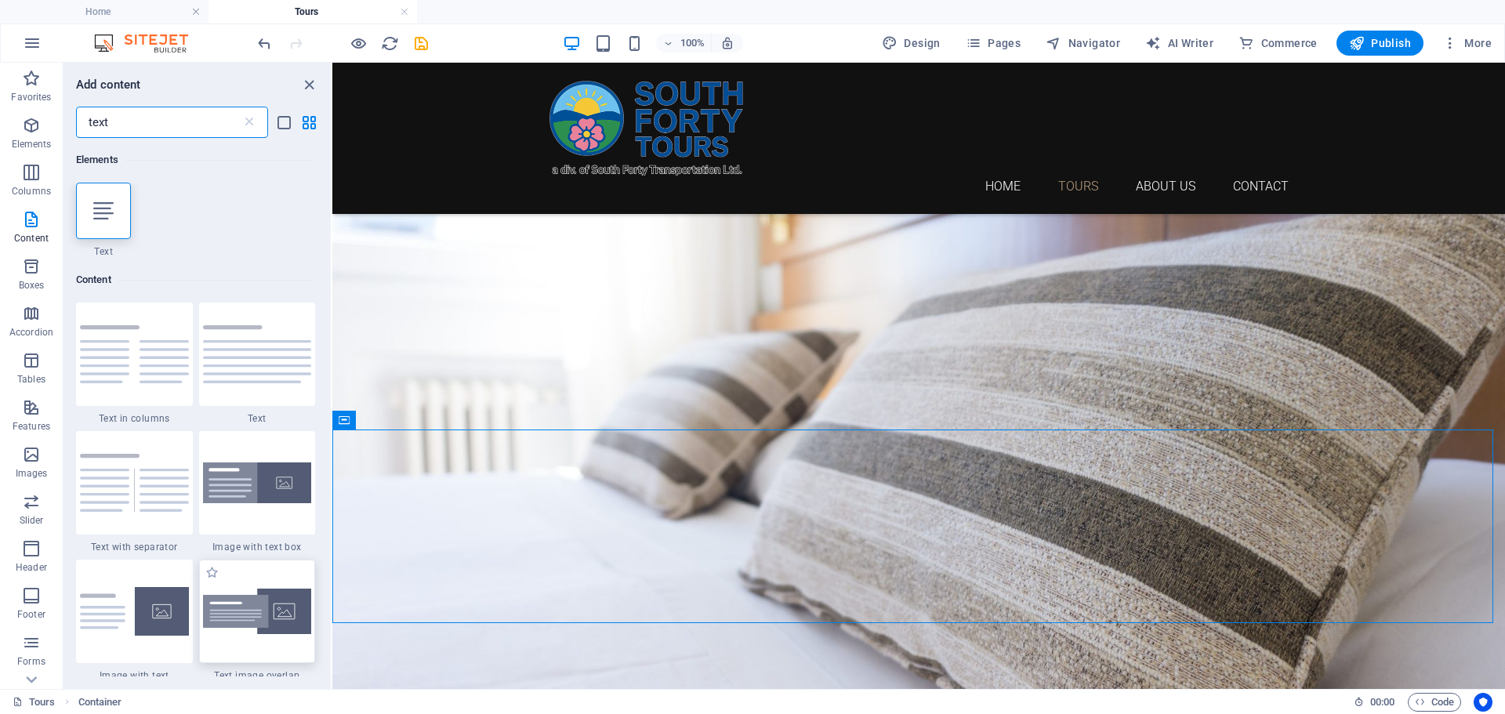
type input "text"
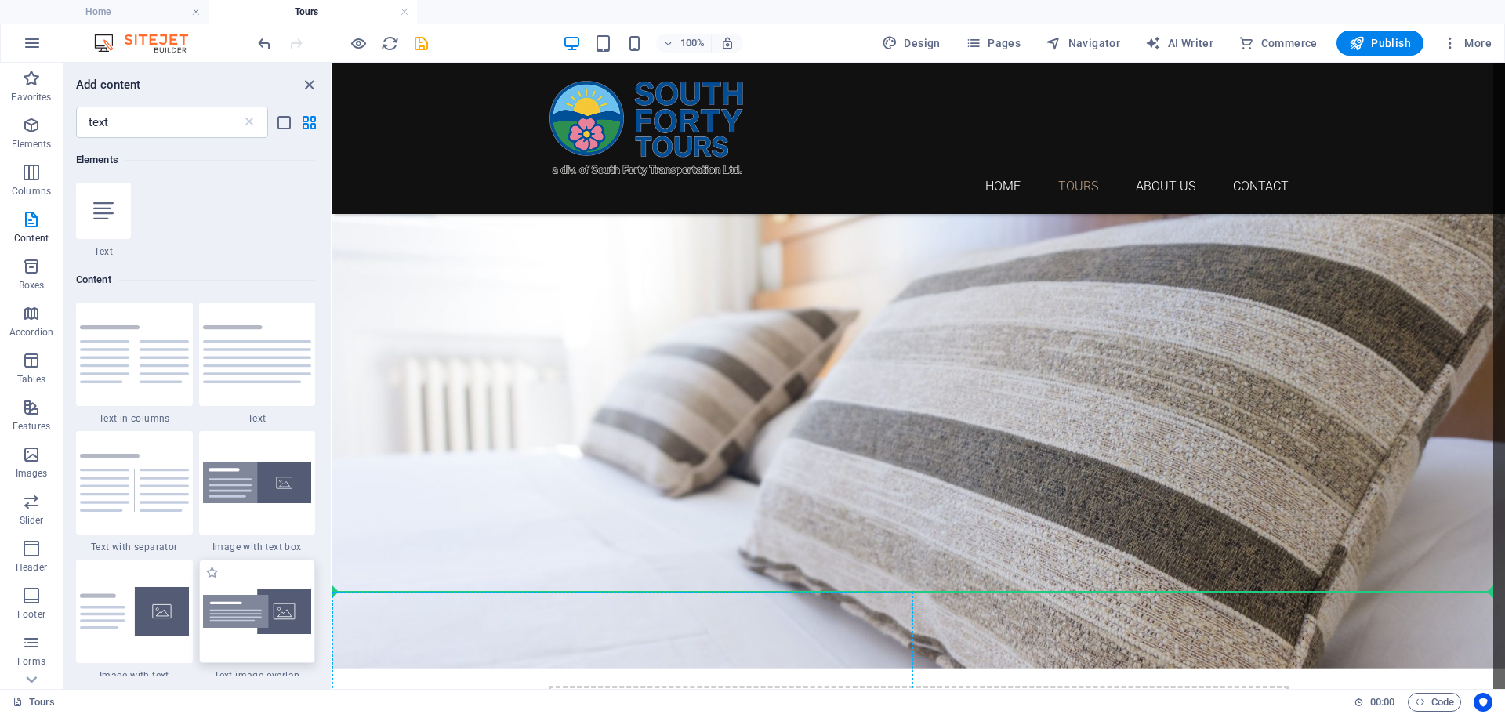
scroll to position [114, 0]
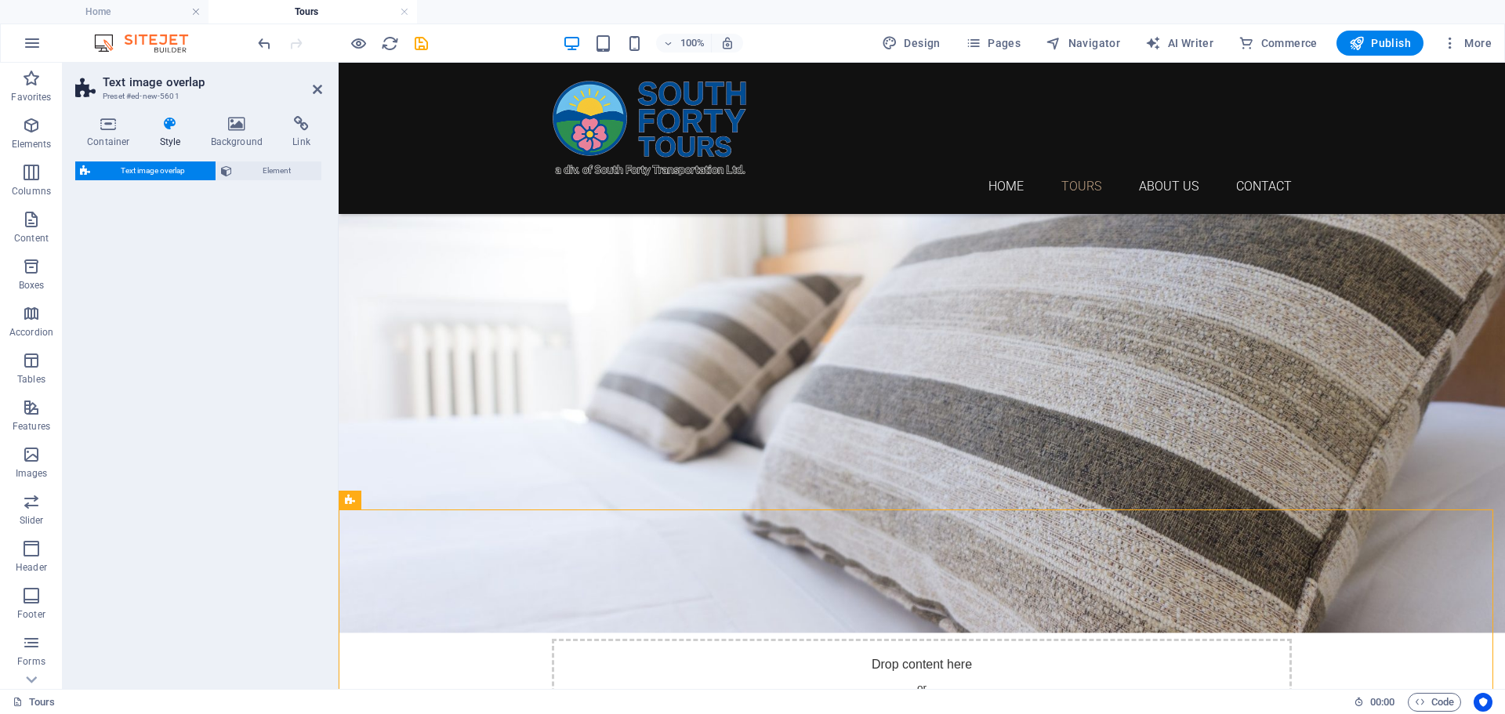
select select "rem"
select select "px"
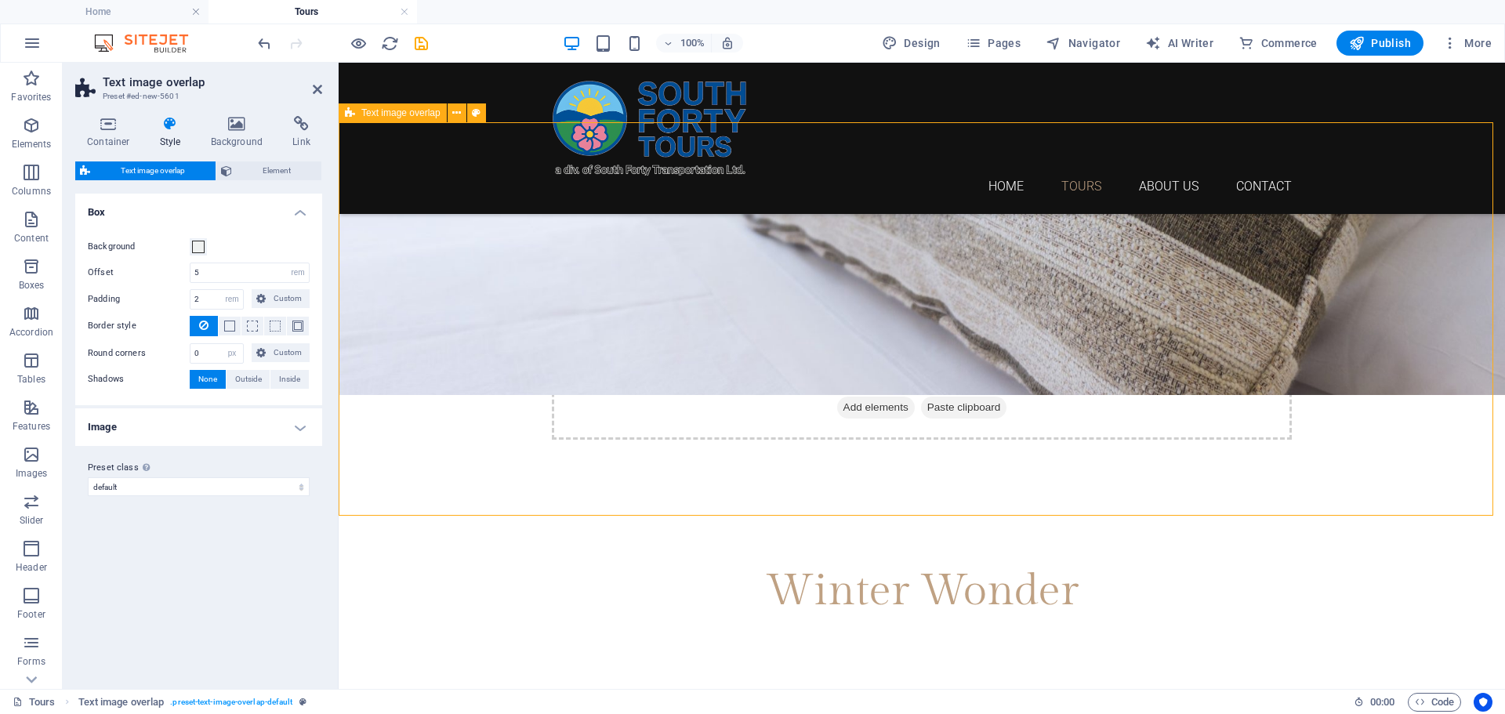
scroll to position [349, 0]
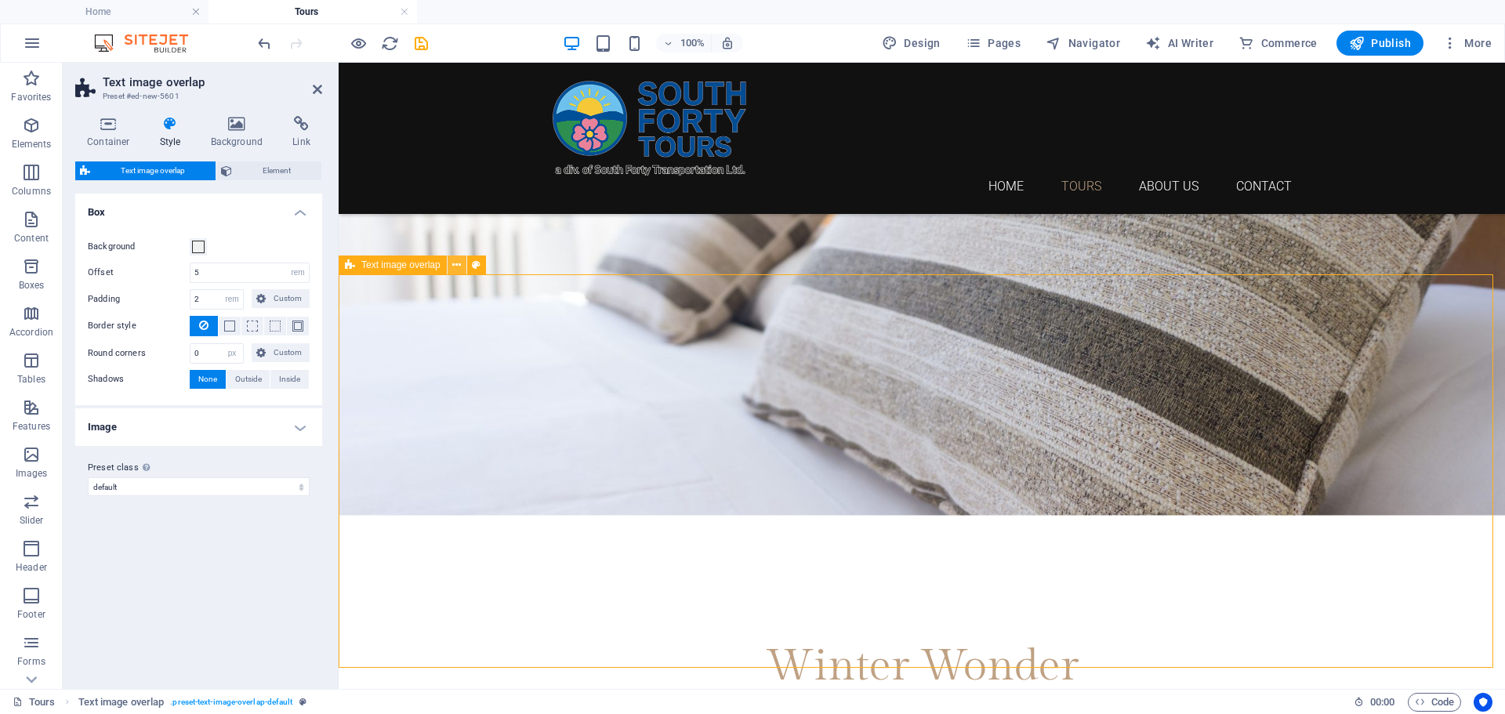
click at [457, 271] on icon at bounding box center [456, 265] width 9 height 16
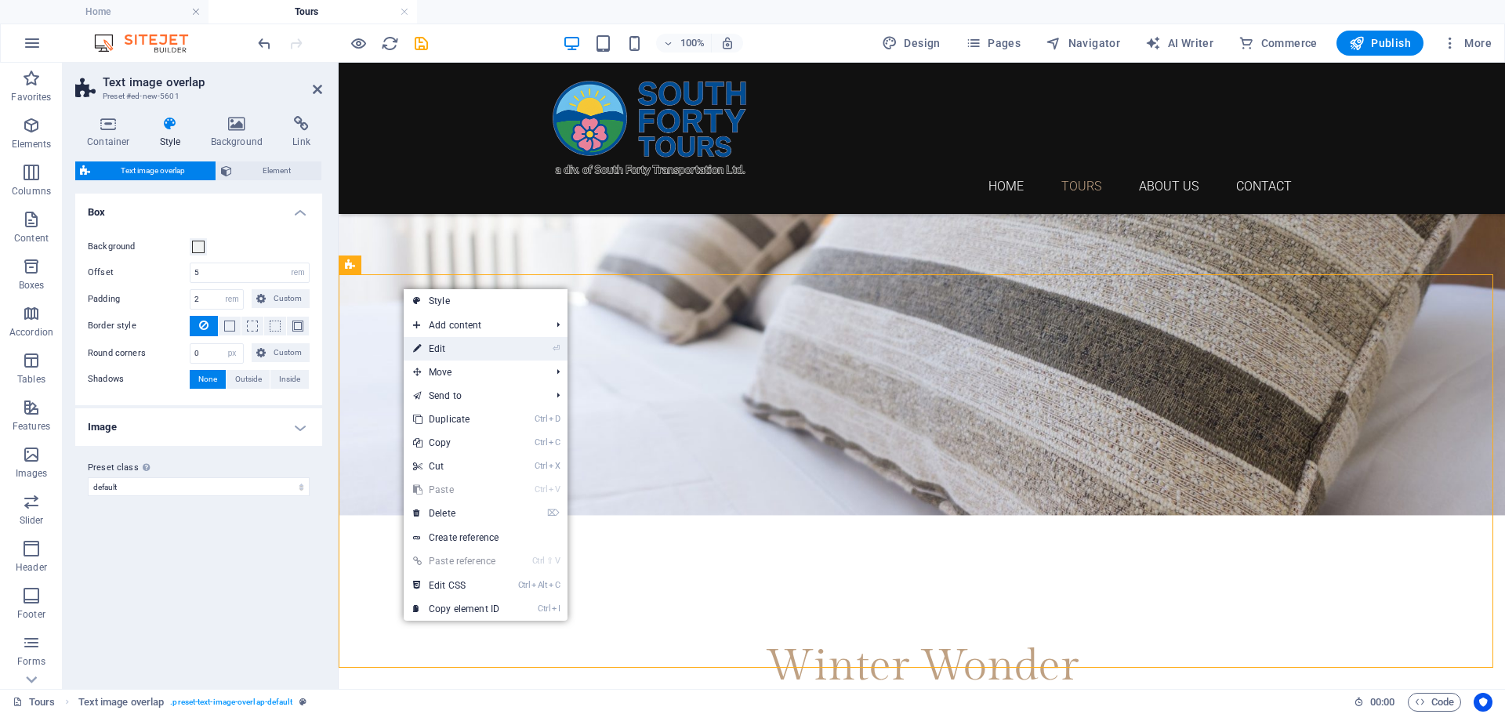
click at [546, 345] on li "⏎ Edit" at bounding box center [486, 349] width 164 height 24
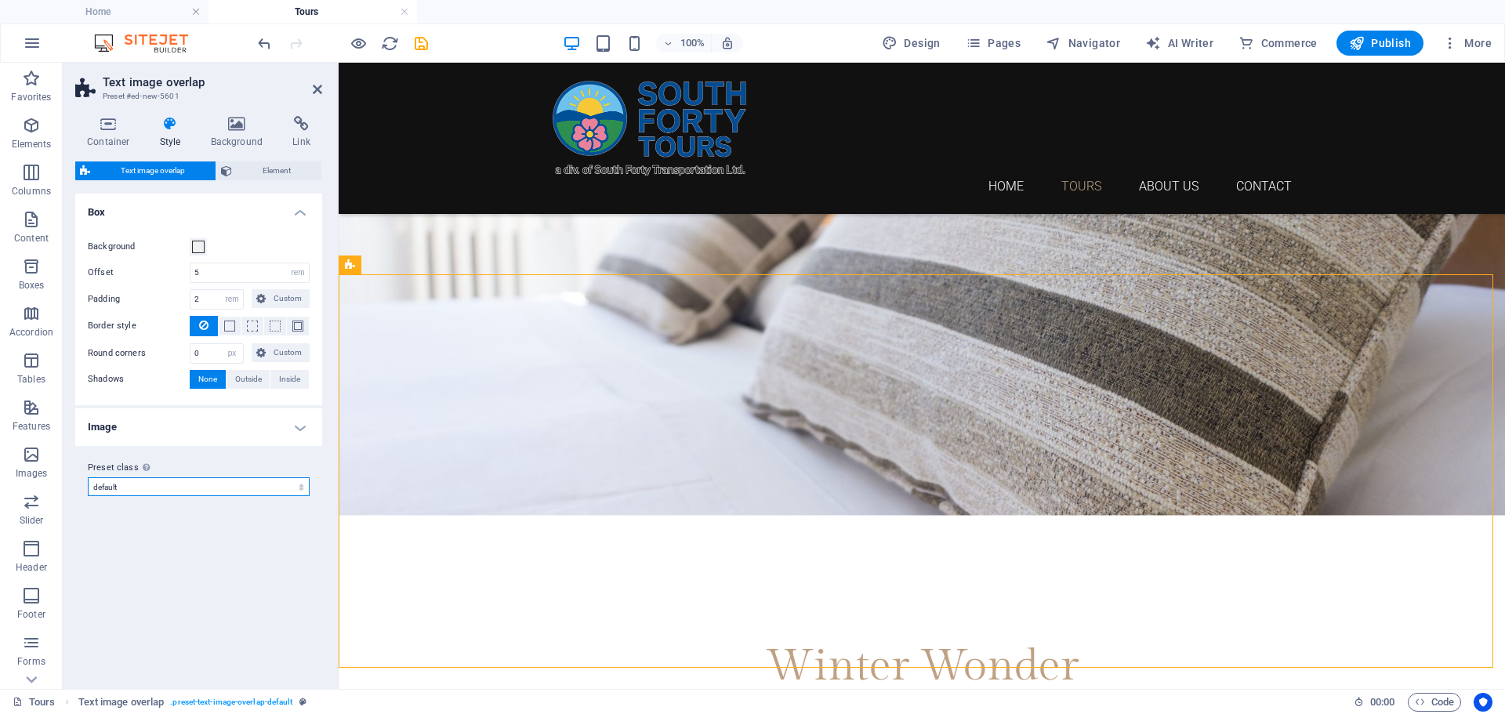
click at [284, 488] on select "default Add preset class" at bounding box center [199, 486] width 222 height 19
click at [104, 132] on h4 "Container" at bounding box center [111, 132] width 73 height 33
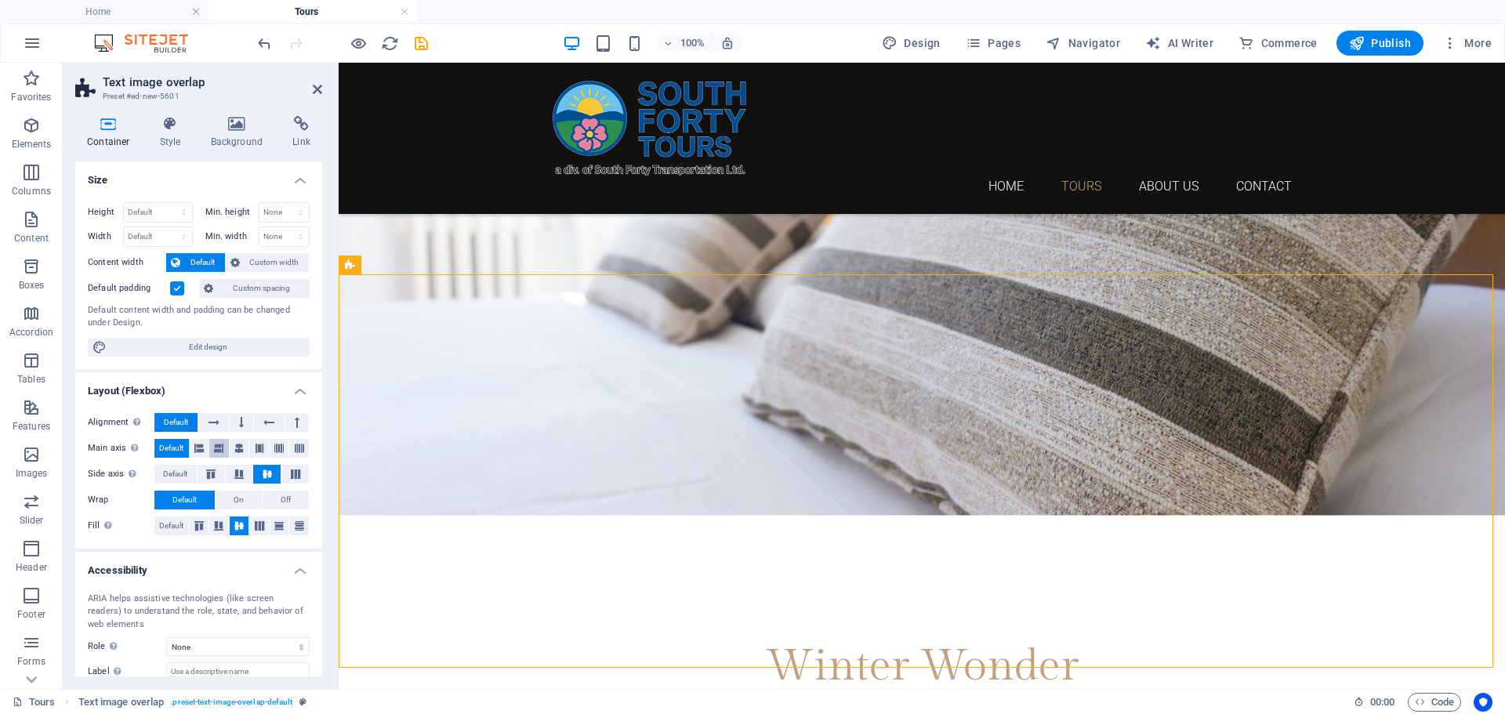
click at [216, 446] on icon at bounding box center [218, 448] width 9 height 19
click at [197, 447] on icon at bounding box center [198, 448] width 9 height 19
click at [176, 447] on span "Default" at bounding box center [171, 448] width 24 height 19
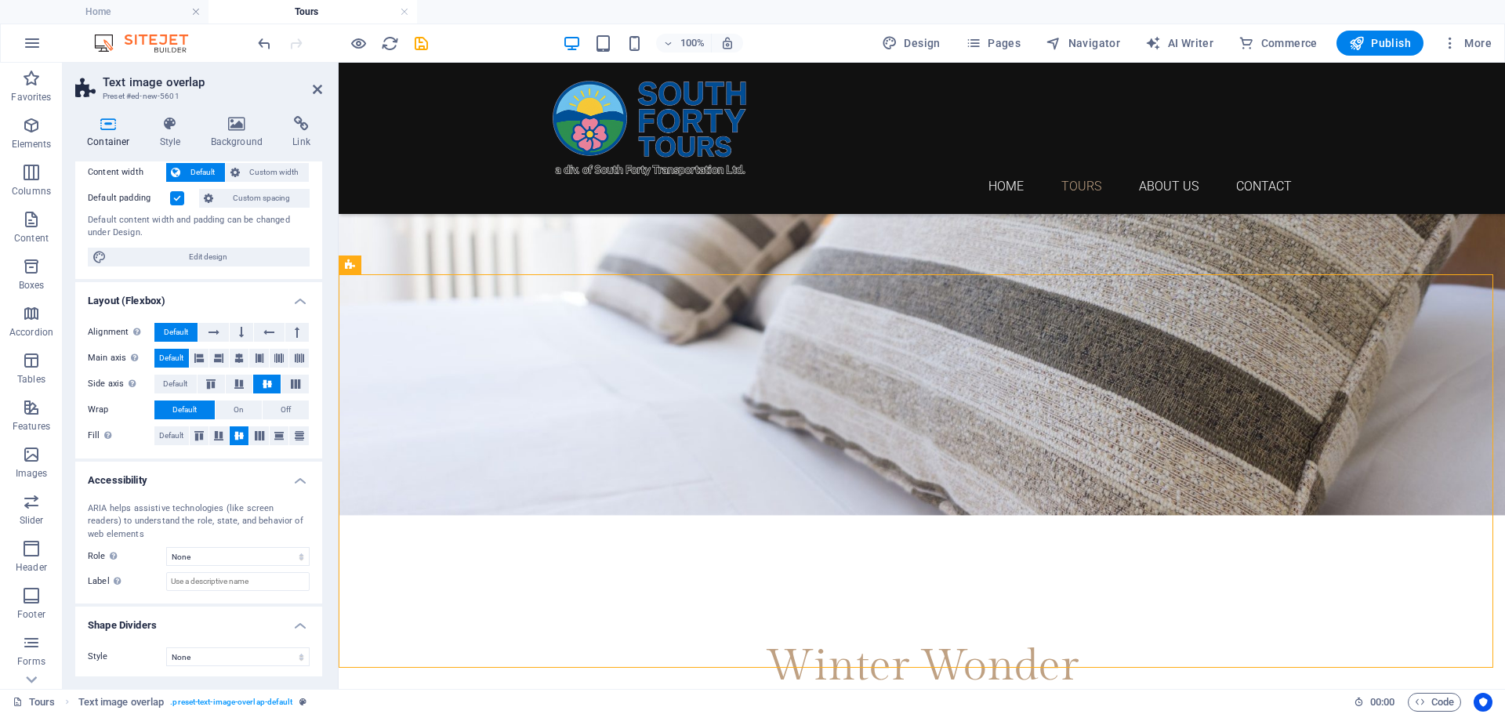
scroll to position [92, 0]
click at [458, 265] on icon at bounding box center [456, 265] width 9 height 16
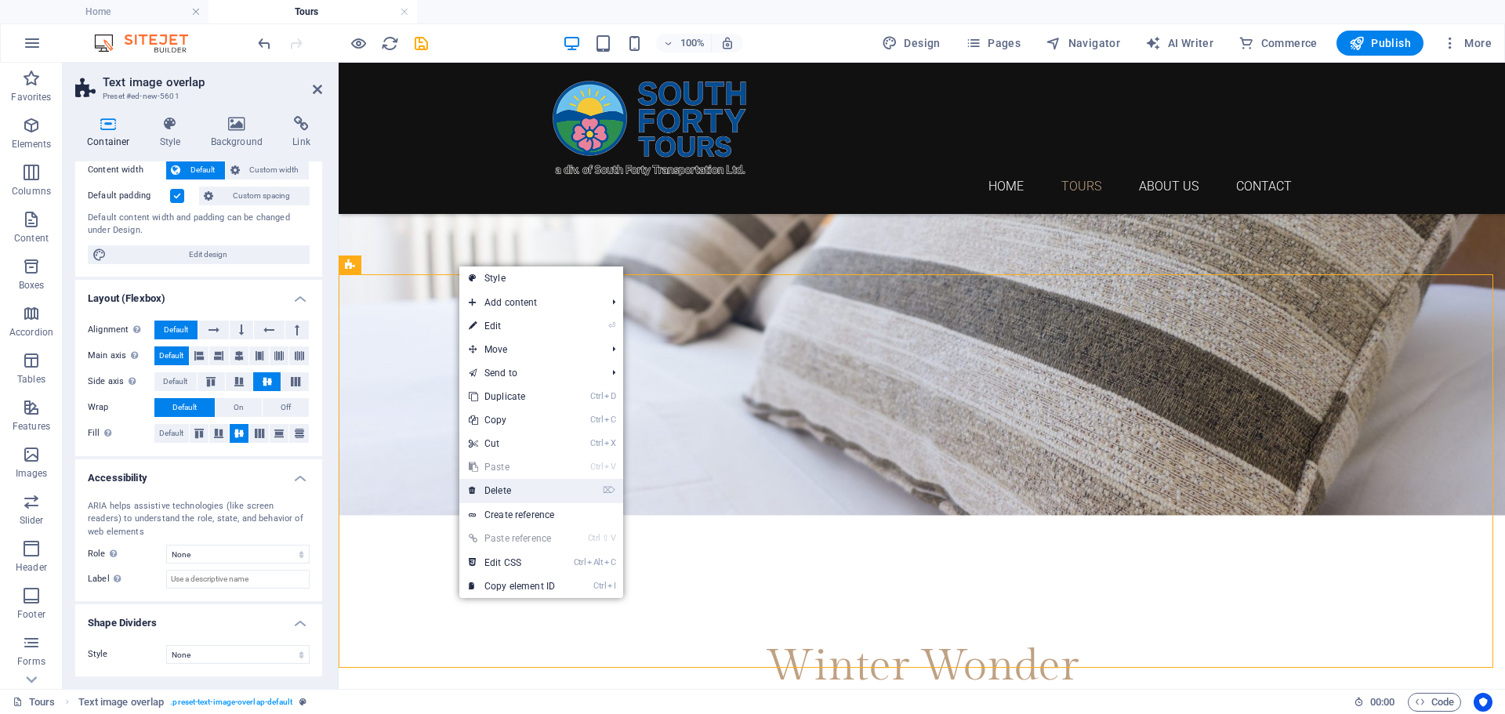
click at [507, 491] on link "⌦ Delete" at bounding box center [511, 491] width 105 height 24
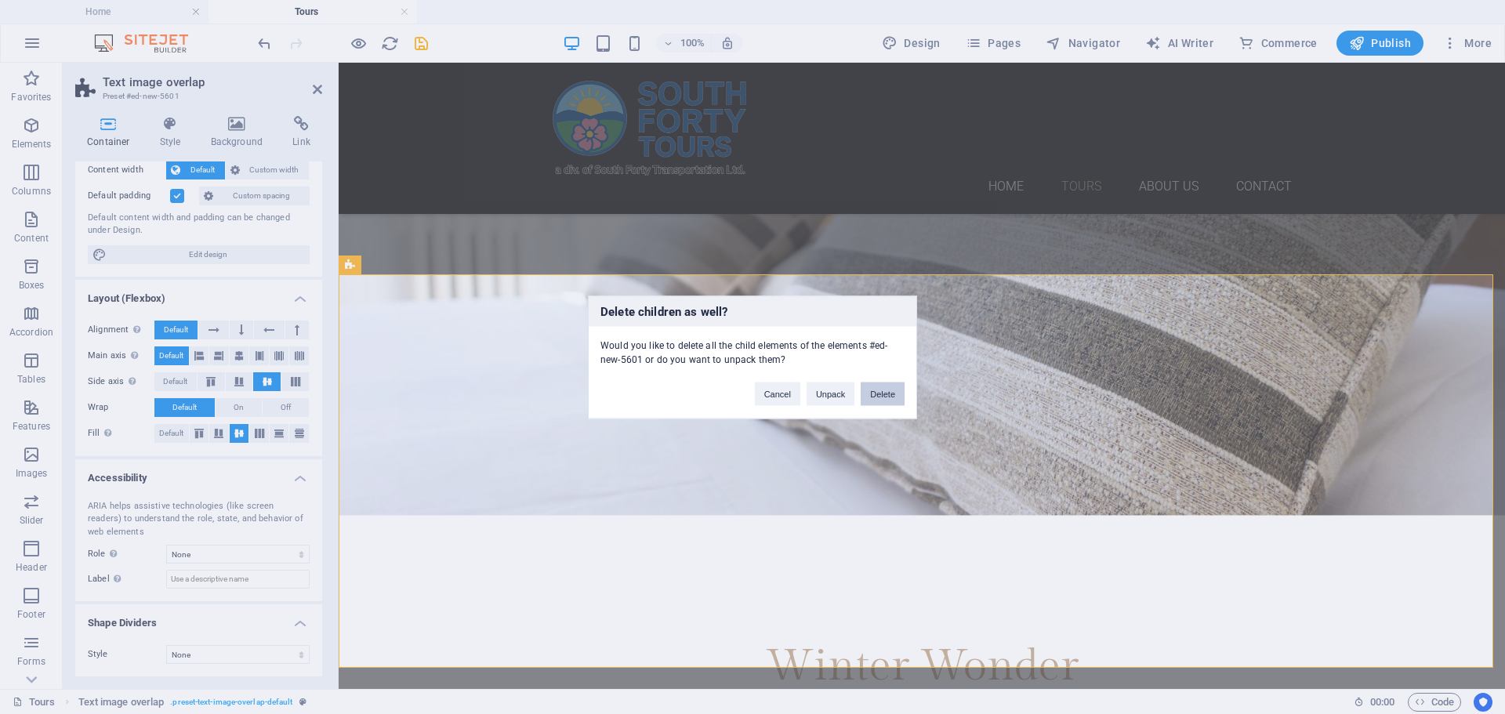
click at [891, 390] on button "Delete" at bounding box center [883, 394] width 44 height 24
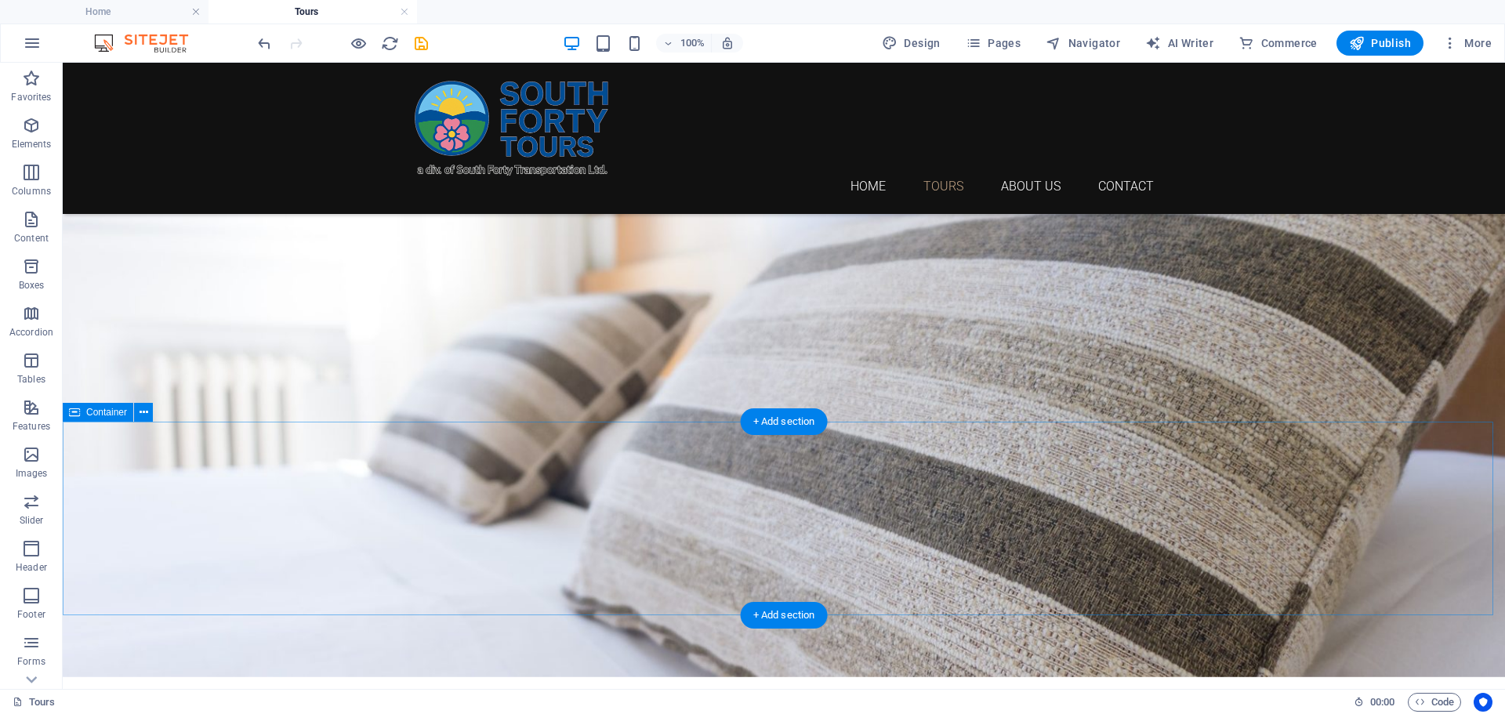
scroll to position [0, 0]
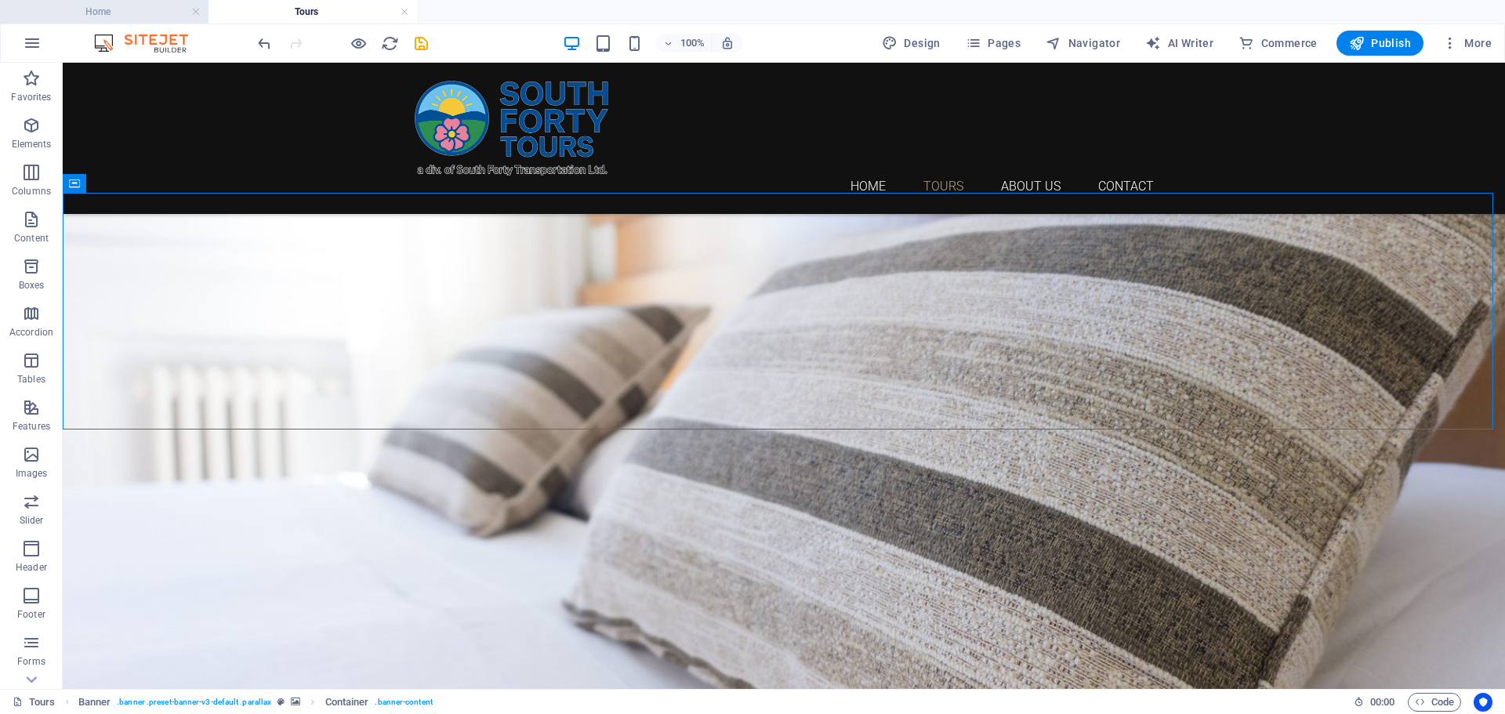
click at [71, 5] on h4 "Home" at bounding box center [104, 11] width 209 height 17
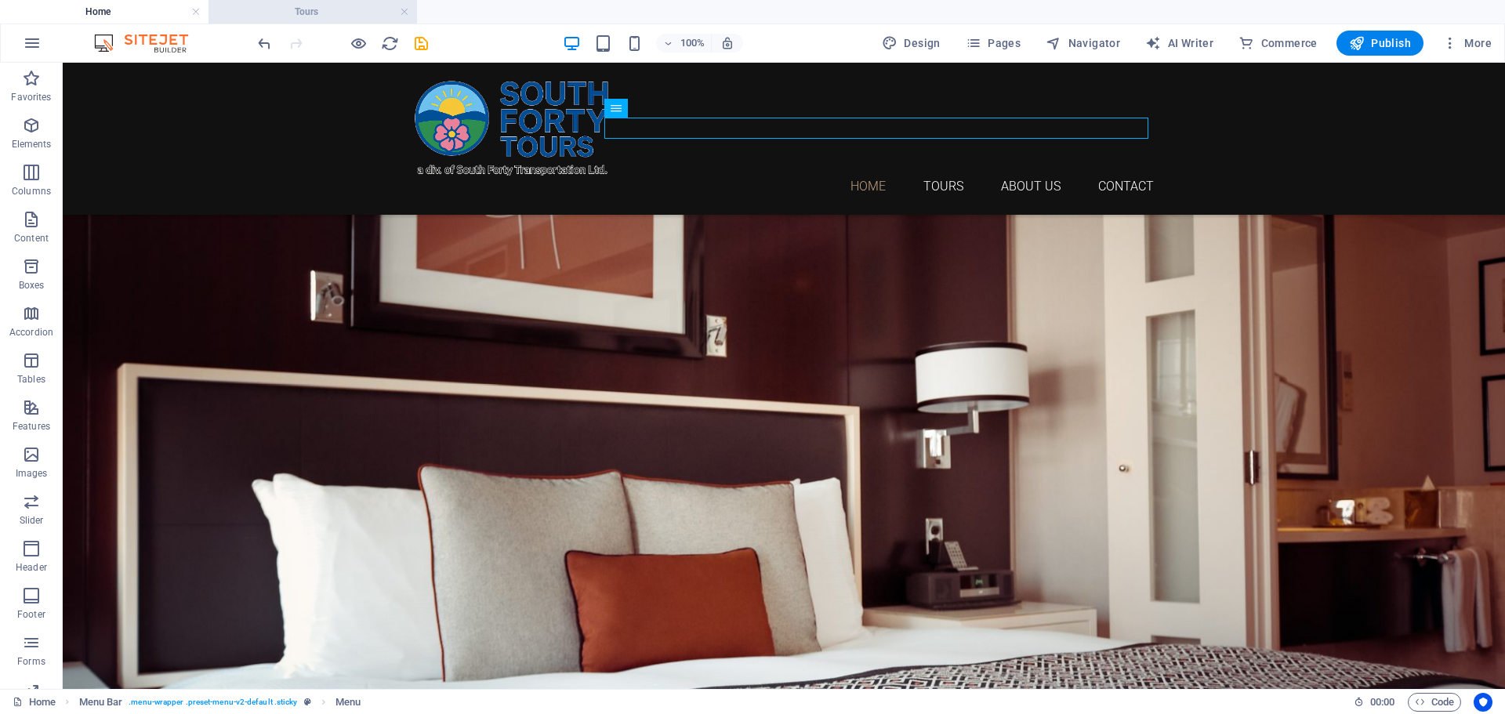
click at [358, 13] on h4 "Tours" at bounding box center [313, 11] width 209 height 17
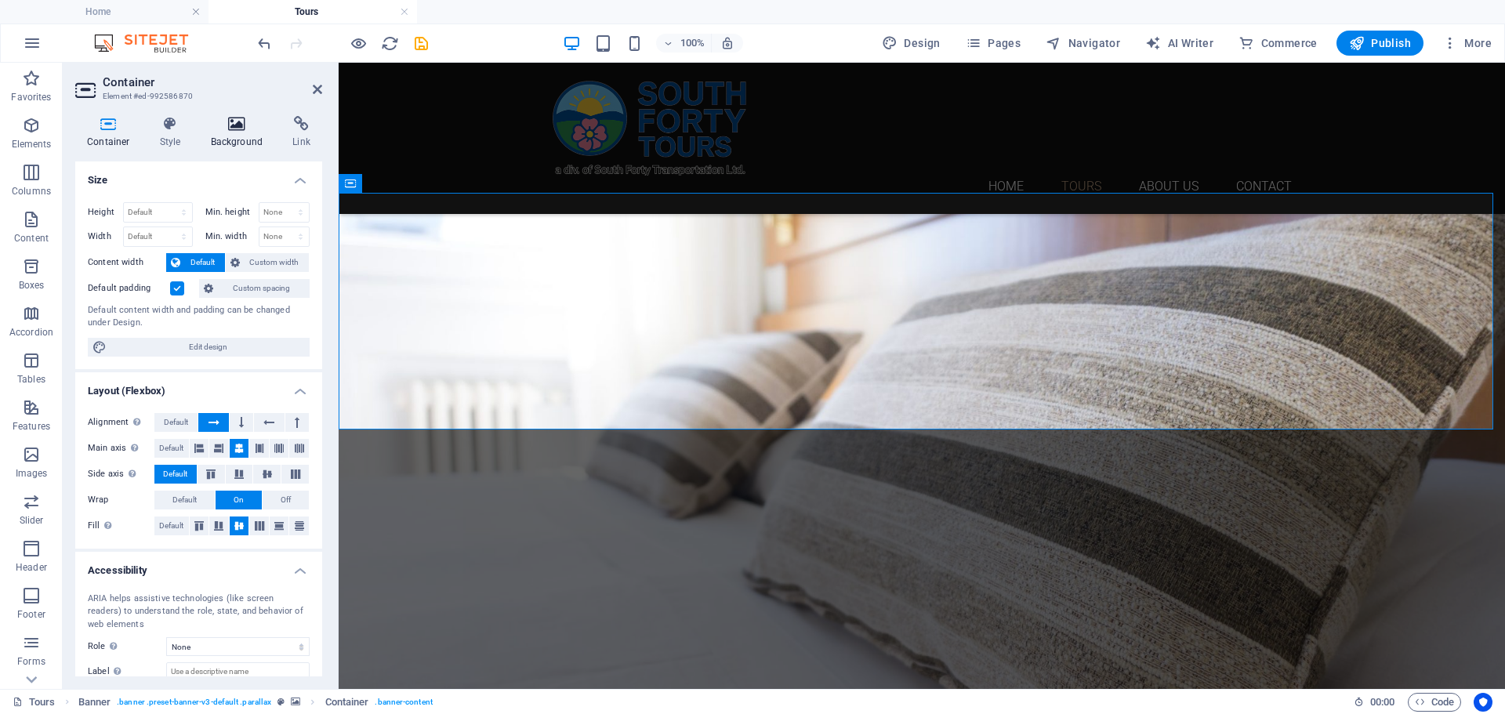
click at [232, 137] on h4 "Background" at bounding box center [240, 132] width 82 height 33
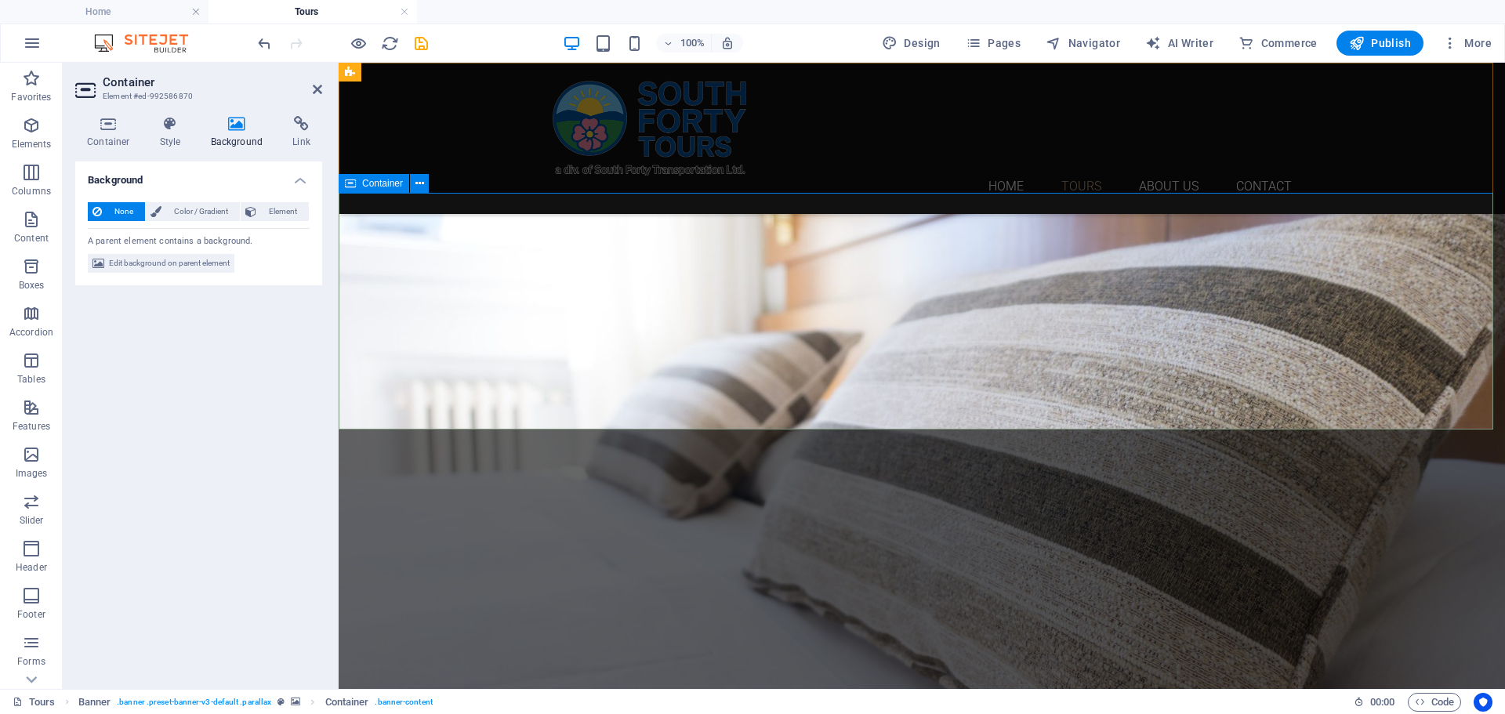
click at [283, 212] on span "Element" at bounding box center [282, 211] width 43 height 19
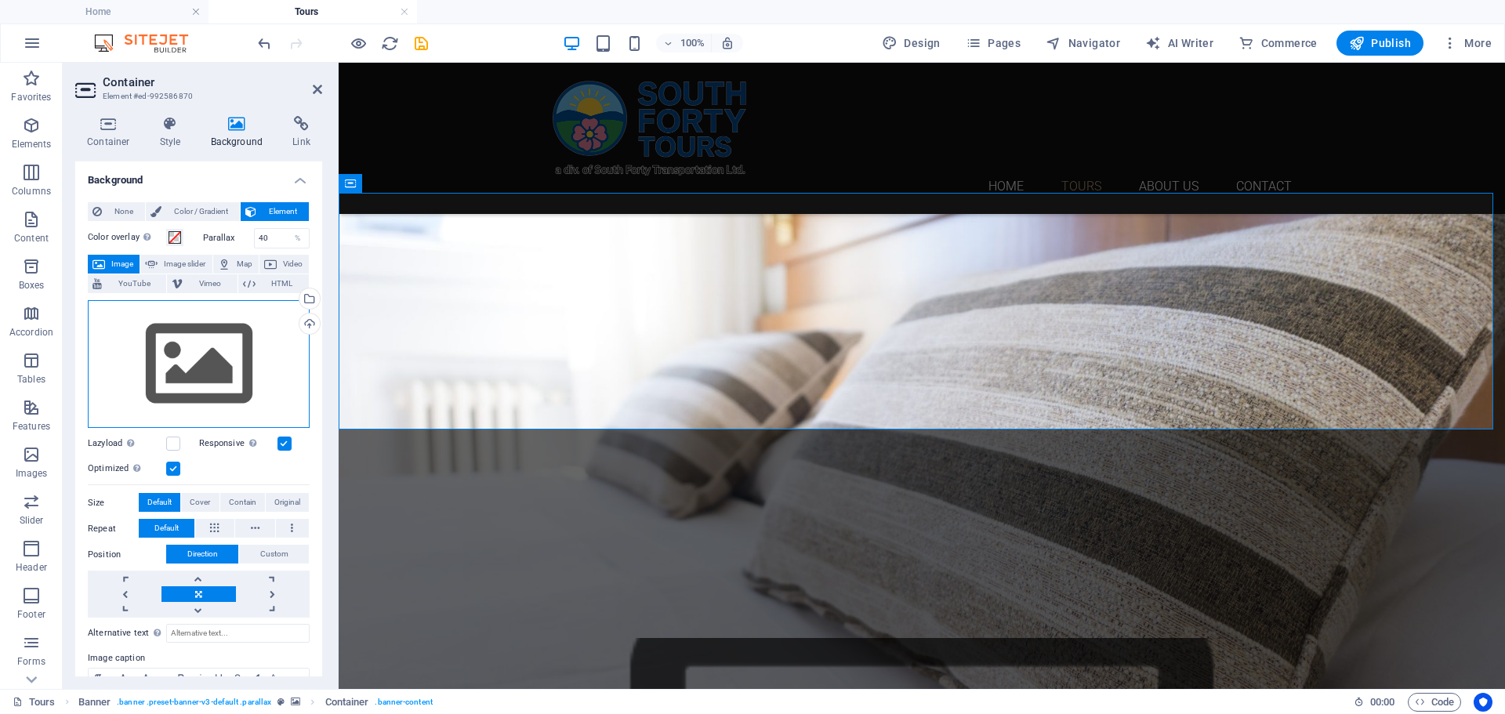
click at [276, 359] on div "Drag files here, click to choose files or select files from Files or our free s…" at bounding box center [199, 364] width 222 height 129
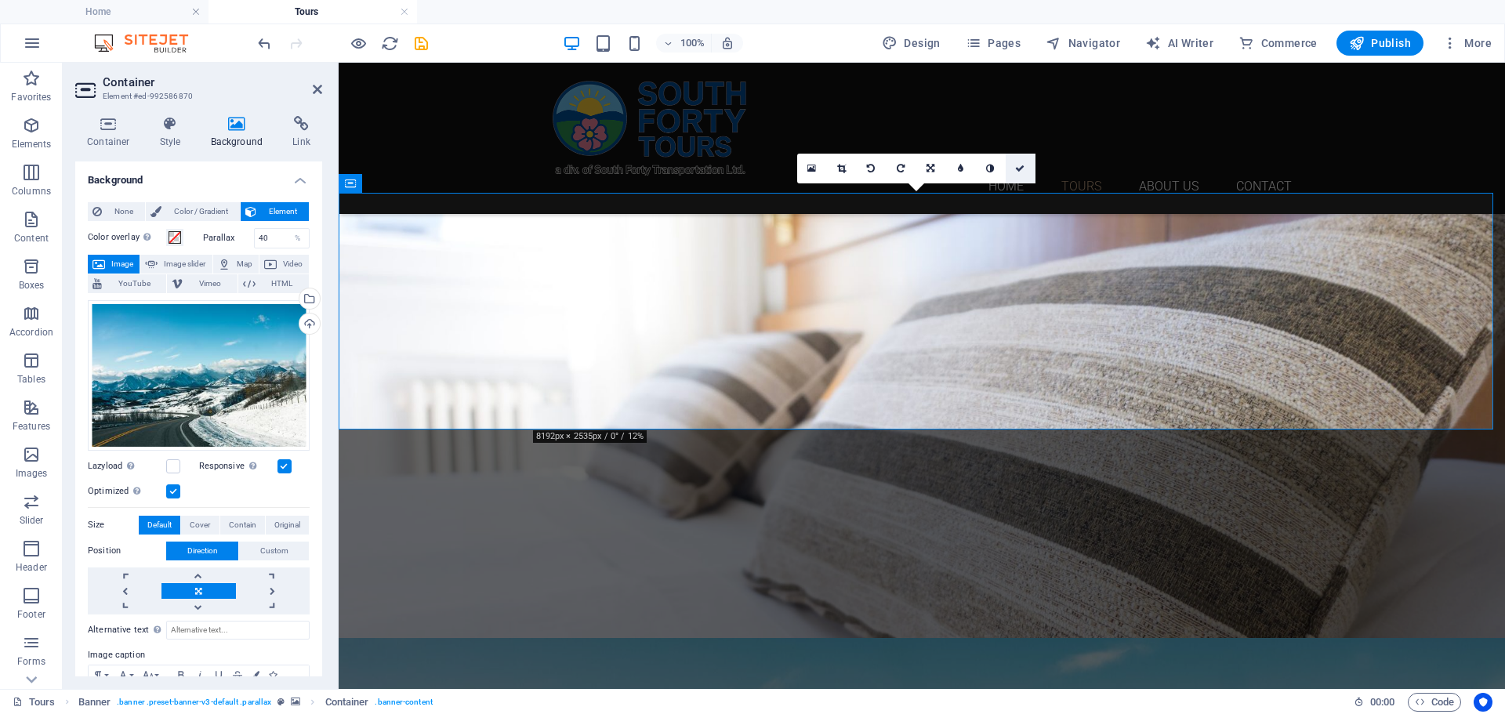
click at [1018, 165] on icon at bounding box center [1019, 168] width 9 height 9
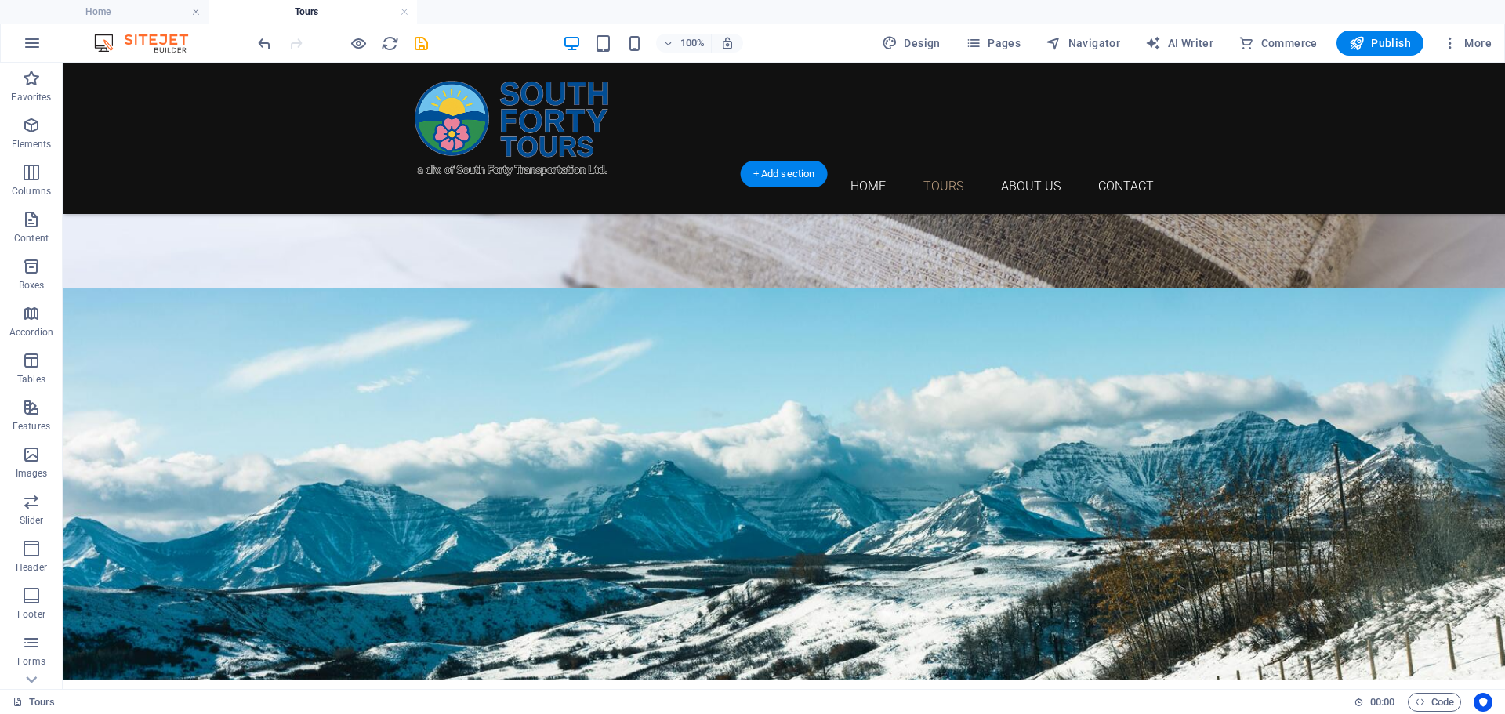
scroll to position [235, 0]
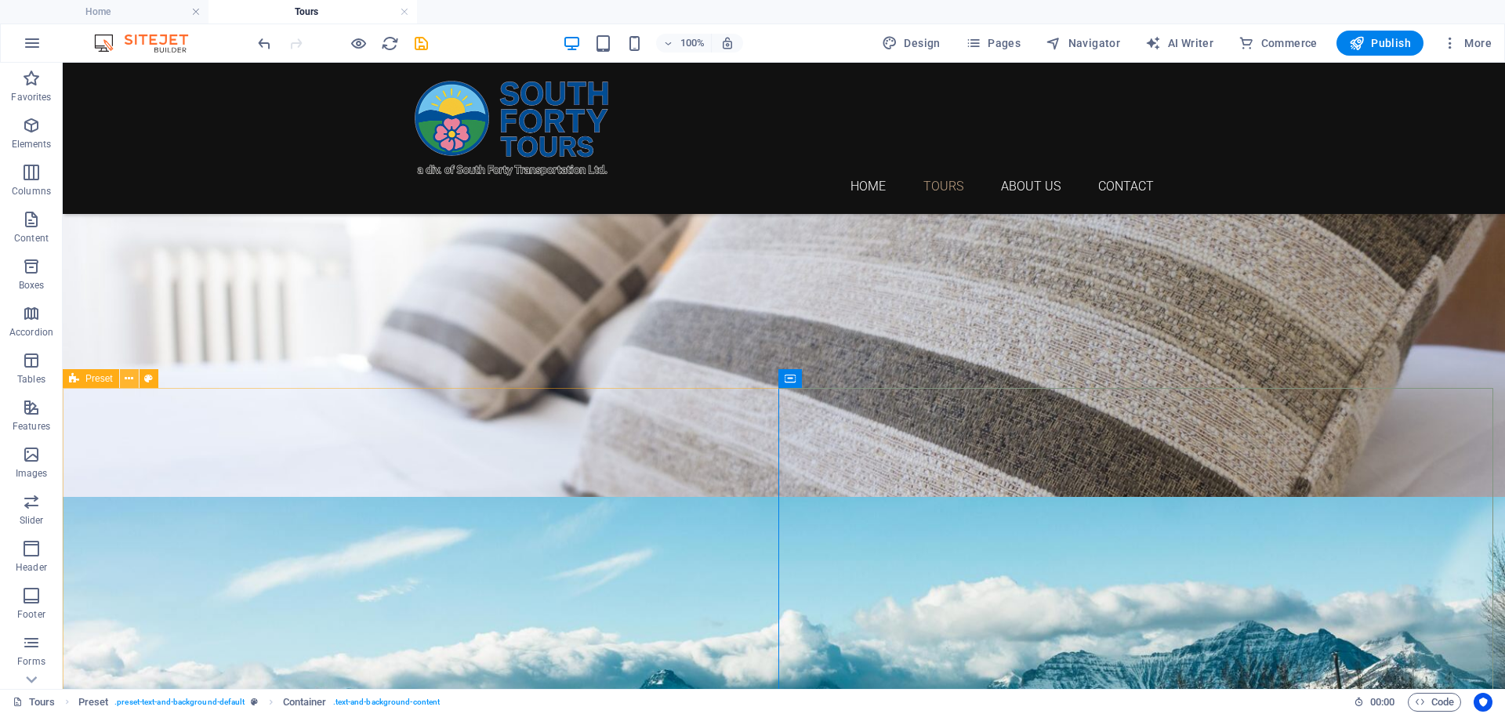
click at [130, 379] on icon at bounding box center [129, 379] width 9 height 16
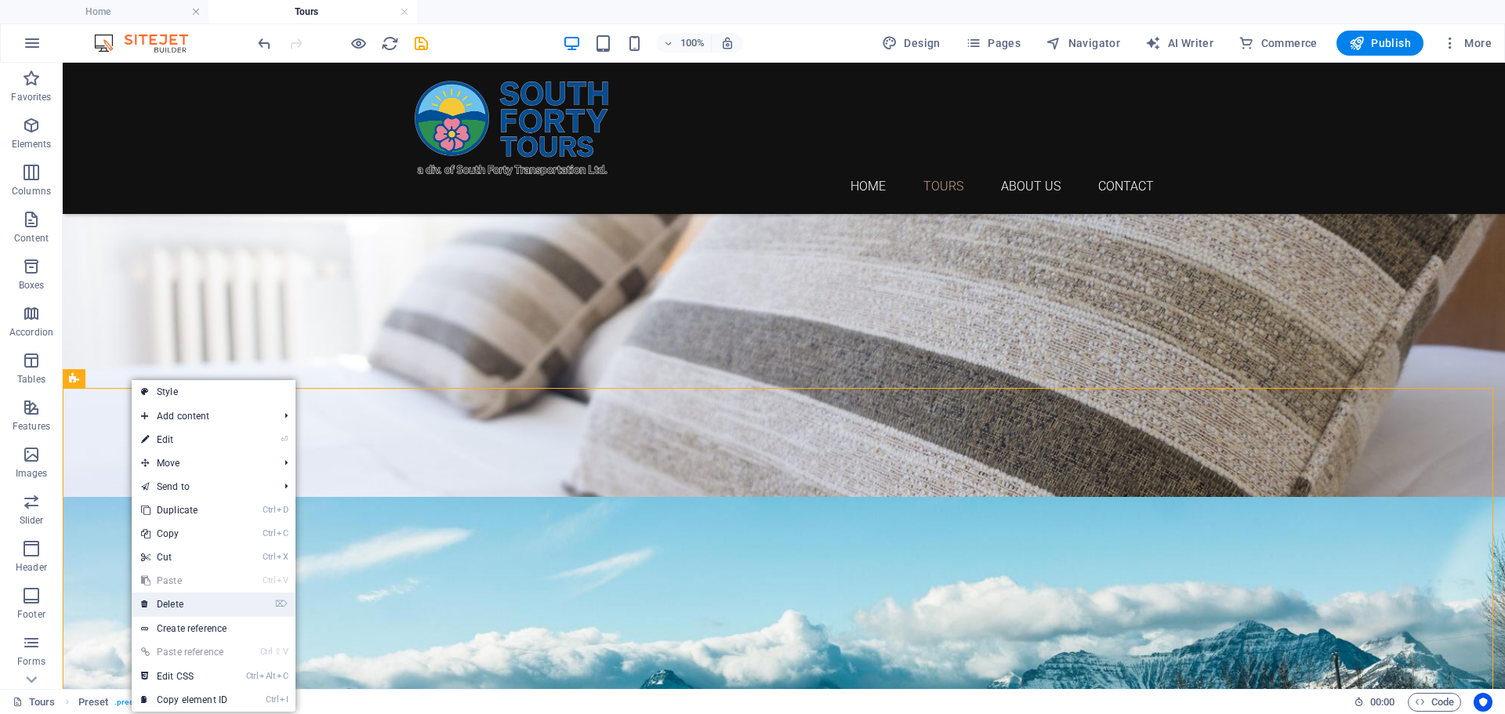
click at [190, 604] on link "⌦ Delete" at bounding box center [184, 605] width 105 height 24
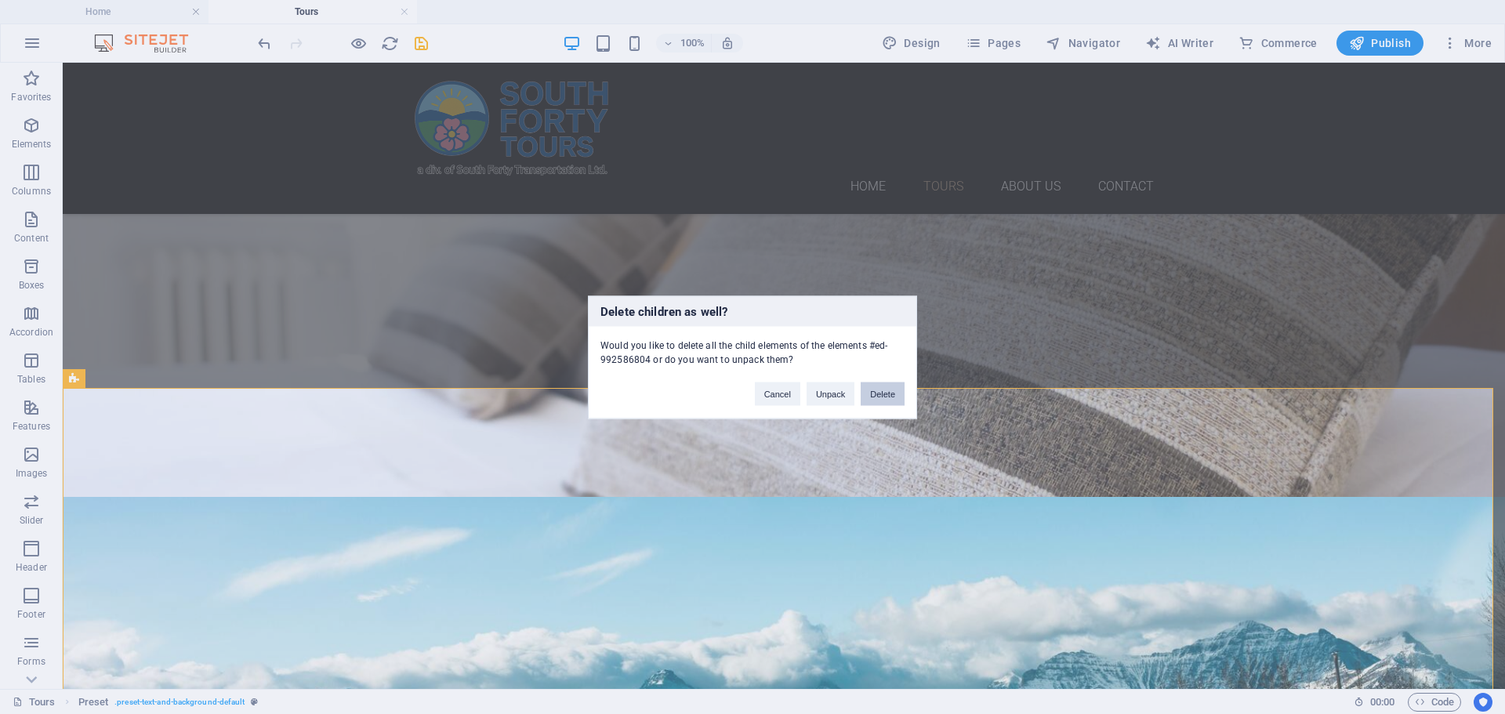
click at [893, 396] on button "Delete" at bounding box center [883, 394] width 44 height 24
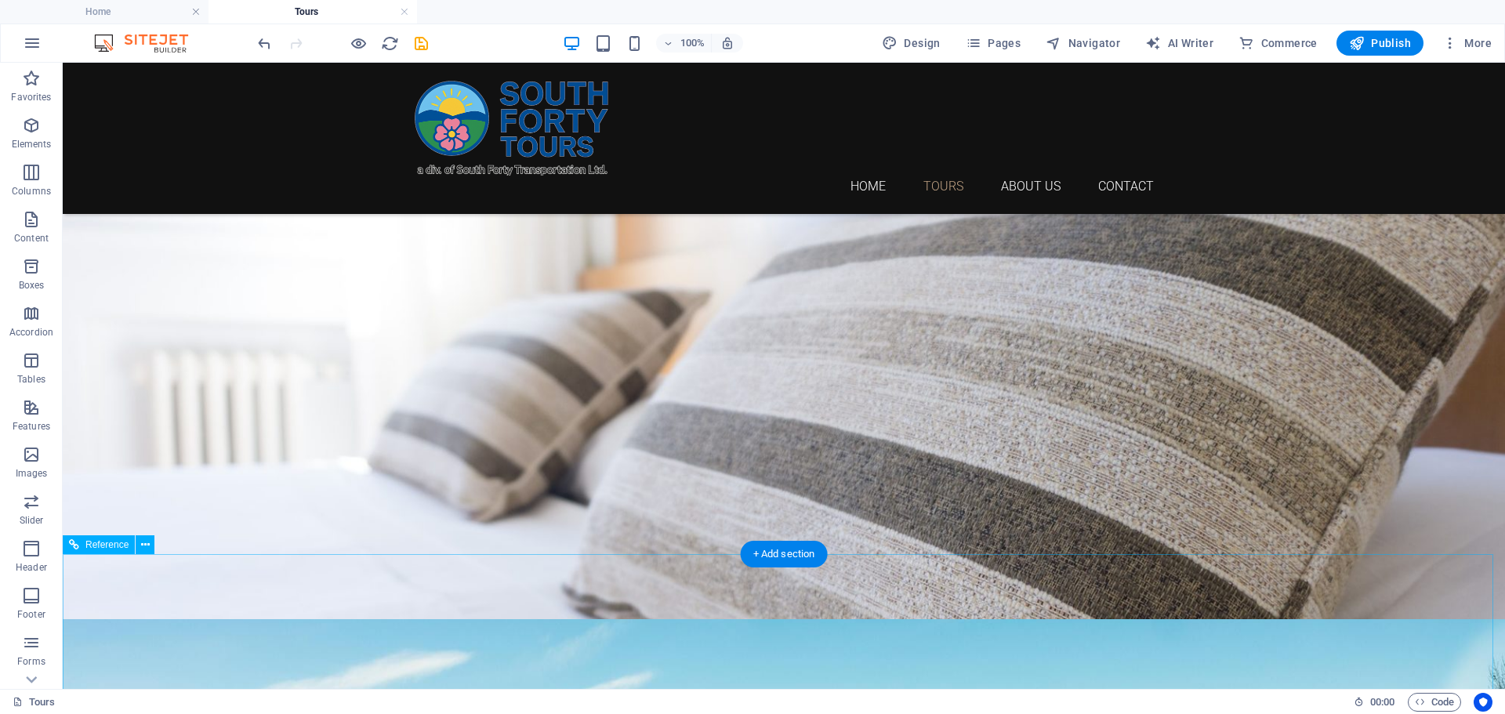
scroll to position [0, 0]
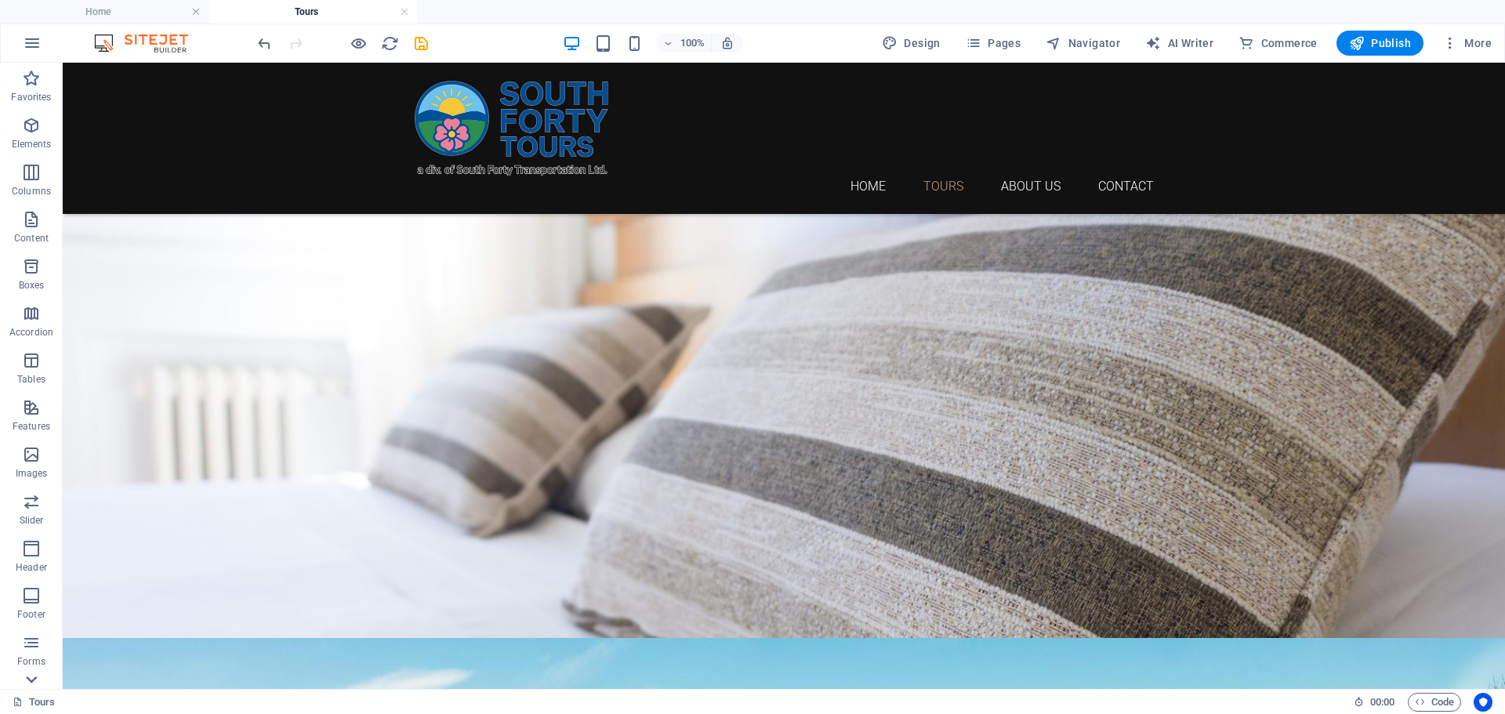
click at [34, 678] on icon at bounding box center [31, 679] width 11 height 7
click at [41, 656] on icon "button" at bounding box center [31, 657] width 19 height 19
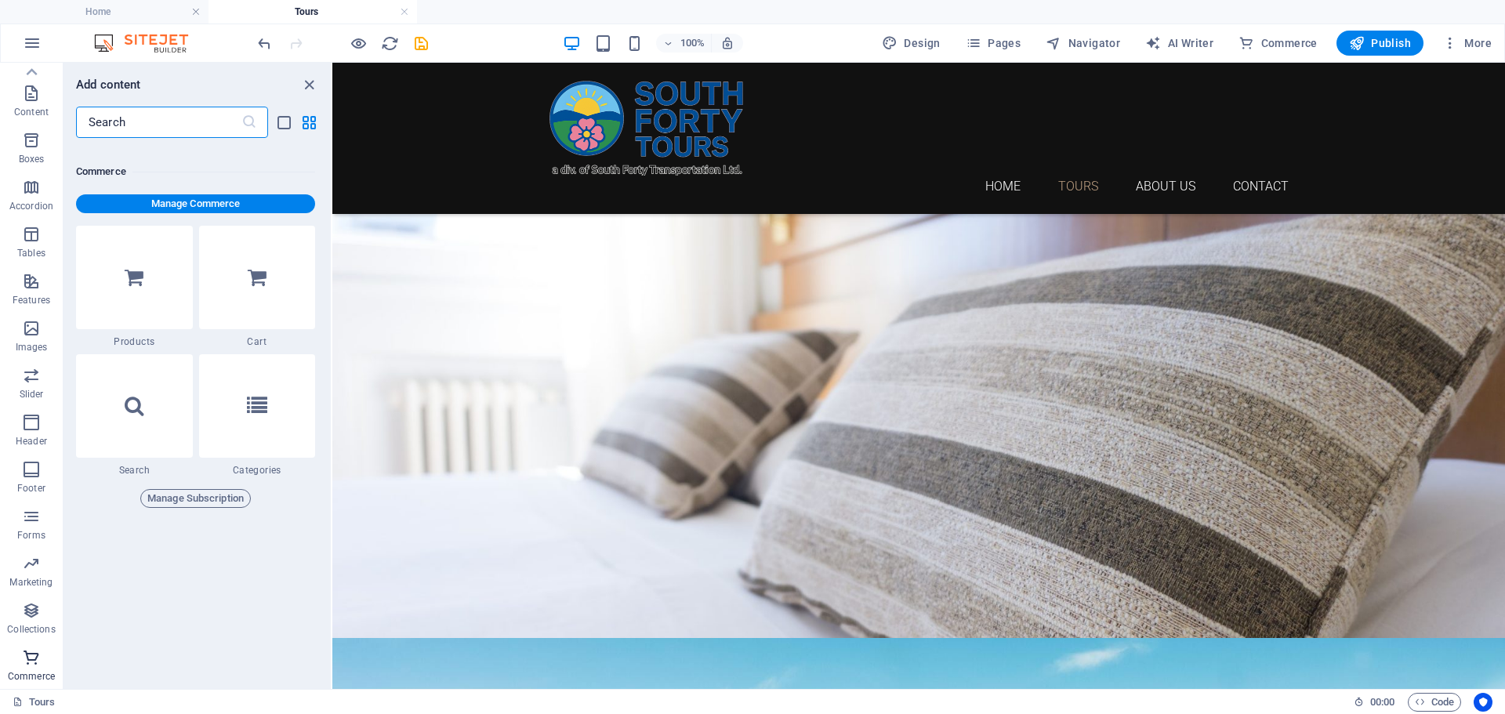
scroll to position [15106, 0]
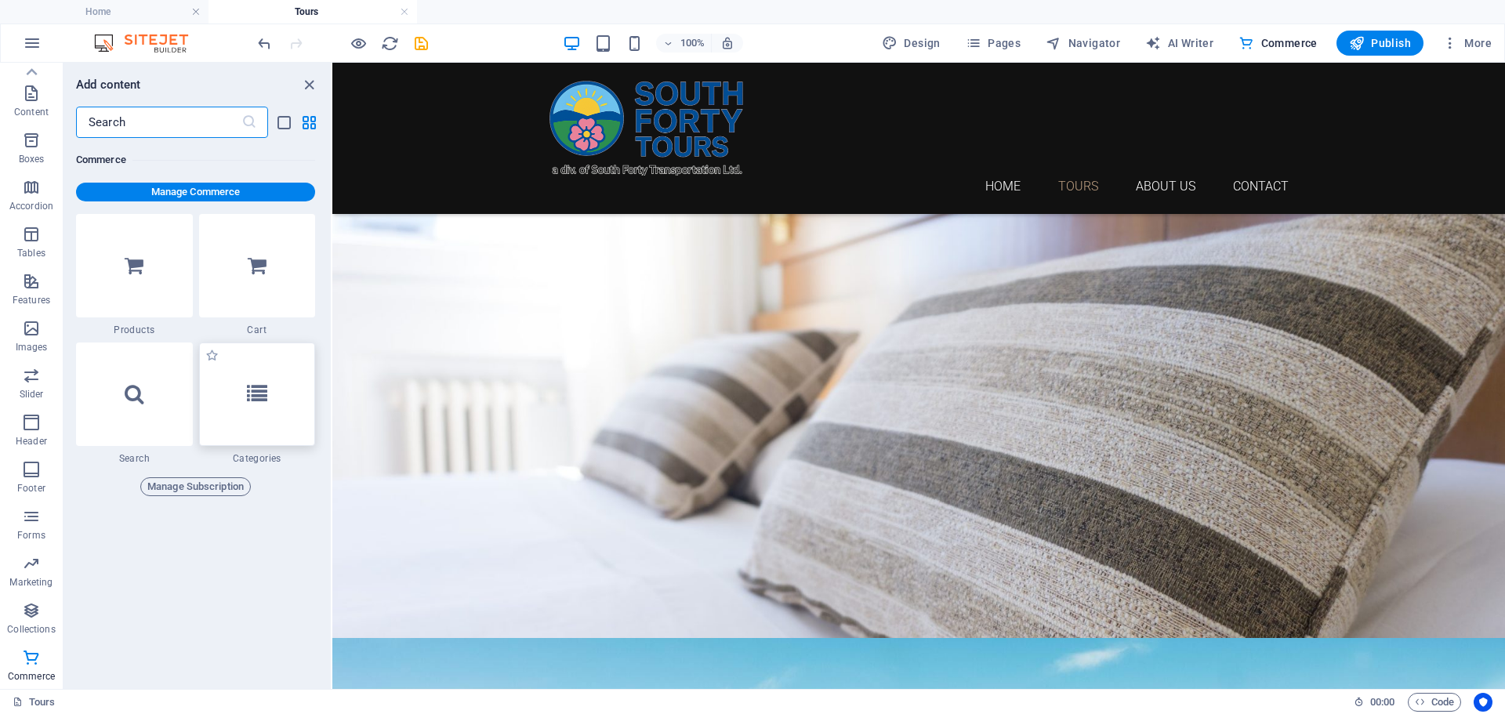
click at [247, 417] on div at bounding box center [257, 394] width 117 height 103
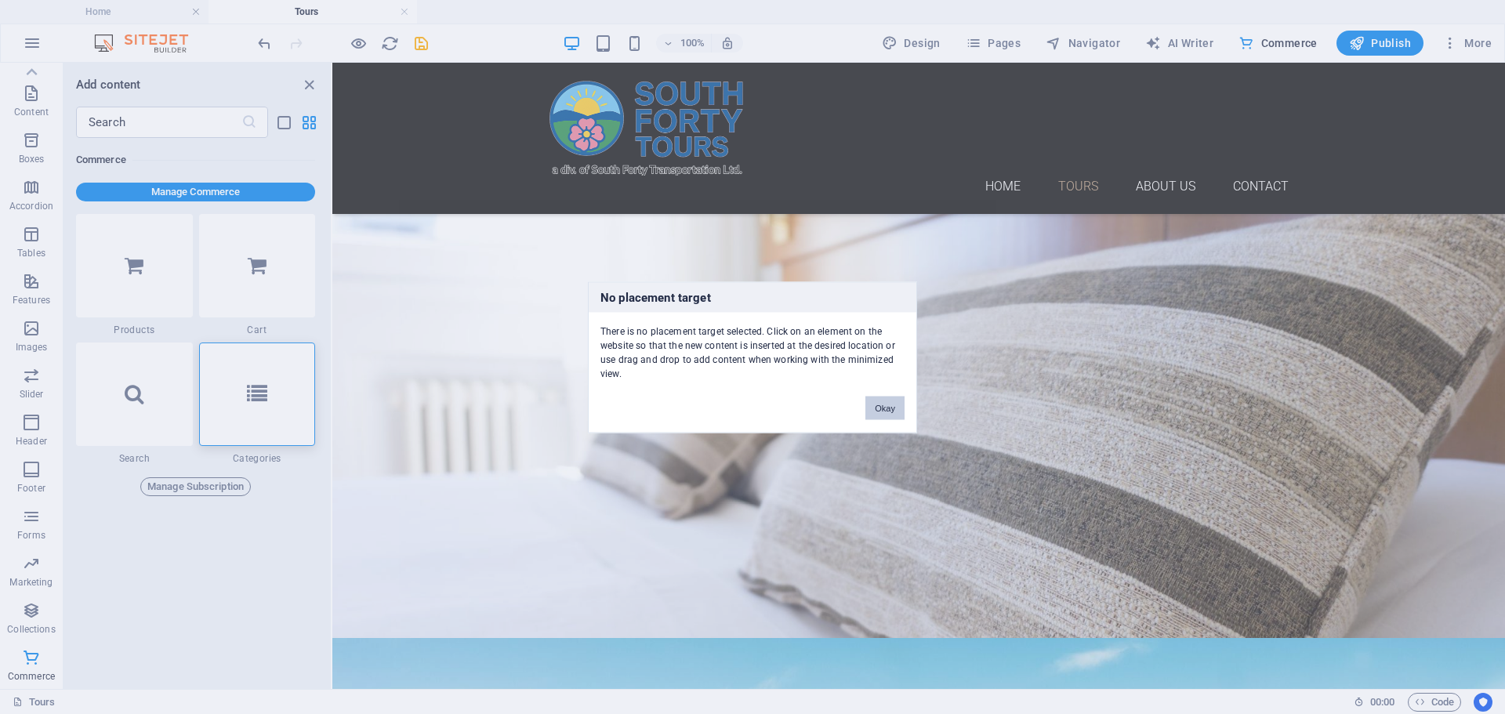
click at [887, 412] on button "Okay" at bounding box center [884, 408] width 39 height 24
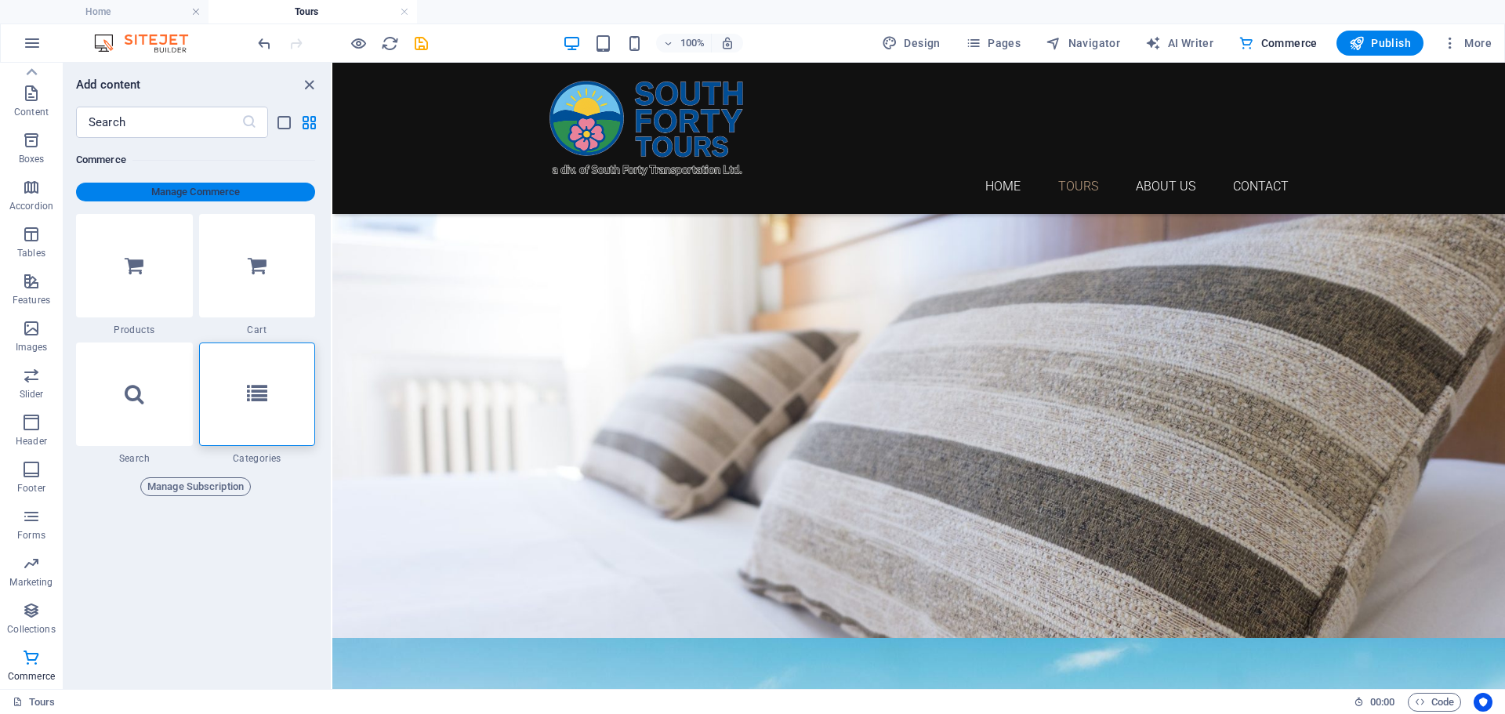
click at [164, 198] on span "Manage Commerce" at bounding box center [195, 192] width 227 height 19
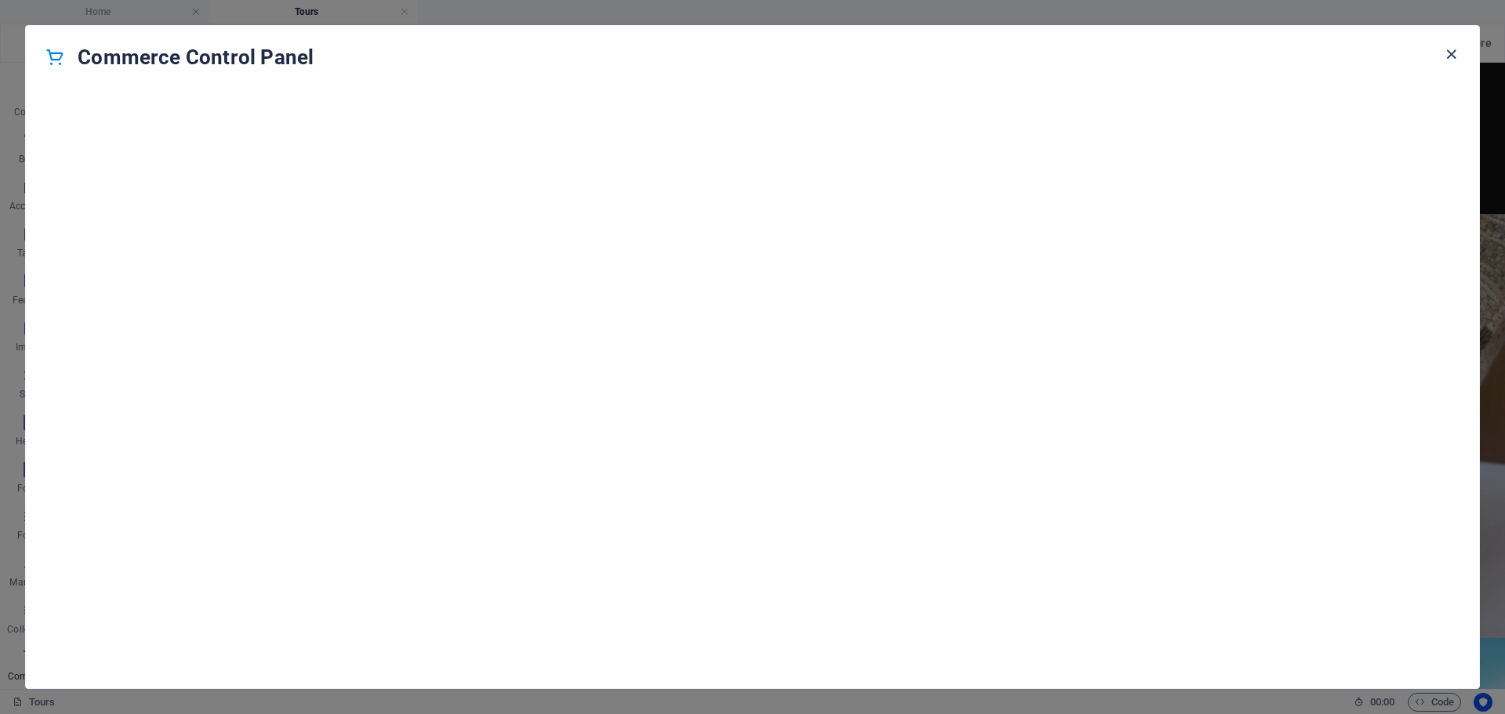
click at [1452, 46] on icon "button" at bounding box center [1451, 54] width 18 height 18
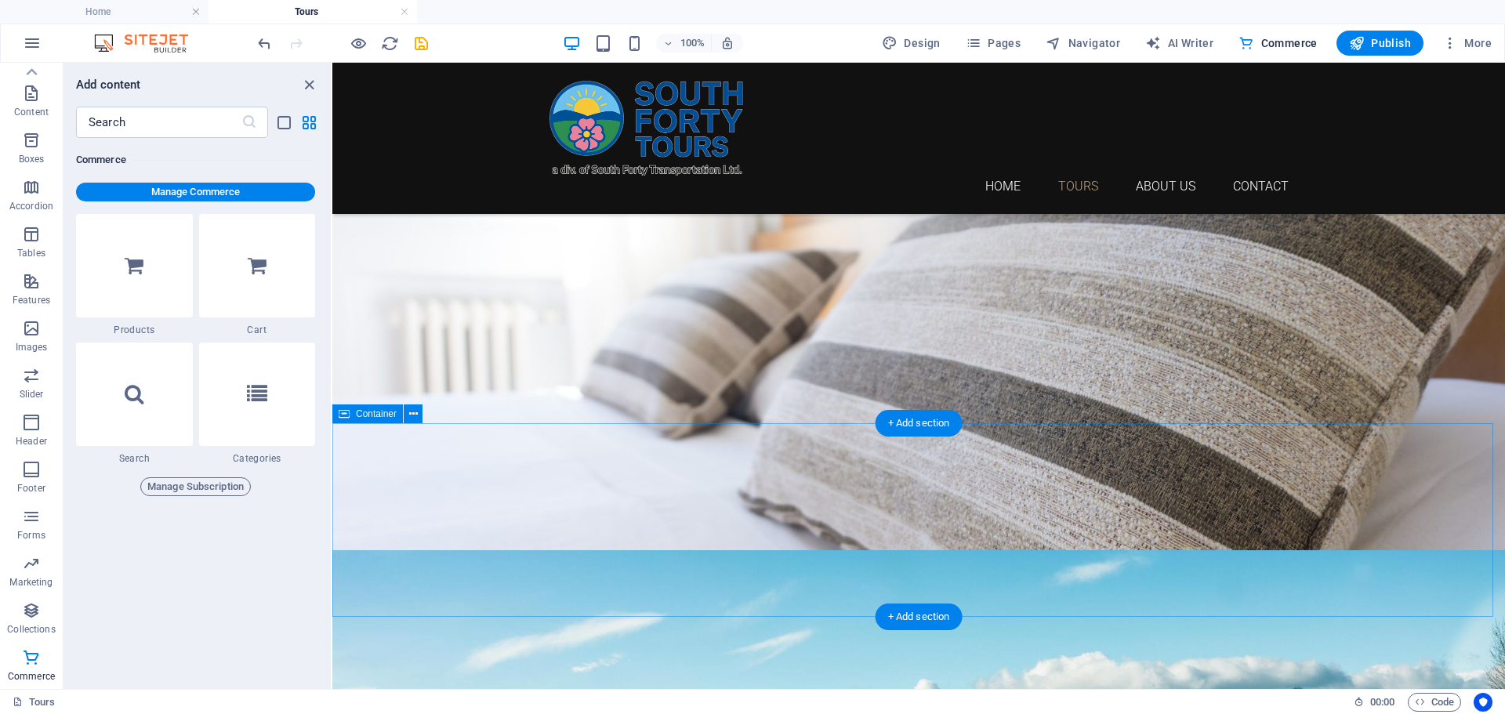
scroll to position [131, 0]
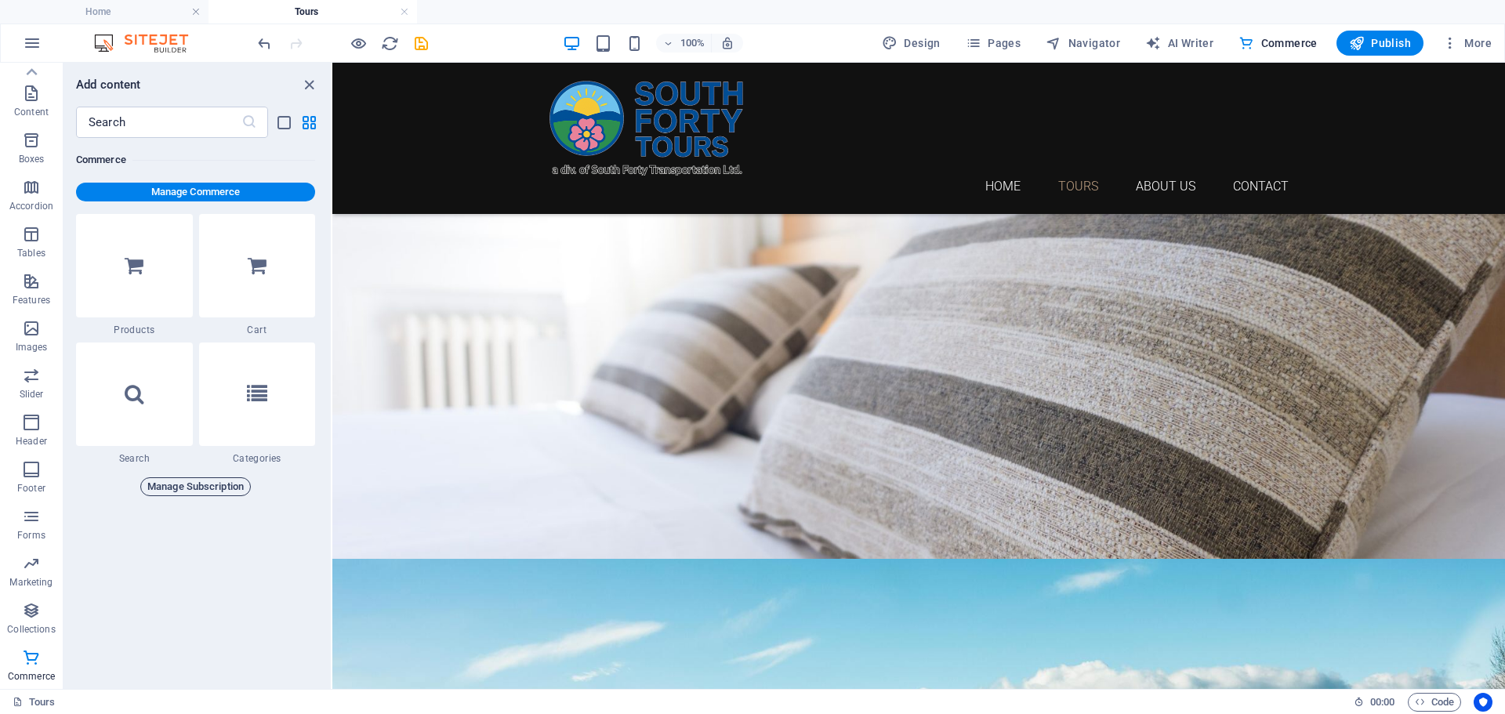
click at [207, 485] on span "Manage Subscription" at bounding box center [195, 486] width 96 height 19
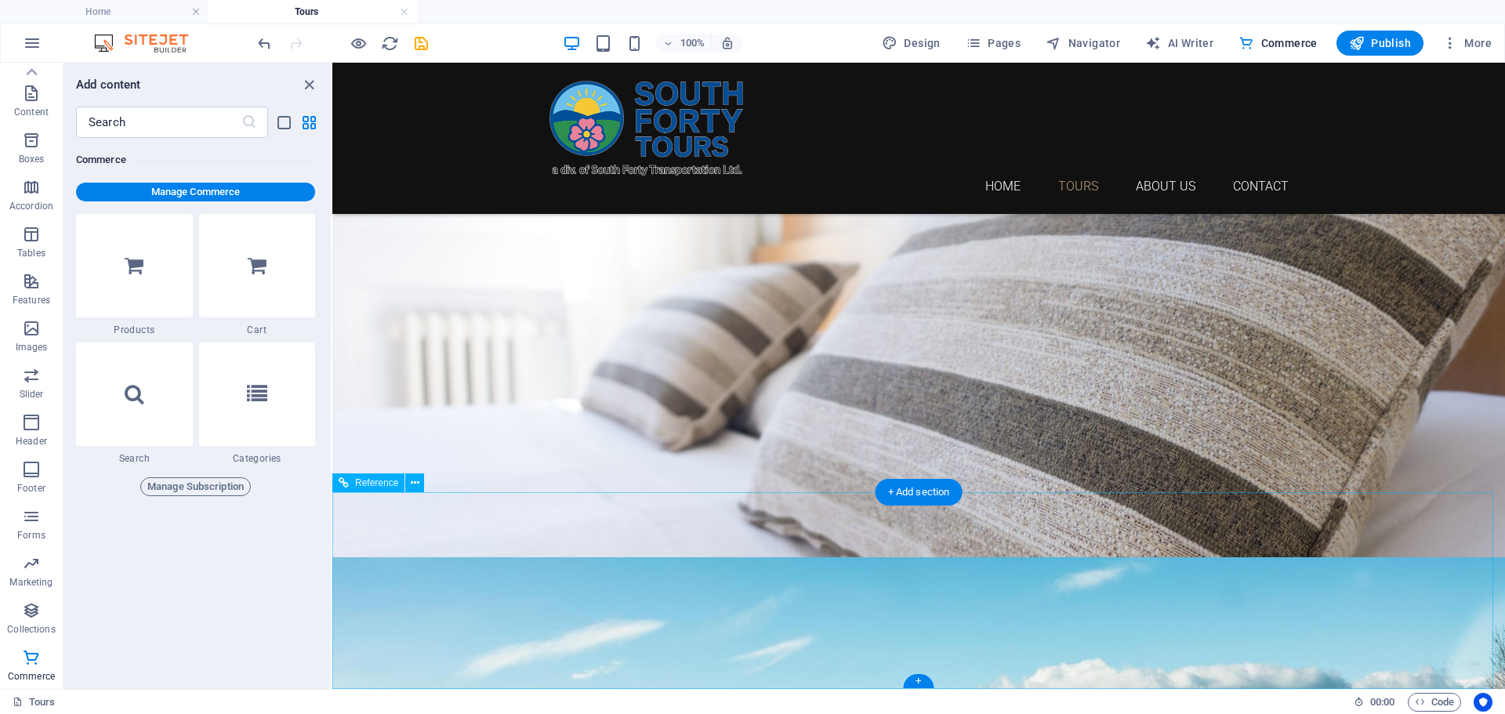
scroll to position [53, 0]
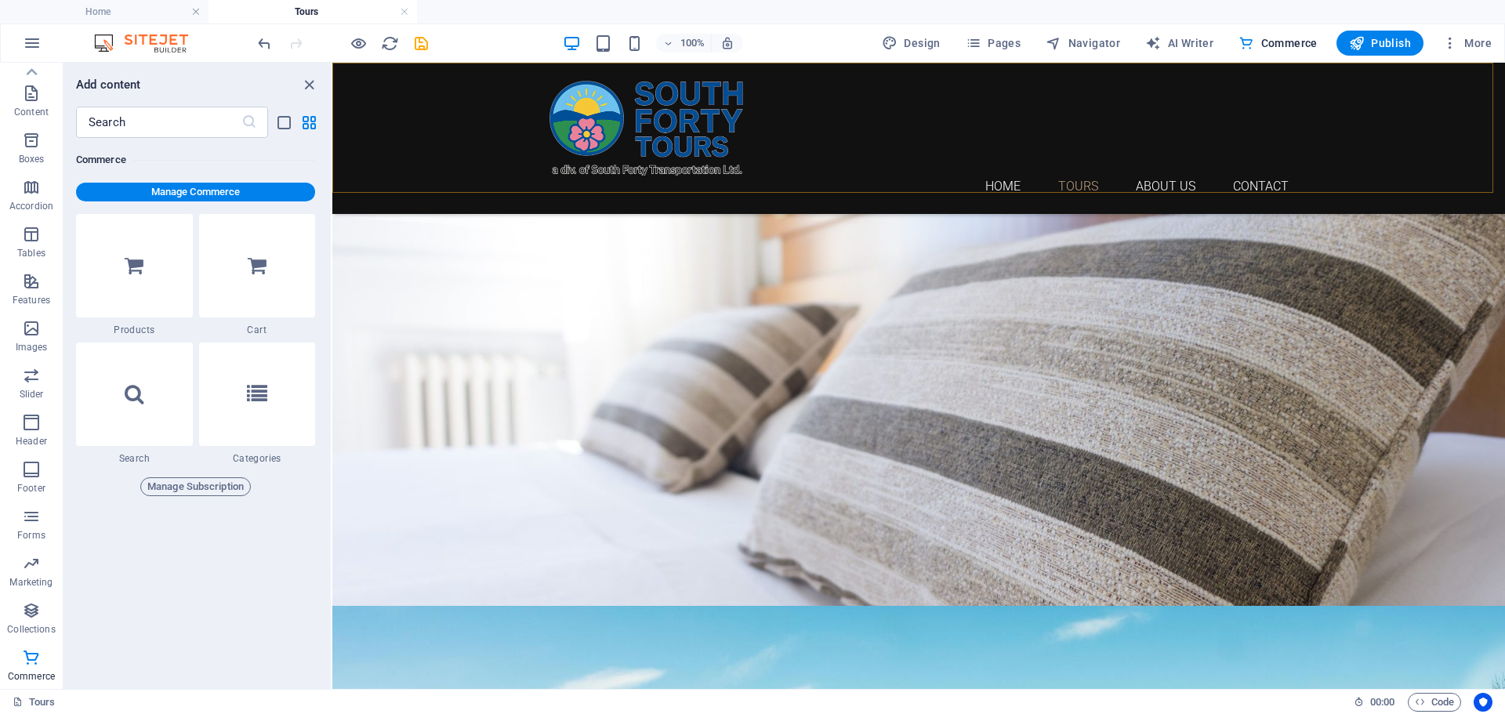
click at [1157, 176] on nav "Home Tours About Us Contact" at bounding box center [919, 186] width 740 height 21
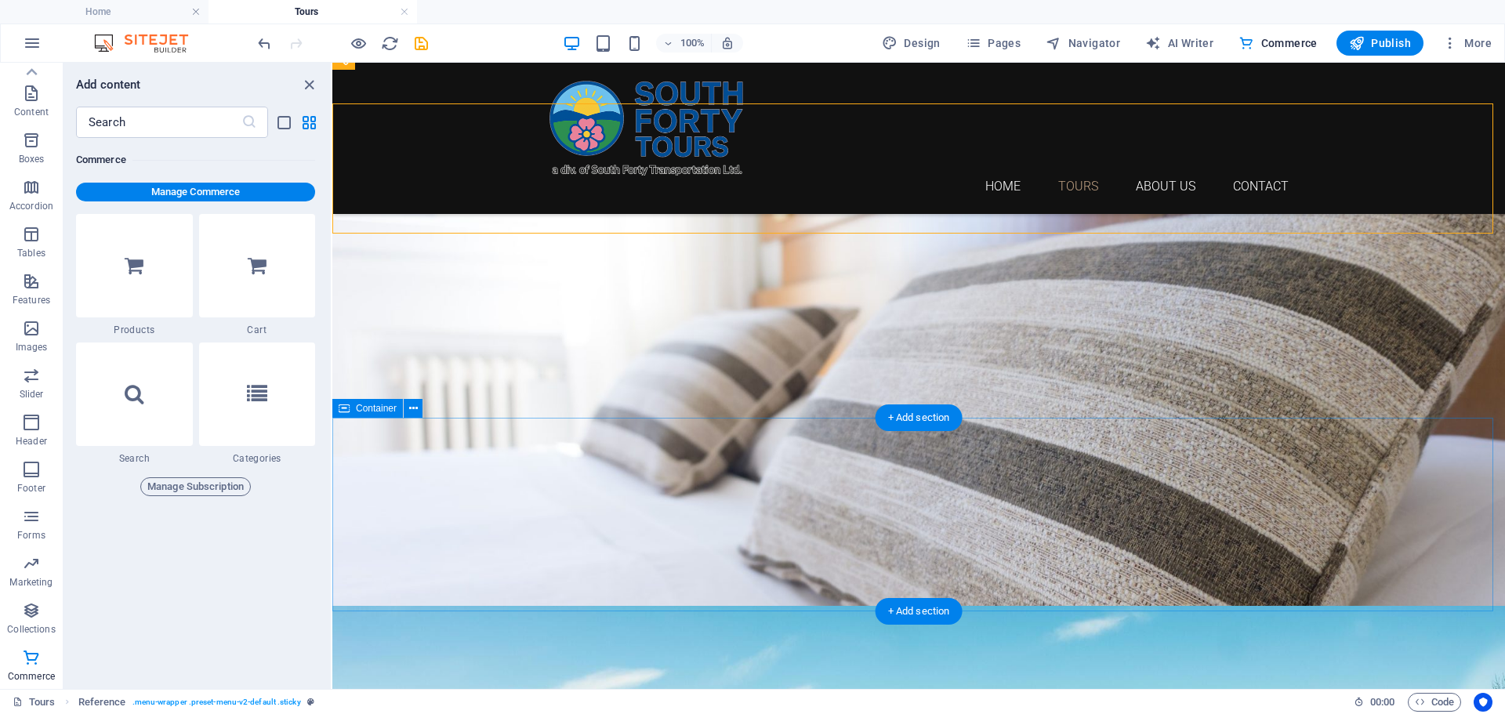
scroll to position [131, 0]
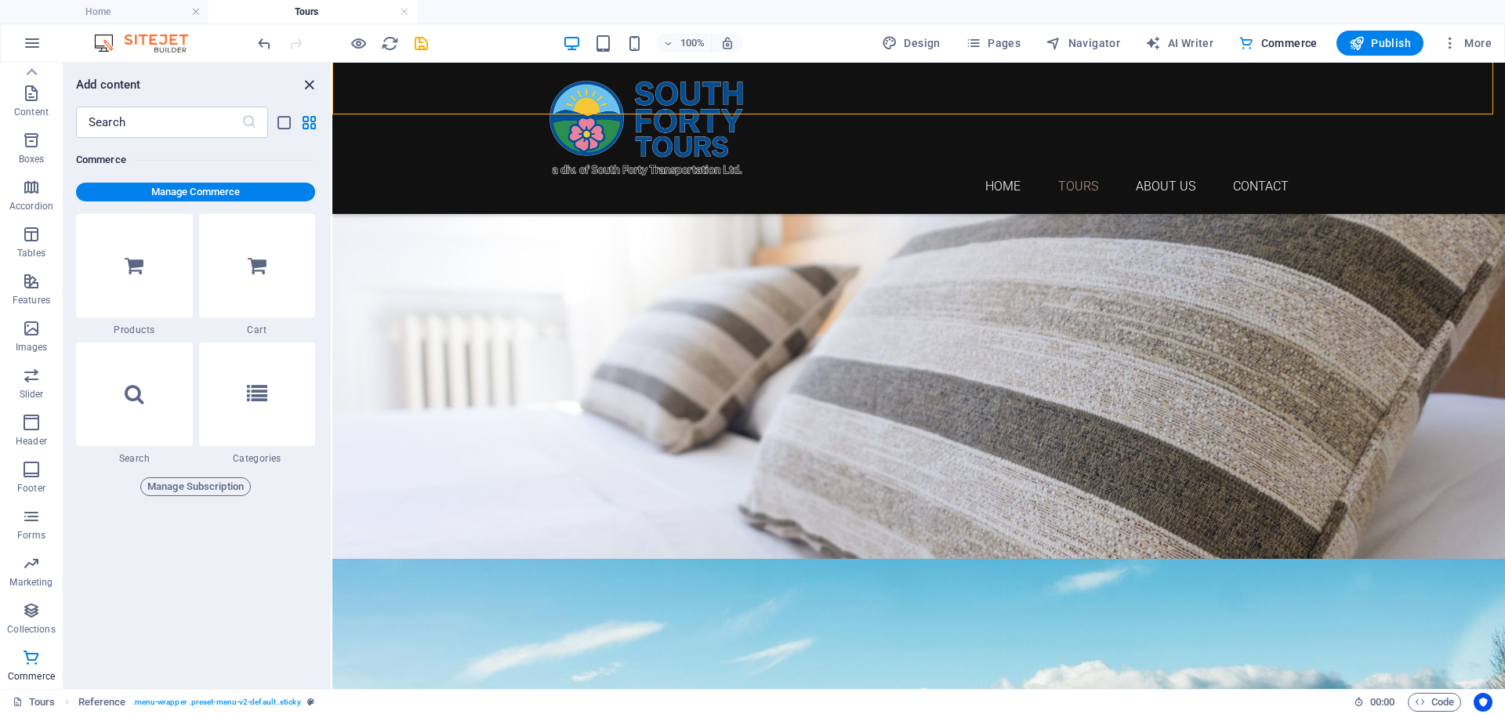
click at [314, 81] on icon "close panel" at bounding box center [309, 85] width 18 height 18
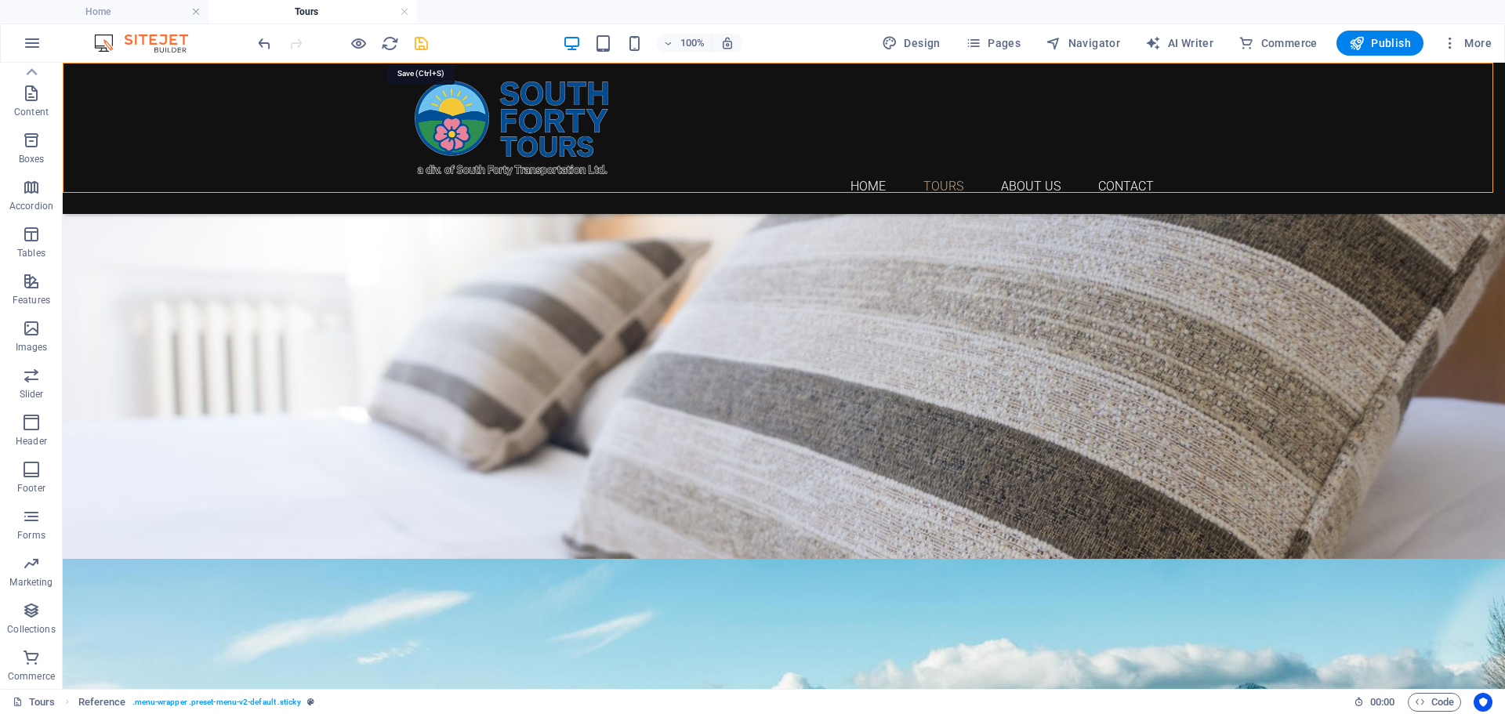
click at [424, 45] on icon "save" at bounding box center [421, 43] width 18 height 18
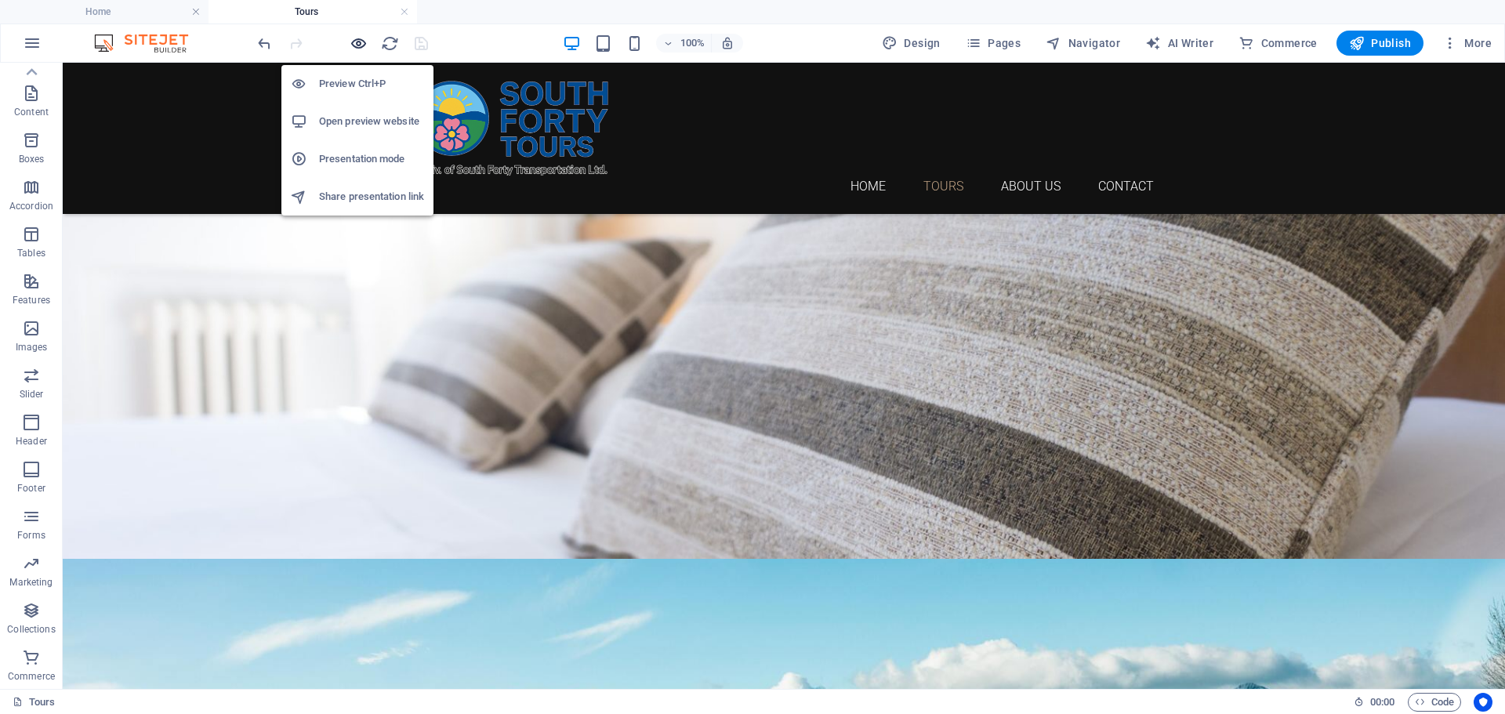
click at [359, 45] on icon "button" at bounding box center [359, 43] width 18 height 18
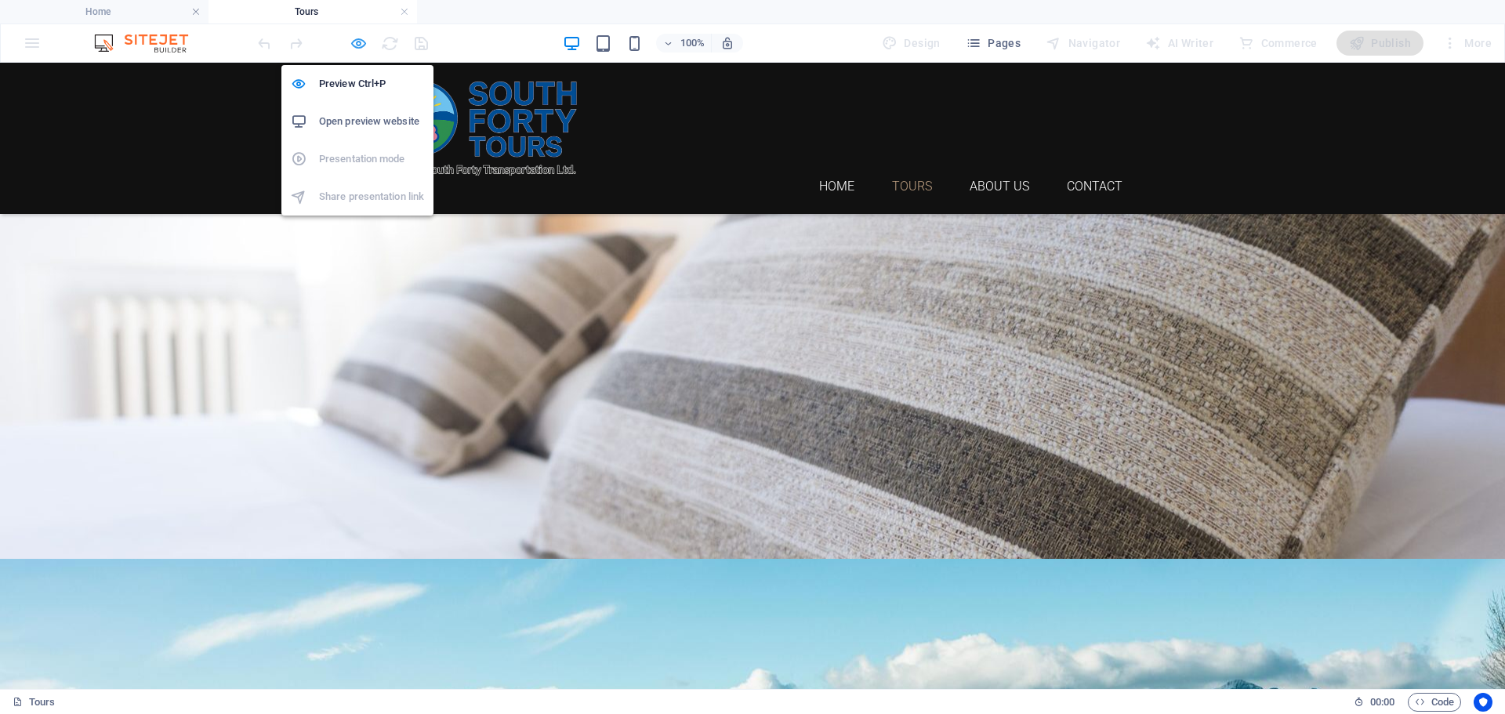
scroll to position [20, 0]
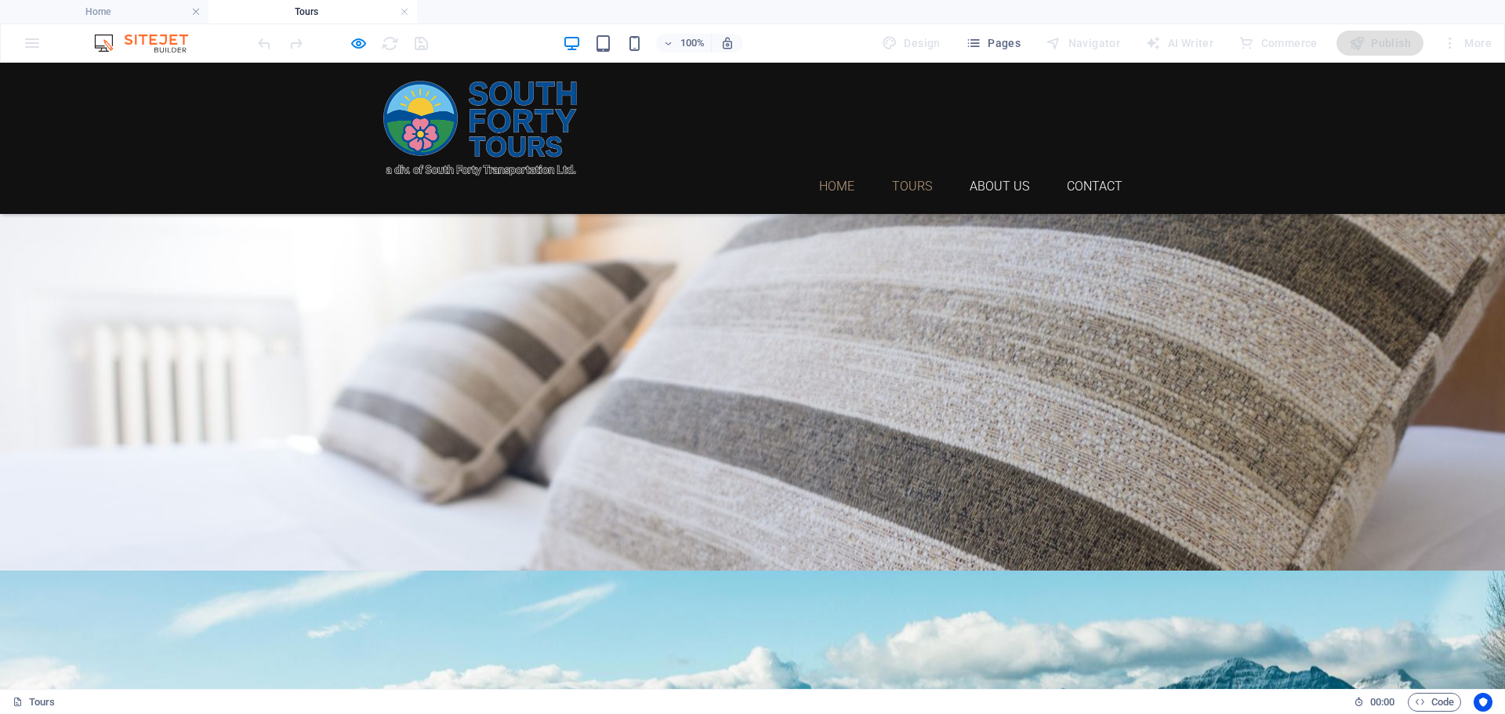
drag, startPoint x: 839, startPoint y: 126, endPoint x: 784, endPoint y: 200, distance: 91.9
click at [839, 180] on link "Home" at bounding box center [836, 186] width 35 height 13
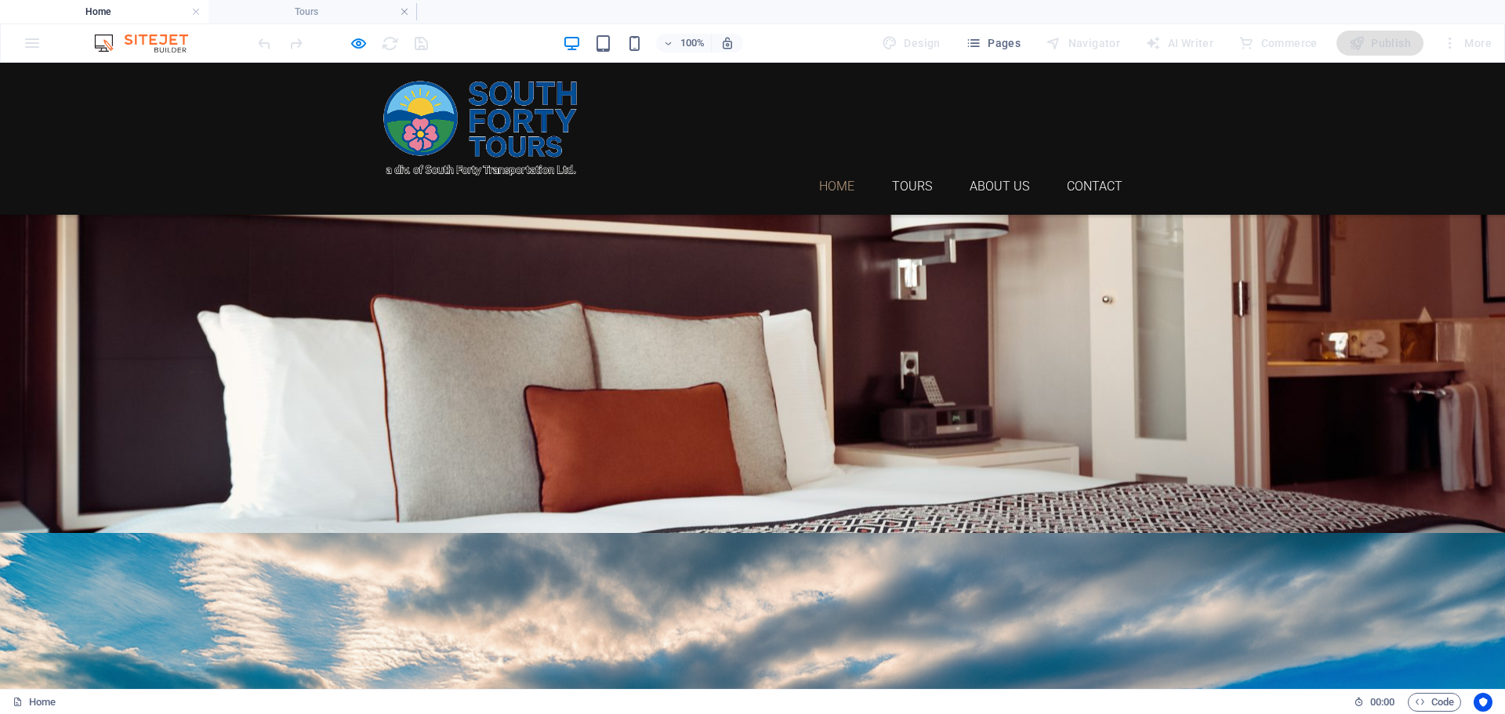
scroll to position [549, 0]
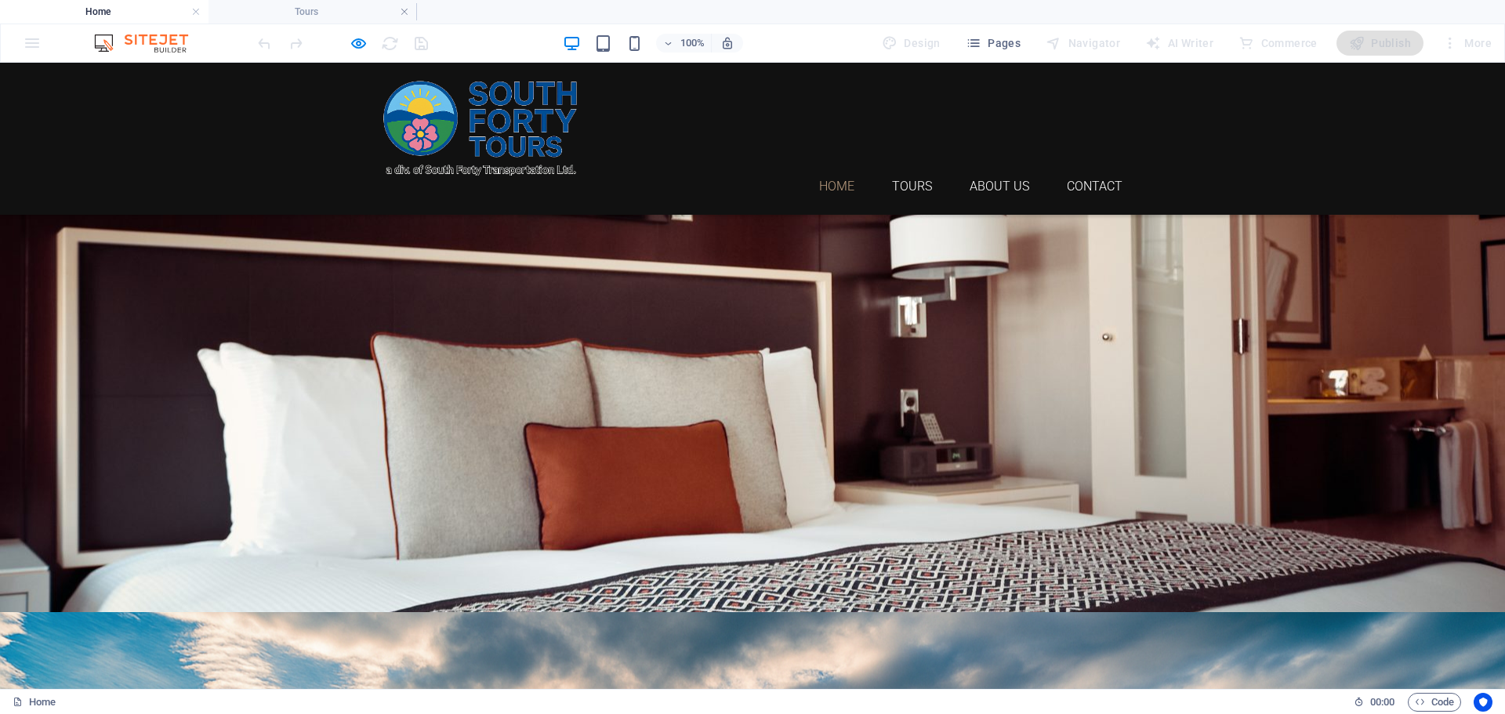
scroll to position [20, 0]
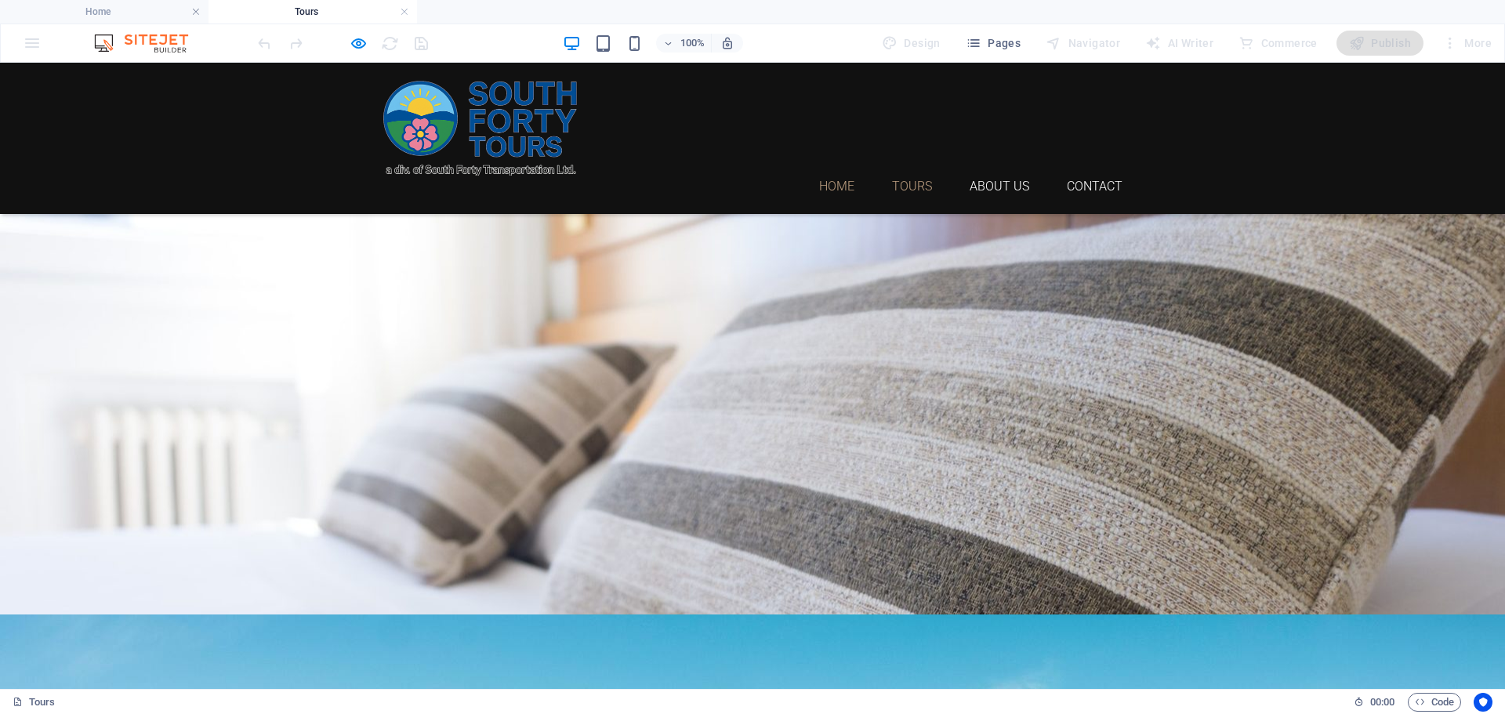
click at [836, 180] on link "Home" at bounding box center [836, 186] width 35 height 13
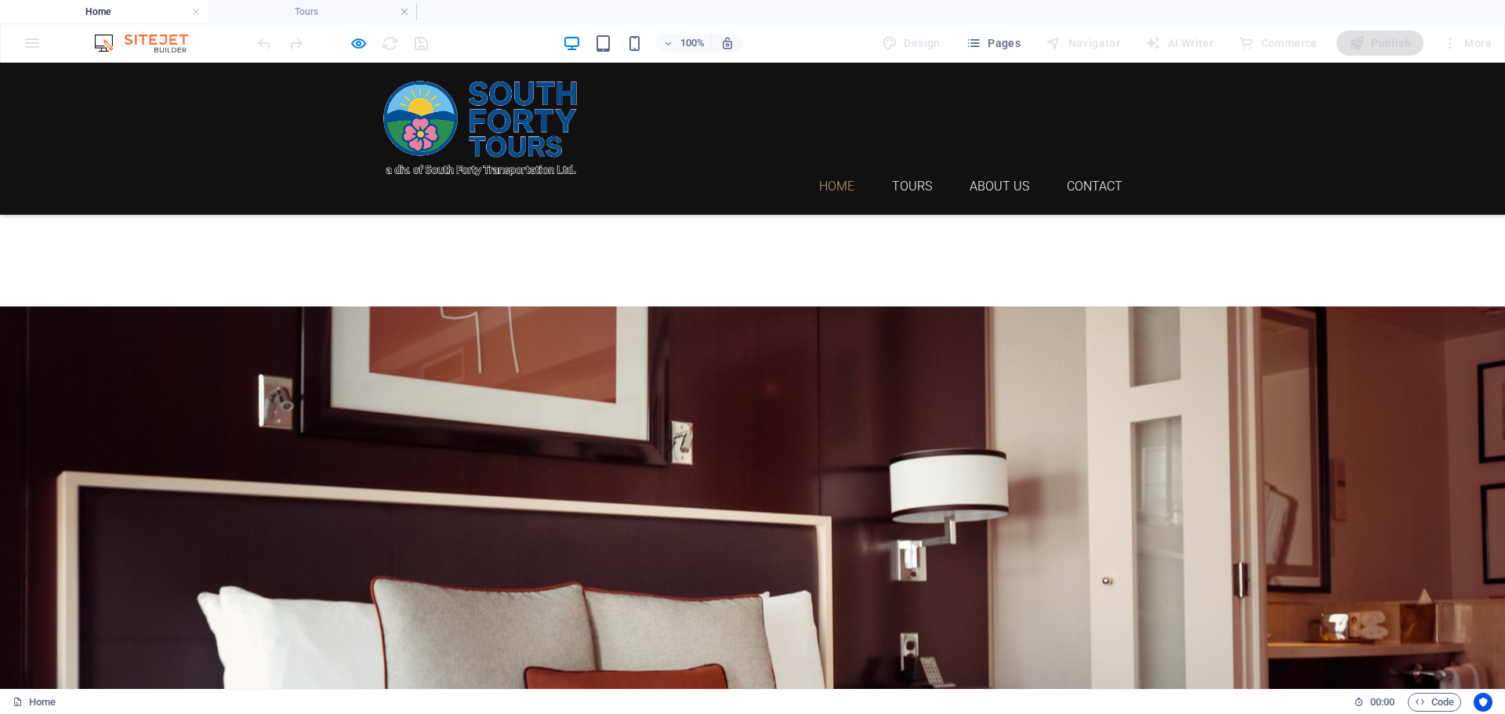
scroll to position [0, 0]
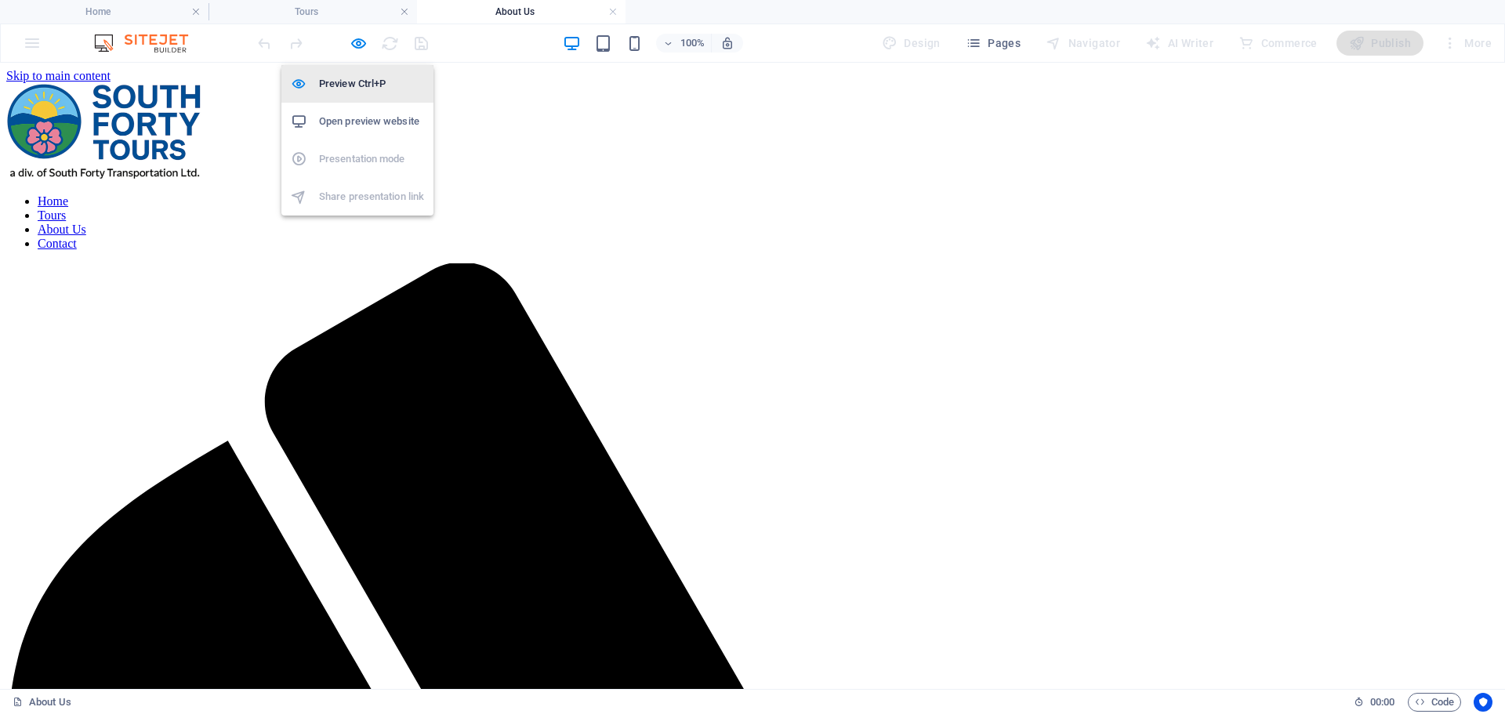
click at [358, 85] on h6 "Preview Ctrl+P" at bounding box center [371, 83] width 105 height 19
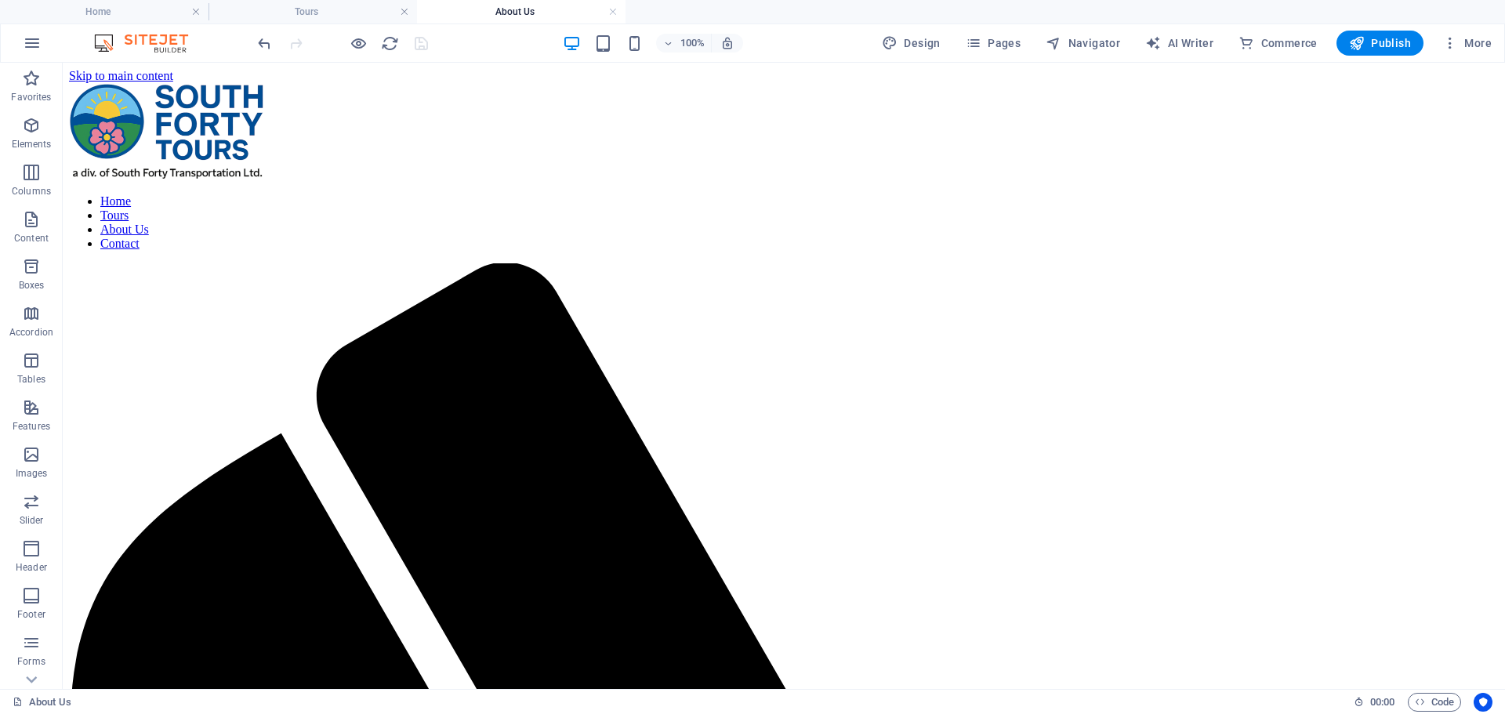
click at [506, 47] on div "100% Design Pages Navigator AI Writer Commerce Publish More" at bounding box center [876, 43] width 1243 height 25
drag, startPoint x: 610, startPoint y: 13, endPoint x: 560, endPoint y: 22, distance: 50.1
click at [610, 13] on link at bounding box center [612, 12] width 9 height 15
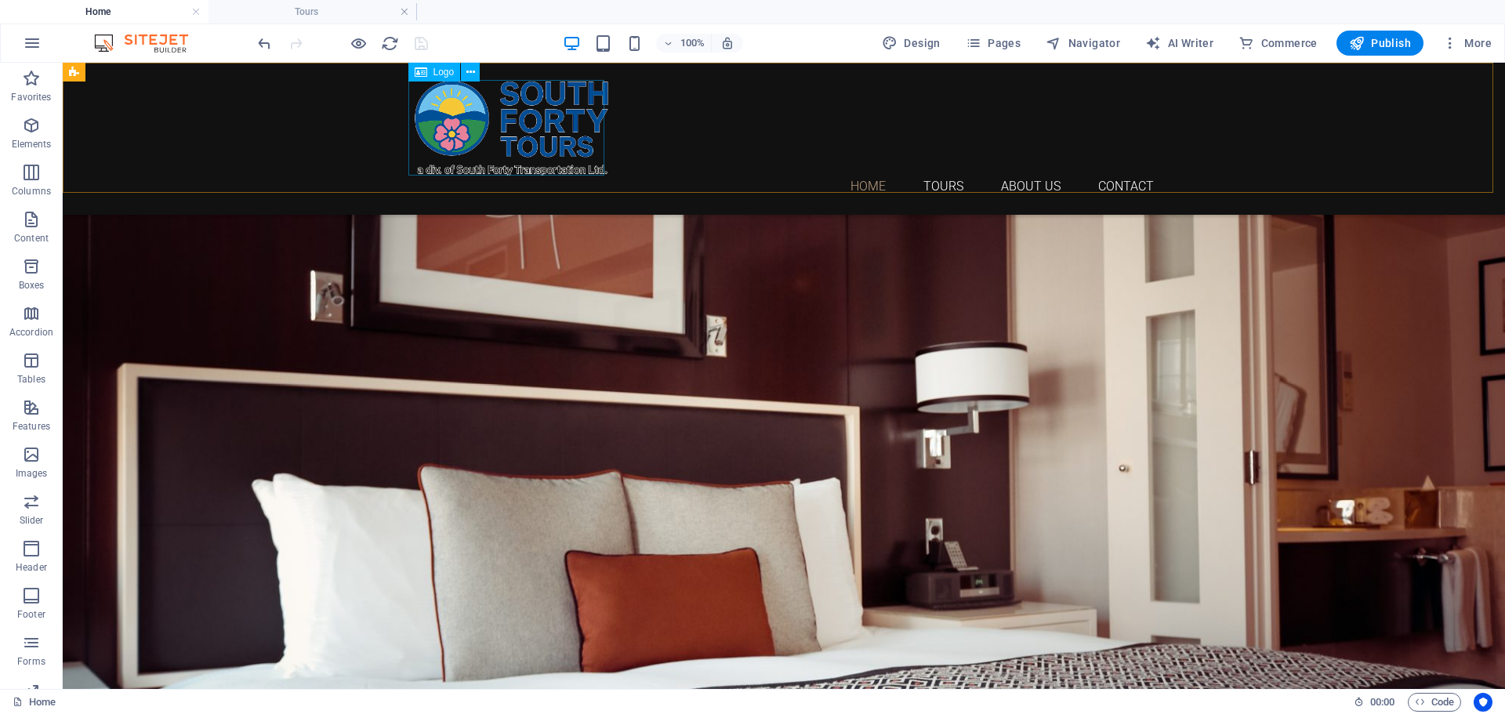
click at [433, 130] on div at bounding box center [784, 128] width 740 height 96
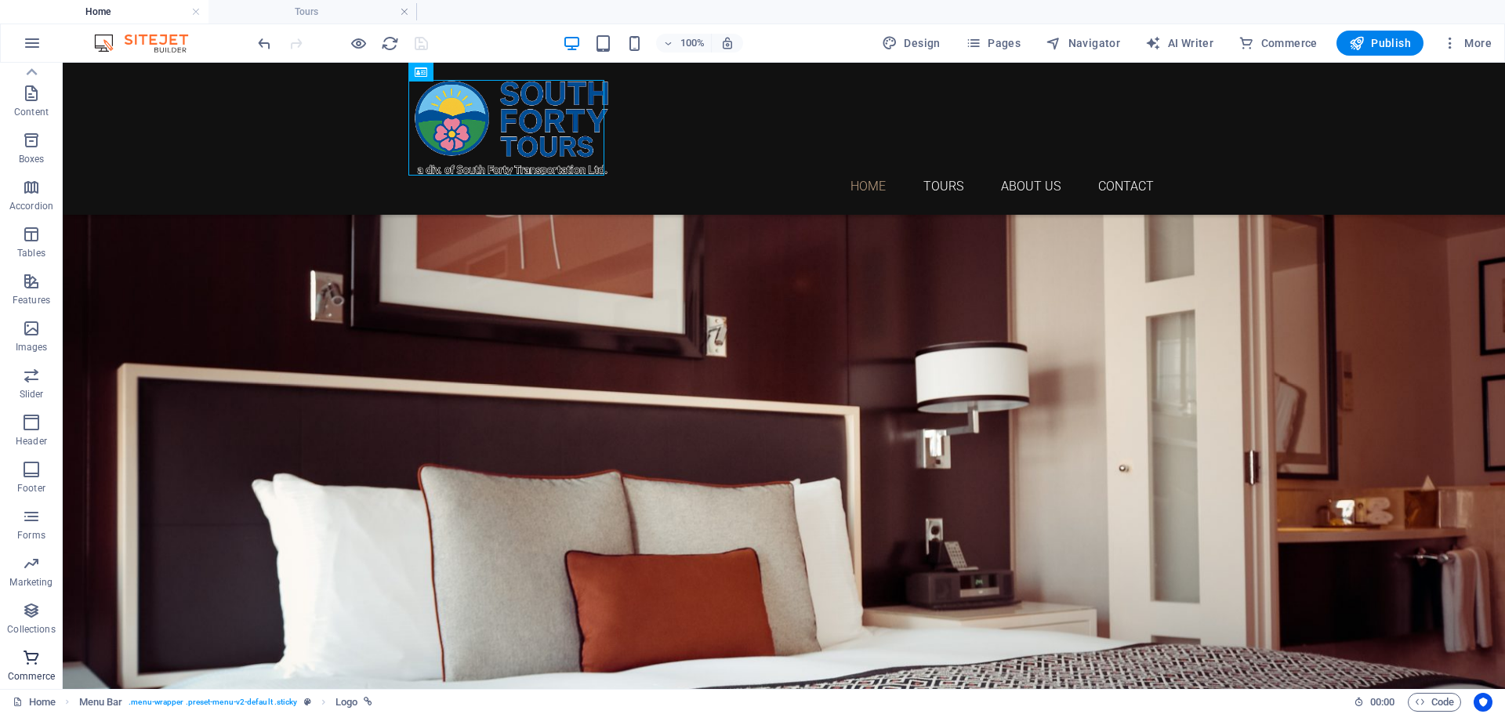
click at [44, 664] on span "Commerce" at bounding box center [31, 667] width 63 height 38
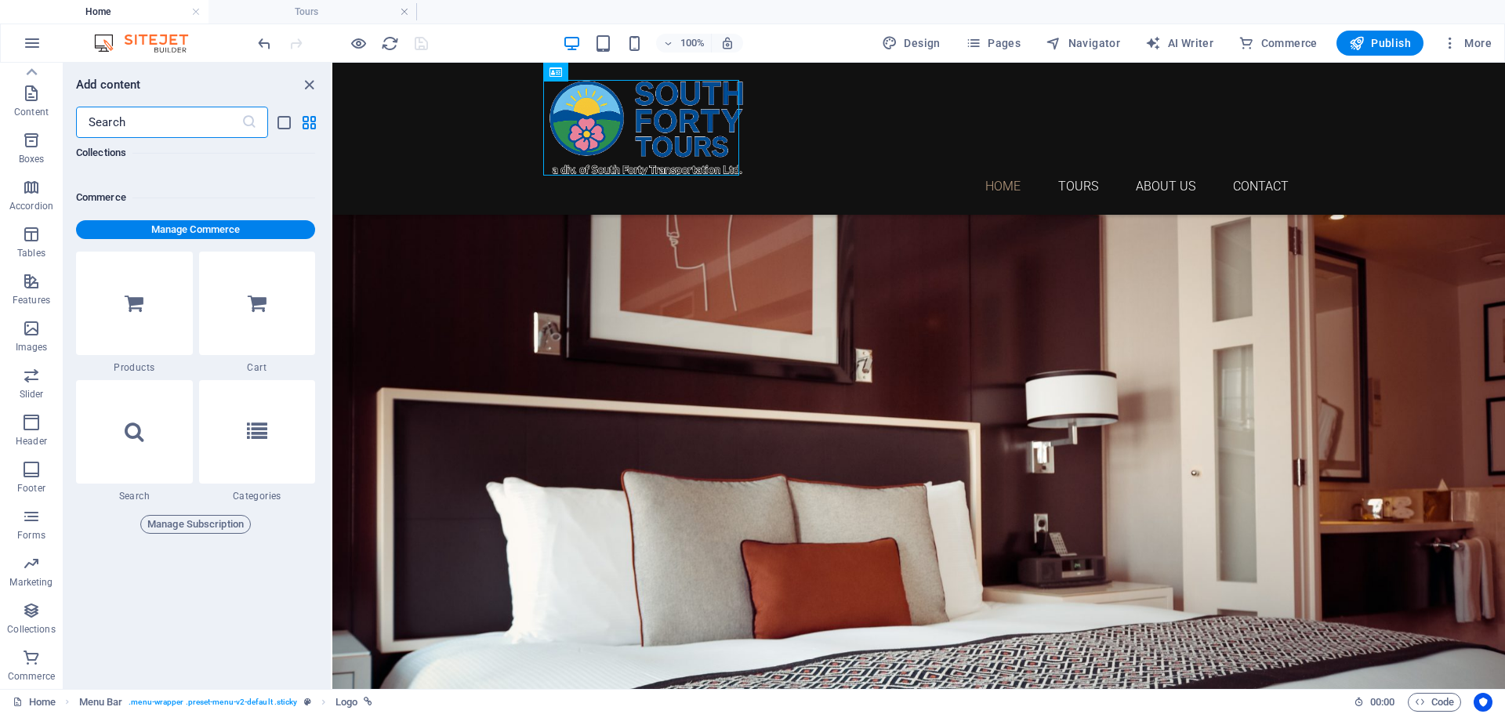
scroll to position [15106, 0]
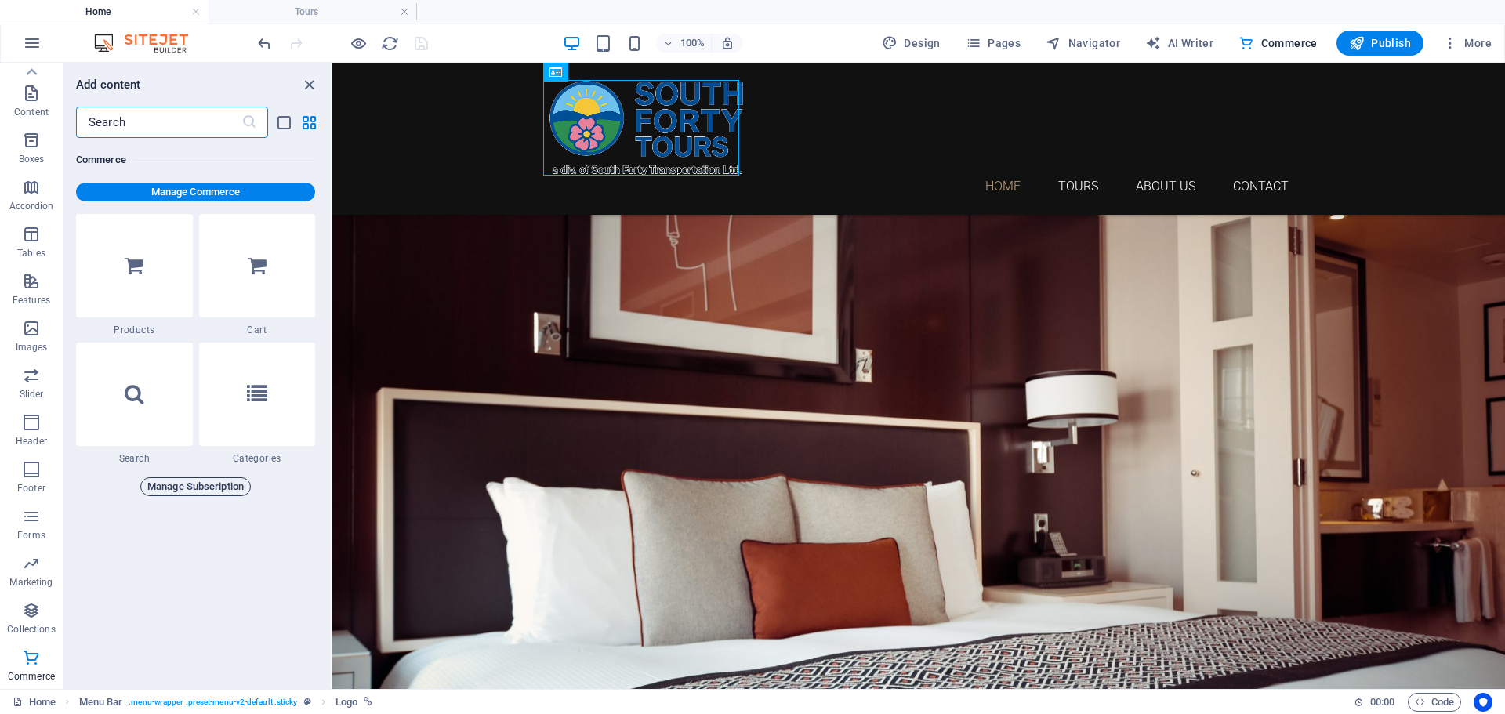
click at [209, 485] on span "Manage Subscription" at bounding box center [195, 486] width 96 height 19
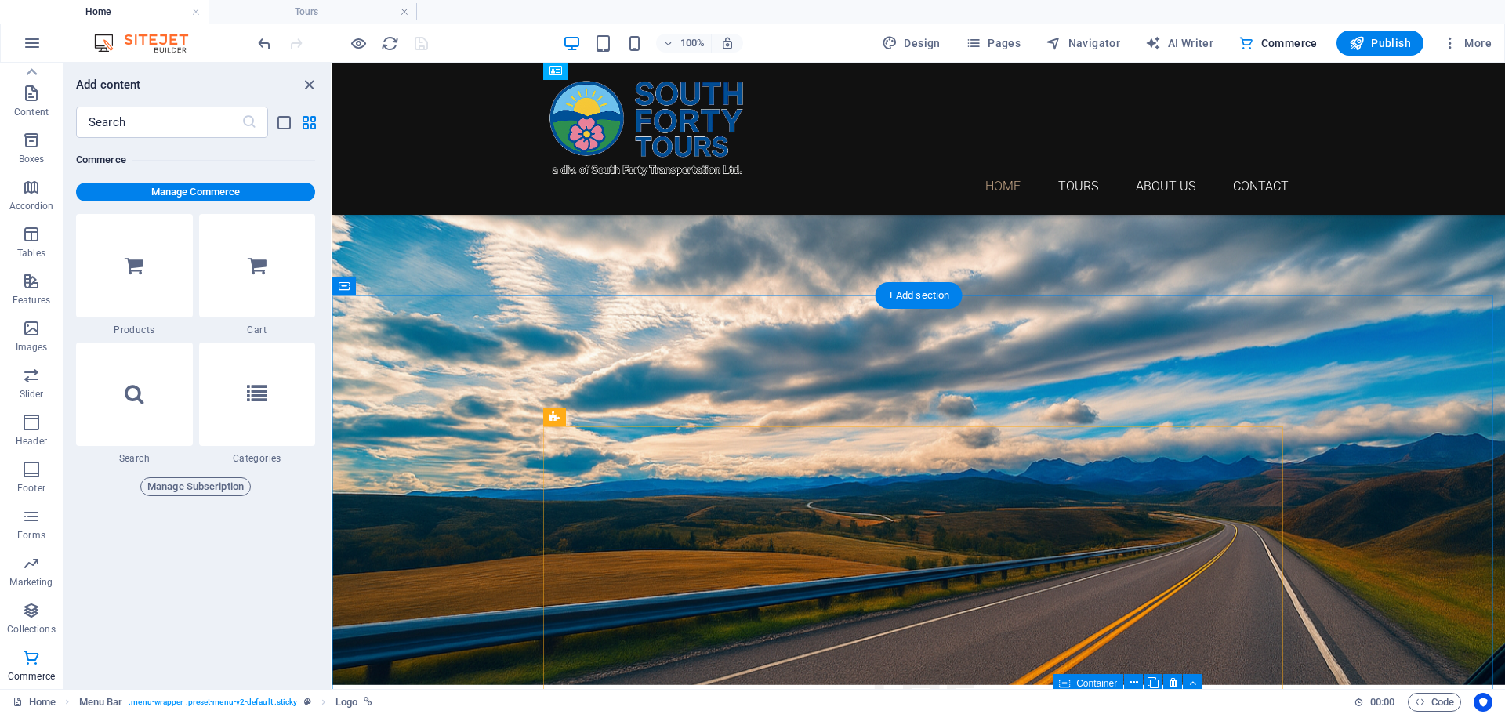
scroll to position [252, 0]
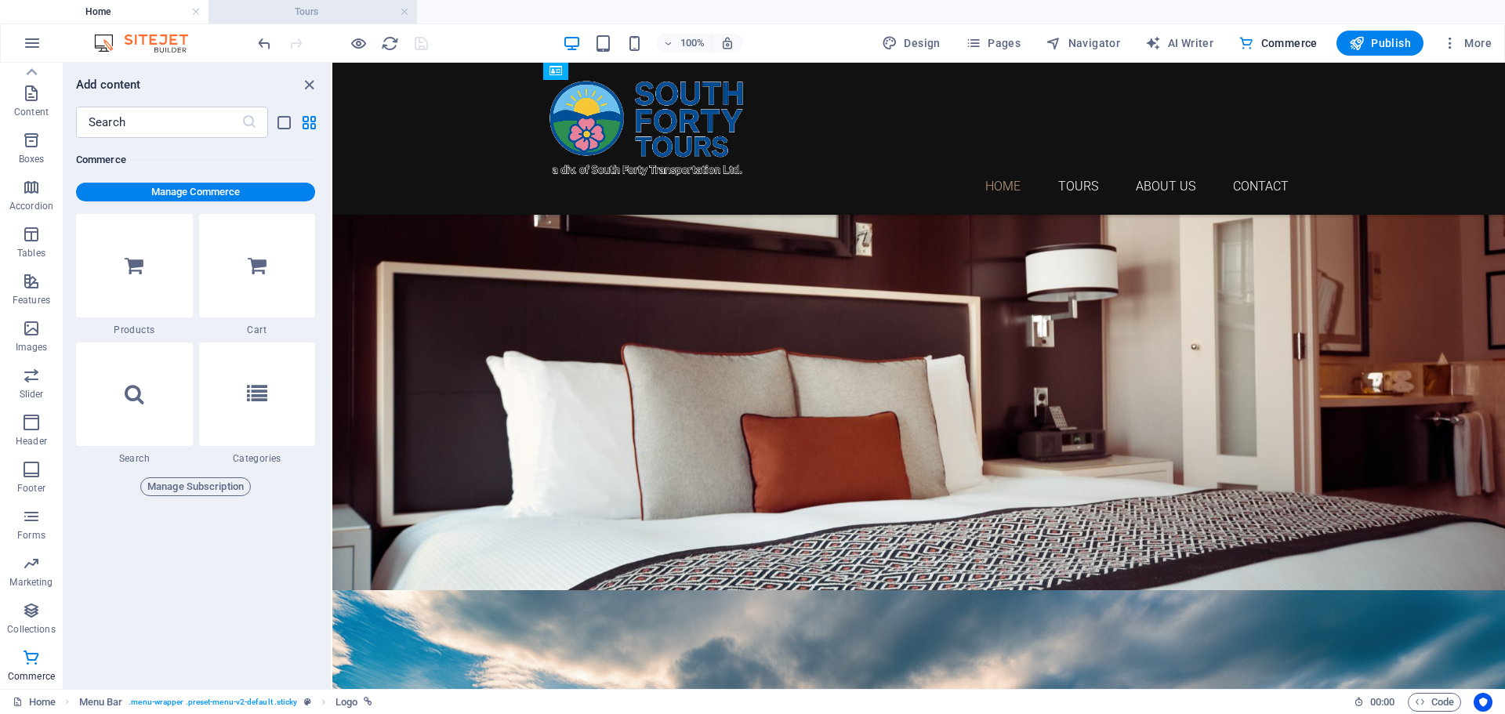
click at [288, 13] on h4 "Tours" at bounding box center [313, 11] width 209 height 17
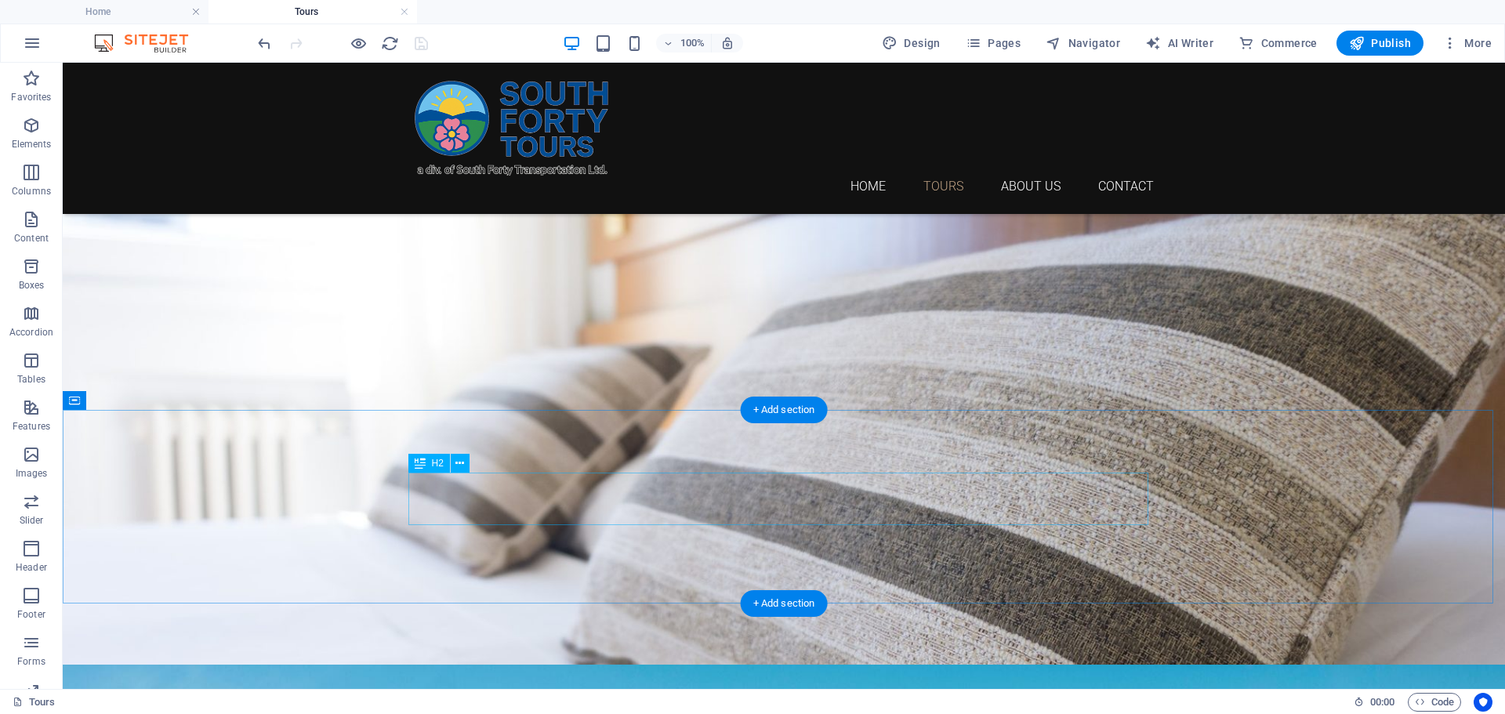
scroll to position [131, 0]
